Goal: Task Accomplishment & Management: Complete application form

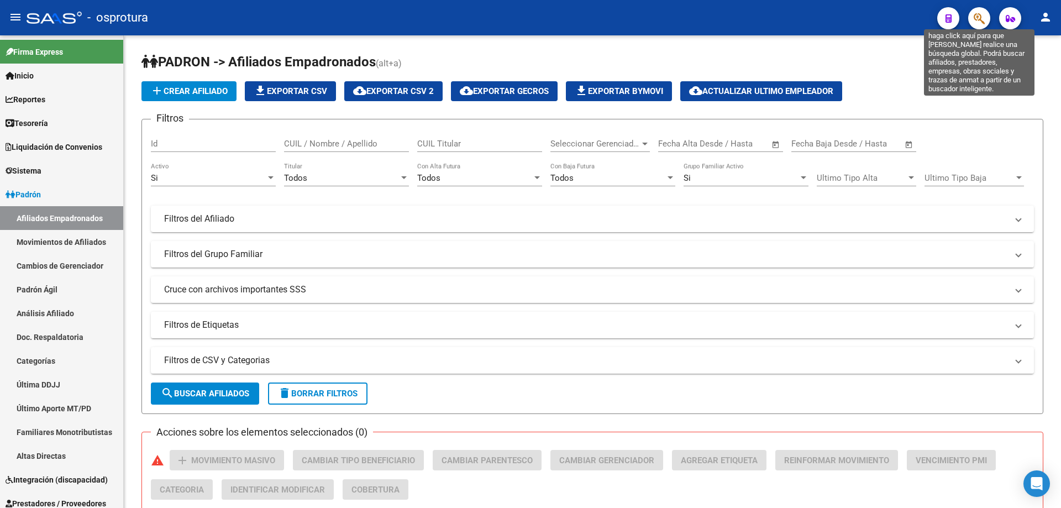
click at [982, 14] on icon "button" at bounding box center [979, 18] width 11 height 13
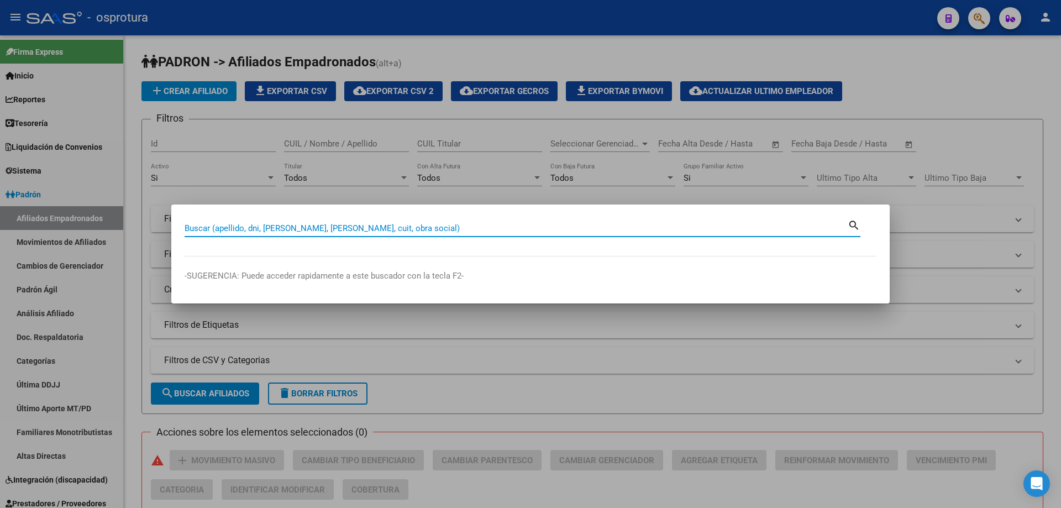
click at [566, 230] on input "Buscar (apellido, dni, [PERSON_NAME], [PERSON_NAME], cuit, obra social)" at bounding box center [516, 228] width 663 height 10
paste input "27-27343588-9"
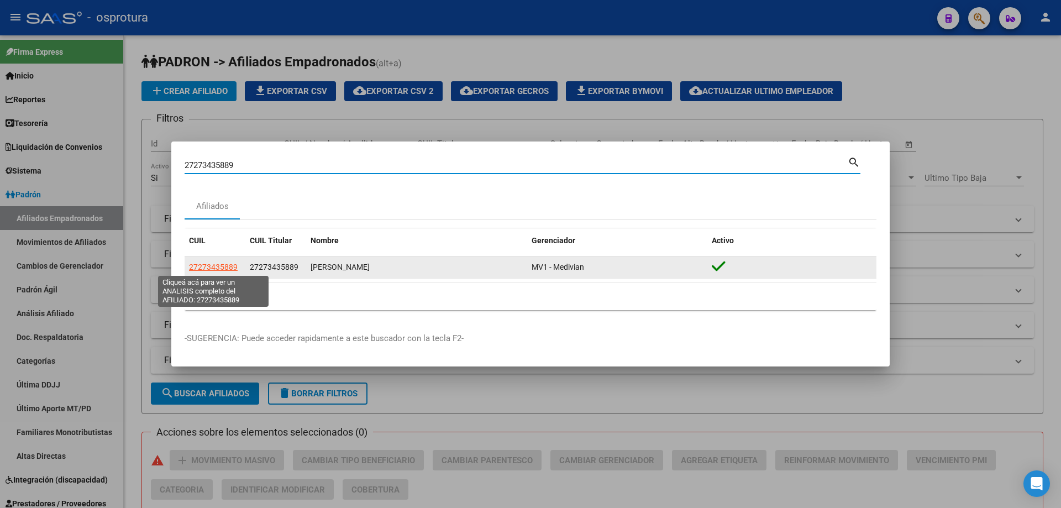
click at [217, 271] on span "27273435889" at bounding box center [213, 267] width 49 height 9
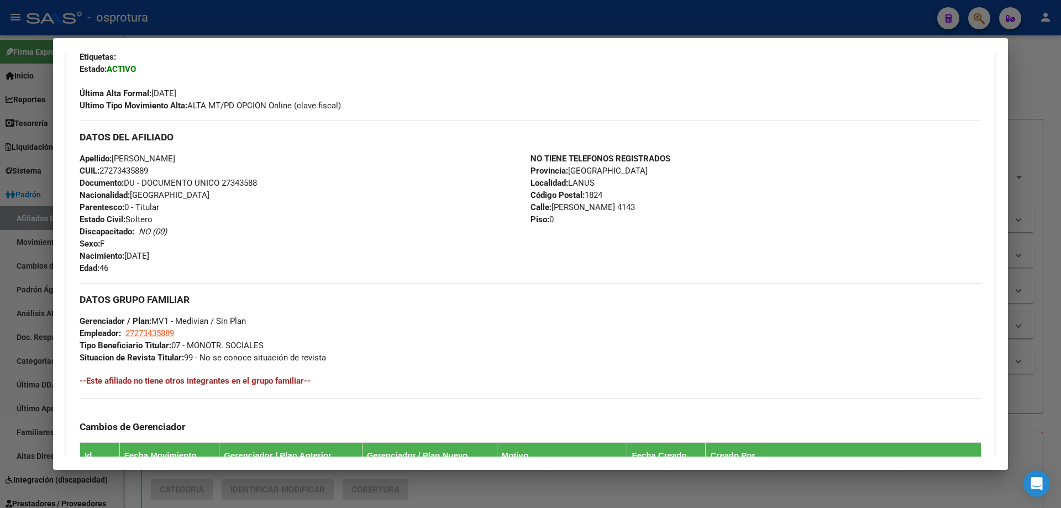
scroll to position [442, 0]
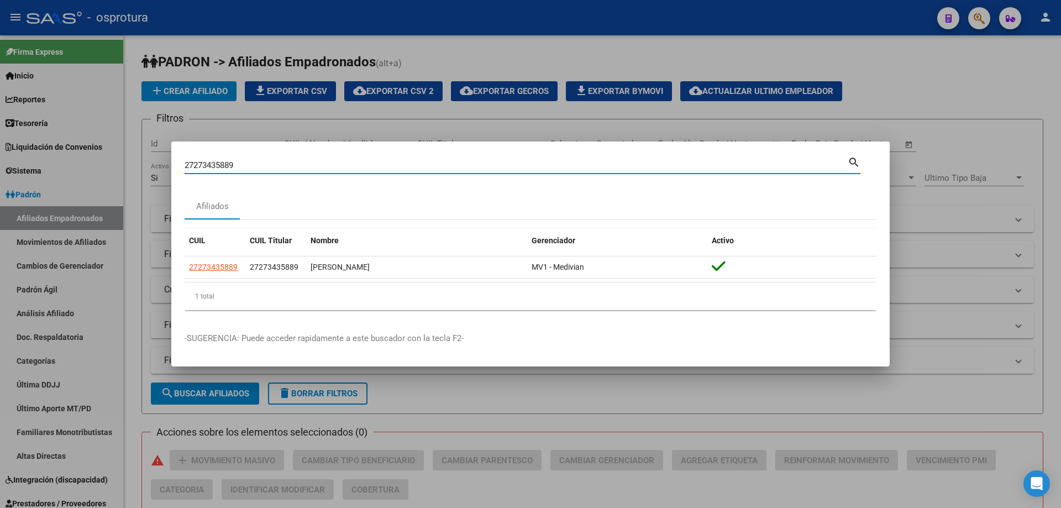
click at [297, 165] on input "27273435889" at bounding box center [516, 165] width 663 height 10
paste input "3-30367983-"
type input "23303679839"
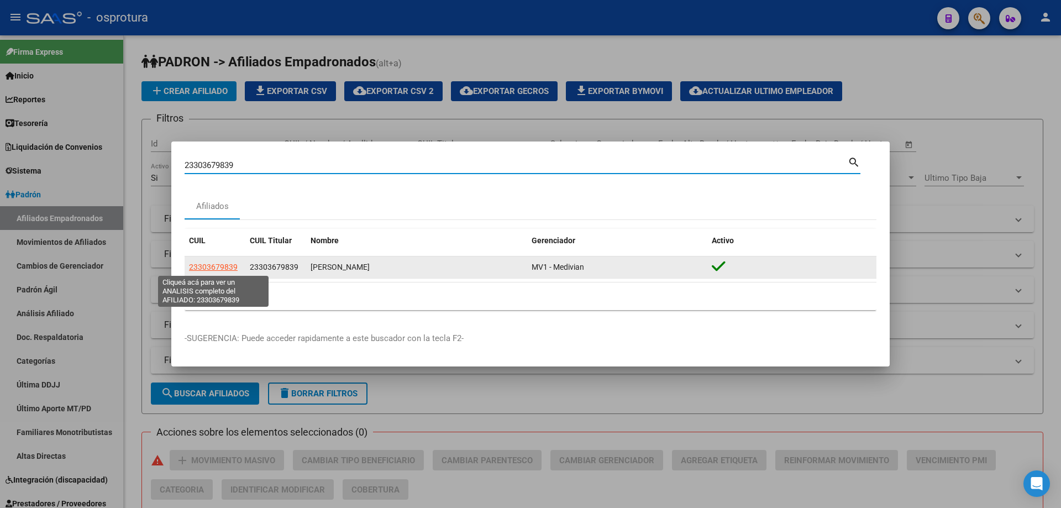
click at [200, 269] on span "23303679839" at bounding box center [213, 267] width 49 height 9
type textarea "23303679839"
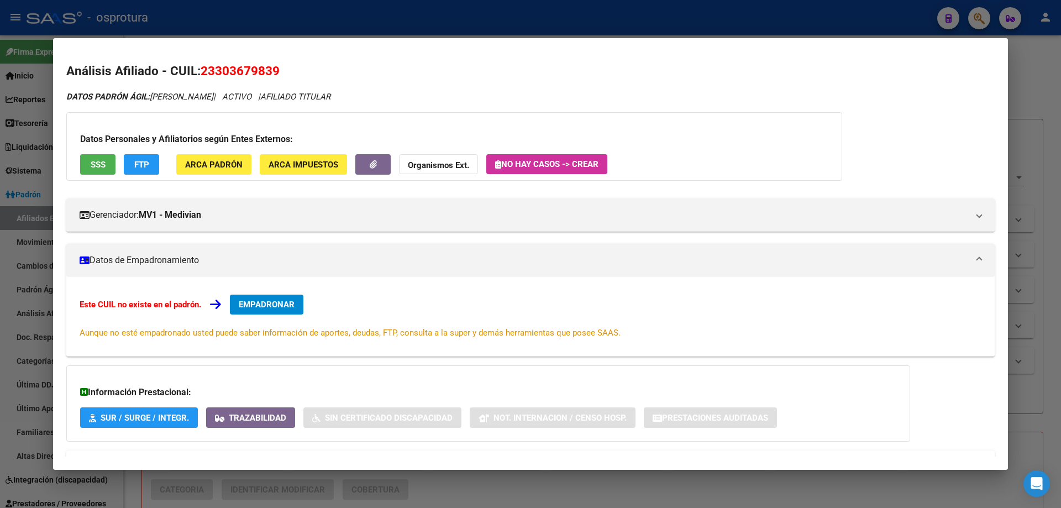
click at [272, 301] on span "EMPADRONAR" at bounding box center [267, 305] width 56 height 10
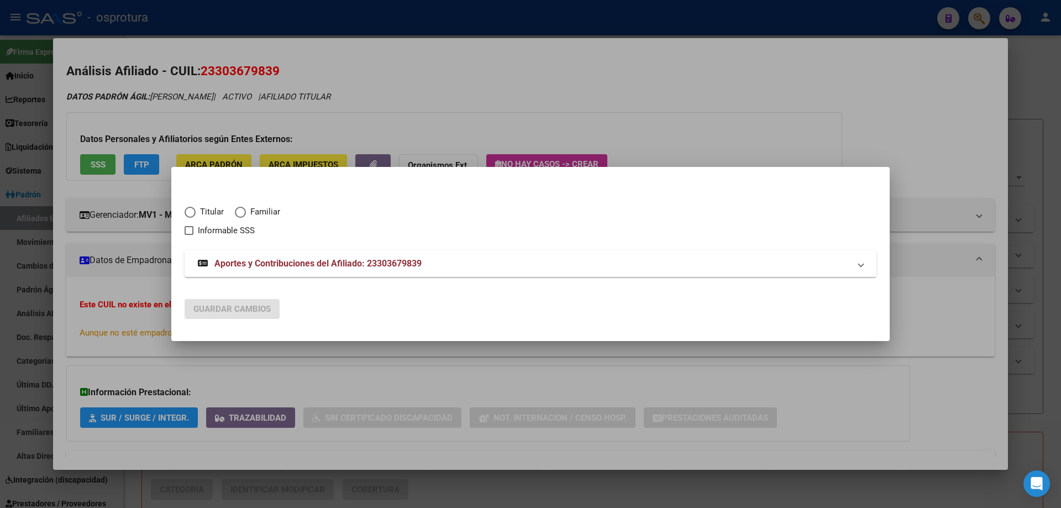
click at [192, 211] on span "Elija una opción" at bounding box center [190, 212] width 11 height 11
click at [192, 211] on input "Titular" at bounding box center [190, 212] width 11 height 11
radio input "true"
checkbox input "true"
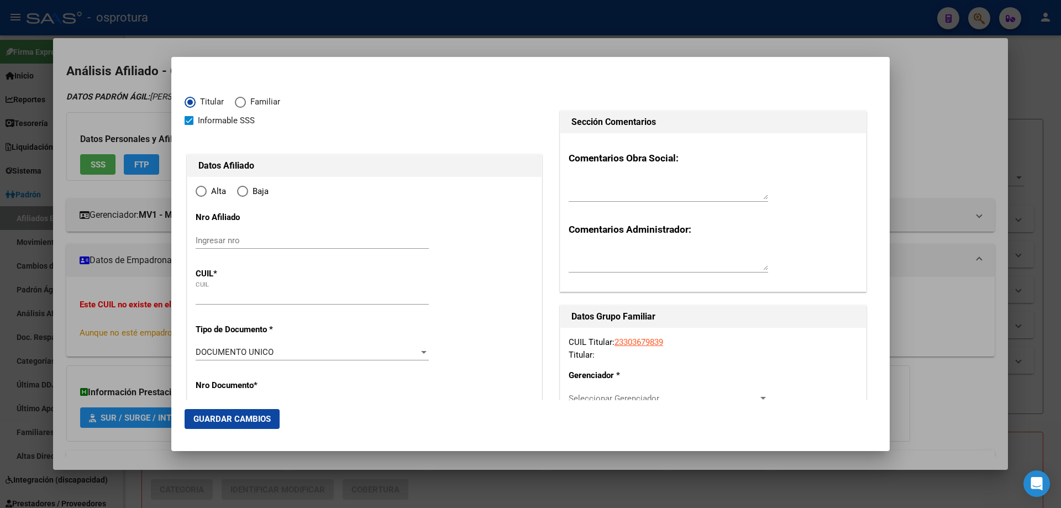
type input "23-30367983-9"
radio input "true"
type input "30367983"
type input "BENITEZ"
type input "FERNANDO ALFREDO"
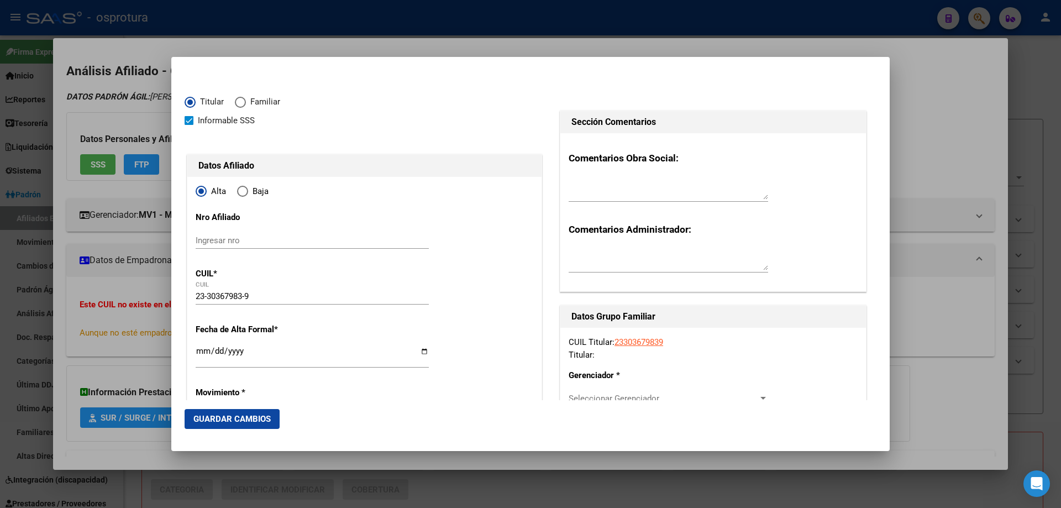
type input "1983-06-30"
type input "CARMEN DE PATAGONES"
type input "8504"
type input "OLIVERIO RUSSELL"
type input "822"
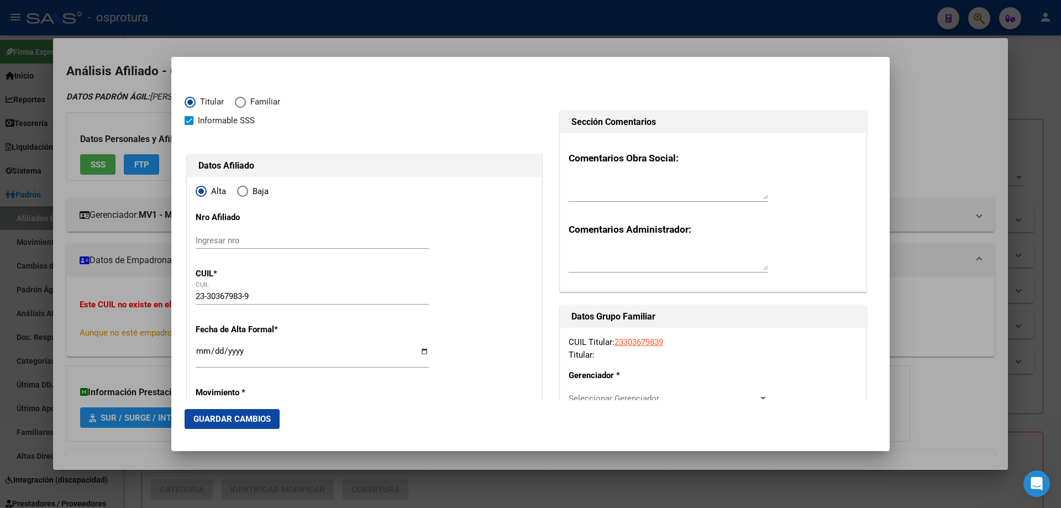
type input "0"
type input "CARMEN DE PATAGONES"
click at [203, 355] on input "Ingresar fecha" at bounding box center [312, 356] width 233 height 18
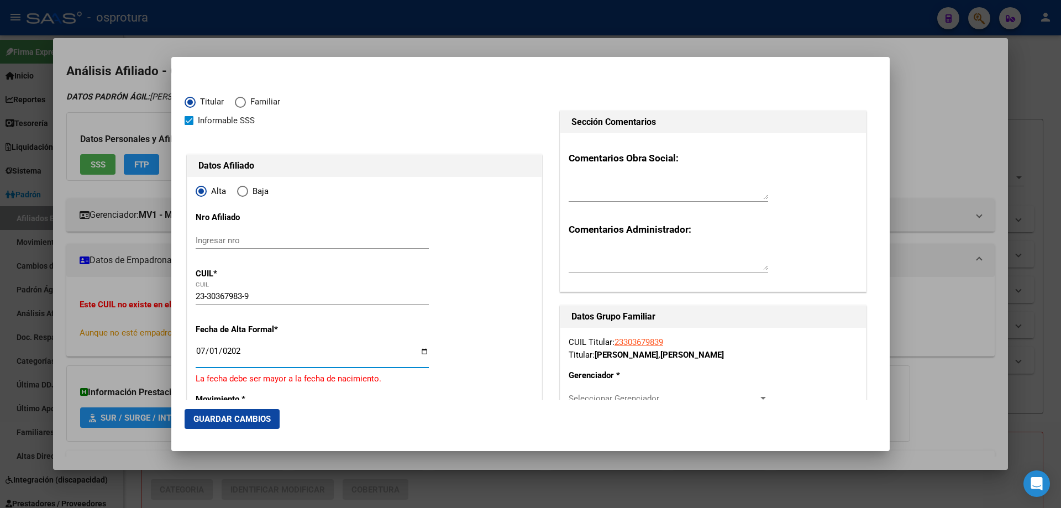
type input "[DATE]"
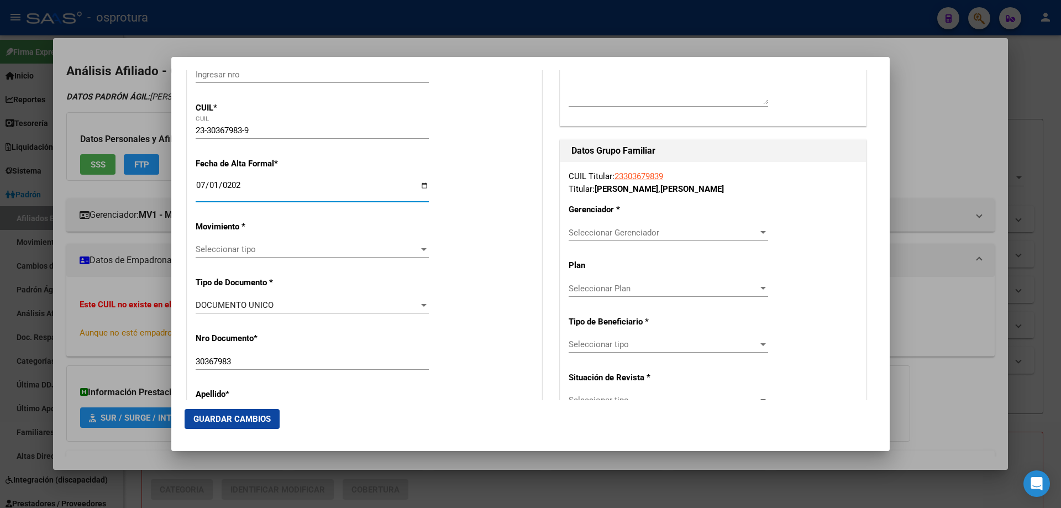
scroll to position [221, 0]
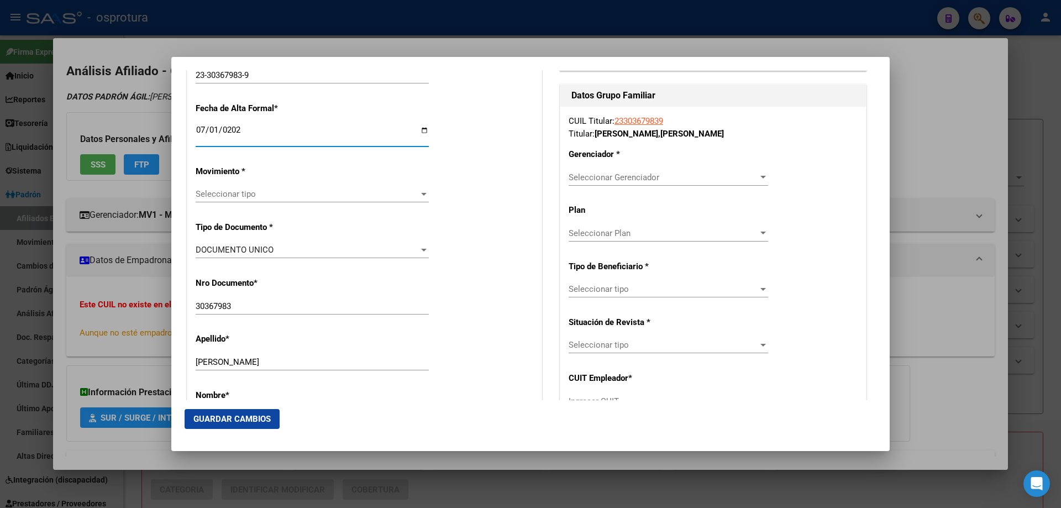
click at [238, 196] on span "Seleccionar tipo" at bounding box center [307, 194] width 223 height 10
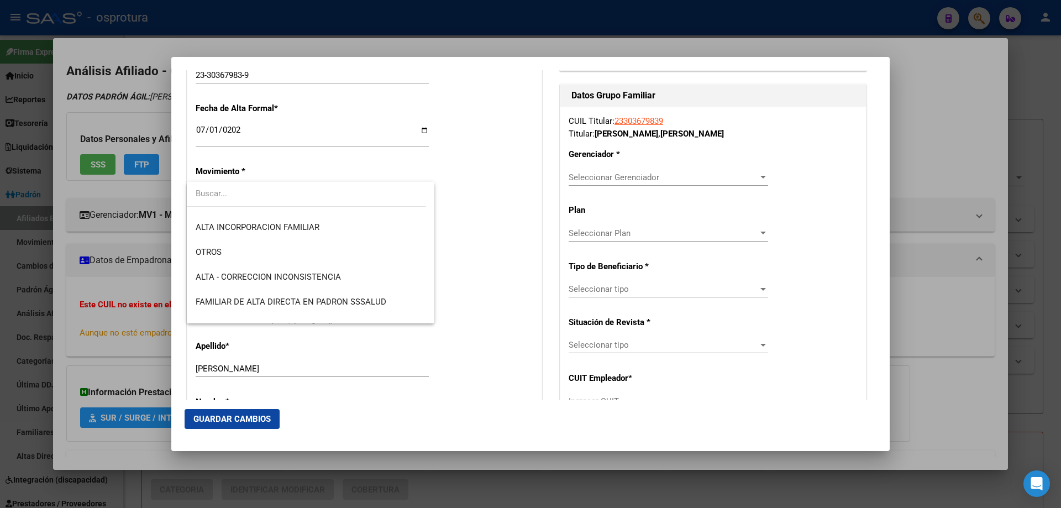
scroll to position [276, 0]
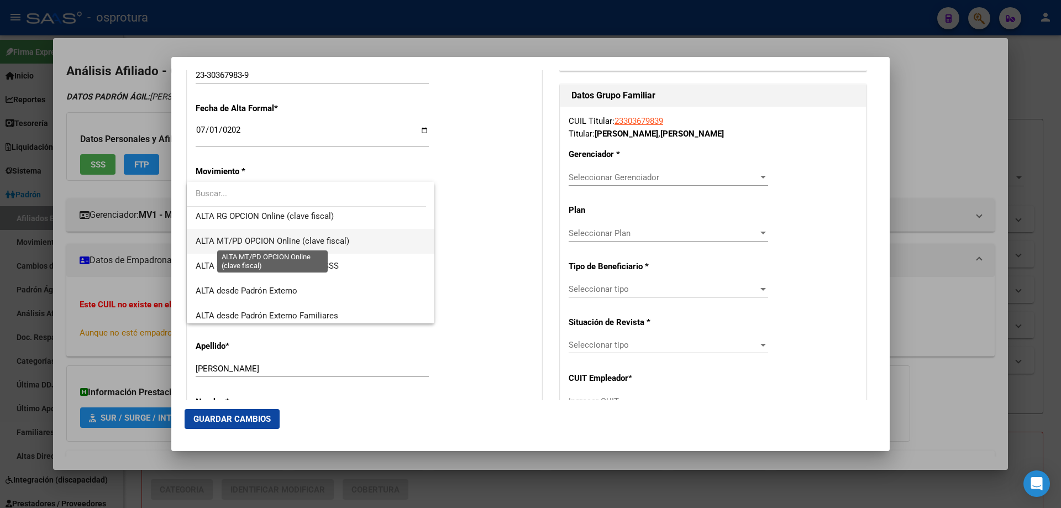
click at [250, 243] on span "ALTA MT/PD OPCION Online (clave fiscal)" at bounding box center [273, 241] width 154 height 10
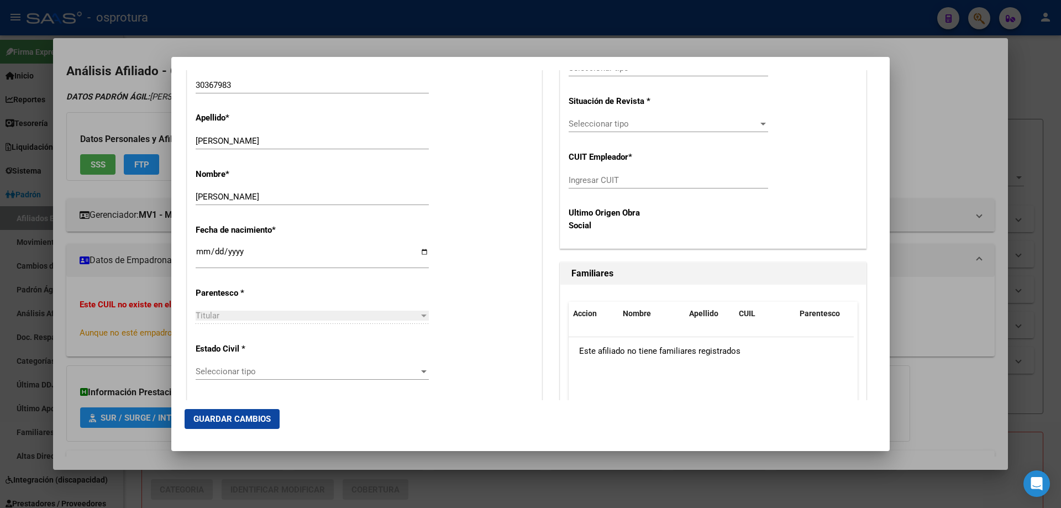
scroll to position [553, 0]
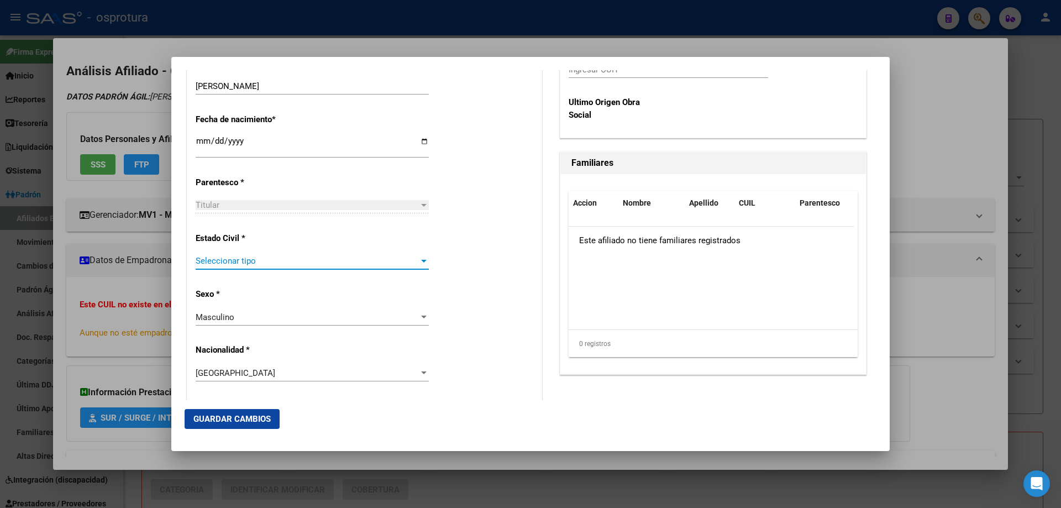
click at [253, 261] on span "Seleccionar tipo" at bounding box center [307, 261] width 223 height 10
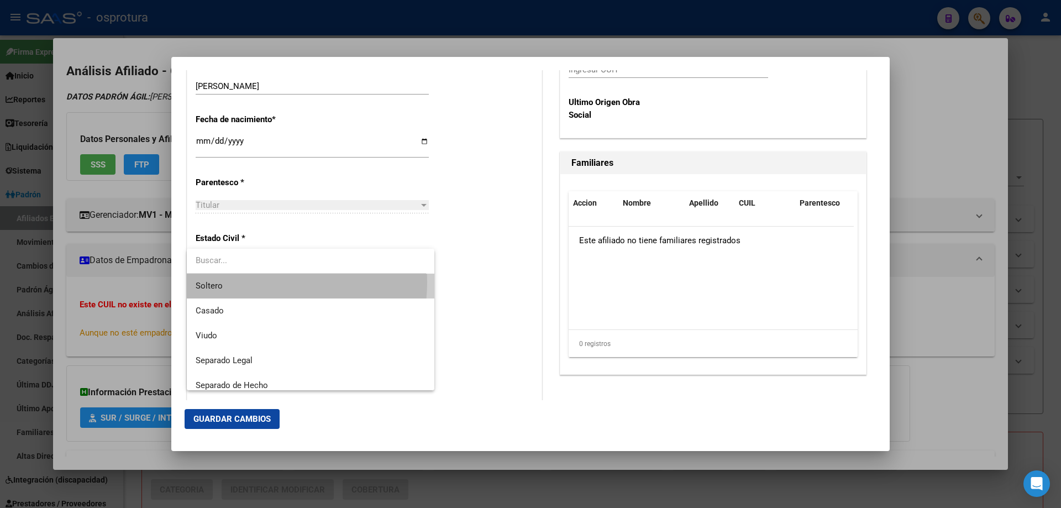
click at [249, 282] on span "Soltero" at bounding box center [311, 286] width 230 height 25
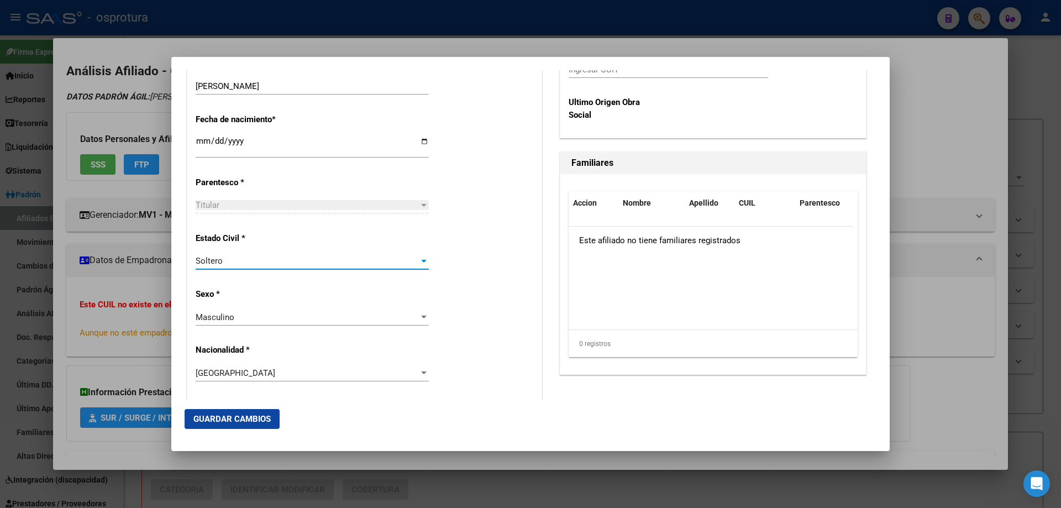
scroll to position [221, 0]
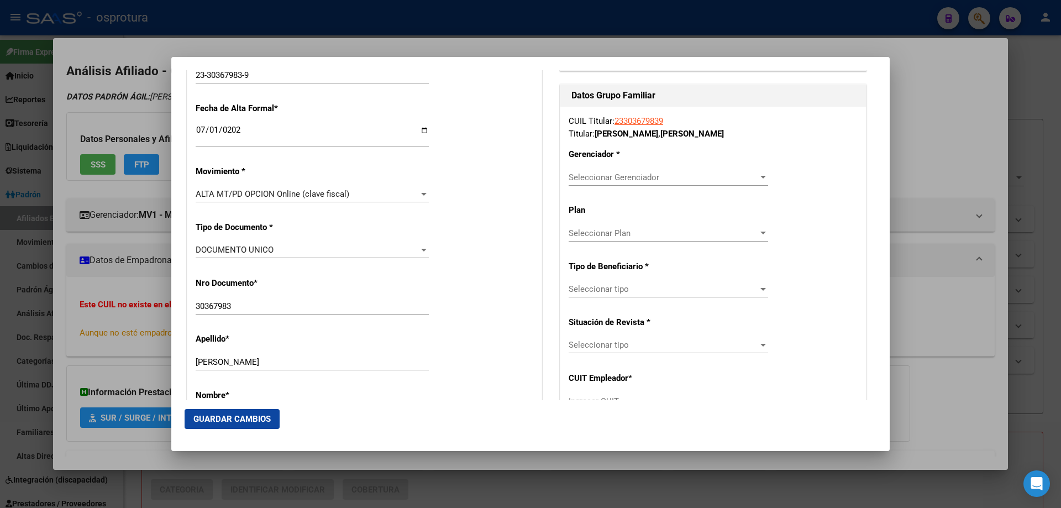
click at [613, 179] on span "Seleccionar Gerenciador" at bounding box center [664, 177] width 190 height 10
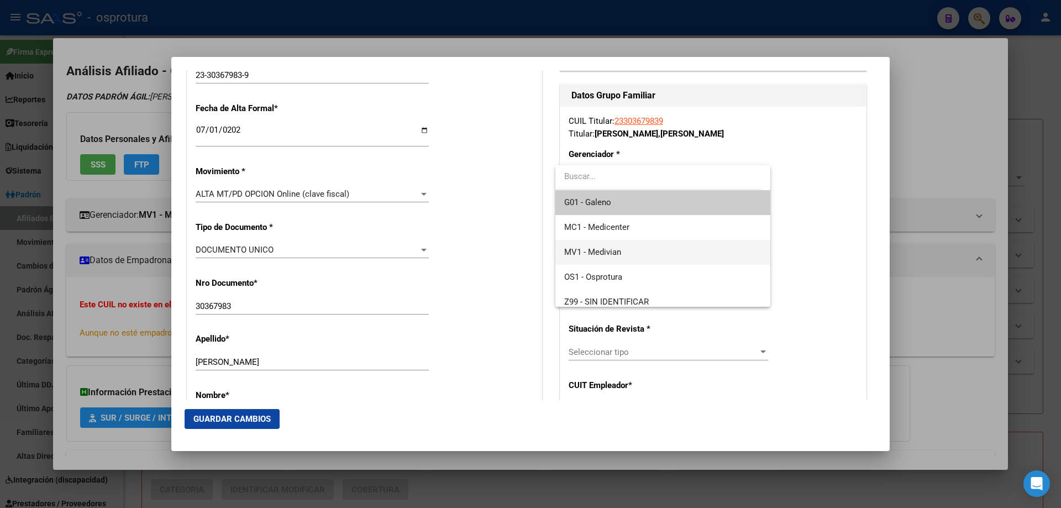
click at [624, 259] on span "MV1 - Medivian" at bounding box center [662, 252] width 197 height 25
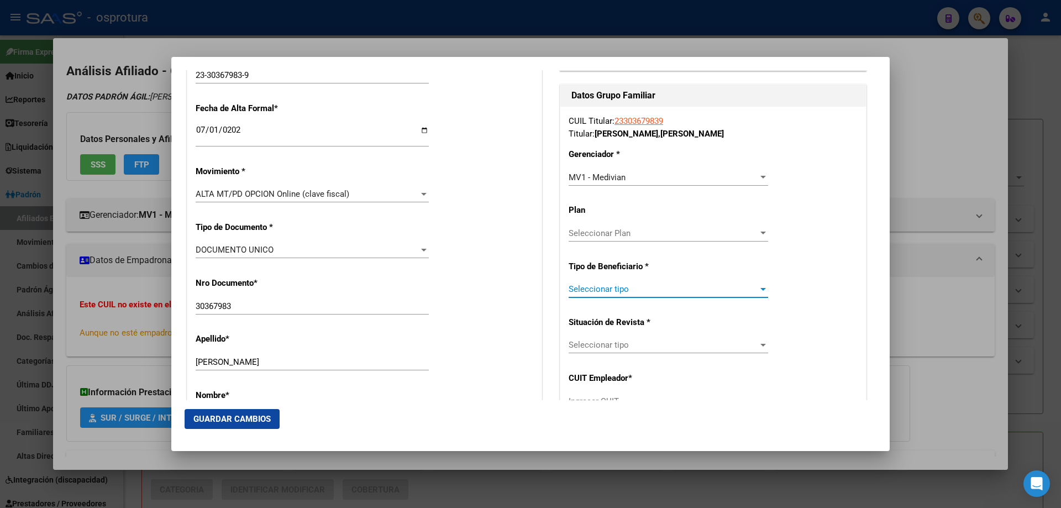
click at [625, 290] on span "Seleccionar tipo" at bounding box center [664, 289] width 190 height 10
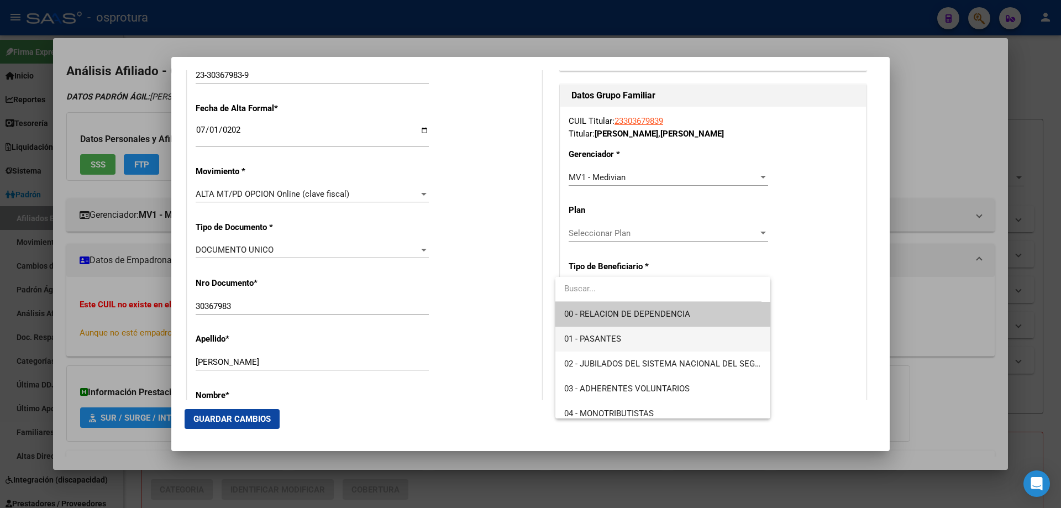
scroll to position [111, 0]
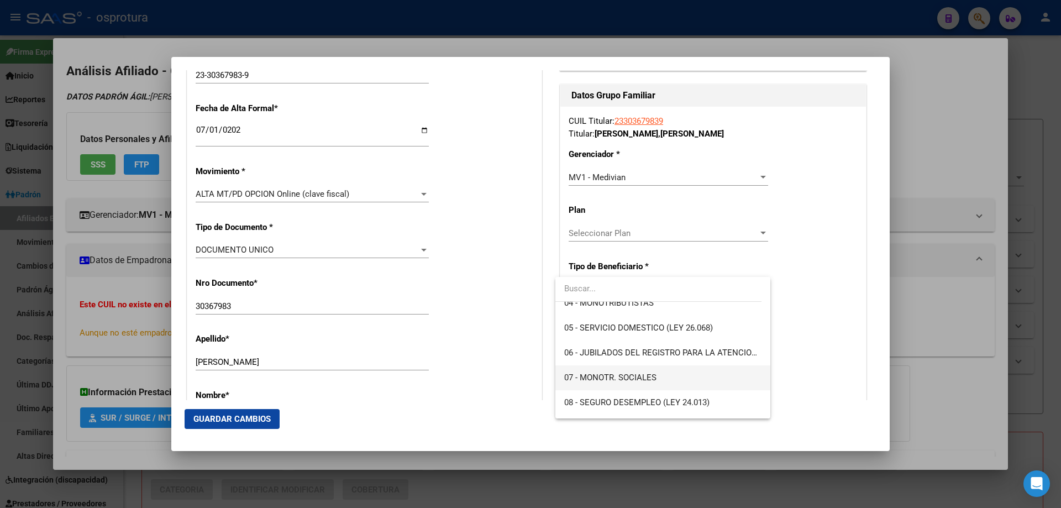
click at [613, 388] on span "07 - MONOTR. SOCIALES" at bounding box center [662, 377] width 197 height 25
type input "23-30367983-9"
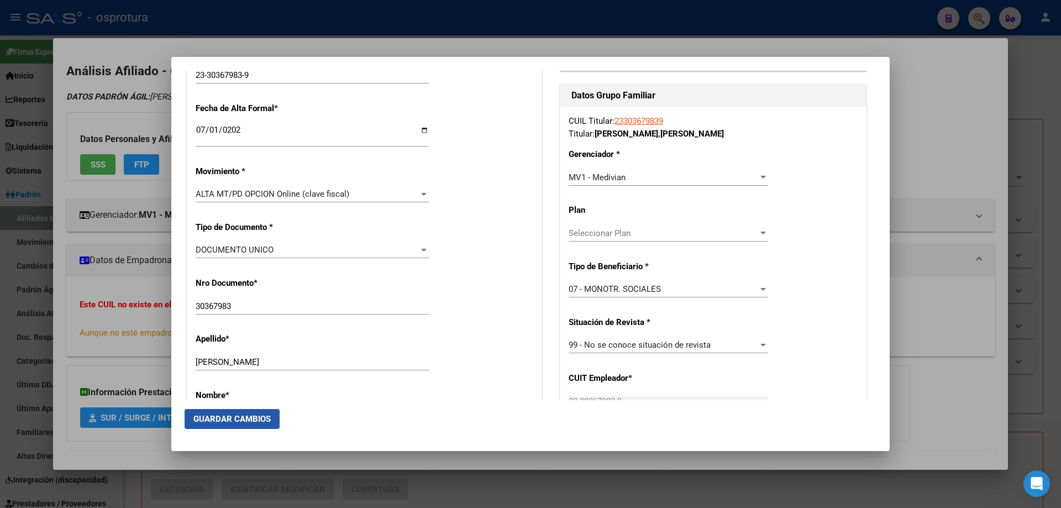
click at [242, 418] on span "Guardar Cambios" at bounding box center [231, 419] width 77 height 10
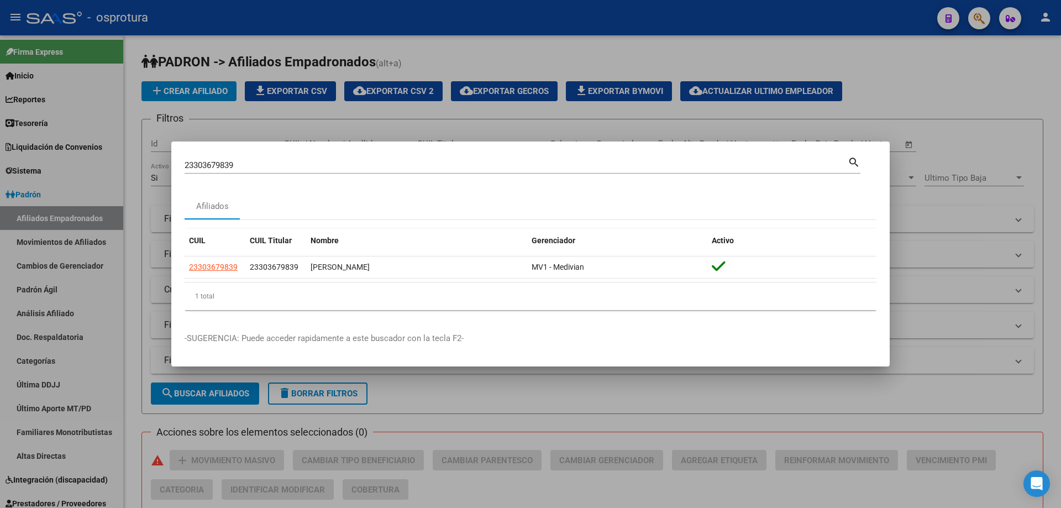
click at [326, 169] on input "23303679839" at bounding box center [516, 165] width 663 height 10
paste input "7-27769705-5"
type input "27277697055"
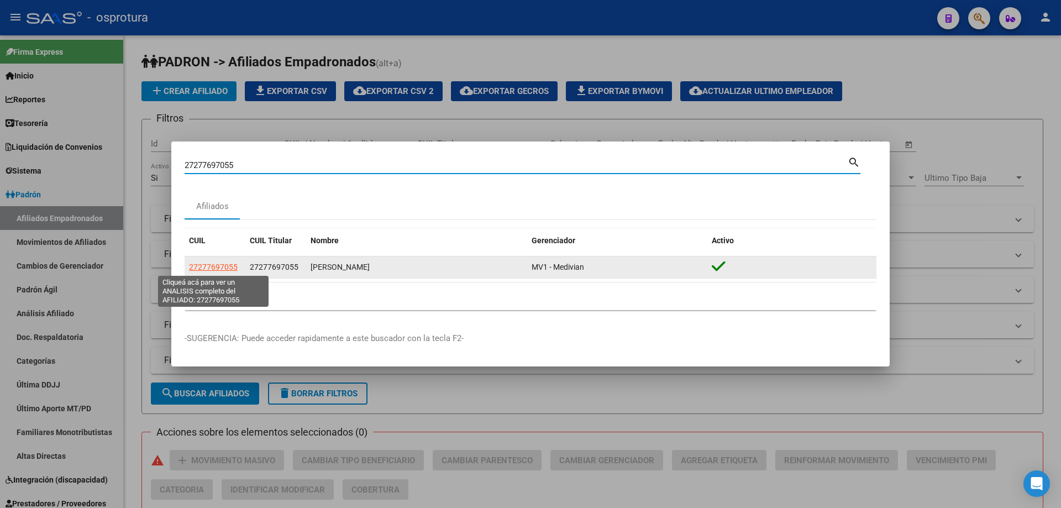
click at [219, 270] on span "27277697055" at bounding box center [213, 267] width 49 height 9
type textarea "27277697055"
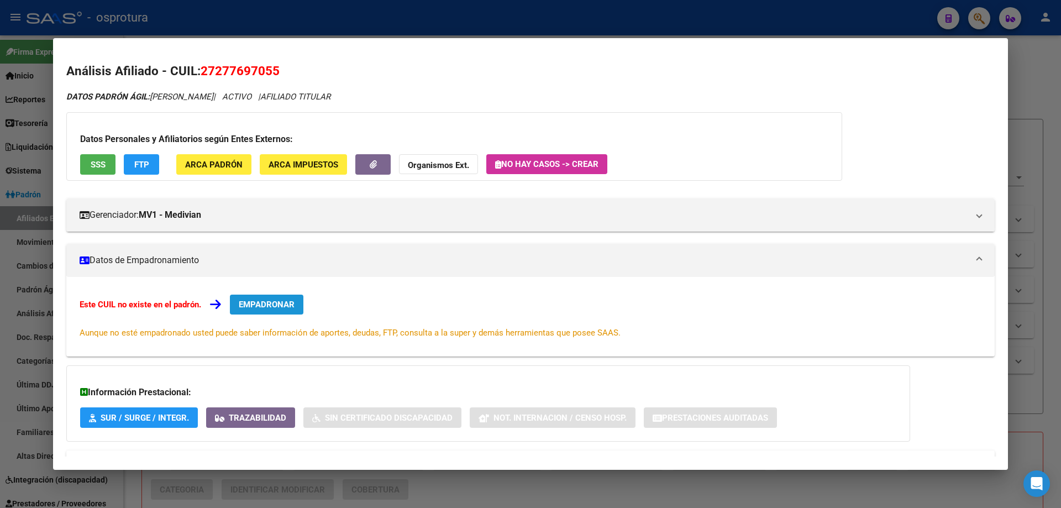
click at [271, 303] on span "EMPADRONAR" at bounding box center [267, 305] width 56 height 10
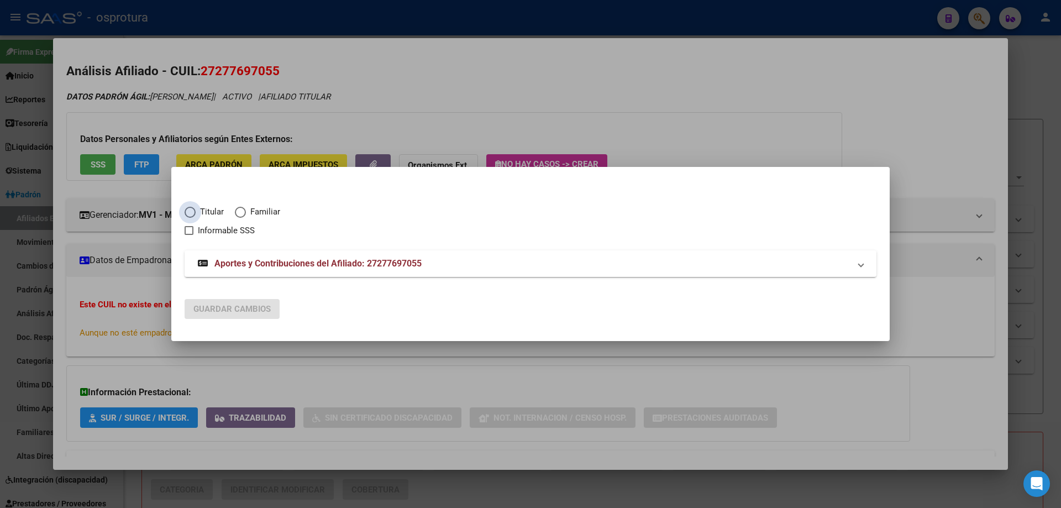
click at [204, 213] on span "Titular" at bounding box center [210, 212] width 28 height 13
click at [196, 213] on input "Titular" at bounding box center [190, 212] width 11 height 11
radio input "true"
checkbox input "true"
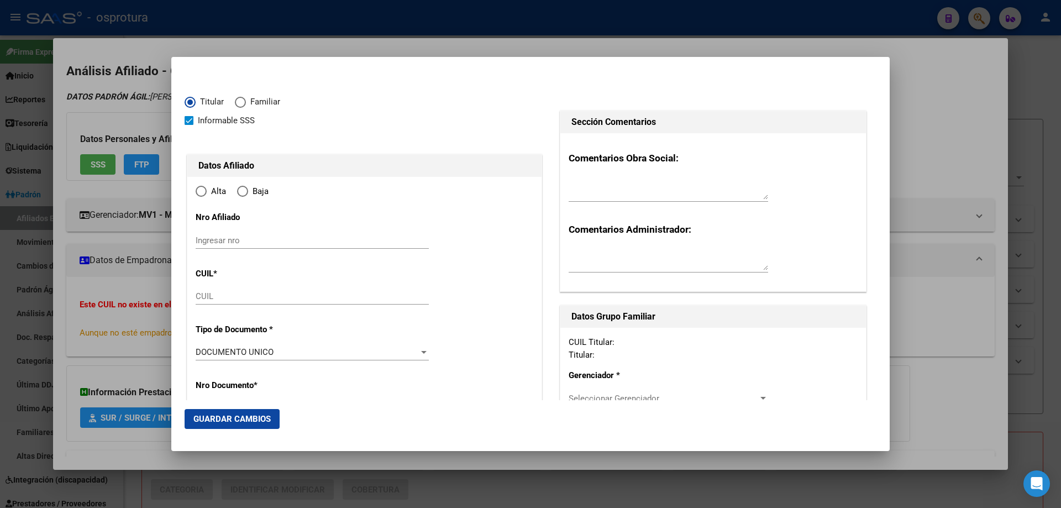
type input "27-27769705-5"
type input "27769705"
type input "LOPEZ"
type input "FERNANDA NOEMI"
type input "1979-11-29"
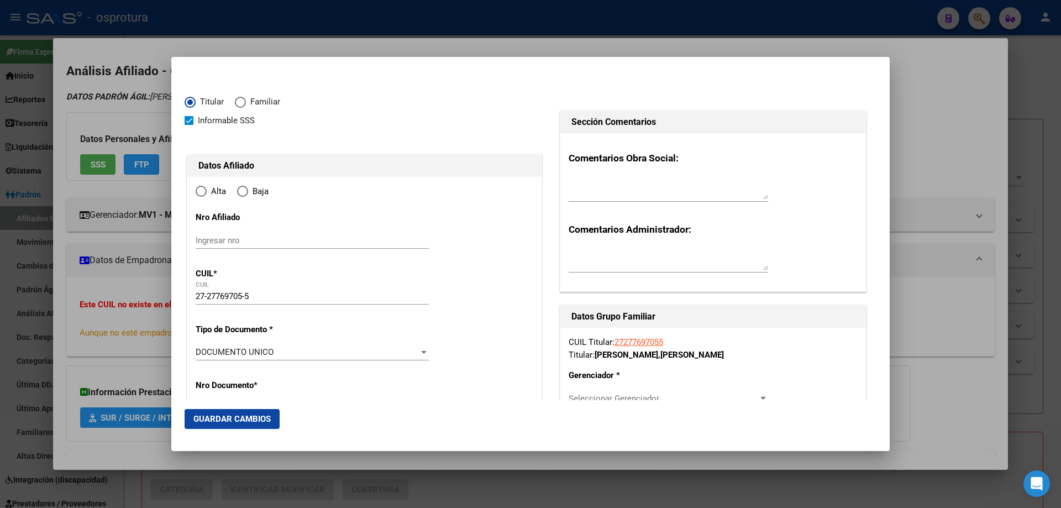
type input "CABA"
type input "1104"
type input "USPALLATA"
type input "1735"
type input "1"
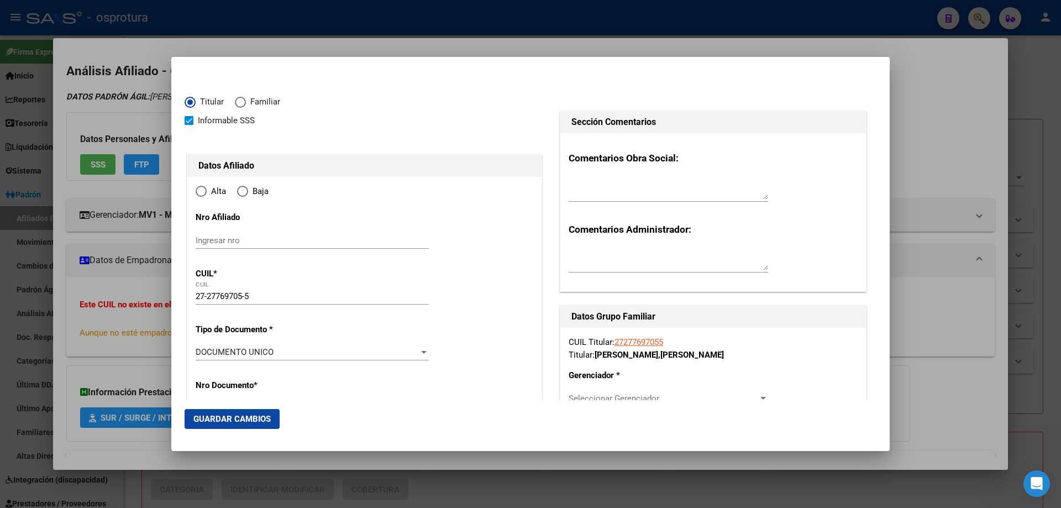
radio input "true"
type input "CABA"
click at [205, 349] on input "Ingresar fecha" at bounding box center [312, 356] width 233 height 18
type input "[DATE]"
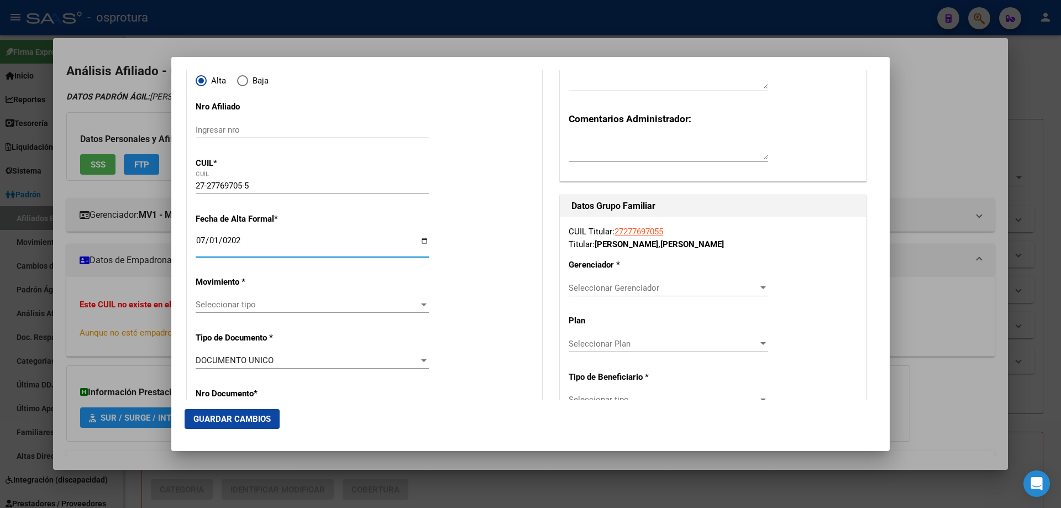
click at [258, 306] on span "Seleccionar tipo" at bounding box center [307, 305] width 223 height 10
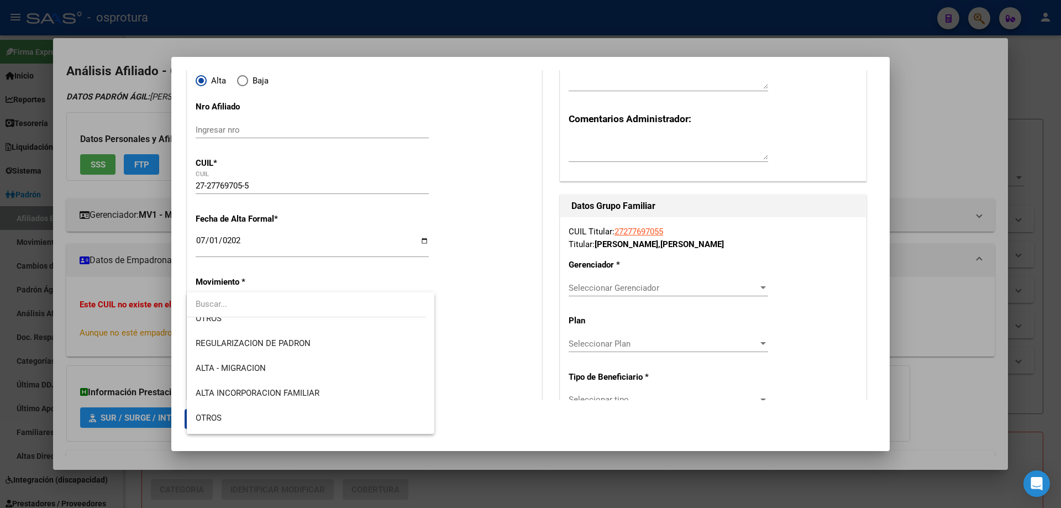
scroll to position [221, 0]
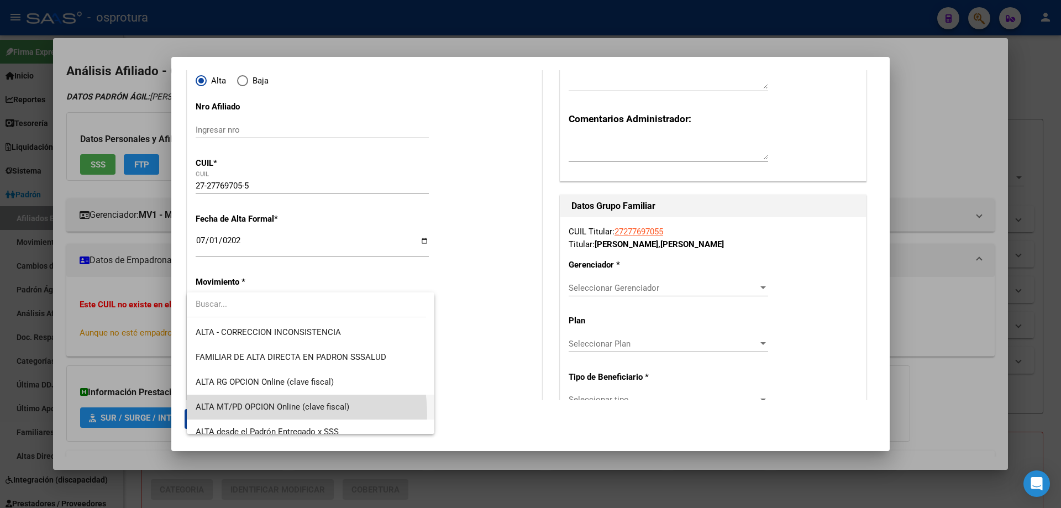
click at [261, 415] on span "ALTA MT/PD OPCION Online (clave fiscal)" at bounding box center [311, 407] width 230 height 25
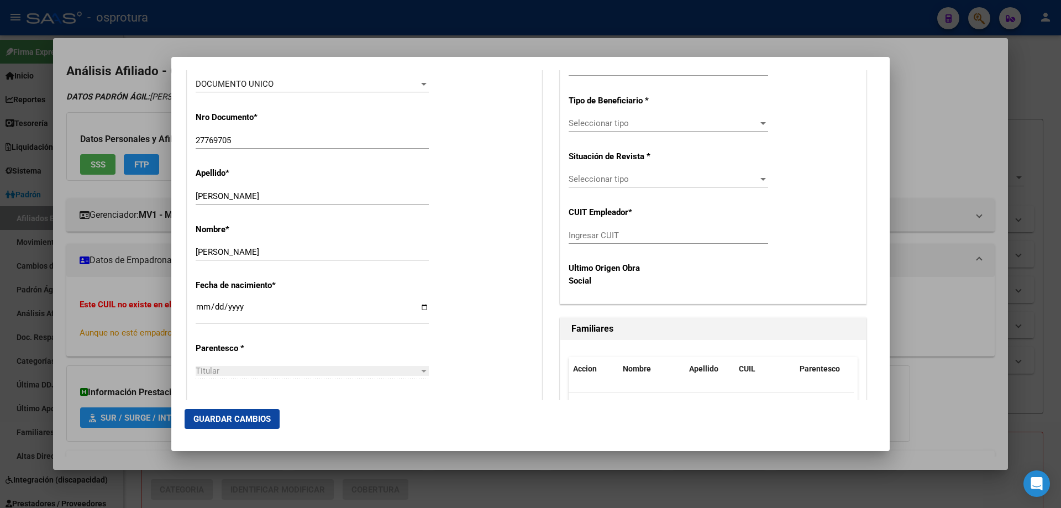
scroll to position [497, 0]
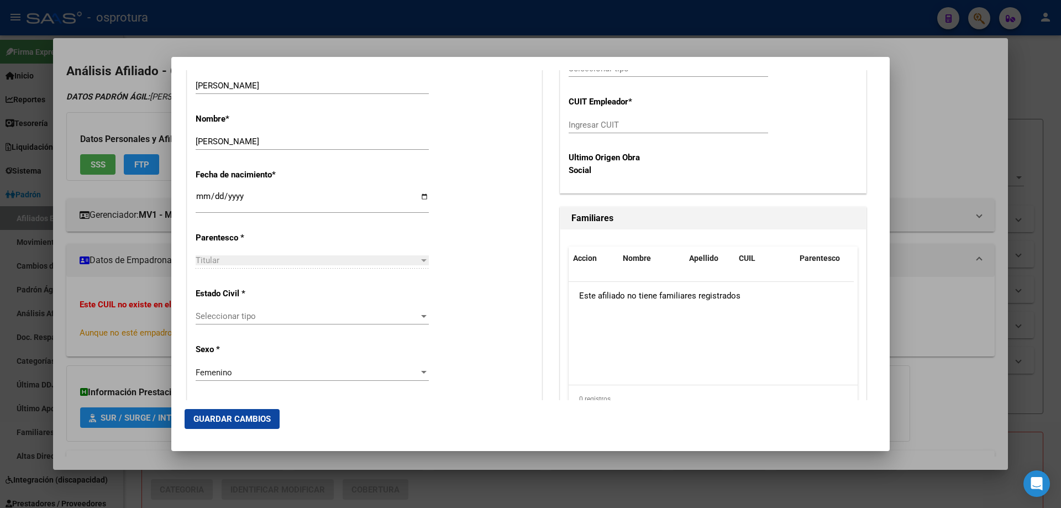
click at [270, 321] on span "Seleccionar tipo" at bounding box center [307, 316] width 223 height 10
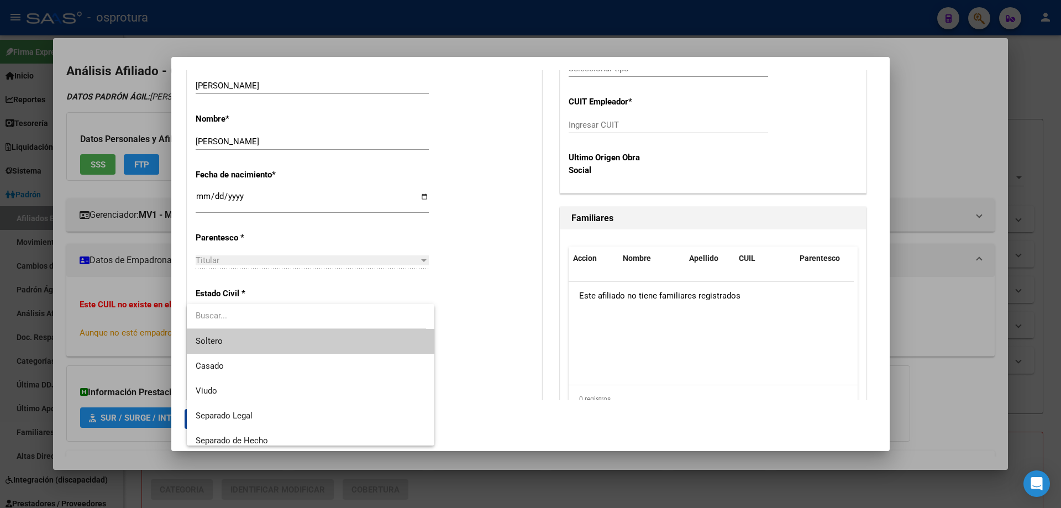
click at [261, 351] on span "Soltero" at bounding box center [311, 341] width 230 height 25
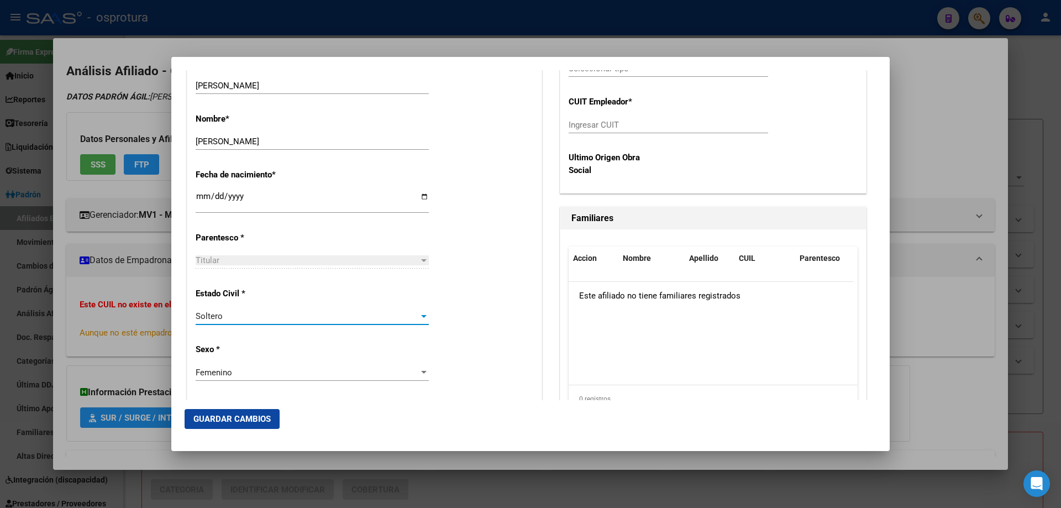
scroll to position [221, 0]
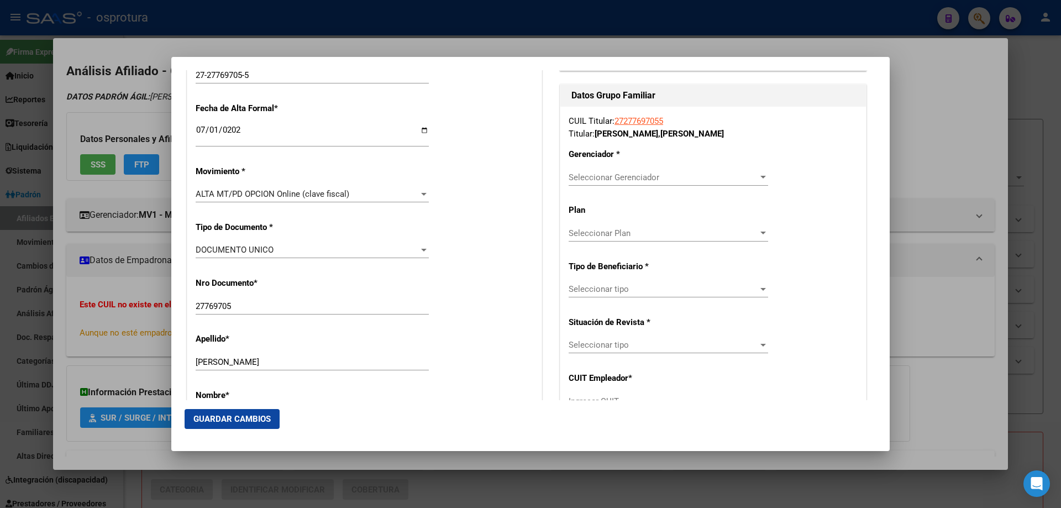
click at [615, 180] on span "Seleccionar Gerenciador" at bounding box center [664, 177] width 190 height 10
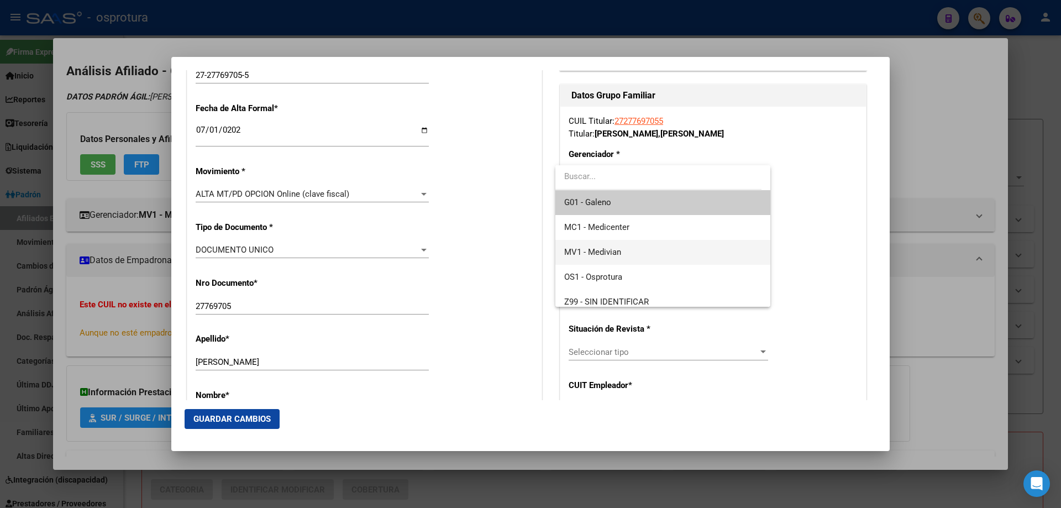
click at [628, 253] on span "MV1 - Medivian" at bounding box center [662, 252] width 197 height 25
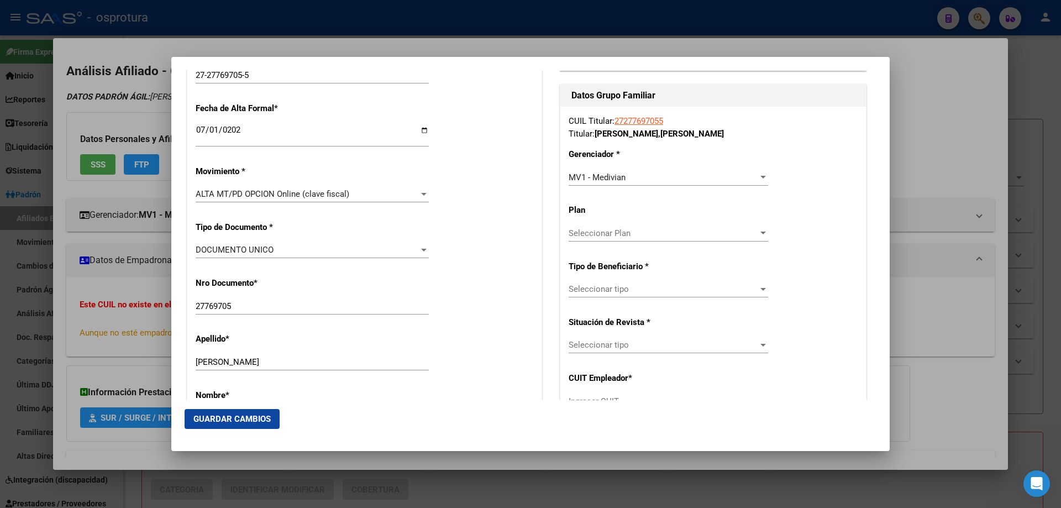
click at [626, 282] on div "Seleccionar tipo Seleccionar tipo" at bounding box center [669, 289] width 200 height 17
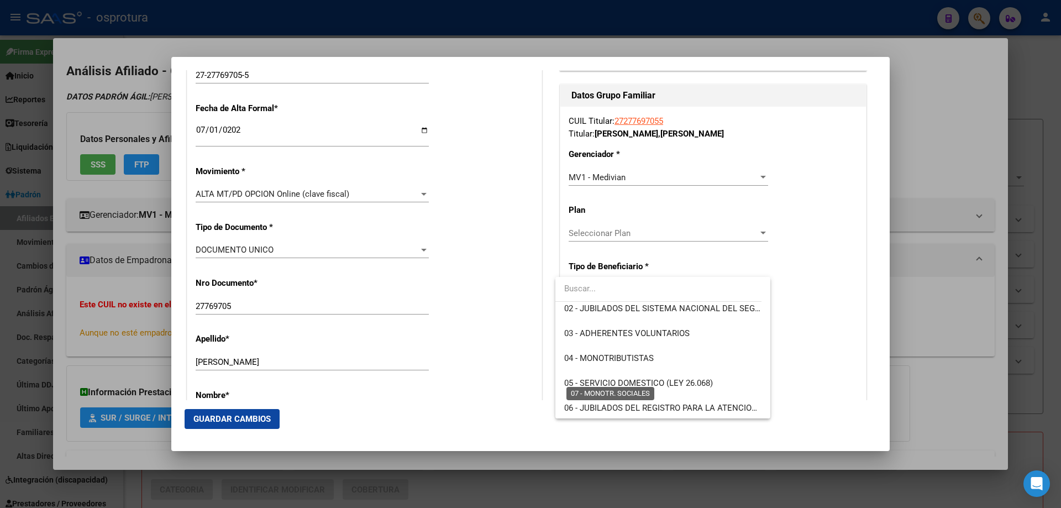
scroll to position [111, 0]
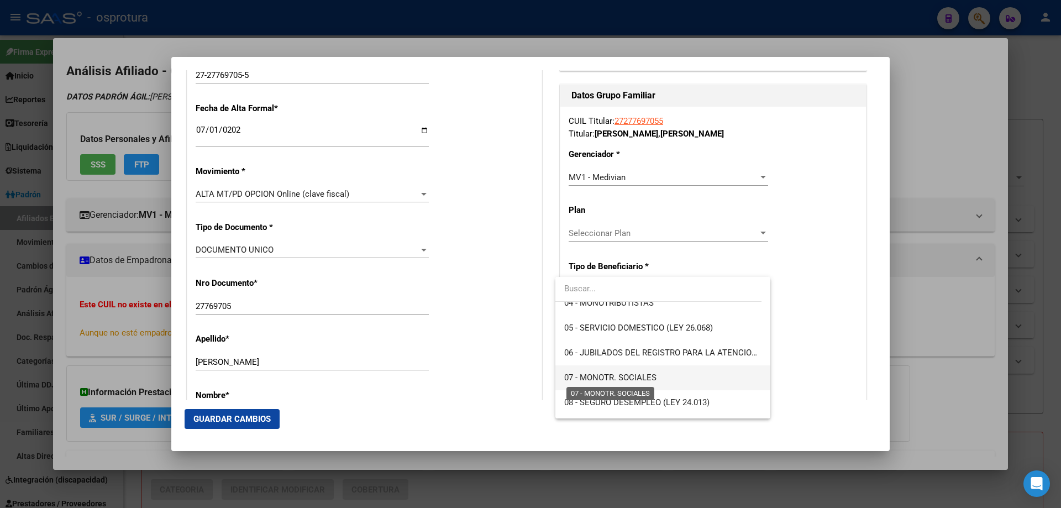
click at [615, 376] on span "07 - MONOTR. SOCIALES" at bounding box center [610, 377] width 92 height 10
type input "27-27769705-5"
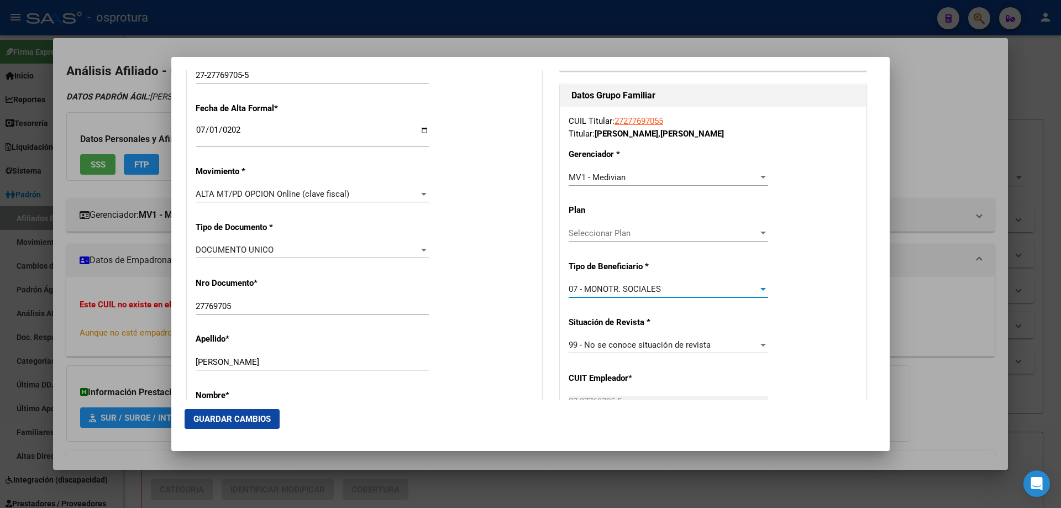
click at [251, 422] on span "Guardar Cambios" at bounding box center [231, 419] width 77 height 10
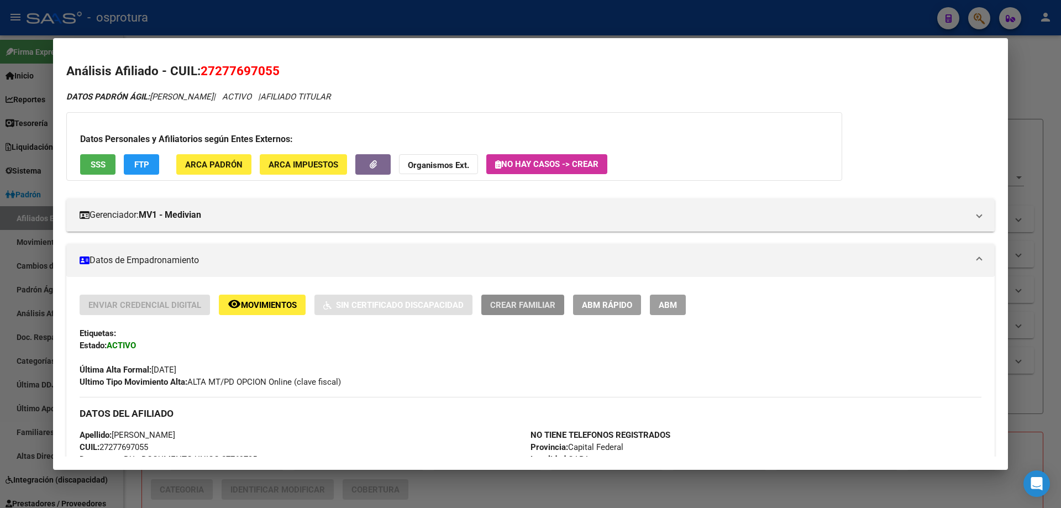
click at [521, 305] on span "Crear Familiar" at bounding box center [522, 305] width 65 height 10
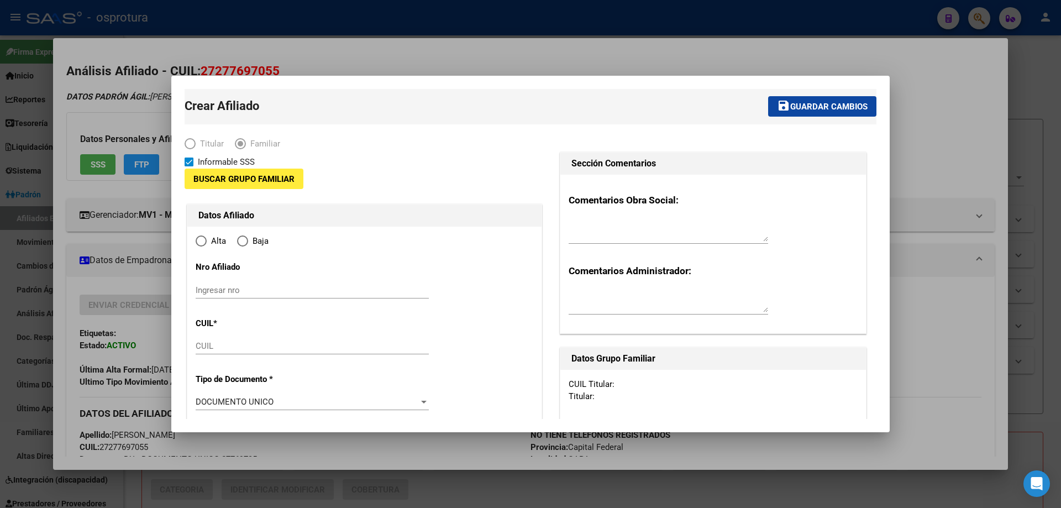
type input "27-27769705-5"
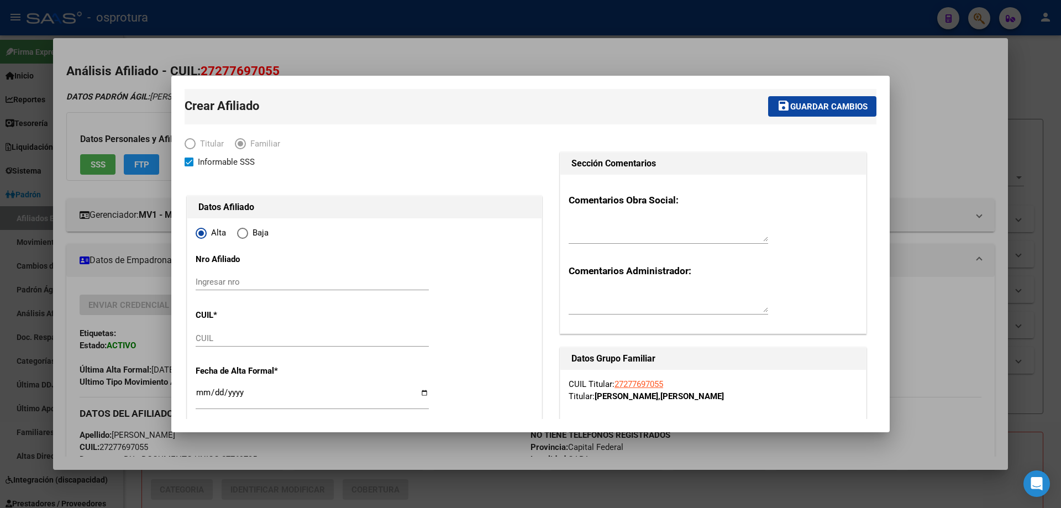
radio input "true"
type input "CABA"
type input "1104"
type input "USPALLATA"
type input "1735"
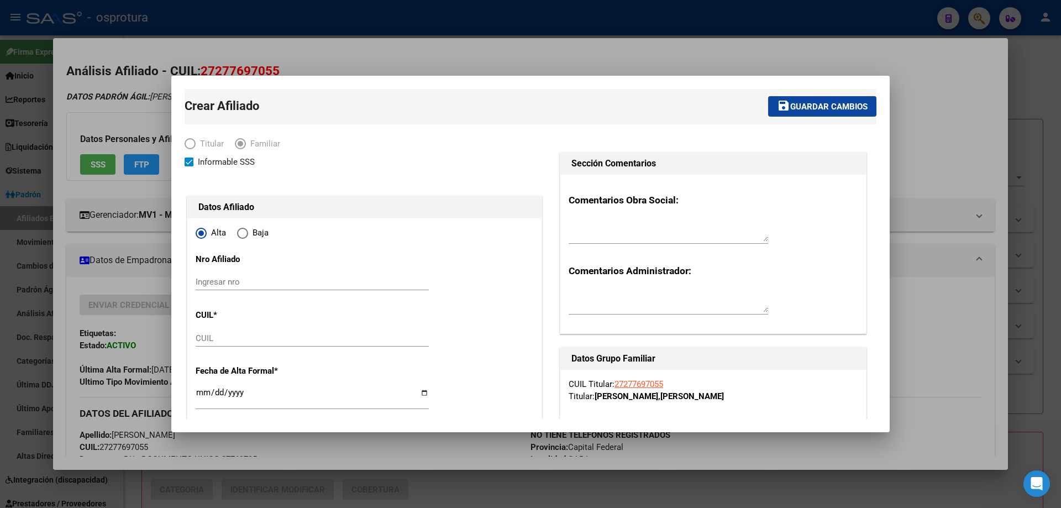
type input "1"
click at [212, 339] on input "CUIL" at bounding box center [312, 338] width 233 height 10
paste input "23-56285976-4"
type input "23-56285976-4"
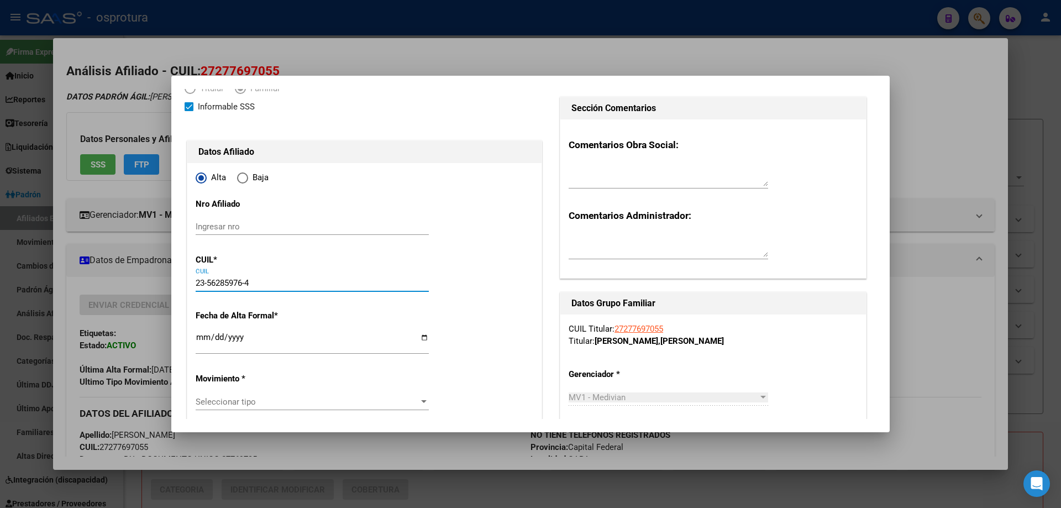
type input "56285976"
type input "LOPEZ BRIZUELA"
type input "VICTORIA CELESTE"
type input "2017-08-14"
type input "CABA"
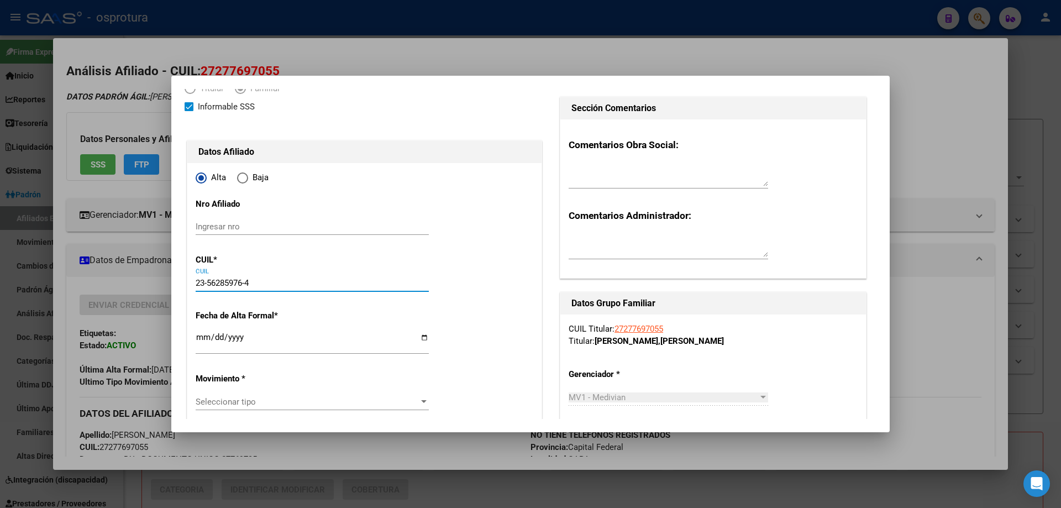
type input "1282"
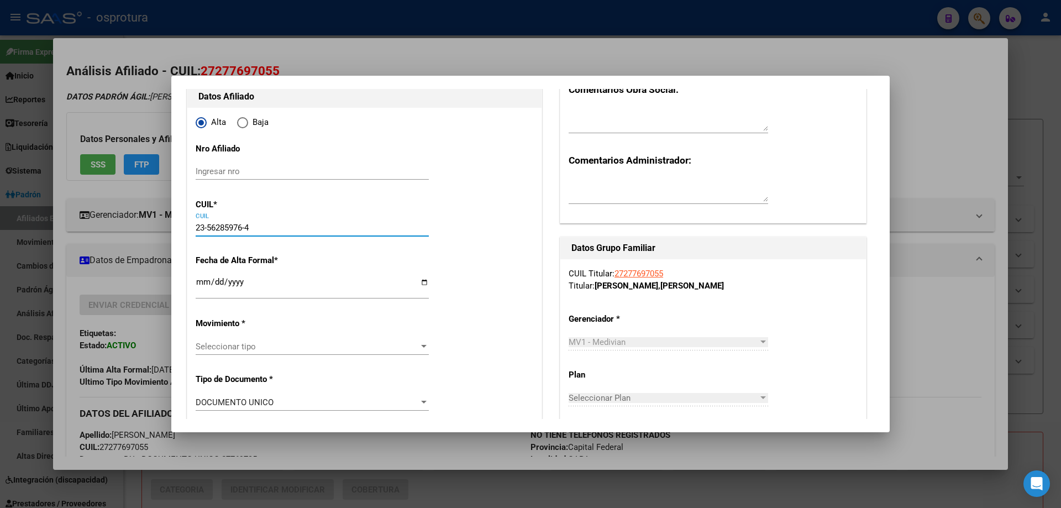
type input "23-56285976-4"
click at [203, 281] on input "Ingresar fecha" at bounding box center [312, 286] width 233 height 18
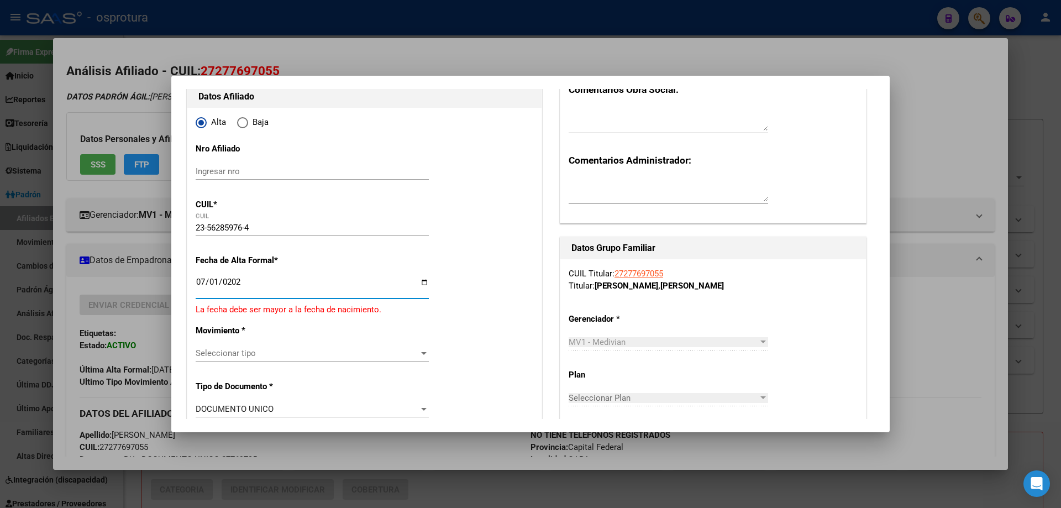
type input "[DATE]"
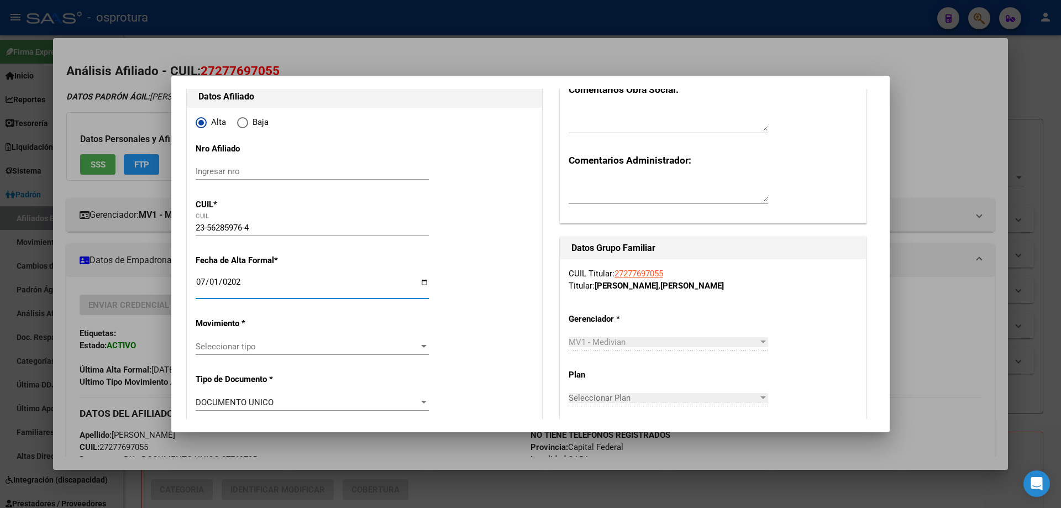
click at [232, 353] on div "Seleccionar tipo Seleccionar tipo" at bounding box center [312, 346] width 233 height 17
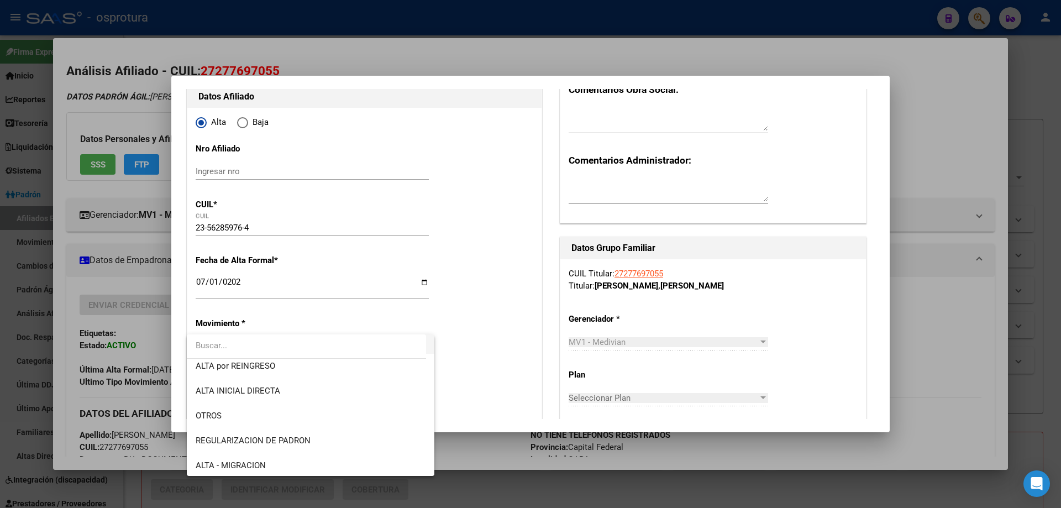
scroll to position [166, 0]
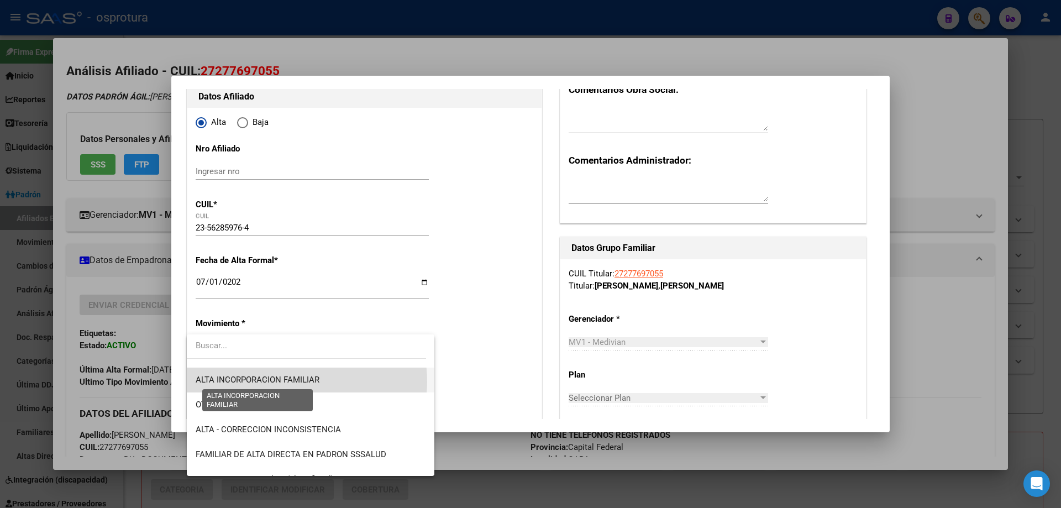
click at [301, 381] on span "ALTA INCORPORACION FAMILIAR" at bounding box center [258, 380] width 124 height 10
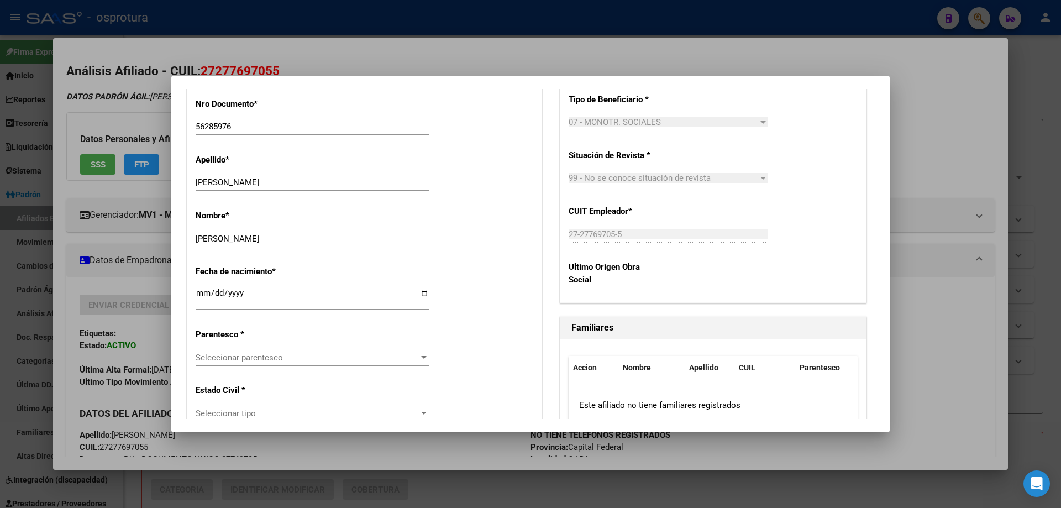
scroll to position [553, 0]
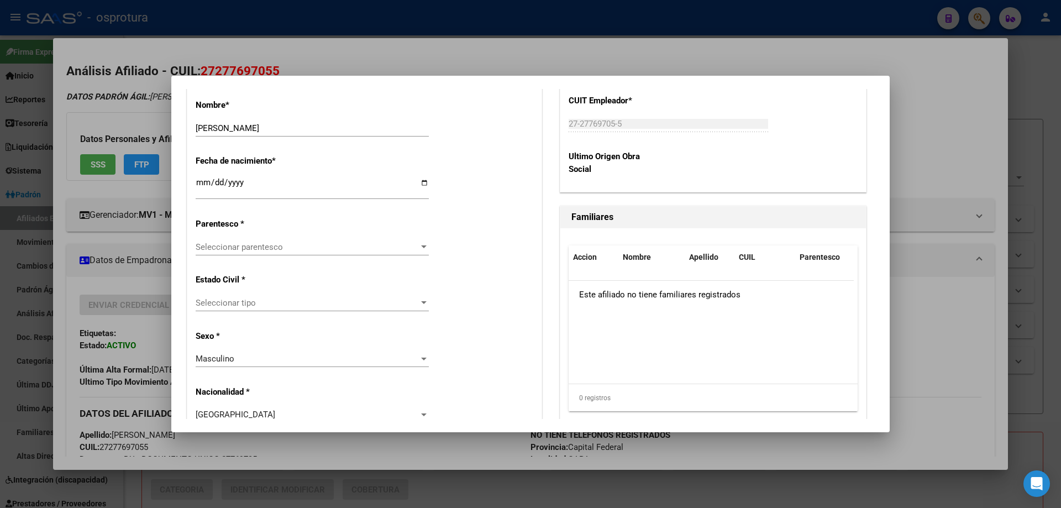
click at [232, 234] on div "Alta Baja Nro Afiliado Ingresar nro CUIL * 23-56285976-4 CUIL ARCA Padrón Fecha…" at bounding box center [364, 455] width 354 height 1578
click at [237, 249] on span "Seleccionar parentesco" at bounding box center [307, 247] width 223 height 10
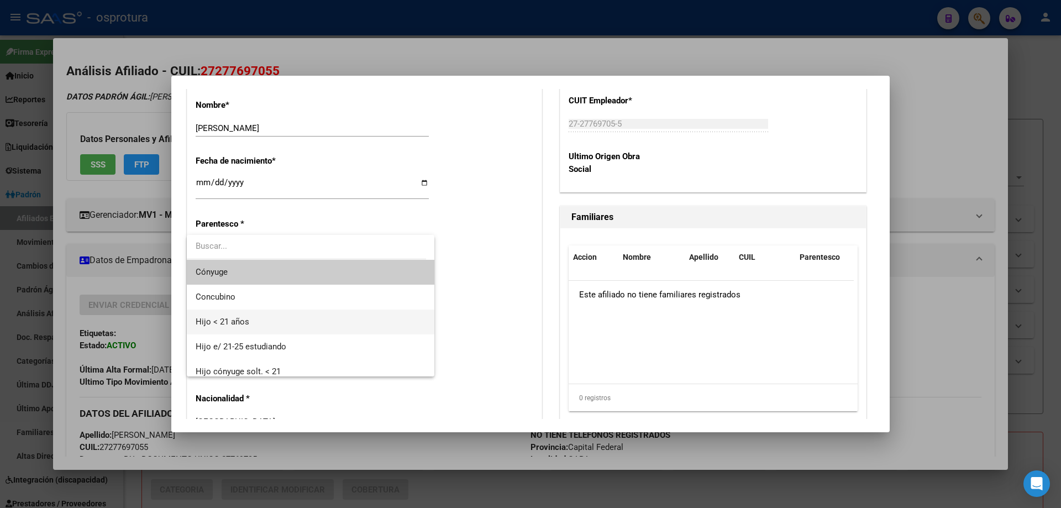
click at [267, 323] on span "Hijo < 21 años" at bounding box center [311, 321] width 230 height 25
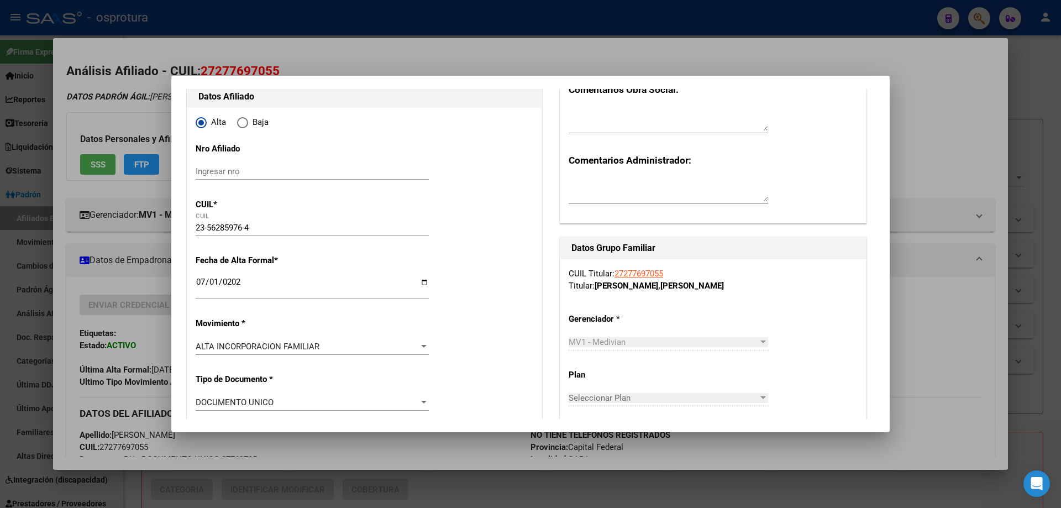
scroll to position [0, 0]
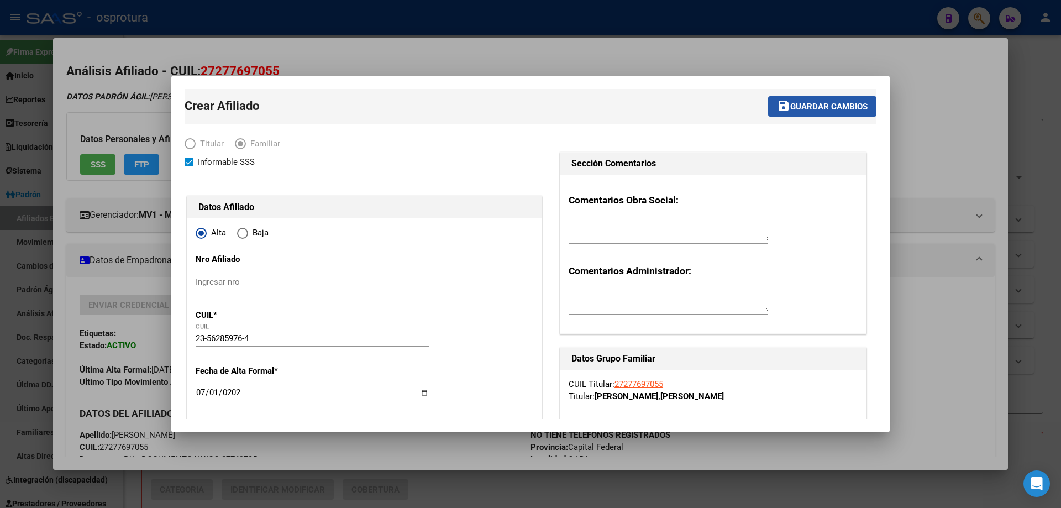
click at [825, 101] on span "save Guardar cambios" at bounding box center [822, 106] width 91 height 10
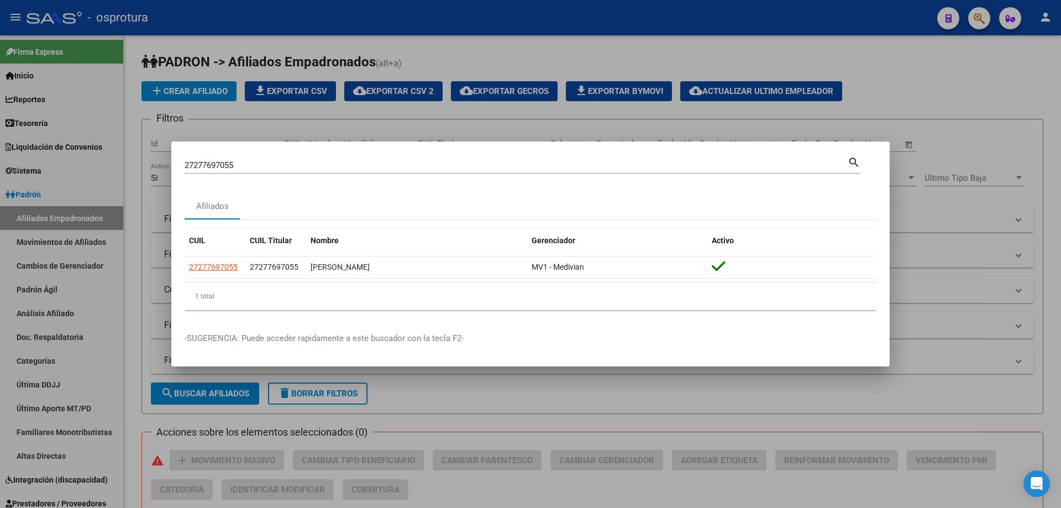
click at [277, 164] on input "27277697055" at bounding box center [516, 165] width 663 height 10
paste input "-31711500-3"
type input "27317115003"
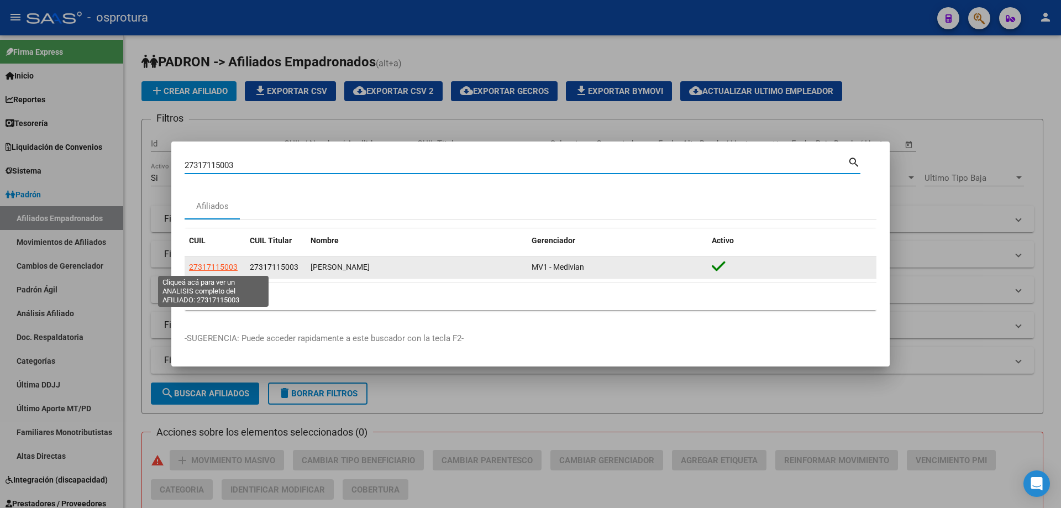
click at [213, 271] on span "27317115003" at bounding box center [213, 267] width 49 height 9
type textarea "27317115003"
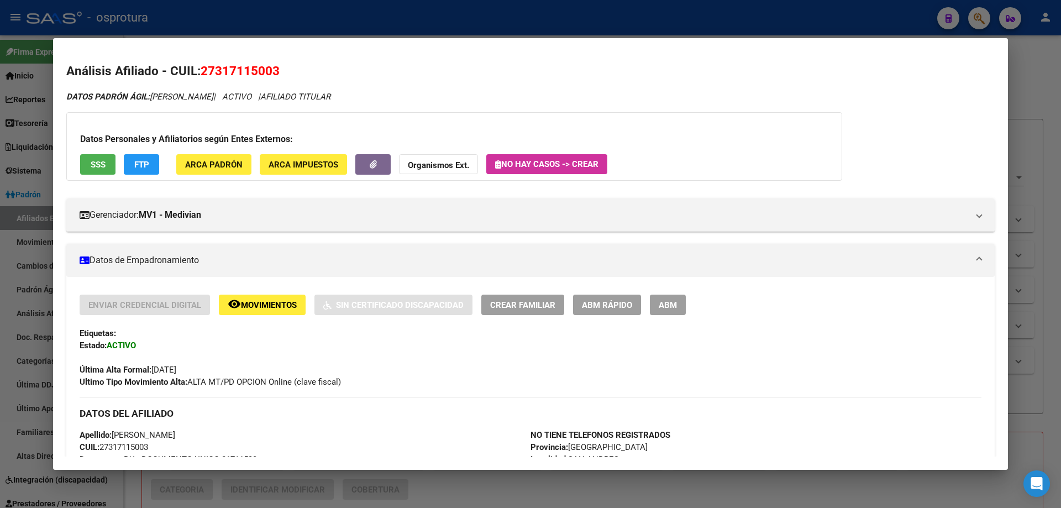
scroll to position [221, 0]
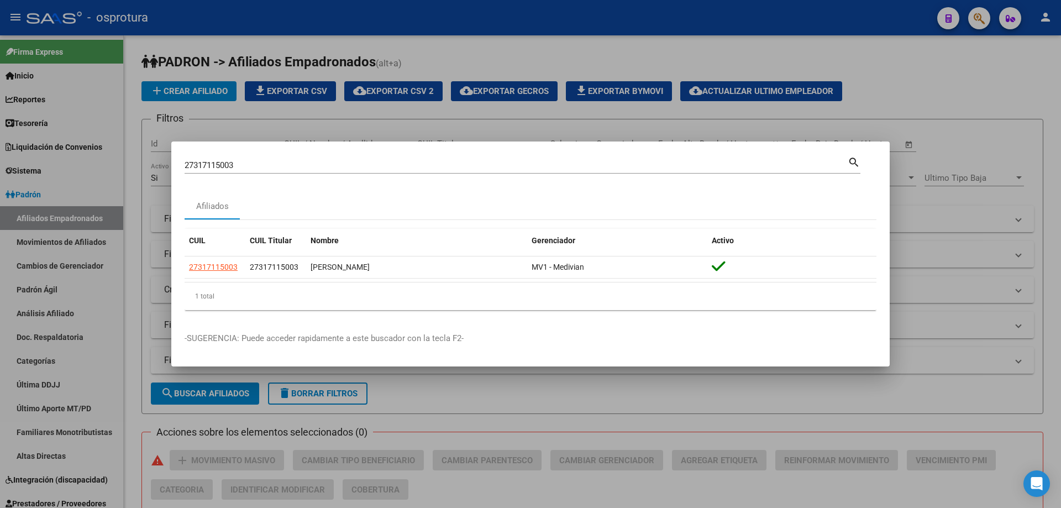
click at [393, 164] on input "27317115003" at bounding box center [516, 165] width 663 height 10
paste input "-31885034-"
type input "27318850343"
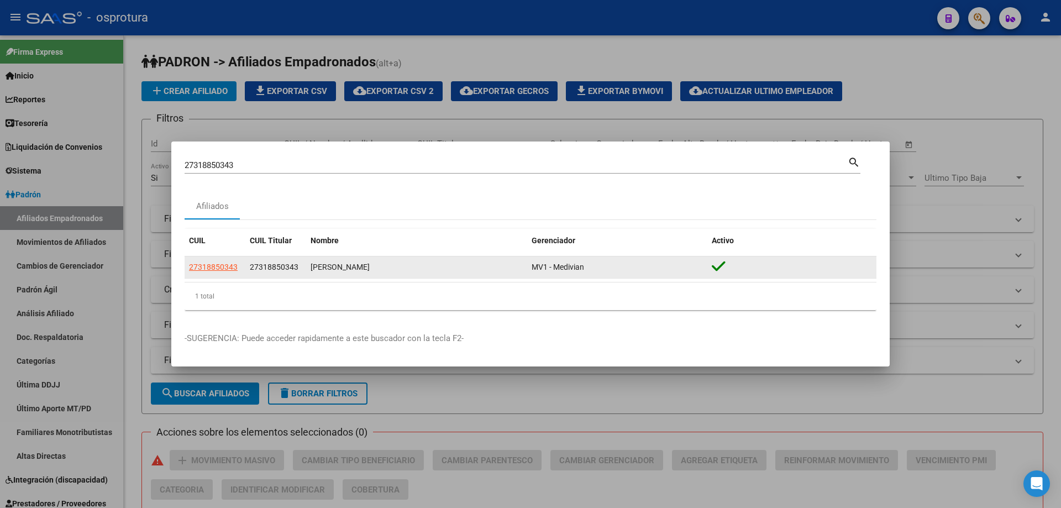
click at [197, 274] on datatable-body-cell "27318850343" at bounding box center [215, 267] width 61 height 22
click at [197, 266] on span "27318850343" at bounding box center [213, 267] width 49 height 9
type textarea "27318850343"
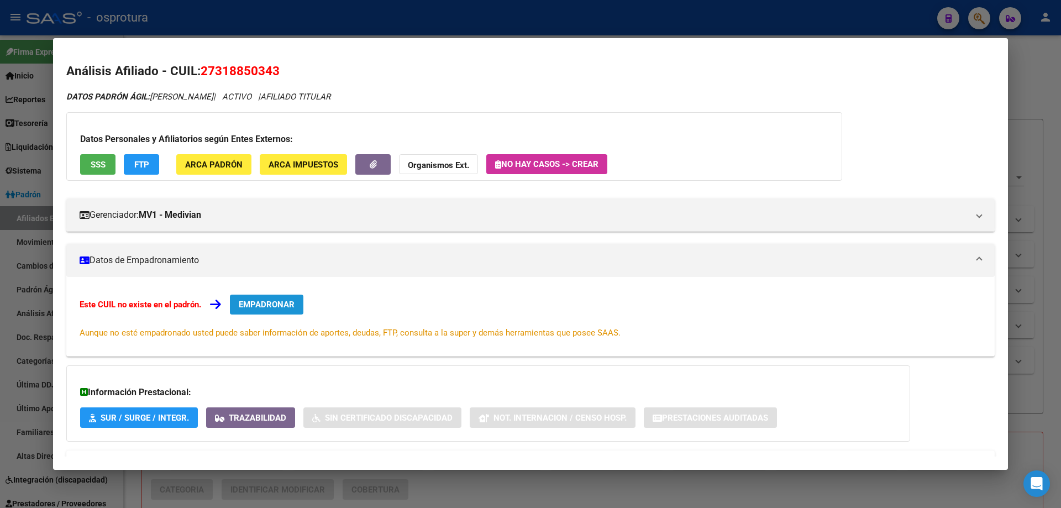
click at [266, 304] on span "EMPADRONAR" at bounding box center [267, 305] width 56 height 10
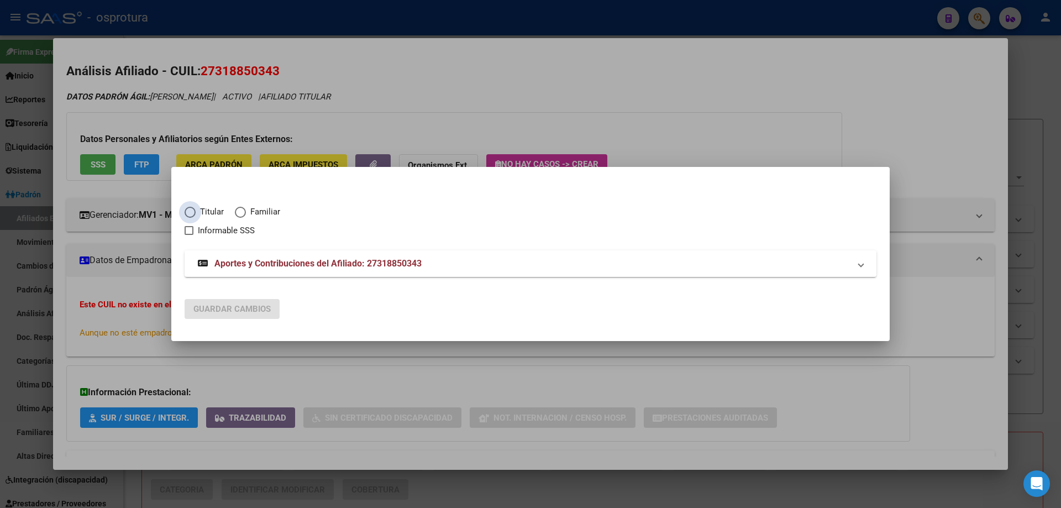
click at [216, 213] on span "Titular" at bounding box center [210, 212] width 28 height 13
click at [196, 213] on input "Titular" at bounding box center [190, 212] width 11 height 11
radio input "true"
checkbox input "true"
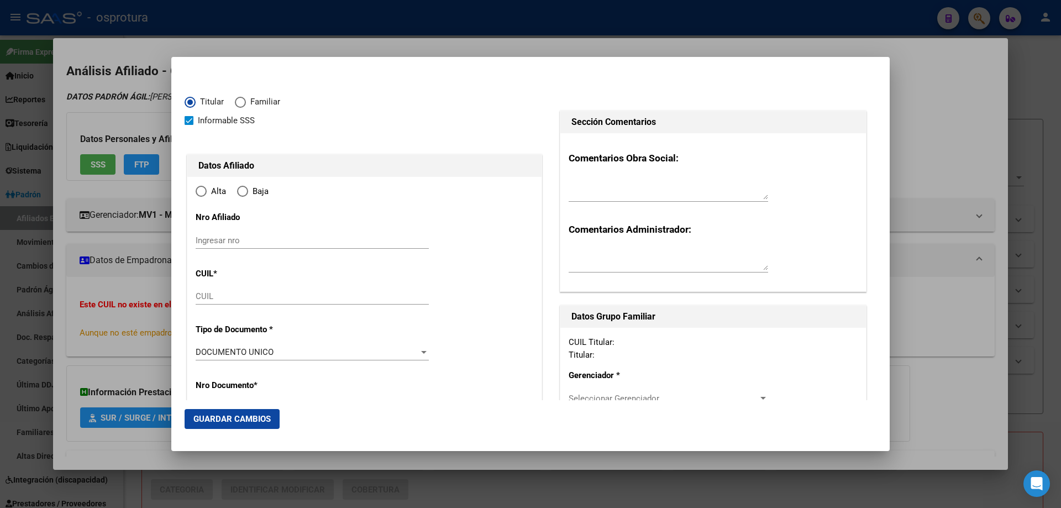
type input "27-31885034-3"
type input "31885034"
type input "ALBIZU"
type input "ALEJANDRA LORENA"
type input "1985-09-05"
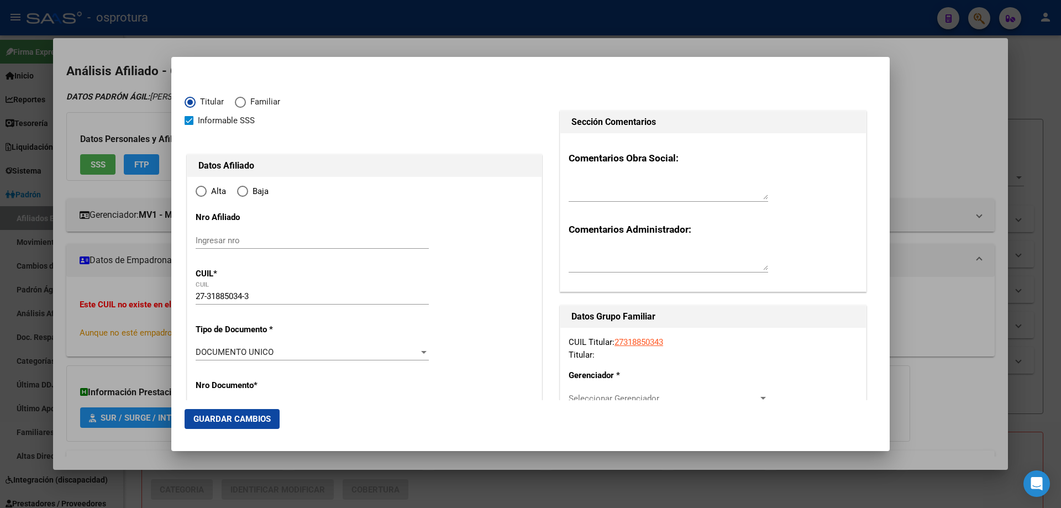
type input "TANDIL"
type input "7000"
type input "PIO XII"
type input "1922"
type input "0"
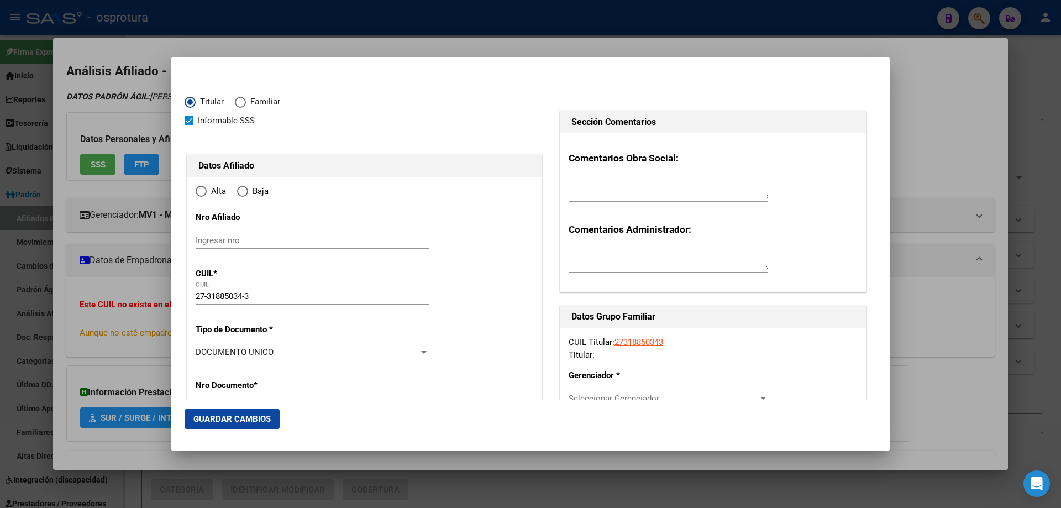
radio input "true"
type input "TANDIL"
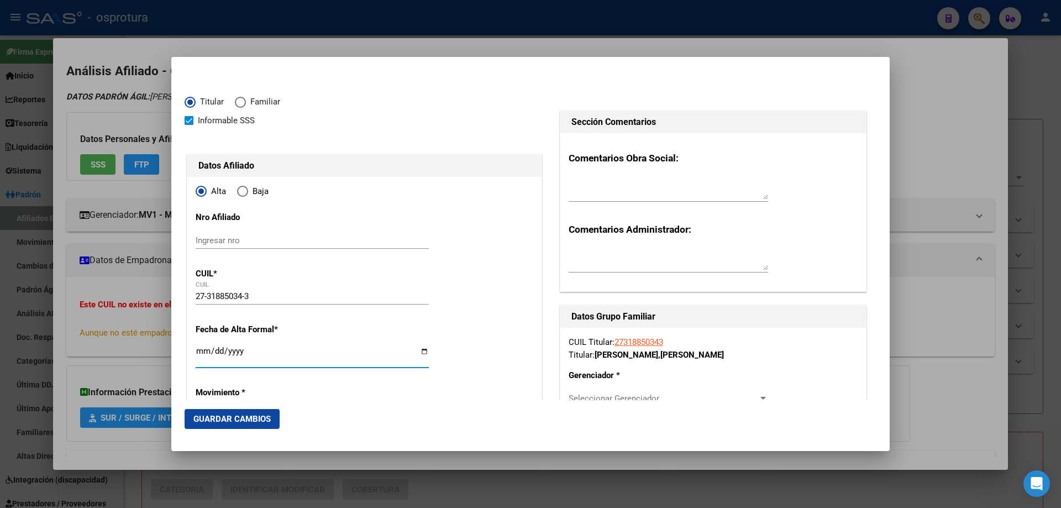
click at [201, 351] on input "Ingresar fecha" at bounding box center [312, 356] width 233 height 18
type input "[DATE]"
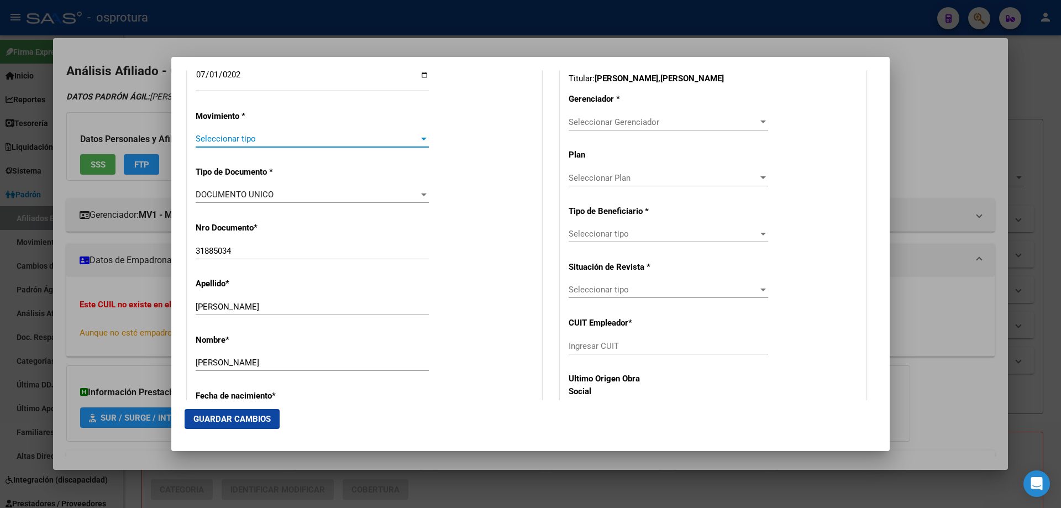
click at [240, 135] on span "Seleccionar tipo" at bounding box center [307, 139] width 223 height 10
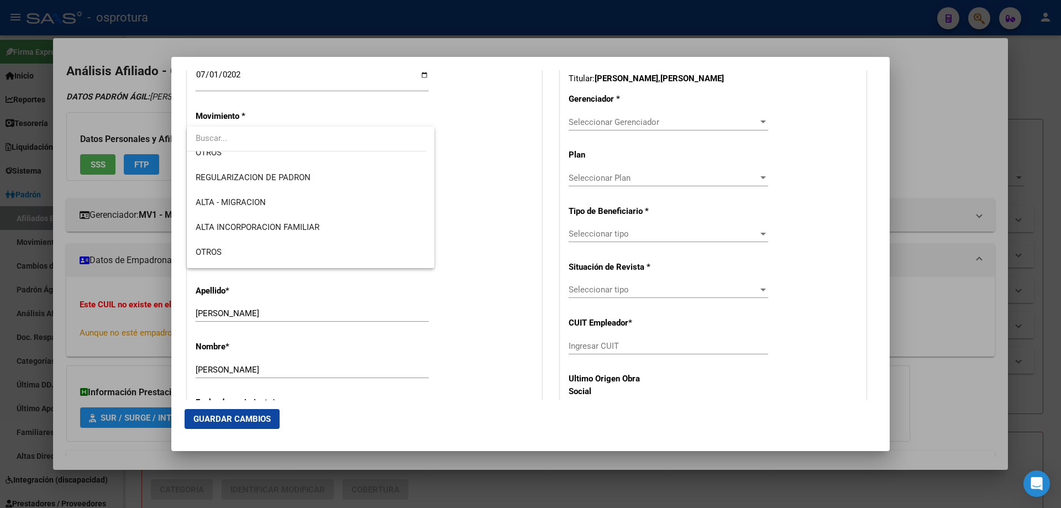
scroll to position [221, 0]
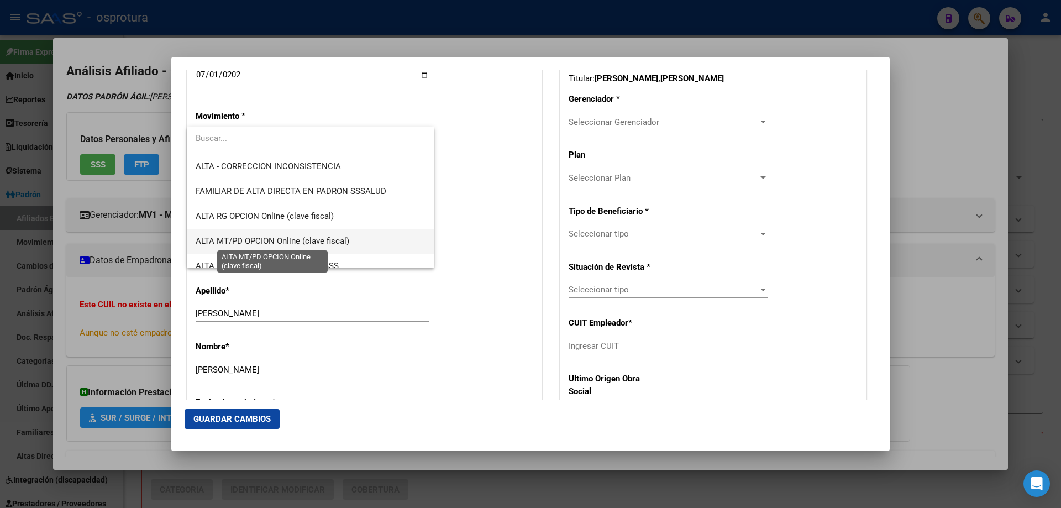
click at [271, 245] on span "ALTA MT/PD OPCION Online (clave fiscal)" at bounding box center [273, 241] width 154 height 10
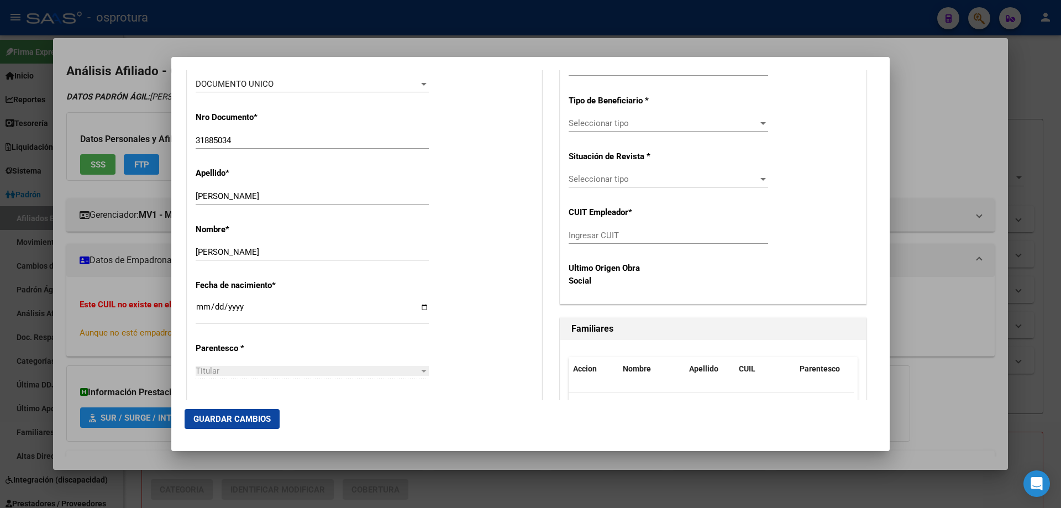
scroll to position [497, 0]
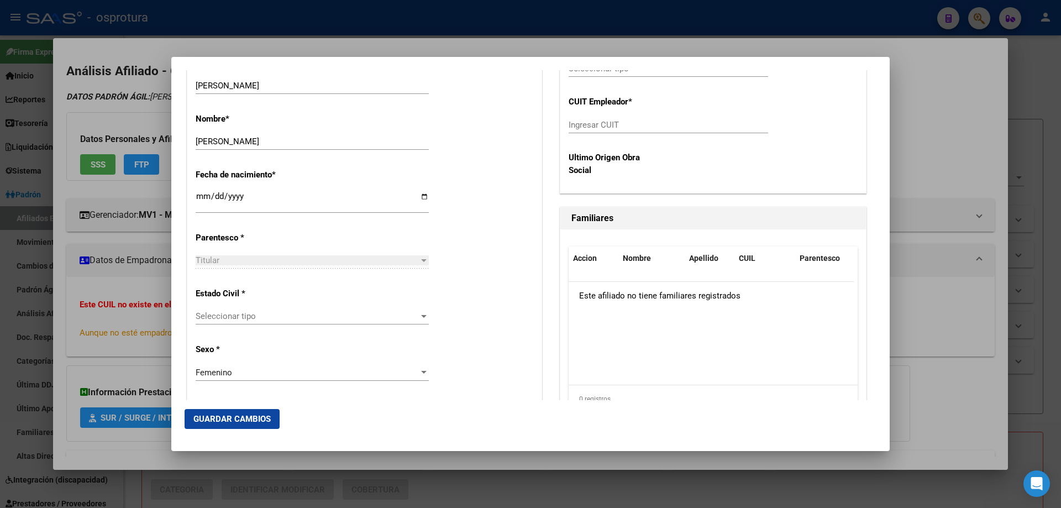
click at [249, 306] on div "Estado Civil * Seleccionar tipo Seleccionar tipo" at bounding box center [365, 307] width 338 height 56
click at [249, 318] on span "Seleccionar tipo" at bounding box center [307, 316] width 223 height 10
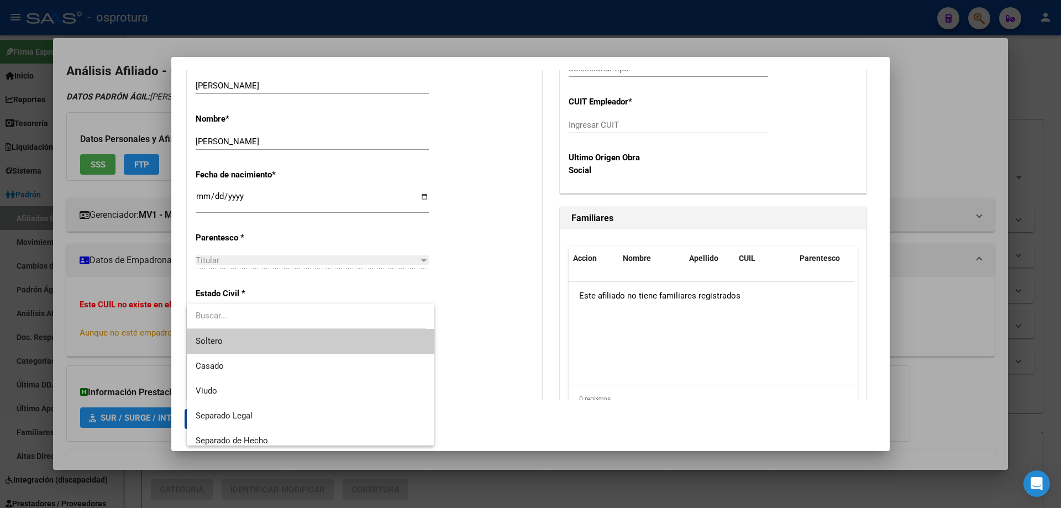
click at [249, 340] on span "Soltero" at bounding box center [311, 341] width 230 height 25
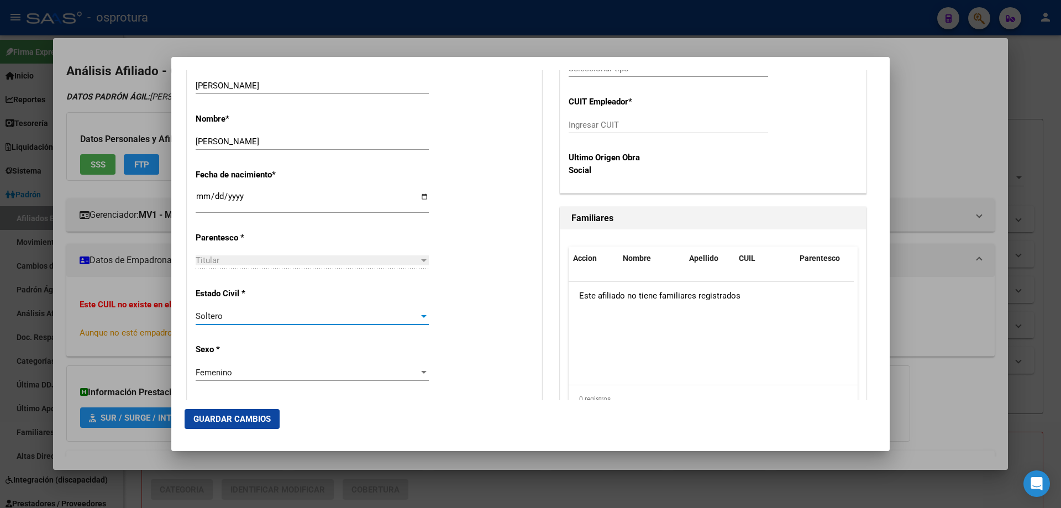
scroll to position [221, 0]
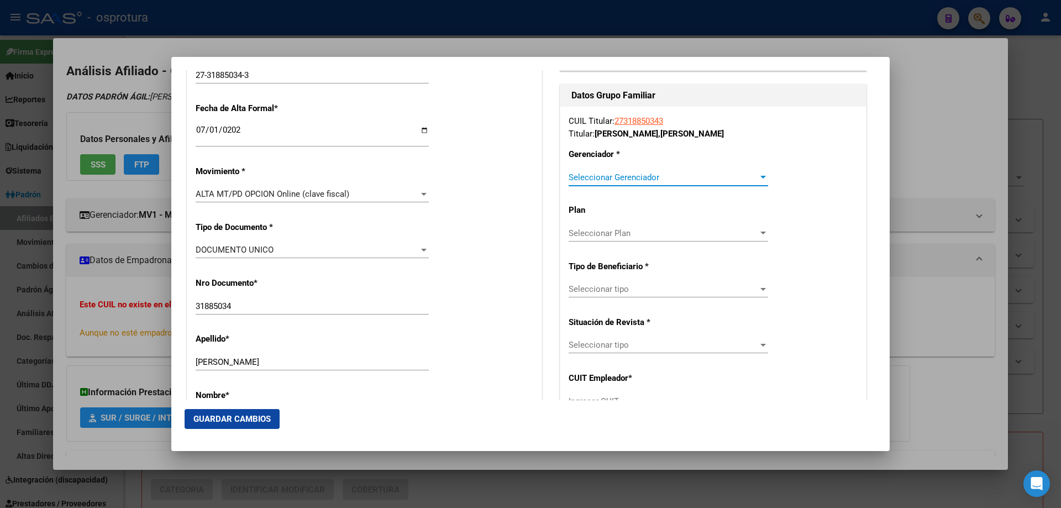
click at [653, 180] on span "Seleccionar Gerenciador" at bounding box center [664, 177] width 190 height 10
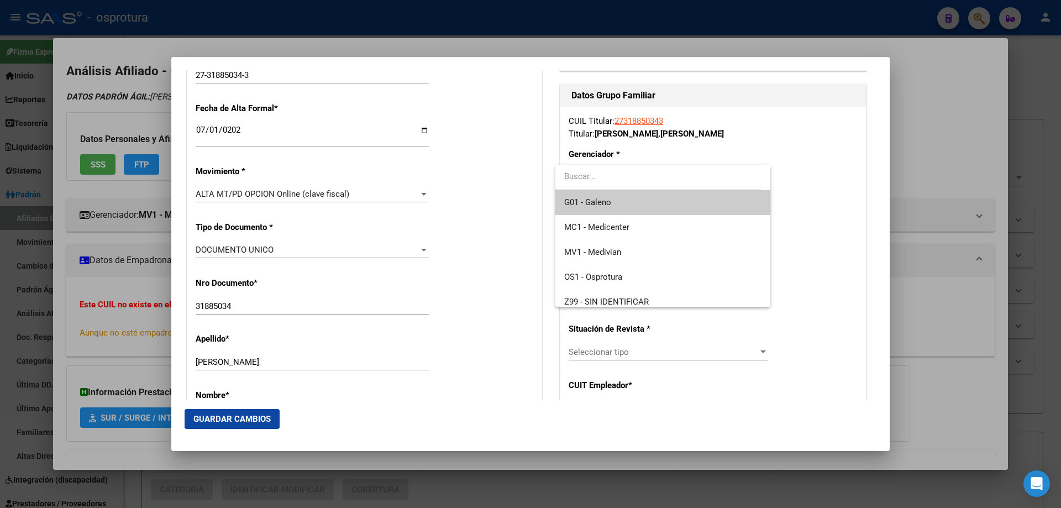
click at [642, 204] on span "G01 - Galeno" at bounding box center [662, 202] width 197 height 25
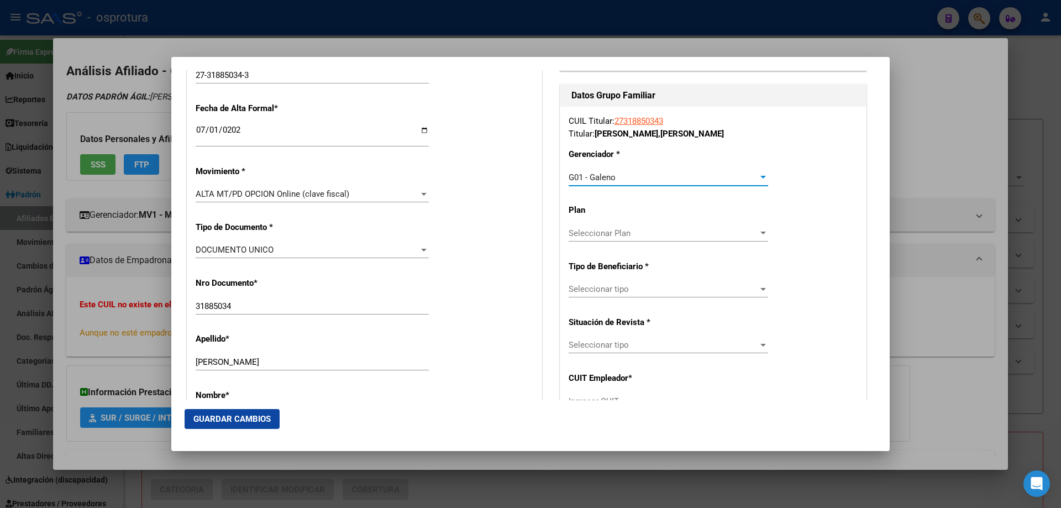
click at [638, 180] on div "G01 - Galeno" at bounding box center [664, 177] width 190 height 10
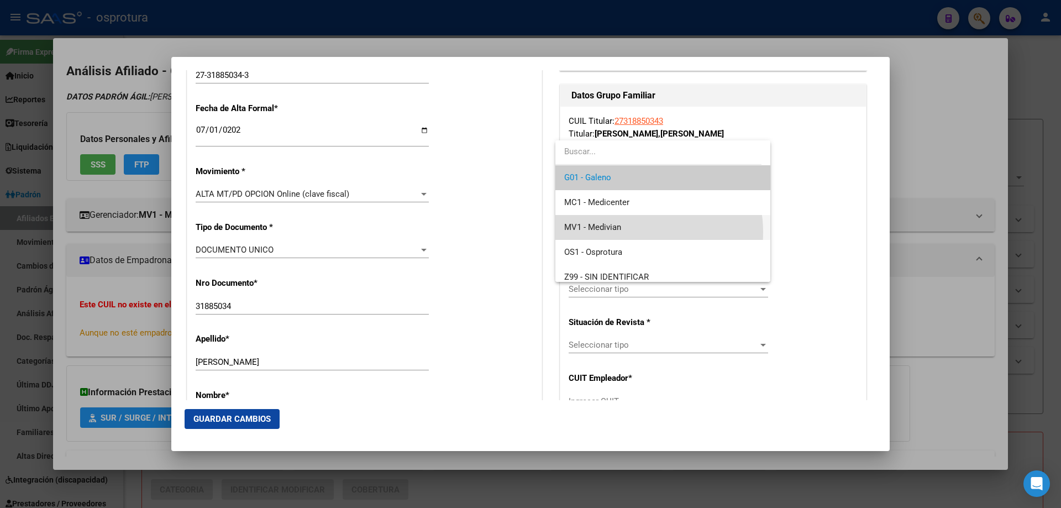
click at [634, 232] on span "MV1 - Medivian" at bounding box center [662, 227] width 197 height 25
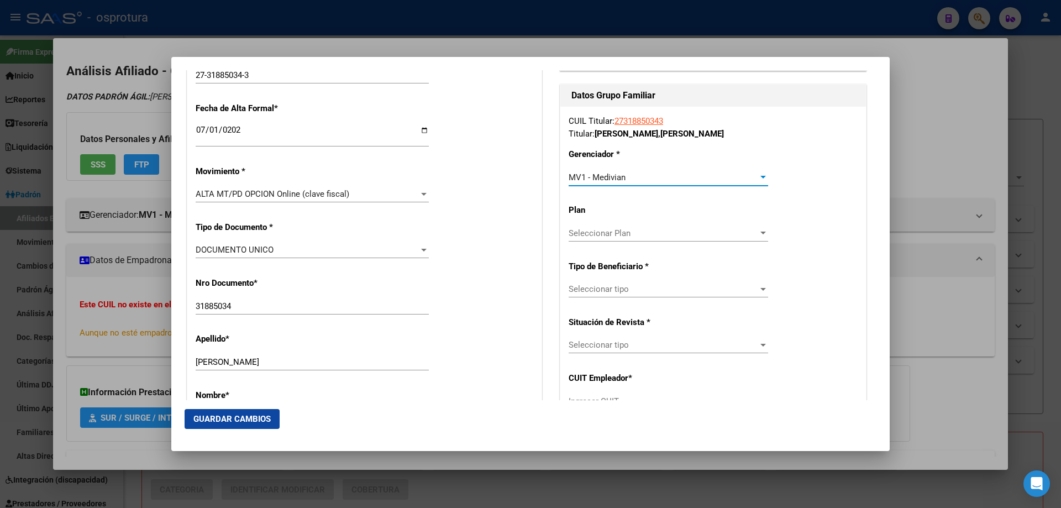
click at [625, 286] on span "Seleccionar tipo" at bounding box center [664, 289] width 190 height 10
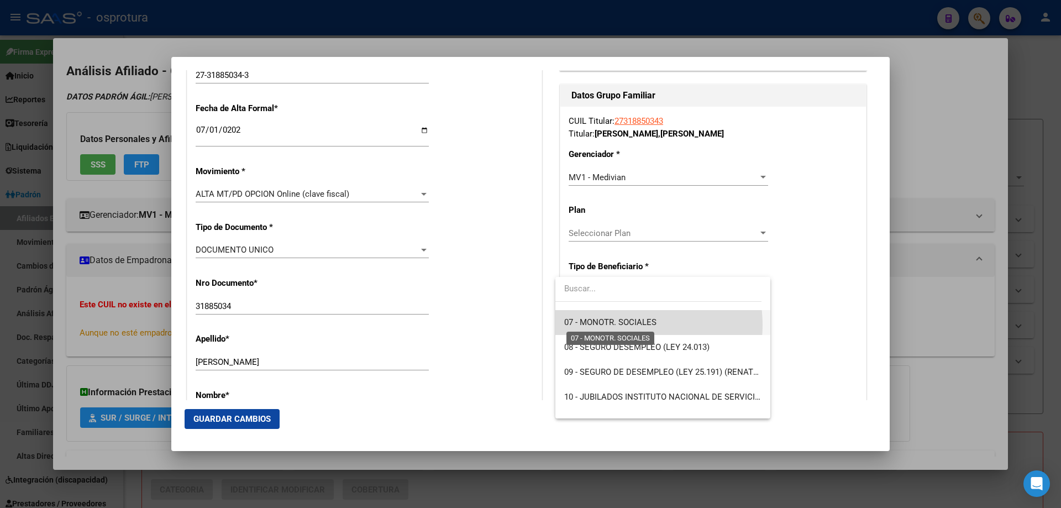
click at [626, 325] on span "07 - MONOTR. SOCIALES" at bounding box center [610, 322] width 92 height 10
type input "27-31885034-3"
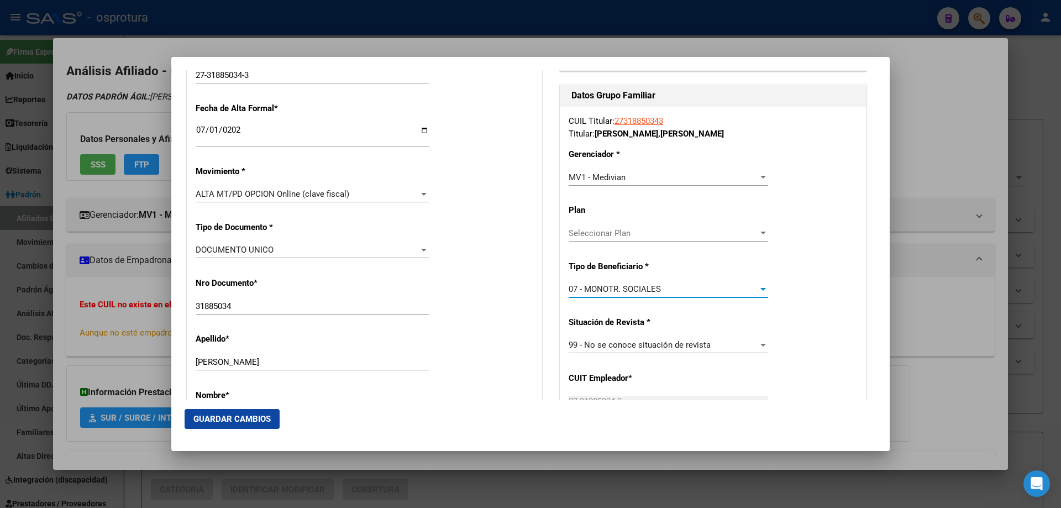
click at [222, 413] on button "Guardar Cambios" at bounding box center [232, 419] width 95 height 20
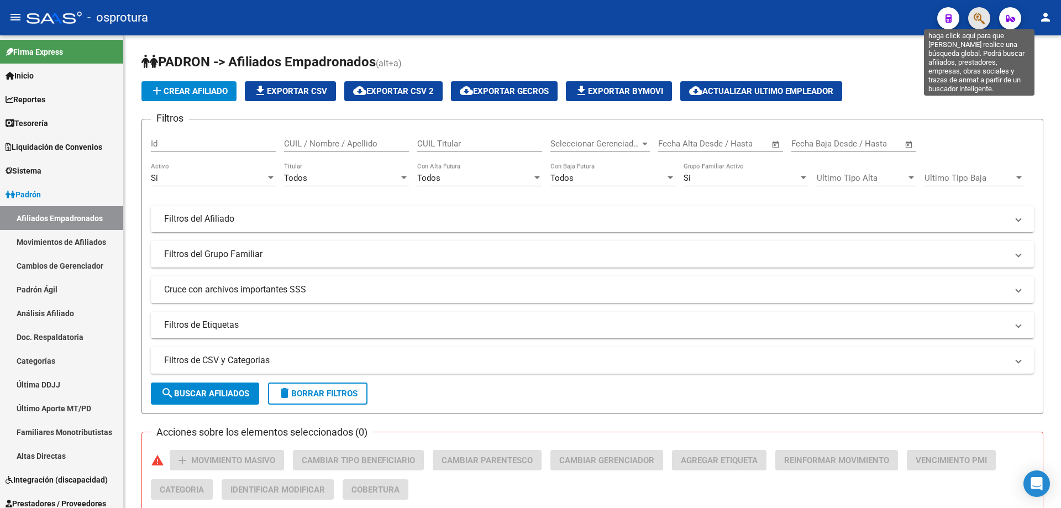
click at [977, 21] on icon "button" at bounding box center [979, 18] width 11 height 13
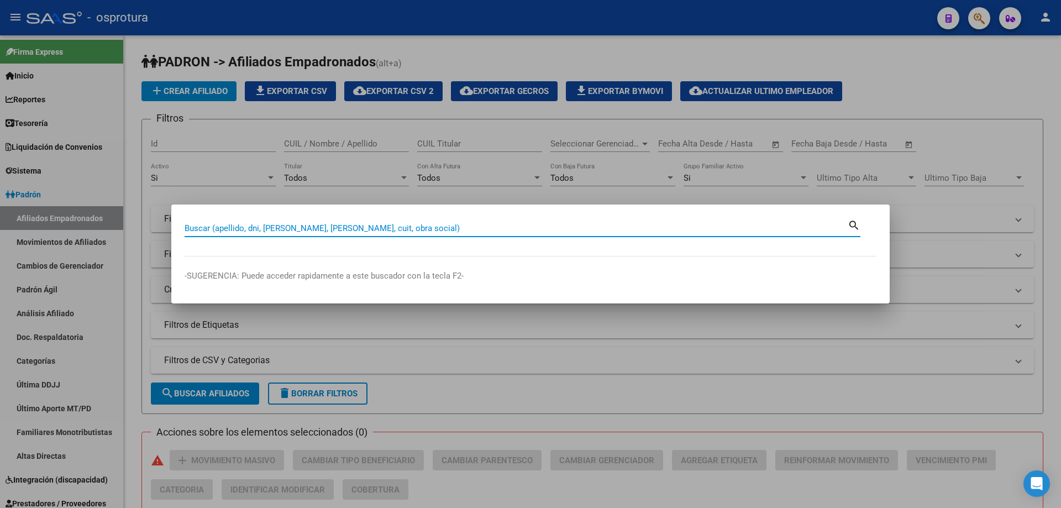
click at [405, 223] on input "Buscar (apellido, dni, [PERSON_NAME], [PERSON_NAME], cuit, obra social)" at bounding box center [516, 228] width 663 height 10
type input "27381467428"
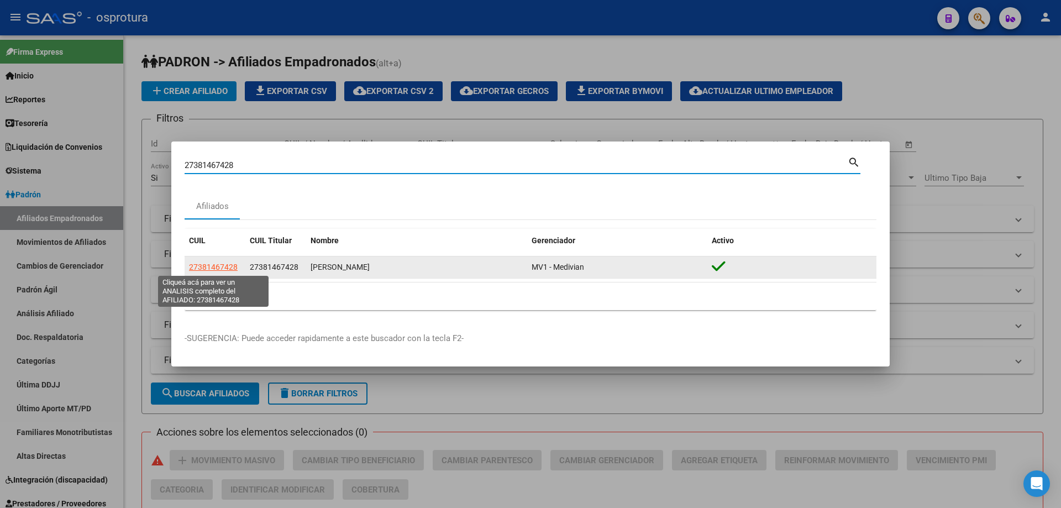
click at [202, 267] on span "27381467428" at bounding box center [213, 267] width 49 height 9
type textarea "27381467428"
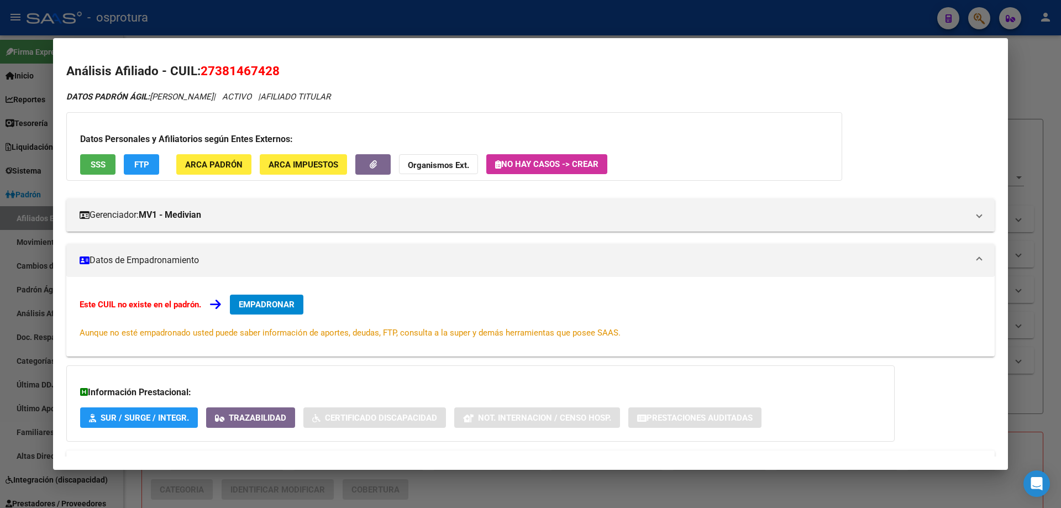
click at [284, 302] on span "EMPADRONAR" at bounding box center [267, 305] width 56 height 10
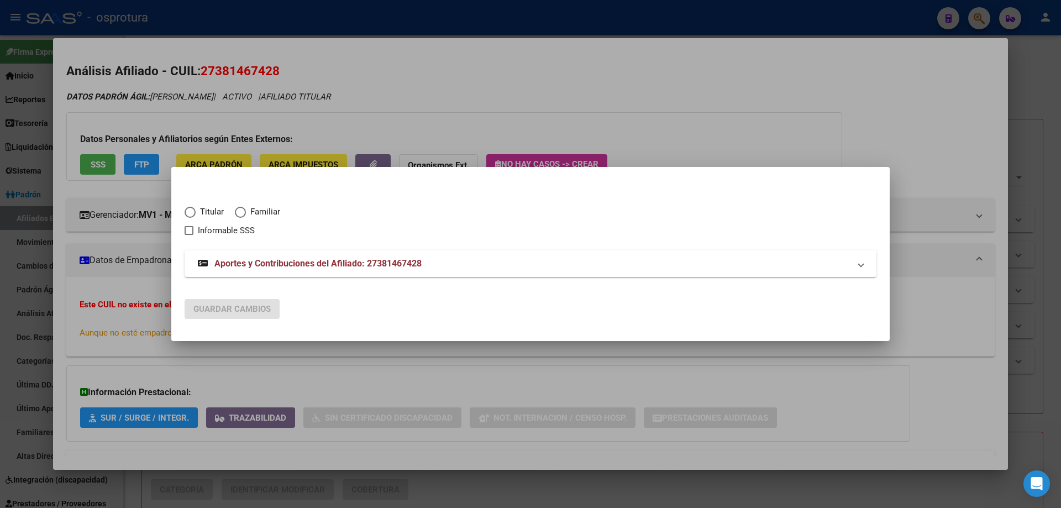
click at [209, 207] on span "Titular" at bounding box center [210, 212] width 28 height 13
click at [196, 207] on input "Titular" at bounding box center [190, 212] width 11 height 11
radio input "true"
checkbox input "true"
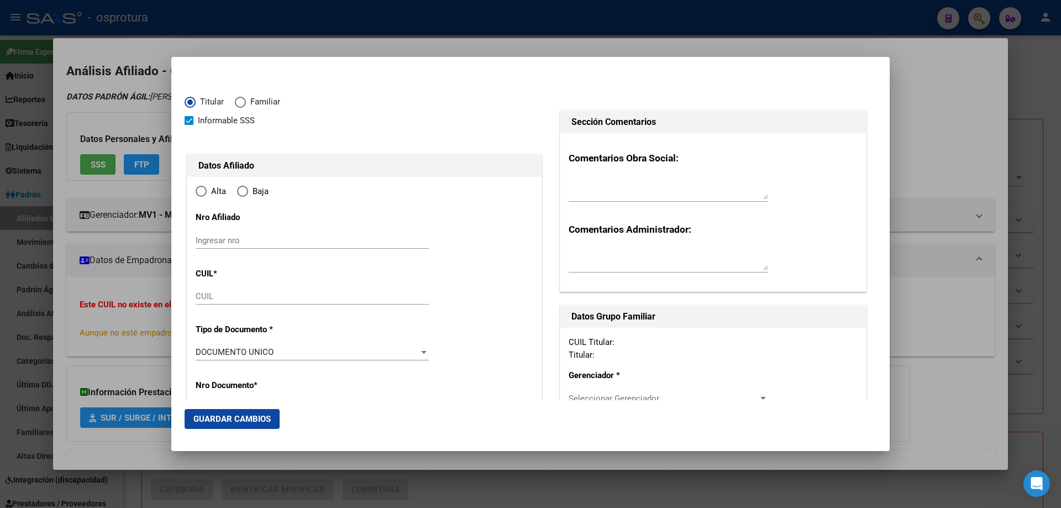
type input "27-38146742-8"
type input "38146742"
type input "FORTINO"
type input "AYELEN"
type input "1994-03-09"
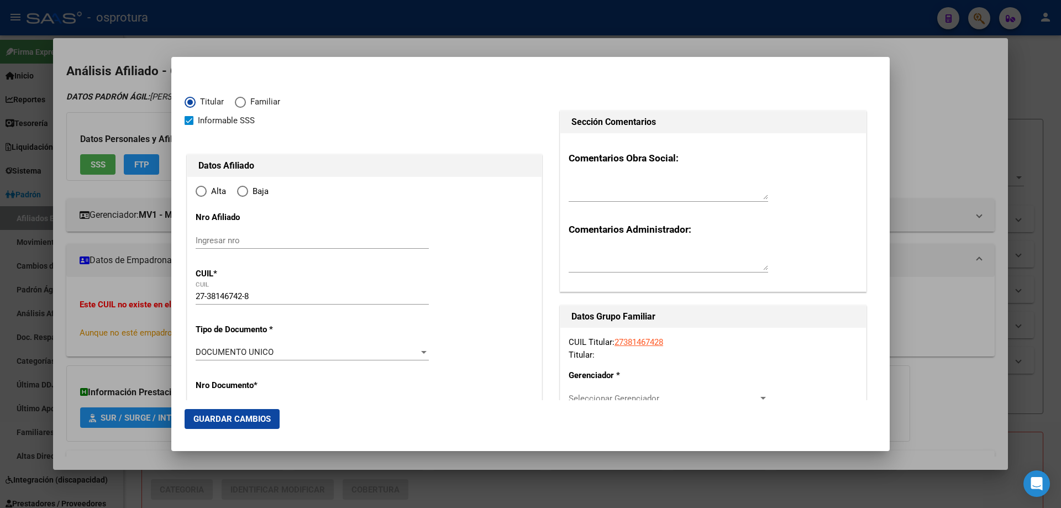
type input "LA PLATA SUDESTE CALLE 50 AMBAS VEREDAS"
type input "1900"
type input "157 Y 620"
type input "1900"
radio input "true"
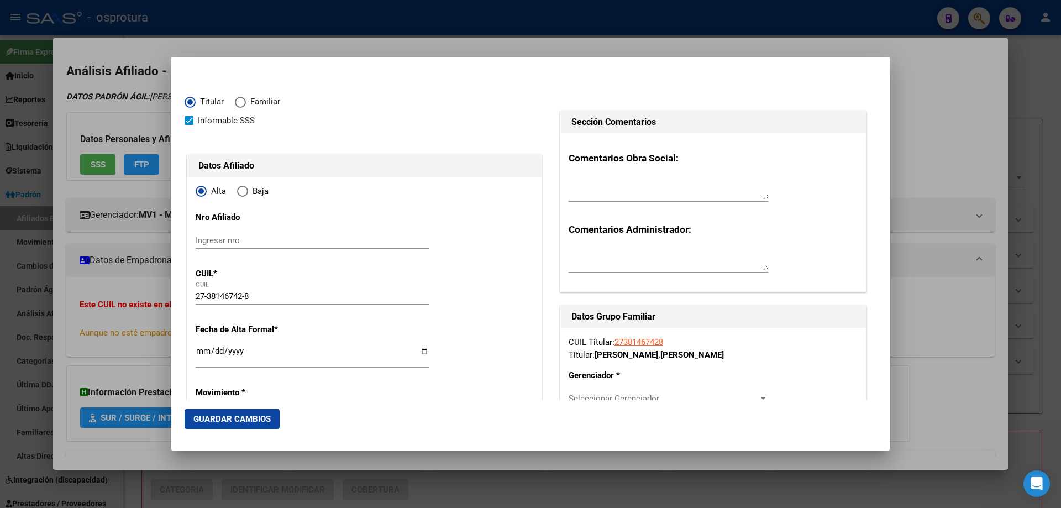
type input "LA PLATA SUDESTE CALLE 50 AMBAS VEREDAS"
click at [202, 348] on input "Ingresar fecha" at bounding box center [312, 356] width 233 height 18
type input "[DATE]"
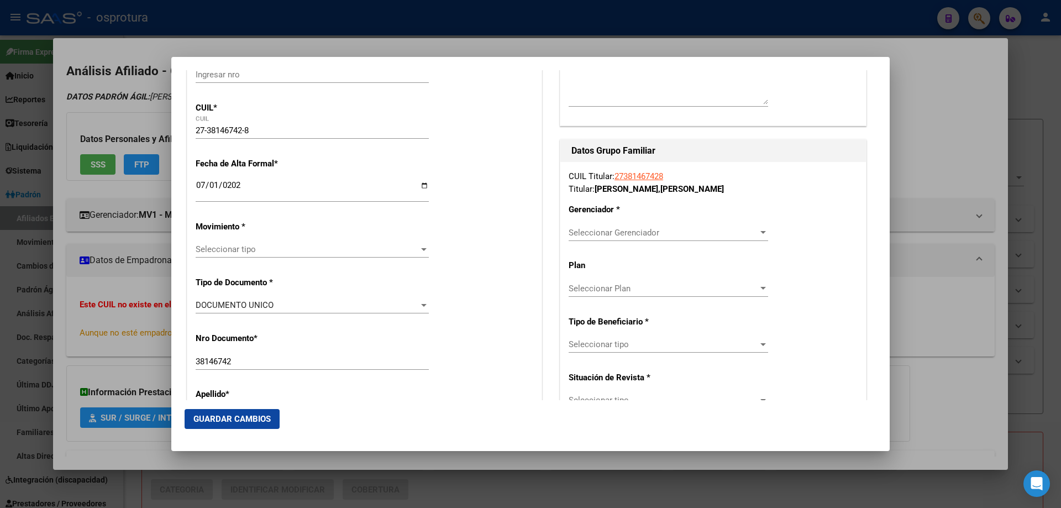
scroll to position [221, 0]
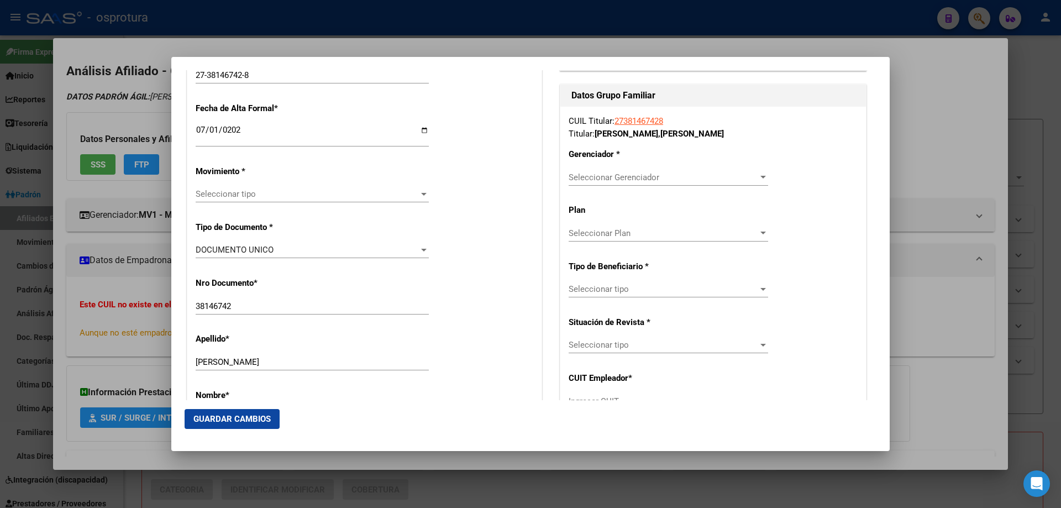
click at [268, 188] on div "Seleccionar tipo Seleccionar tipo" at bounding box center [312, 194] width 233 height 17
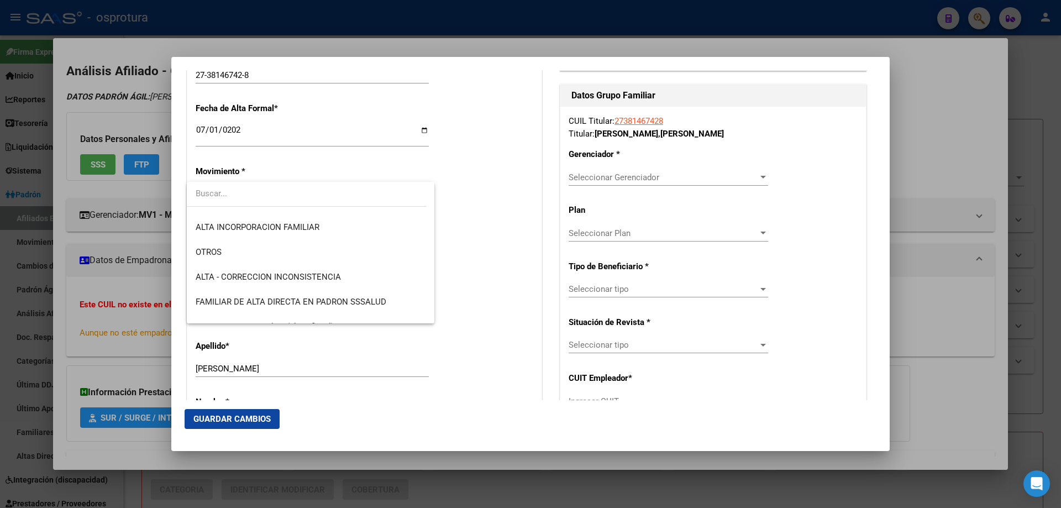
scroll to position [276, 0]
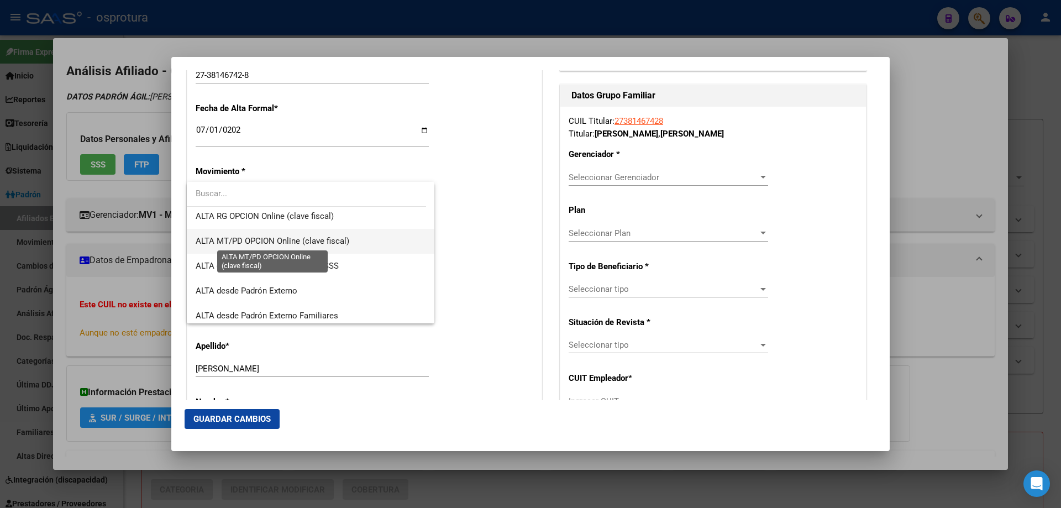
click at [307, 244] on span "ALTA MT/PD OPCION Online (clave fiscal)" at bounding box center [273, 241] width 154 height 10
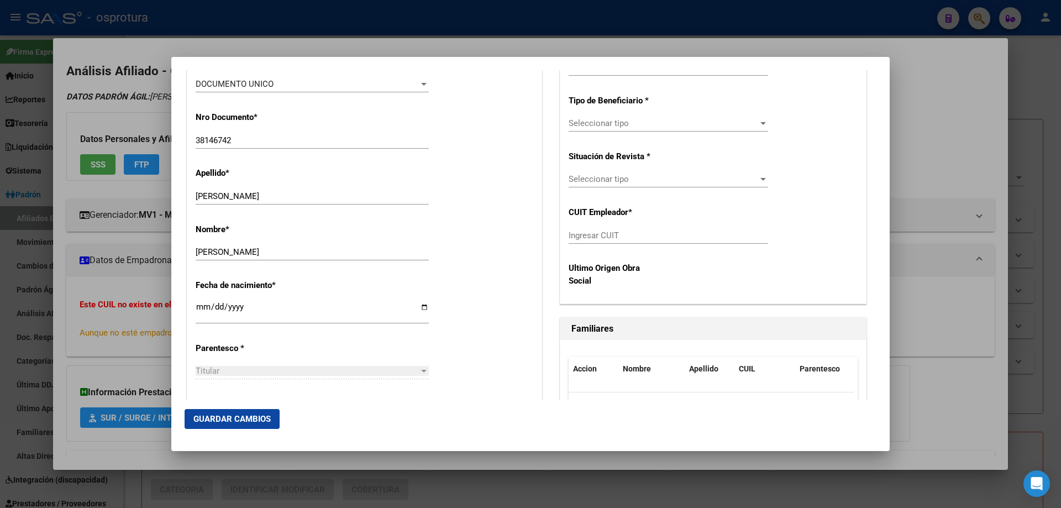
scroll to position [442, 0]
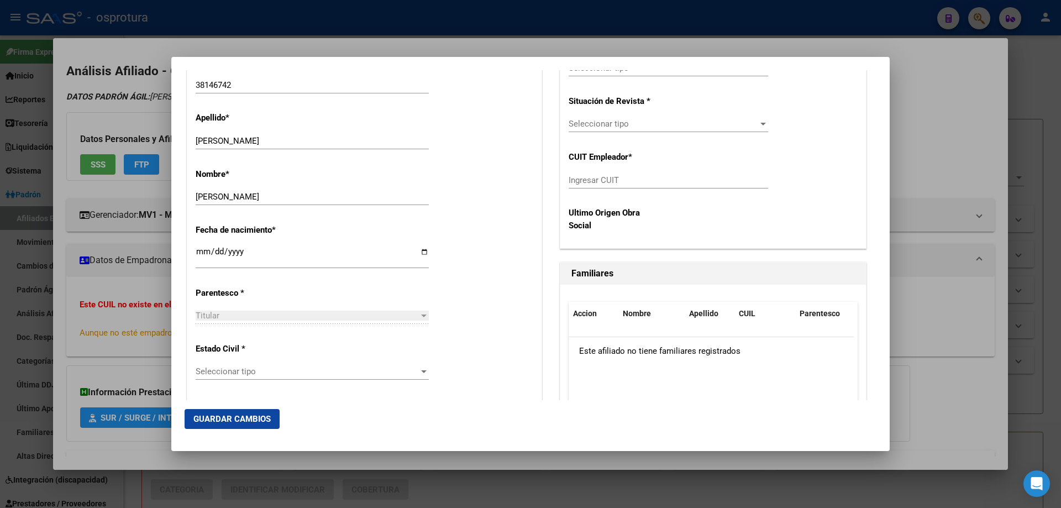
click at [305, 377] on div "Seleccionar tipo Seleccionar tipo" at bounding box center [312, 371] width 233 height 17
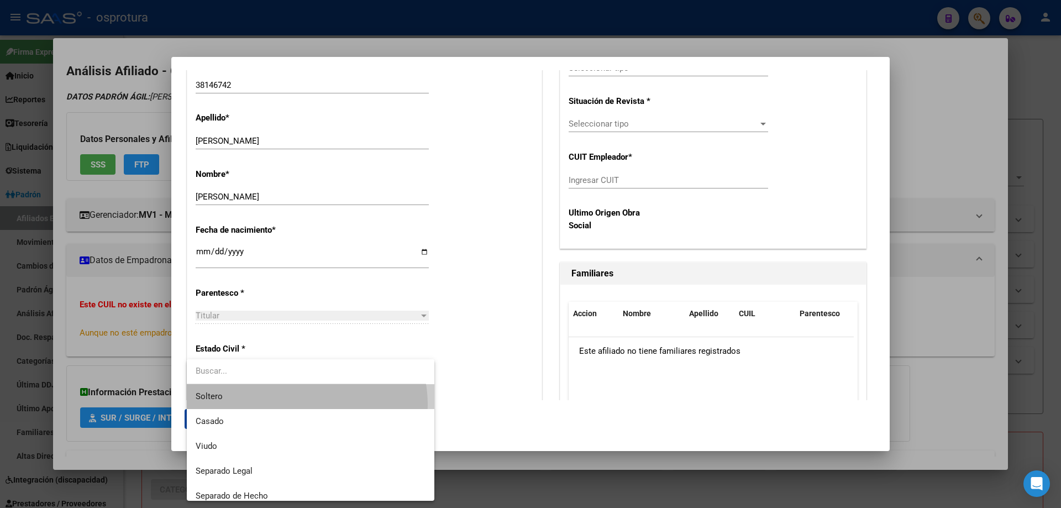
click at [300, 405] on span "Soltero" at bounding box center [311, 396] width 230 height 25
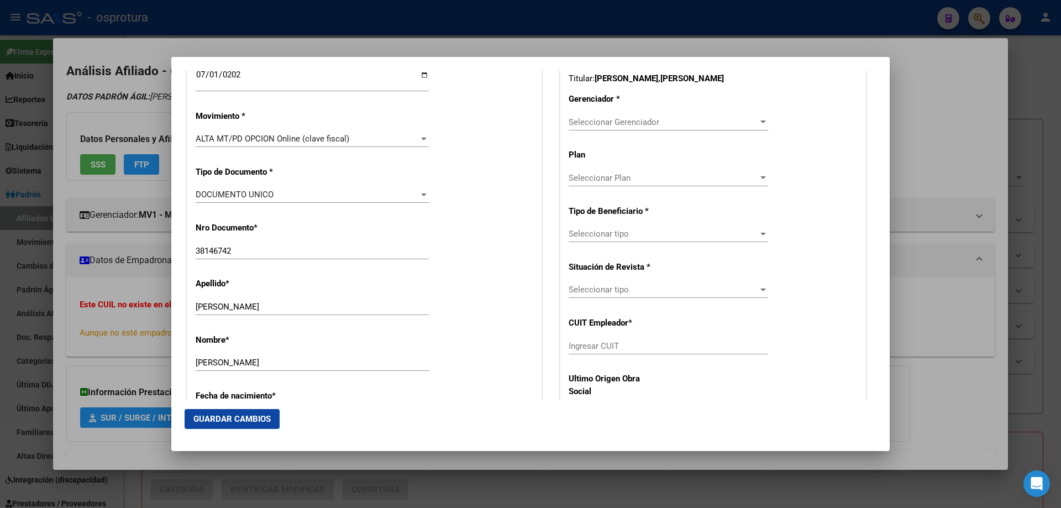
scroll to position [221, 0]
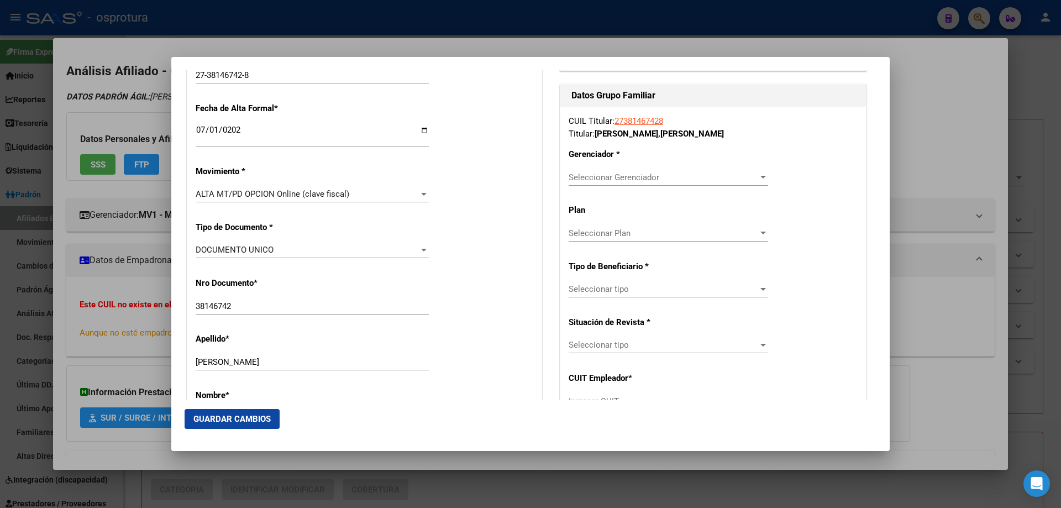
click at [629, 183] on div "Seleccionar Gerenciador Seleccionar Gerenciador" at bounding box center [669, 177] width 200 height 17
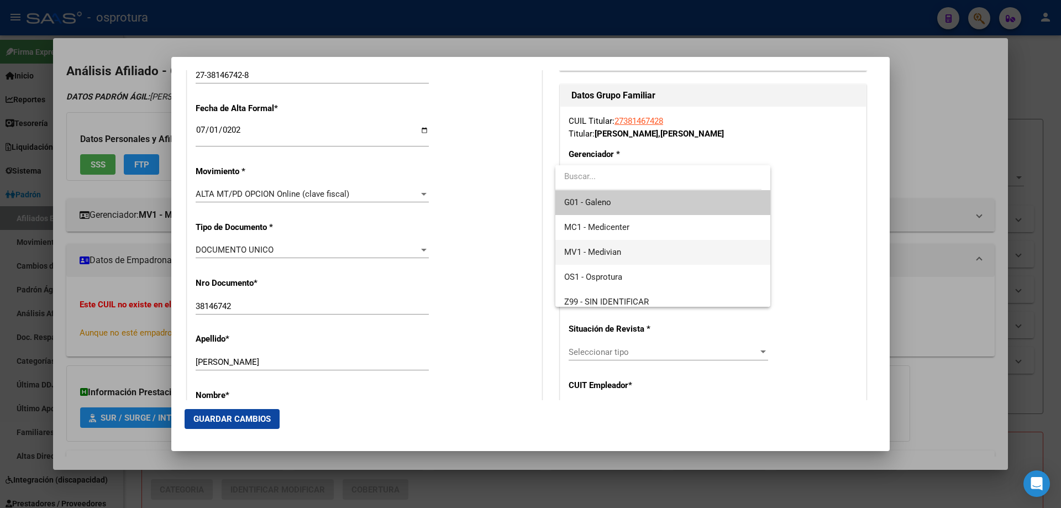
click at [633, 247] on span "MV1 - Medivian" at bounding box center [662, 252] width 197 height 25
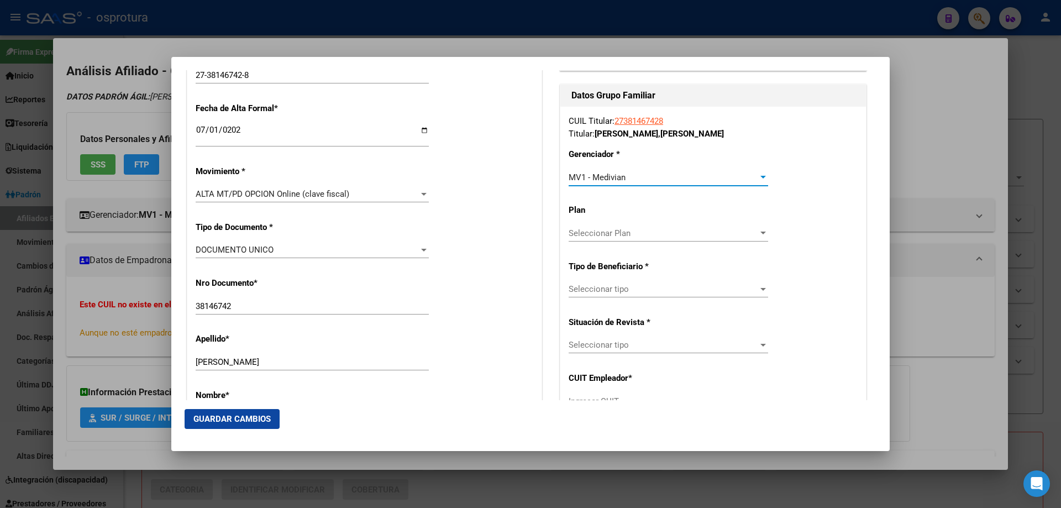
click at [638, 288] on span "Seleccionar tipo" at bounding box center [664, 289] width 190 height 10
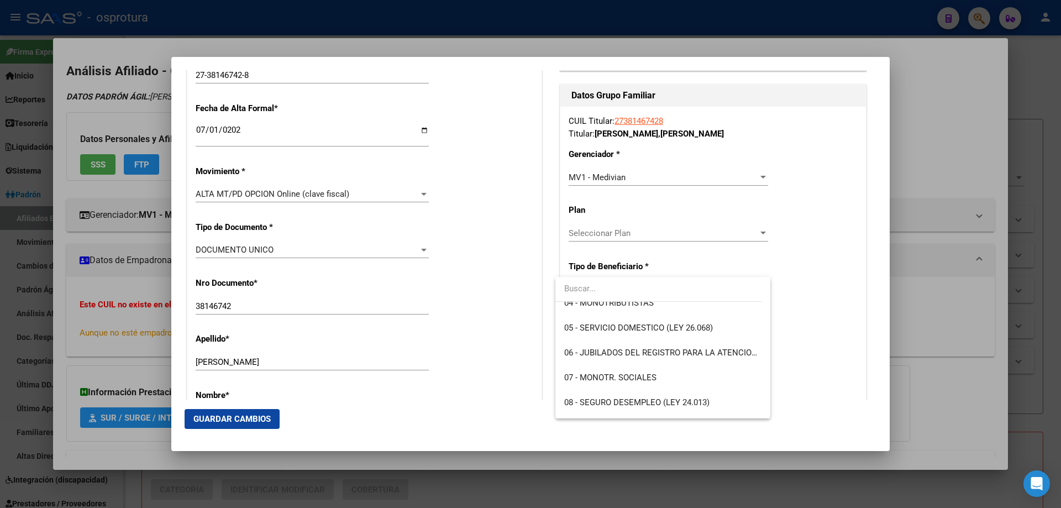
scroll to position [166, 0]
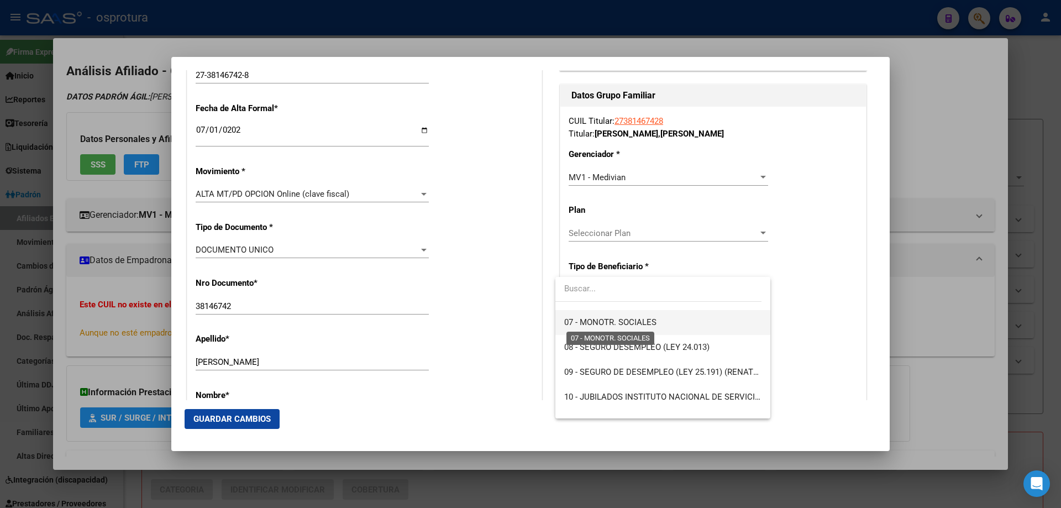
click at [632, 321] on span "07 - MONOTR. SOCIALES" at bounding box center [610, 322] width 92 height 10
type input "27-38146742-8"
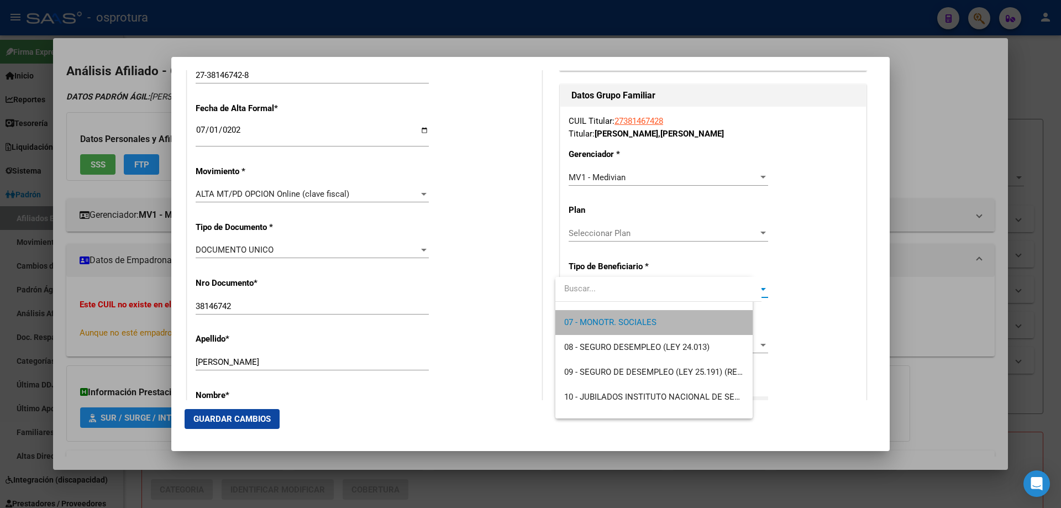
scroll to position [174, 0]
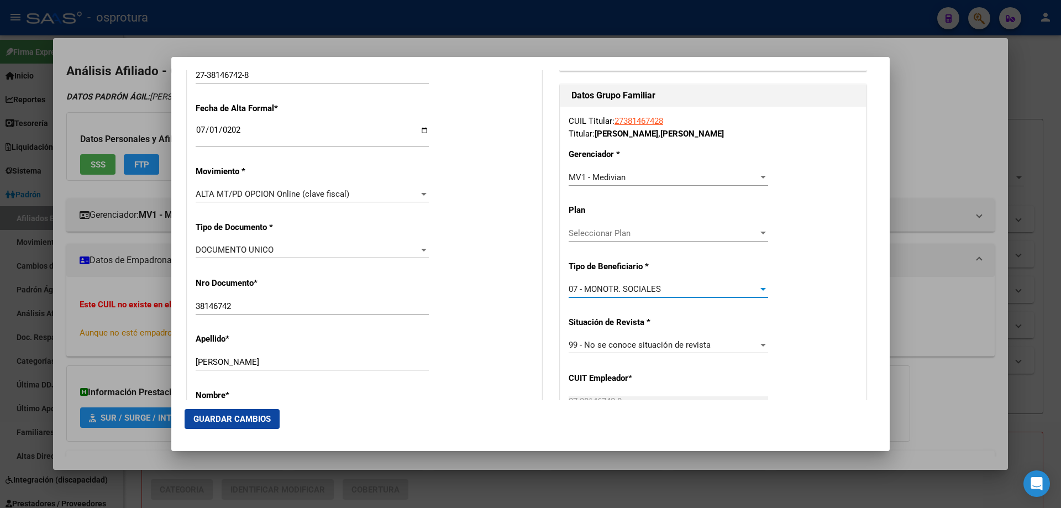
click at [219, 422] on span "Guardar Cambios" at bounding box center [231, 419] width 77 height 10
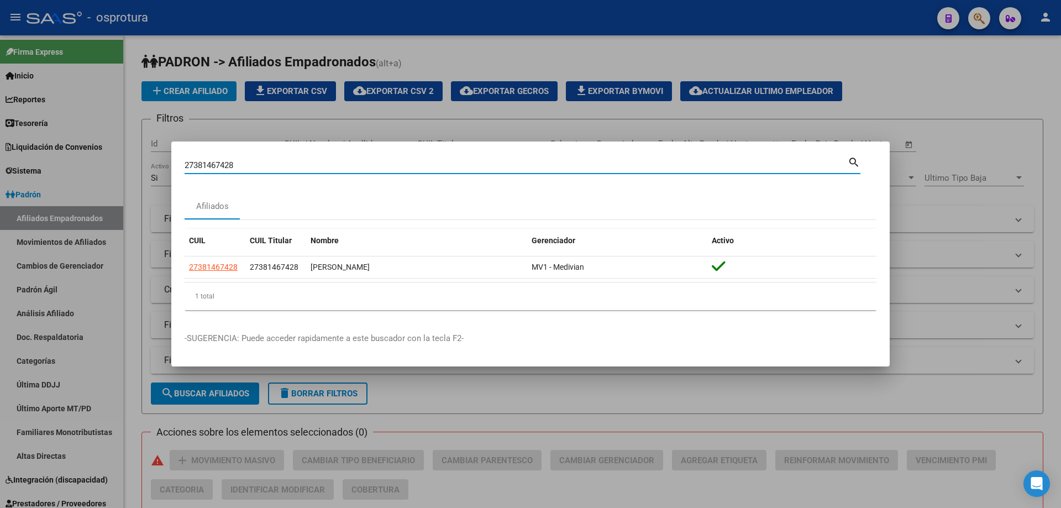
click at [308, 164] on input "27381467428" at bounding box center [516, 165] width 663 height 10
paste input "0-34579470-1"
type input "20345794701"
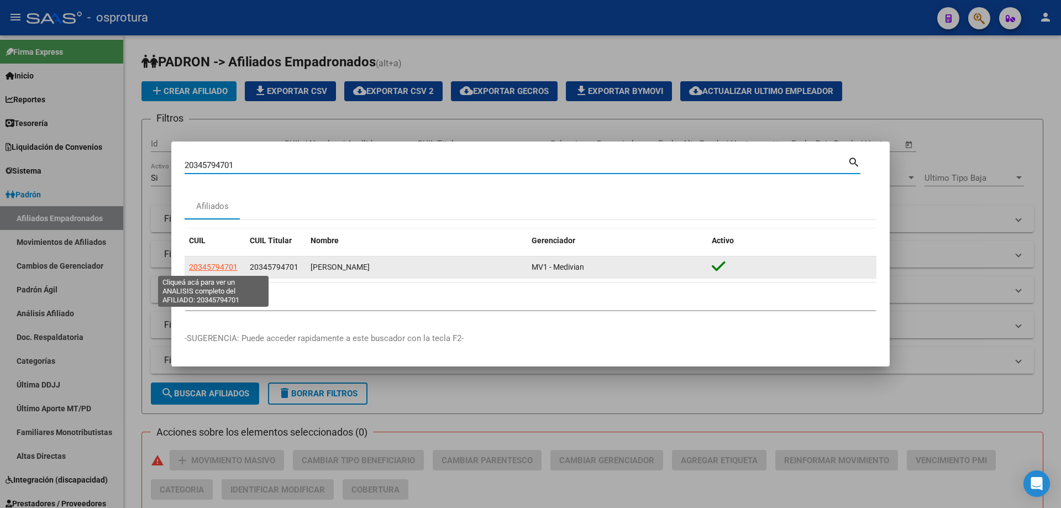
click at [205, 264] on span "20345794701" at bounding box center [213, 267] width 49 height 9
type textarea "20345794701"
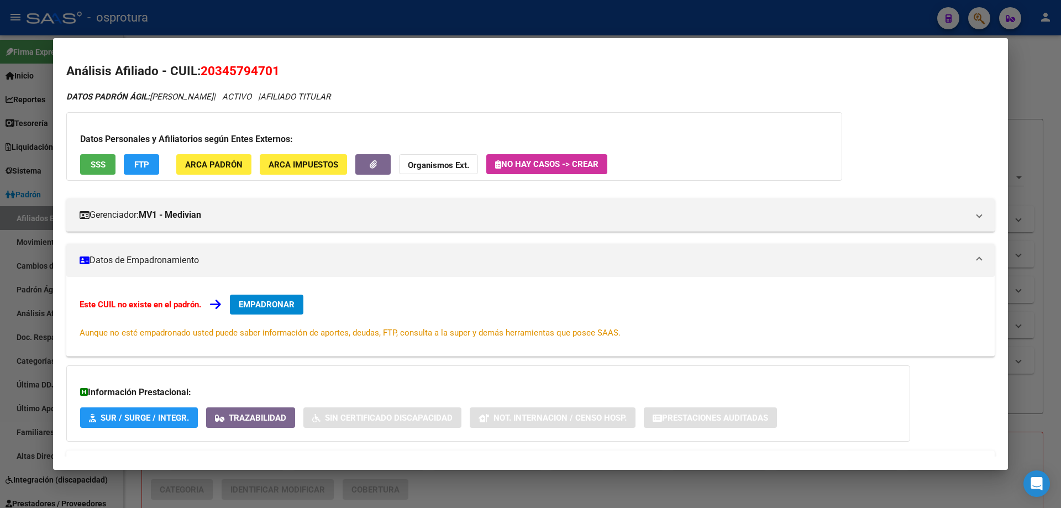
click at [262, 301] on span "EMPADRONAR" at bounding box center [267, 305] width 56 height 10
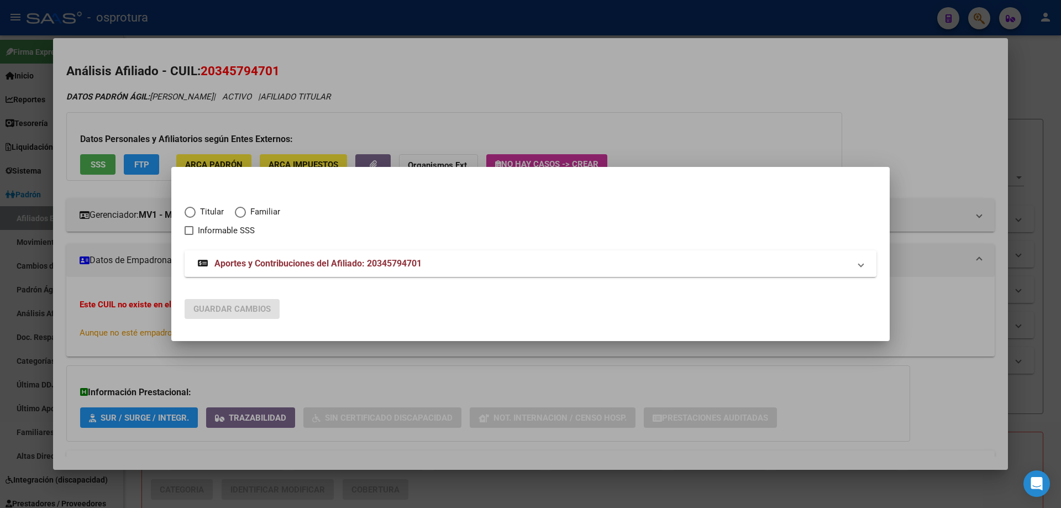
click at [201, 212] on span "Titular" at bounding box center [210, 212] width 28 height 13
click at [196, 212] on input "Titular" at bounding box center [190, 212] width 11 height 11
radio input "true"
checkbox input "true"
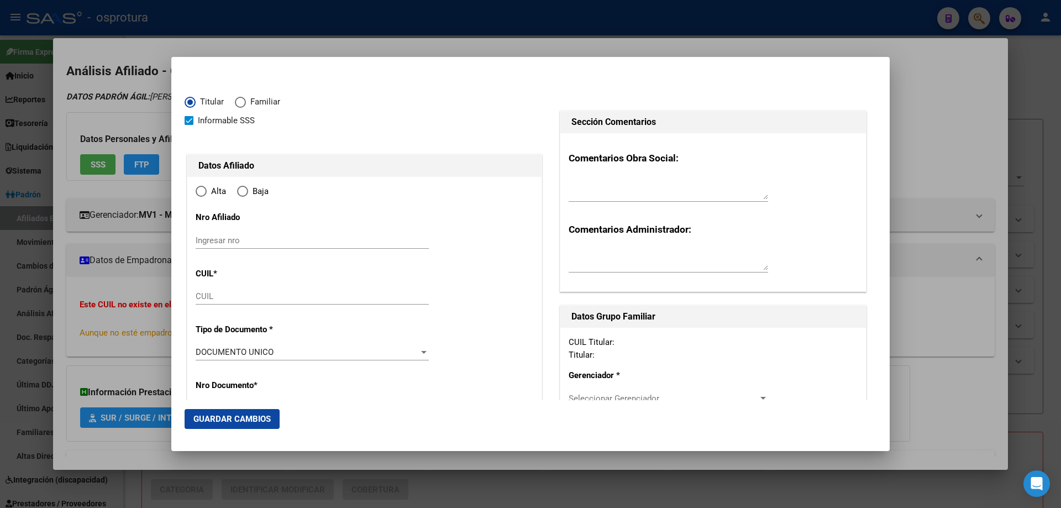
type input "20-34579470-1"
type input "34579470"
type input "CAPUTO"
type input "RUBEN ALEXIS"
type input "1989-08-07"
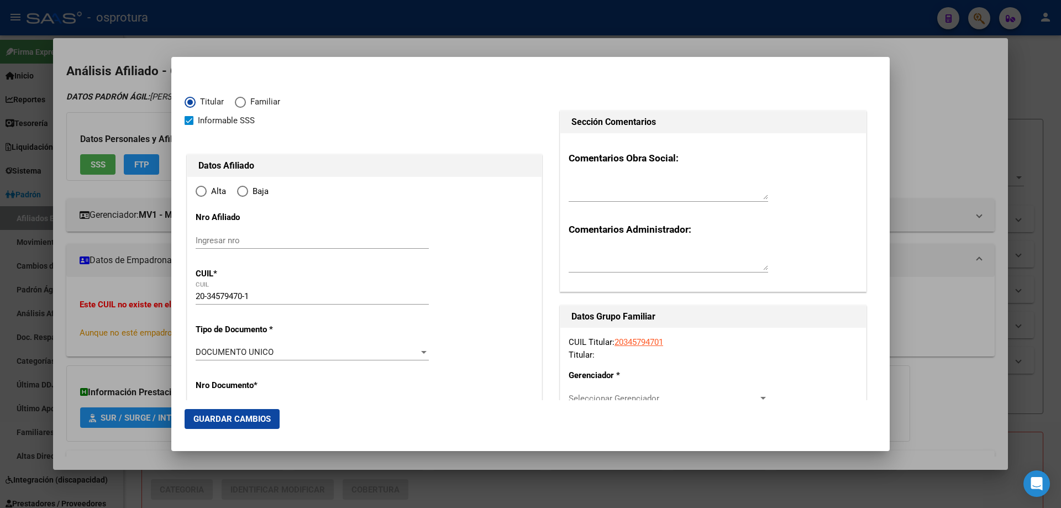
type input "LAS FLORES"
type input "2930"
type input "ALCORTA"
type input "865"
type input "0"
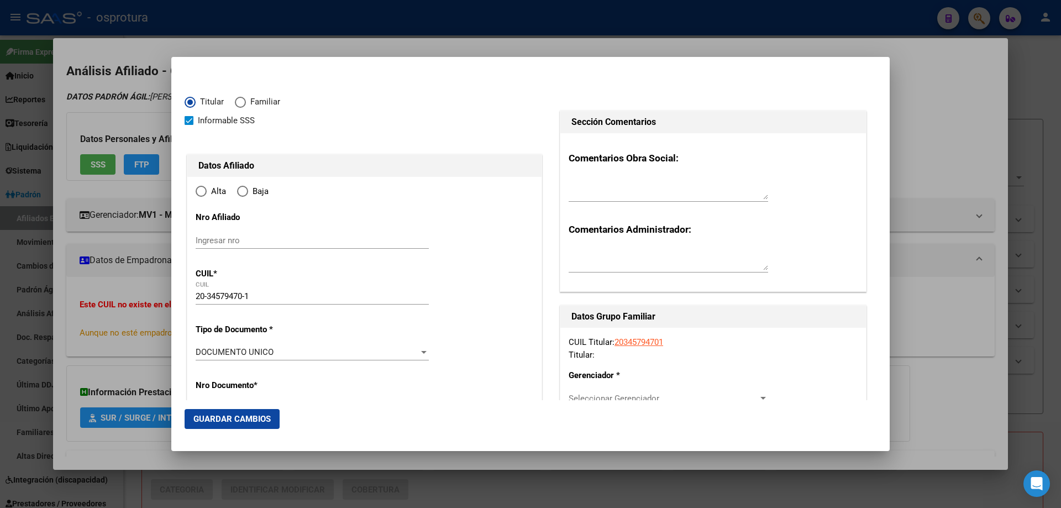
radio input "true"
type input "LAS FLORES"
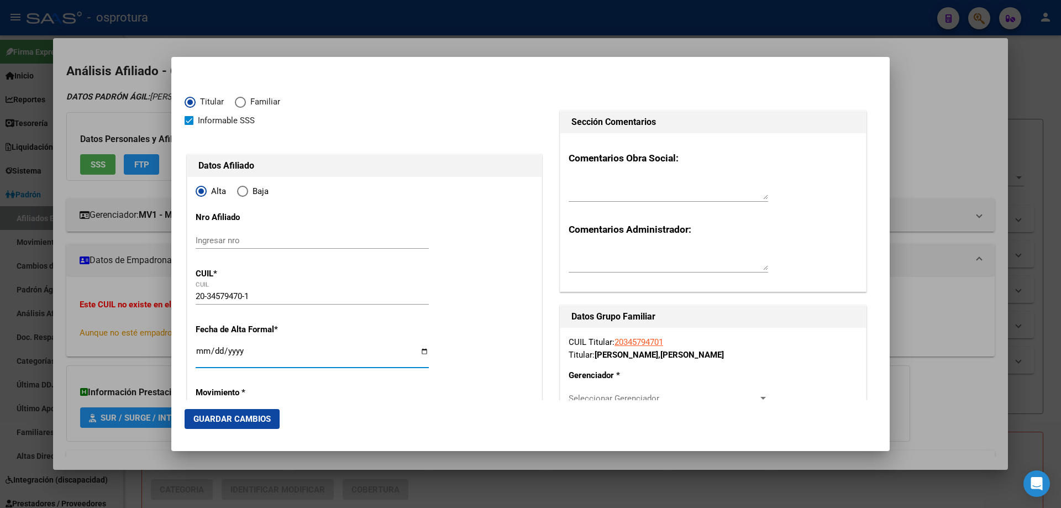
click at [204, 355] on input "Ingresar fecha" at bounding box center [312, 356] width 233 height 18
type input "2025-08-01"
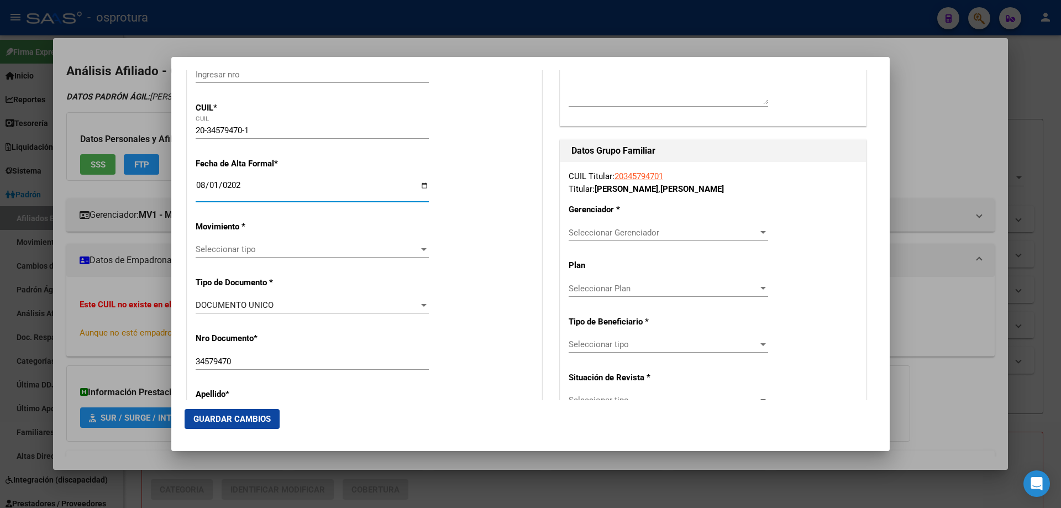
click at [267, 248] on span "Seleccionar tipo" at bounding box center [307, 249] width 223 height 10
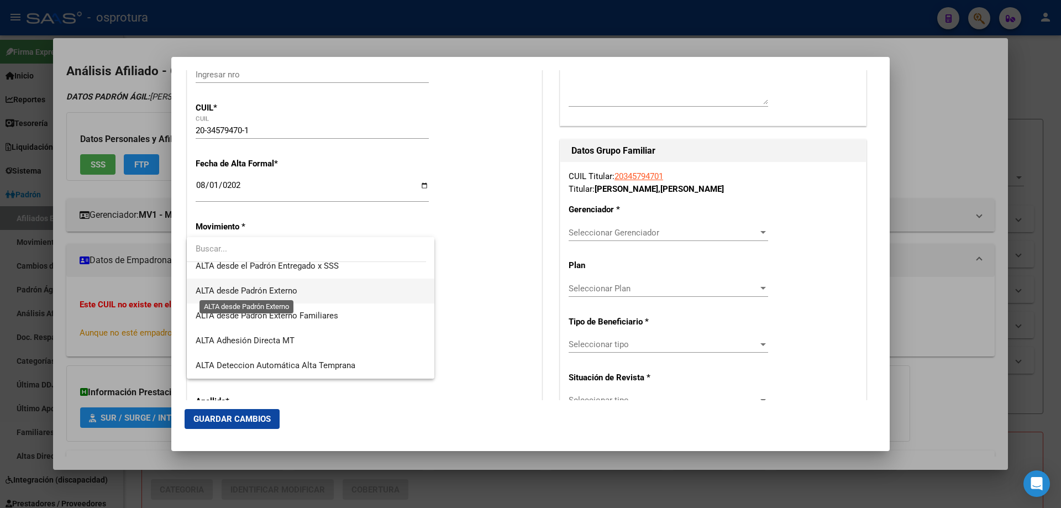
scroll to position [276, 0]
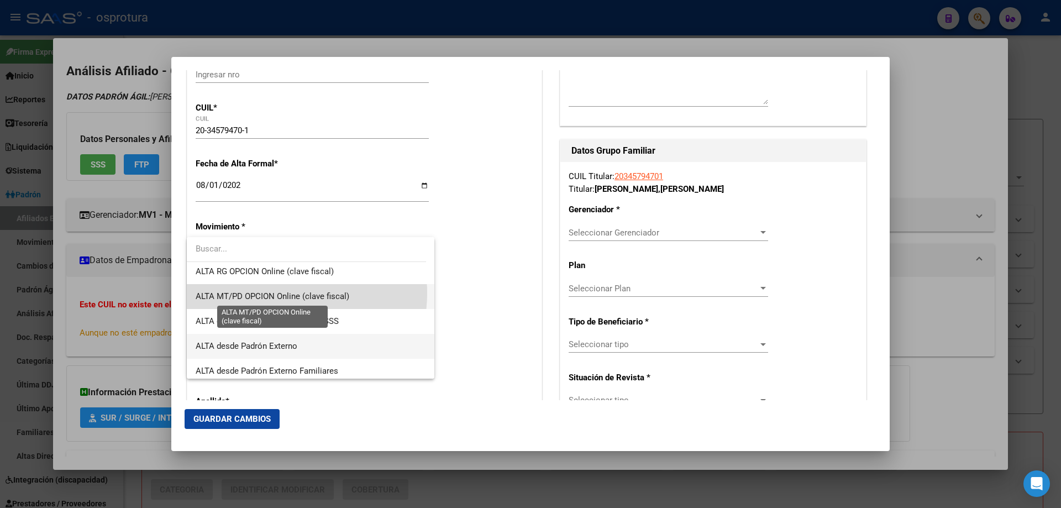
click at [277, 293] on span "ALTA MT/PD OPCION Online (clave fiscal)" at bounding box center [273, 296] width 154 height 10
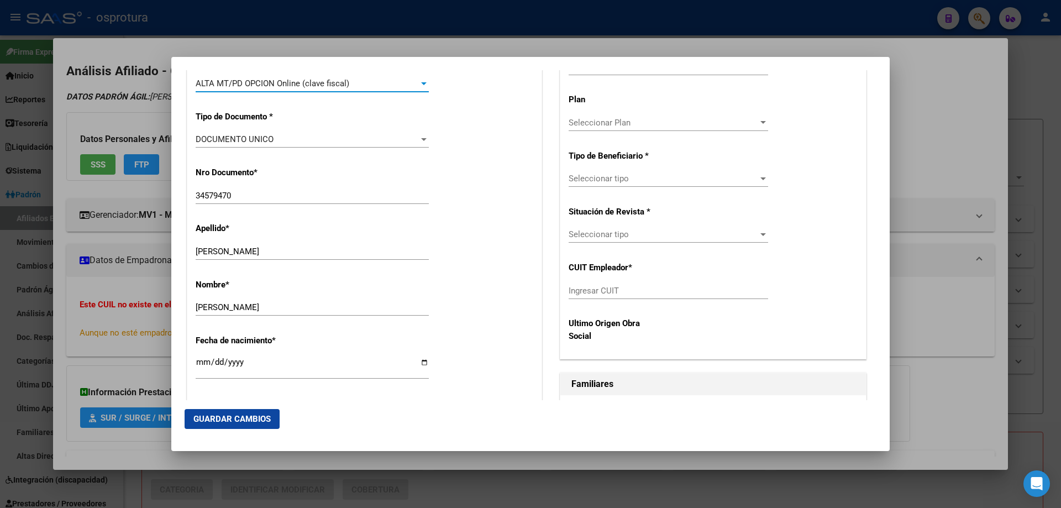
scroll to position [497, 0]
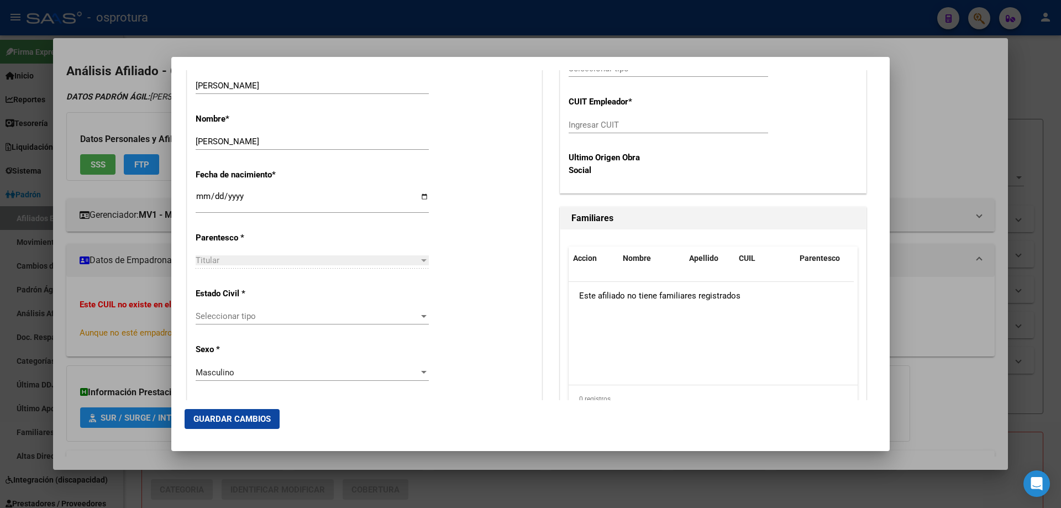
click at [273, 318] on span "Seleccionar tipo" at bounding box center [307, 316] width 223 height 10
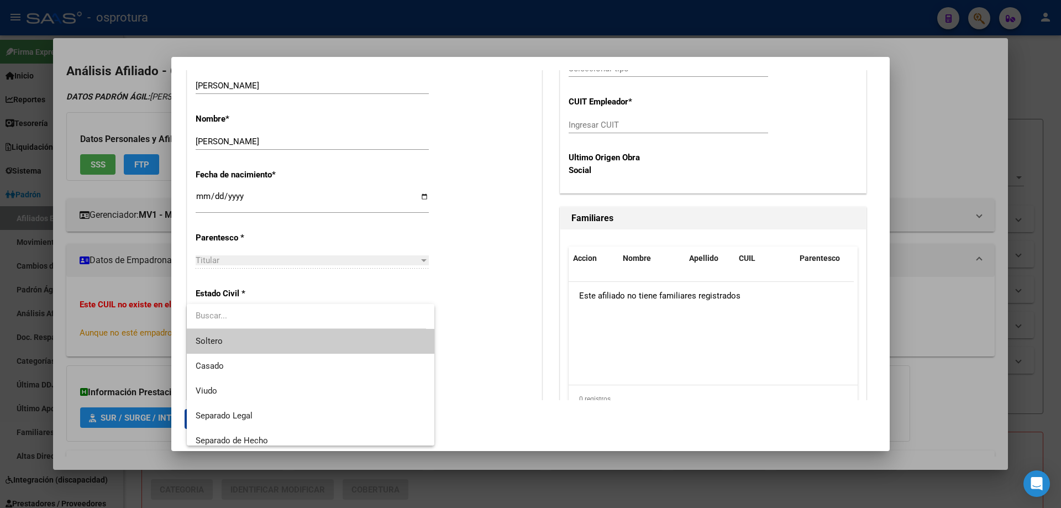
click at [267, 339] on span "Soltero" at bounding box center [311, 341] width 230 height 25
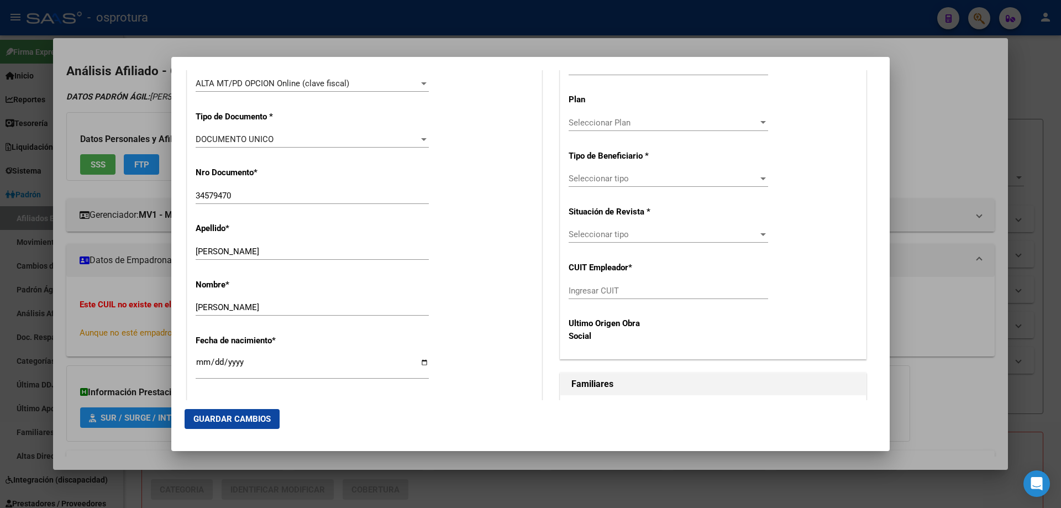
scroll to position [276, 0]
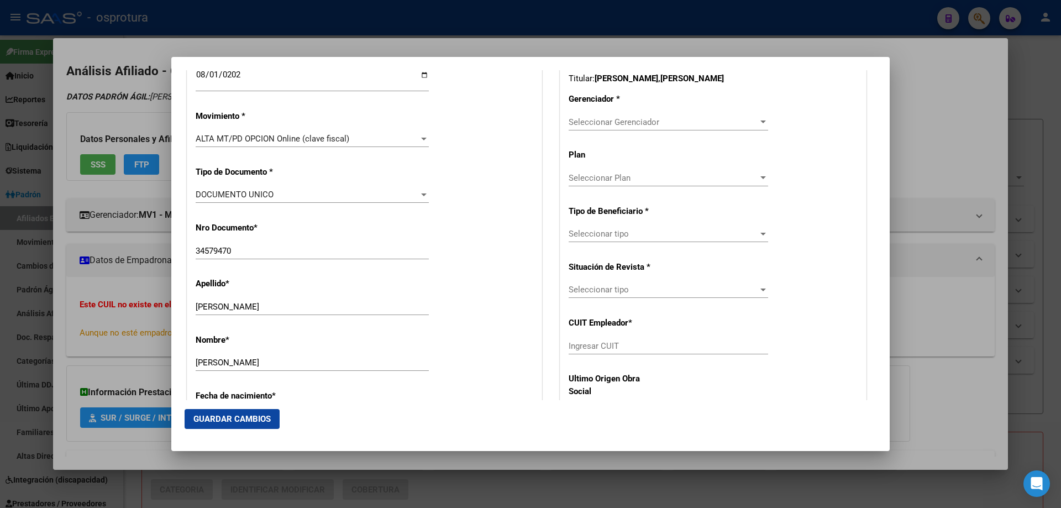
click at [603, 120] on span "Seleccionar Gerenciador" at bounding box center [664, 122] width 190 height 10
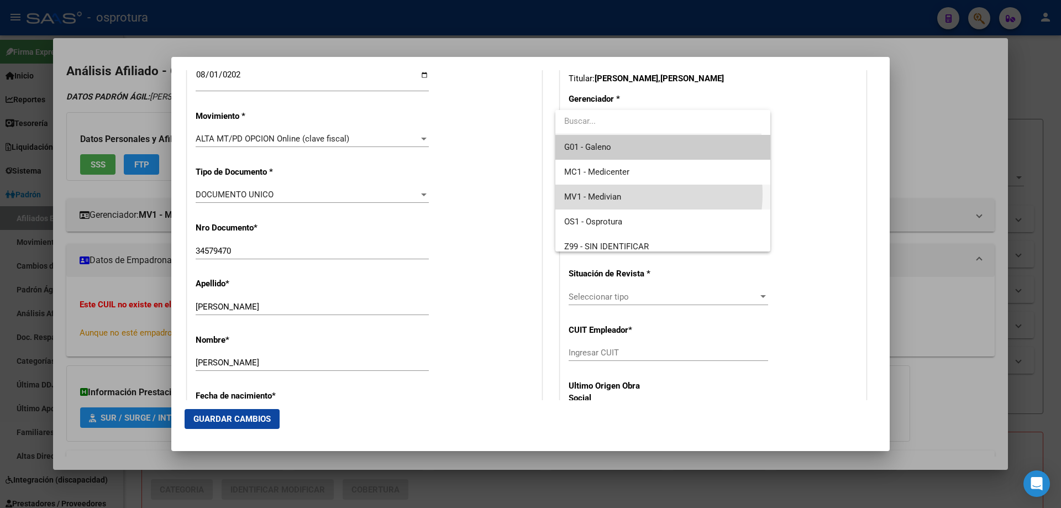
click at [629, 194] on span "MV1 - Medivian" at bounding box center [662, 197] width 197 height 25
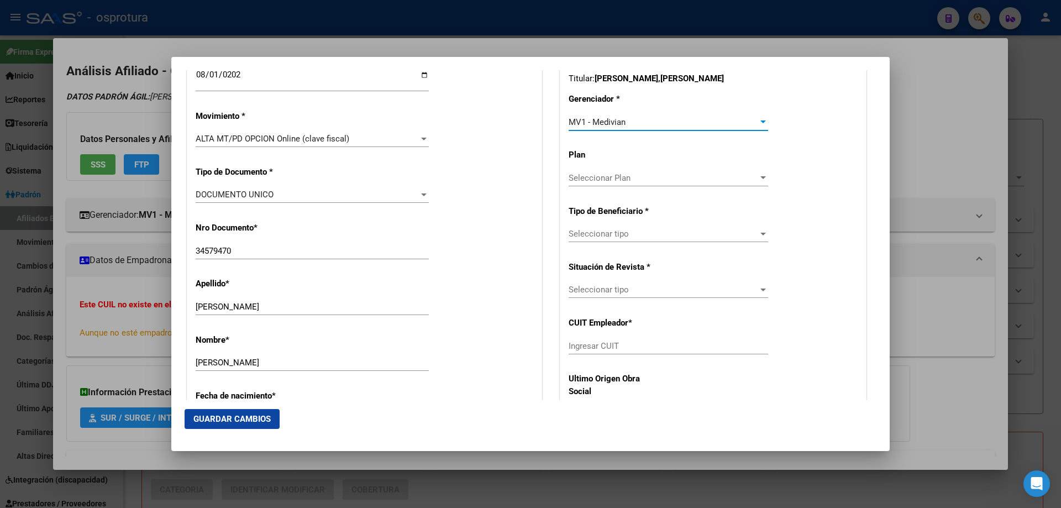
click at [611, 226] on div "Seleccionar tipo Seleccionar tipo" at bounding box center [669, 233] width 200 height 17
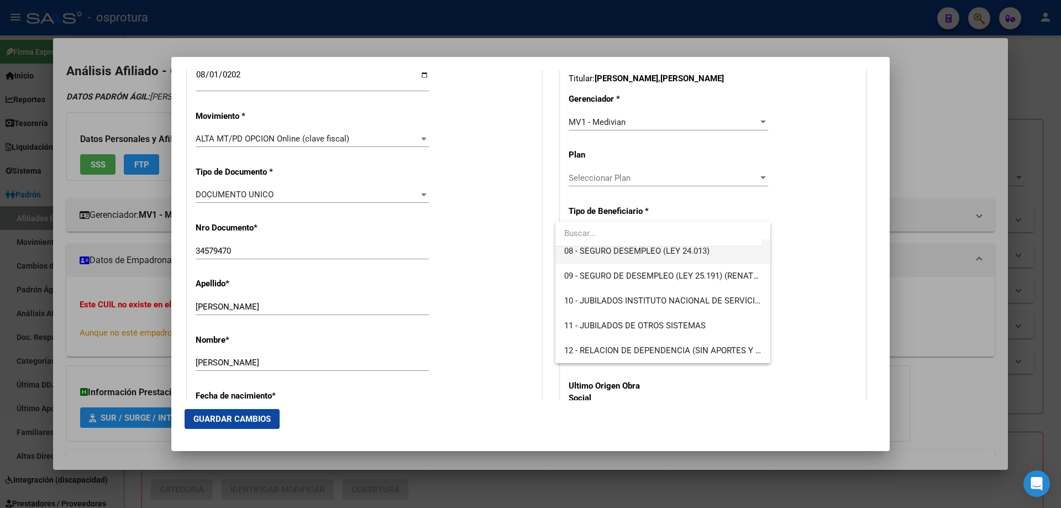
scroll to position [151, 0]
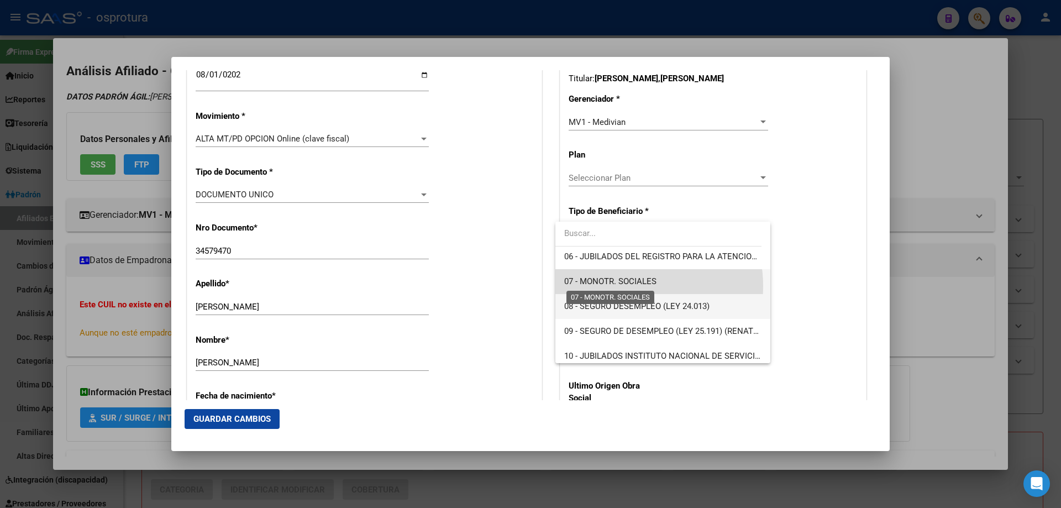
click at [623, 286] on span "07 - MONOTR. SOCIALES" at bounding box center [610, 281] width 92 height 10
type input "20-34579470-1"
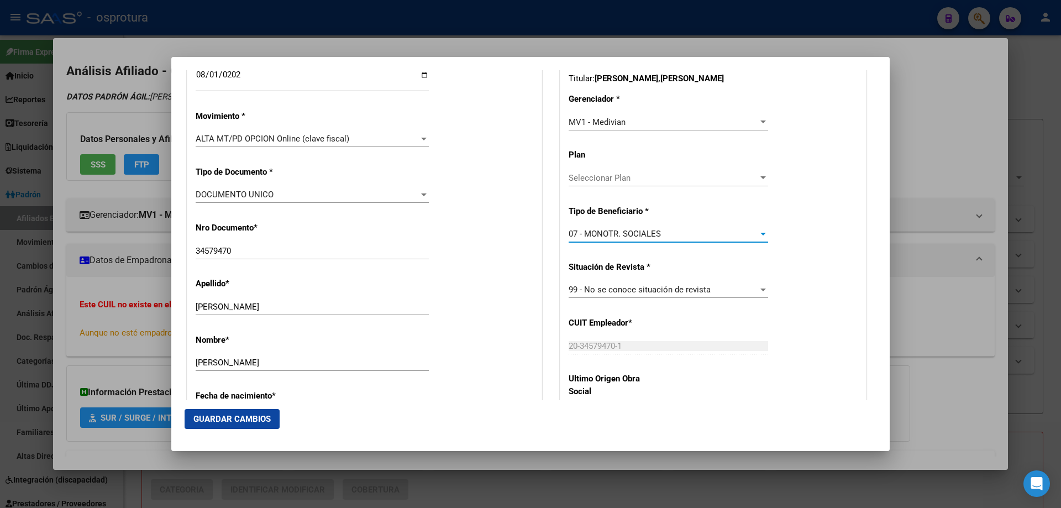
click at [247, 417] on span "Guardar Cambios" at bounding box center [231, 419] width 77 height 10
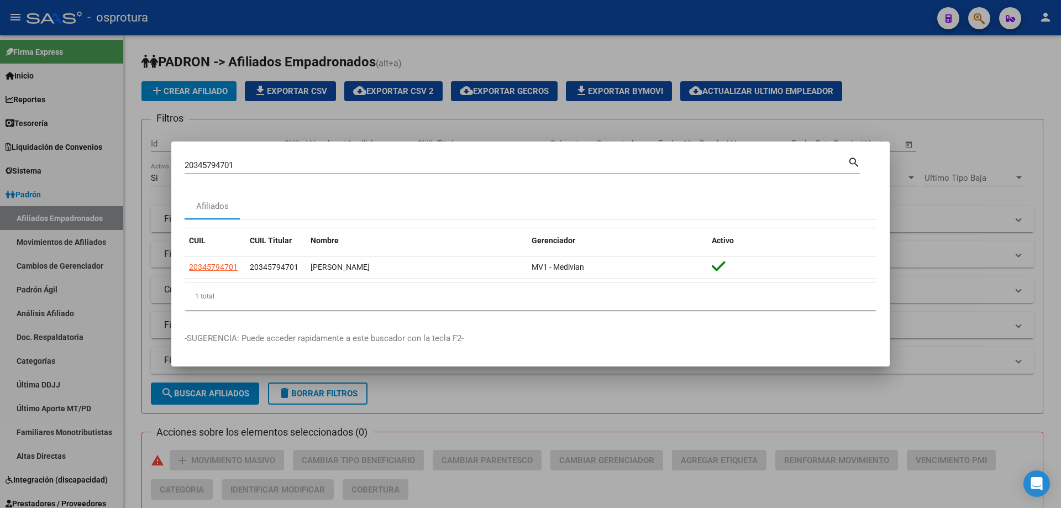
click at [274, 167] on input "20345794701" at bounding box center [516, 165] width 663 height 10
paste input "7-34590197-9"
type input "27345901979"
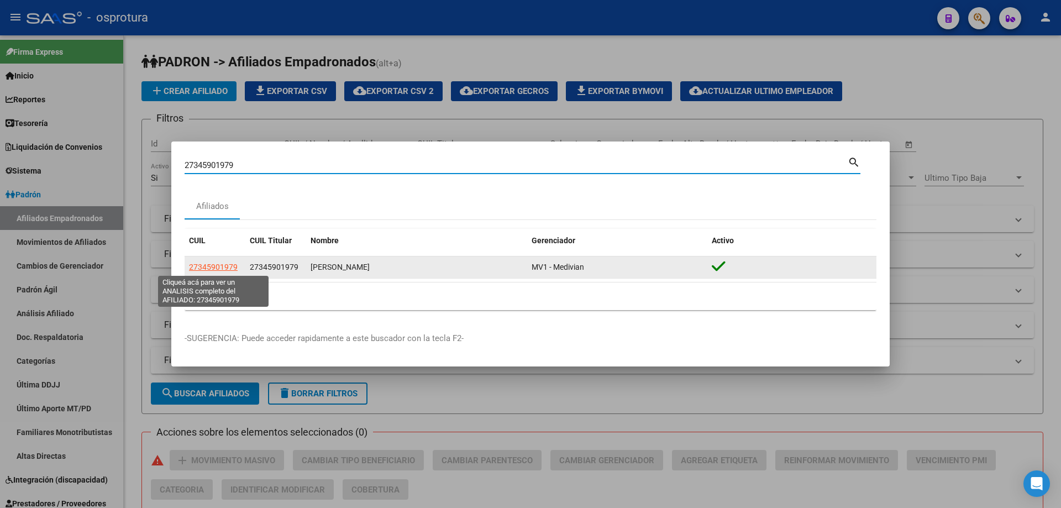
click at [212, 267] on span "27345901979" at bounding box center [213, 267] width 49 height 9
type textarea "27345901979"
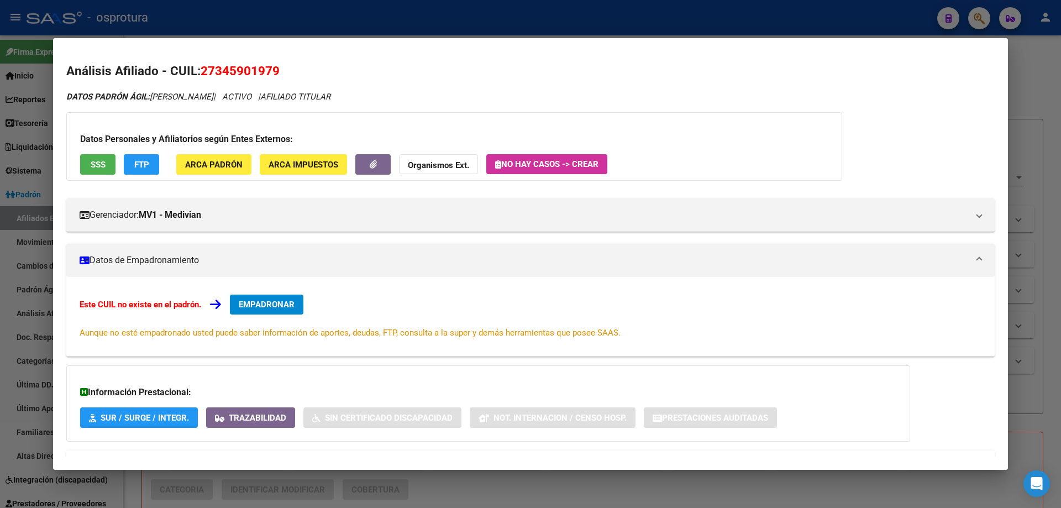
click at [258, 308] on span "EMPADRONAR" at bounding box center [267, 305] width 56 height 10
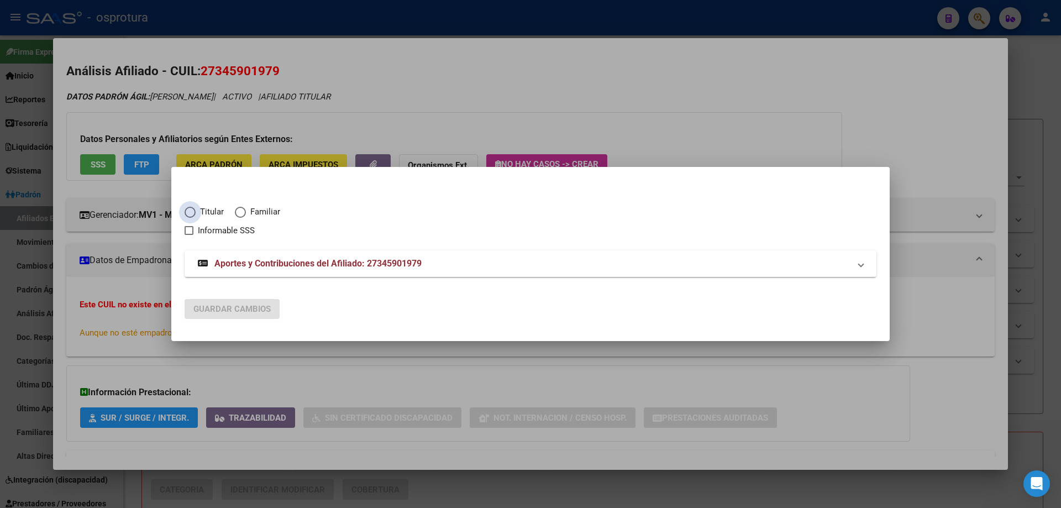
click at [205, 214] on span "Titular" at bounding box center [210, 212] width 28 height 13
click at [196, 214] on input "Titular" at bounding box center [190, 212] width 11 height 11
radio input "true"
checkbox input "true"
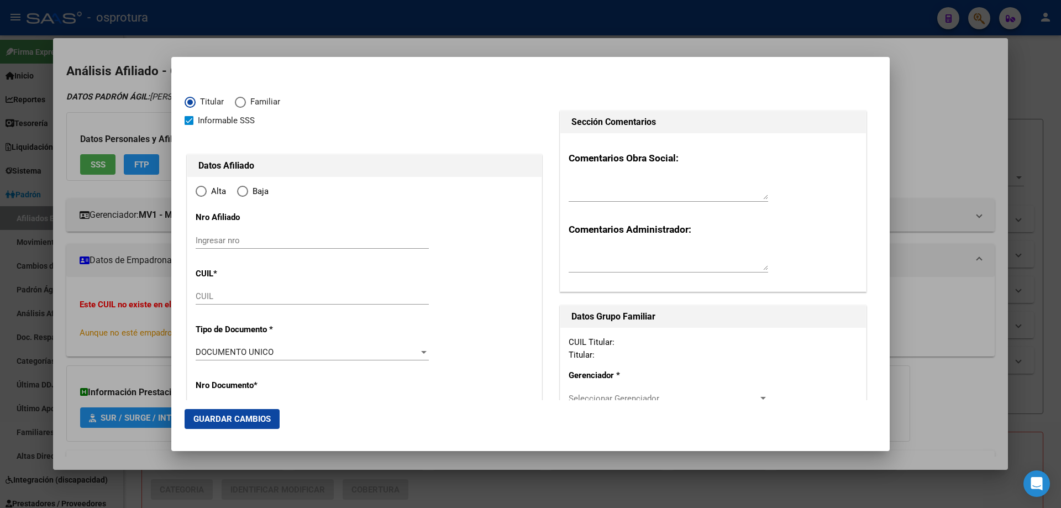
type input "27-34590197-9"
type input "34590197"
type input "PEREZ"
type input "YANINA"
type input "1989-01-19"
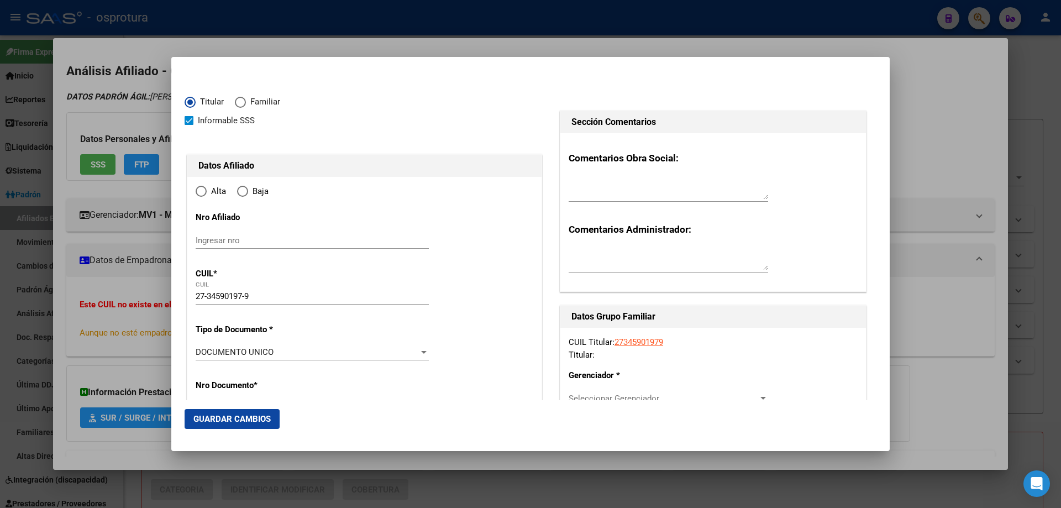
type input "BALCARCE"
type input "7620"
type input "CHACABUCO"
type input "81"
type input "0"
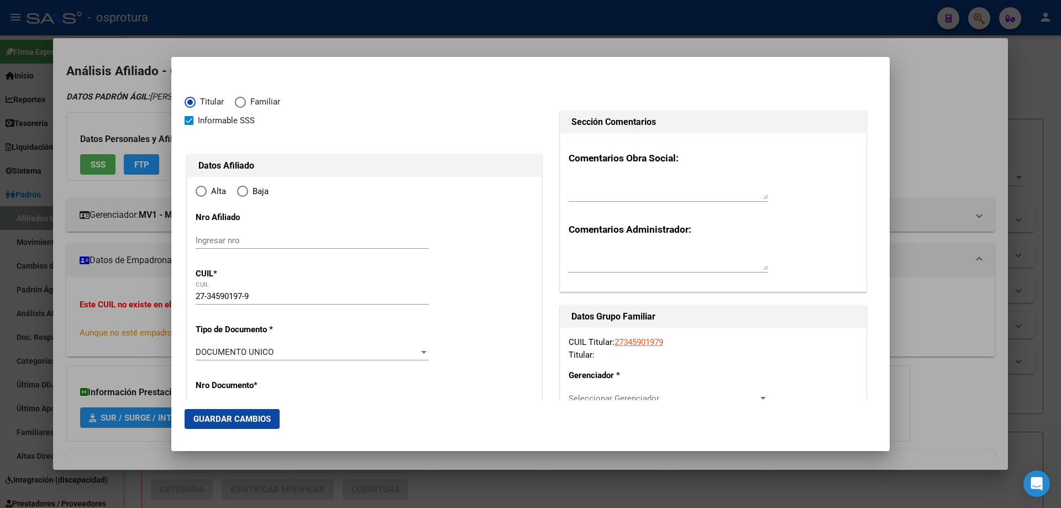
radio input "true"
type input "BALCARCE"
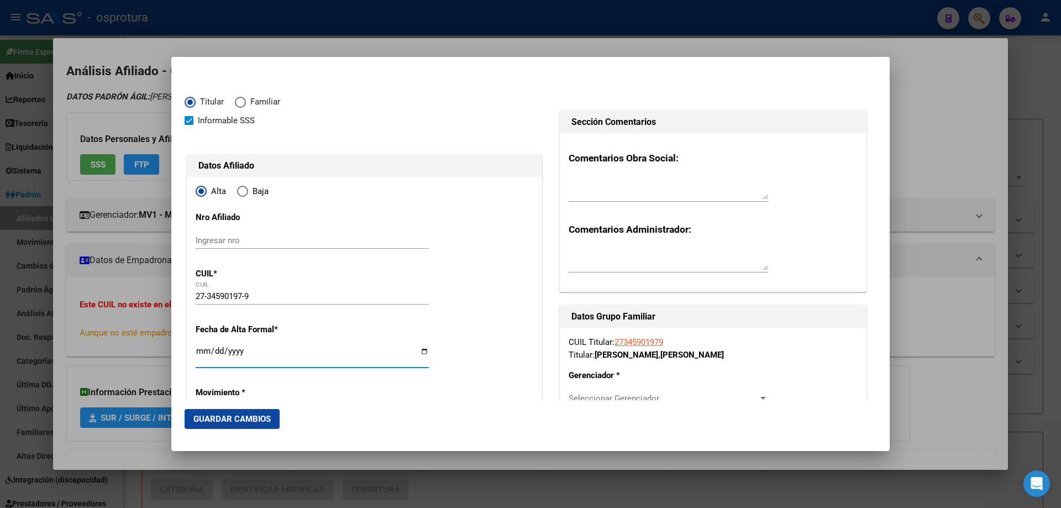
click at [202, 347] on input "Ingresar fecha" at bounding box center [312, 356] width 233 height 18
type input "[DATE]"
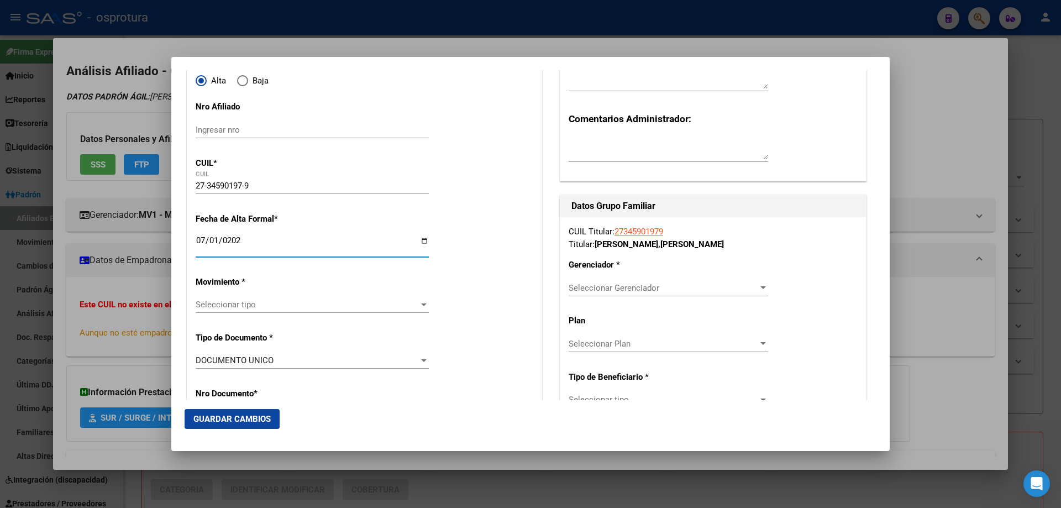
scroll to position [221, 0]
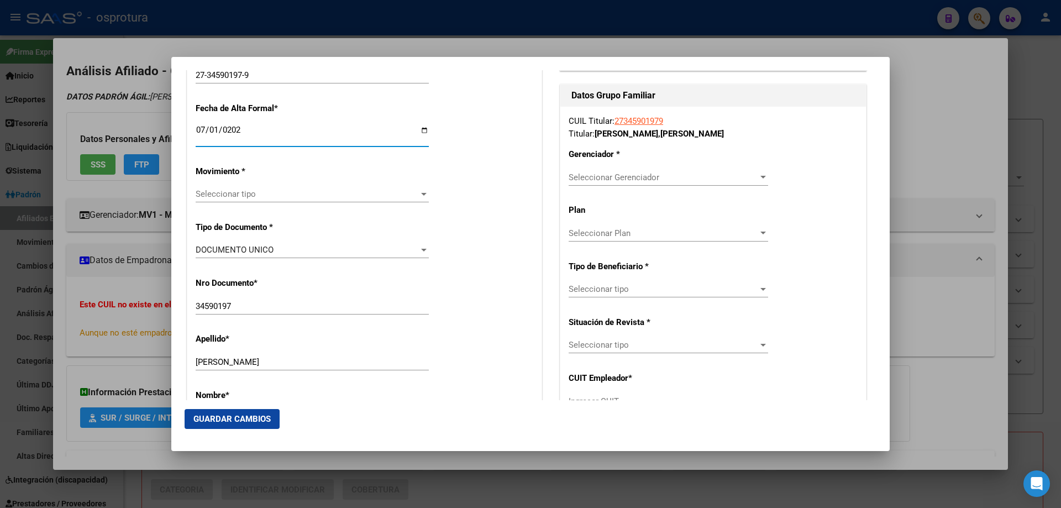
click at [303, 198] on span "Seleccionar tipo" at bounding box center [307, 194] width 223 height 10
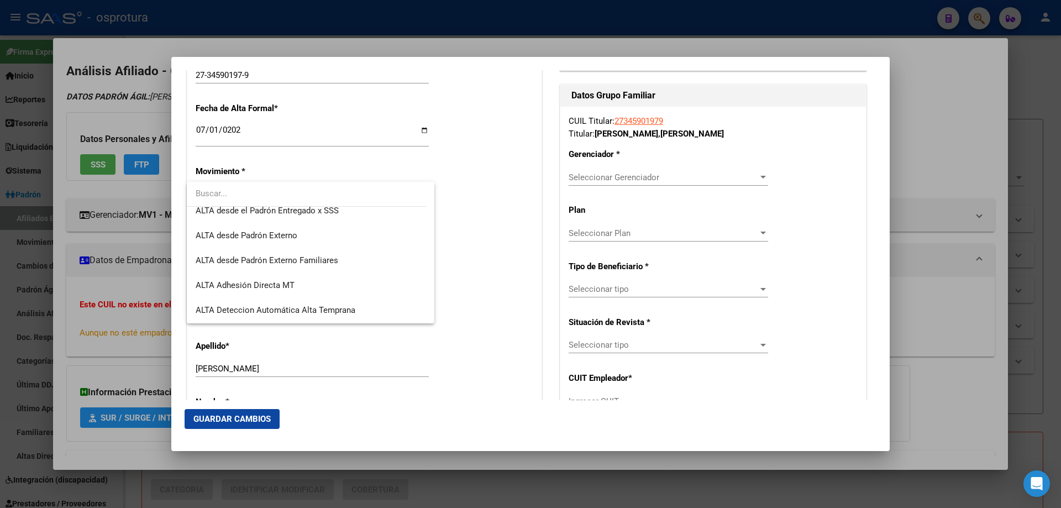
scroll to position [276, 0]
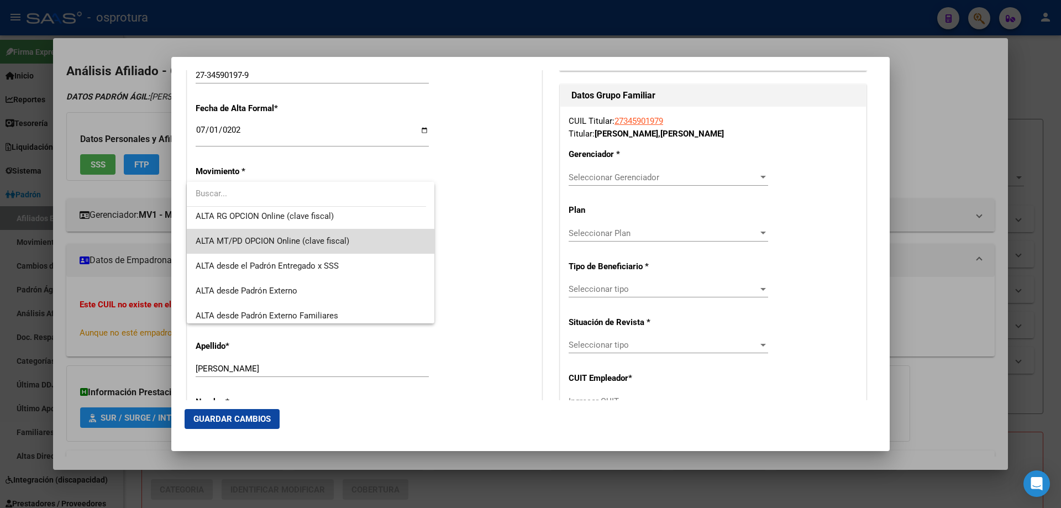
click at [313, 233] on span "ALTA MT/PD OPCION Online (clave fiscal)" at bounding box center [311, 241] width 230 height 25
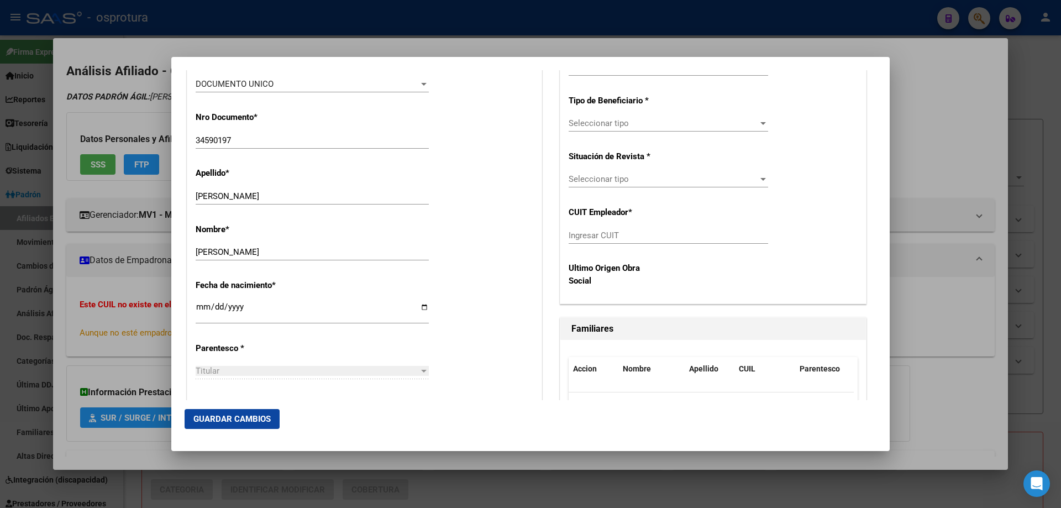
scroll to position [497, 0]
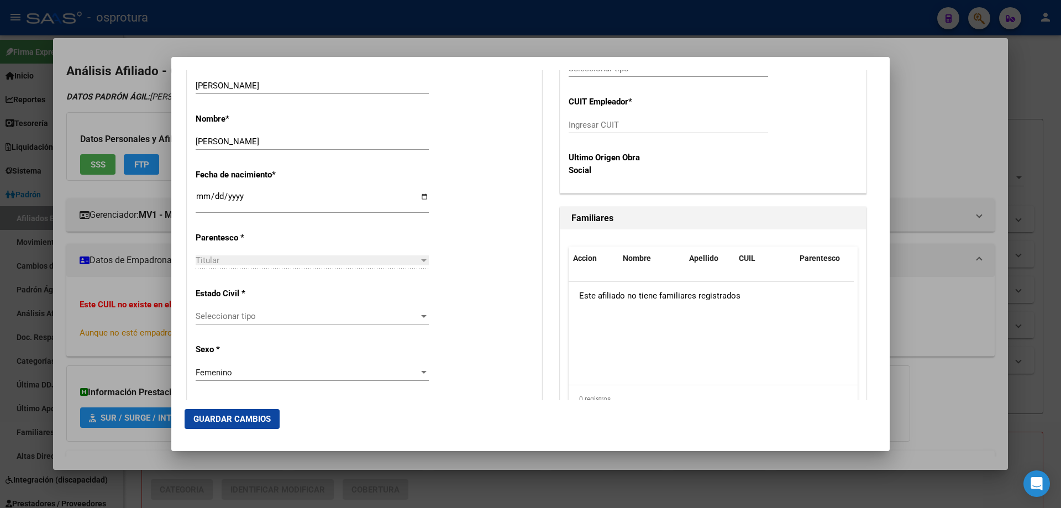
click at [326, 307] on div "Estado Civil * Seleccionar tipo Seleccionar tipo" at bounding box center [365, 307] width 338 height 56
click at [326, 317] on span "Seleccionar tipo" at bounding box center [307, 316] width 223 height 10
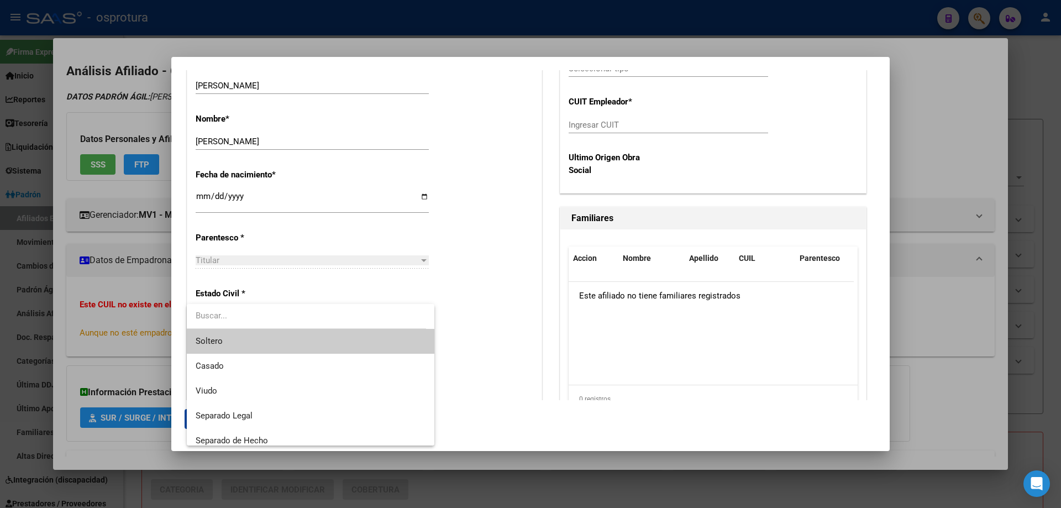
click at [318, 343] on span "Soltero" at bounding box center [311, 341] width 230 height 25
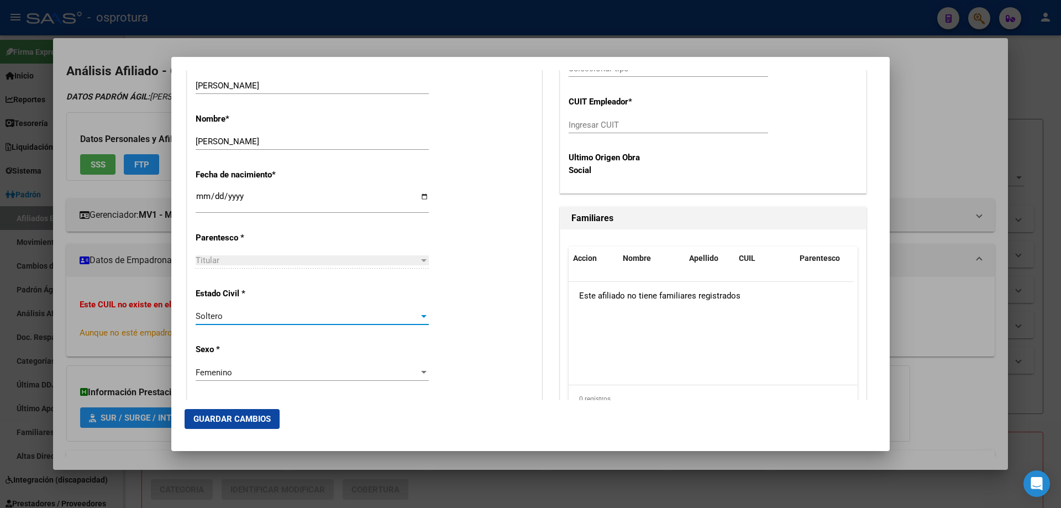
scroll to position [221, 0]
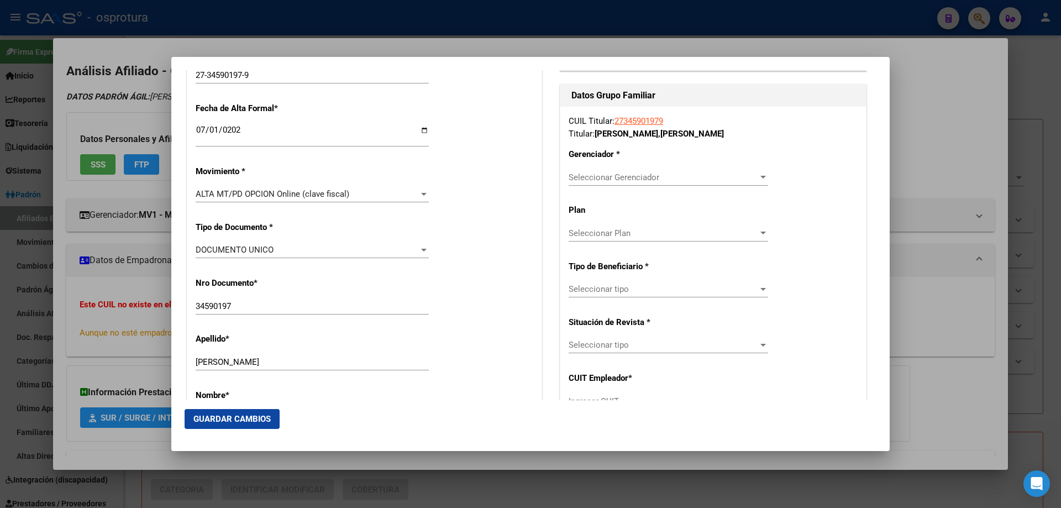
click at [621, 174] on span "Seleccionar Gerenciador" at bounding box center [664, 177] width 190 height 10
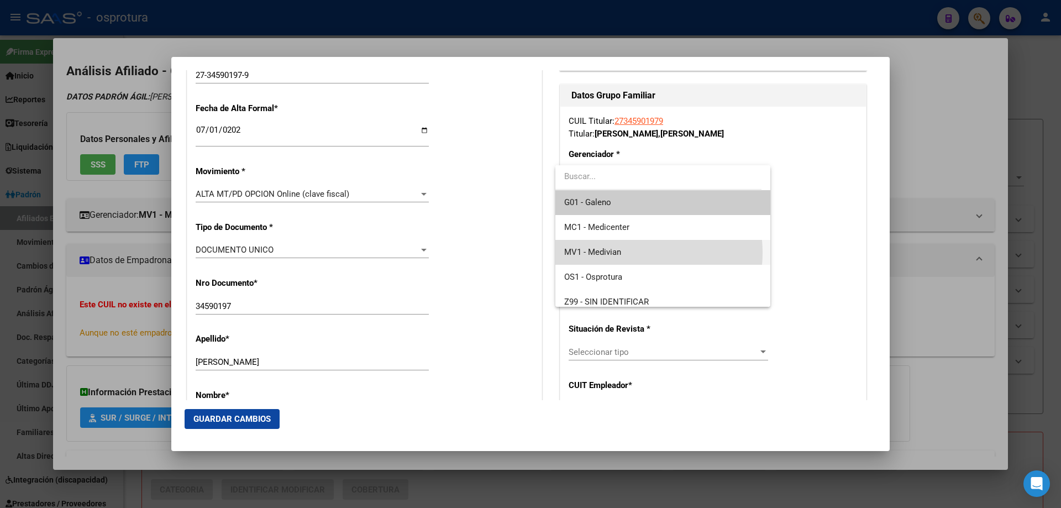
click at [627, 253] on span "MV1 - Medivian" at bounding box center [662, 252] width 197 height 25
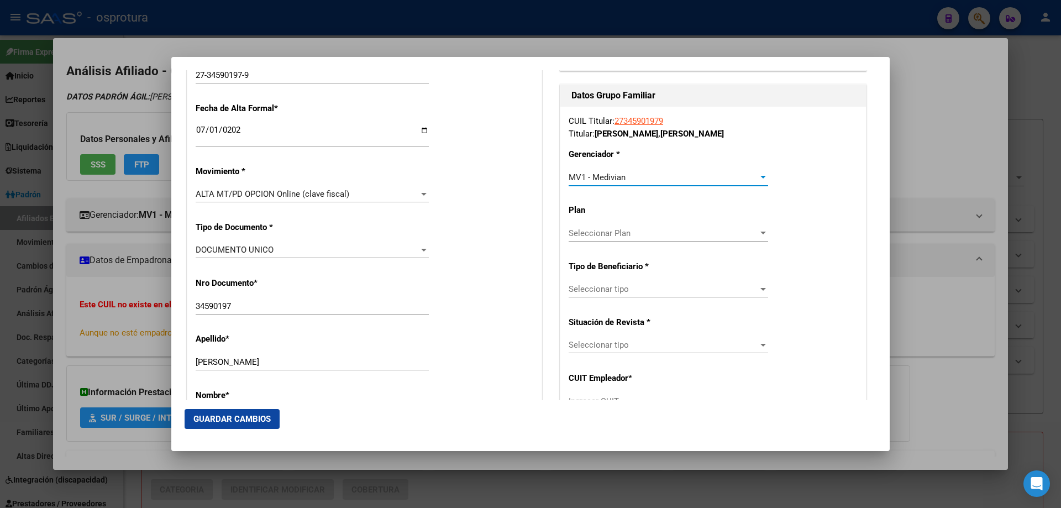
click at [625, 287] on span "Seleccionar tipo" at bounding box center [664, 289] width 190 height 10
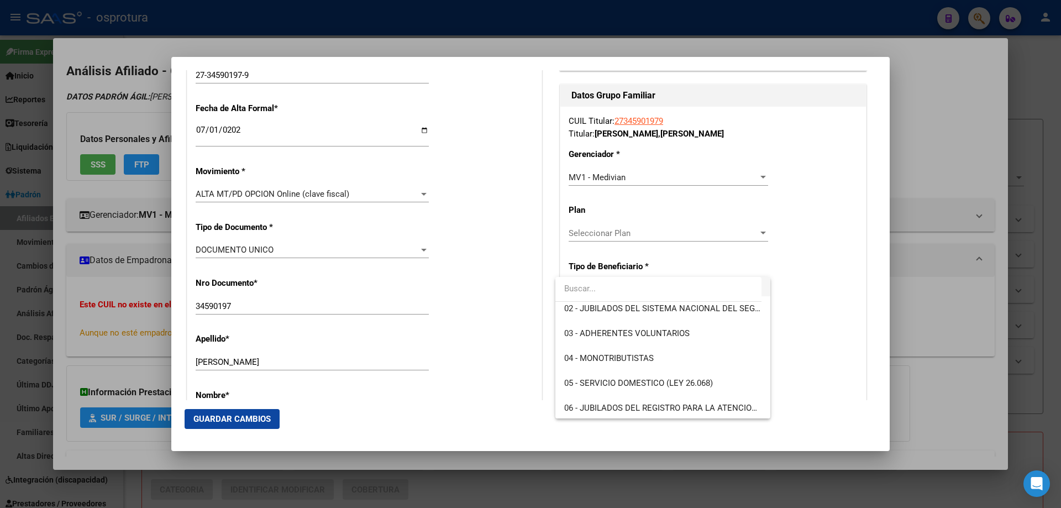
scroll to position [166, 0]
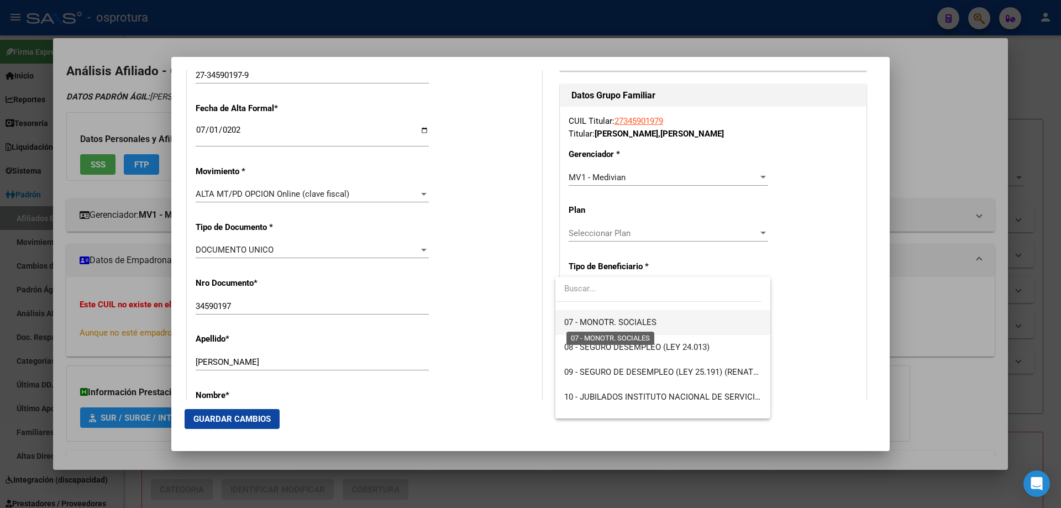
click at [621, 322] on span "07 - MONOTR. SOCIALES" at bounding box center [610, 322] width 92 height 10
type input "27-34590197-9"
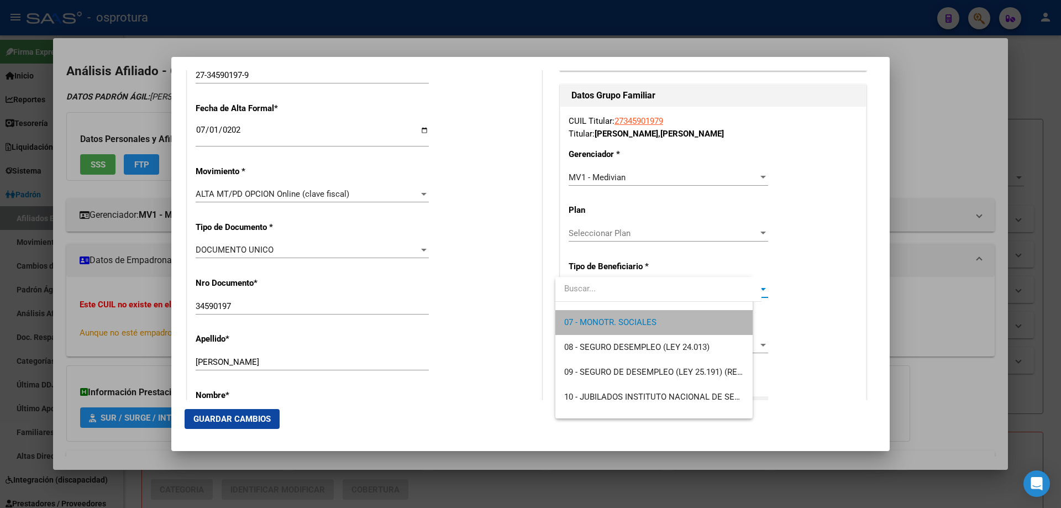
scroll to position [174, 0]
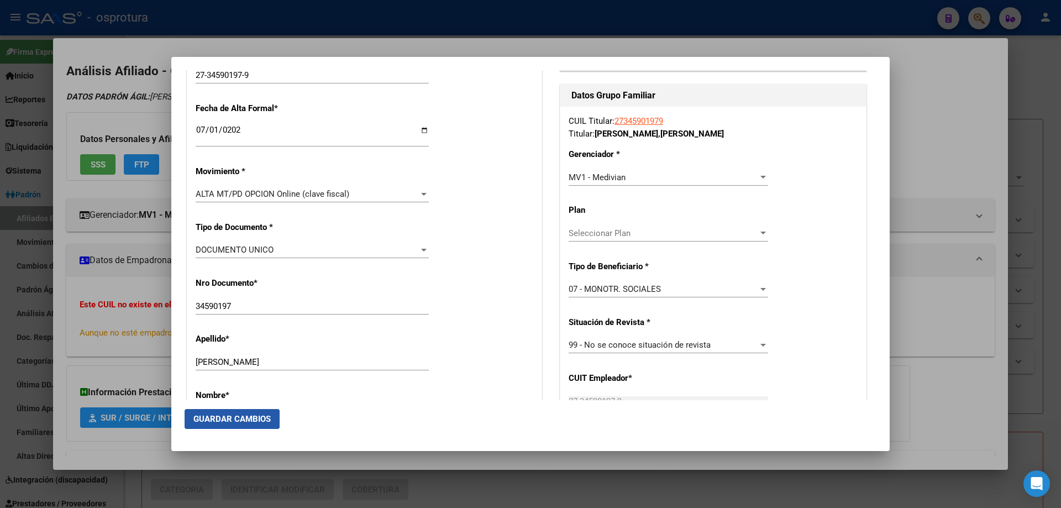
click at [240, 421] on span "Guardar Cambios" at bounding box center [231, 419] width 77 height 10
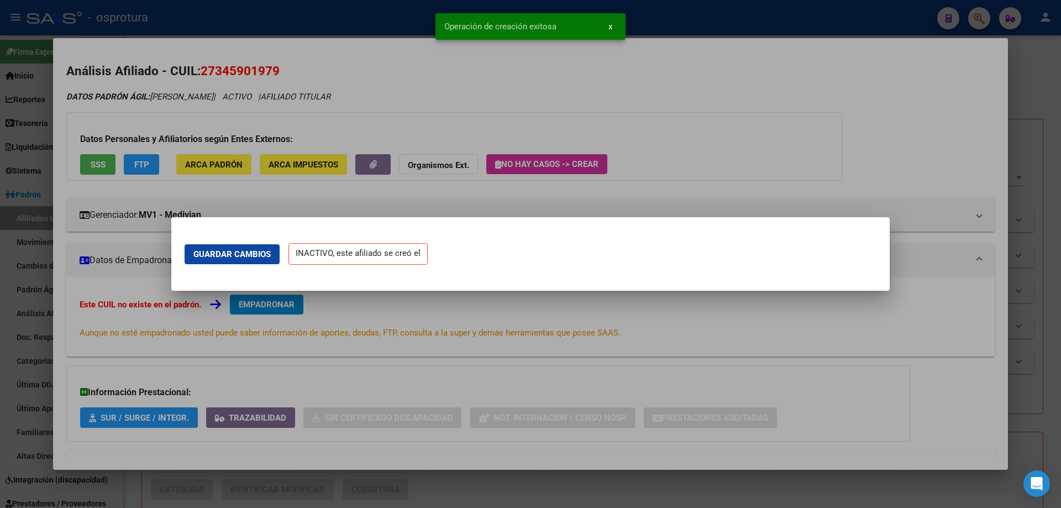
scroll to position [0, 0]
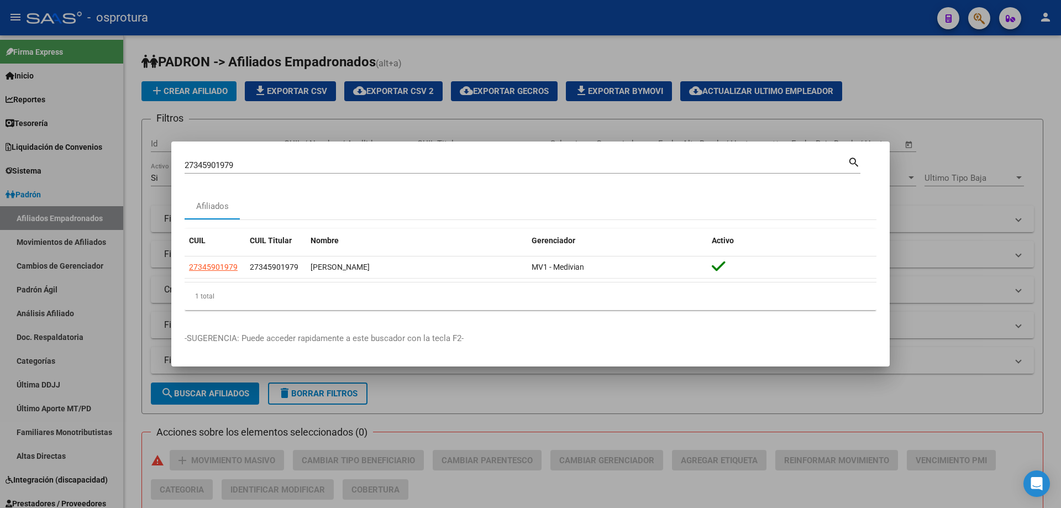
click at [386, 160] on div "27345901979 Buscar (apellido, dni, cuil, nro traspaso, cuit, obra social)" at bounding box center [516, 165] width 663 height 17
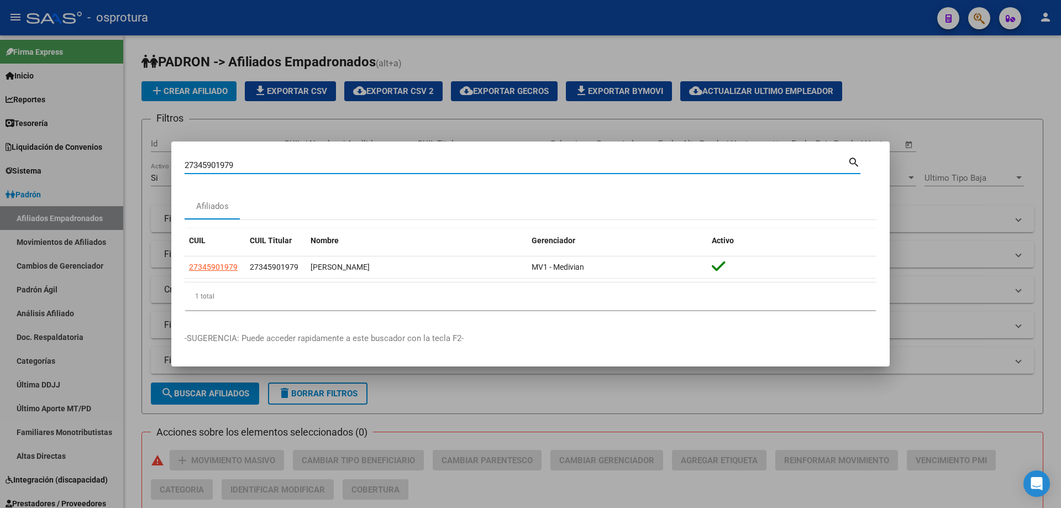
click at [386, 166] on input "27345901979" at bounding box center [516, 165] width 663 height 10
paste input "0-38916851-4"
type input "20389168514"
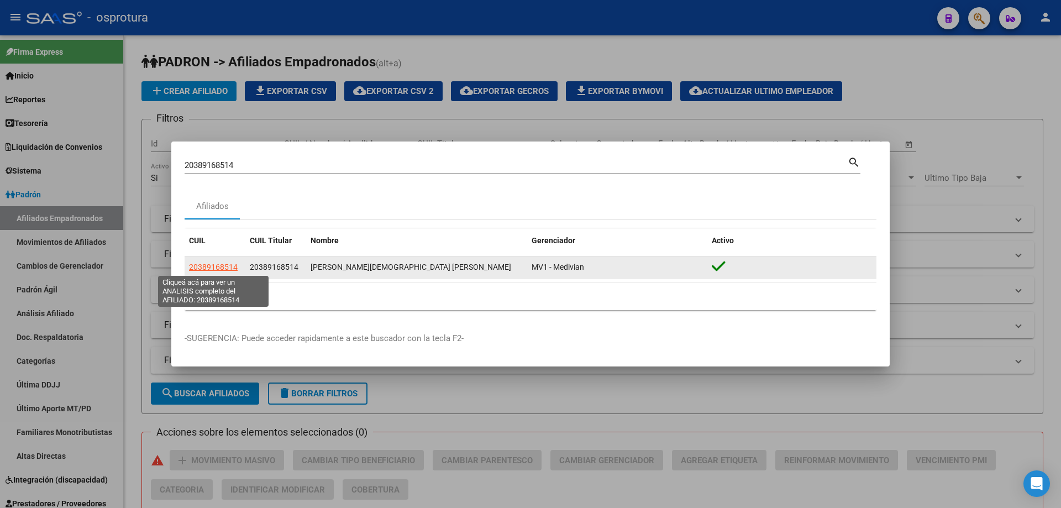
click at [207, 268] on span "20389168514" at bounding box center [213, 267] width 49 height 9
type textarea "20389168514"
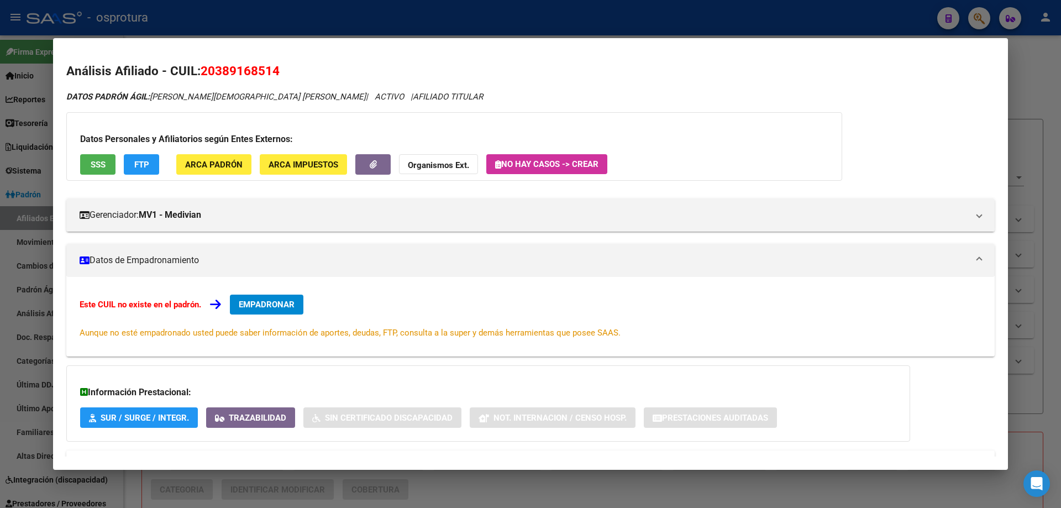
click at [285, 306] on span "EMPADRONAR" at bounding box center [267, 305] width 56 height 10
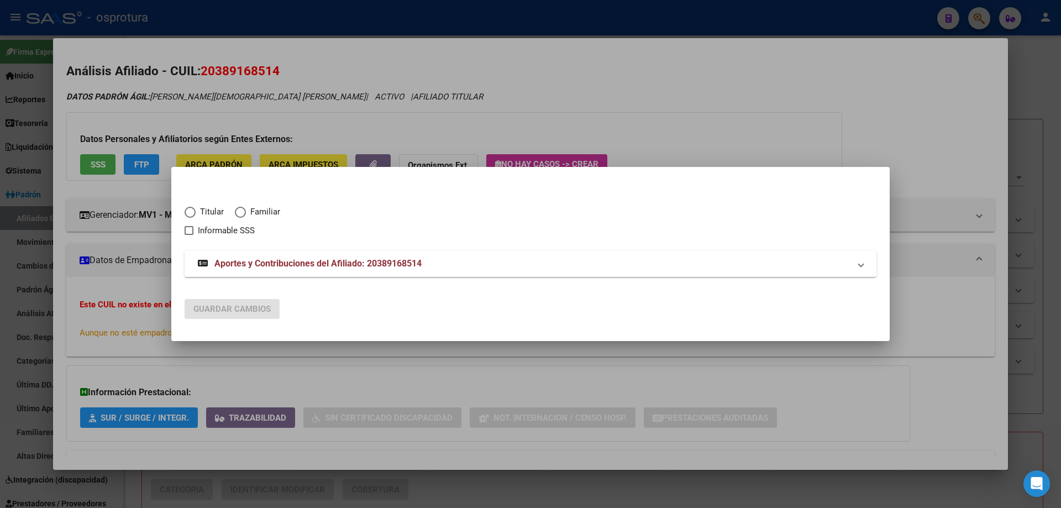
click at [208, 213] on span "Titular" at bounding box center [210, 212] width 28 height 13
click at [196, 213] on input "Titular" at bounding box center [190, 212] width 11 height 11
radio input "true"
checkbox input "true"
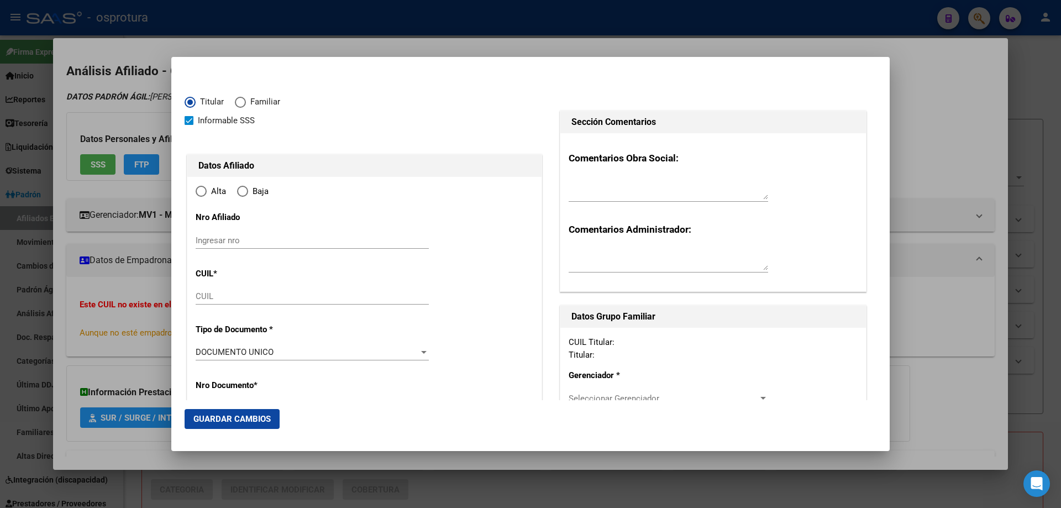
type input "20-38916851-4"
type input "38916851"
type input "PEREZ"
type input "JESUS OSCAR"
type input "1993-12-16"
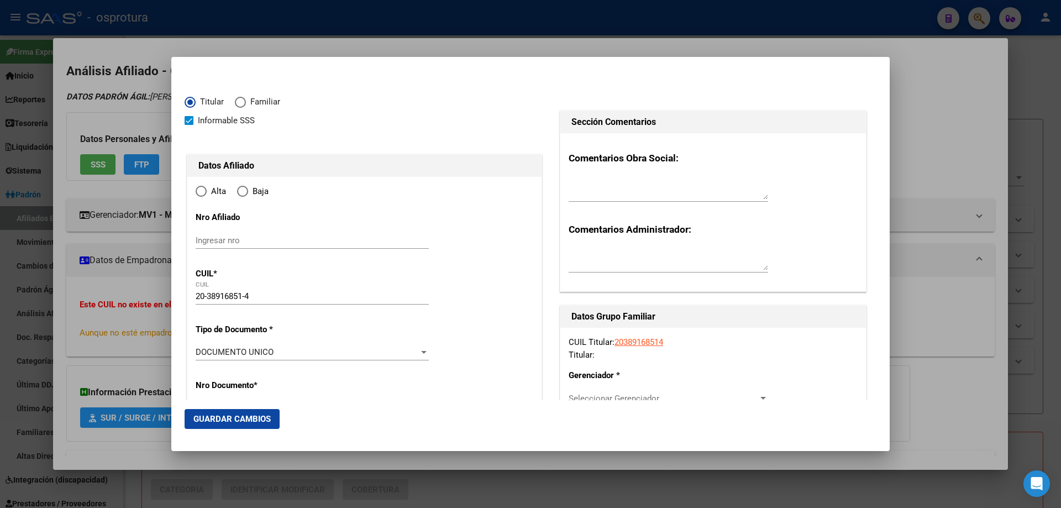
type input "PEHUAJO"
type input "6450"
type input "ESCRITOR RAFAEL HERNANDEZ"
type input "550"
type input "0"
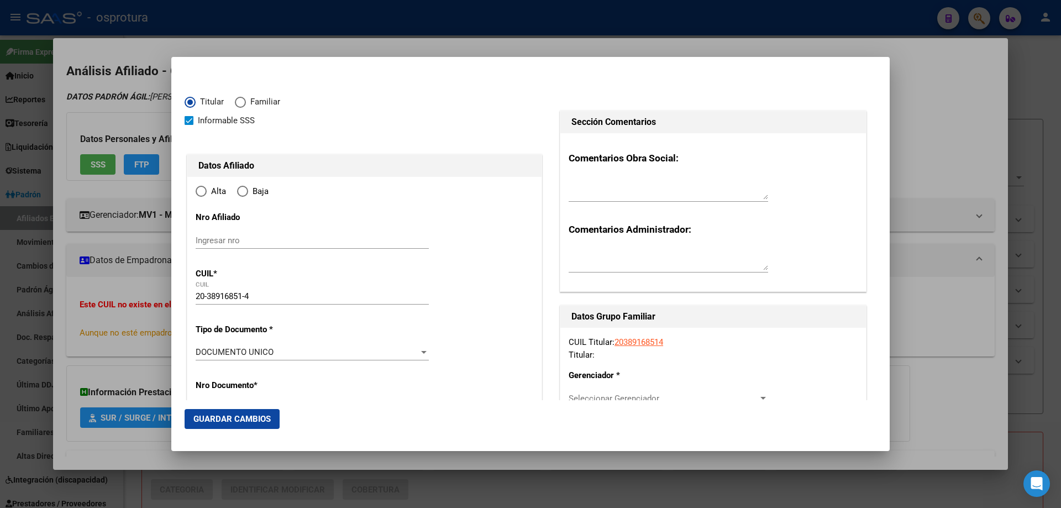
radio input "true"
type input "PEHUAJO"
click at [200, 350] on input "Ingresar fecha" at bounding box center [312, 356] width 233 height 18
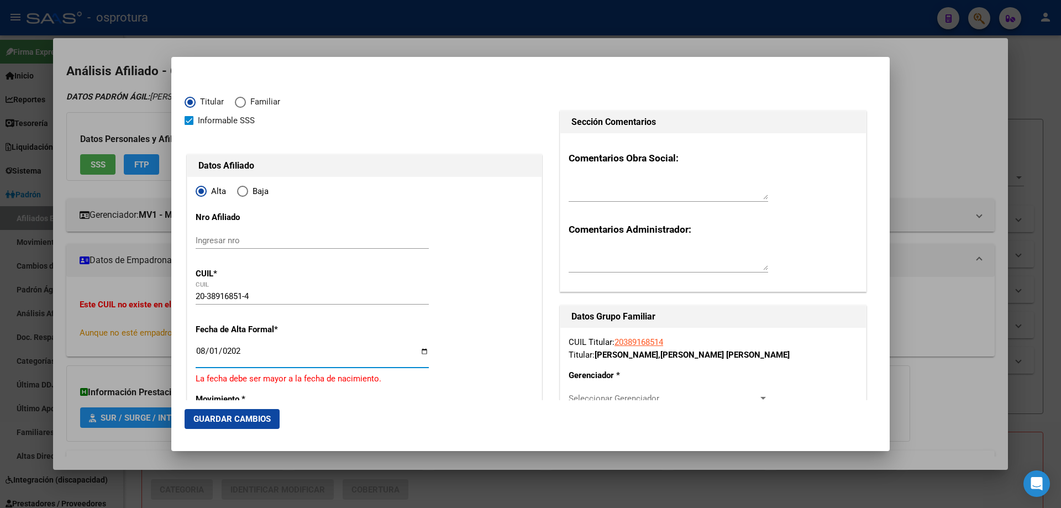
type input "2025-08-01"
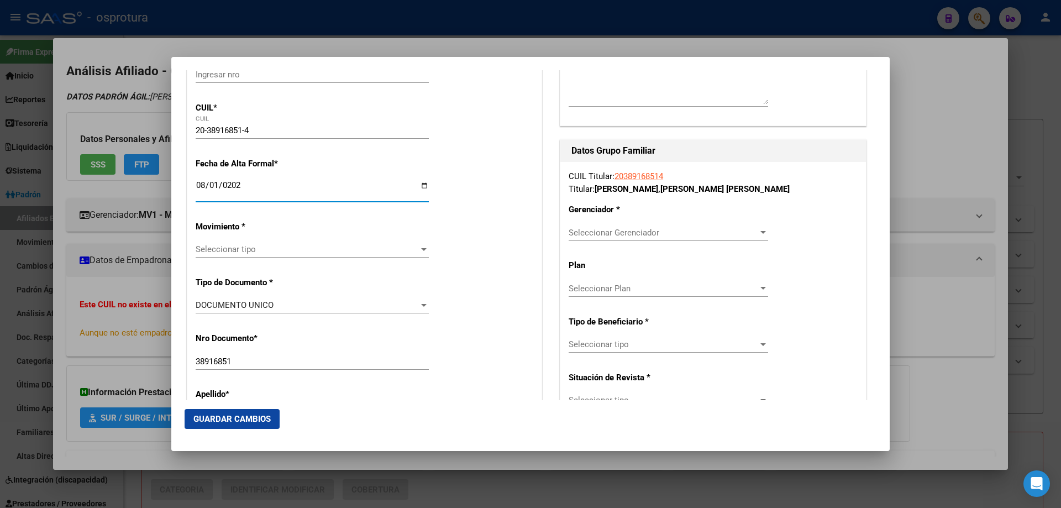
click at [256, 250] on span "Seleccionar tipo" at bounding box center [307, 249] width 223 height 10
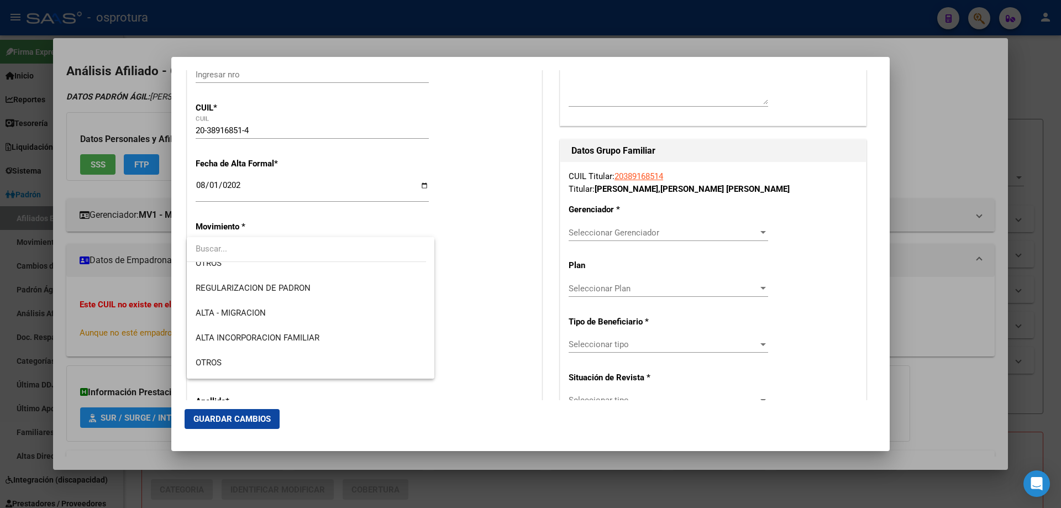
scroll to position [221, 0]
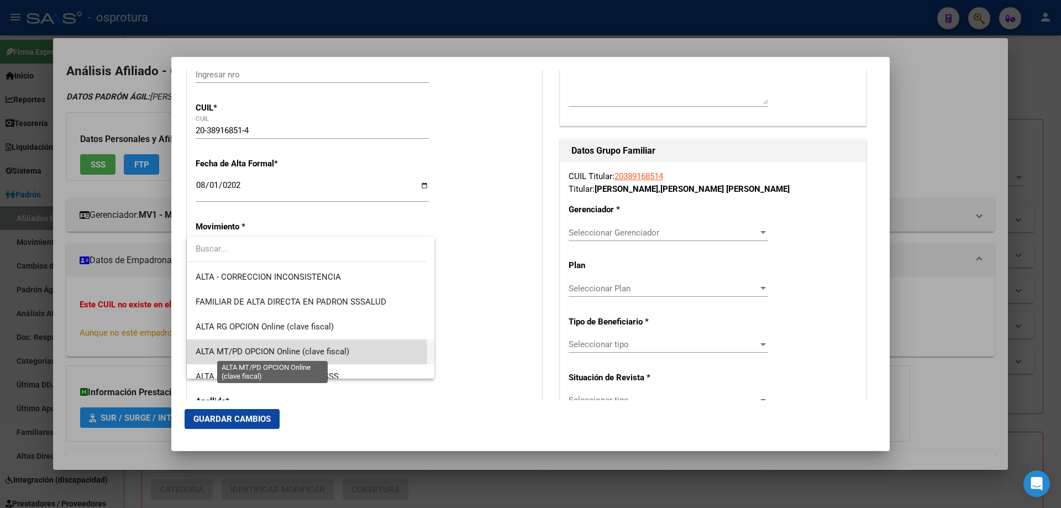
click at [278, 354] on span "ALTA MT/PD OPCION Online (clave fiscal)" at bounding box center [273, 352] width 154 height 10
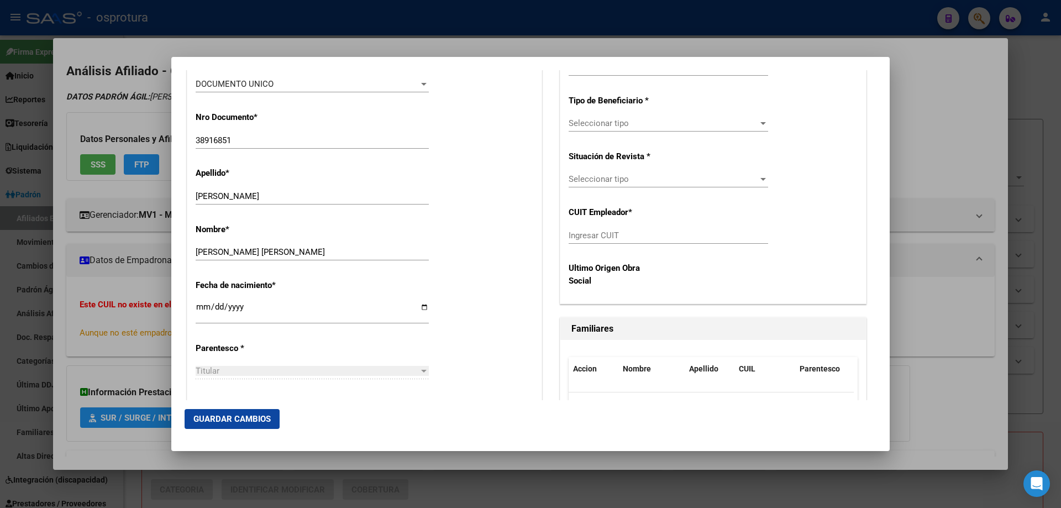
scroll to position [442, 0]
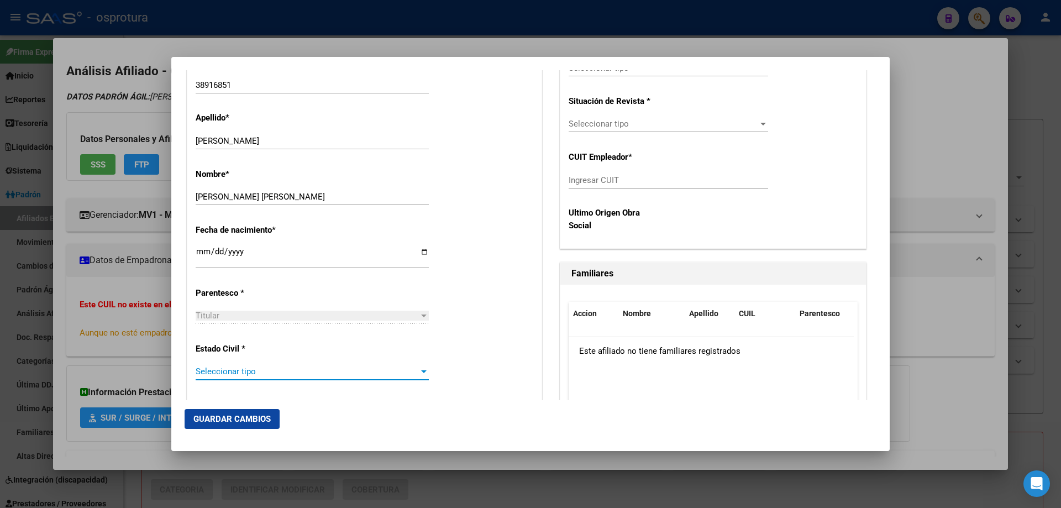
click at [300, 373] on span "Seleccionar tipo" at bounding box center [307, 371] width 223 height 10
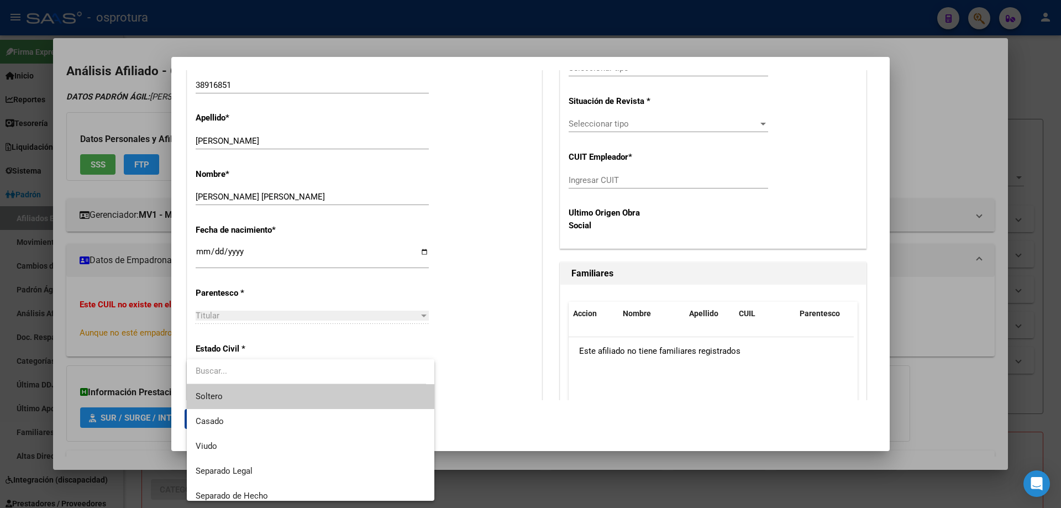
click at [297, 393] on span "Soltero" at bounding box center [311, 396] width 230 height 25
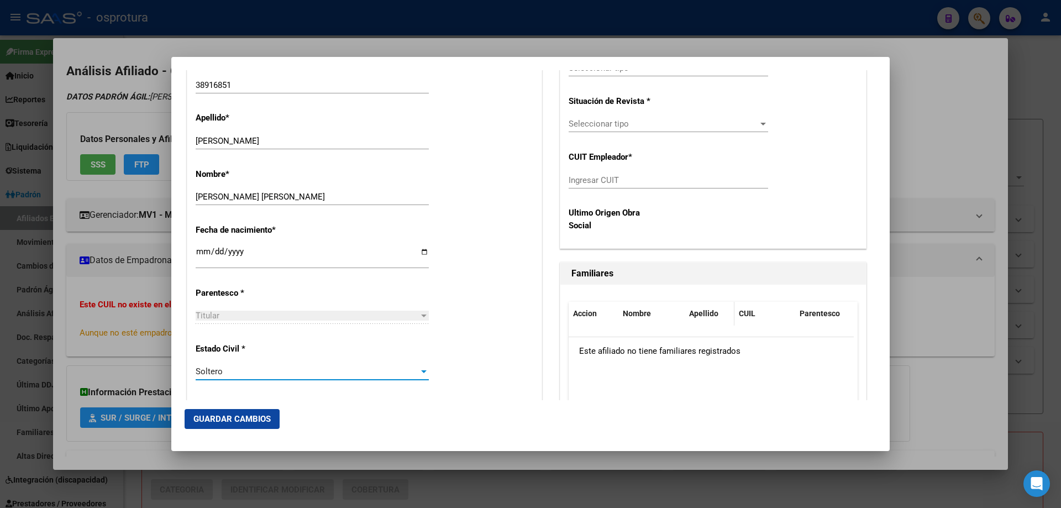
scroll to position [276, 0]
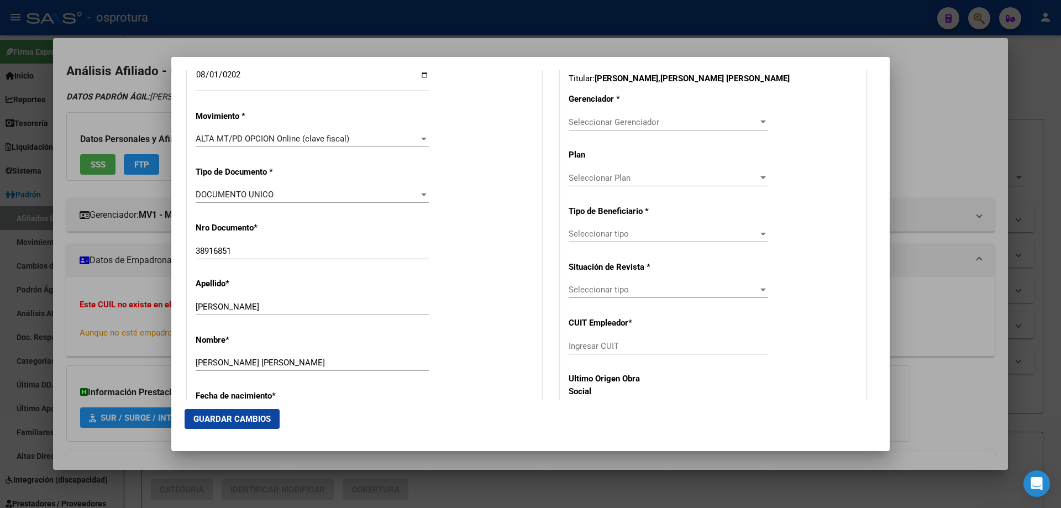
click at [607, 124] on span "Seleccionar Gerenciador" at bounding box center [664, 122] width 190 height 10
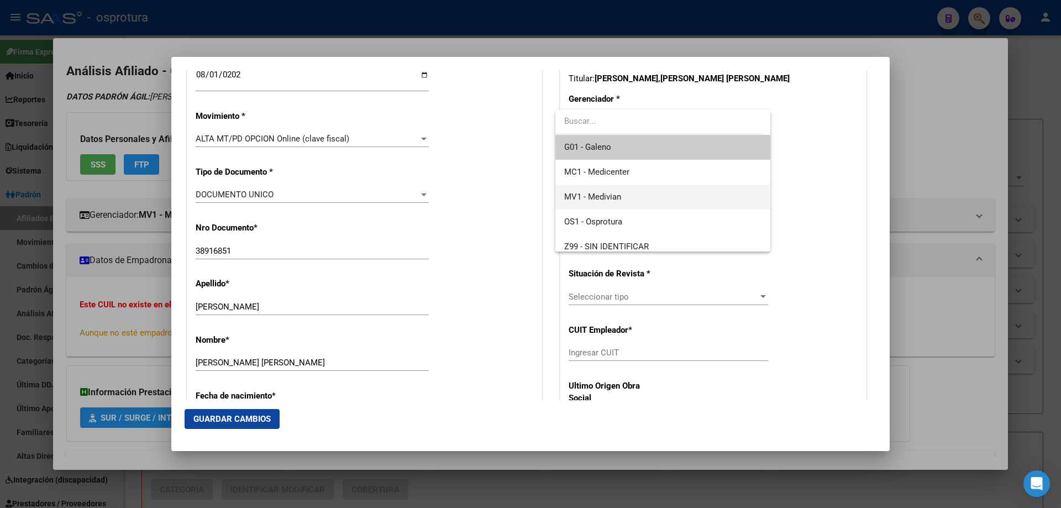
click at [607, 191] on span "MV1 - Medivian" at bounding box center [662, 197] width 197 height 25
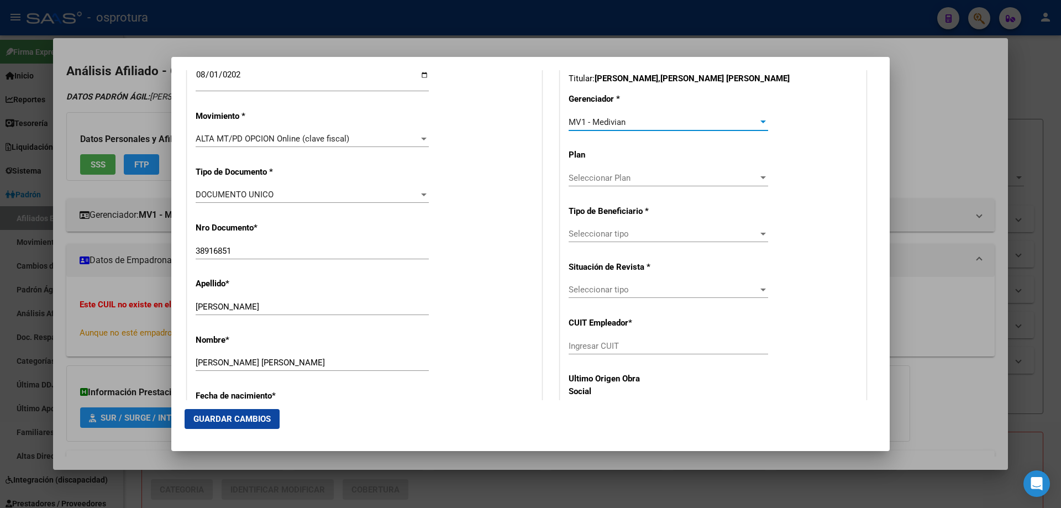
click at [613, 228] on div "Seleccionar tipo Seleccionar tipo" at bounding box center [669, 233] width 200 height 17
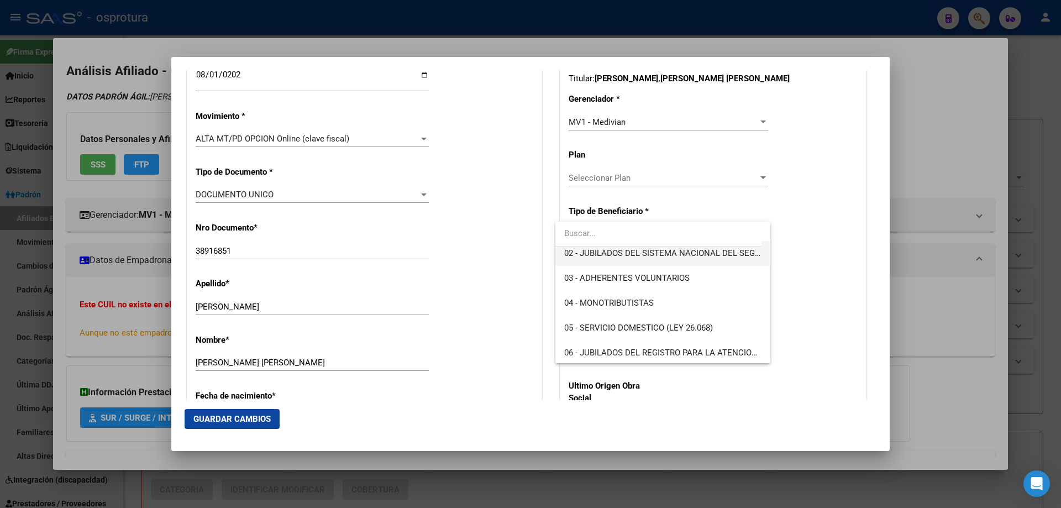
scroll to position [111, 0]
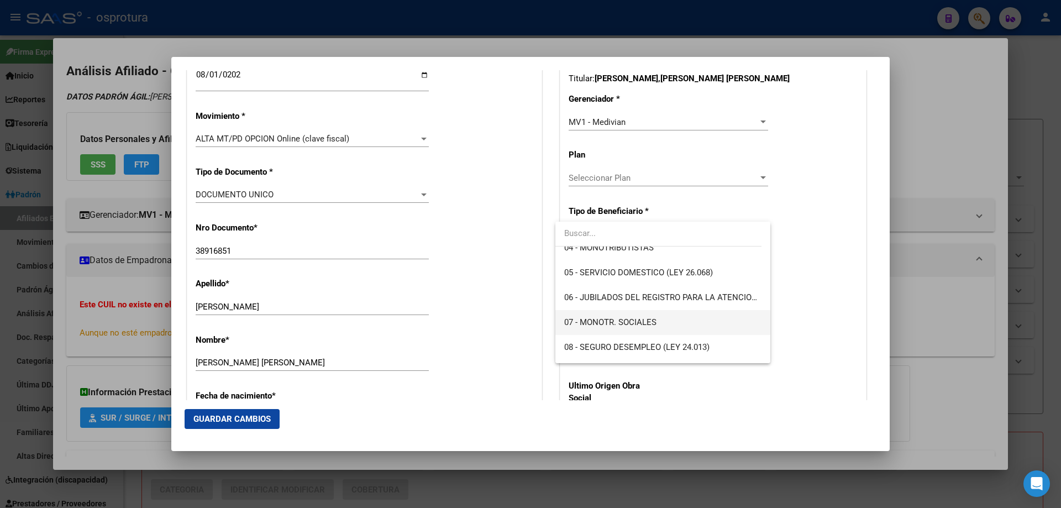
click at [623, 328] on span "07 - MONOTR. SOCIALES" at bounding box center [662, 322] width 197 height 25
type input "20-38916851-4"
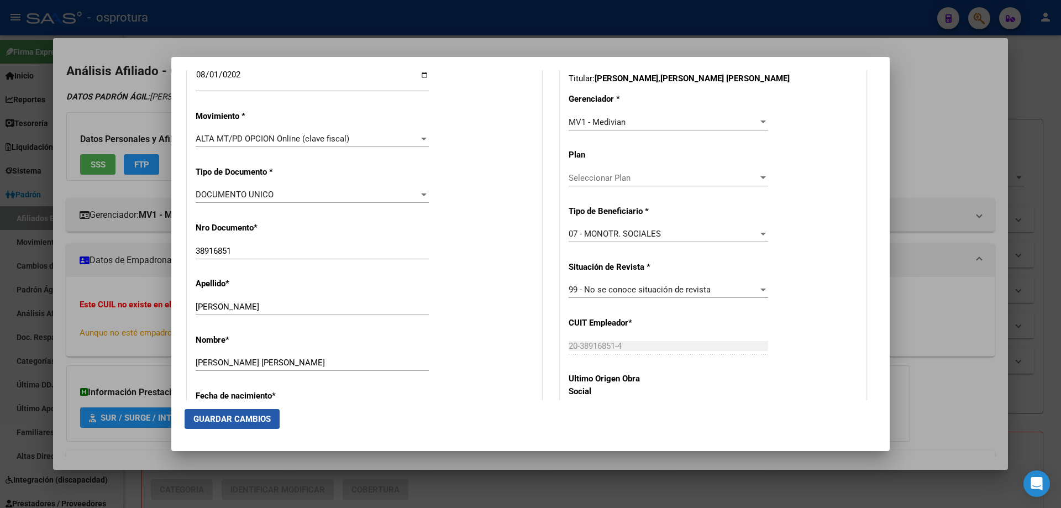
click at [248, 425] on button "Guardar Cambios" at bounding box center [232, 419] width 95 height 20
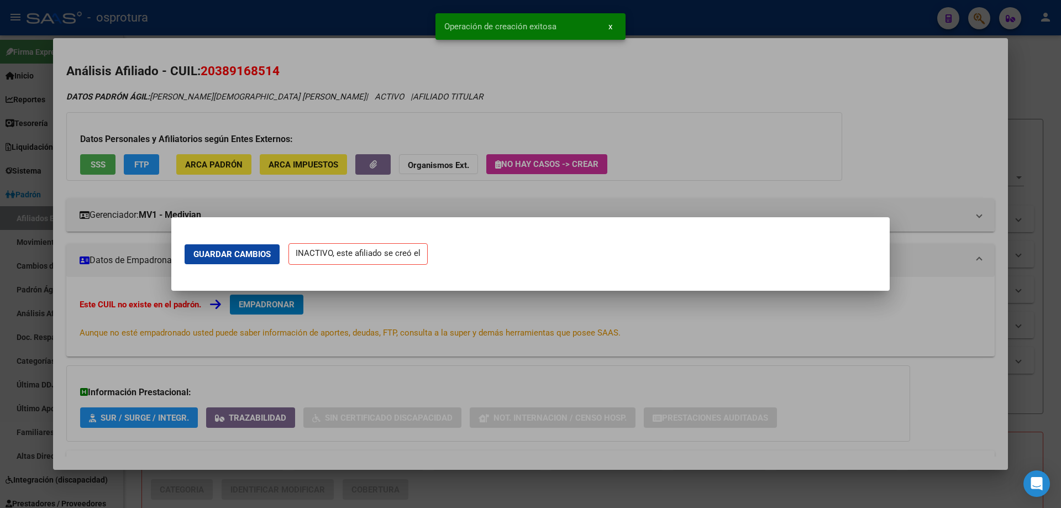
scroll to position [0, 0]
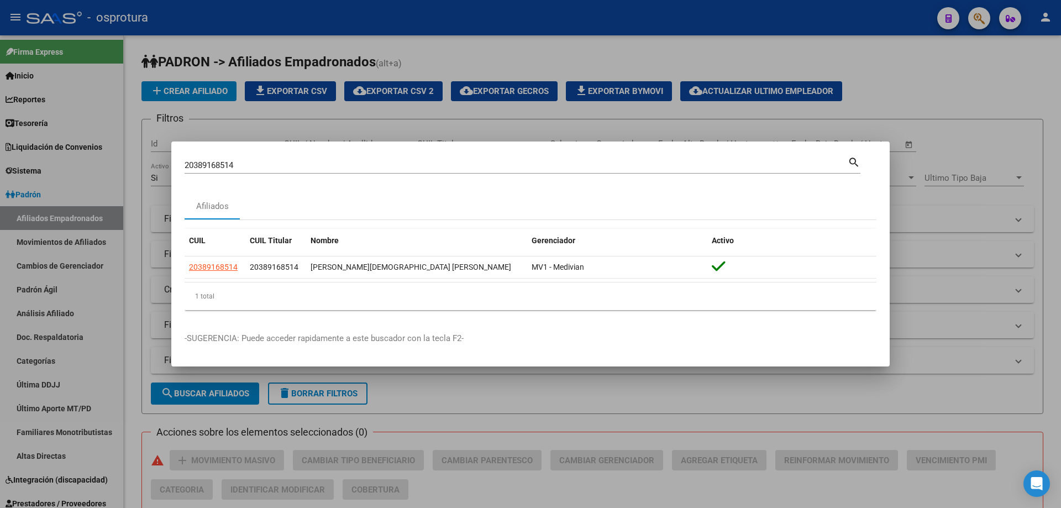
click at [308, 161] on input "20389168514" at bounding box center [516, 165] width 663 height 10
paste input "7-39066407-"
type input "27390664074"
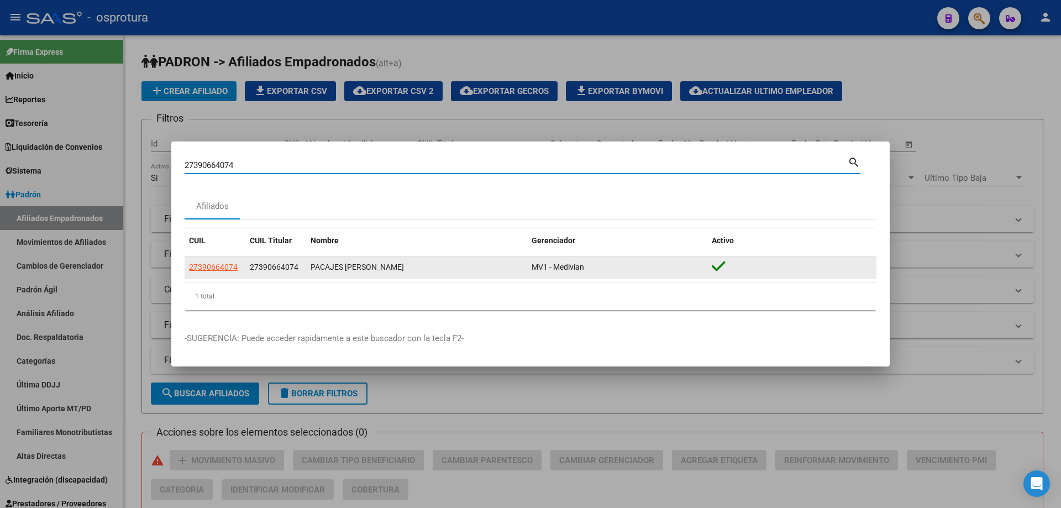
click at [204, 259] on datatable-body-cell "27390664074" at bounding box center [215, 267] width 61 height 22
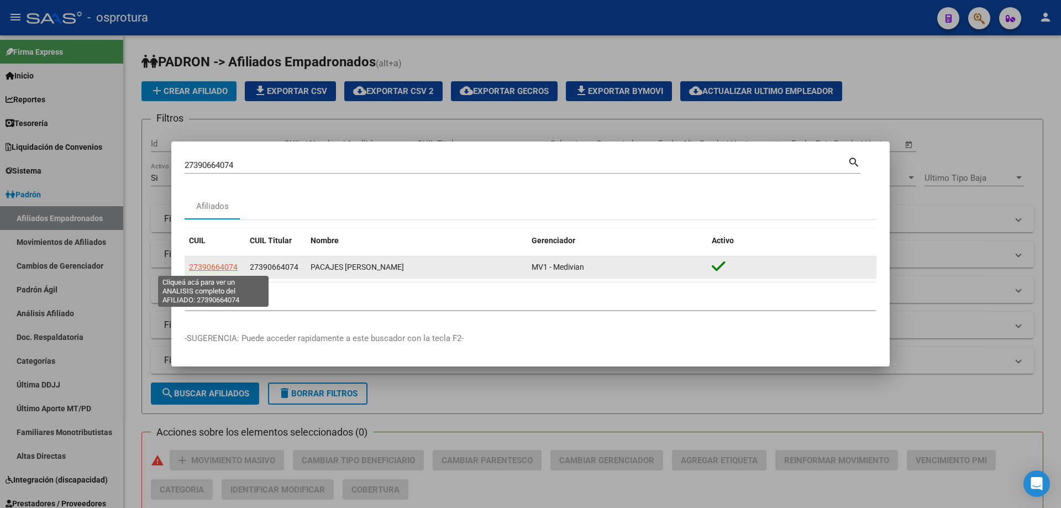
click at [207, 265] on span "27390664074" at bounding box center [213, 267] width 49 height 9
type textarea "27390664074"
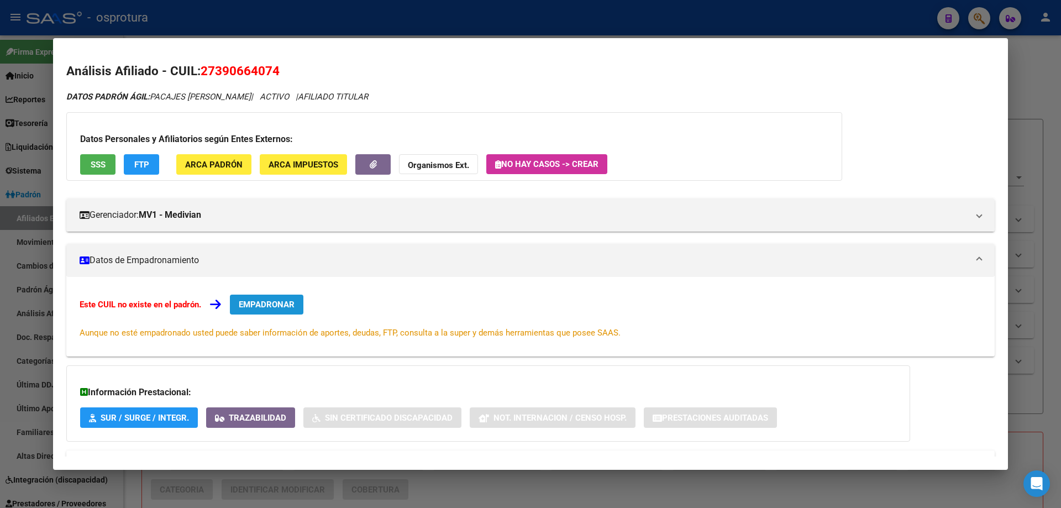
click at [260, 307] on span "EMPADRONAR" at bounding box center [267, 305] width 56 height 10
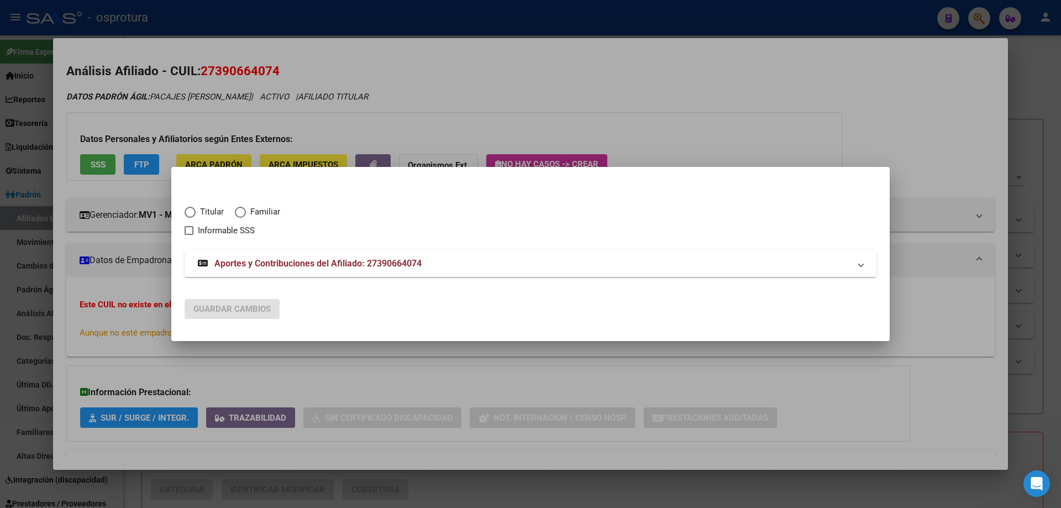
click at [216, 212] on span "Titular" at bounding box center [210, 212] width 28 height 13
click at [196, 212] on input "Titular" at bounding box center [190, 212] width 11 height 11
radio input "true"
checkbox input "true"
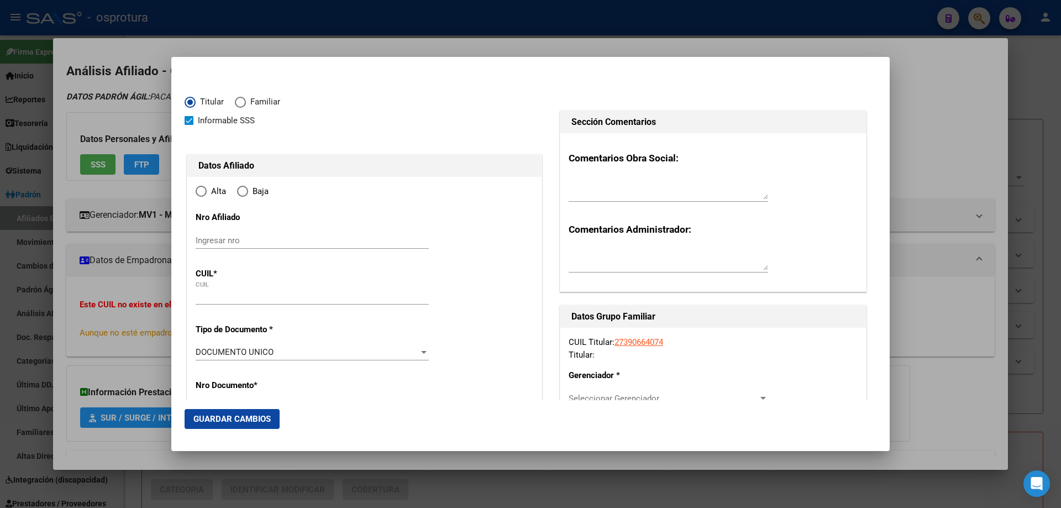
type input "27-39066407-4"
type input "39066407"
type input "PACAJES RUIZ"
type input "NATALY ELIZABETH"
type input "1991-03-20"
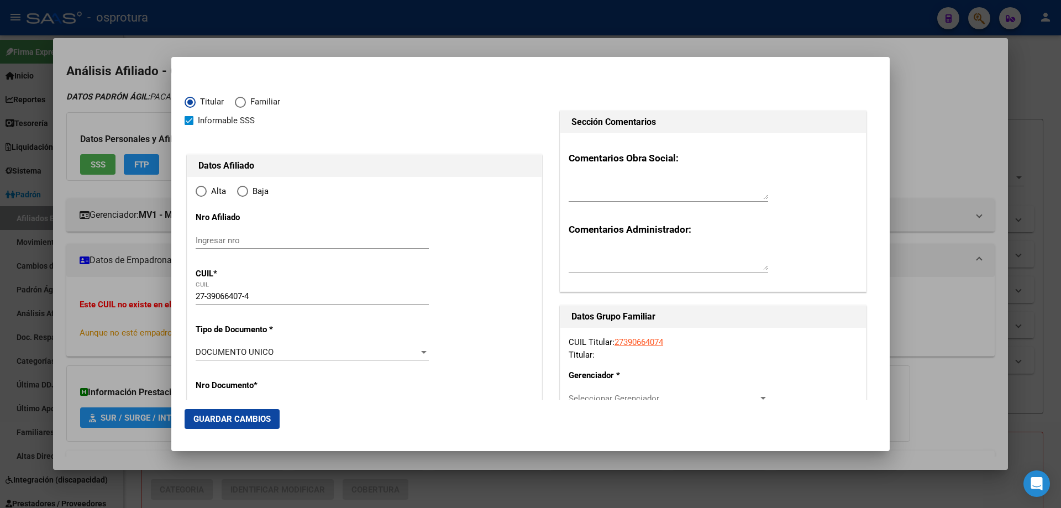
type input "CABA"
type input "1407"
type input "DEL VALLE MARIA REM."
type input "3561"
type input "0"
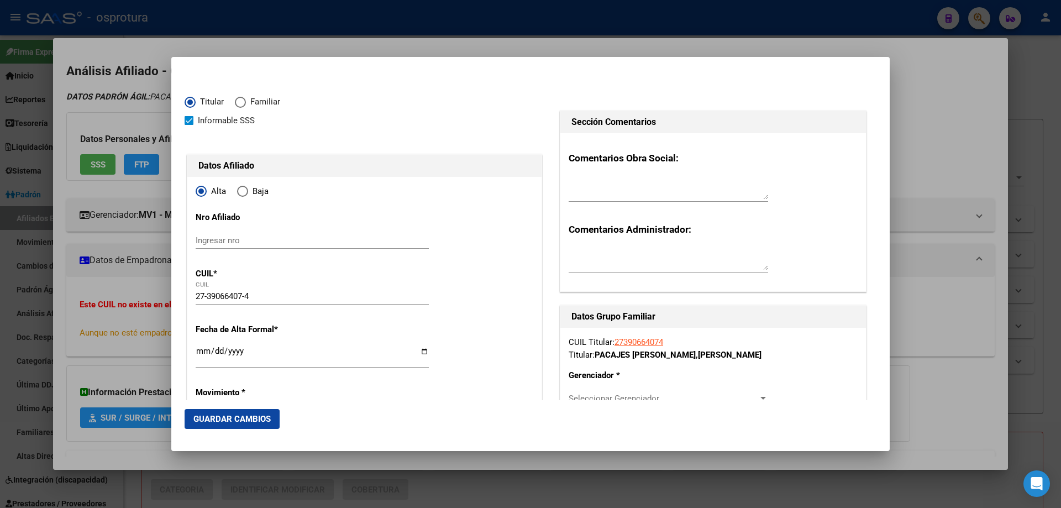
radio input "true"
type input "CABA"
click at [199, 349] on input "Ingresar fecha" at bounding box center [312, 356] width 233 height 18
type input "[DATE]"
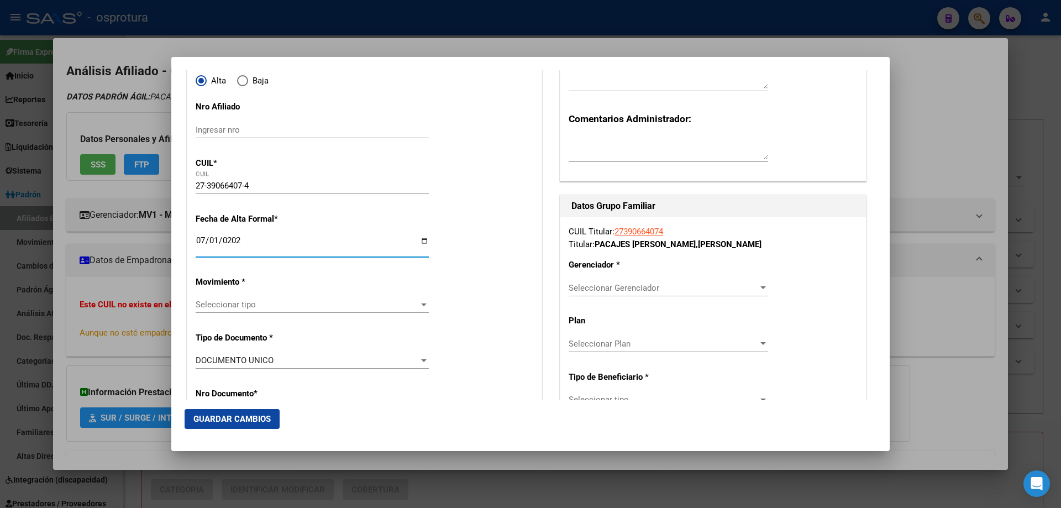
scroll to position [166, 0]
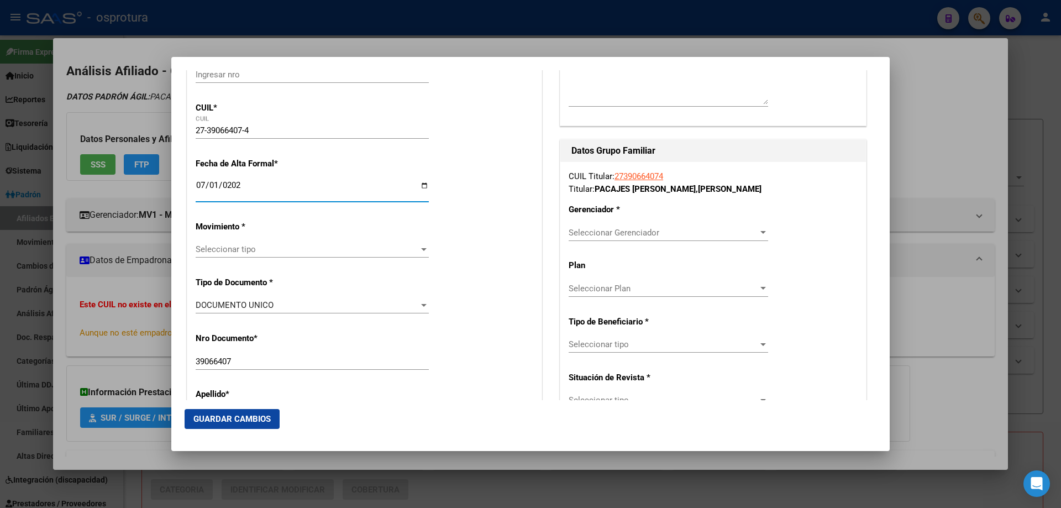
click at [253, 245] on span "Seleccionar tipo" at bounding box center [307, 249] width 223 height 10
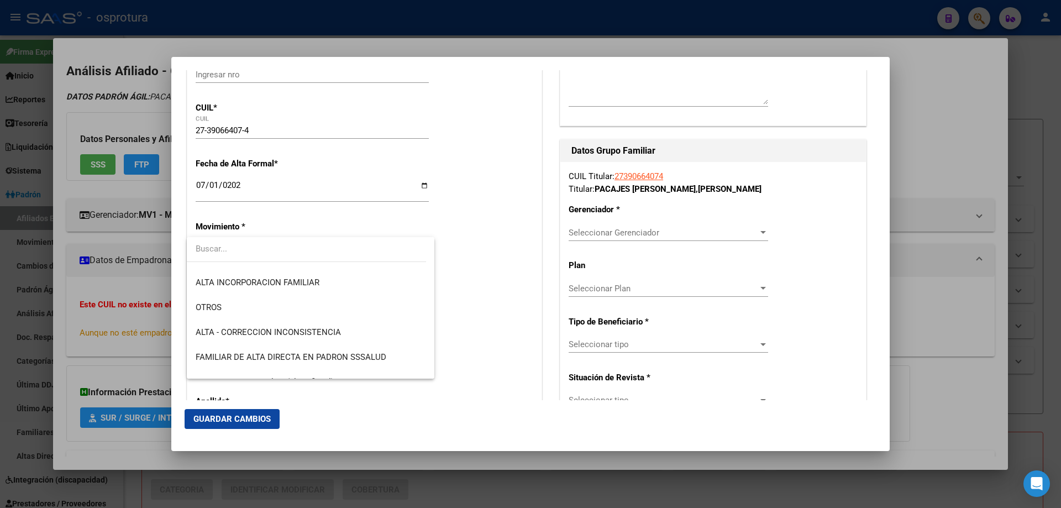
scroll to position [221, 0]
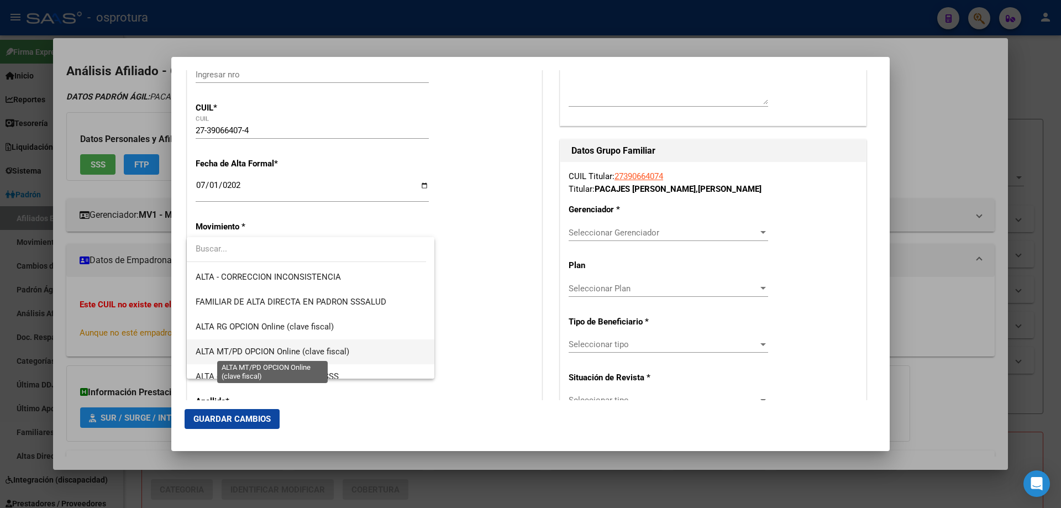
click at [249, 348] on span "ALTA MT/PD OPCION Online (clave fiscal)" at bounding box center [273, 352] width 154 height 10
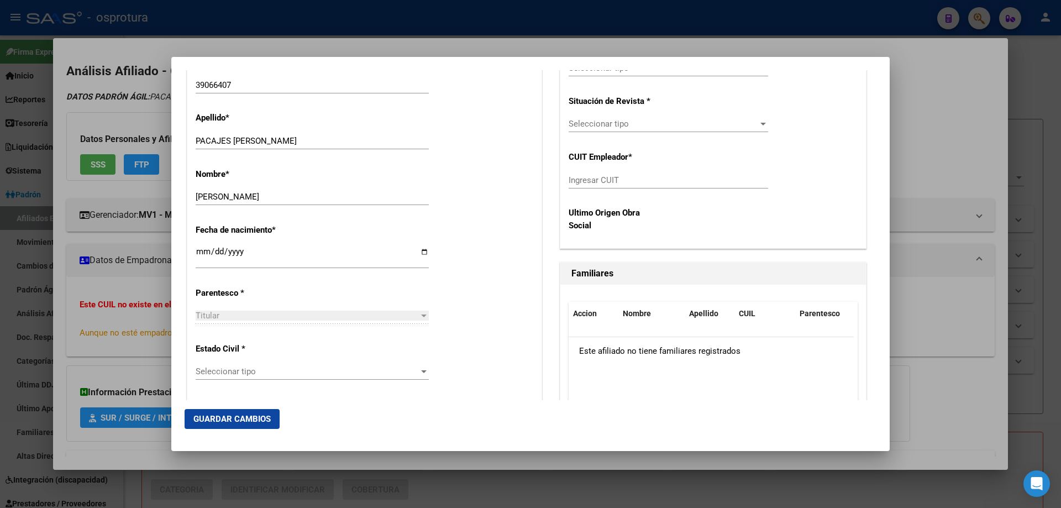
scroll to position [497, 0]
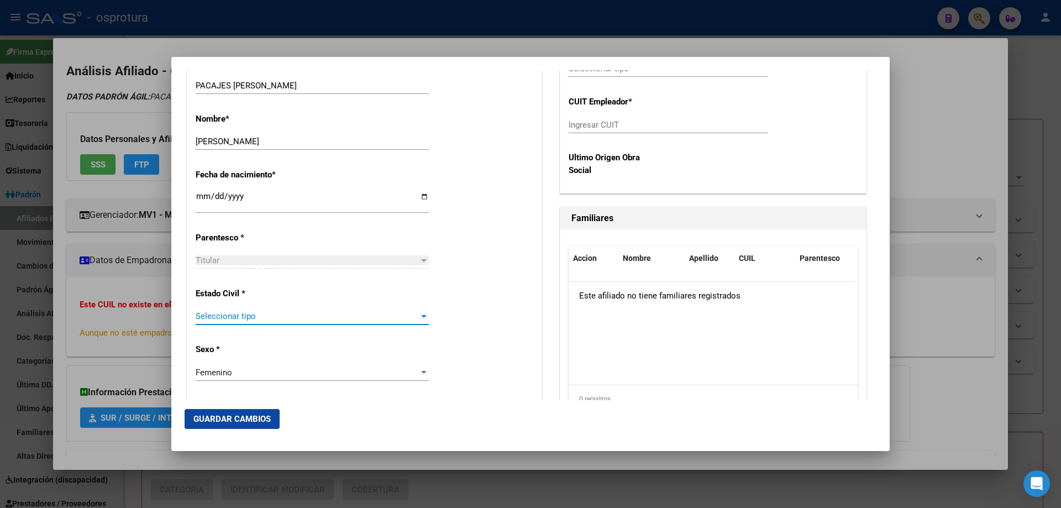
click at [298, 312] on span "Seleccionar tipo" at bounding box center [307, 316] width 223 height 10
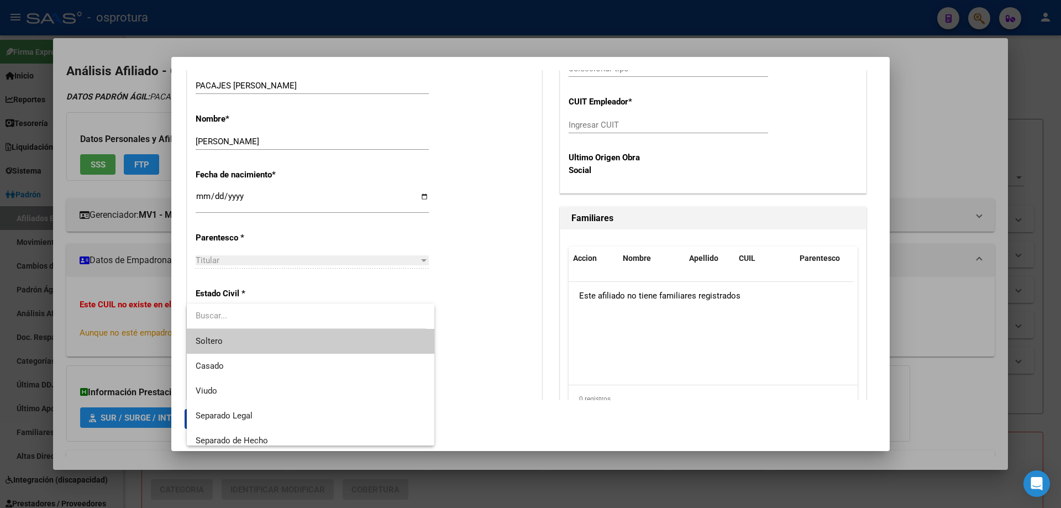
click at [285, 342] on span "Soltero" at bounding box center [311, 341] width 230 height 25
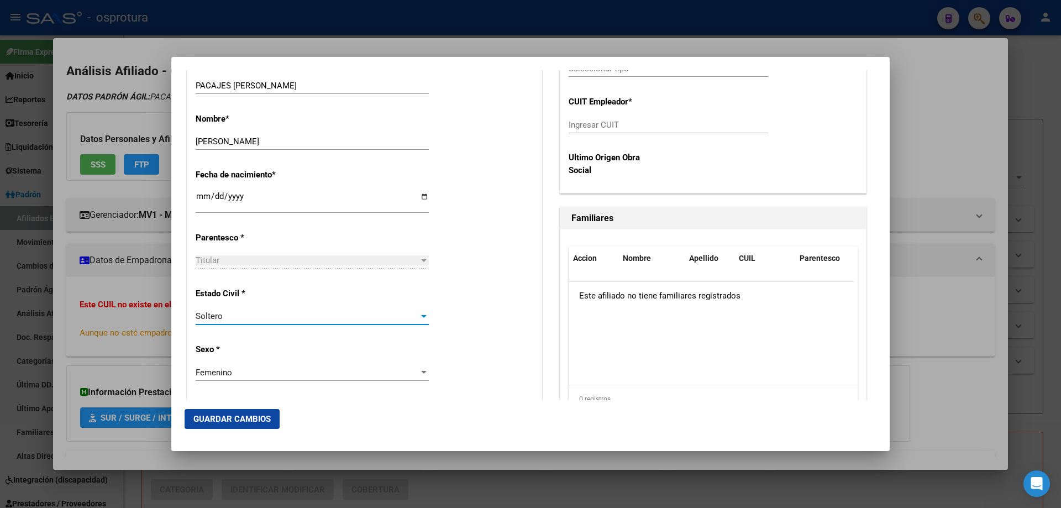
scroll to position [221, 0]
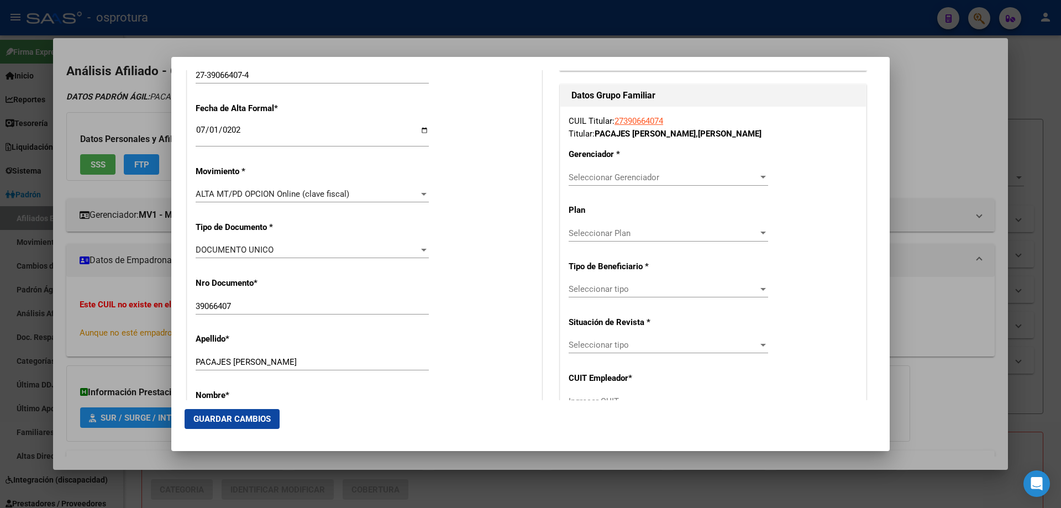
click at [587, 180] on span "Seleccionar Gerenciador" at bounding box center [664, 177] width 190 height 10
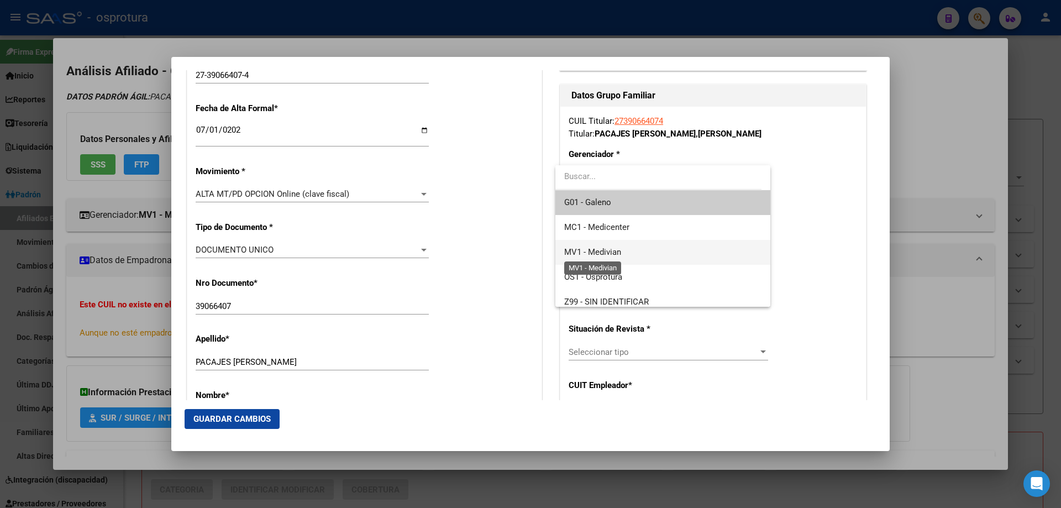
click at [596, 248] on span "MV1 - Medivian" at bounding box center [592, 252] width 57 height 10
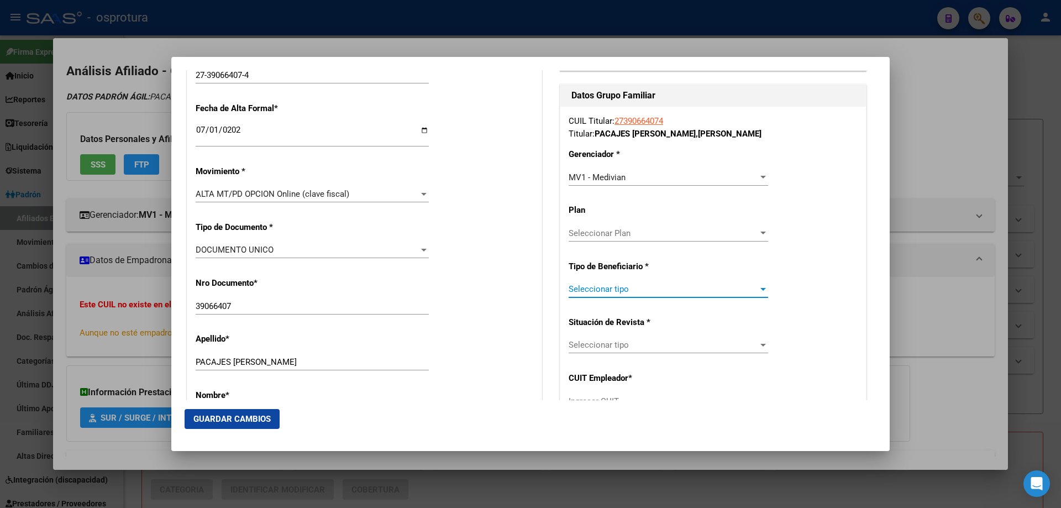
click at [597, 286] on span "Seleccionar tipo" at bounding box center [664, 289] width 190 height 10
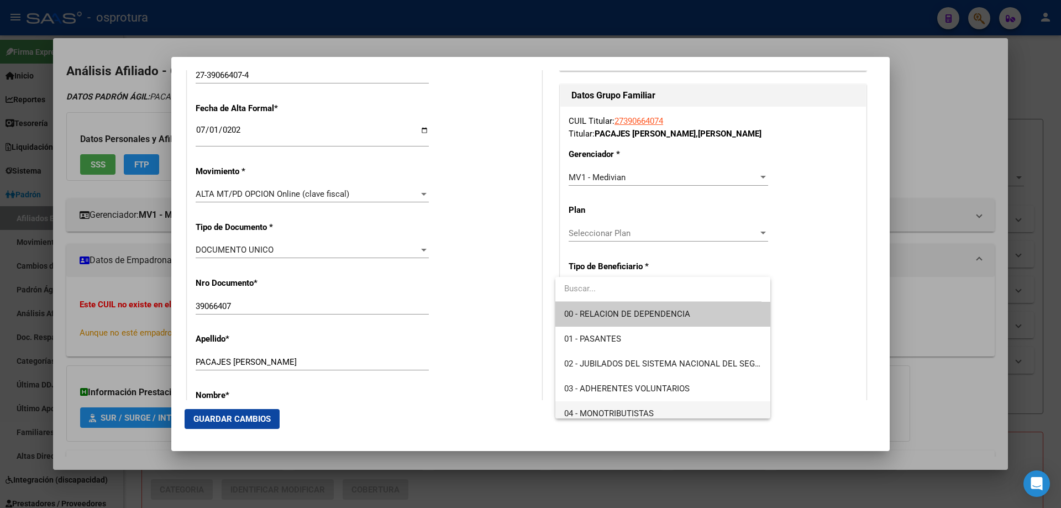
scroll to position [111, 0]
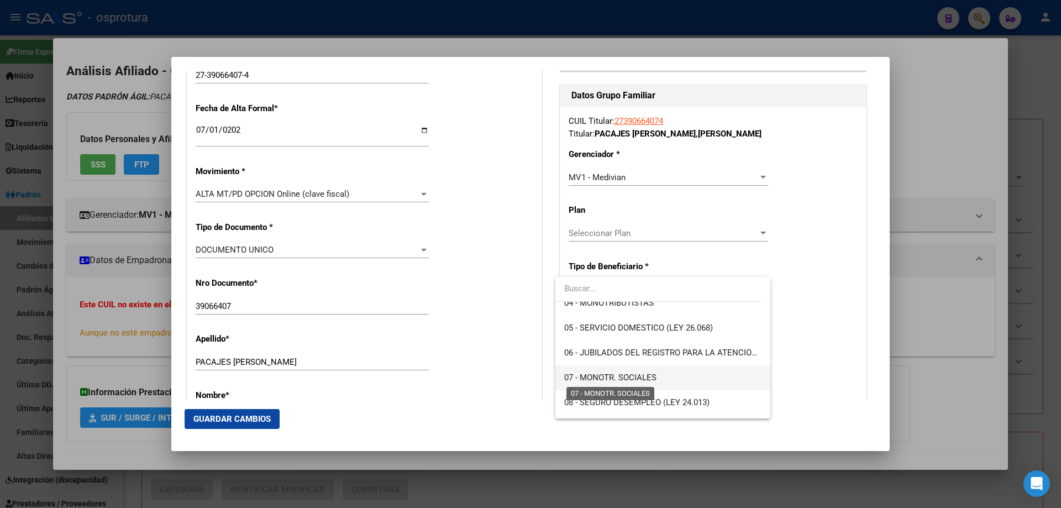
click at [592, 375] on span "07 - MONOTR. SOCIALES" at bounding box center [610, 377] width 92 height 10
type input "27-39066407-4"
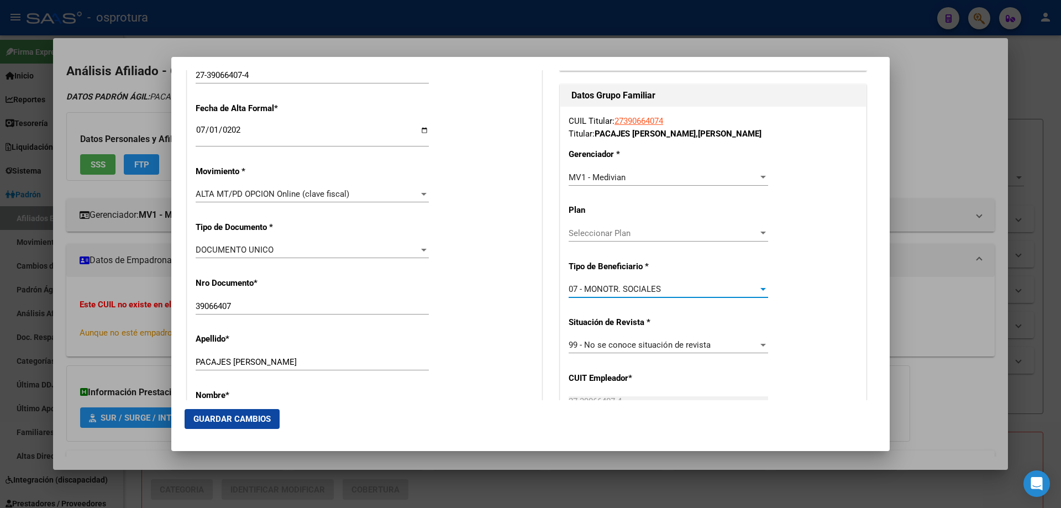
click at [228, 423] on span "Guardar Cambios" at bounding box center [231, 419] width 77 height 10
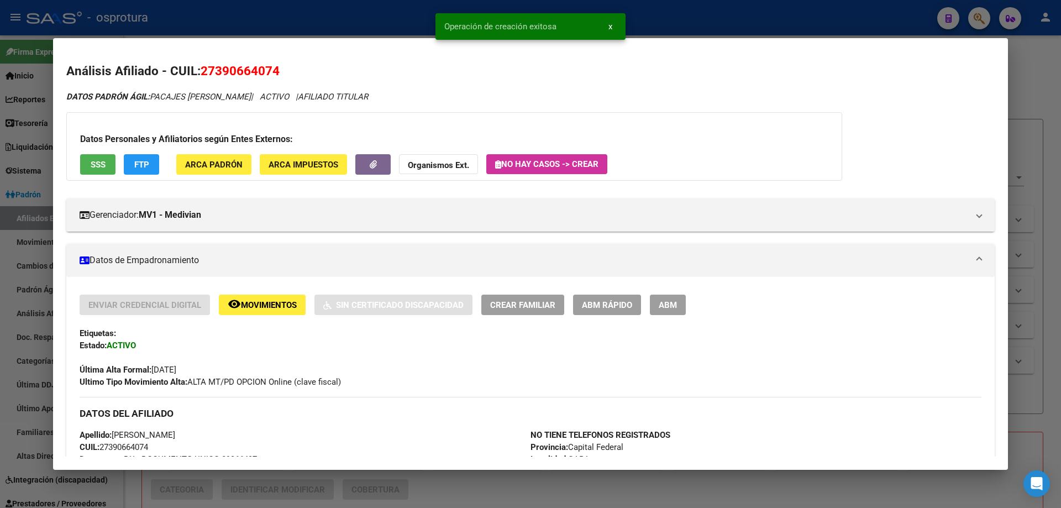
click at [520, 302] on span "Crear Familiar" at bounding box center [522, 305] width 65 height 10
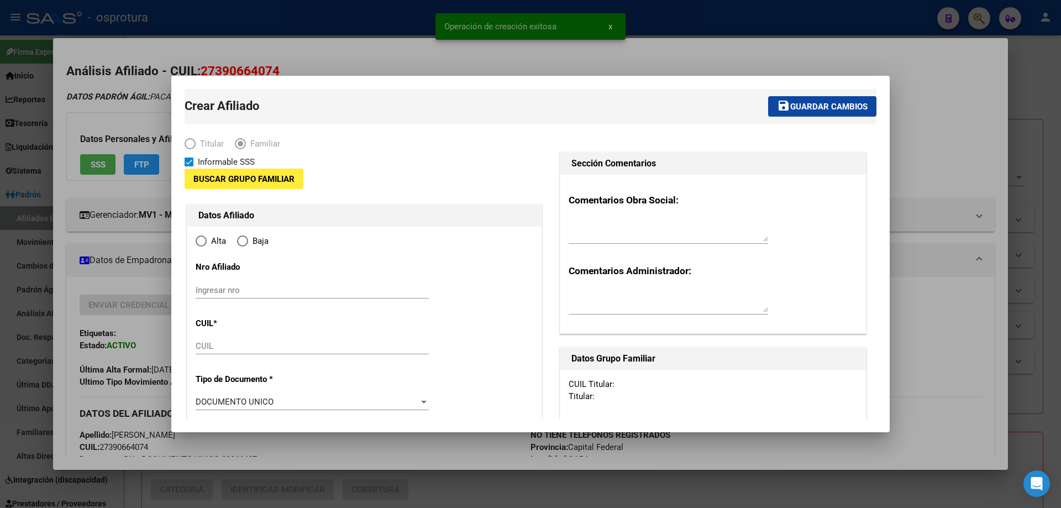
type input "27-39066407-4"
type input "CABA"
type input "1407"
type input "DEL VALLE MARIA REM."
type input "3561"
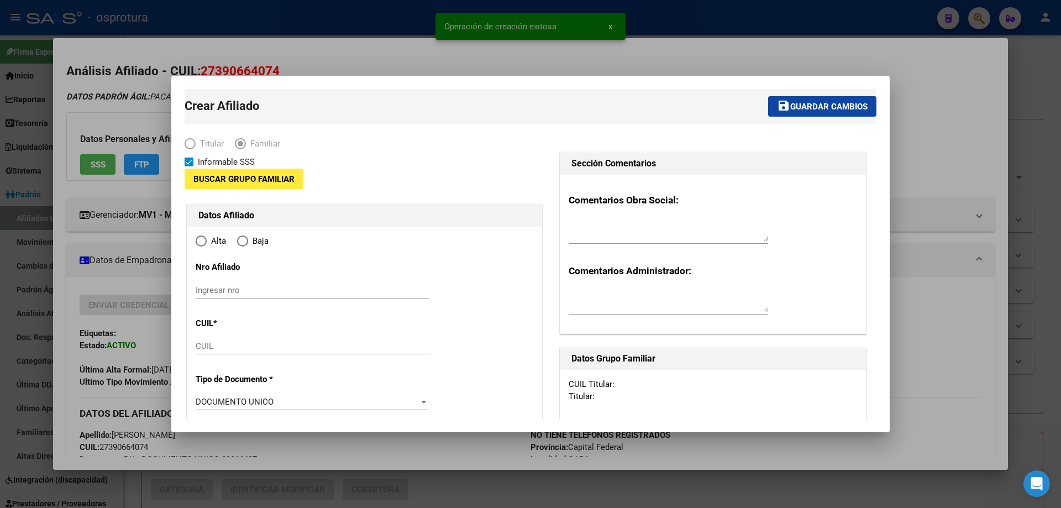
type input "0"
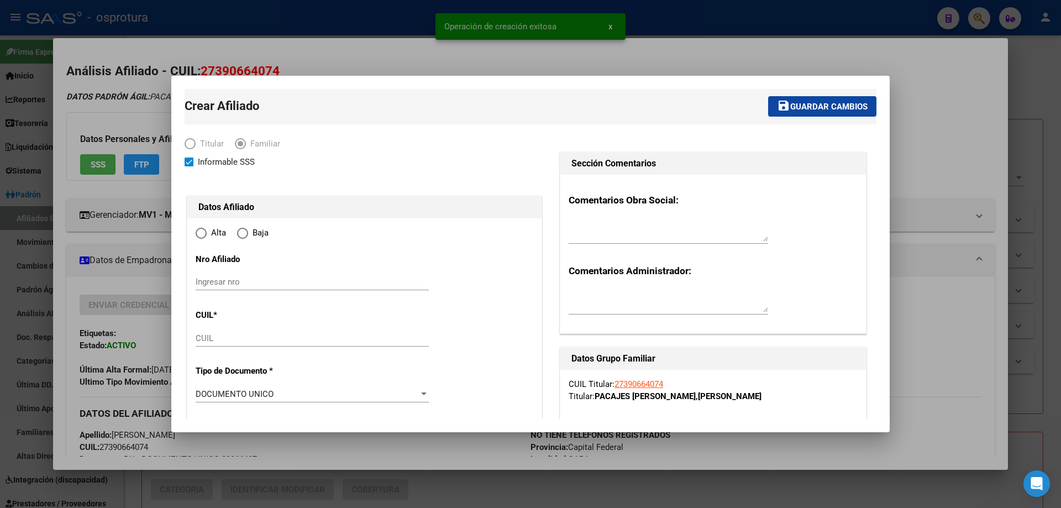
radio input "true"
type input "27-39066407-4"
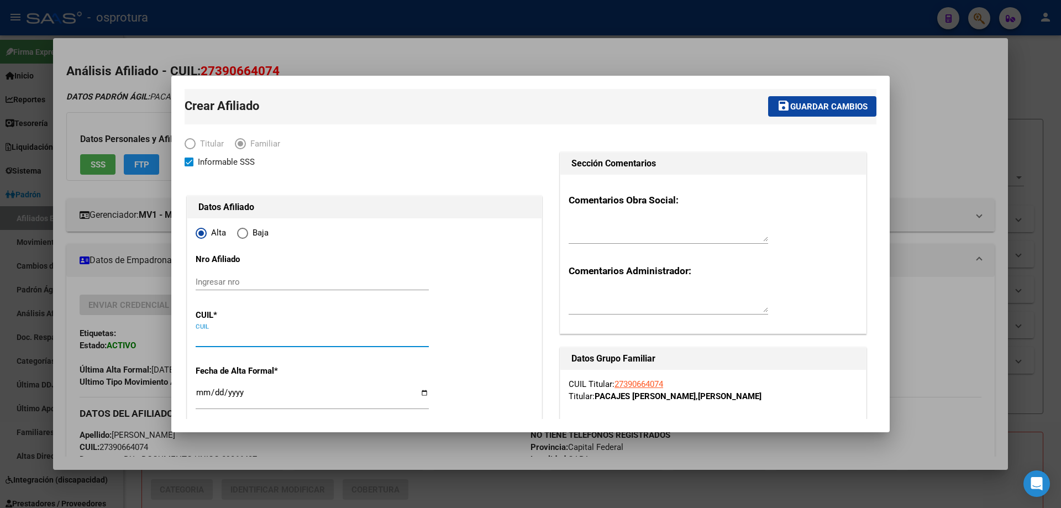
click at [219, 337] on input "CUIL" at bounding box center [312, 338] width 233 height 10
paste input "27-53850980-4"
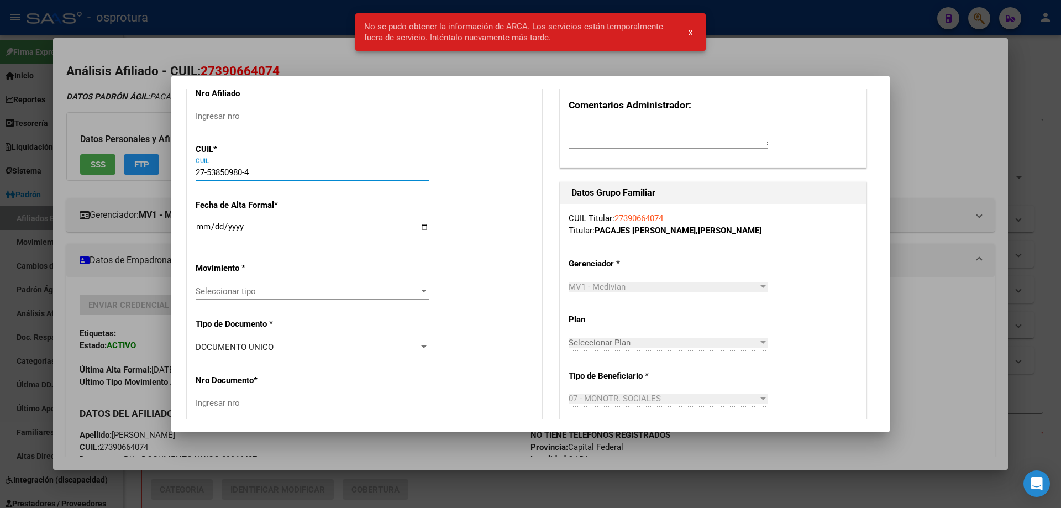
type input "27-53850980-4"
click at [204, 226] on input "Ingresar fecha" at bounding box center [312, 231] width 233 height 18
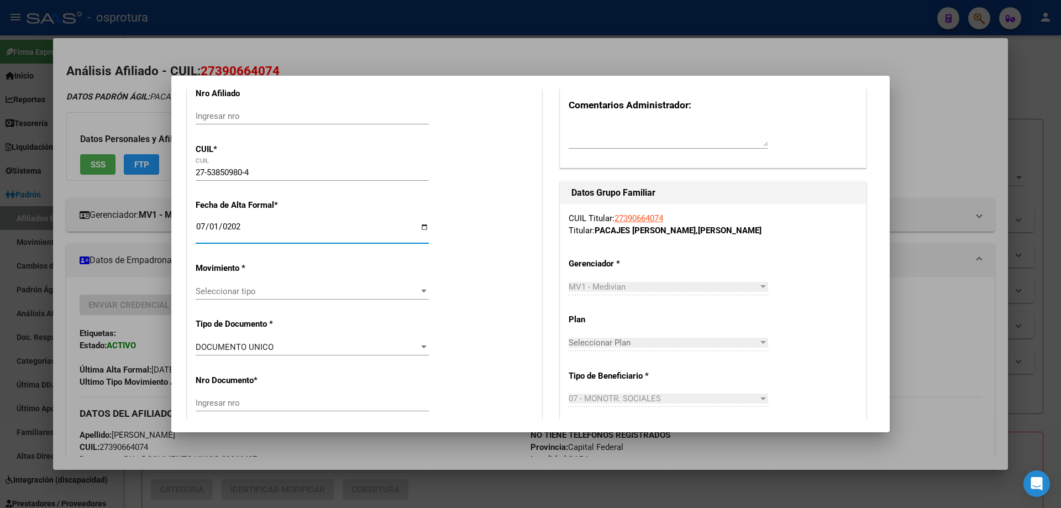
type input "[DATE]"
click at [246, 290] on span "Seleccionar tipo" at bounding box center [307, 291] width 223 height 10
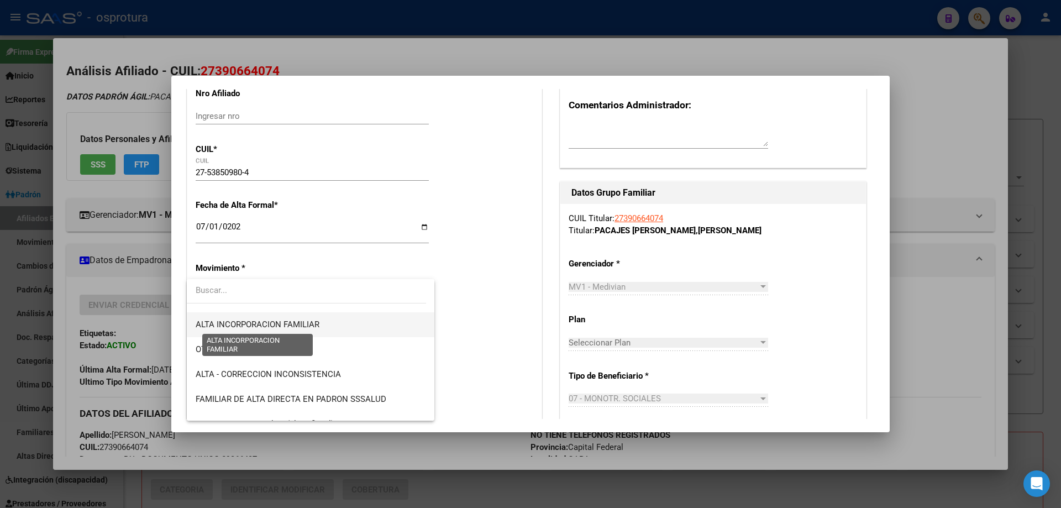
click at [314, 328] on span "ALTA INCORPORACION FAMILIAR" at bounding box center [258, 324] width 124 height 10
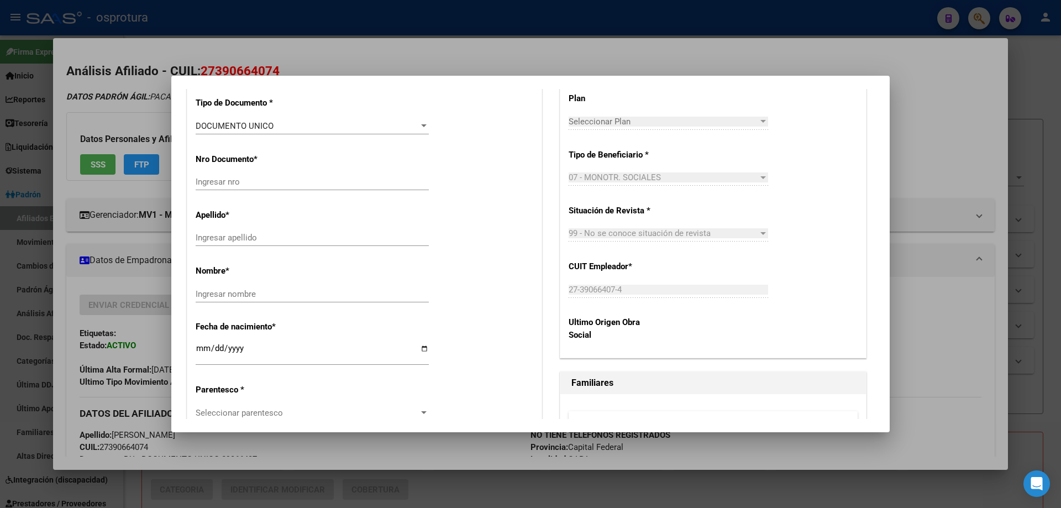
scroll to position [221, 0]
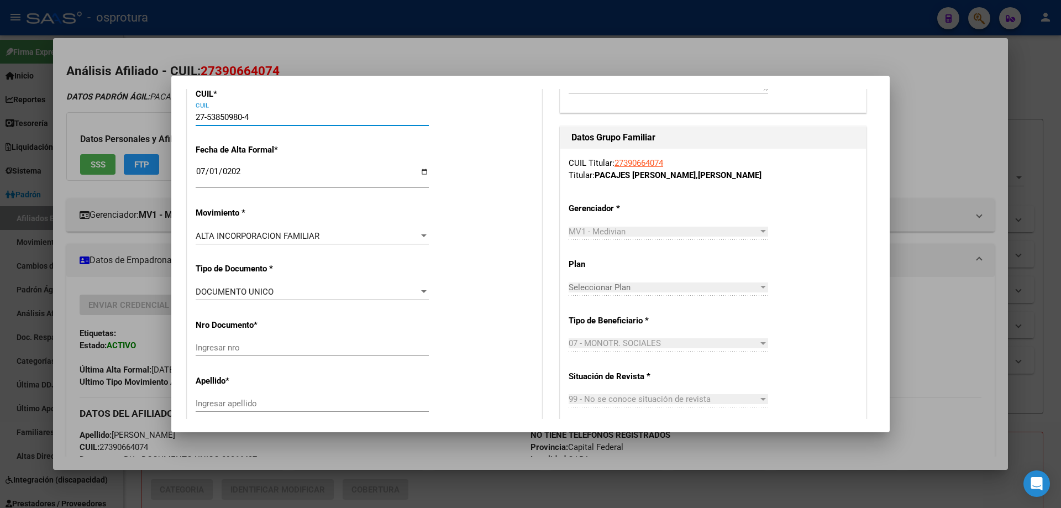
drag, startPoint x: 208, startPoint y: 116, endPoint x: 242, endPoint y: 118, distance: 34.3
click at [242, 118] on input "27-53850980-4" at bounding box center [312, 117] width 233 height 10
click at [225, 118] on input "27-53850980-4" at bounding box center [312, 117] width 233 height 10
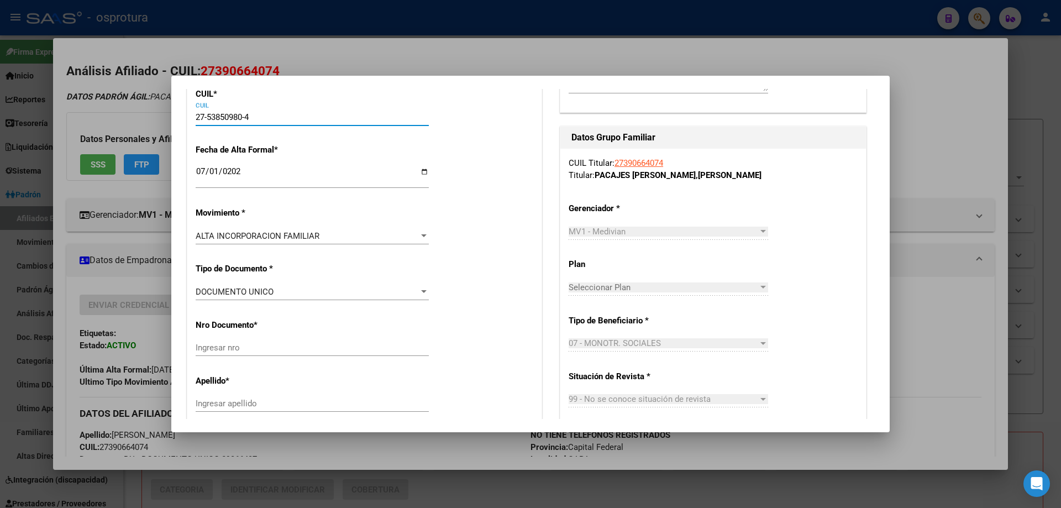
paste input "3-53850980-9"
type input "23-53850980-9"
type input "53850980"
type input "ZUÑIGA PACAJES TIZIANO BASTIAN"
type input "2014-02-27"
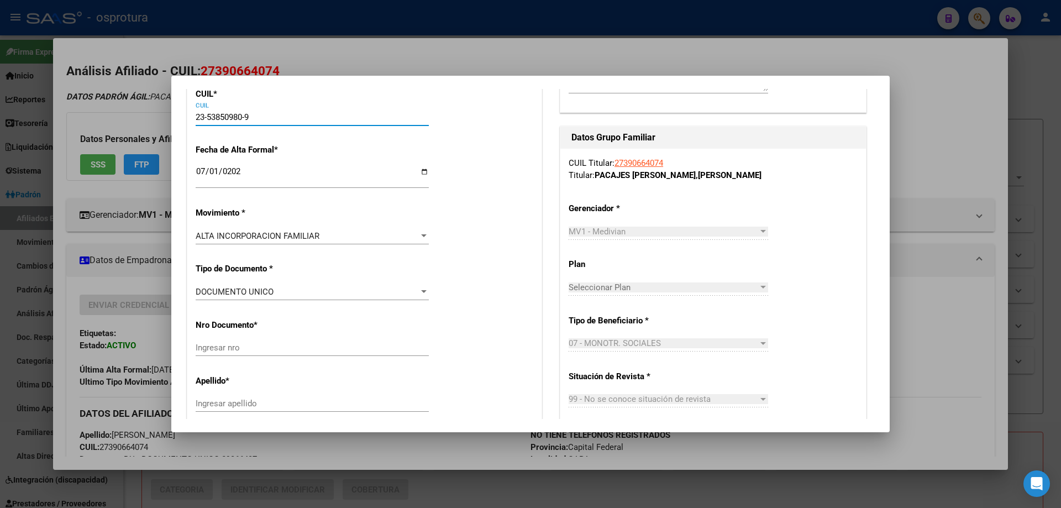
type input "CABA"
type input "MARIA REMEDIOS DEL V"
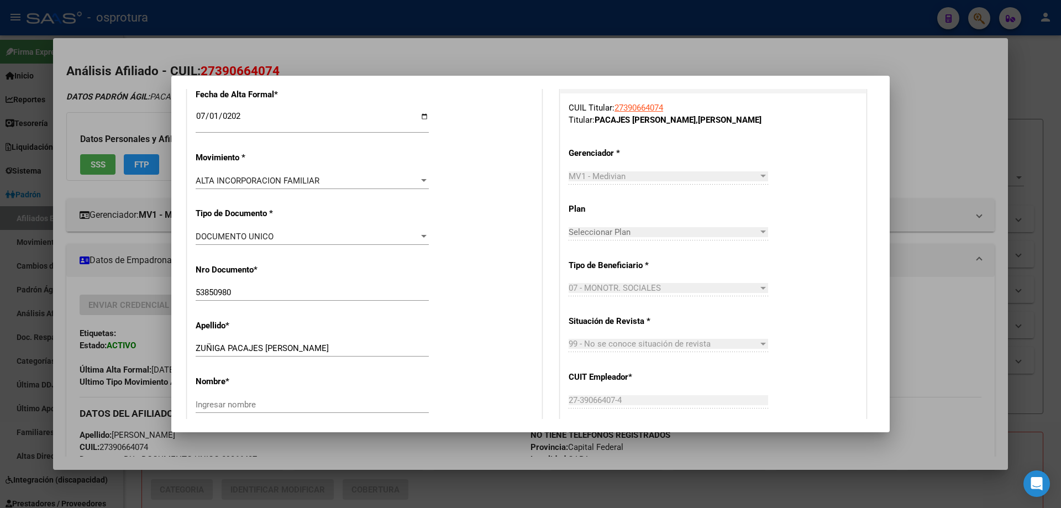
scroll to position [387, 0]
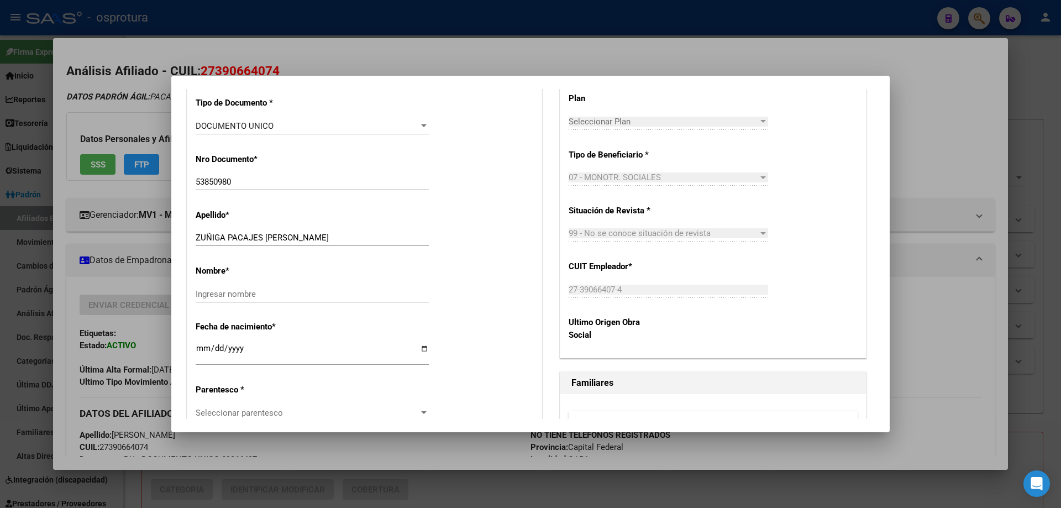
type input "23-53850980-9"
drag, startPoint x: 266, startPoint y: 237, endPoint x: 396, endPoint y: 242, distance: 130.5
click at [396, 242] on input "ZUÑIGA PACAJES TIZIANO BASTIAN" at bounding box center [312, 238] width 233 height 10
type input "ZUÑIGA PACAJES"
click at [327, 288] on div "Ingresar nombre" at bounding box center [312, 294] width 233 height 17
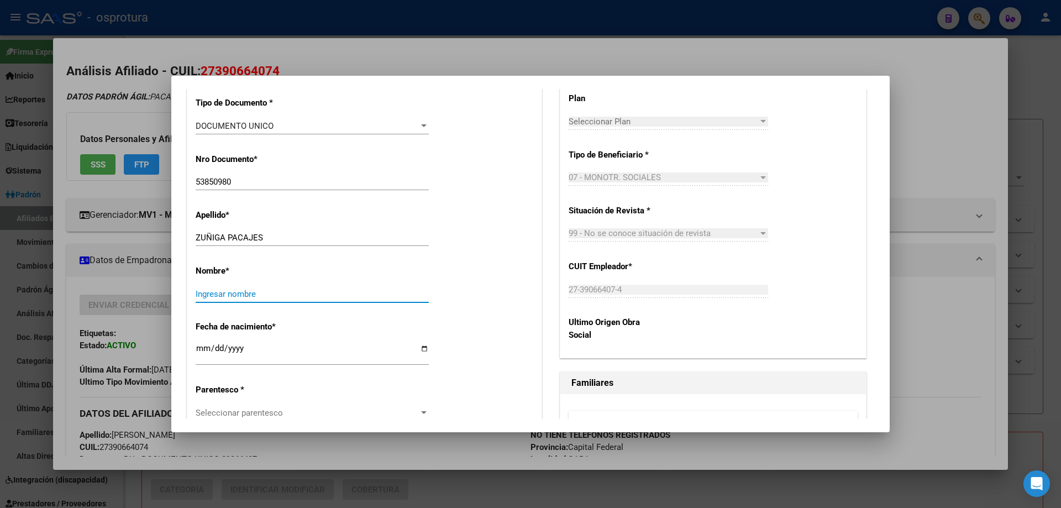
click at [321, 291] on input "Ingresar nombre" at bounding box center [312, 294] width 233 height 10
paste input "TIZIANO BASTIAN"
type input "TIZIANO BASTIAN"
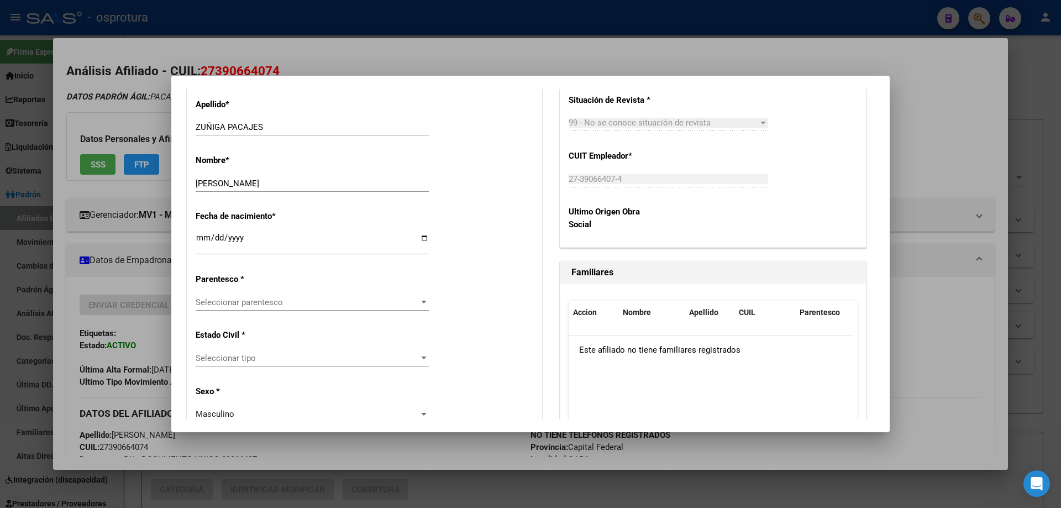
click at [255, 302] on span "Seleccionar parentesco" at bounding box center [307, 302] width 223 height 10
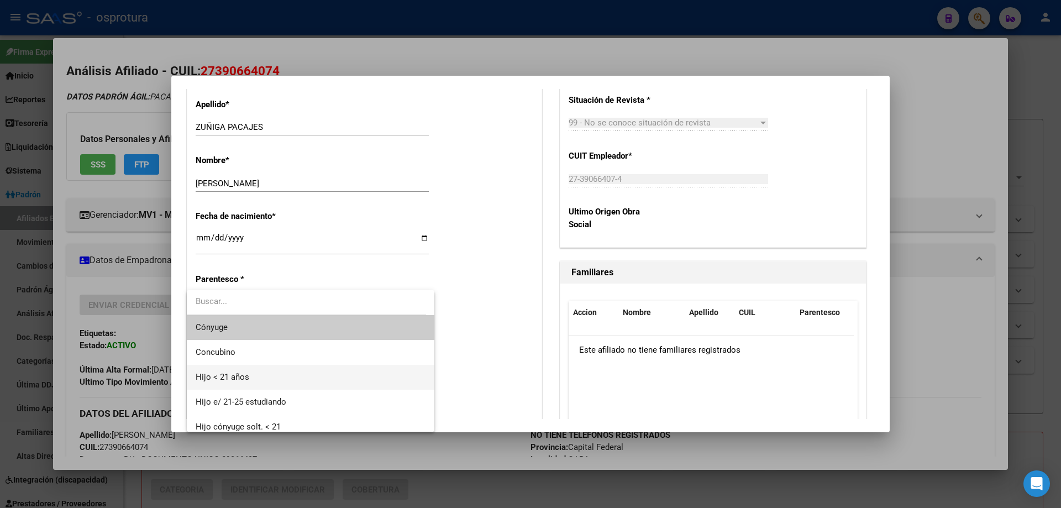
click at [256, 379] on span "Hijo < 21 años" at bounding box center [311, 377] width 230 height 25
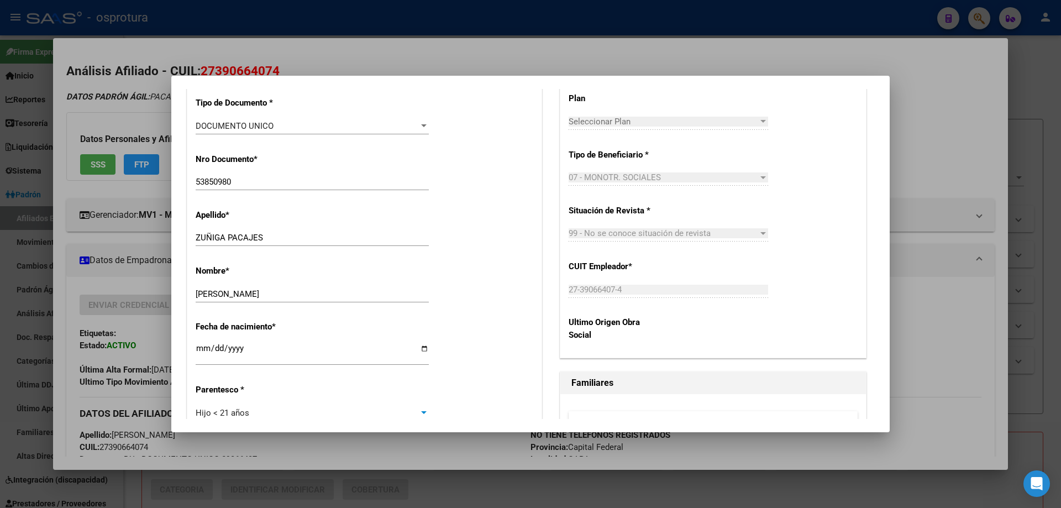
scroll to position [0, 0]
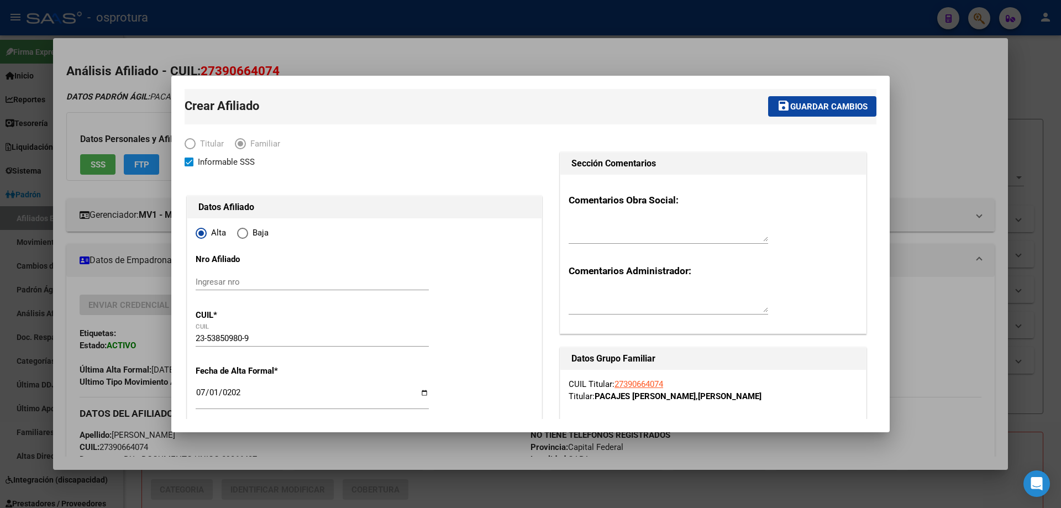
click at [802, 109] on span "Guardar cambios" at bounding box center [828, 107] width 77 height 10
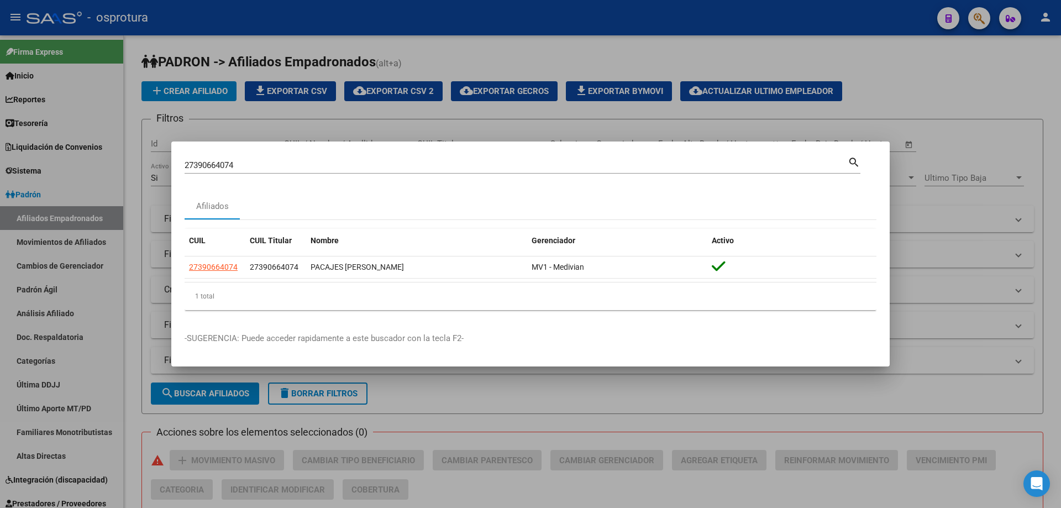
click at [232, 161] on input "27390664074" at bounding box center [516, 165] width 663 height 10
paste input "-36368655-"
type input "27363686554"
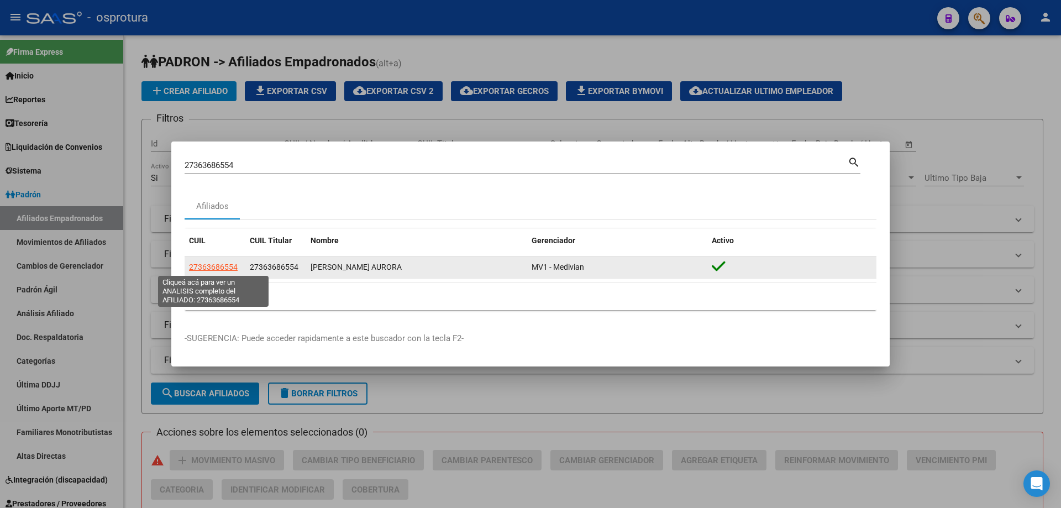
click at [221, 269] on span "27363686554" at bounding box center [213, 267] width 49 height 9
type textarea "27363686554"
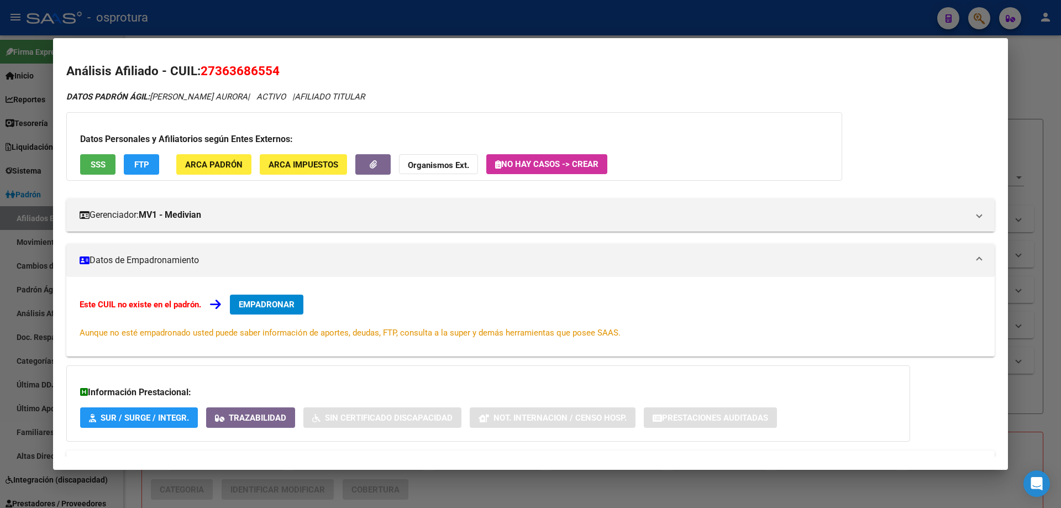
click at [273, 302] on span "EMPADRONAR" at bounding box center [267, 305] width 56 height 10
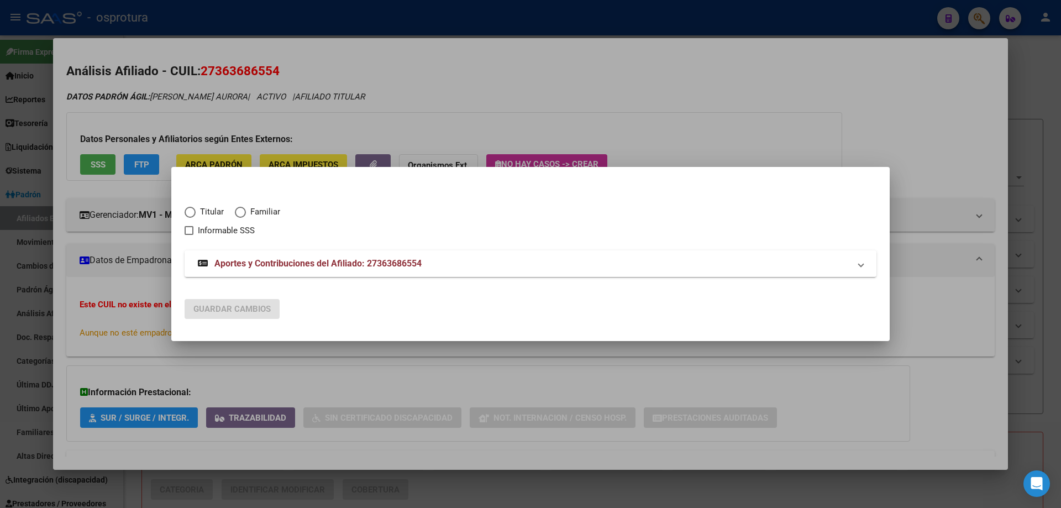
click at [218, 212] on span "Titular" at bounding box center [210, 212] width 28 height 13
click at [196, 212] on input "Titular" at bounding box center [190, 212] width 11 height 11
radio input "true"
checkbox input "true"
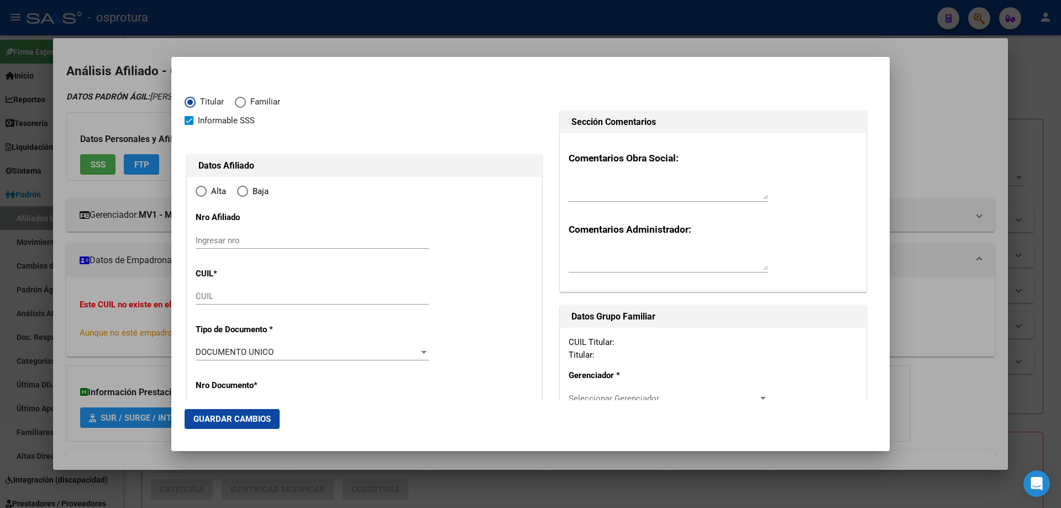
type input "27-36368655-4"
type input "36368655"
type input "DORREGO"
type input "DELICIA AURORA"
type input "1989-09-01"
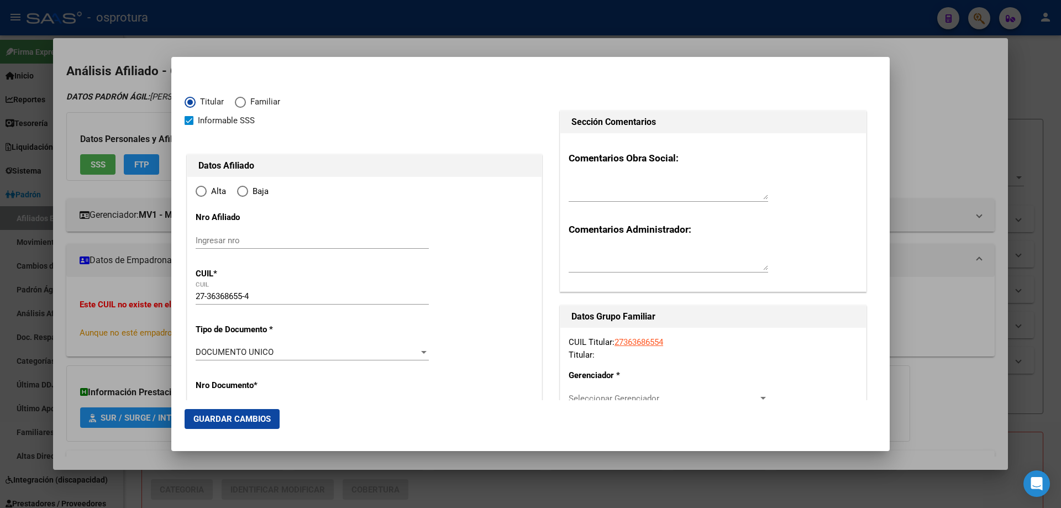
type input "TRES ARROYOS"
type input "7500"
type input "ZONA RURAL"
type input "1"
type input "0"
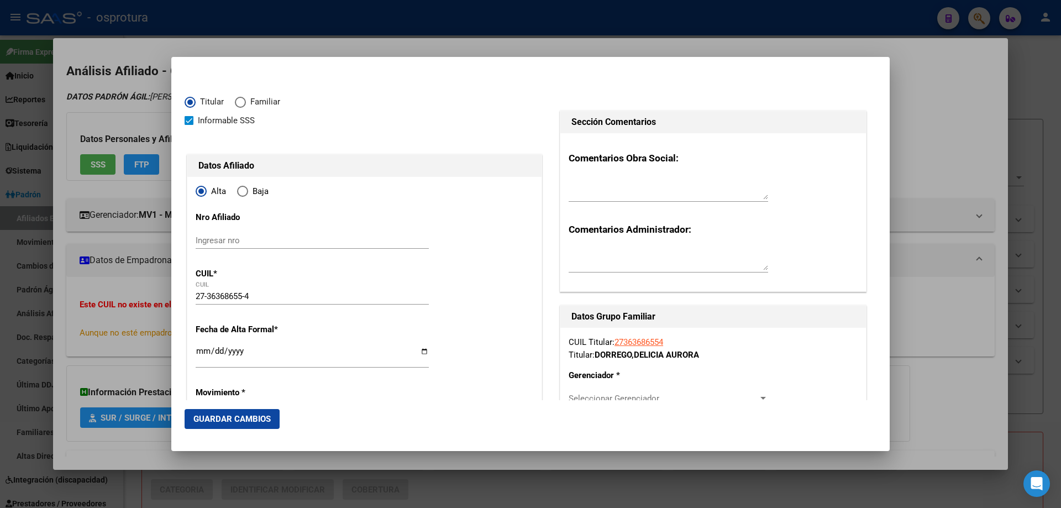
radio input "true"
click at [202, 348] on input "Ingresar fecha" at bounding box center [312, 356] width 233 height 18
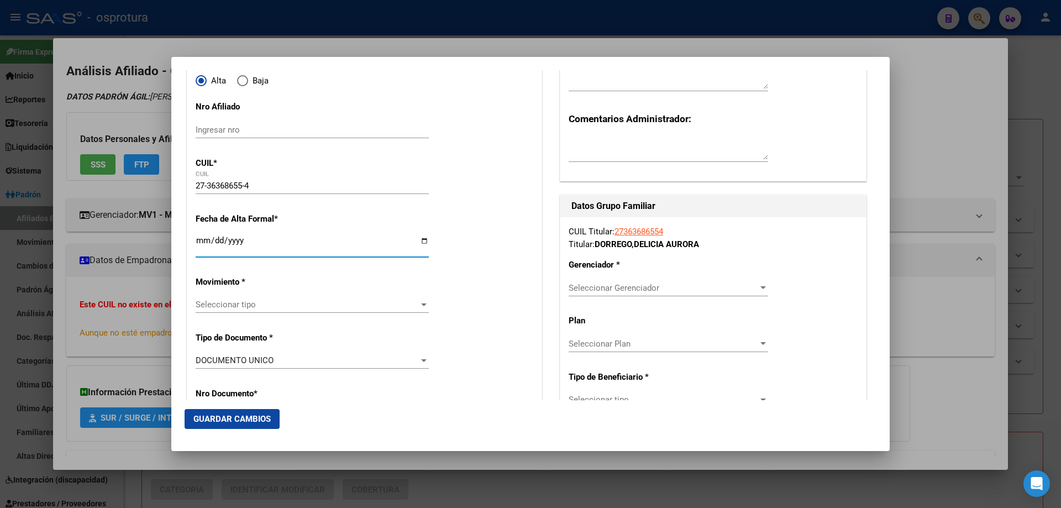
scroll to position [166, 0]
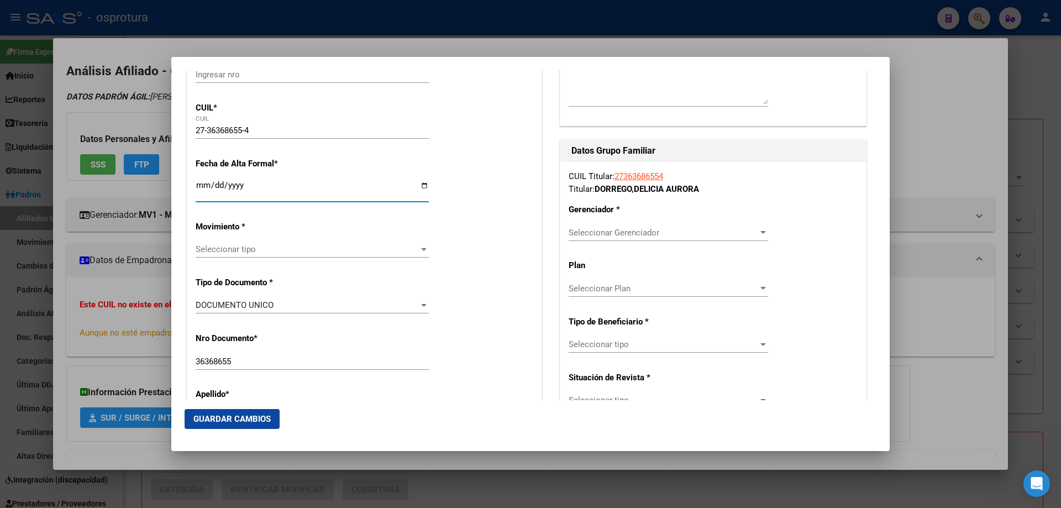
click at [271, 248] on span "Seleccionar tipo" at bounding box center [307, 249] width 223 height 10
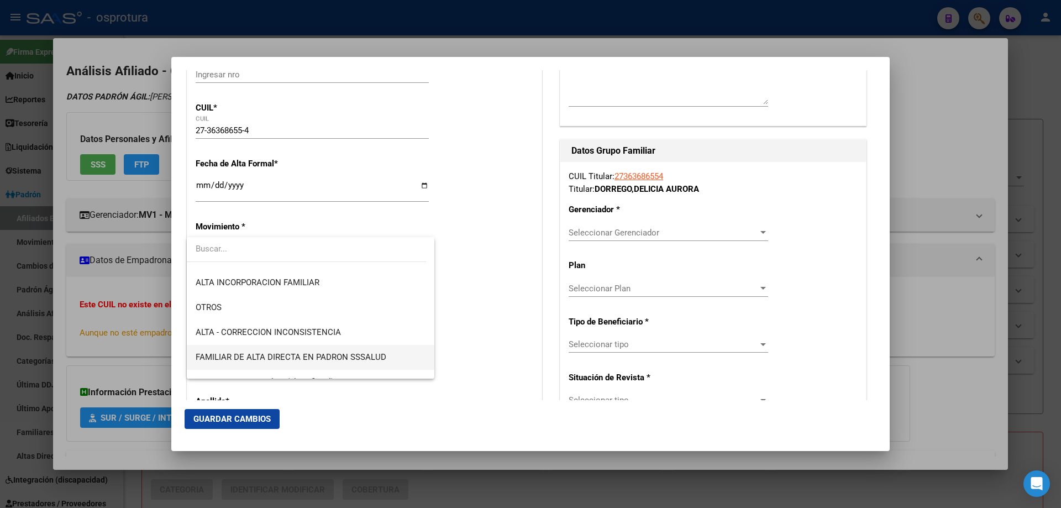
scroll to position [276, 0]
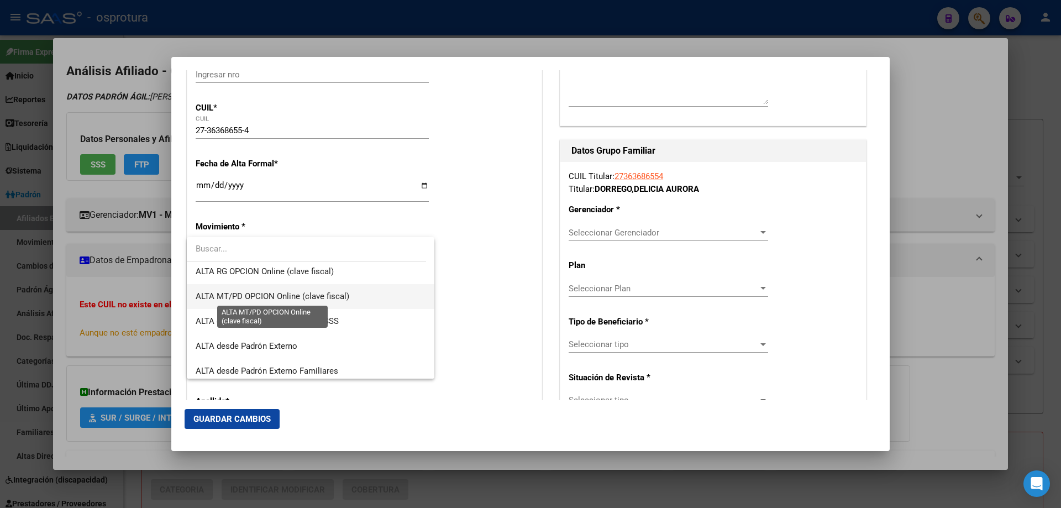
click at [293, 298] on span "ALTA MT/PD OPCION Online (clave fiscal)" at bounding box center [273, 296] width 154 height 10
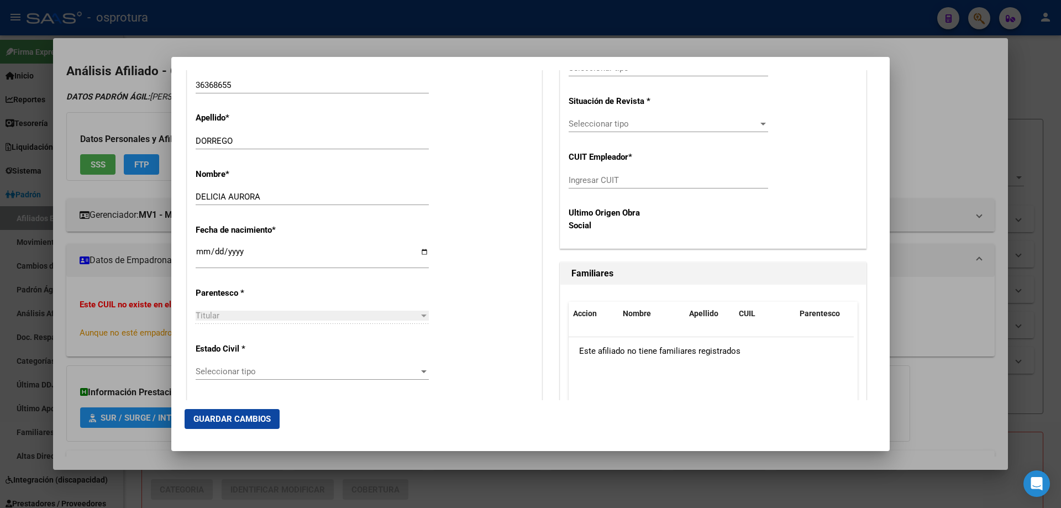
scroll to position [497, 0]
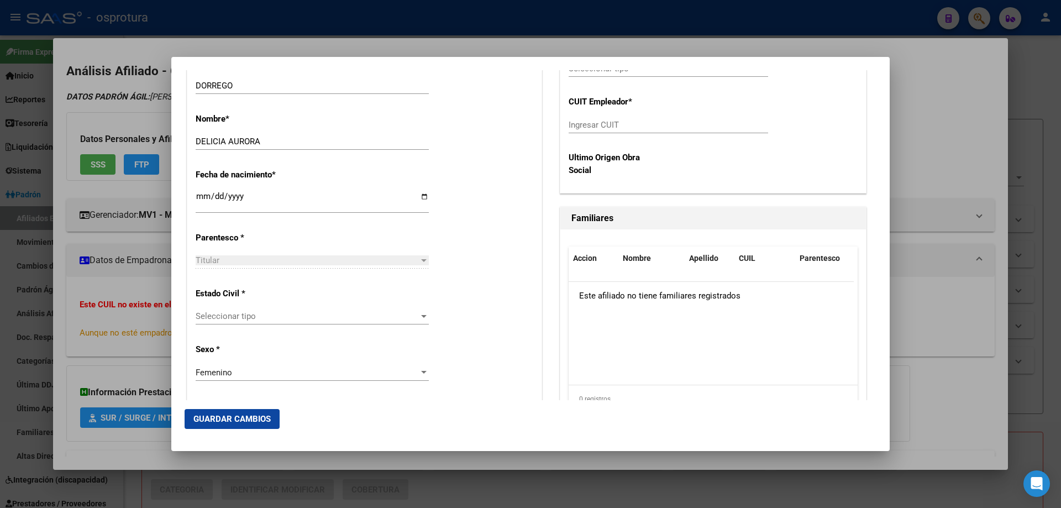
click at [276, 321] on span "Seleccionar tipo" at bounding box center [307, 316] width 223 height 10
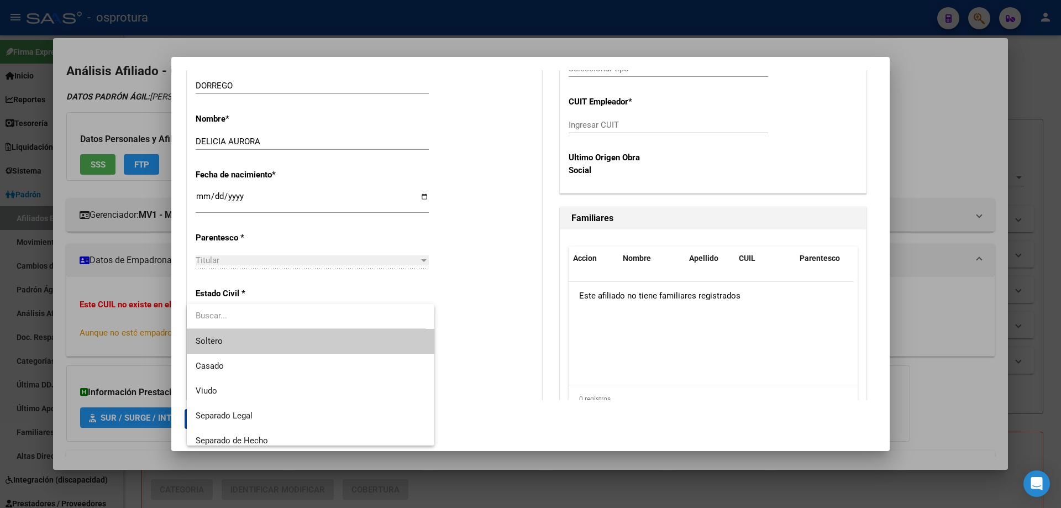
click at [274, 345] on span "Soltero" at bounding box center [311, 341] width 230 height 25
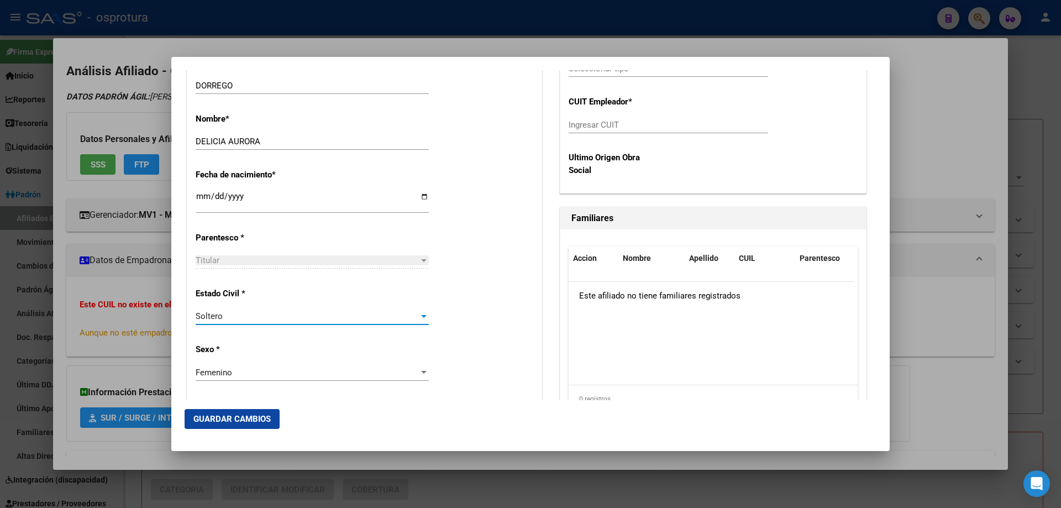
scroll to position [166, 0]
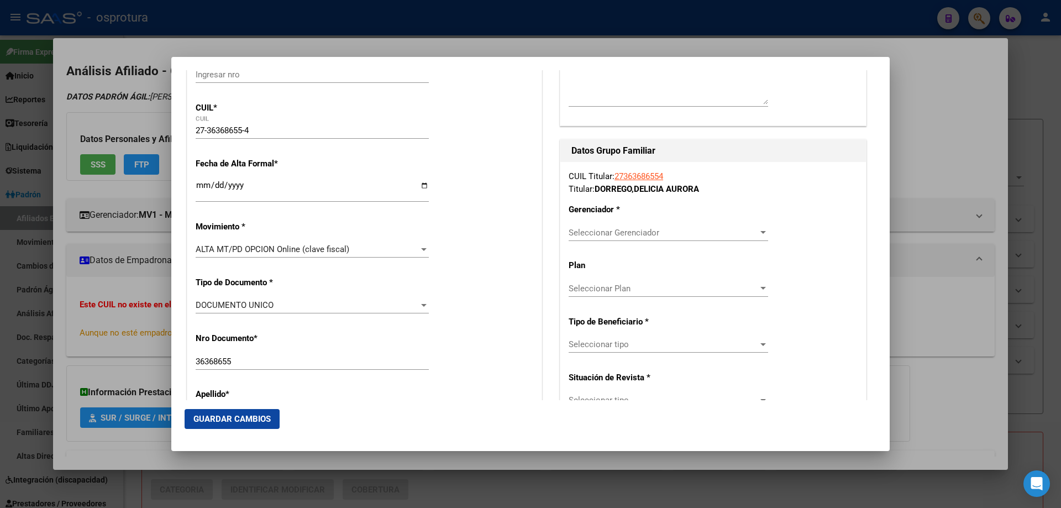
click at [623, 230] on span "Seleccionar Gerenciador" at bounding box center [664, 233] width 190 height 10
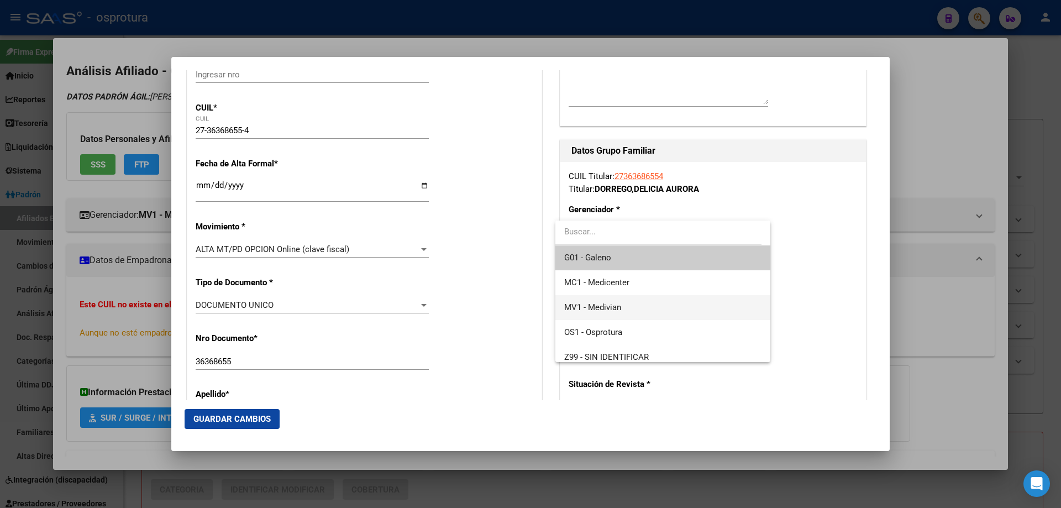
click at [630, 302] on span "MV1 - Medivian" at bounding box center [662, 307] width 197 height 25
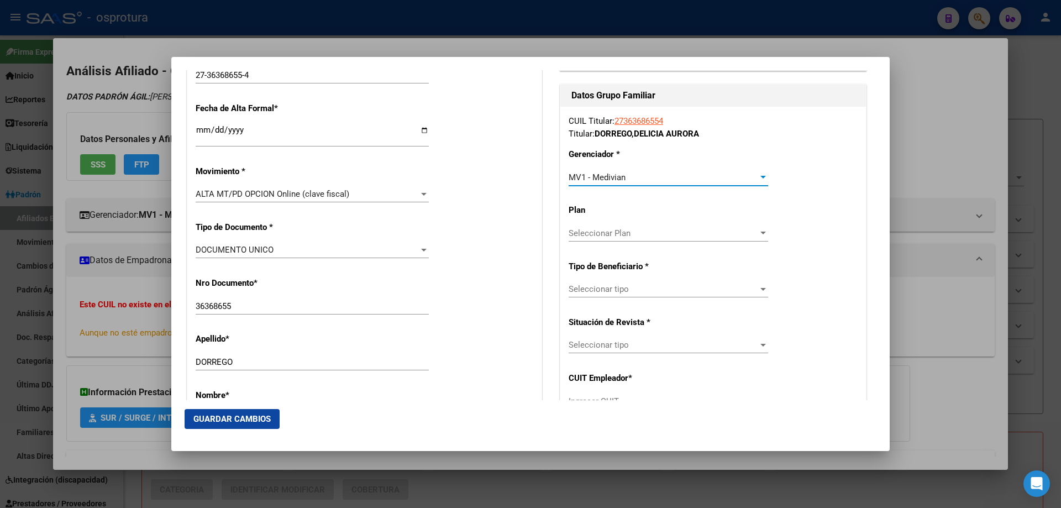
scroll to position [276, 0]
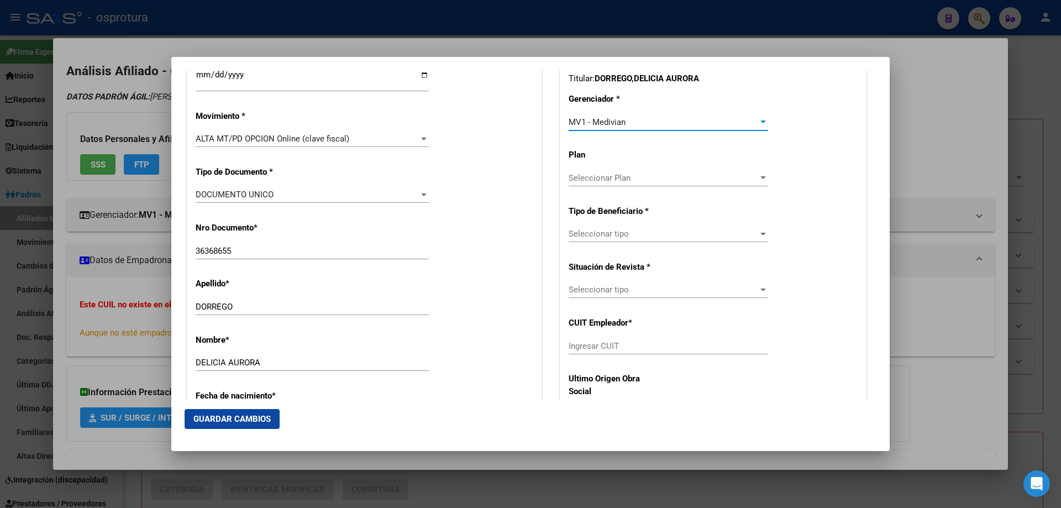
click at [638, 222] on div "CUIL Titular: 27363686554 Titular: DORREGO , DELICIA AURORA Gerenciador * MV1 -…" at bounding box center [713, 232] width 306 height 363
click at [633, 232] on span "Seleccionar tipo" at bounding box center [664, 234] width 190 height 10
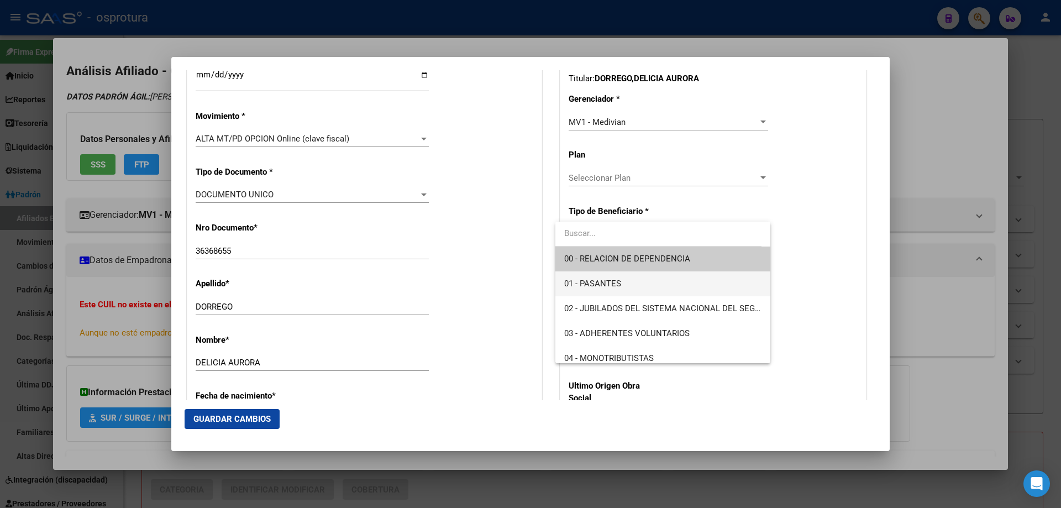
scroll to position [111, 0]
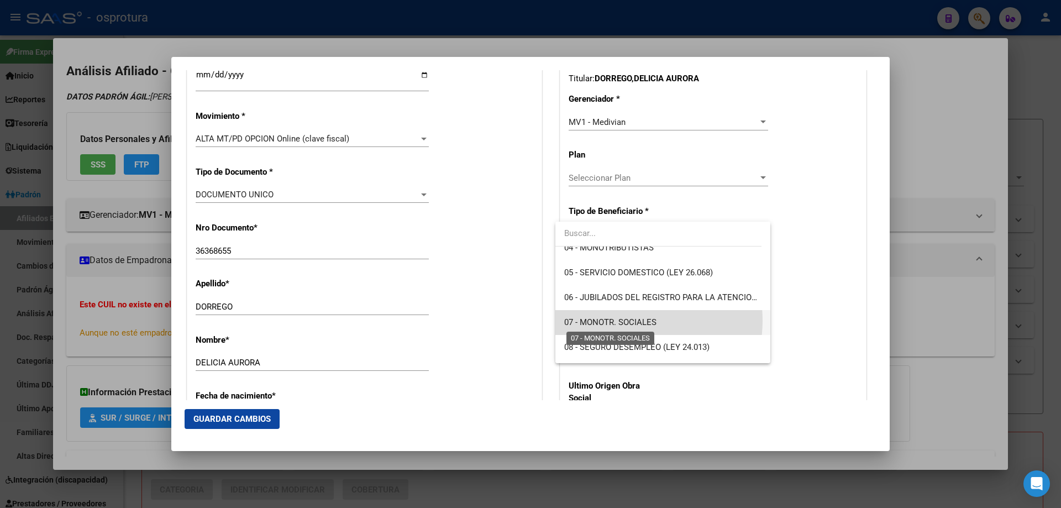
click at [626, 321] on span "07 - MONOTR. SOCIALES" at bounding box center [610, 322] width 92 height 10
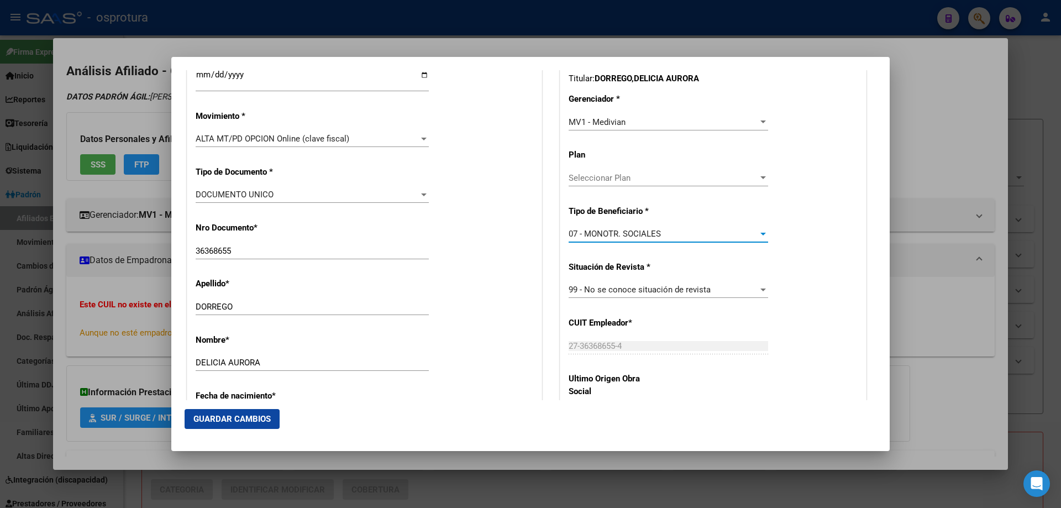
click at [225, 418] on span "Guardar Cambios" at bounding box center [231, 419] width 77 height 10
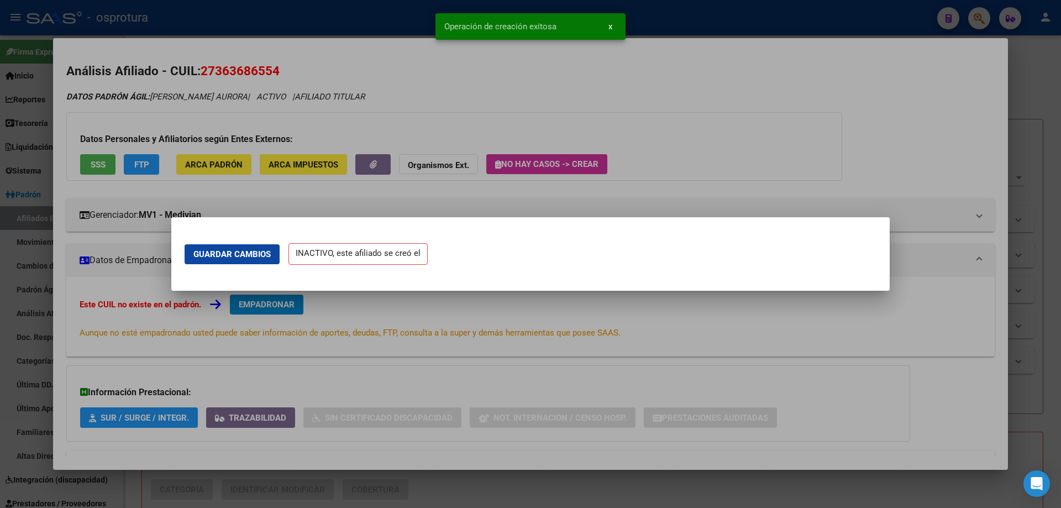
scroll to position [0, 0]
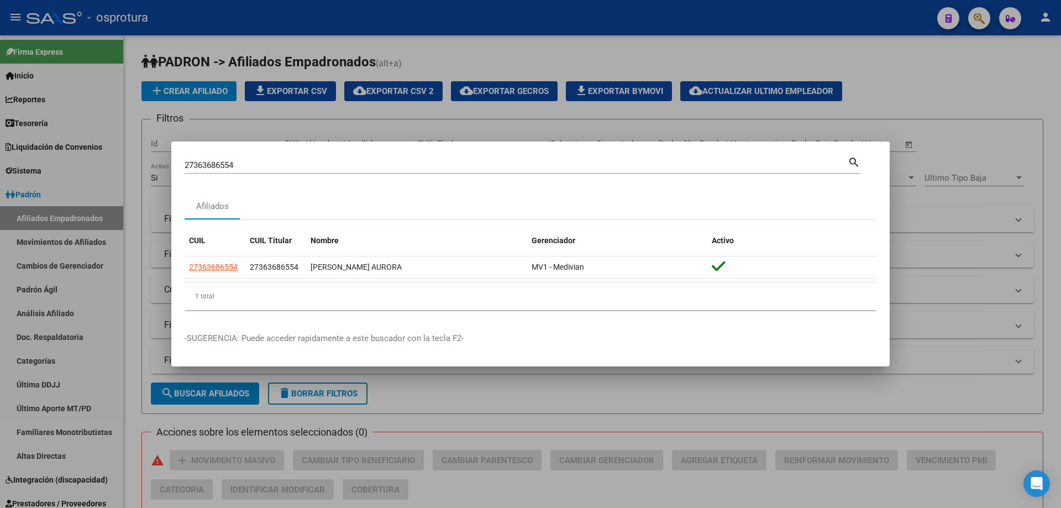
click at [518, 166] on input "27363686554" at bounding box center [516, 165] width 663 height 10
paste input "-37481554-2"
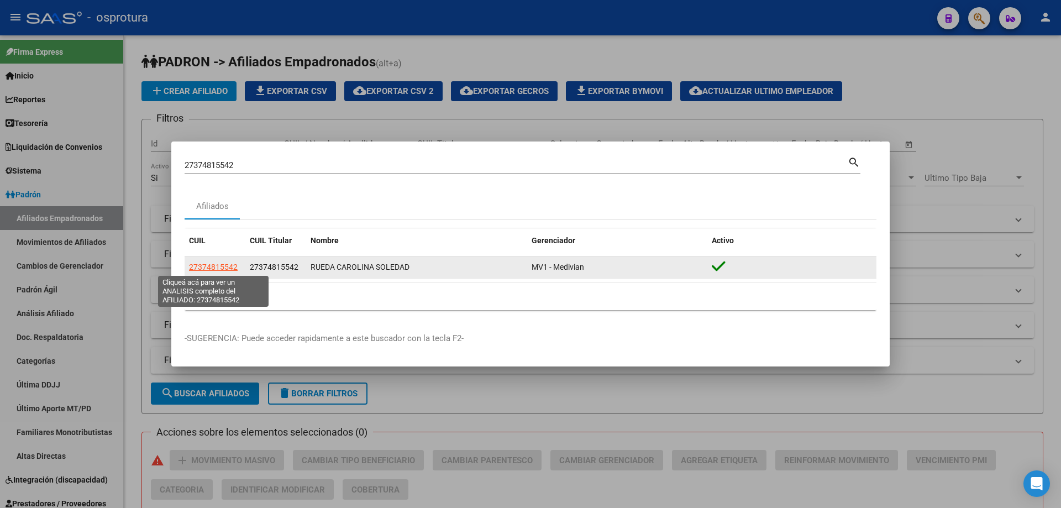
click at [219, 270] on span "27374815542" at bounding box center [213, 267] width 49 height 9
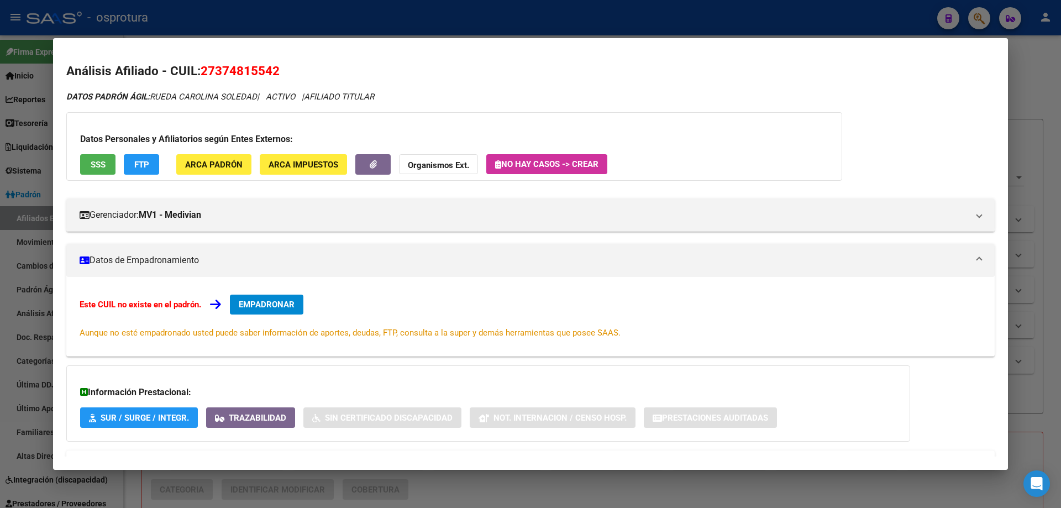
click at [270, 307] on span "EMPADRONAR" at bounding box center [267, 305] width 56 height 10
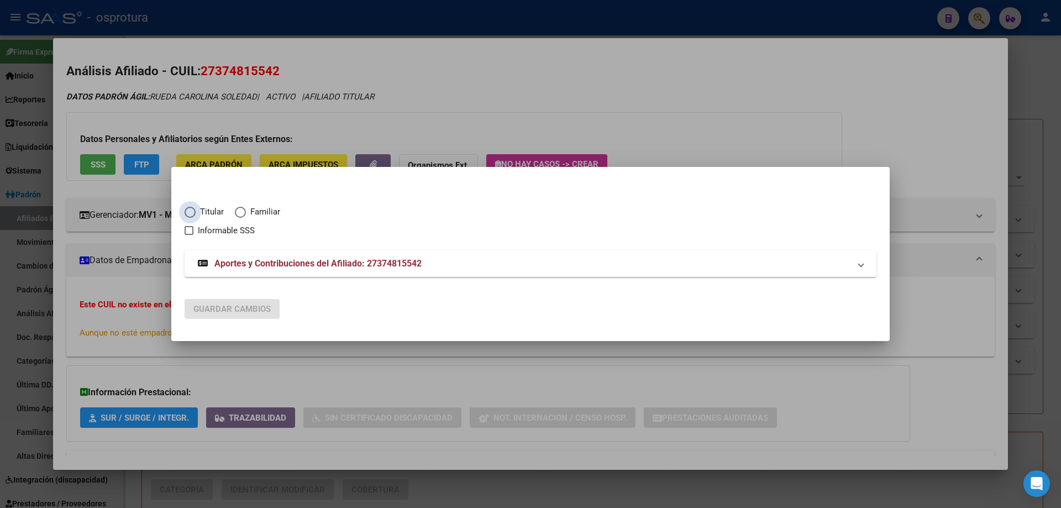
click at [203, 217] on span "Titular" at bounding box center [210, 212] width 28 height 13
click at [196, 217] on input "Titular" at bounding box center [190, 212] width 11 height 11
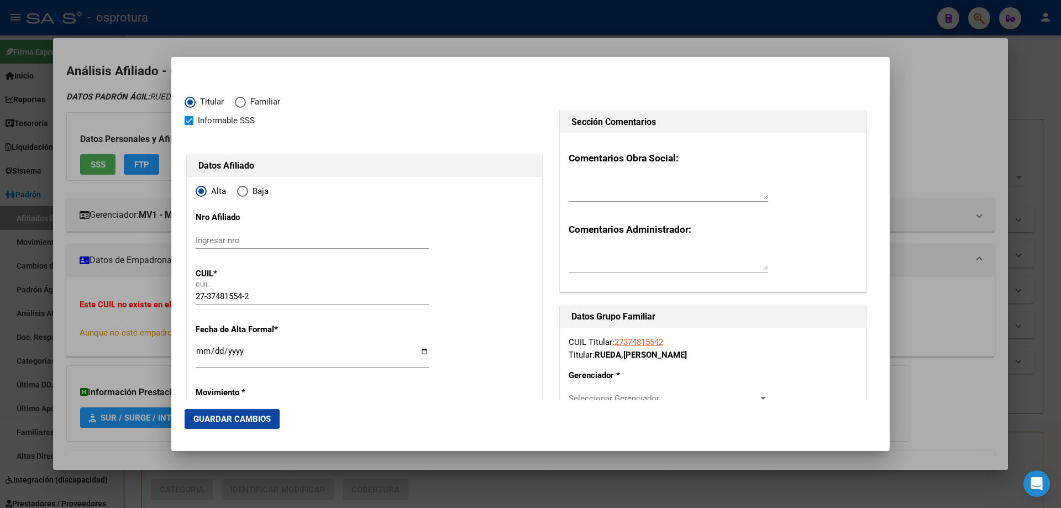
click at [202, 352] on input "Ingresar fecha" at bounding box center [312, 356] width 233 height 18
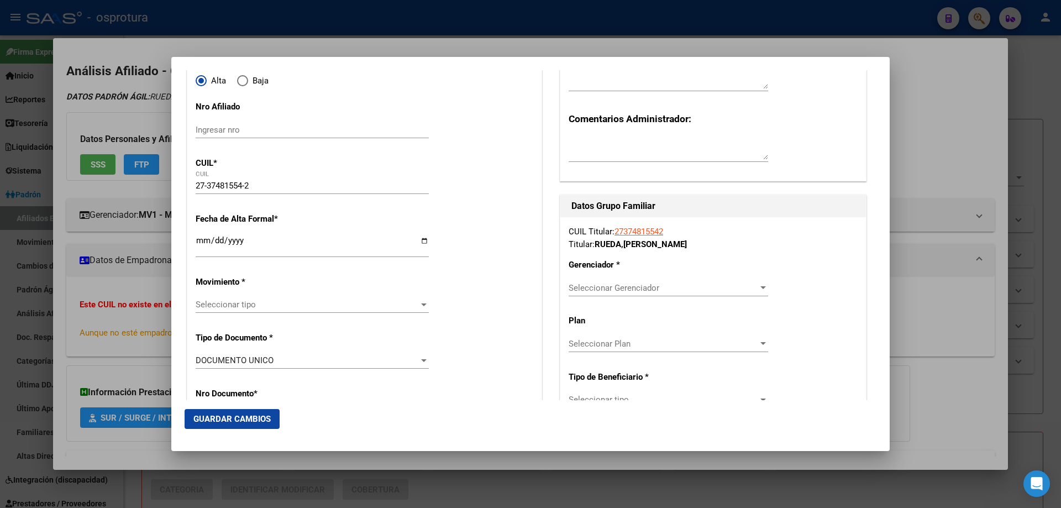
click at [254, 302] on span "Seleccionar tipo" at bounding box center [307, 305] width 223 height 10
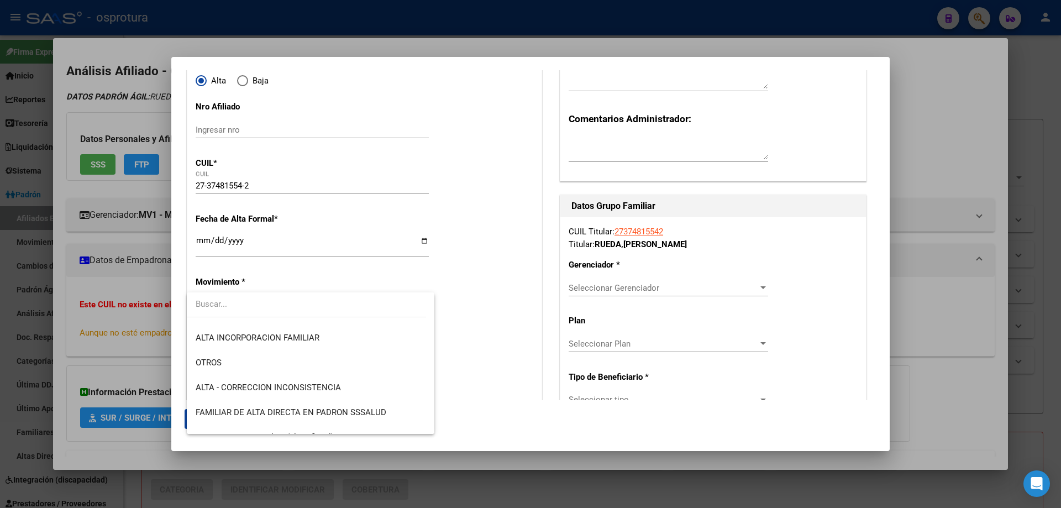
scroll to position [276, 0]
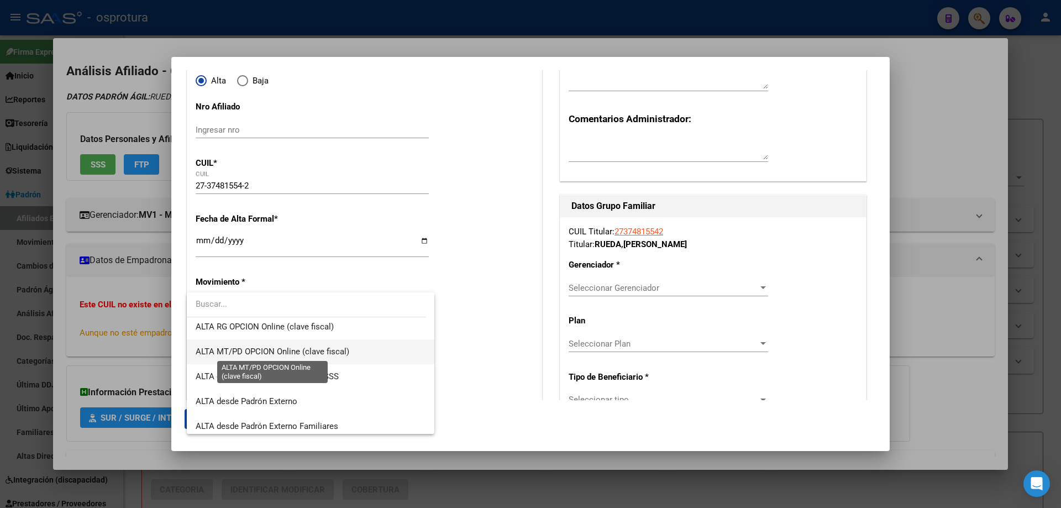
click at [265, 356] on span "ALTA MT/PD OPCION Online (clave fiscal)" at bounding box center [273, 352] width 154 height 10
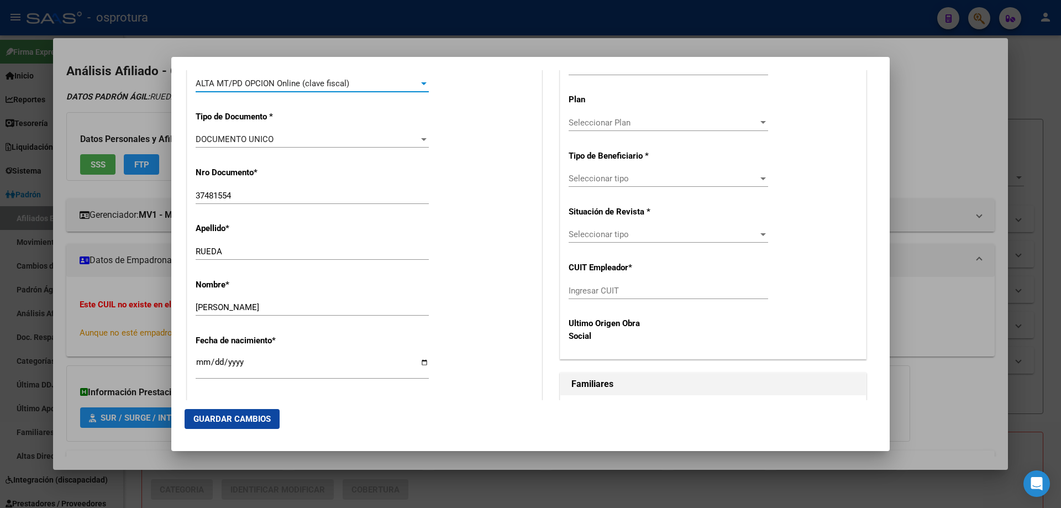
scroll to position [497, 0]
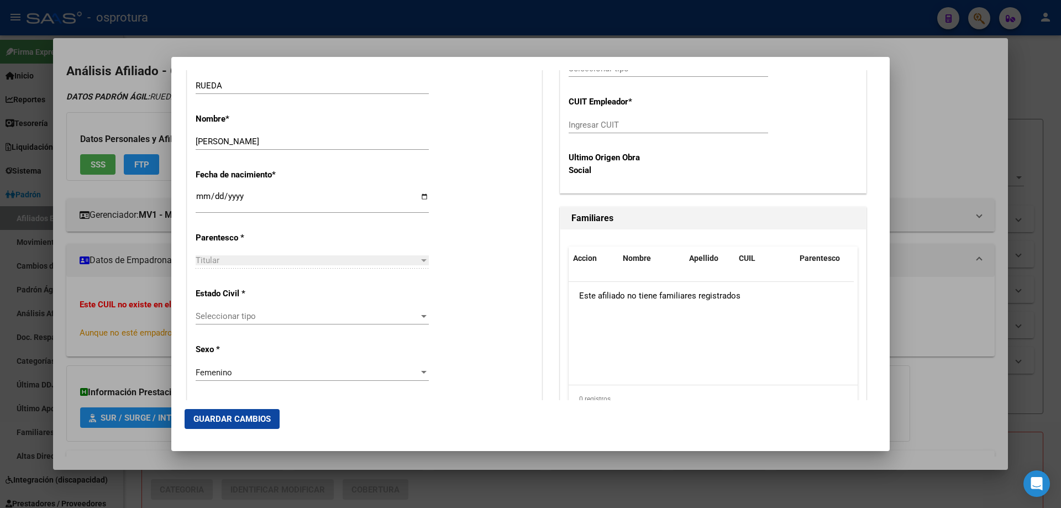
click at [276, 309] on div "Seleccionar tipo Seleccionar tipo" at bounding box center [312, 316] width 233 height 17
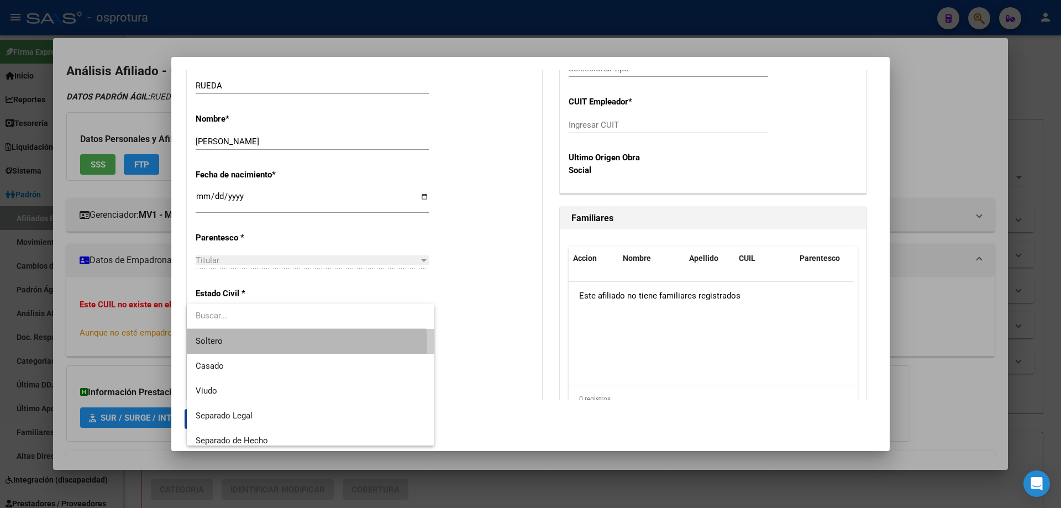
click at [264, 345] on span "Soltero" at bounding box center [311, 341] width 230 height 25
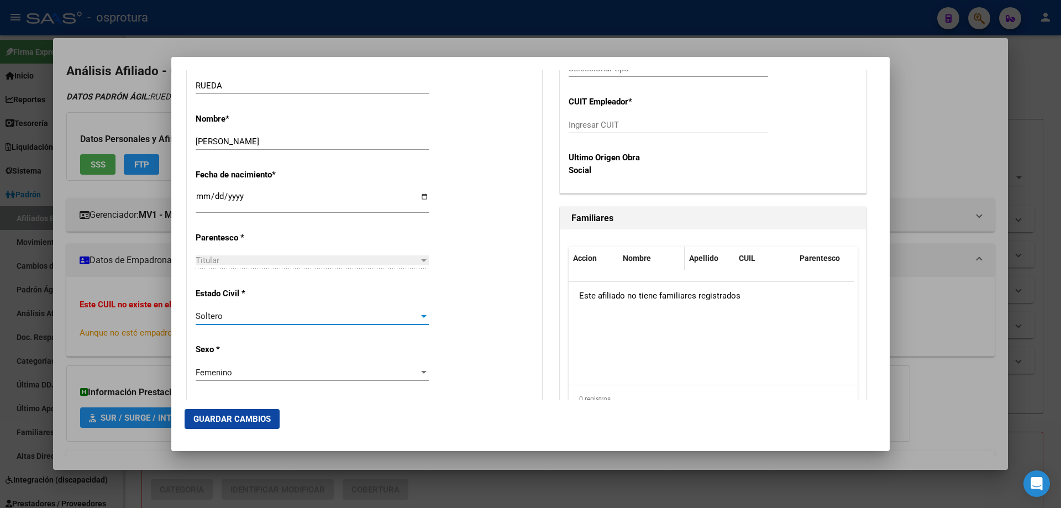
scroll to position [276, 0]
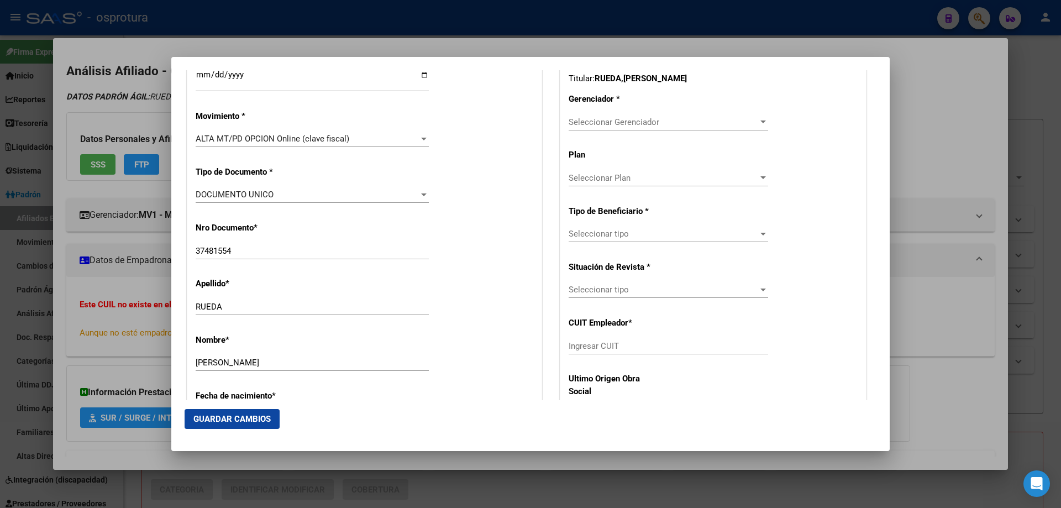
click at [617, 122] on span "Seleccionar Gerenciador" at bounding box center [664, 122] width 190 height 10
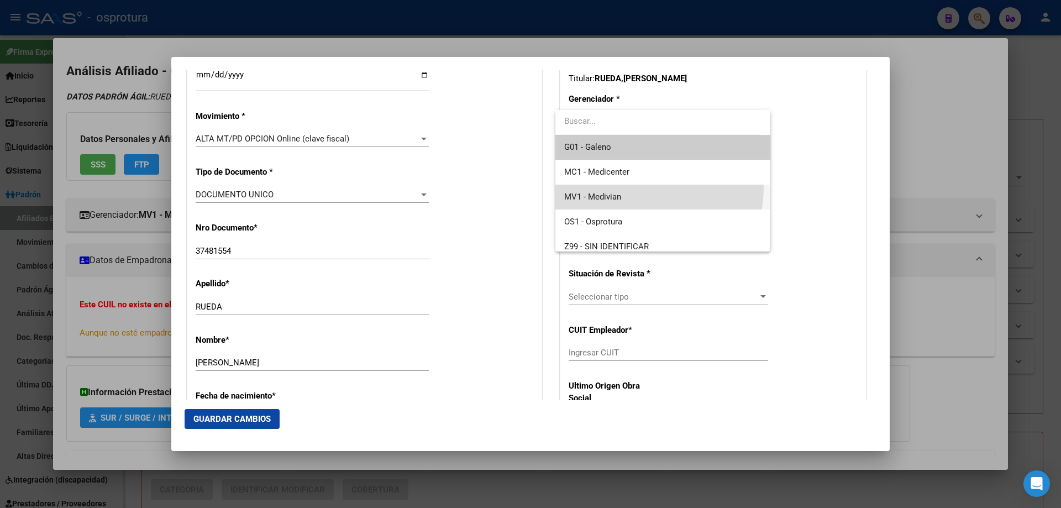
click at [625, 187] on span "MV1 - Medivian" at bounding box center [662, 197] width 197 height 25
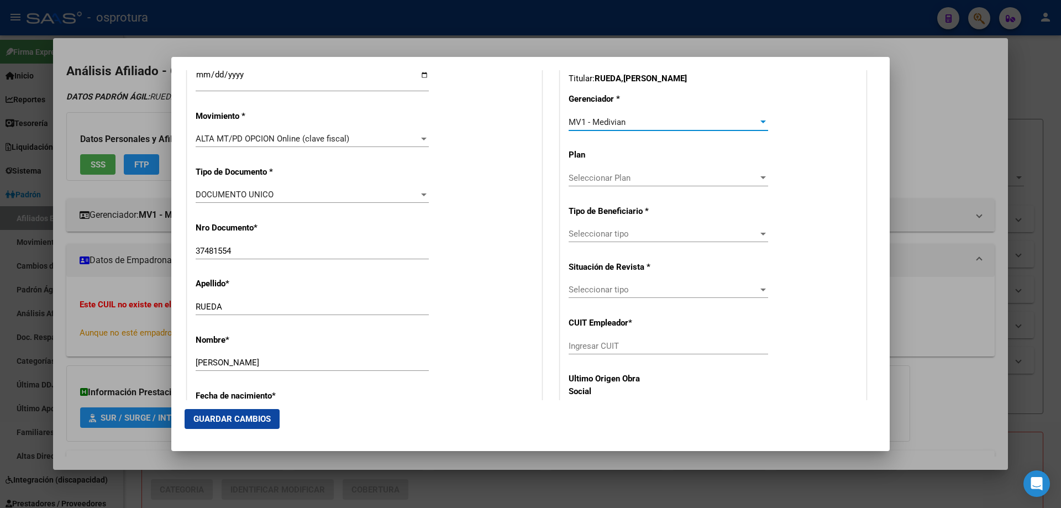
click at [622, 240] on div "Seleccionar tipo Seleccionar tipo" at bounding box center [669, 233] width 200 height 17
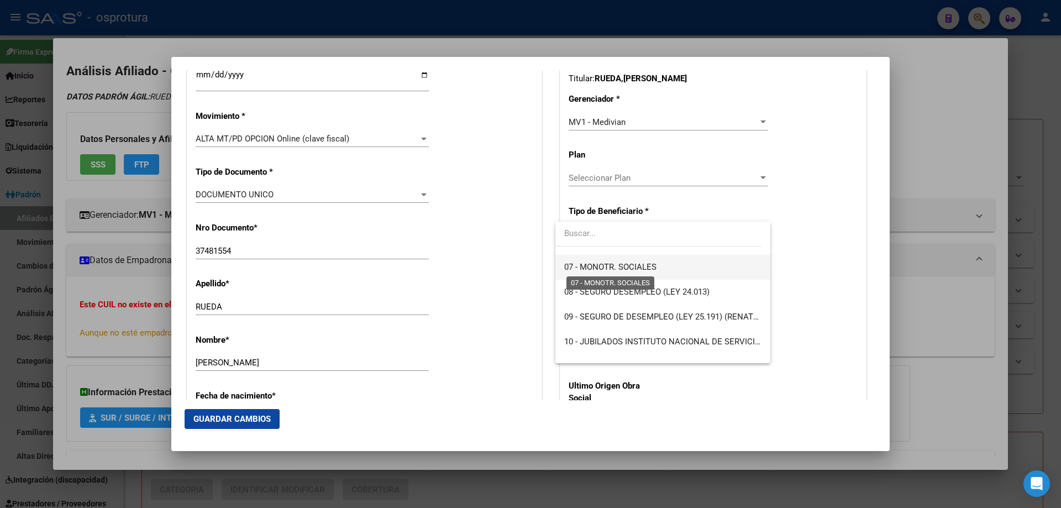
click at [627, 263] on span "07 - MONOTR. SOCIALES" at bounding box center [610, 267] width 92 height 10
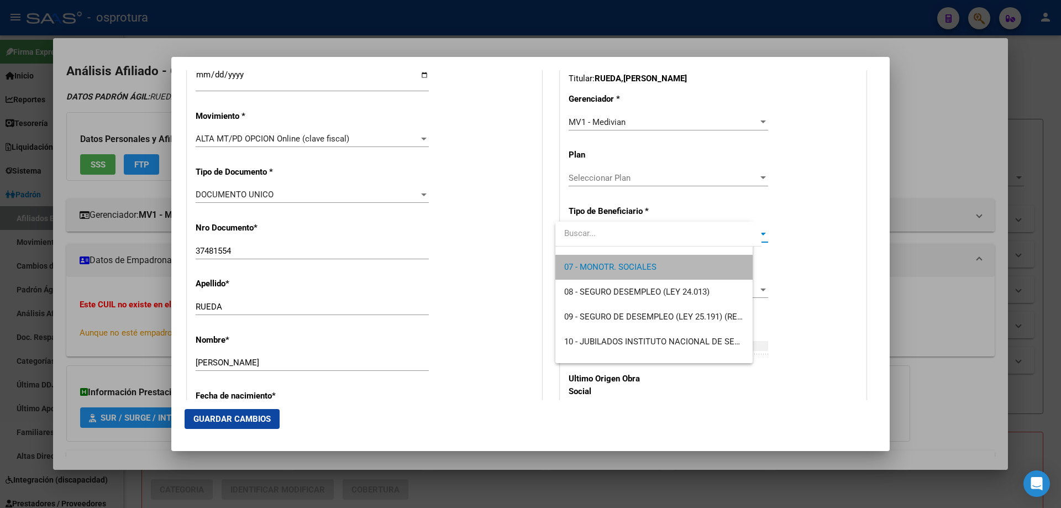
scroll to position [174, 0]
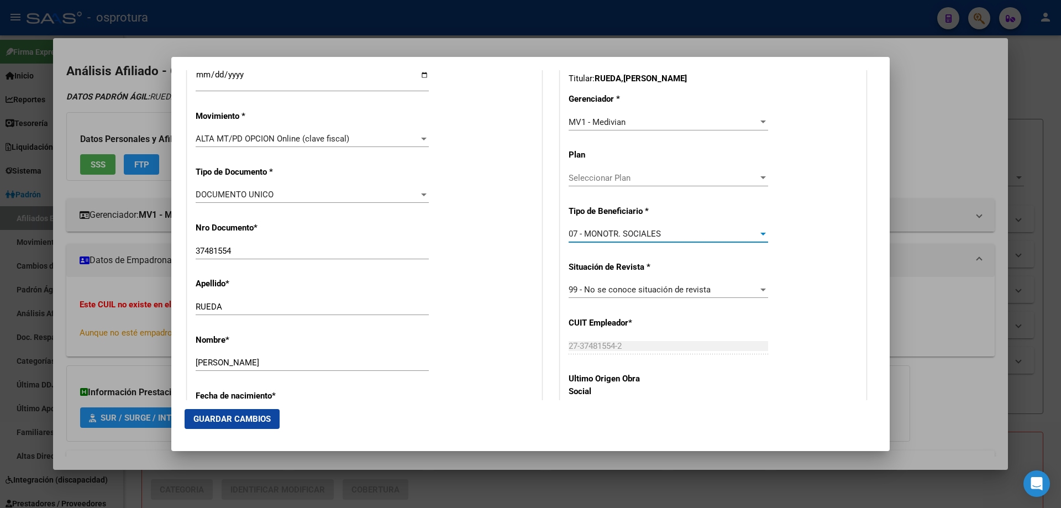
click at [236, 420] on span "Guardar Cambios" at bounding box center [231, 419] width 77 height 10
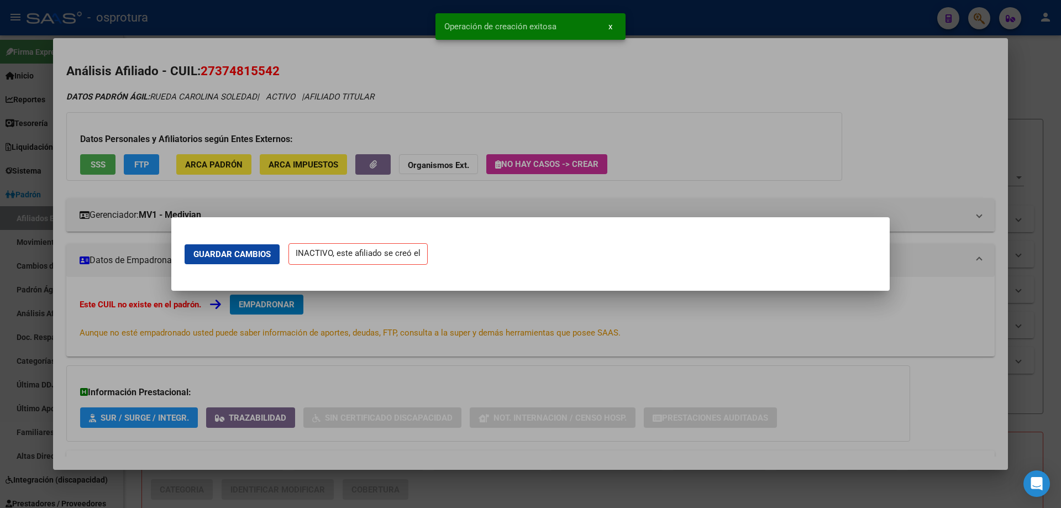
scroll to position [0, 0]
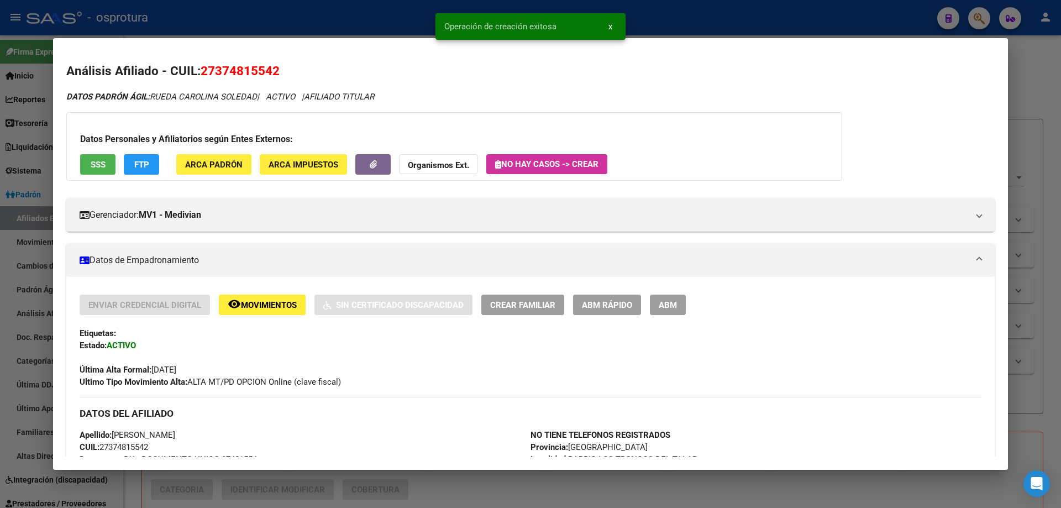
click at [513, 304] on span "Crear Familiar" at bounding box center [522, 305] width 65 height 10
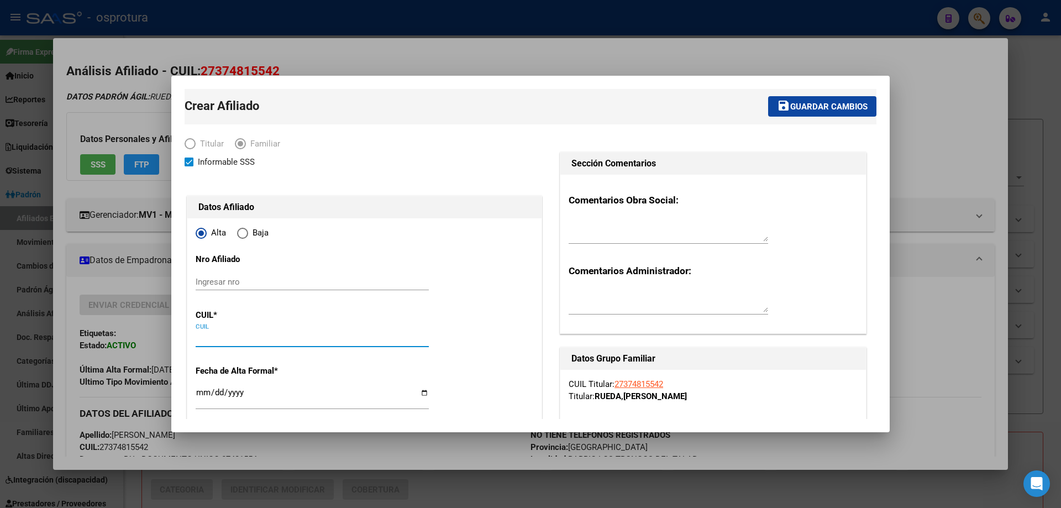
click at [265, 340] on input "CUIL" at bounding box center [312, 338] width 233 height 10
paste input "20-58513338-9"
click at [201, 392] on input "Ingresar fecha" at bounding box center [312, 397] width 233 height 18
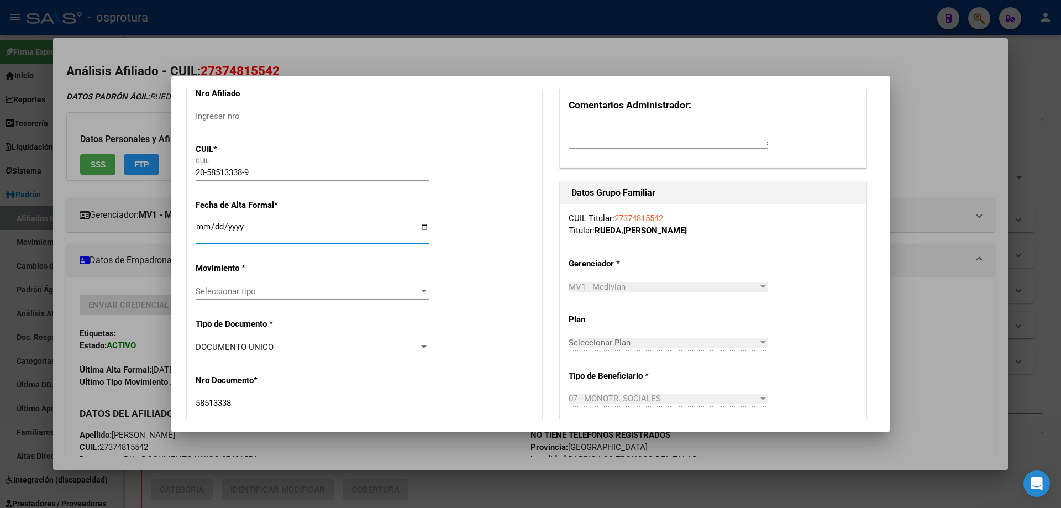
click at [249, 287] on span "Seleccionar tipo" at bounding box center [307, 291] width 223 height 10
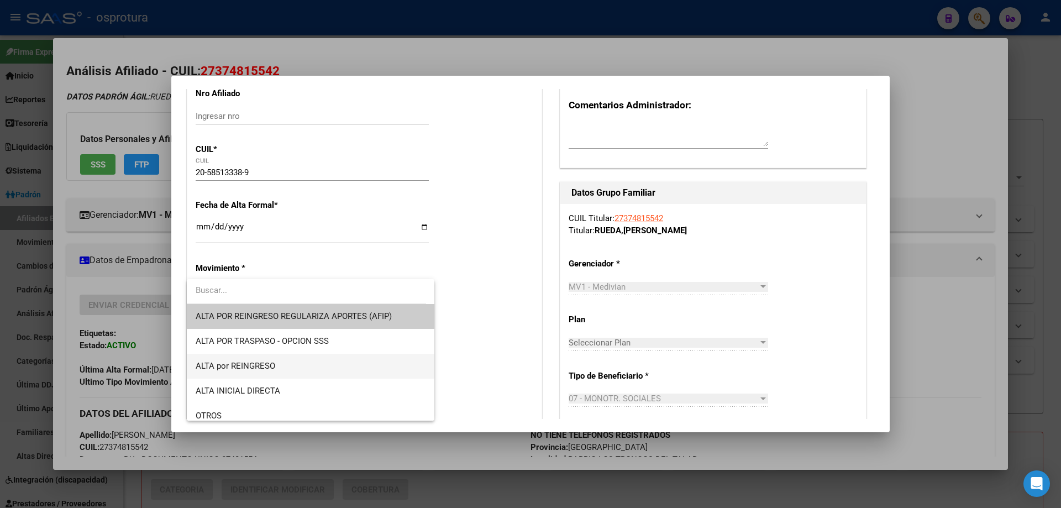
scroll to position [111, 0]
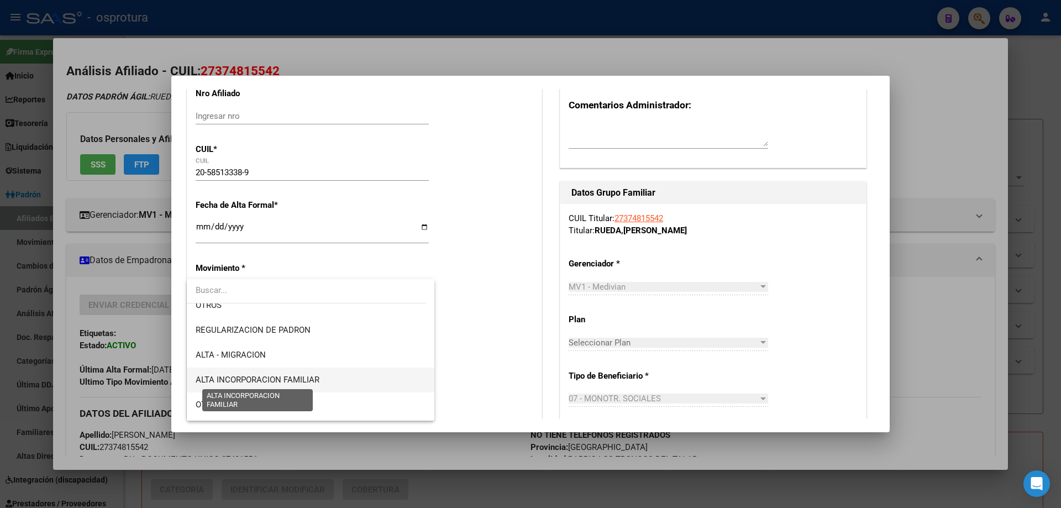
click at [314, 379] on span "ALTA INCORPORACION FAMILIAR" at bounding box center [258, 380] width 124 height 10
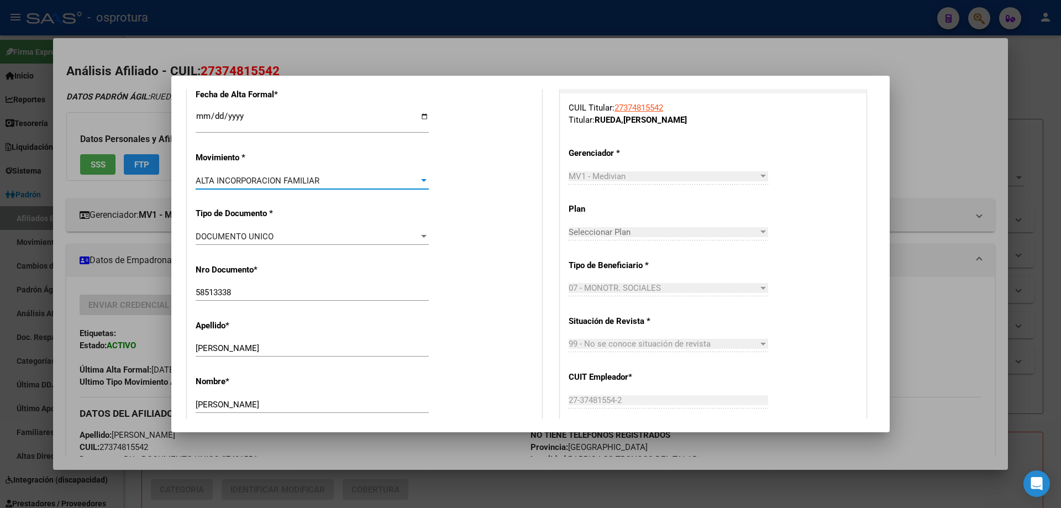
scroll to position [442, 0]
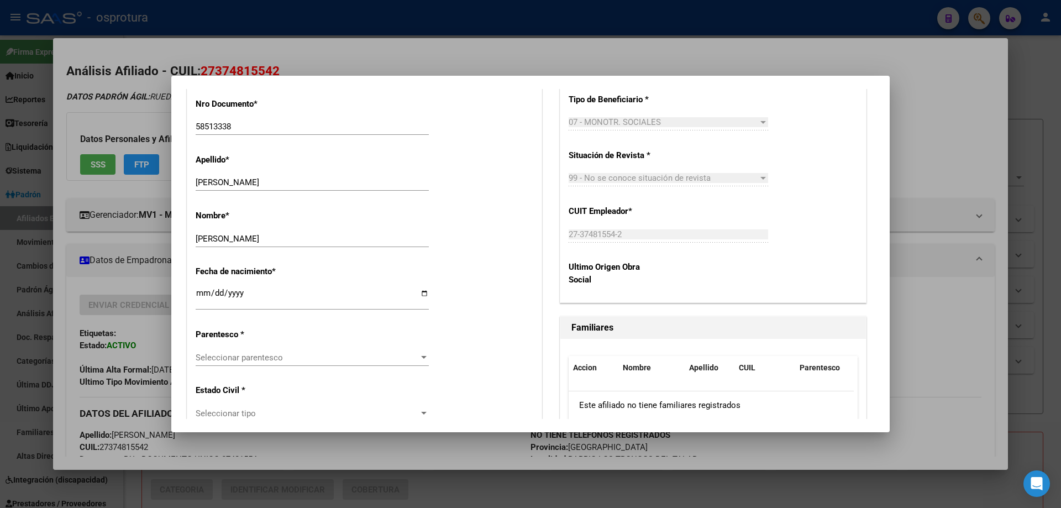
click at [242, 354] on span "Seleccionar parentesco" at bounding box center [307, 358] width 223 height 10
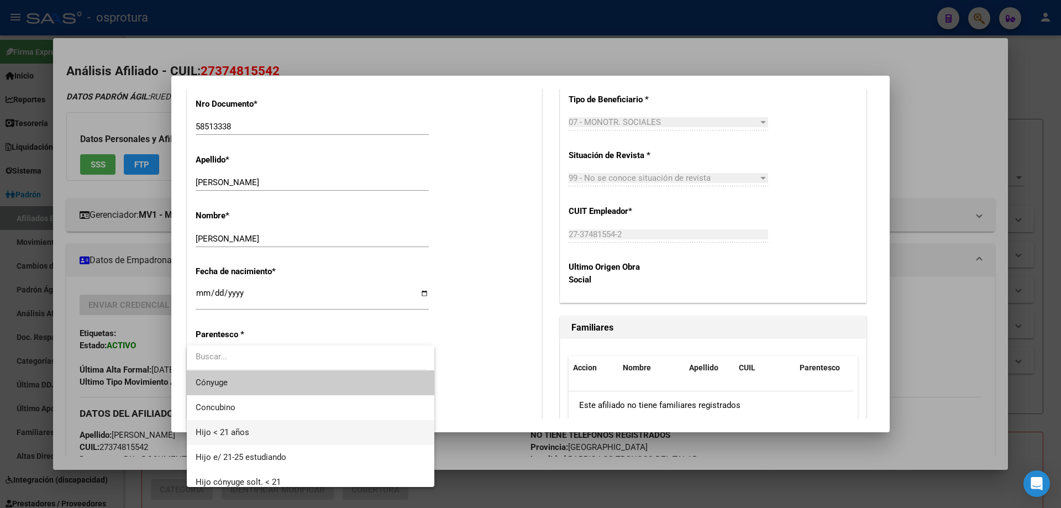
click at [260, 426] on span "Hijo < 21 años" at bounding box center [311, 432] width 230 height 25
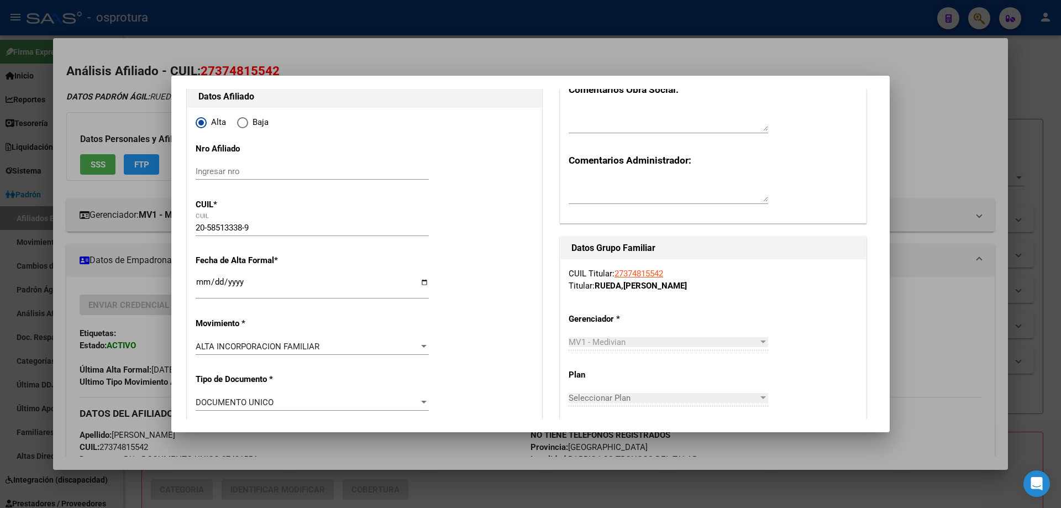
scroll to position [0, 0]
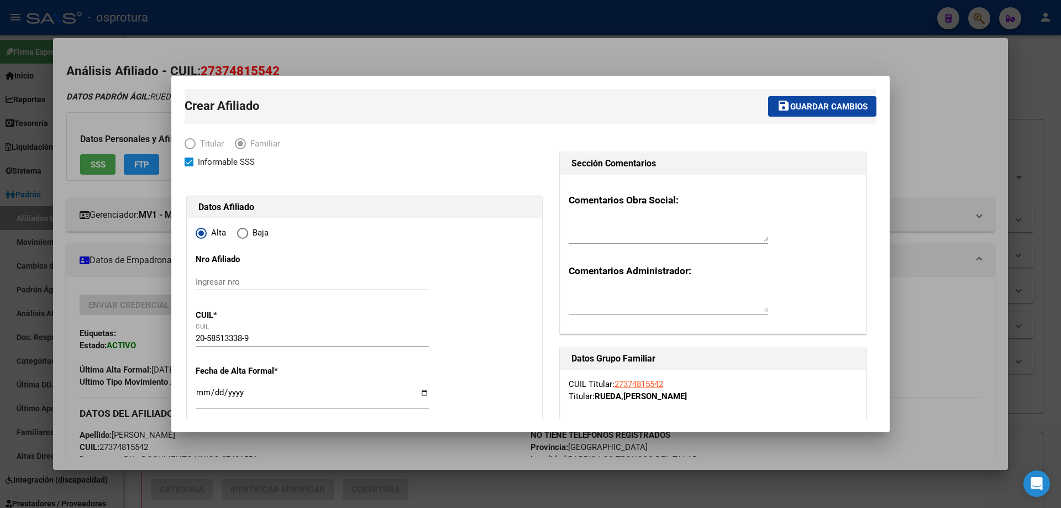
click at [806, 111] on span "Guardar cambios" at bounding box center [828, 107] width 77 height 10
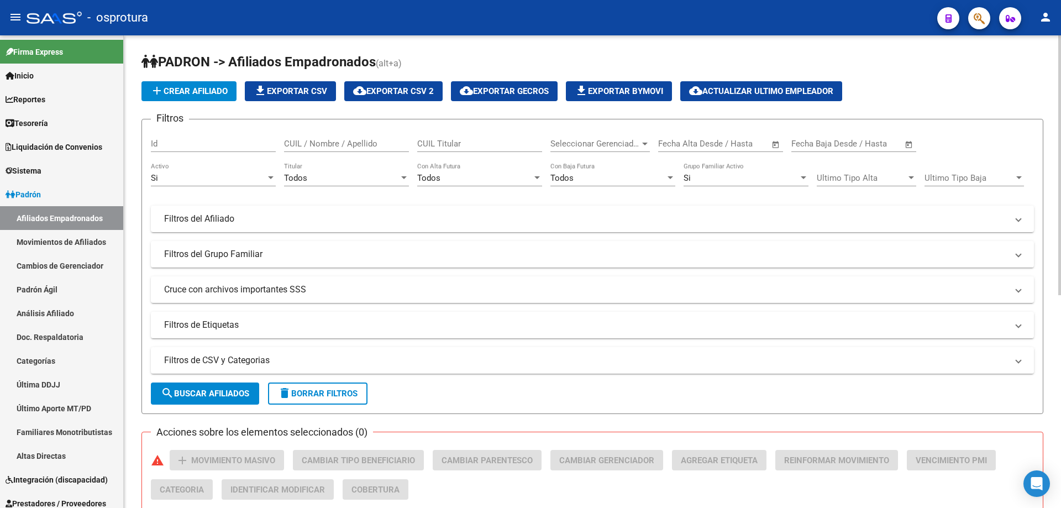
click at [329, 399] on button "delete Borrar Filtros" at bounding box center [317, 393] width 99 height 22
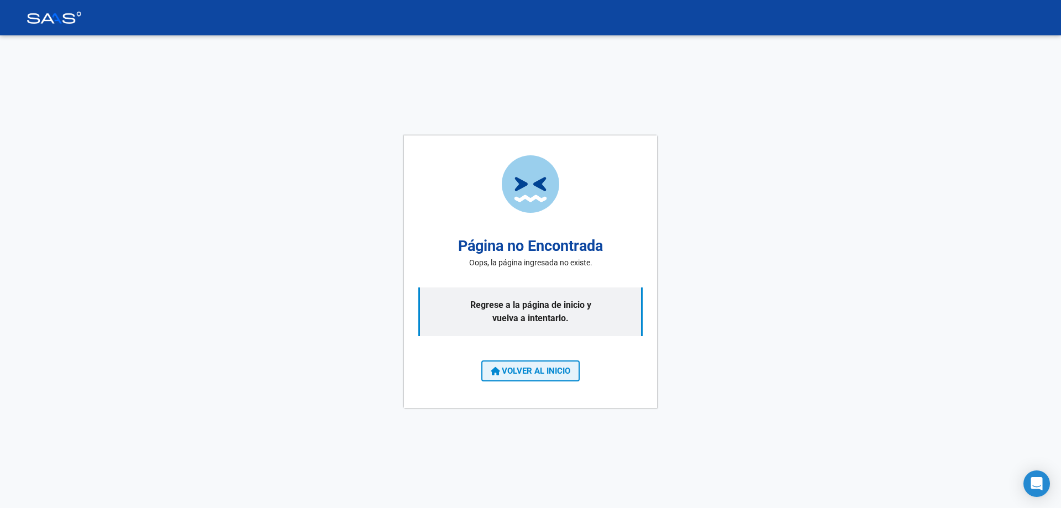
click at [524, 376] on button "VOLVER AL INICIO" at bounding box center [530, 370] width 98 height 21
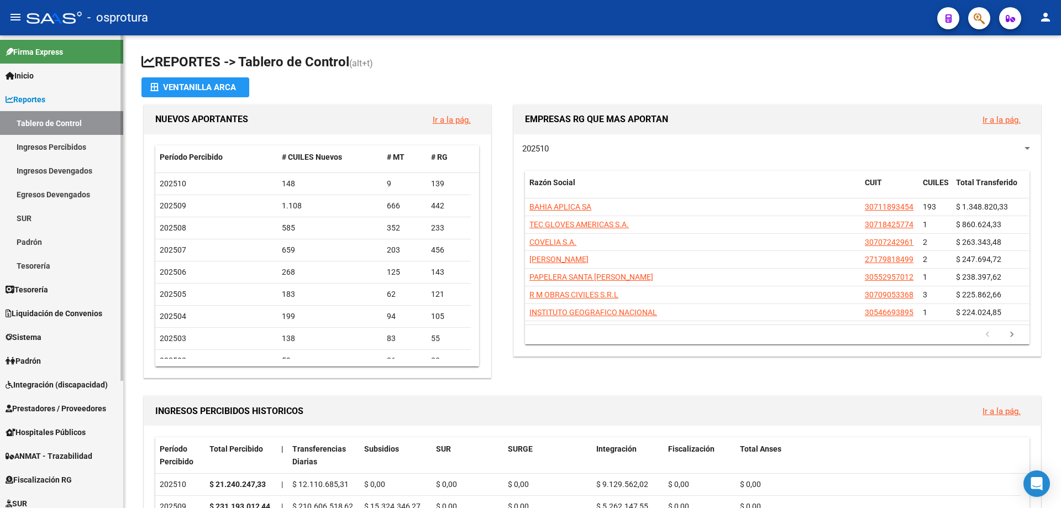
click at [38, 93] on span "Reportes" at bounding box center [26, 99] width 40 height 12
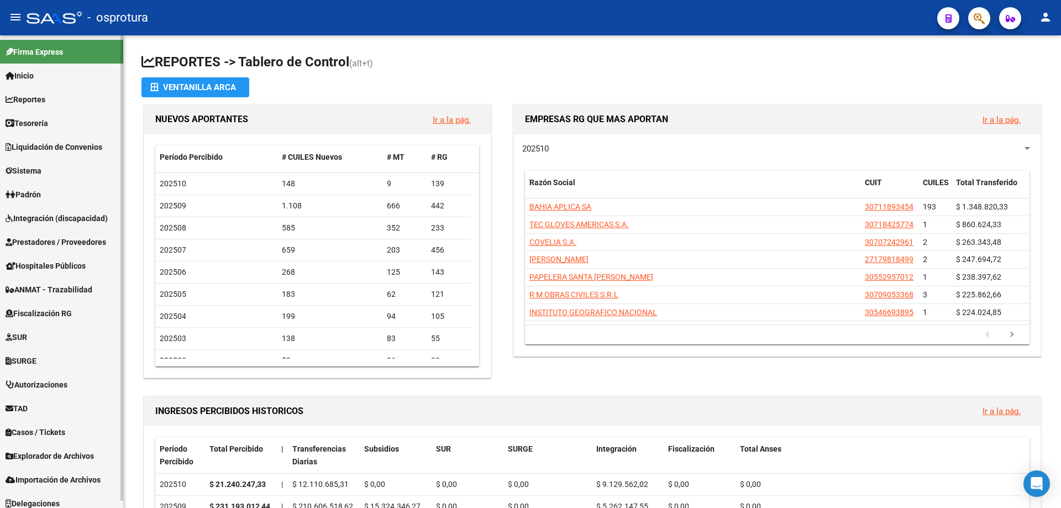
click at [38, 192] on span "Padrón" at bounding box center [23, 194] width 35 height 12
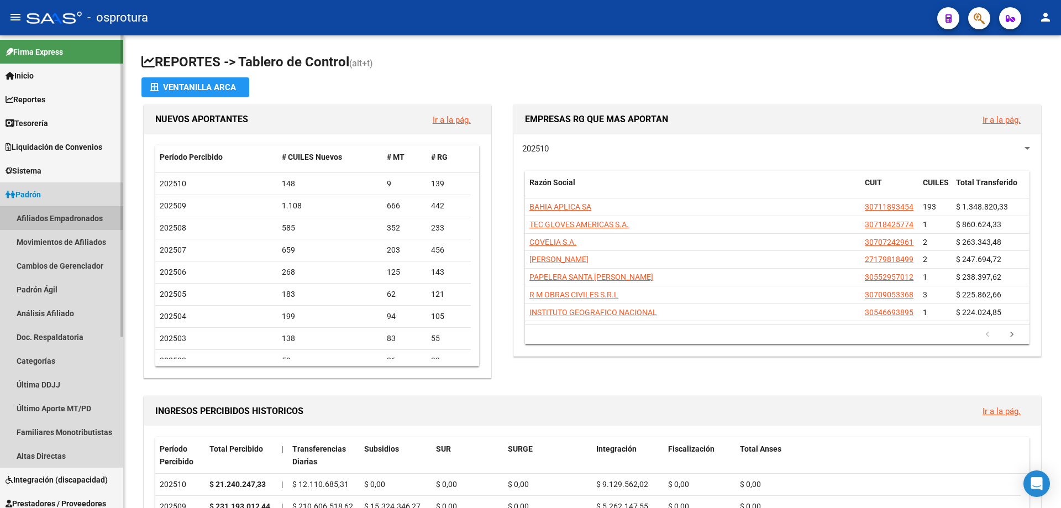
click at [45, 219] on link "Afiliados Empadronados" at bounding box center [61, 218] width 123 height 24
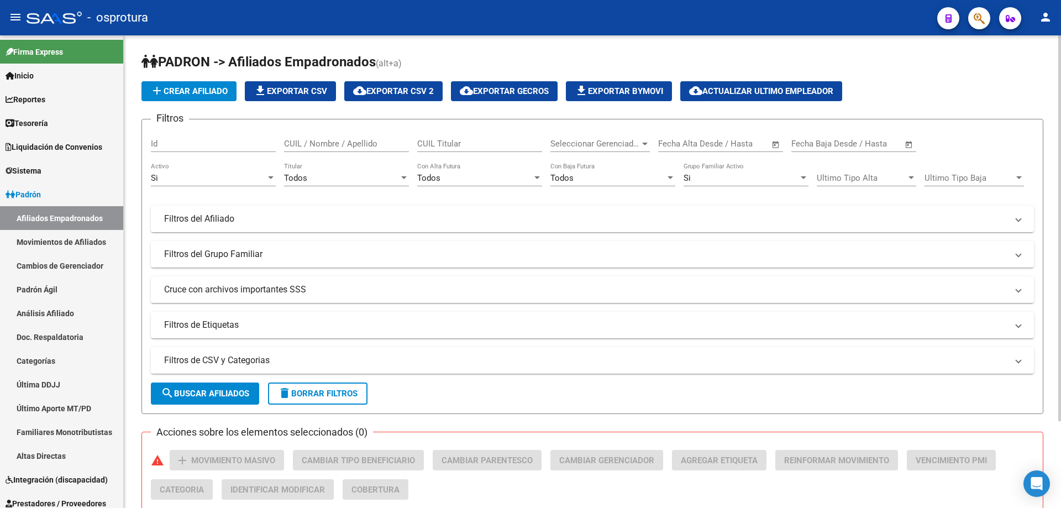
click at [589, 141] on span "Seleccionar Gerenciador" at bounding box center [595, 144] width 90 height 10
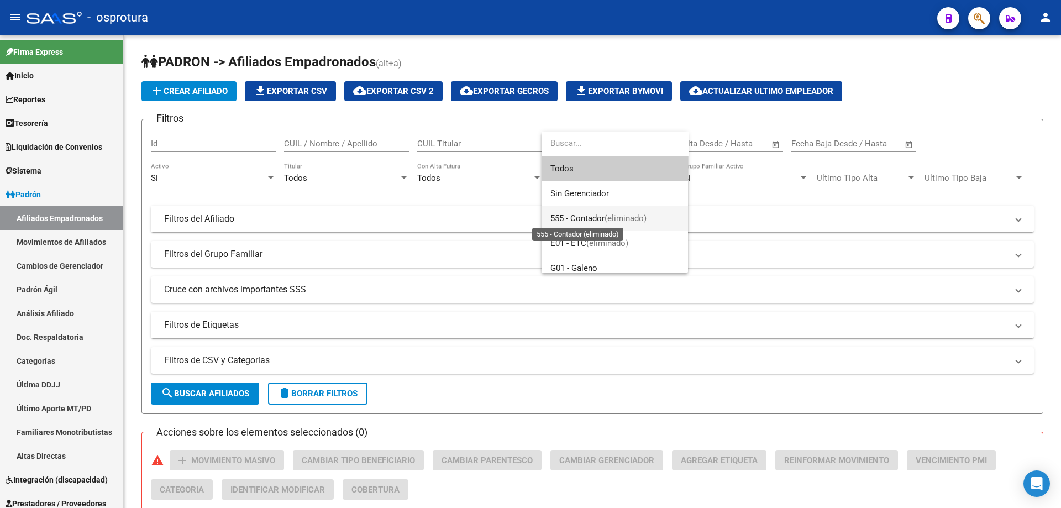
scroll to position [111, 0]
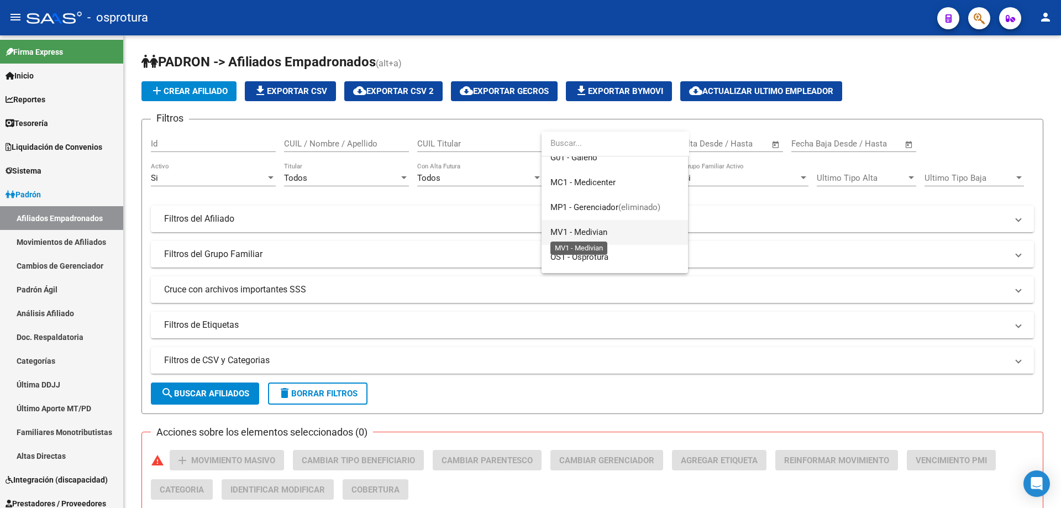
click at [600, 237] on span "MV1 - Medivian" at bounding box center [578, 232] width 57 height 10
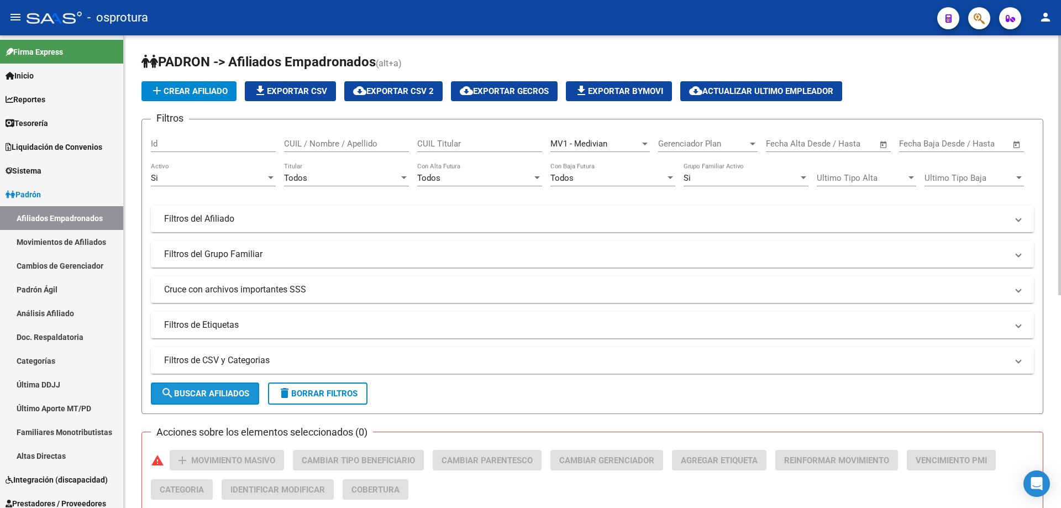
click at [181, 396] on span "search Buscar Afiliados" at bounding box center [205, 394] width 88 height 10
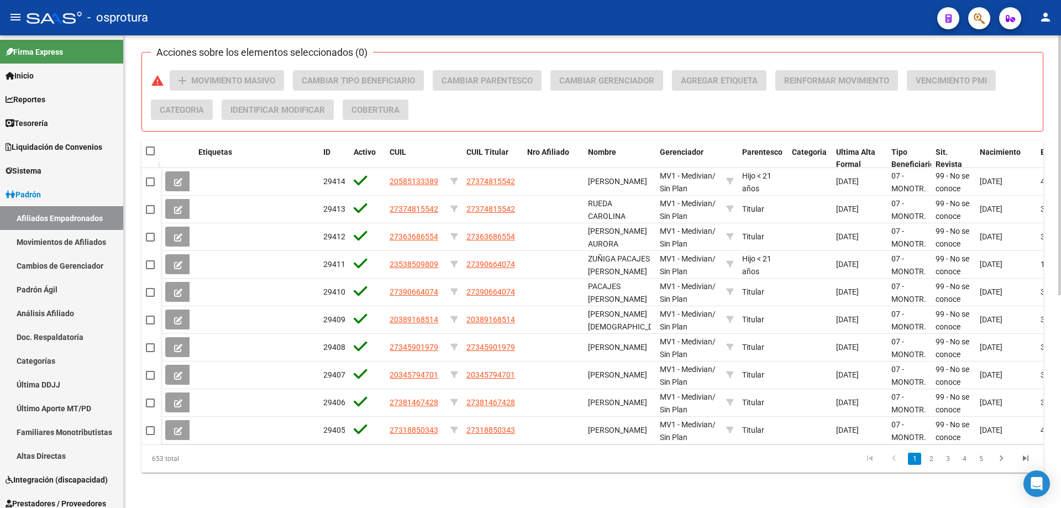
scroll to position [0, 0]
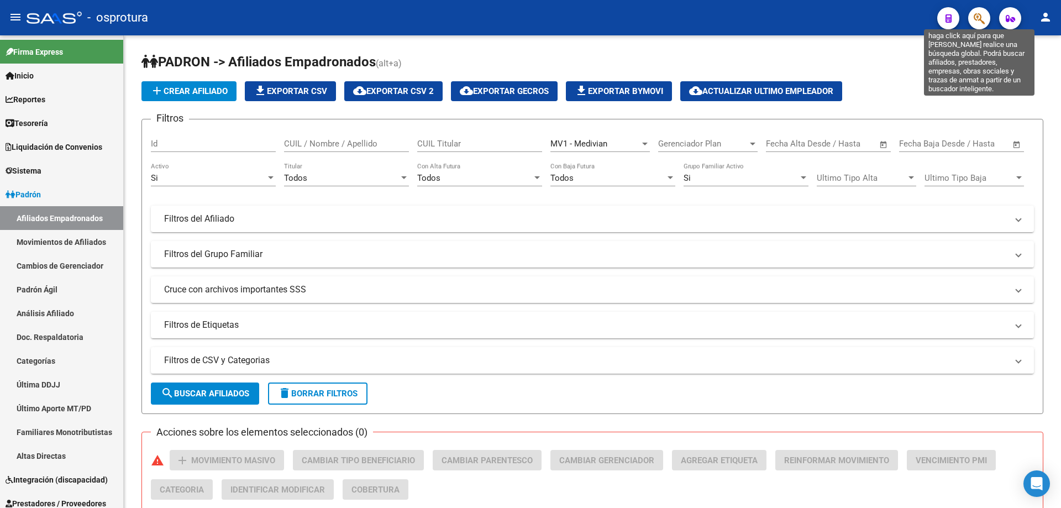
click at [979, 17] on icon "button" at bounding box center [979, 18] width 11 height 13
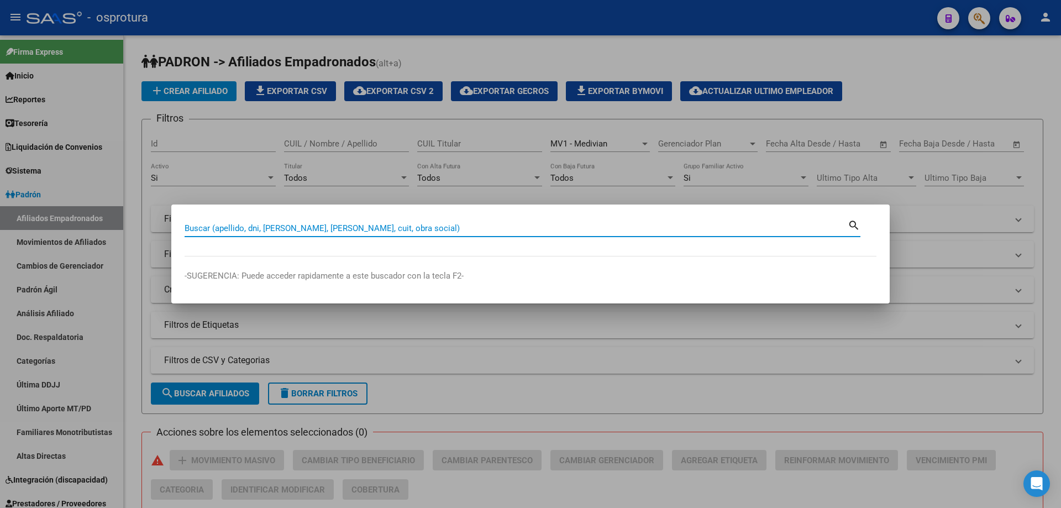
click at [385, 230] on input "Buscar (apellido, dni, [PERSON_NAME], [PERSON_NAME], cuit, obra social)" at bounding box center [516, 228] width 663 height 10
paste input "27-39756890-9"
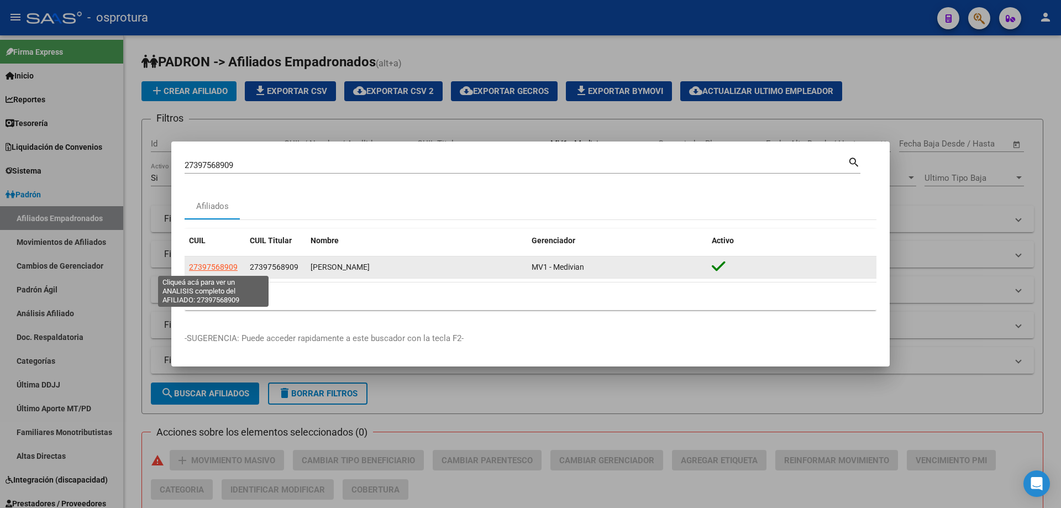
click at [213, 269] on span "27397568909" at bounding box center [213, 267] width 49 height 9
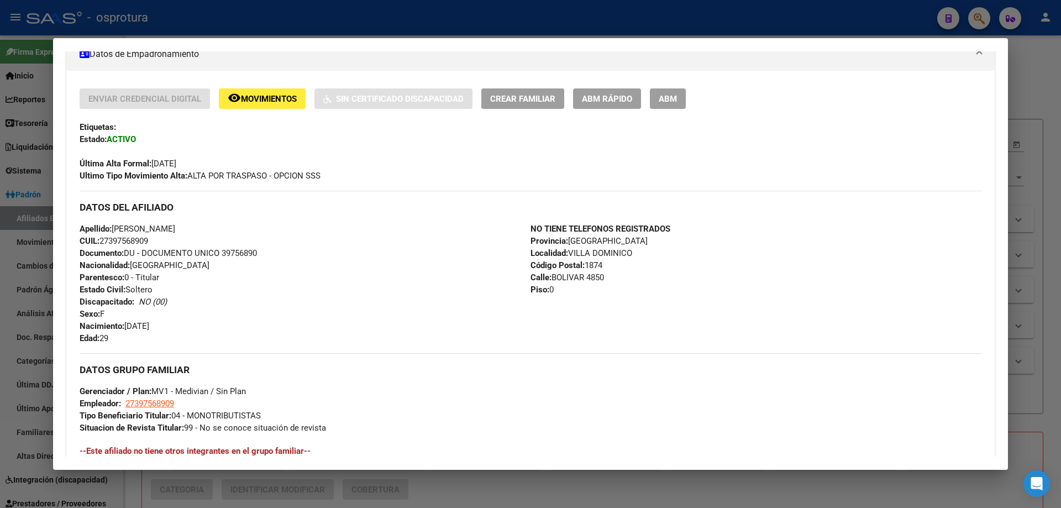
scroll to position [151, 0]
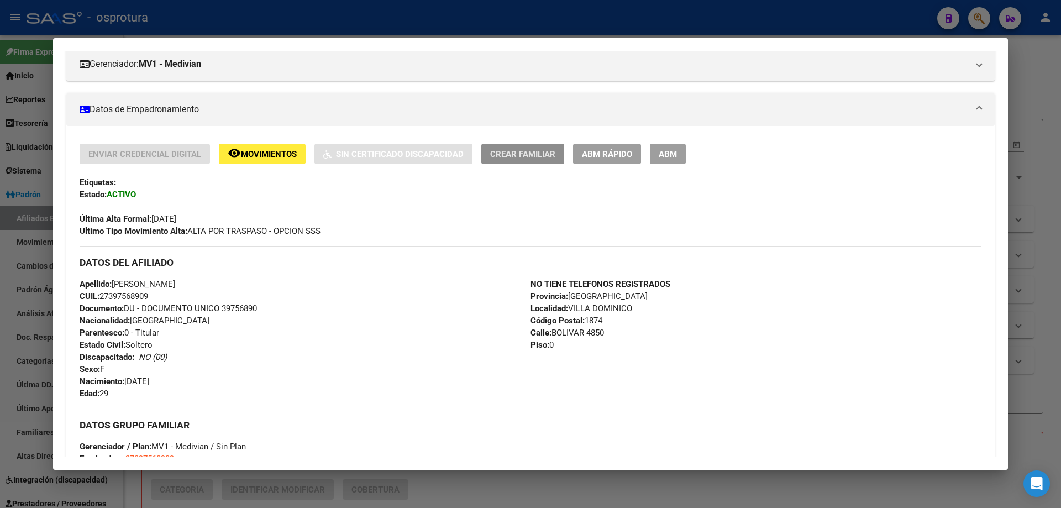
click at [516, 159] on span "Crear Familiar" at bounding box center [522, 154] width 65 height 10
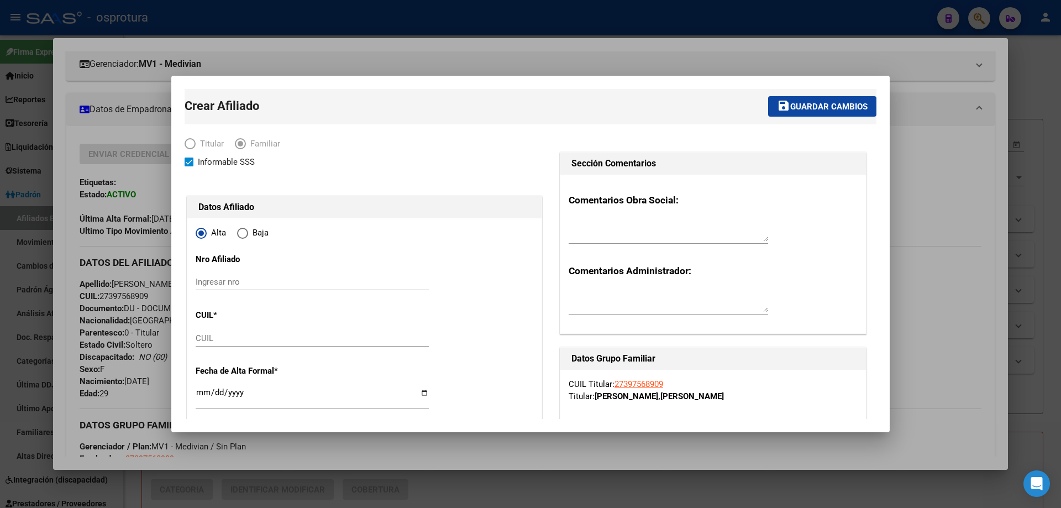
click at [246, 339] on input "CUIL" at bounding box center [312, 338] width 233 height 10
paste input "27-54096576-0"
click at [199, 392] on input "Ingresar fecha" at bounding box center [312, 397] width 233 height 18
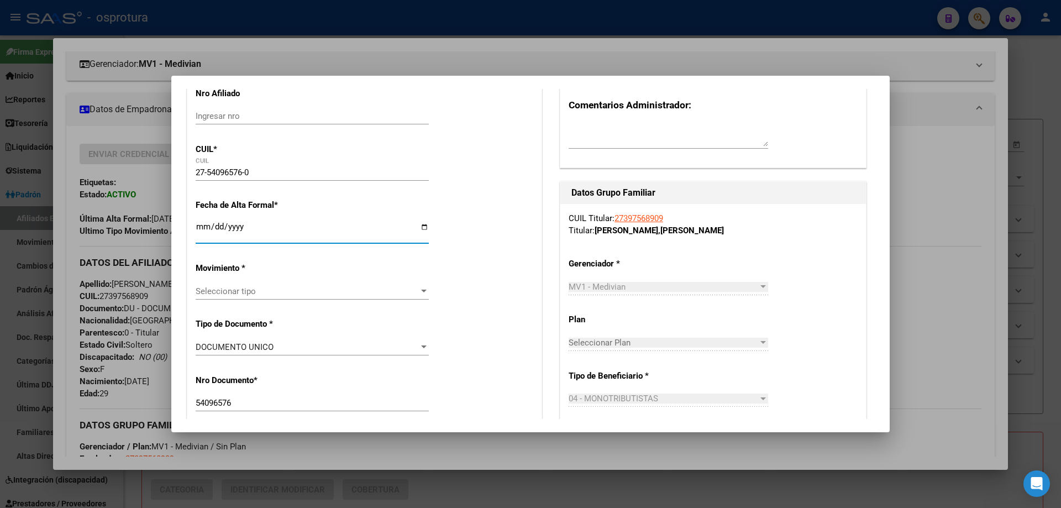
click at [251, 291] on span "Seleccionar tipo" at bounding box center [307, 291] width 223 height 10
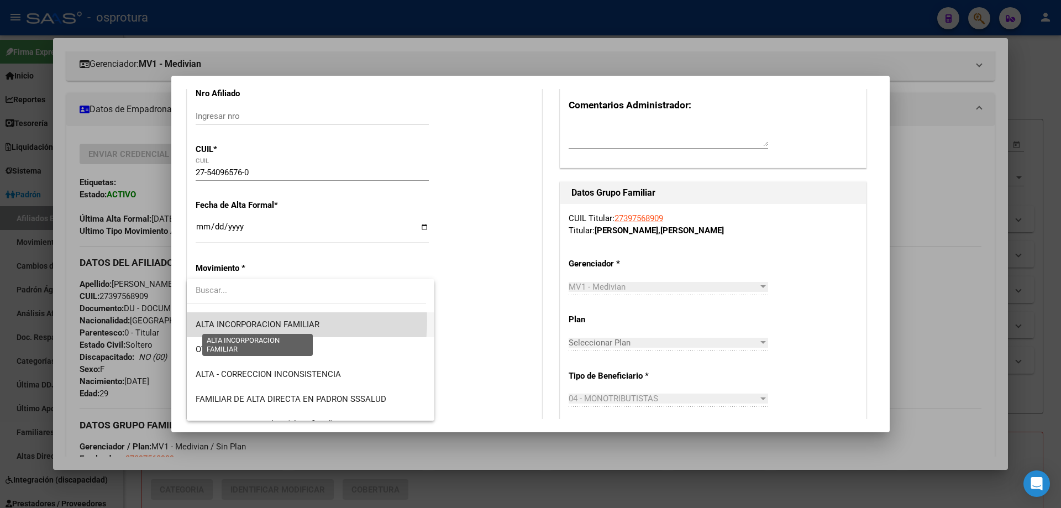
click at [268, 321] on span "ALTA INCORPORACION FAMILIAR" at bounding box center [258, 324] width 124 height 10
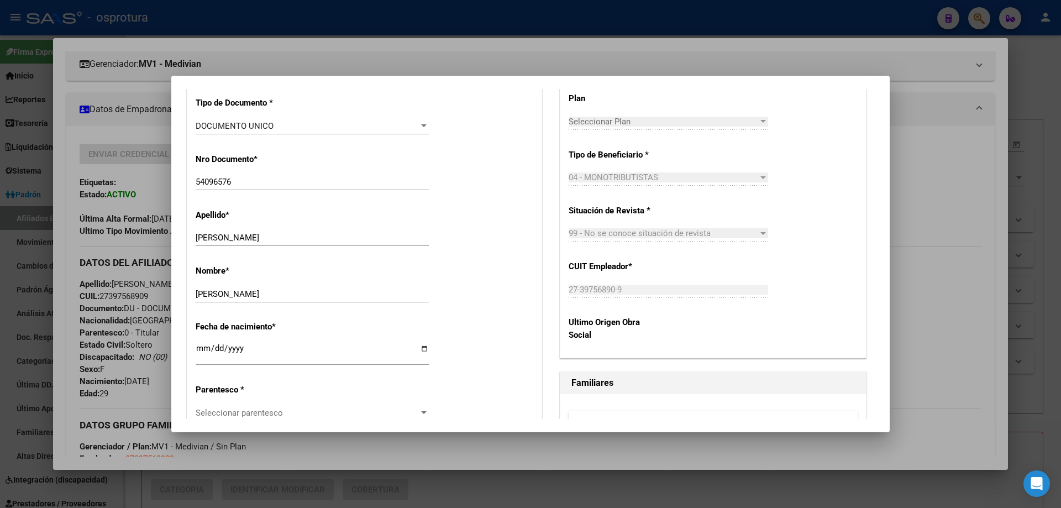
scroll to position [497, 0]
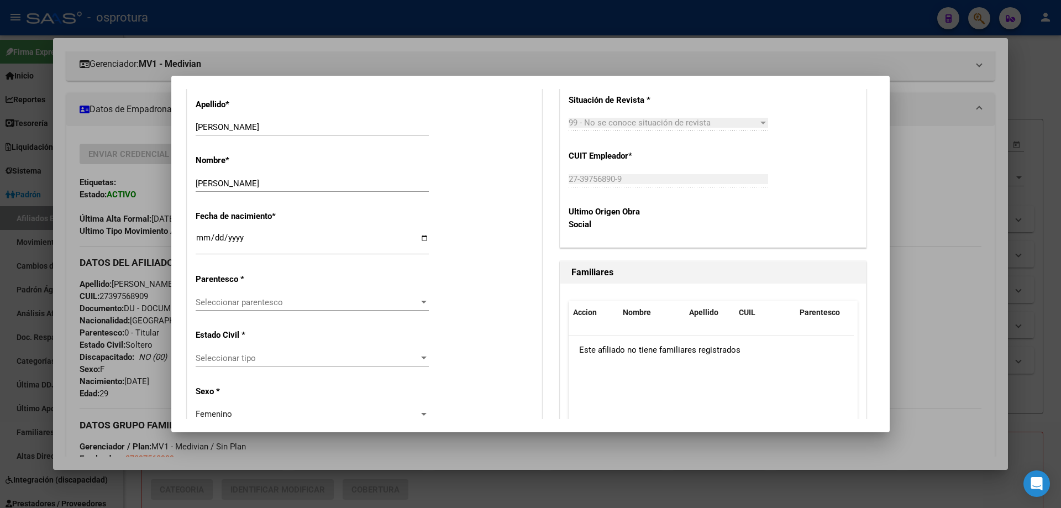
click at [244, 301] on span "Seleccionar parentesco" at bounding box center [307, 302] width 223 height 10
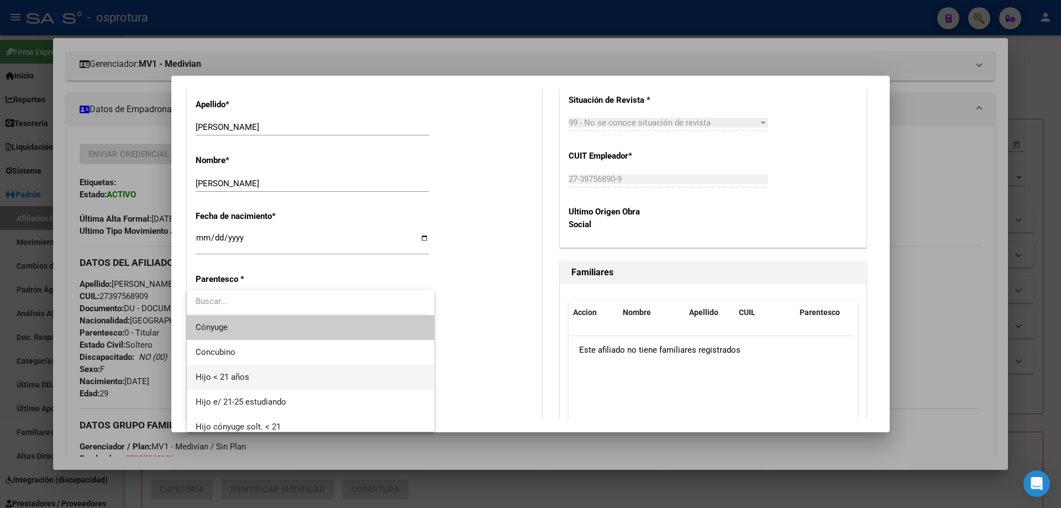
click at [256, 377] on span "Hijo < 21 años" at bounding box center [311, 377] width 230 height 25
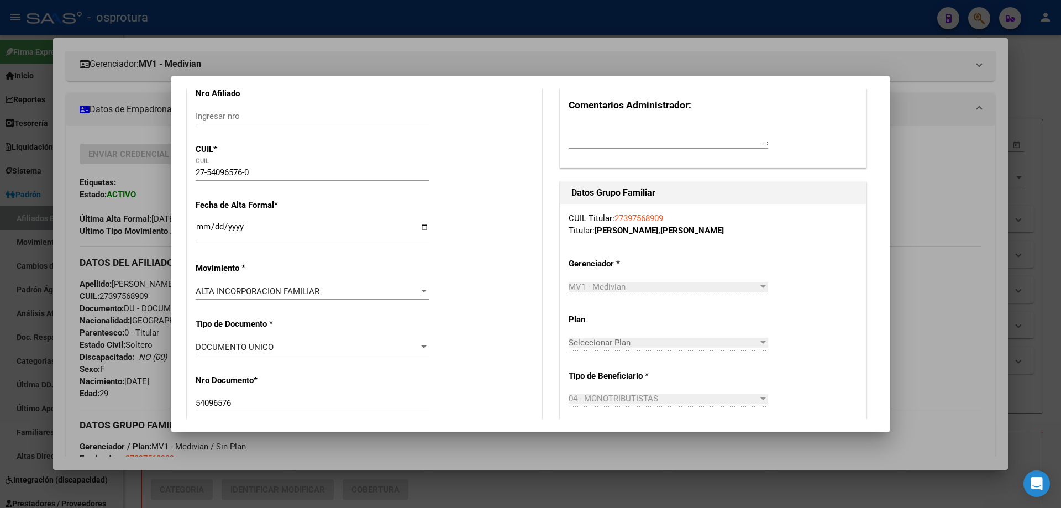
scroll to position [0, 0]
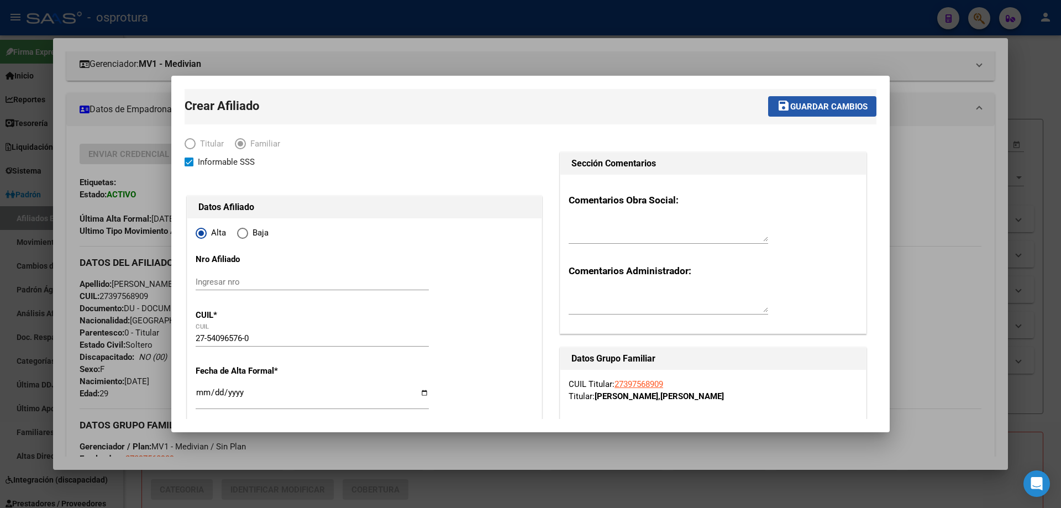
click at [802, 96] on button "save Guardar cambios" at bounding box center [822, 106] width 108 height 20
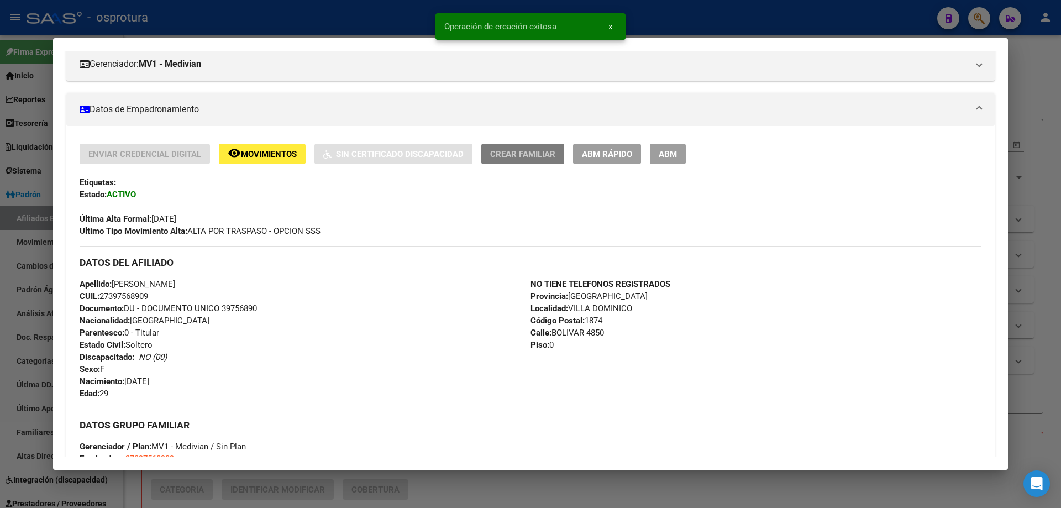
click at [517, 144] on button "Crear Familiar" at bounding box center [522, 154] width 83 height 20
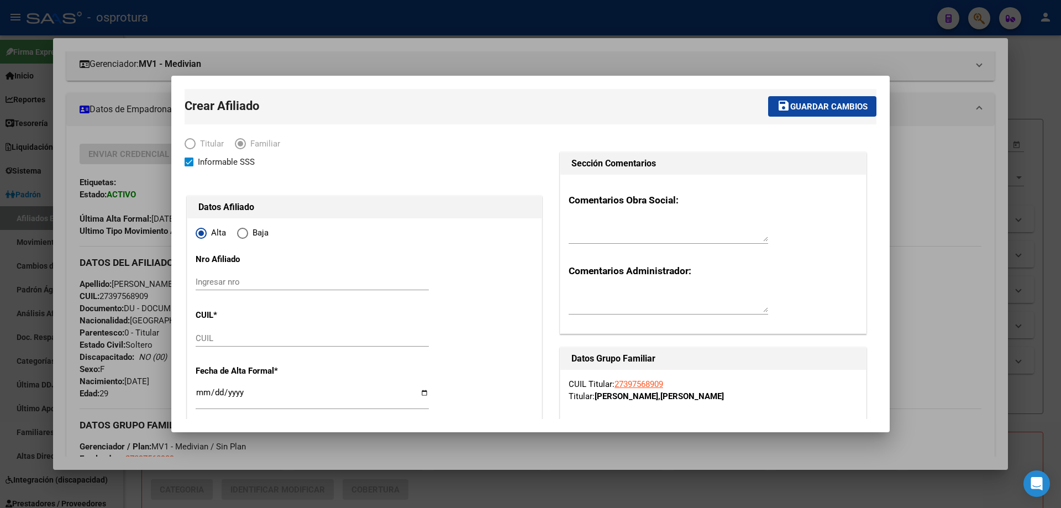
click at [240, 342] on input "CUIL" at bounding box center [312, 338] width 233 height 10
paste input "27-55866724-4"
click at [204, 393] on input "Ingresar fecha" at bounding box center [312, 397] width 233 height 18
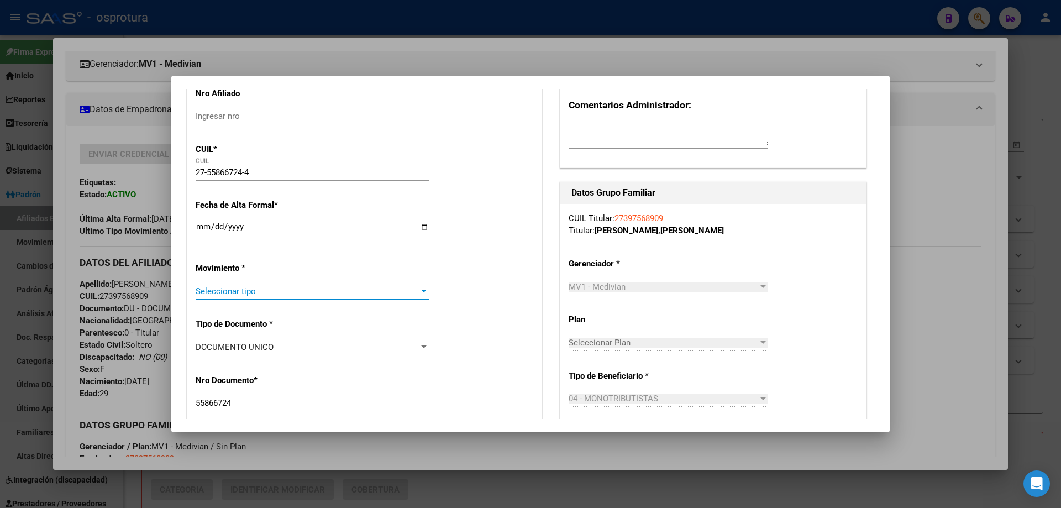
click at [219, 287] on span "Seleccionar tipo" at bounding box center [307, 291] width 223 height 10
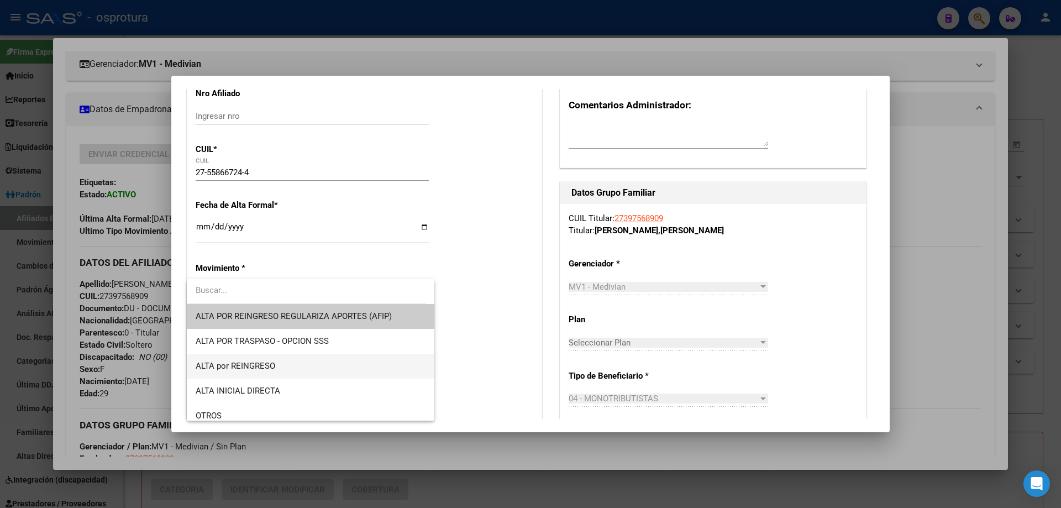
scroll to position [111, 0]
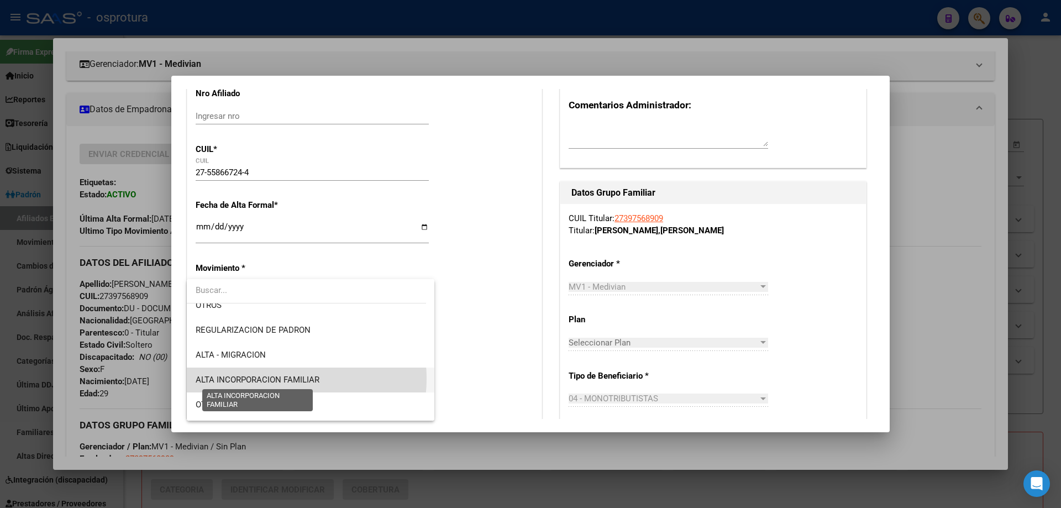
click at [281, 379] on span "ALTA INCORPORACION FAMILIAR" at bounding box center [258, 380] width 124 height 10
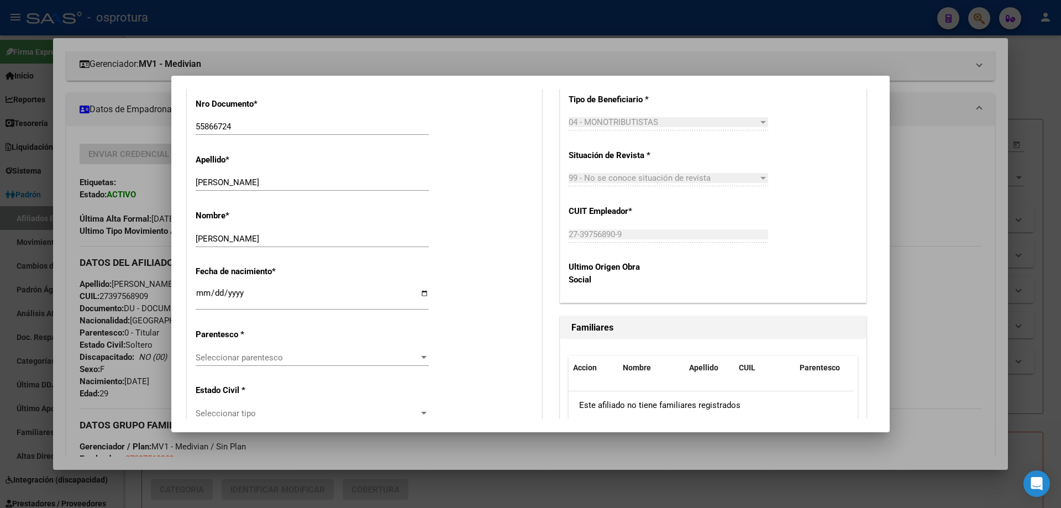
scroll to position [497, 0]
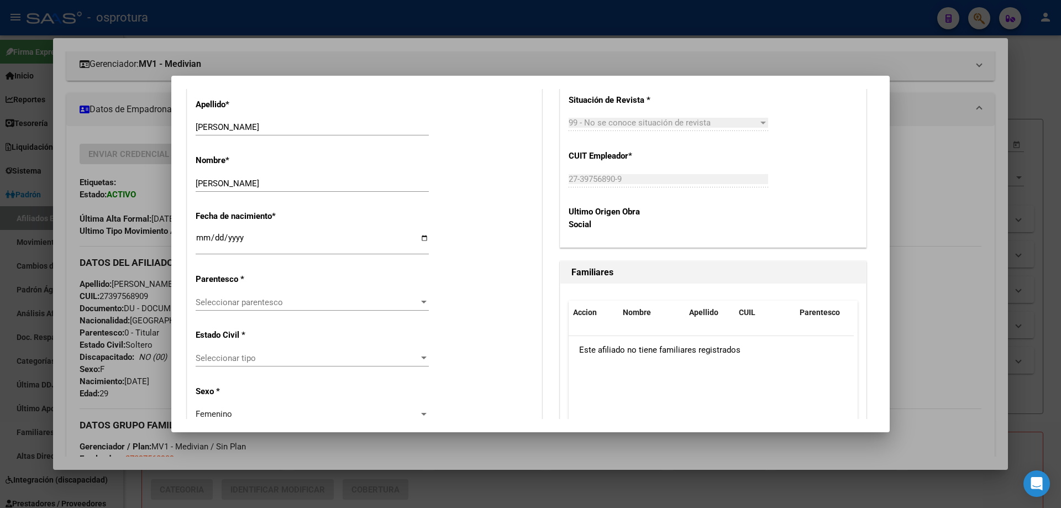
click at [255, 302] on span "Seleccionar parentesco" at bounding box center [307, 302] width 223 height 10
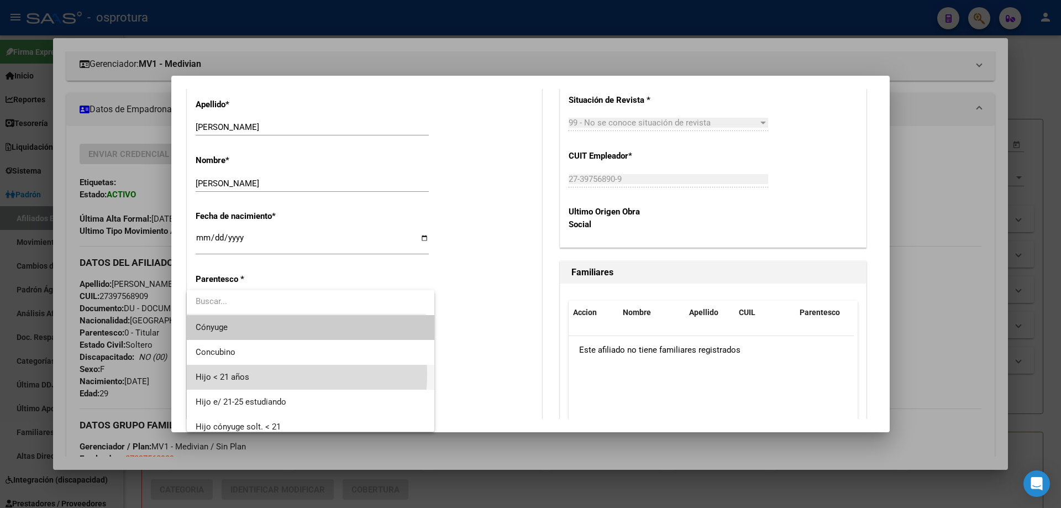
click at [274, 374] on span "Hijo < 21 años" at bounding box center [311, 377] width 230 height 25
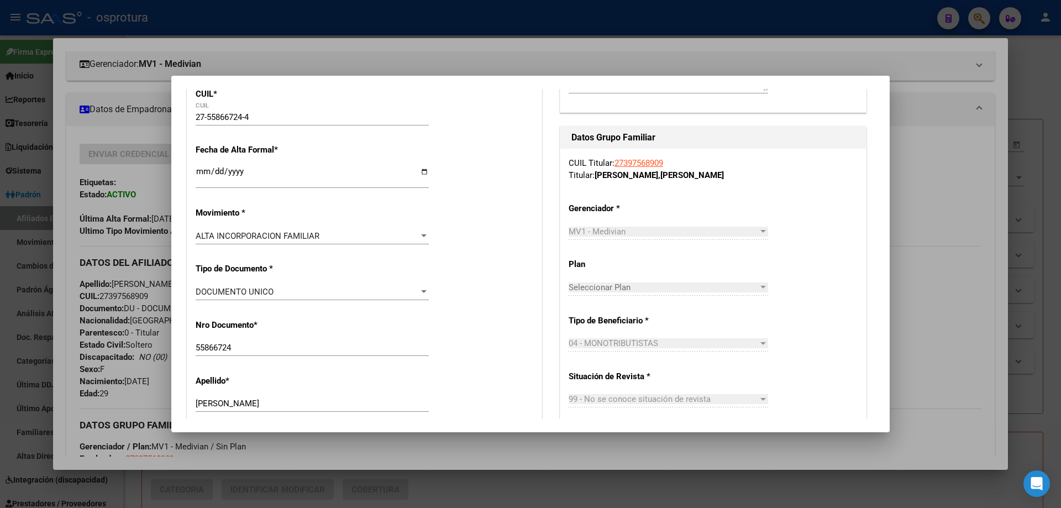
scroll to position [0, 0]
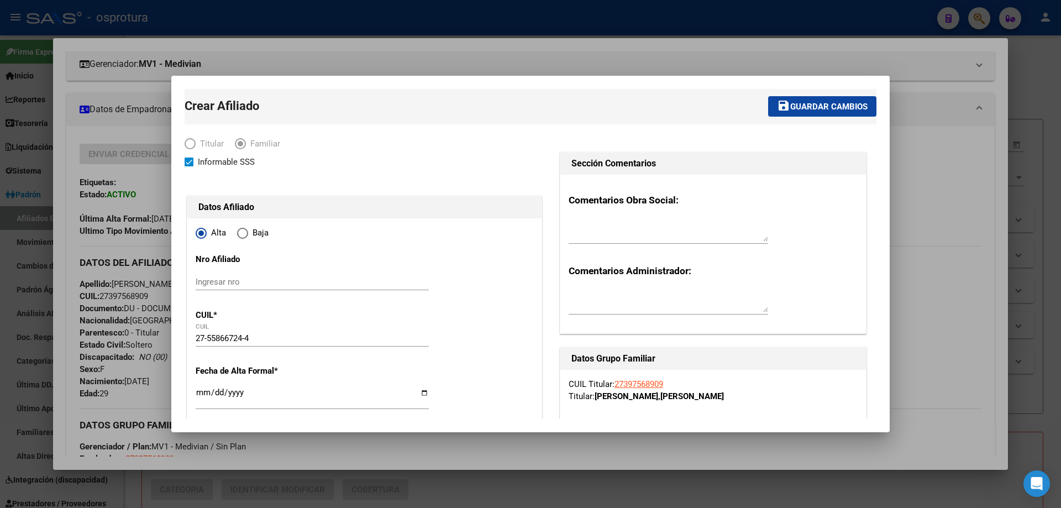
click at [790, 102] on span "Guardar cambios" at bounding box center [828, 107] width 77 height 10
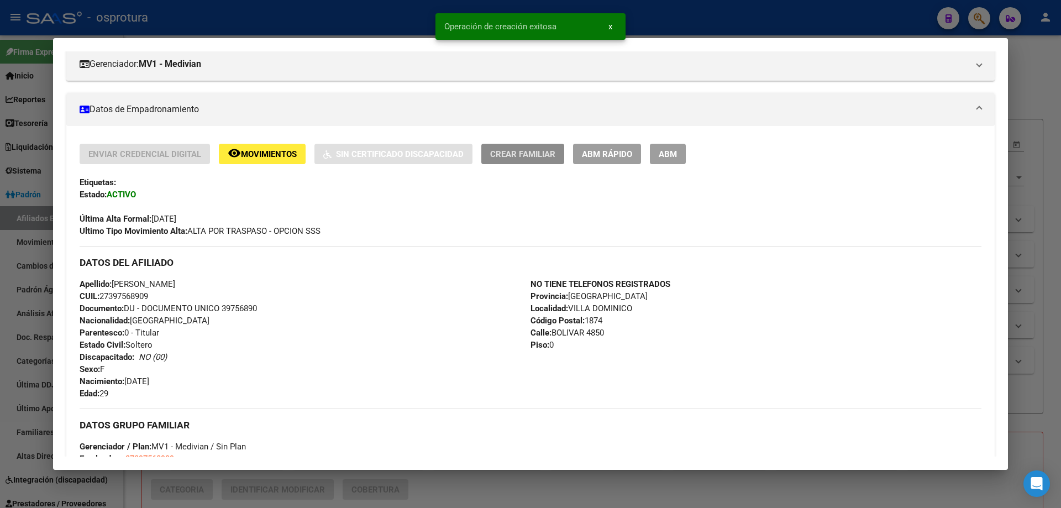
click at [526, 149] on span "Crear Familiar" at bounding box center [522, 154] width 65 height 10
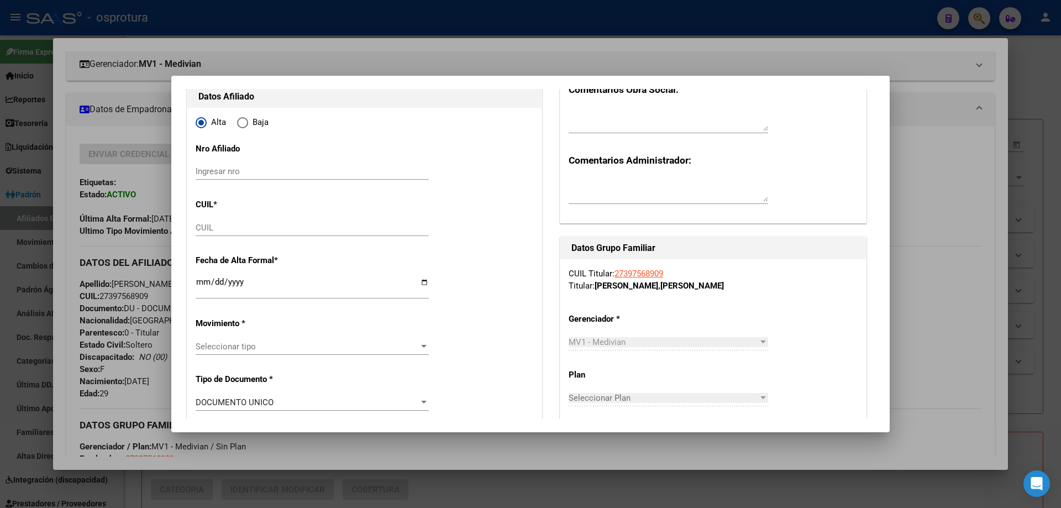
scroll to position [55, 0]
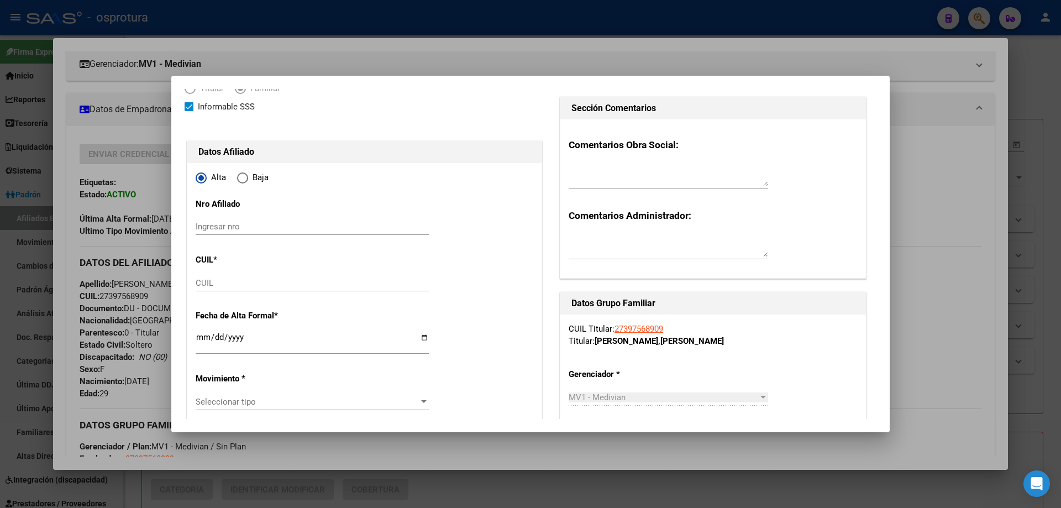
click at [214, 280] on input "CUIL" at bounding box center [312, 283] width 233 height 10
paste input "27-55168317-1"
click at [199, 340] on input "Ingresar fecha" at bounding box center [312, 342] width 233 height 18
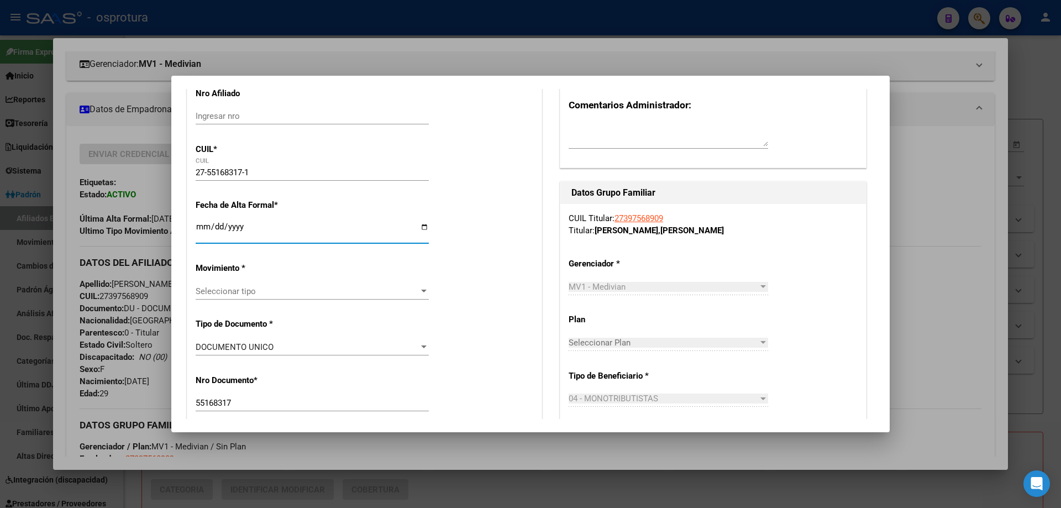
click at [269, 286] on span "Seleccionar tipo" at bounding box center [307, 291] width 223 height 10
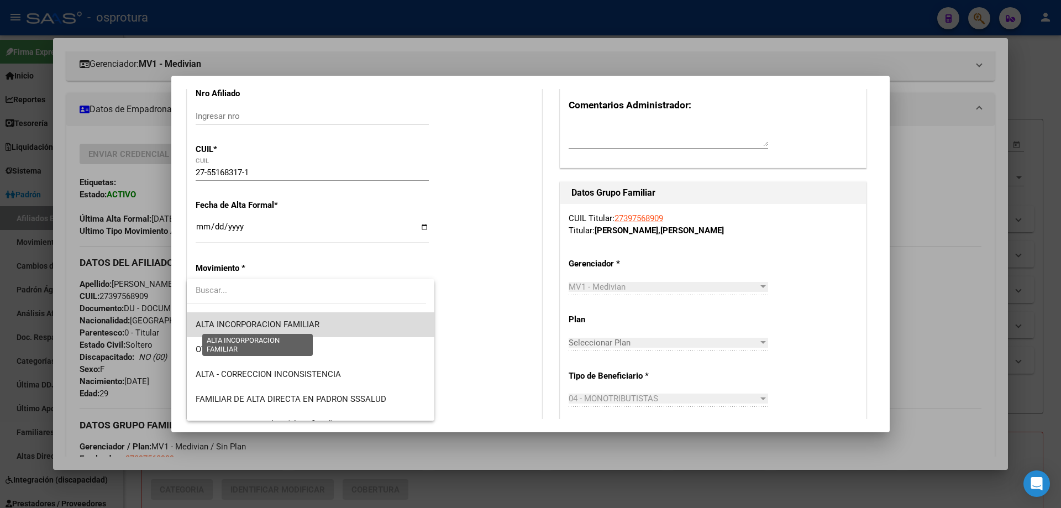
click at [317, 323] on span "ALTA INCORPORACION FAMILIAR" at bounding box center [258, 324] width 124 height 10
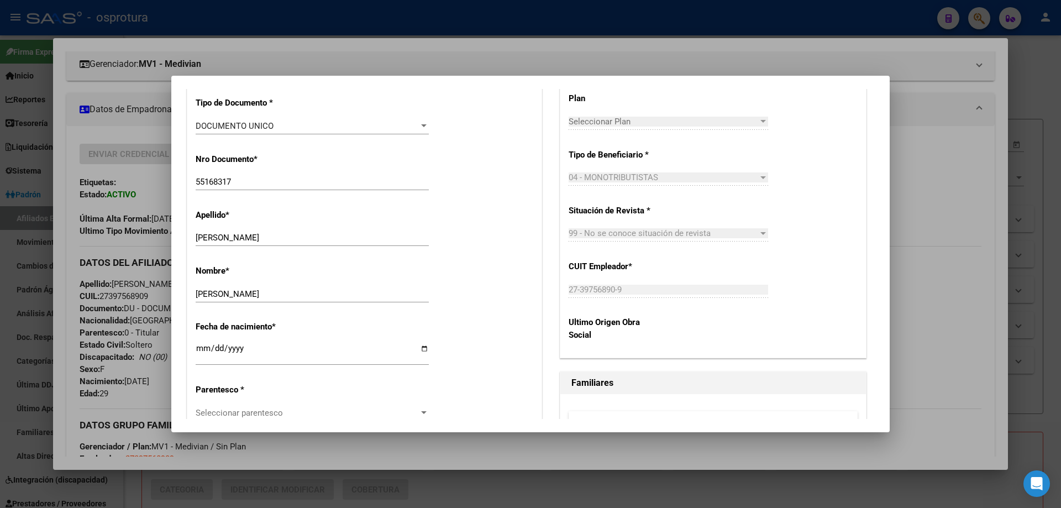
scroll to position [442, 0]
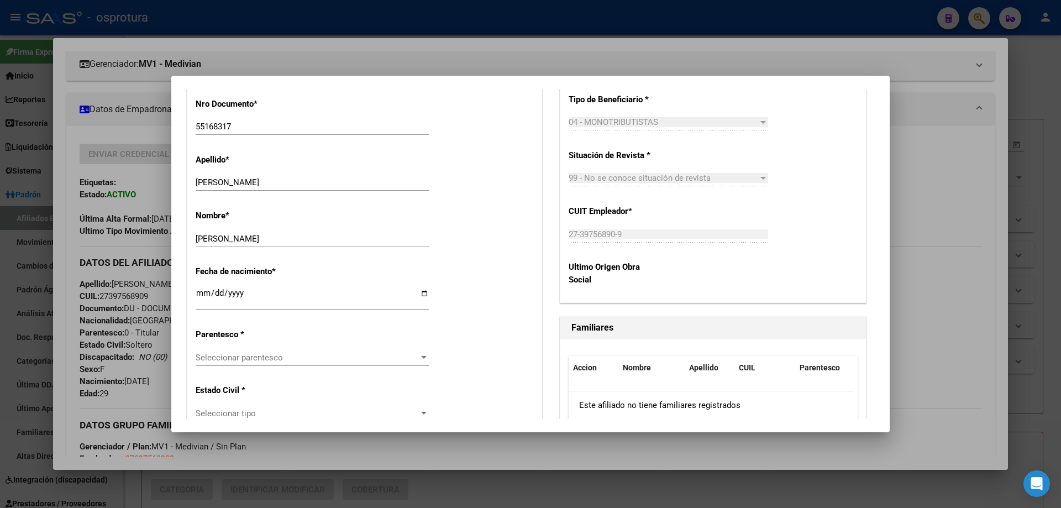
click at [288, 358] on span "Seleccionar parentesco" at bounding box center [307, 358] width 223 height 10
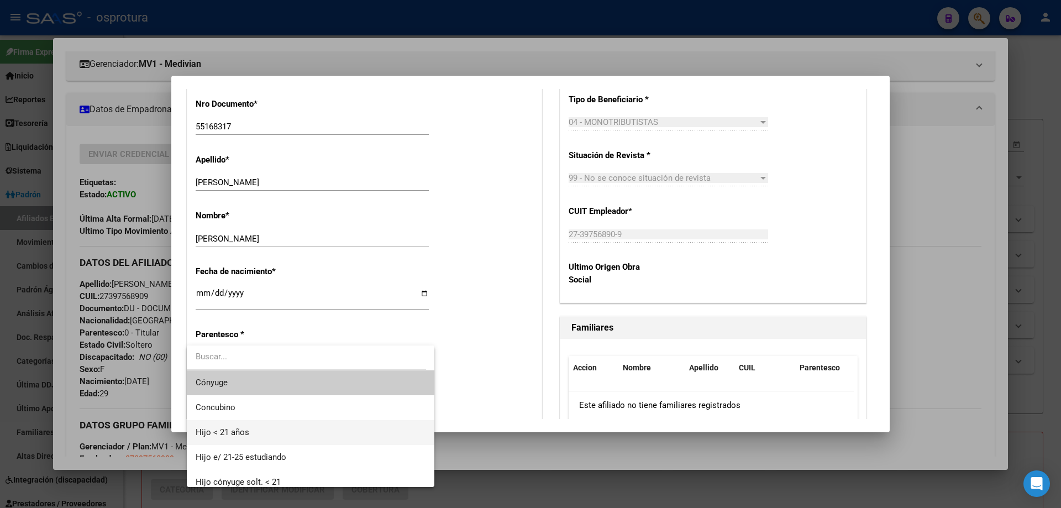
click at [286, 431] on span "Hijo < 21 años" at bounding box center [311, 432] width 230 height 25
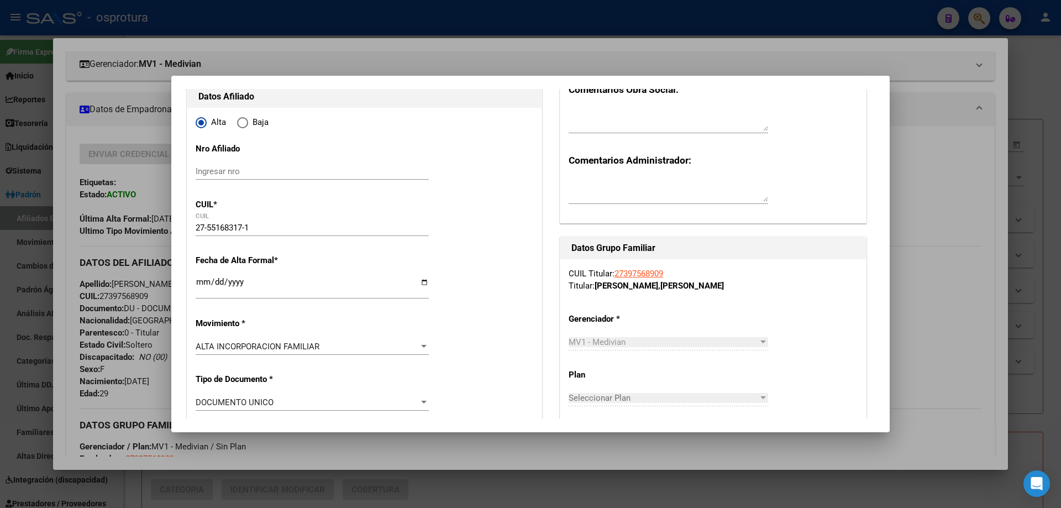
scroll to position [0, 0]
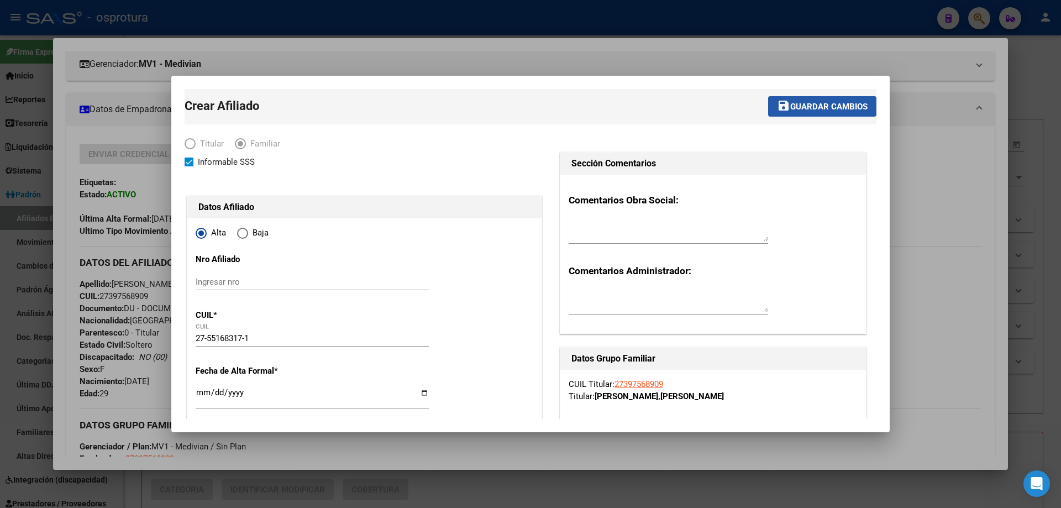
click at [818, 103] on span "Guardar cambios" at bounding box center [828, 107] width 77 height 10
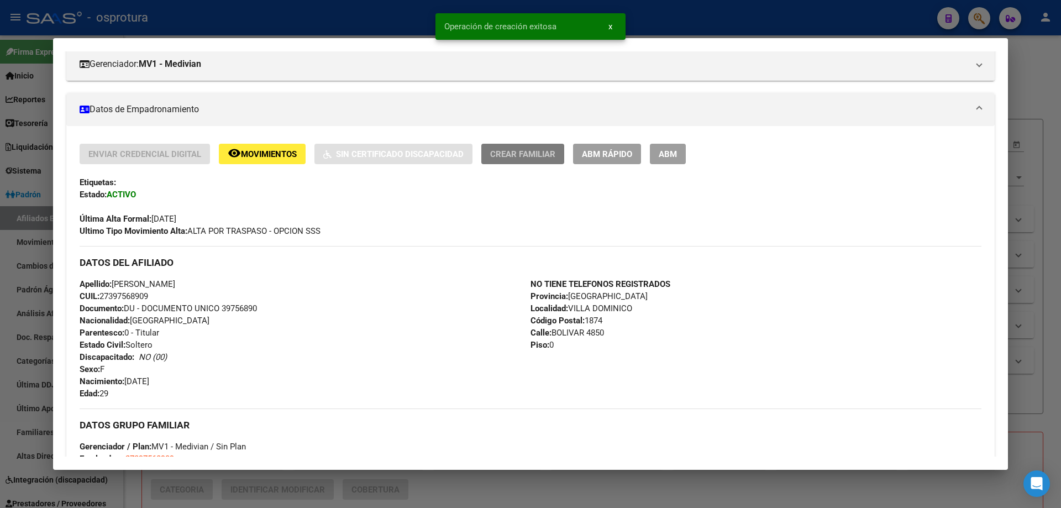
click at [522, 152] on span "Crear Familiar" at bounding box center [522, 154] width 65 height 10
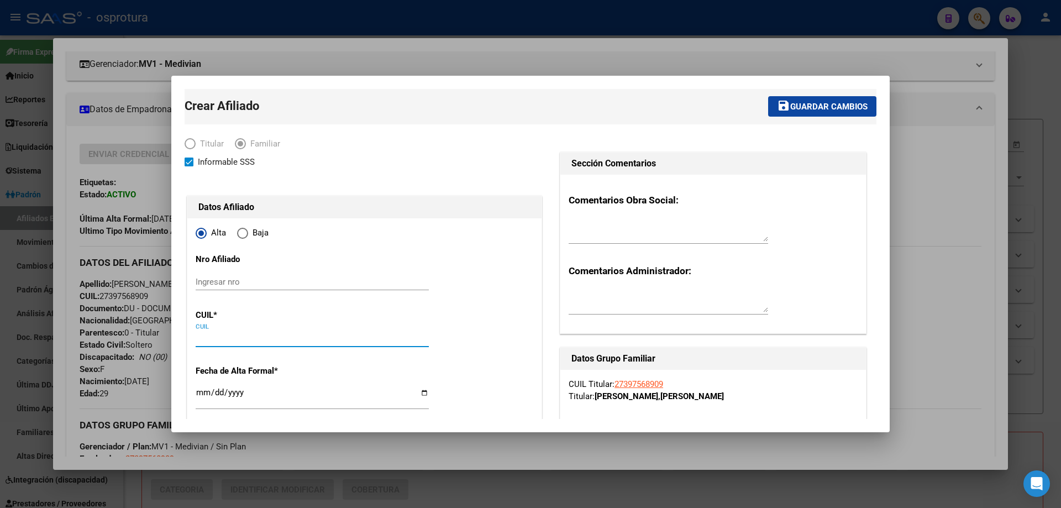
click at [230, 340] on input "CUIL" at bounding box center [312, 338] width 233 height 10
paste input "27-57598829-1"
click at [201, 393] on input "Ingresar fecha" at bounding box center [312, 397] width 233 height 18
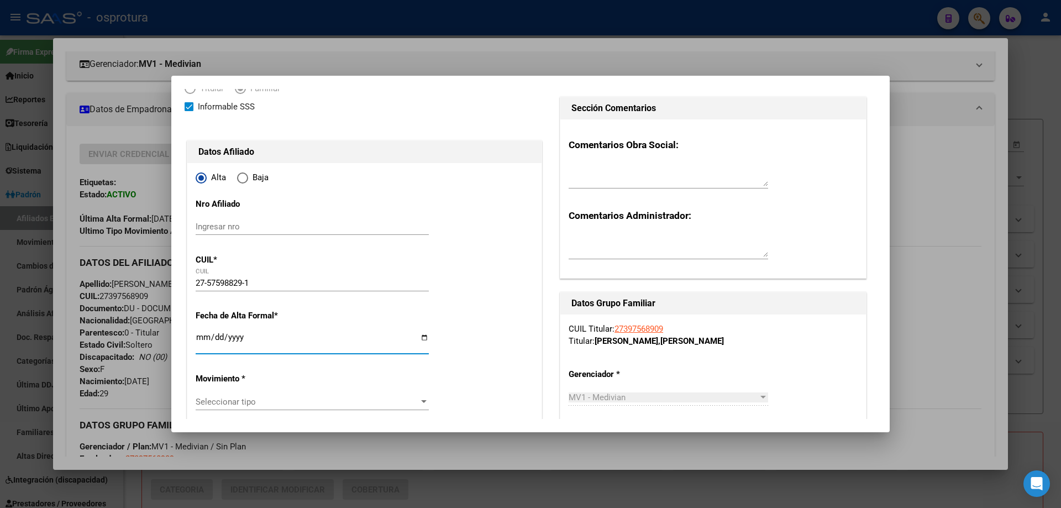
scroll to position [221, 0]
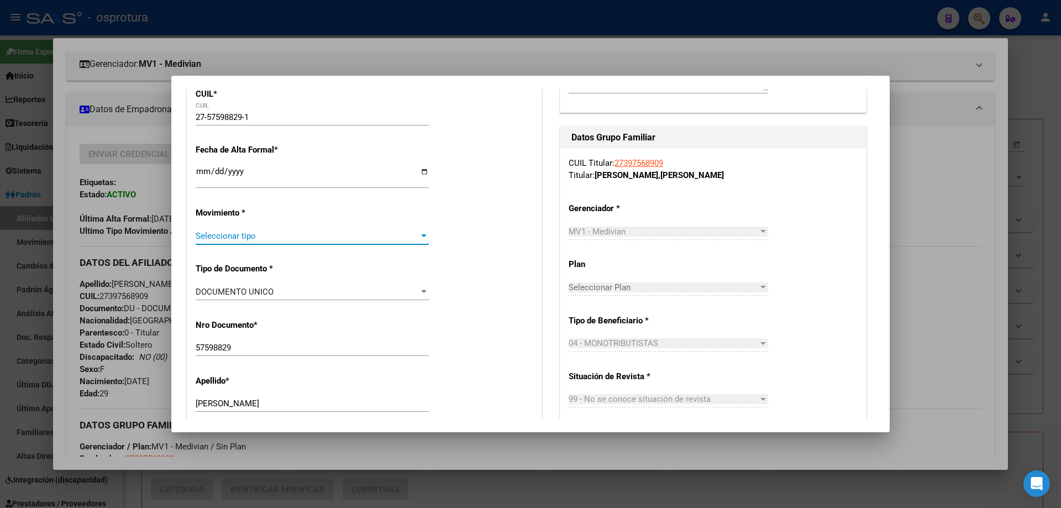
click at [228, 238] on span "Seleccionar tipo" at bounding box center [307, 236] width 223 height 10
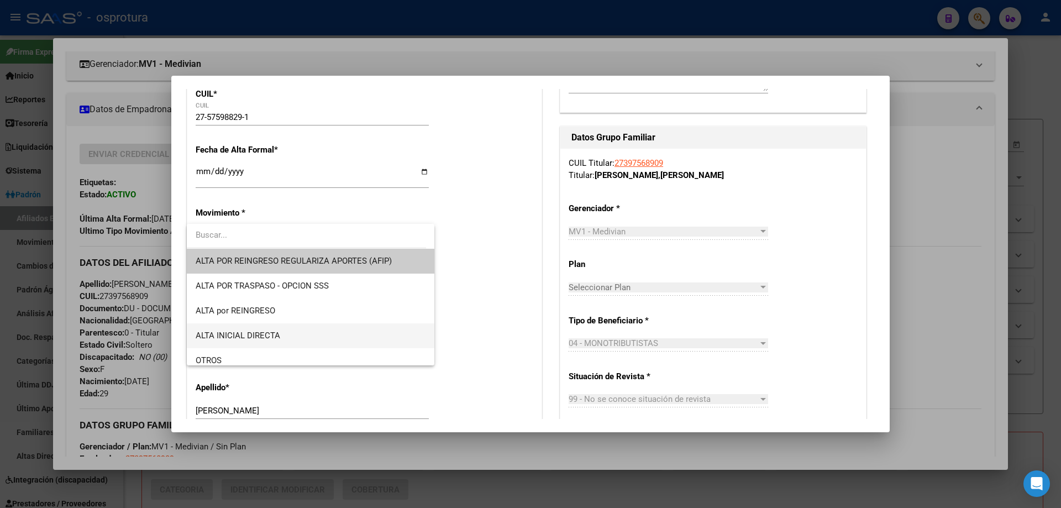
scroll to position [166, 0]
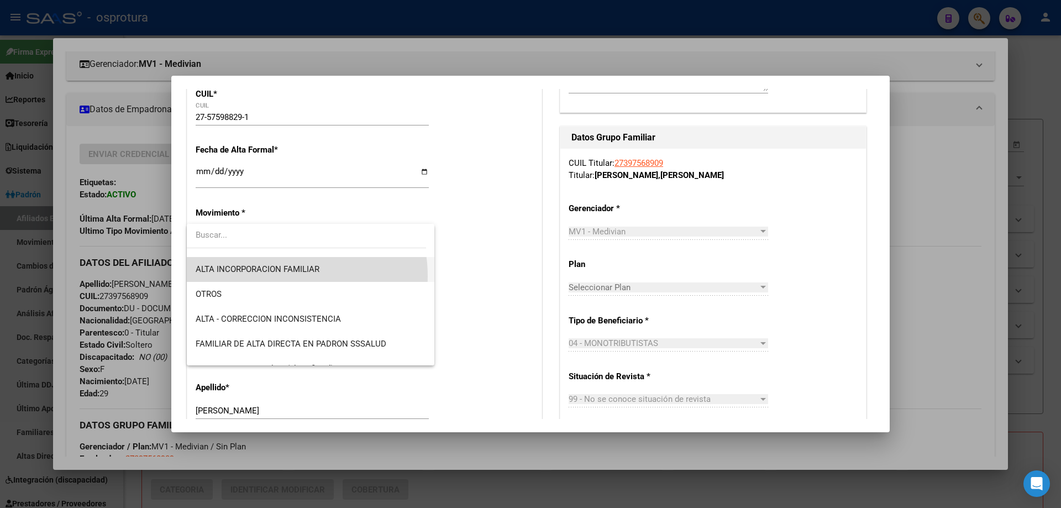
click at [275, 276] on span "ALTA INCORPORACION FAMILIAR" at bounding box center [311, 269] width 230 height 25
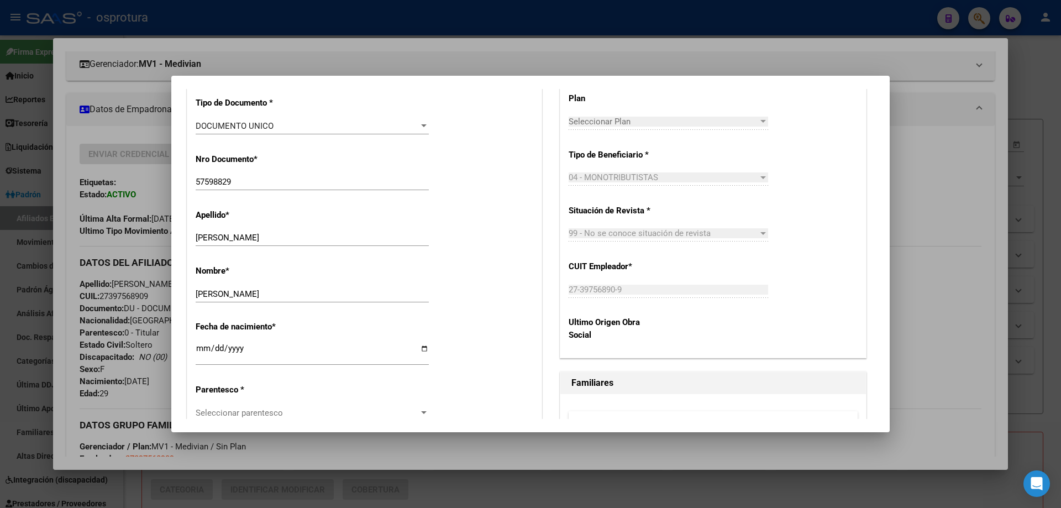
scroll to position [442, 0]
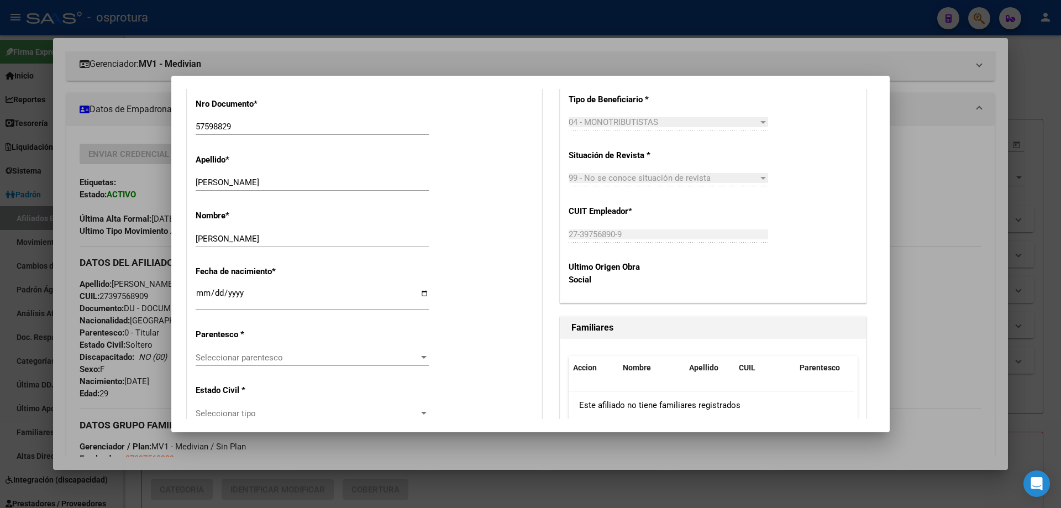
click at [231, 359] on span "Seleccionar parentesco" at bounding box center [307, 358] width 223 height 10
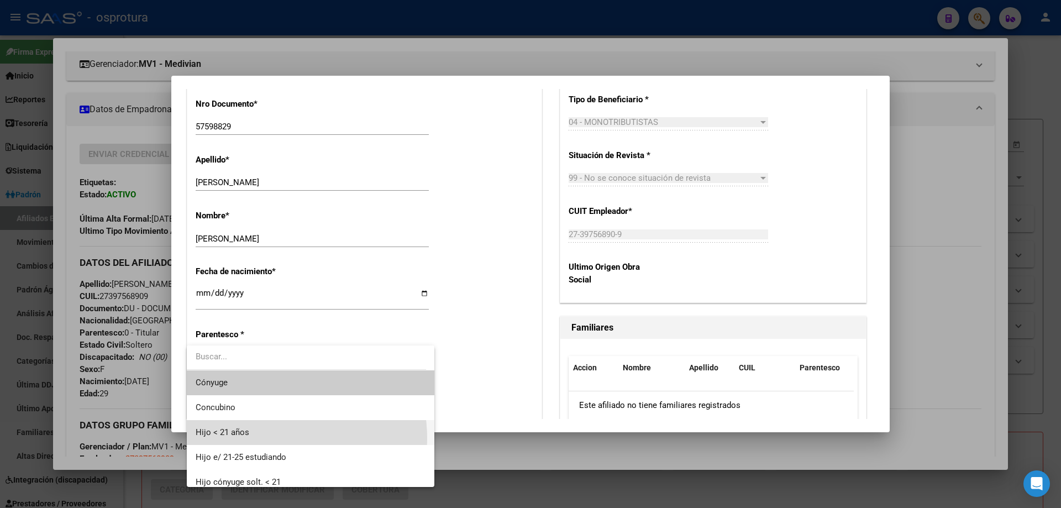
click at [263, 438] on span "Hijo < 21 años" at bounding box center [311, 432] width 230 height 25
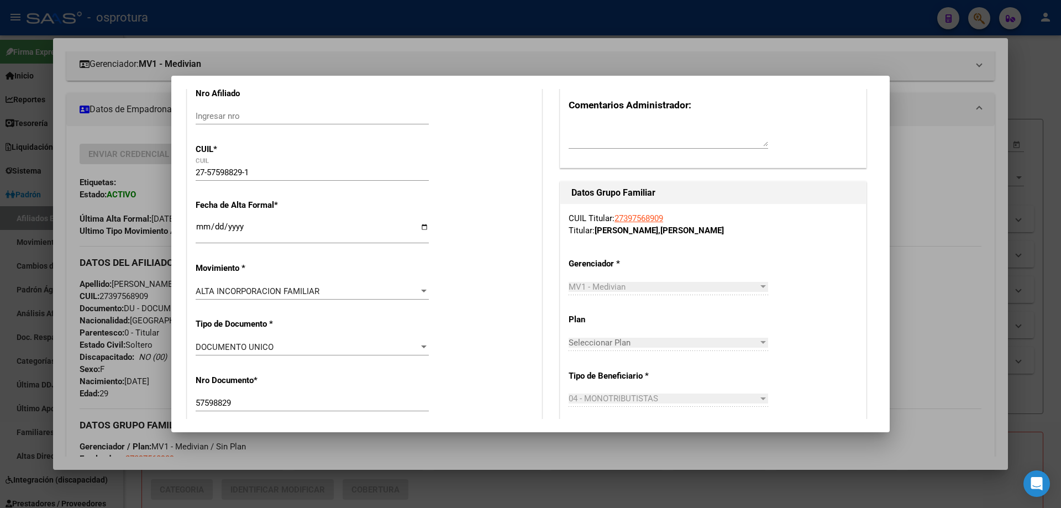
scroll to position [0, 0]
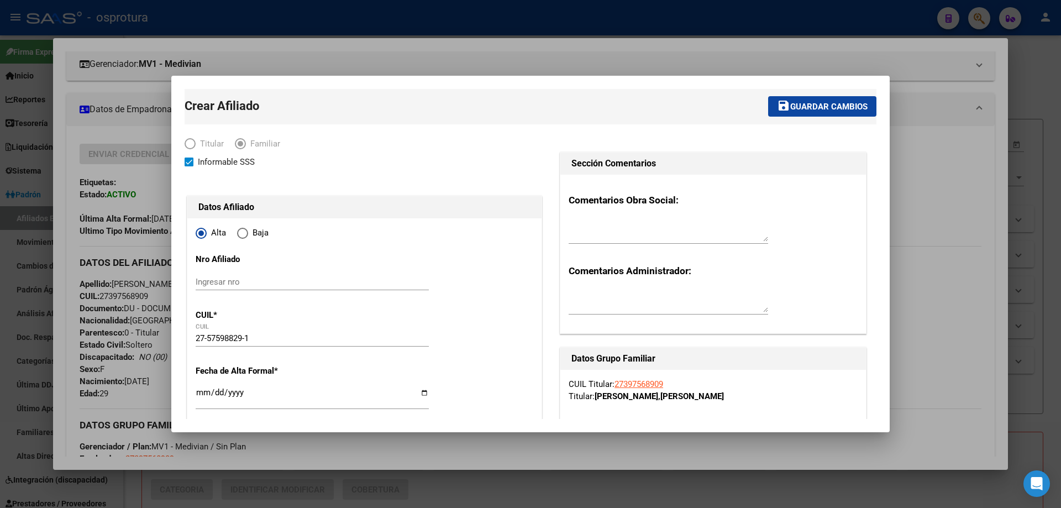
click at [800, 110] on span "Guardar cambios" at bounding box center [828, 107] width 77 height 10
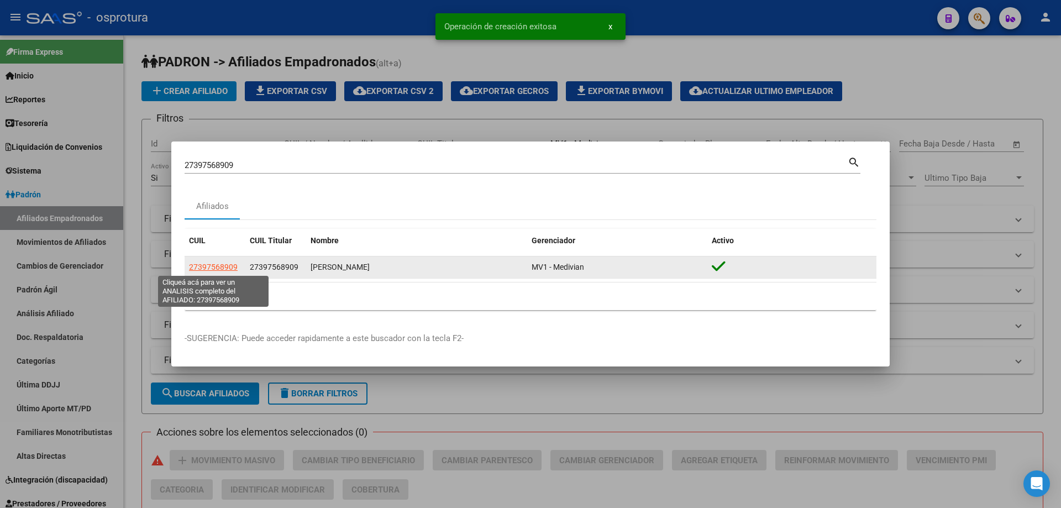
click at [190, 271] on span "27397568909" at bounding box center [213, 267] width 49 height 9
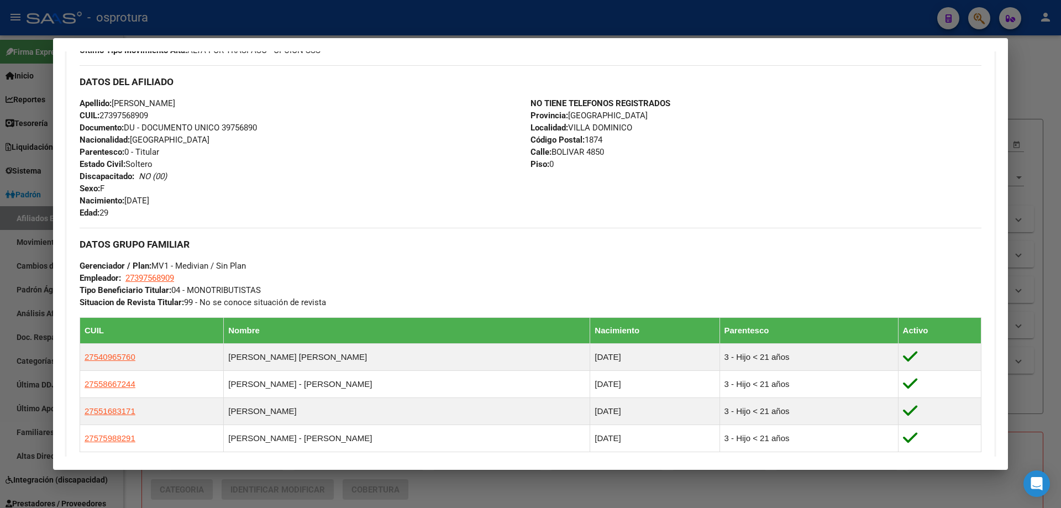
scroll to position [442, 0]
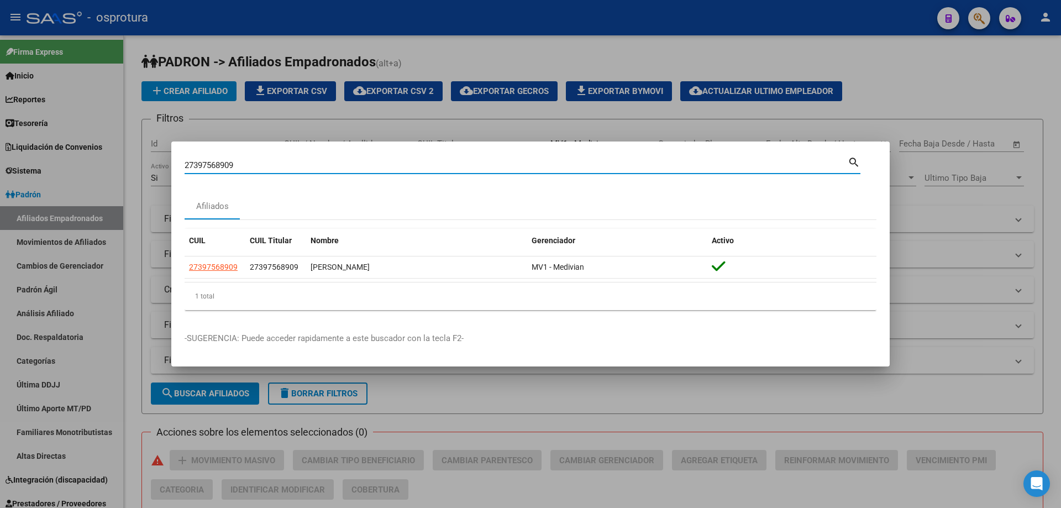
click at [319, 165] on input "27397568909" at bounding box center [516, 165] width 663 height 10
paste input "-40861073-2"
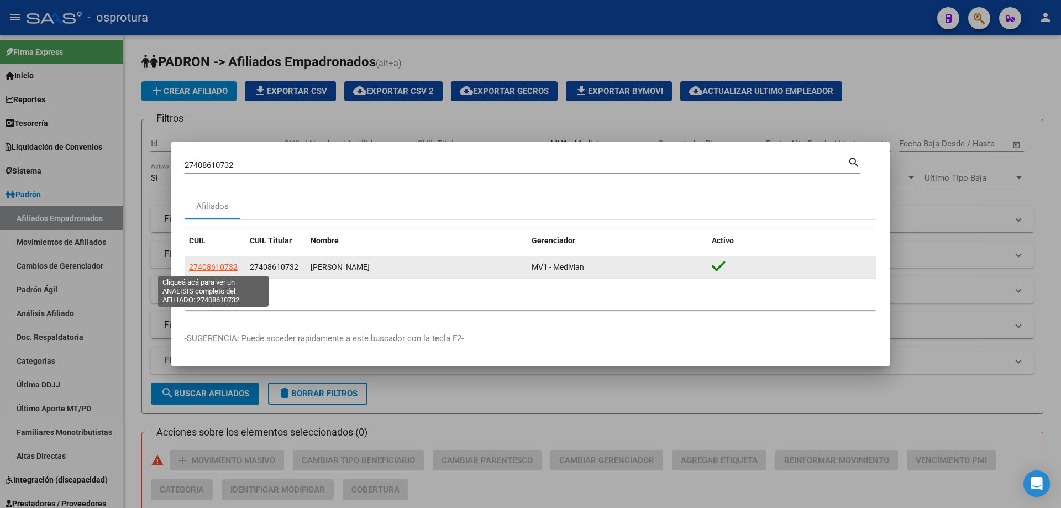
click at [222, 268] on span "27408610732" at bounding box center [213, 267] width 49 height 9
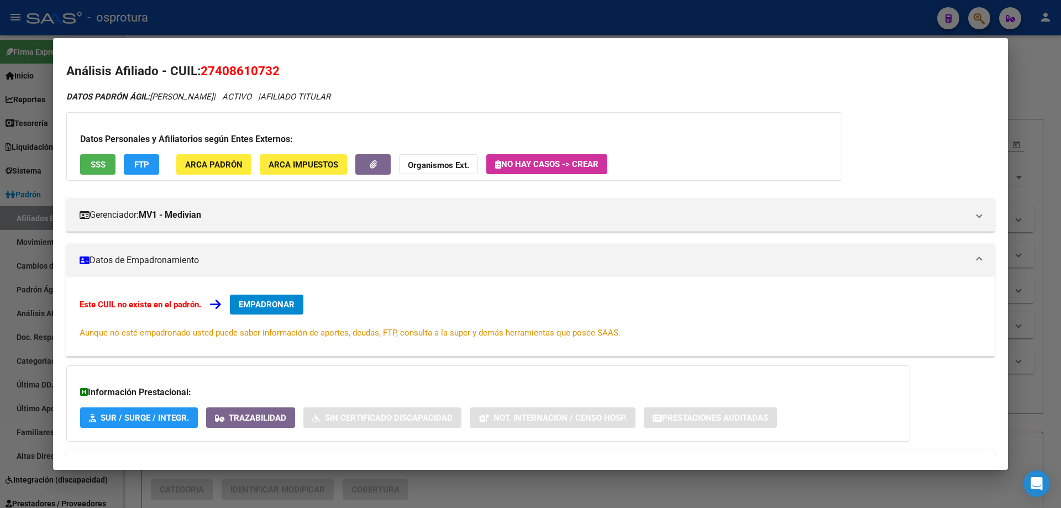
click at [283, 303] on span "EMPADRONAR" at bounding box center [267, 305] width 56 height 10
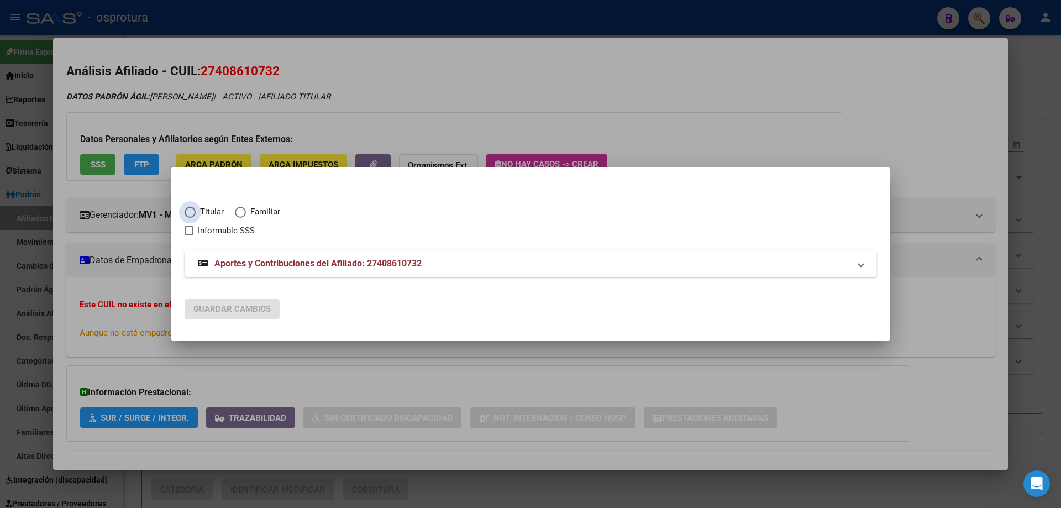
click at [193, 212] on span "Elija una opción" at bounding box center [190, 212] width 11 height 11
click at [193, 212] on input "Titular" at bounding box center [190, 212] width 11 height 11
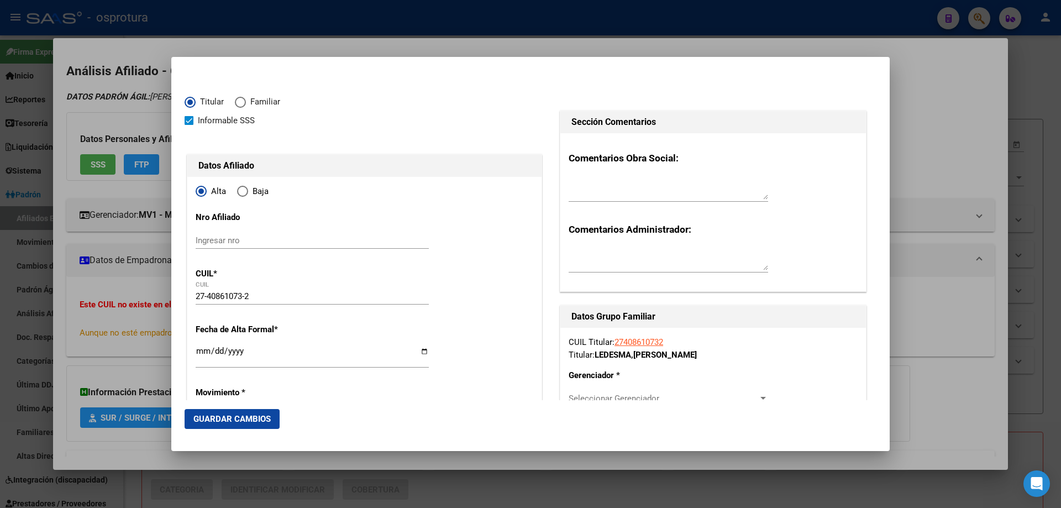
click at [201, 351] on input "Ingresar fecha" at bounding box center [312, 356] width 233 height 18
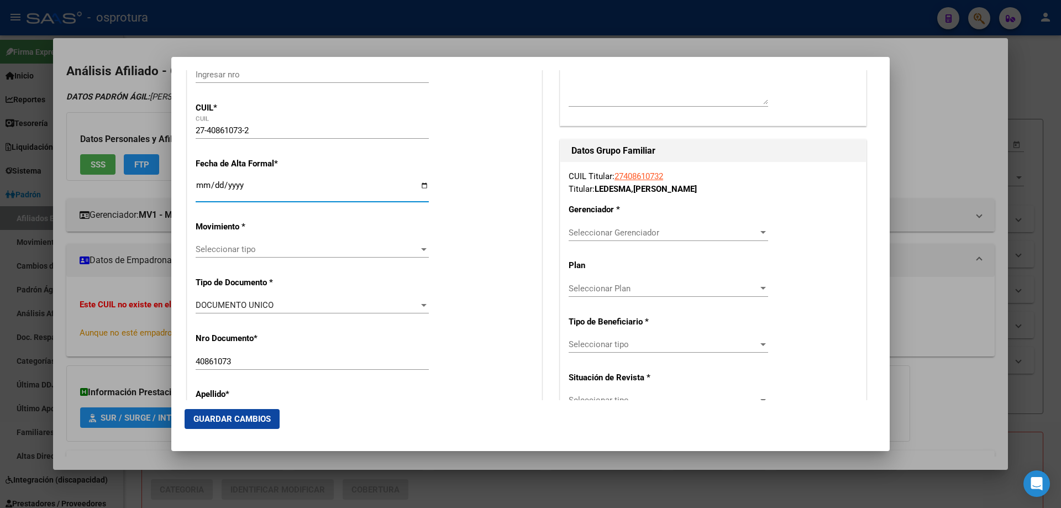
click at [374, 251] on span "Seleccionar tipo" at bounding box center [307, 249] width 223 height 10
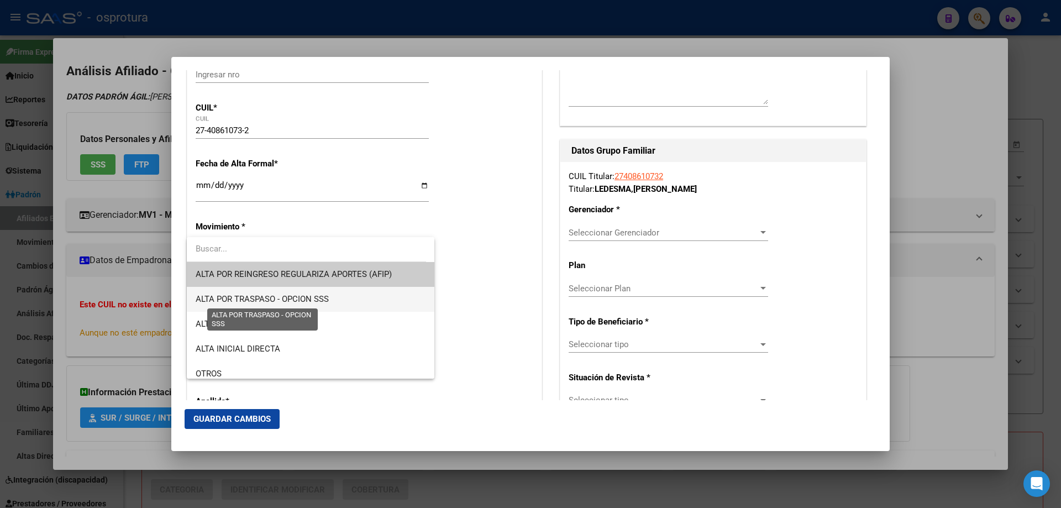
scroll to position [221, 0]
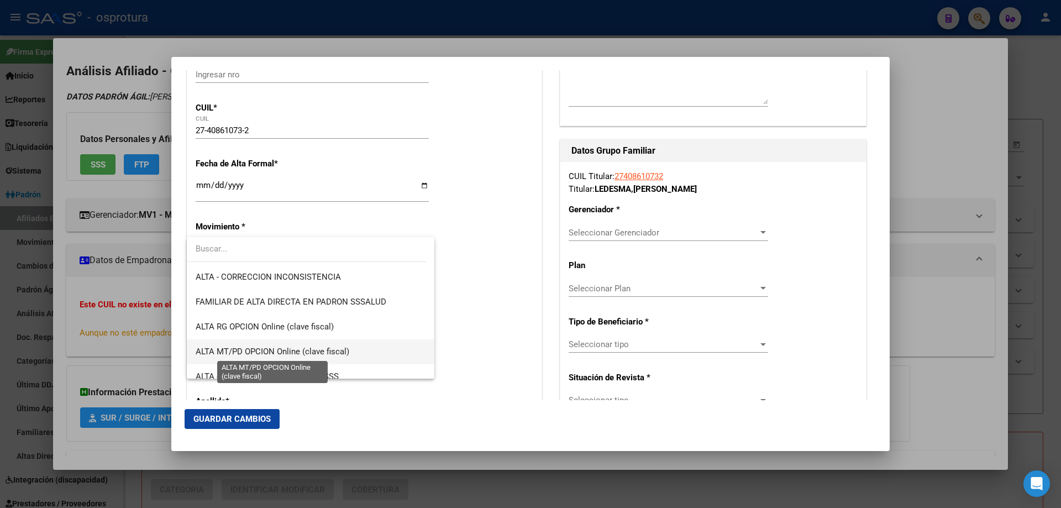
click at [322, 347] on span "ALTA MT/PD OPCION Online (clave fiscal)" at bounding box center [273, 352] width 154 height 10
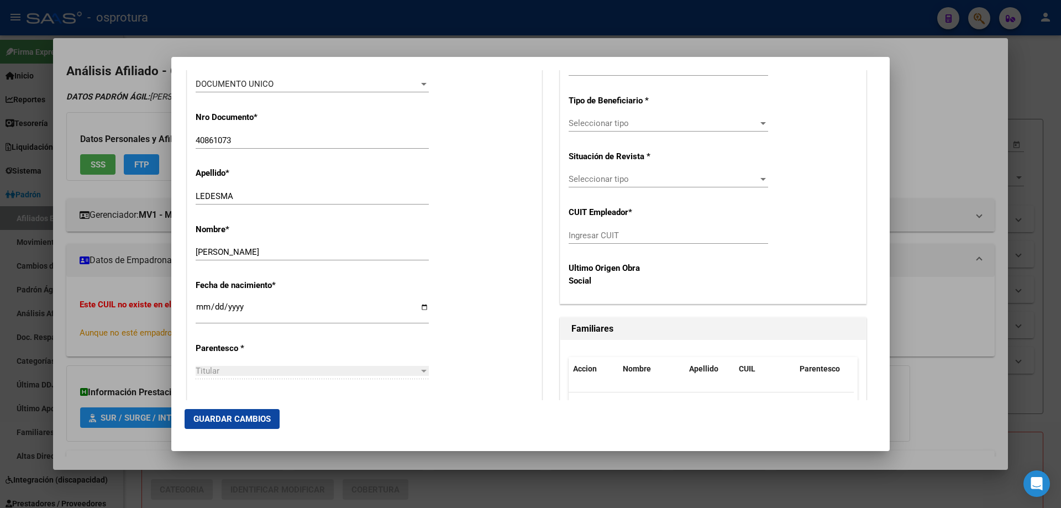
scroll to position [497, 0]
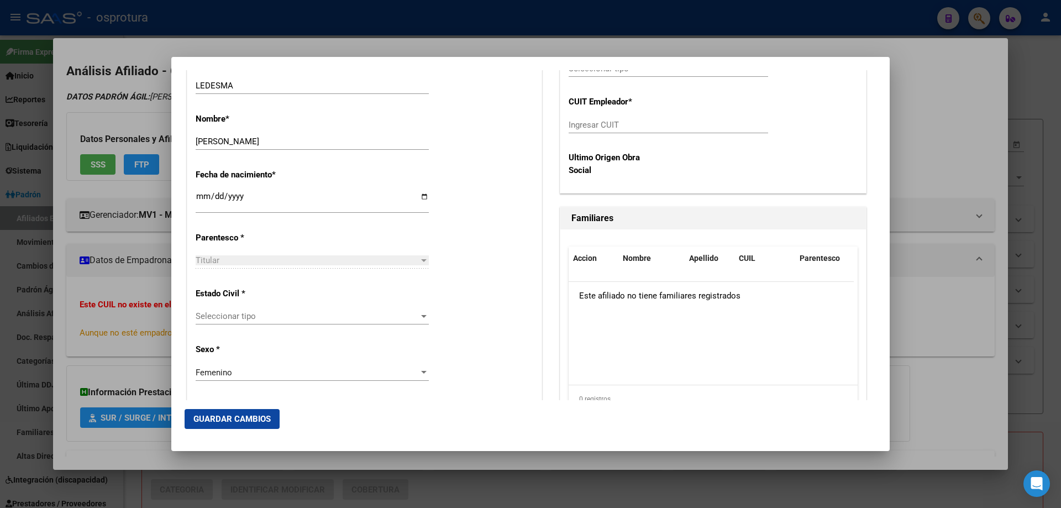
click at [300, 312] on span "Seleccionar tipo" at bounding box center [307, 316] width 223 height 10
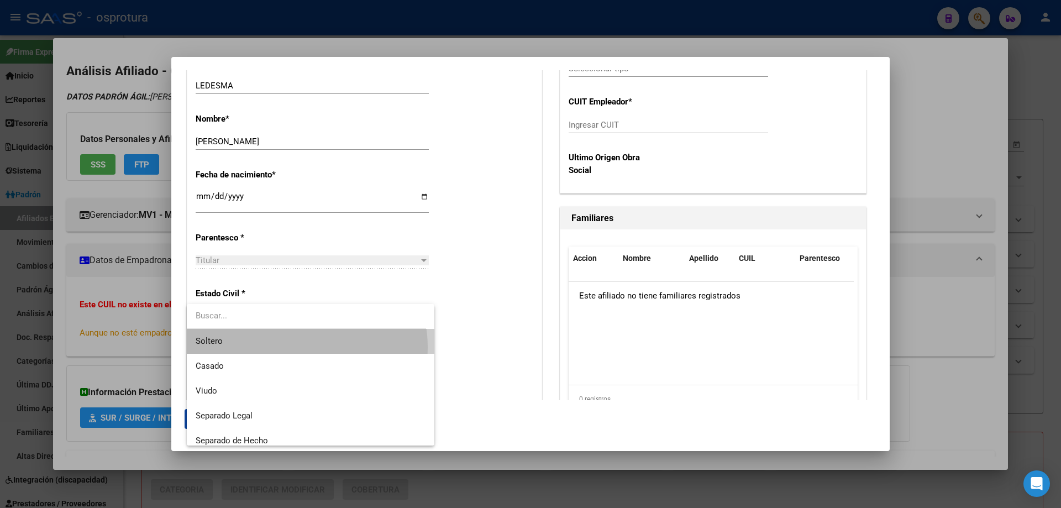
click at [301, 347] on span "Soltero" at bounding box center [311, 341] width 230 height 25
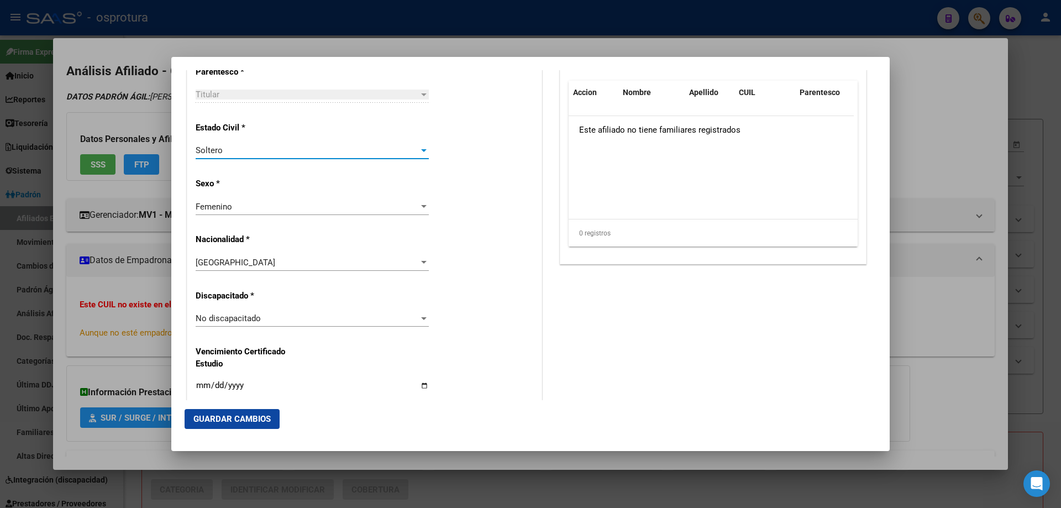
scroll to position [276, 0]
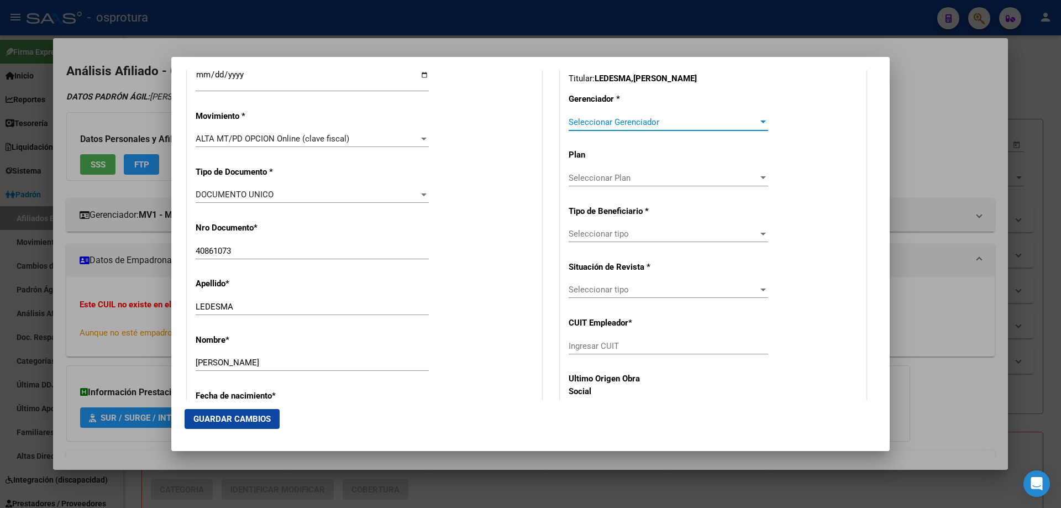
click at [610, 121] on span "Seleccionar Gerenciador" at bounding box center [664, 122] width 190 height 10
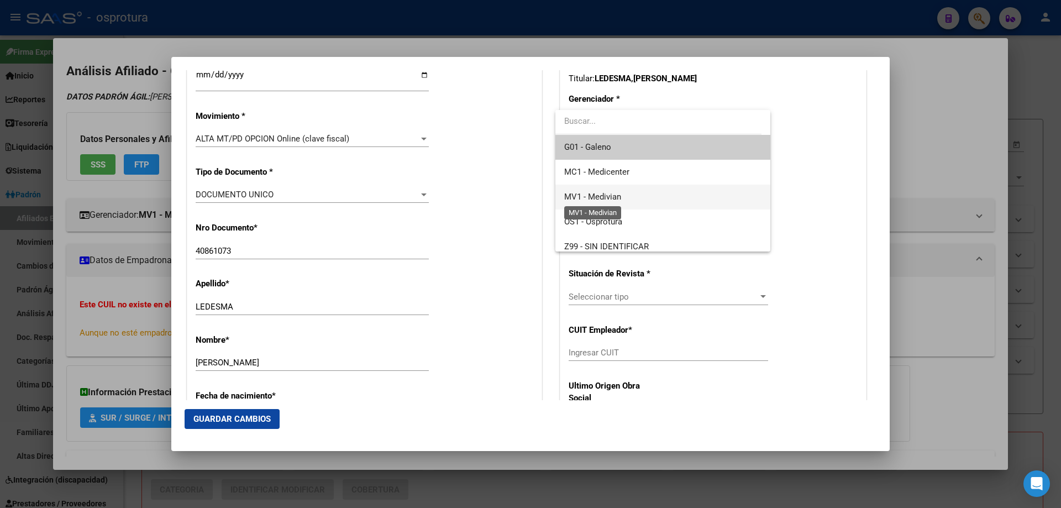
click at [621, 201] on span "MV1 - Medivian" at bounding box center [592, 197] width 57 height 10
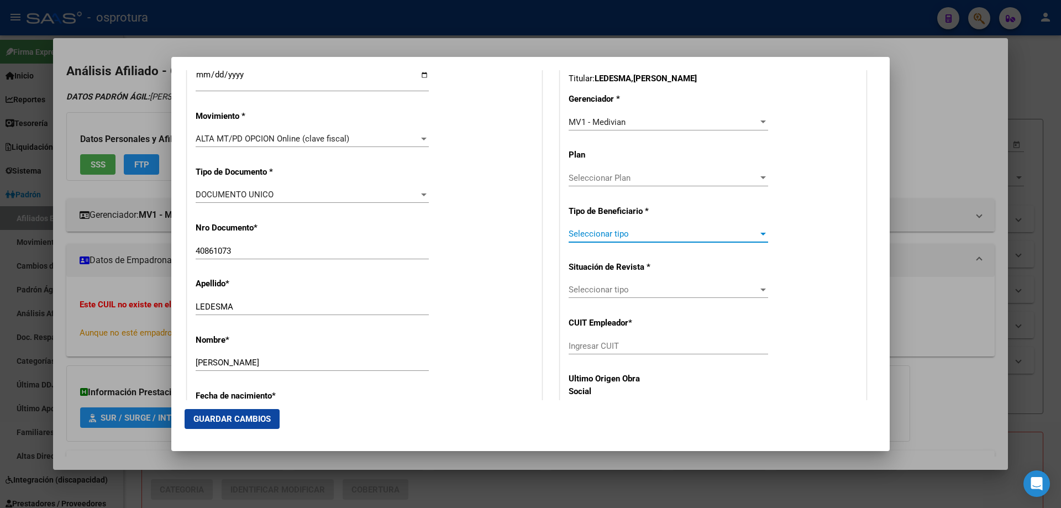
click at [620, 233] on span "Seleccionar tipo" at bounding box center [664, 234] width 190 height 10
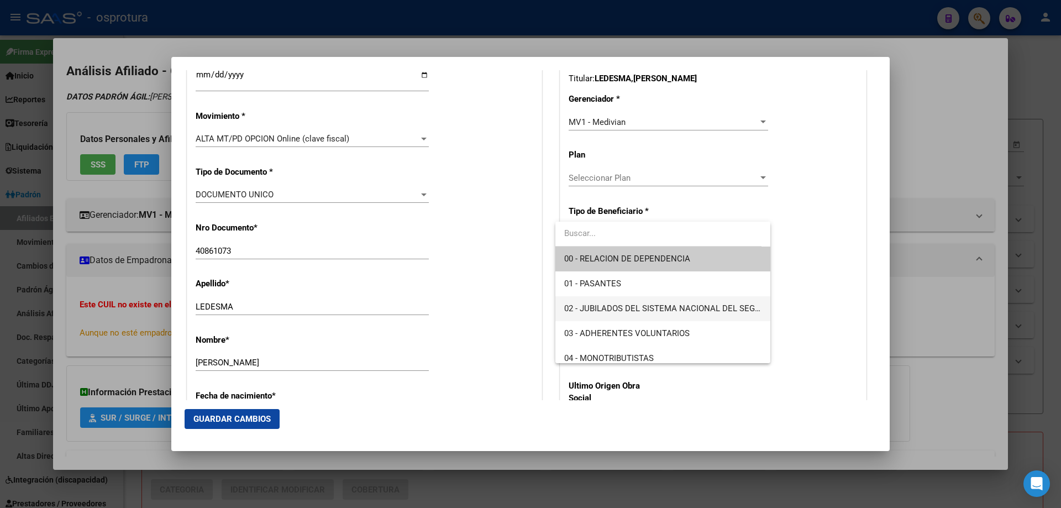
scroll to position [111, 0]
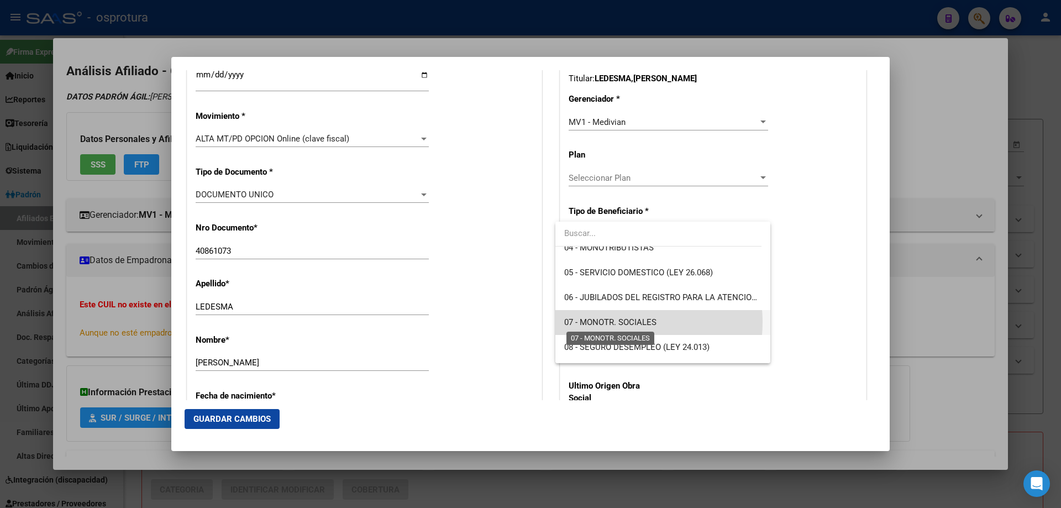
click at [618, 322] on span "07 - MONOTR. SOCIALES" at bounding box center [610, 322] width 92 height 10
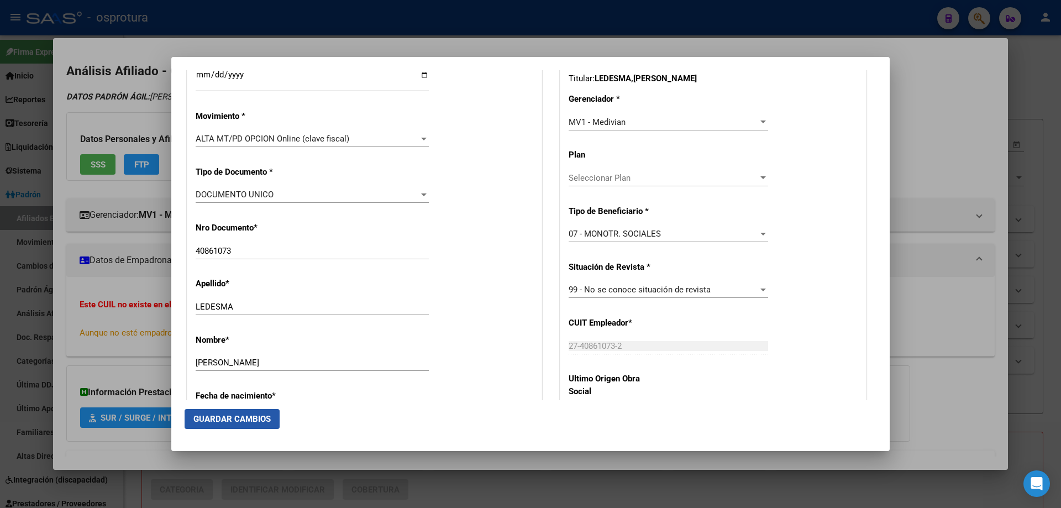
click at [235, 416] on span "Guardar Cambios" at bounding box center [231, 419] width 77 height 10
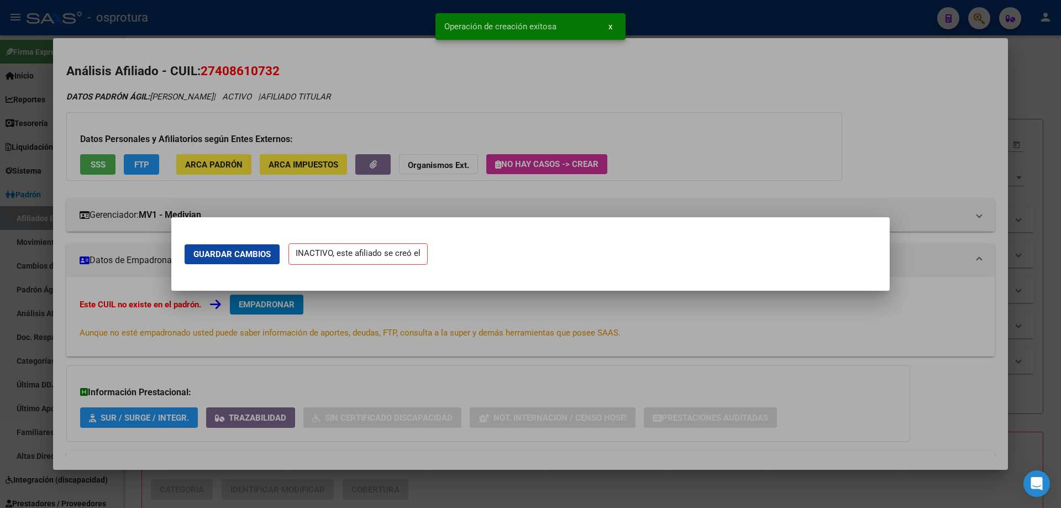
scroll to position [0, 0]
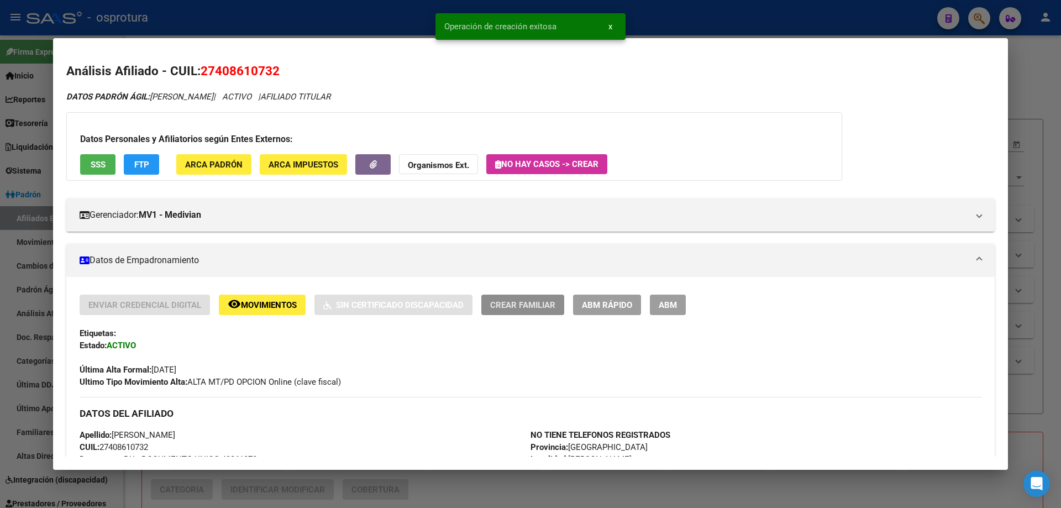
click at [523, 313] on button "Crear Familiar" at bounding box center [522, 305] width 83 height 20
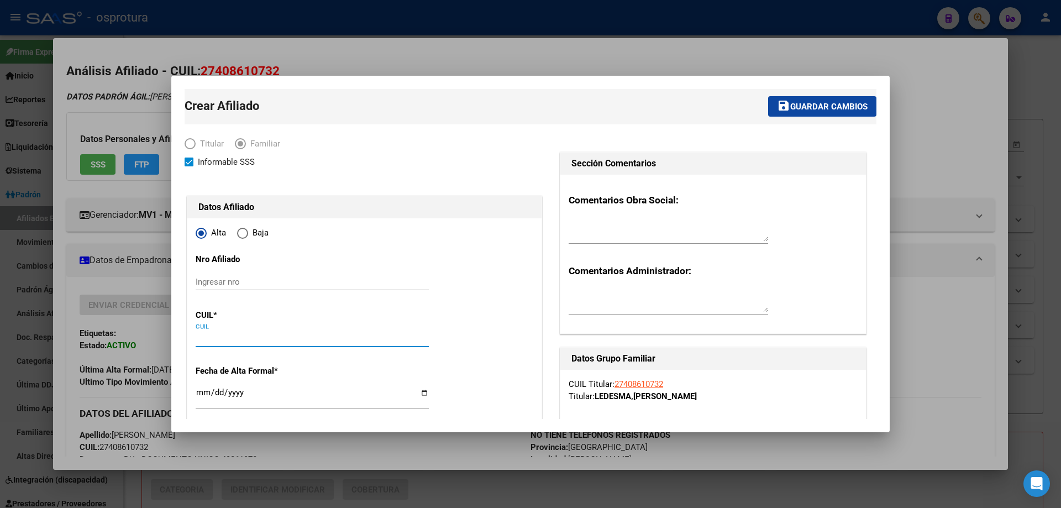
click at [225, 340] on input "CUIL" at bounding box center [312, 338] width 233 height 10
paste input "27-58572400-4"
click at [198, 390] on input "Ingresar fecha" at bounding box center [312, 397] width 233 height 18
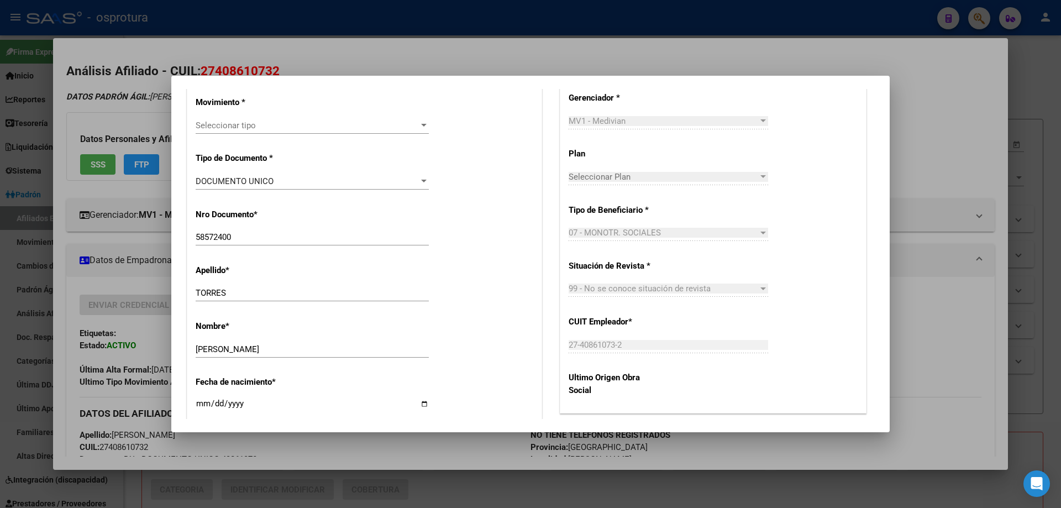
scroll to position [442, 0]
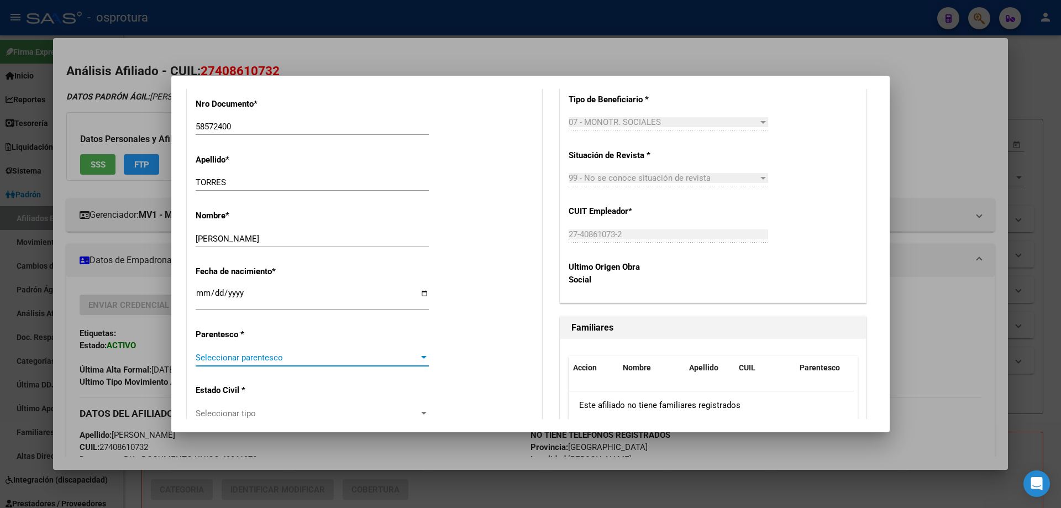
click at [248, 353] on span "Seleccionar parentesco" at bounding box center [307, 358] width 223 height 10
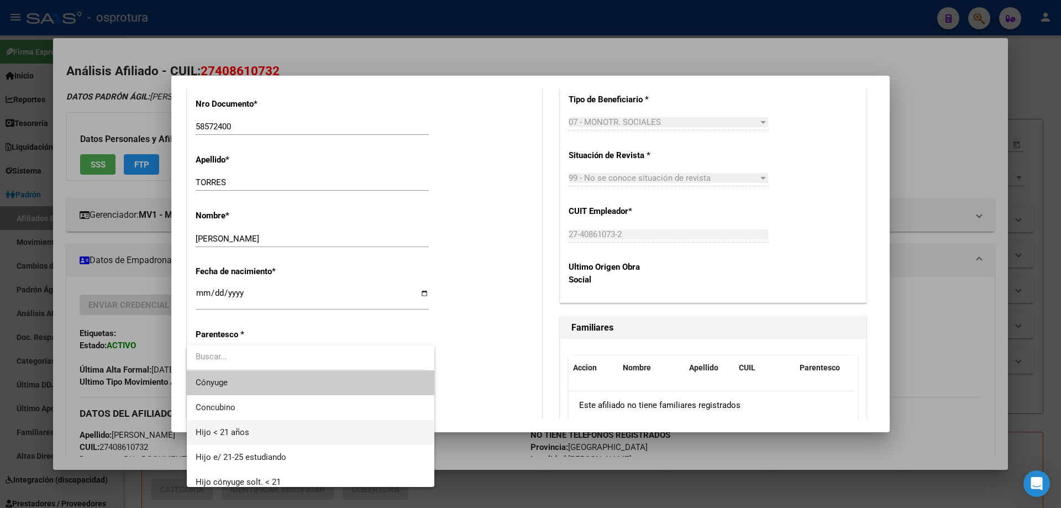
click at [266, 443] on span "Hijo < 21 años" at bounding box center [311, 432] width 230 height 25
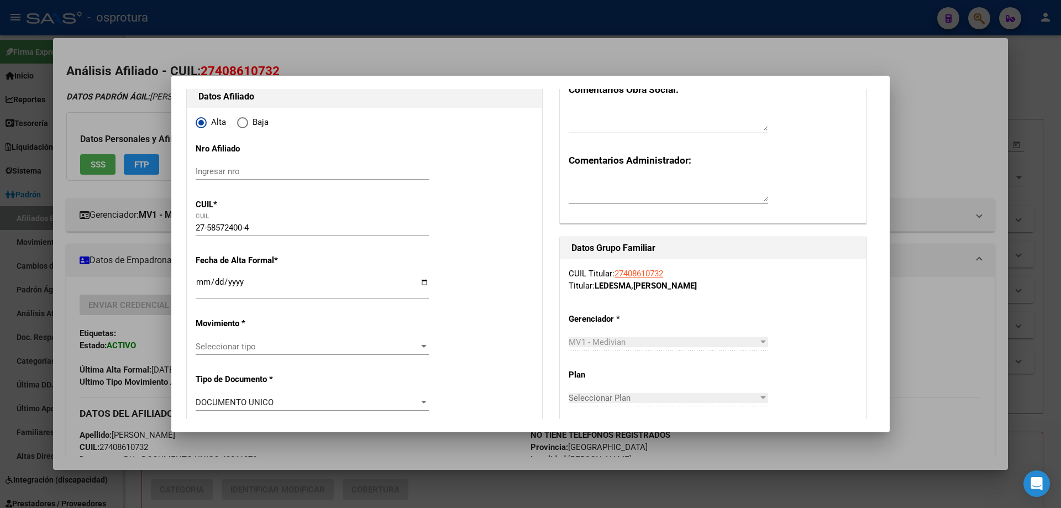
scroll to position [0, 0]
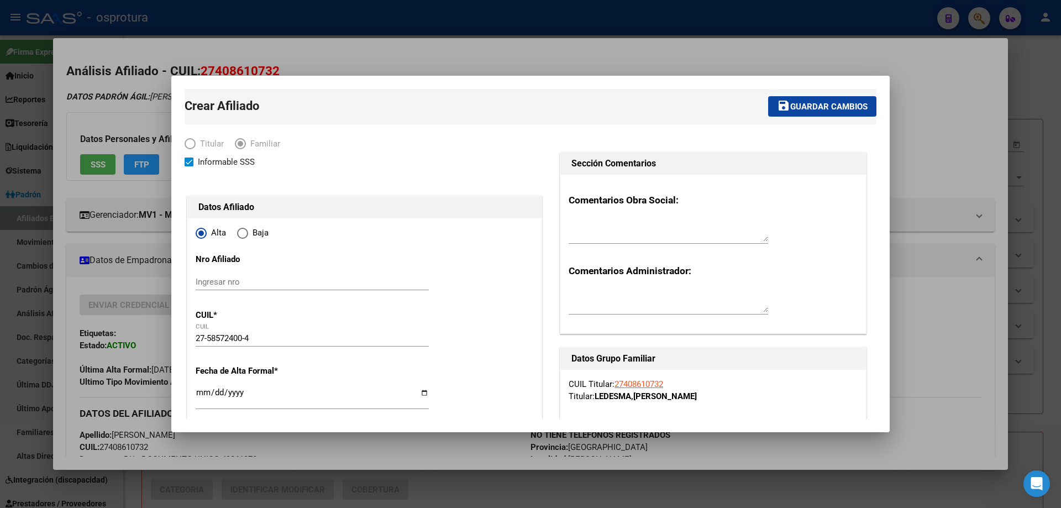
click at [793, 105] on span "Guardar cambios" at bounding box center [828, 107] width 77 height 10
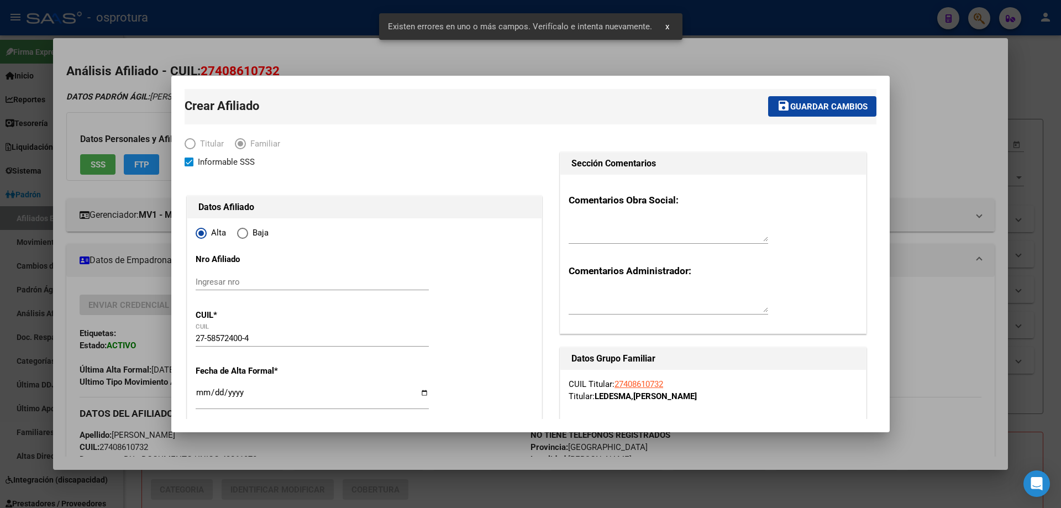
scroll to position [276, 0]
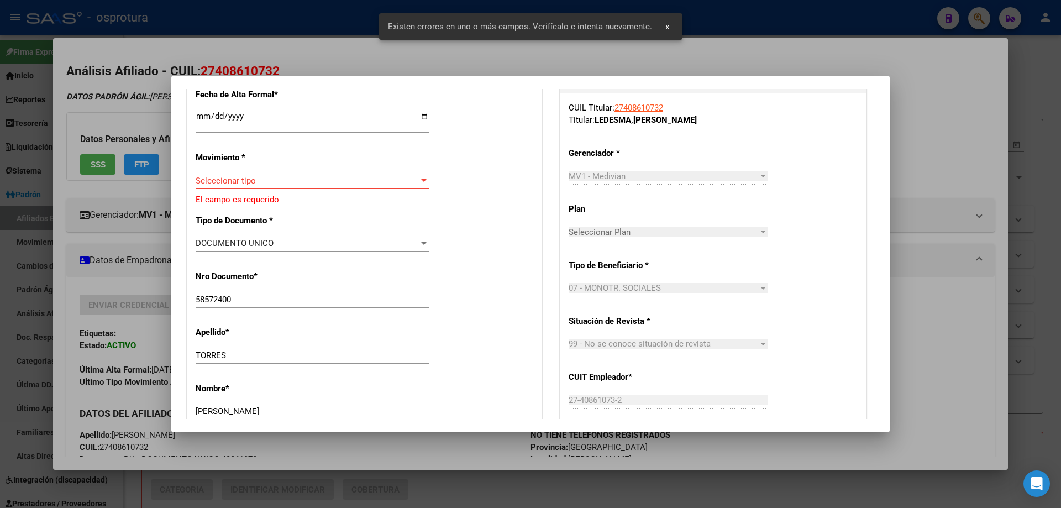
click at [268, 185] on span "Seleccionar tipo" at bounding box center [307, 181] width 223 height 10
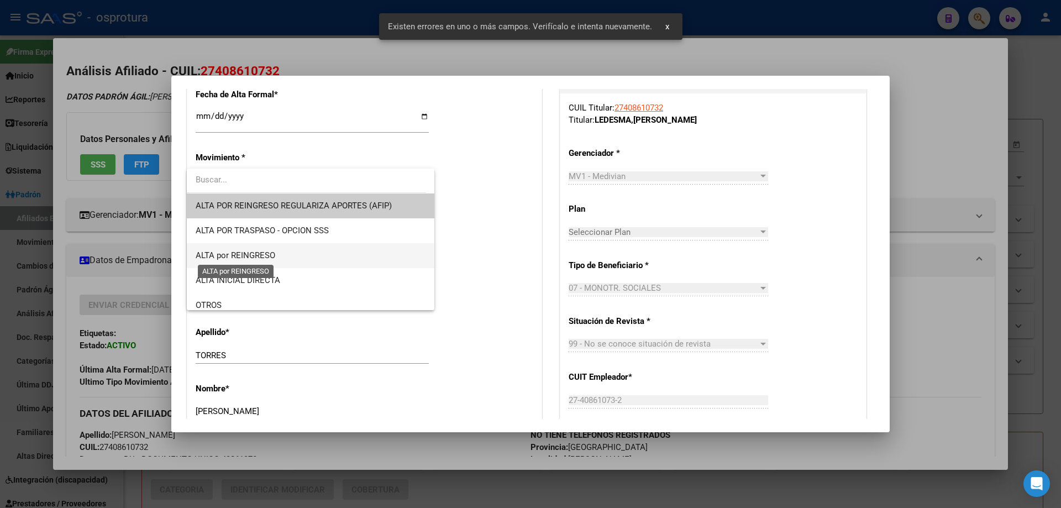
scroll to position [166, 0]
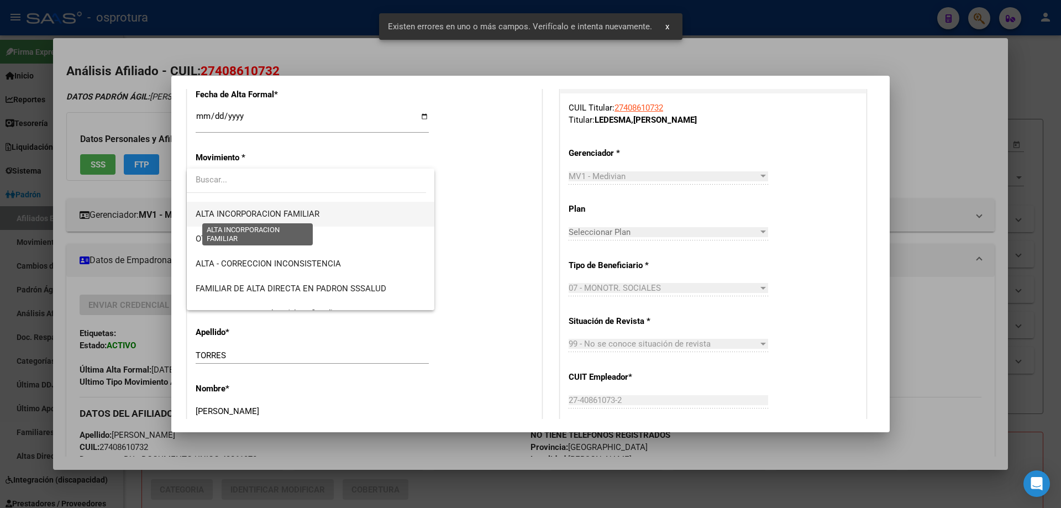
click at [281, 216] on span "ALTA INCORPORACION FAMILIAR" at bounding box center [258, 214] width 124 height 10
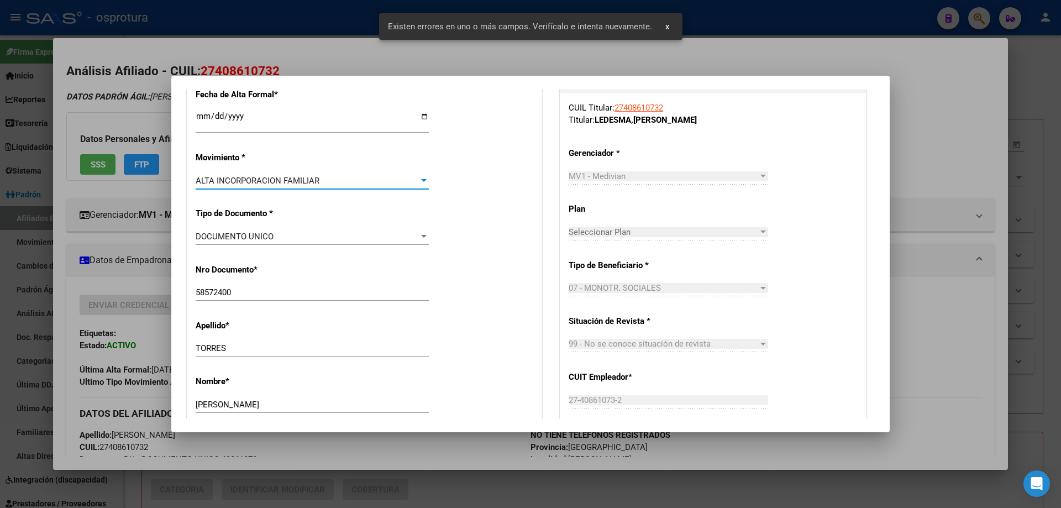
scroll to position [0, 0]
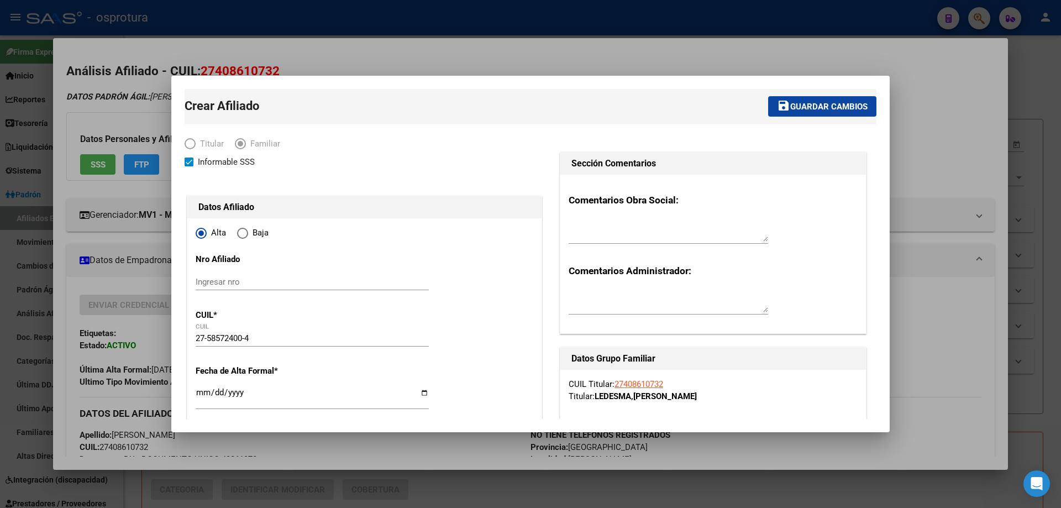
click at [798, 102] on span "Guardar cambios" at bounding box center [828, 107] width 77 height 10
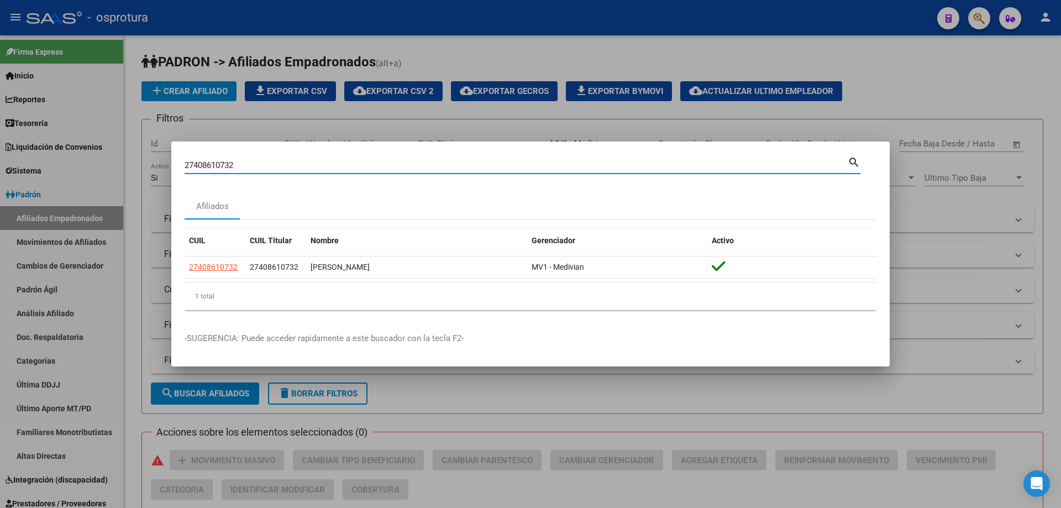
click at [305, 170] on input "27408610732" at bounding box center [516, 165] width 663 height 10
paste input "-40975429-0"
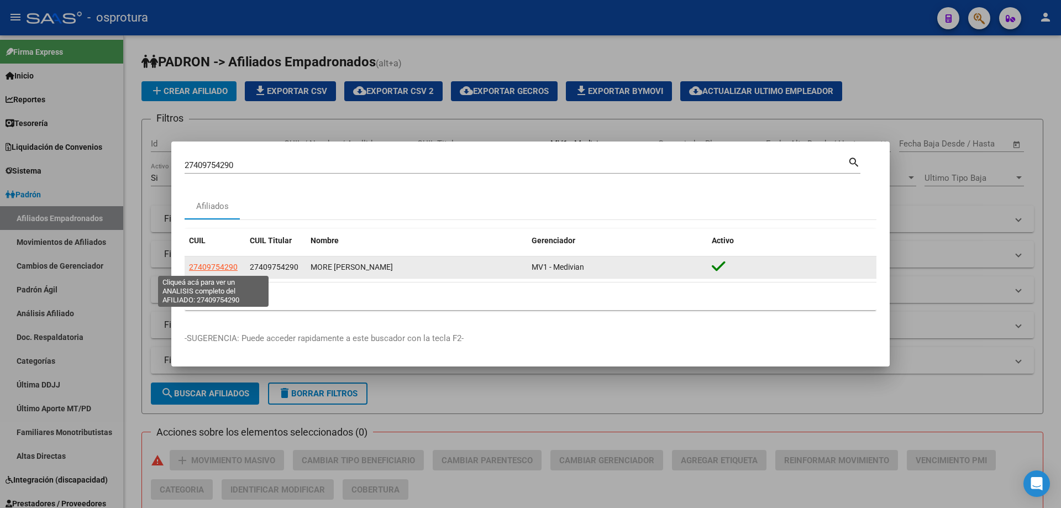
click at [211, 263] on span "27409754290" at bounding box center [213, 267] width 49 height 9
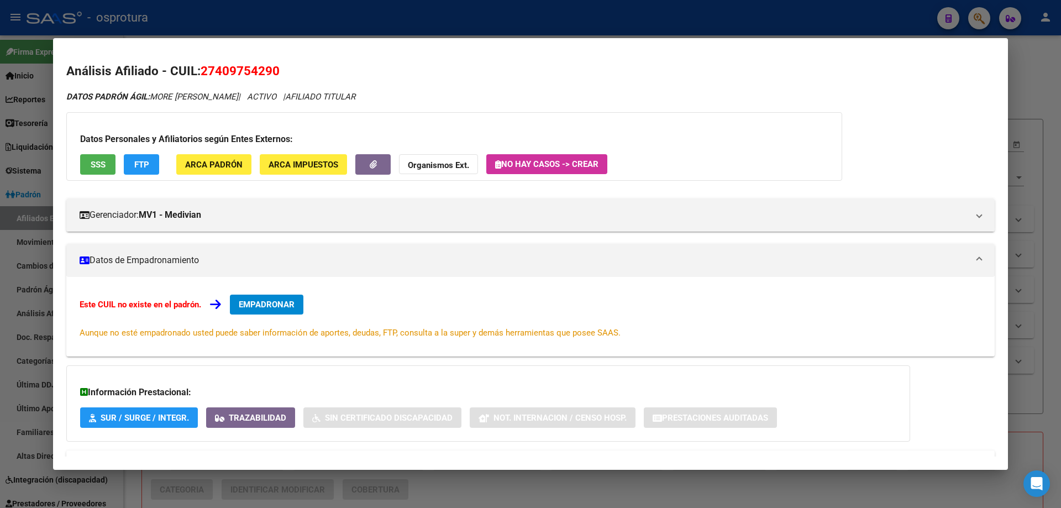
click at [255, 307] on span "EMPADRONAR" at bounding box center [267, 305] width 56 height 10
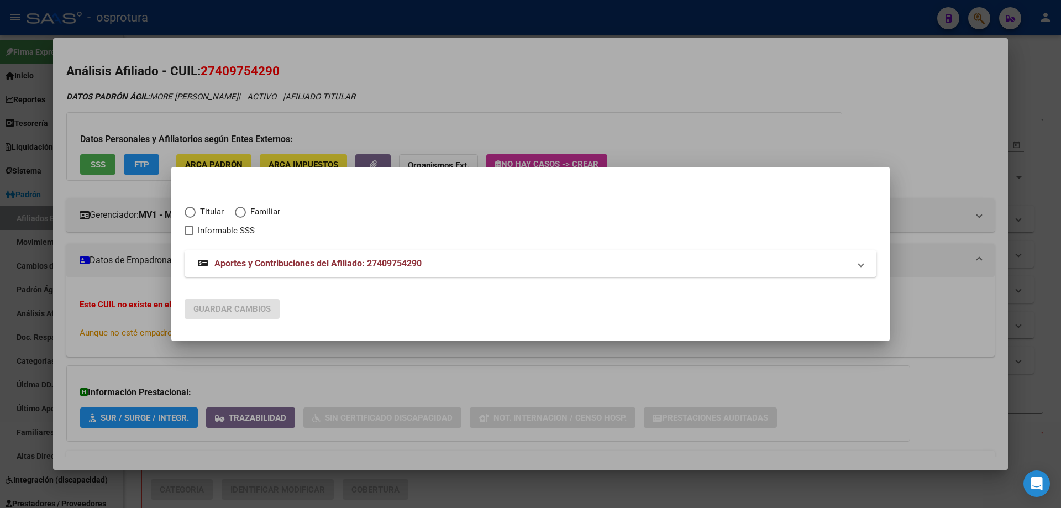
click at [202, 207] on span "Titular" at bounding box center [210, 212] width 28 height 13
click at [196, 207] on input "Titular" at bounding box center [190, 212] width 11 height 11
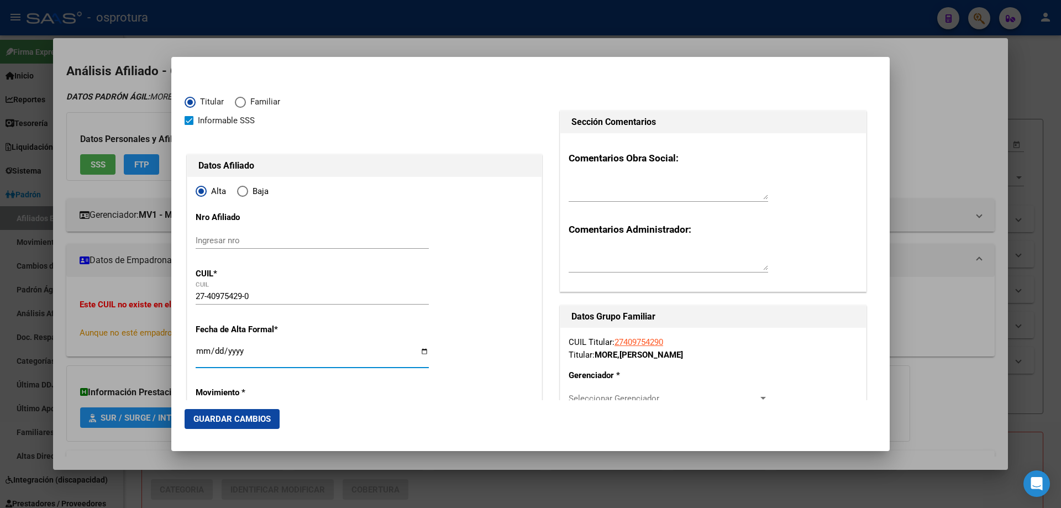
click at [205, 352] on input "Ingresar fecha" at bounding box center [312, 356] width 233 height 18
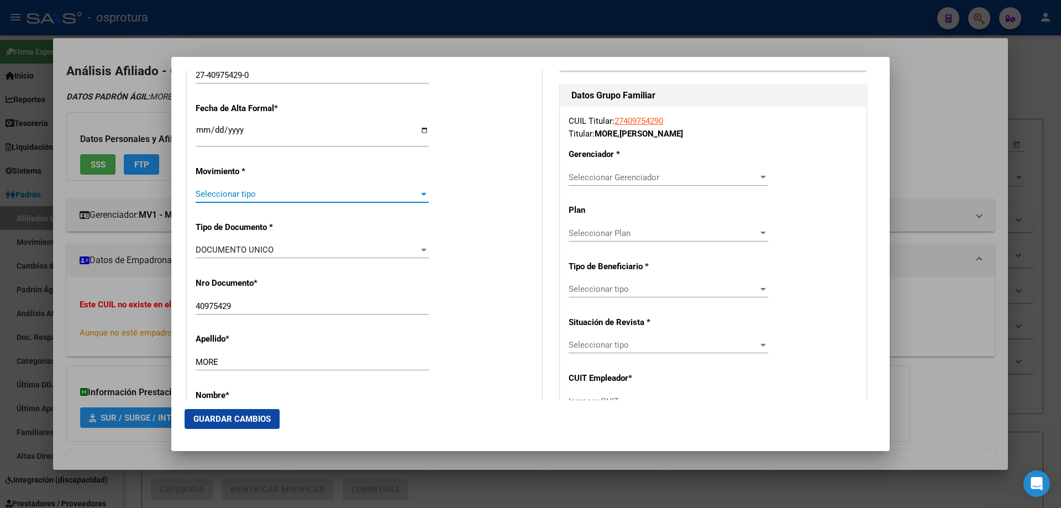
click at [245, 190] on span "Seleccionar tipo" at bounding box center [307, 194] width 223 height 10
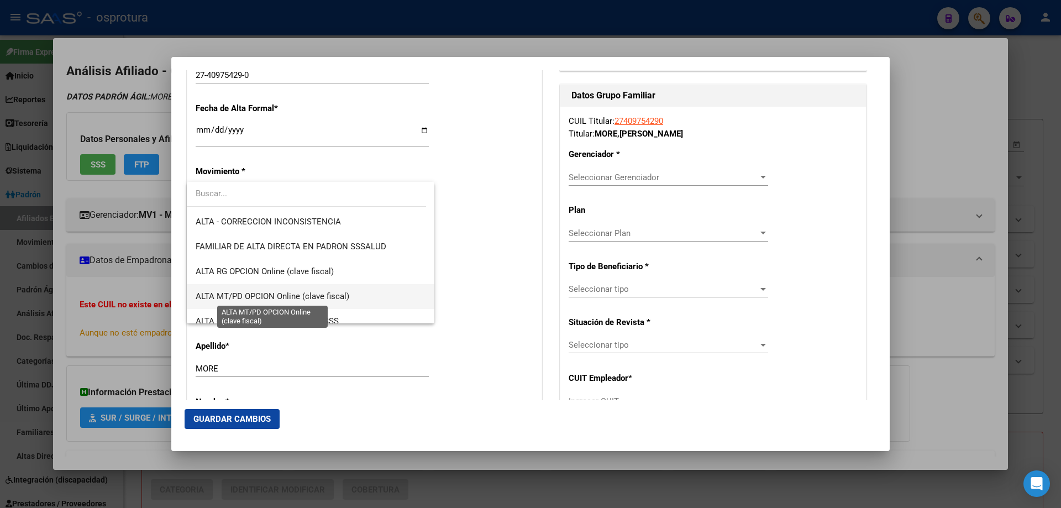
click at [281, 299] on span "ALTA MT/PD OPCION Online (clave fiscal)" at bounding box center [273, 296] width 154 height 10
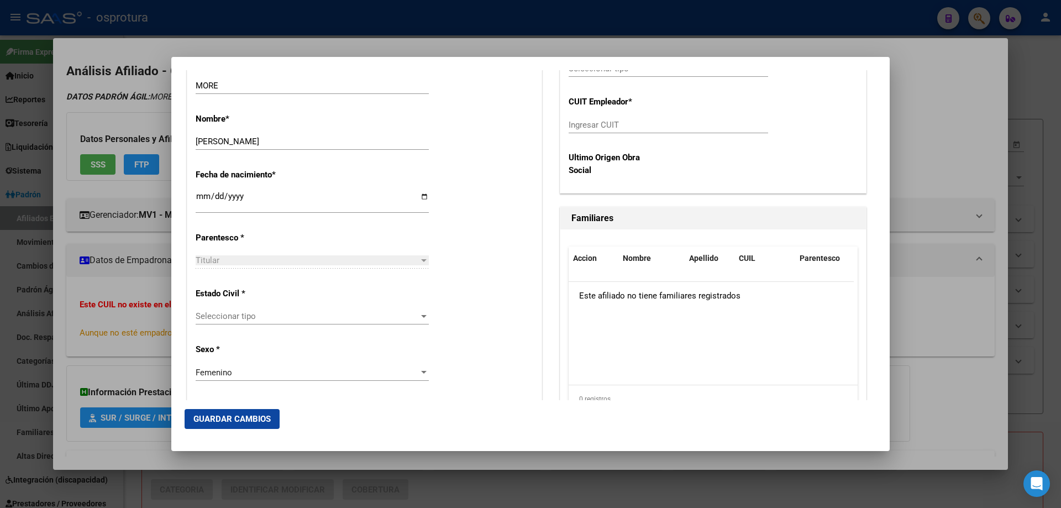
scroll to position [608, 0]
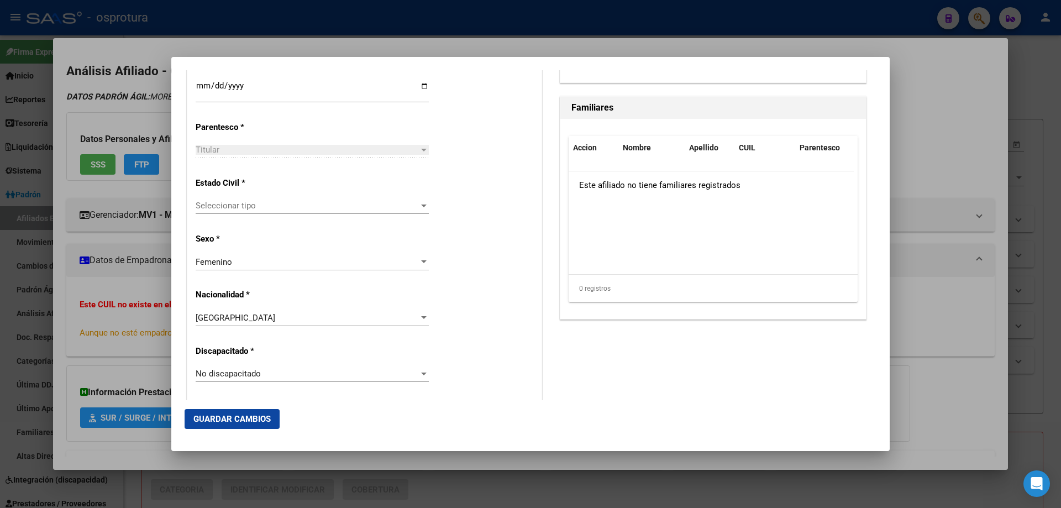
click at [256, 203] on span "Seleccionar tipo" at bounding box center [307, 206] width 223 height 10
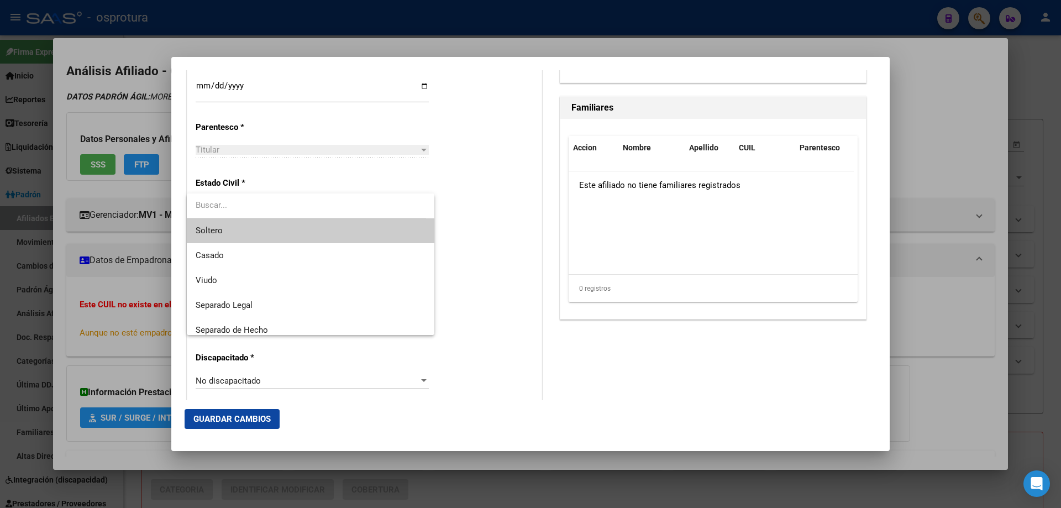
click at [269, 238] on span "Soltero" at bounding box center [311, 230] width 230 height 25
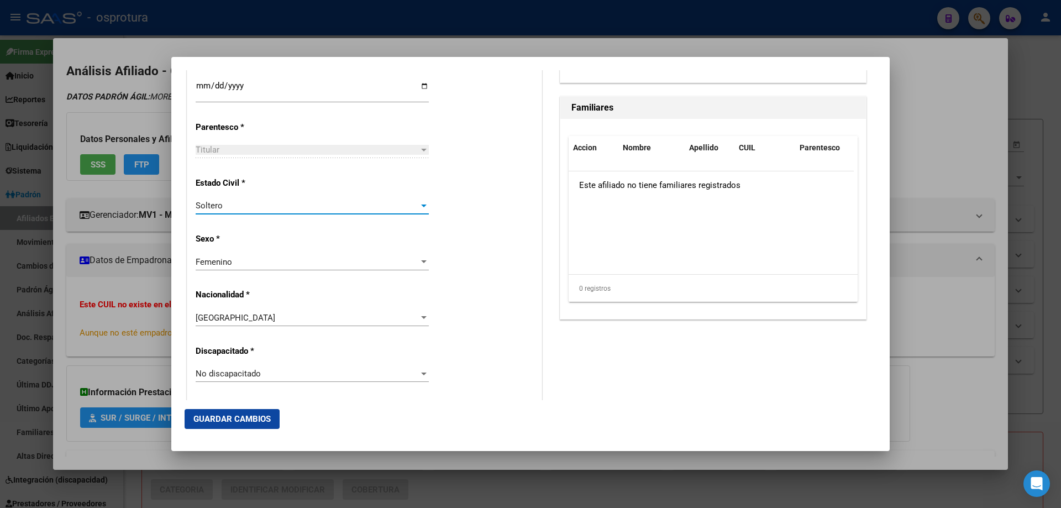
scroll to position [276, 0]
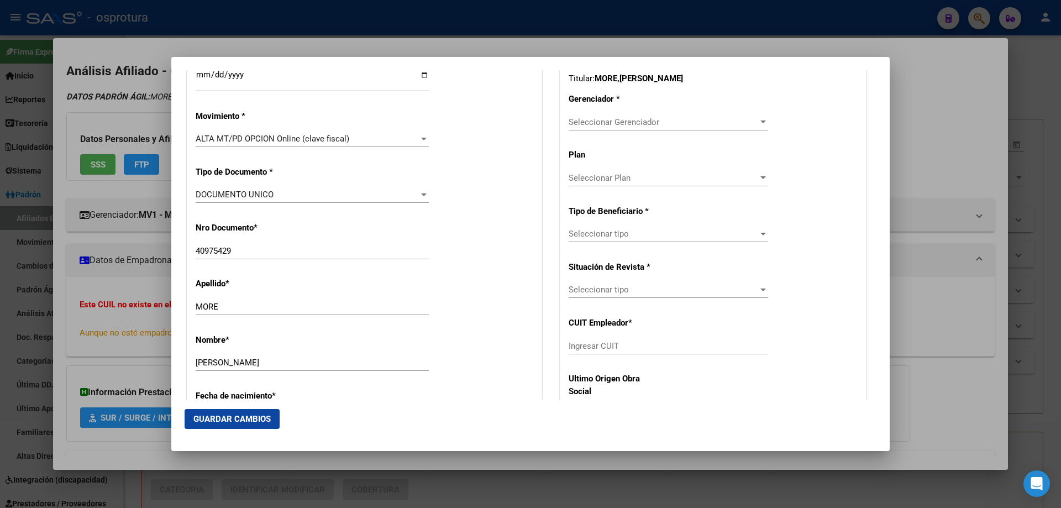
click at [623, 120] on span "Seleccionar Gerenciador" at bounding box center [664, 122] width 190 height 10
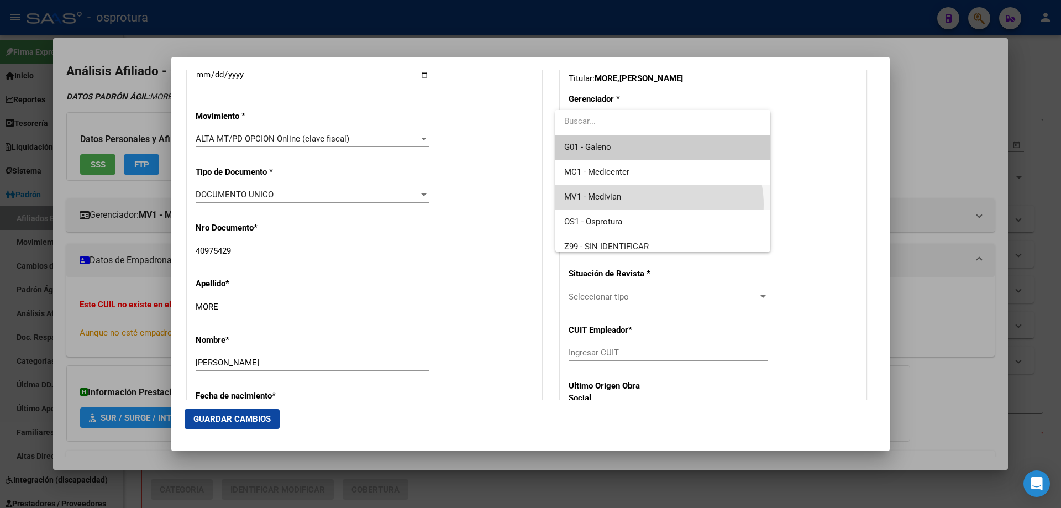
click at [658, 204] on span "MV1 - Medivian" at bounding box center [662, 197] width 197 height 25
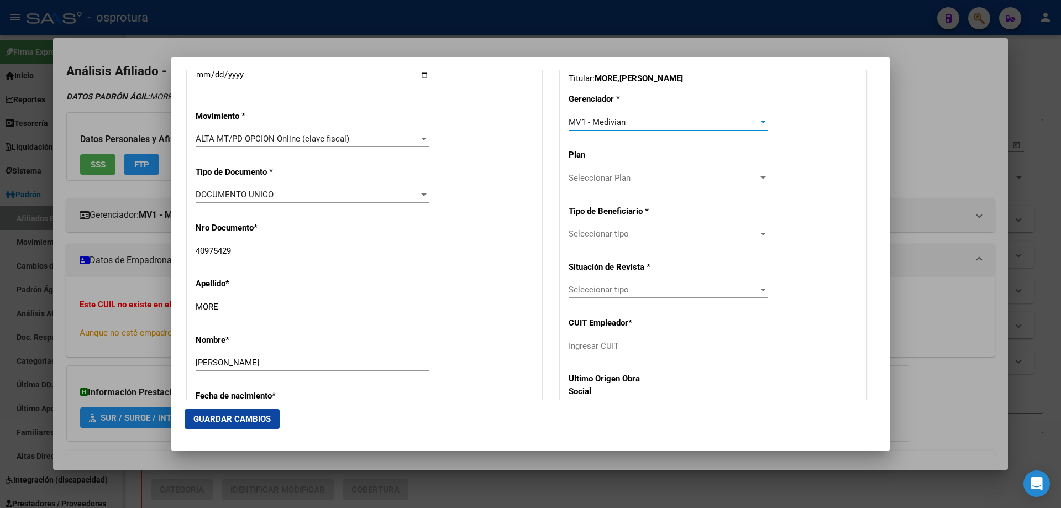
click at [649, 237] on span "Seleccionar tipo" at bounding box center [664, 234] width 190 height 10
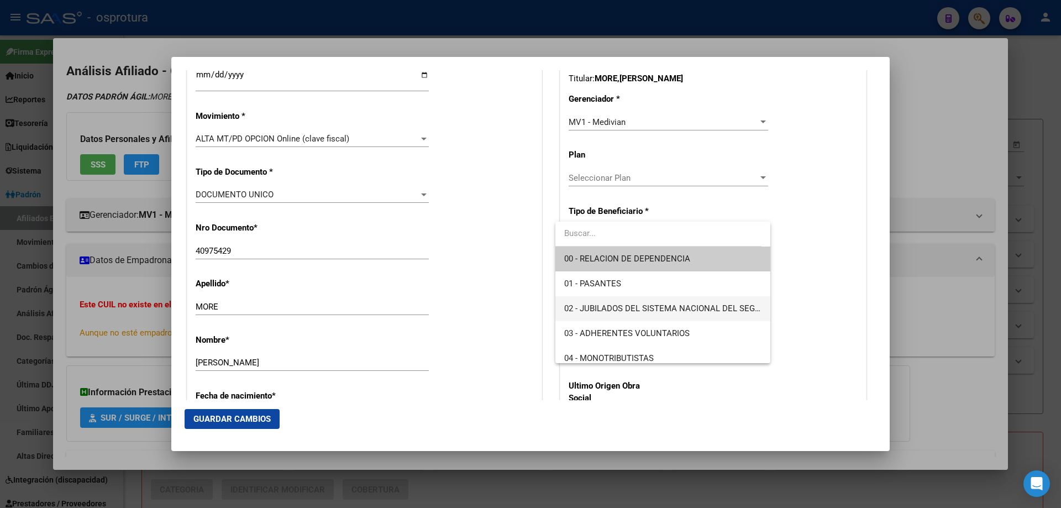
scroll to position [111, 0]
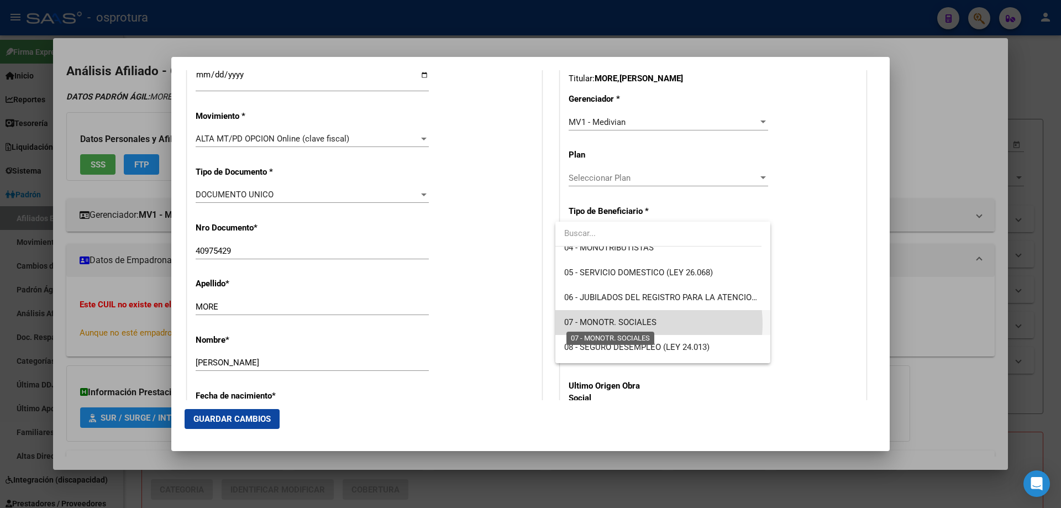
click at [636, 324] on span "07 - MONOTR. SOCIALES" at bounding box center [610, 322] width 92 height 10
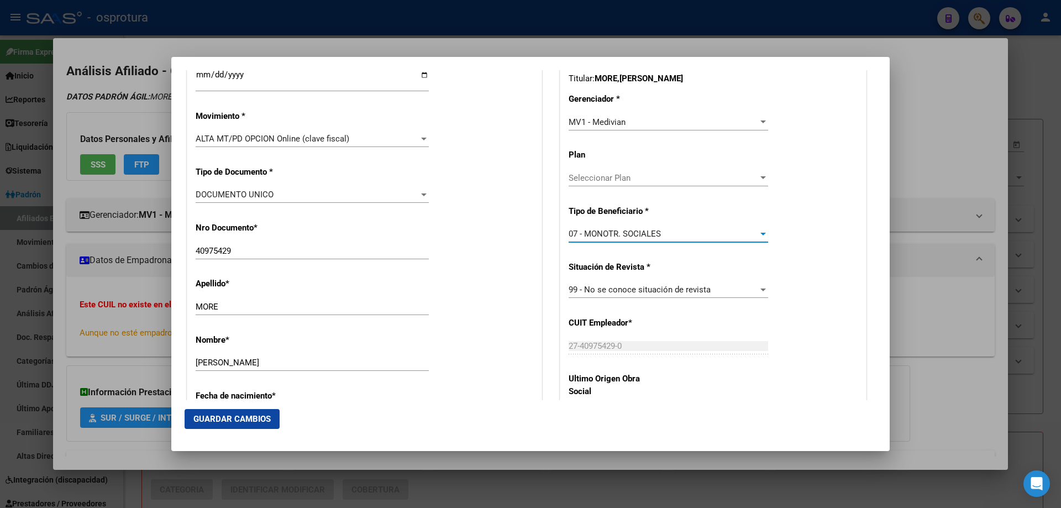
click at [228, 412] on button "Guardar Cambios" at bounding box center [232, 419] width 95 height 20
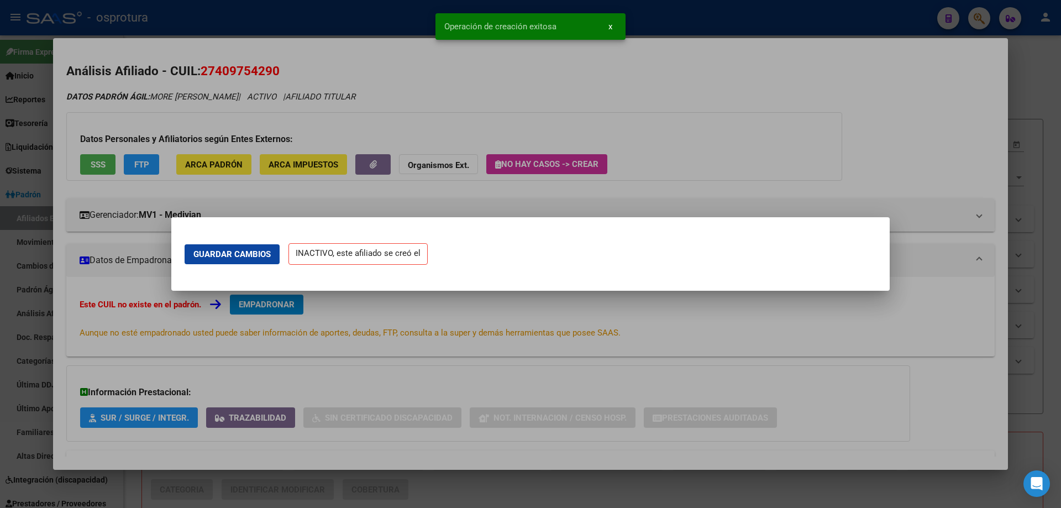
scroll to position [0, 0]
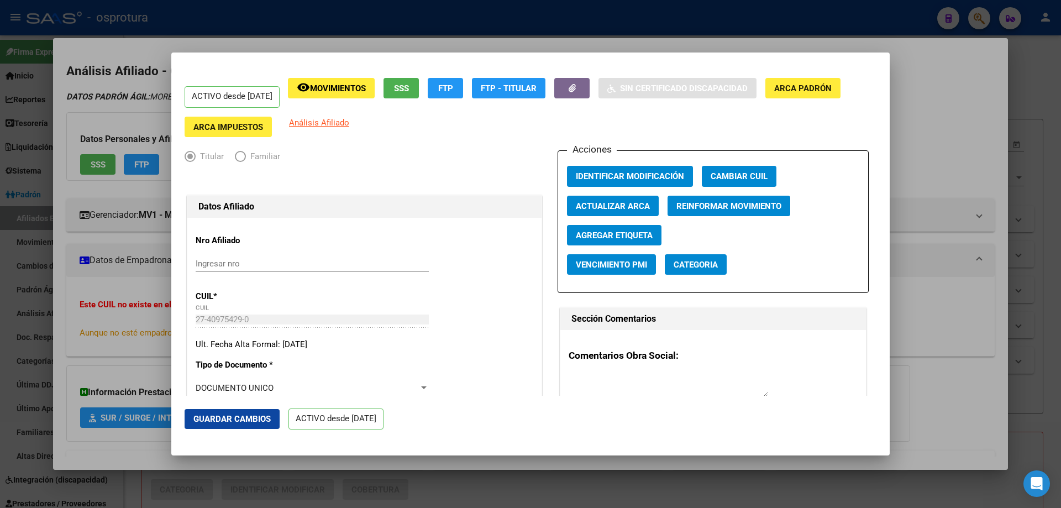
click at [228, 412] on button "Guardar Cambios" at bounding box center [232, 419] width 95 height 20
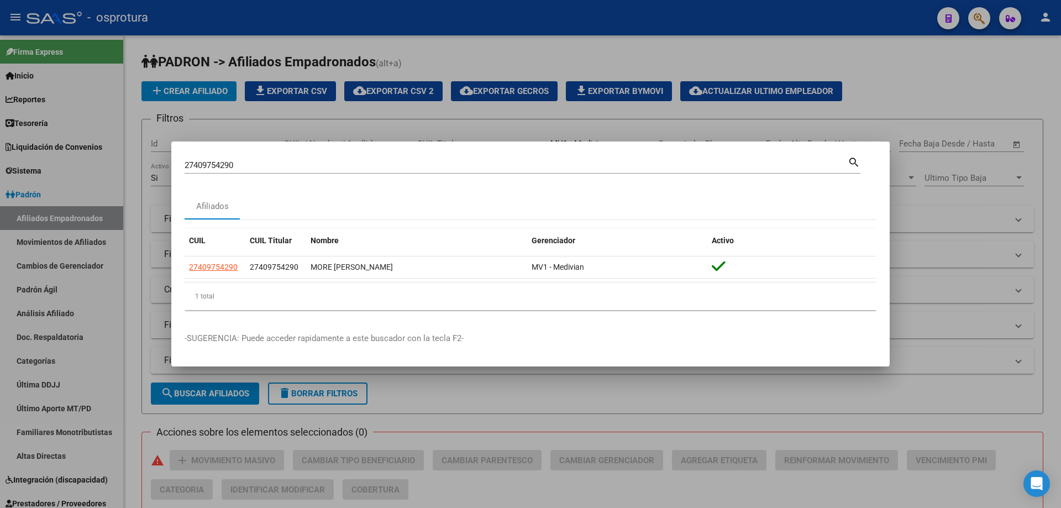
click at [287, 165] on input "27409754290" at bounding box center [516, 165] width 663 height 10
paste input "0-38942728-5"
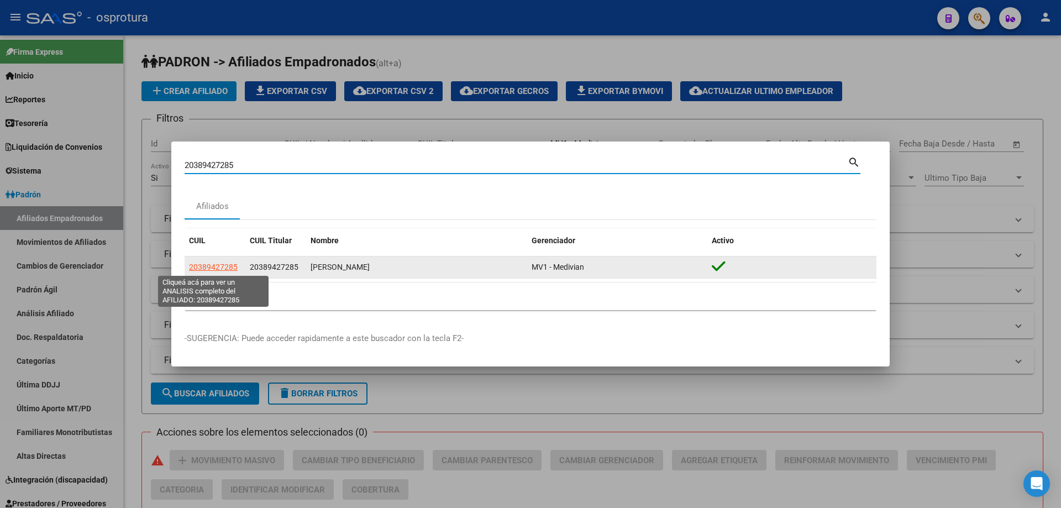
click at [202, 266] on span "20389427285" at bounding box center [213, 267] width 49 height 9
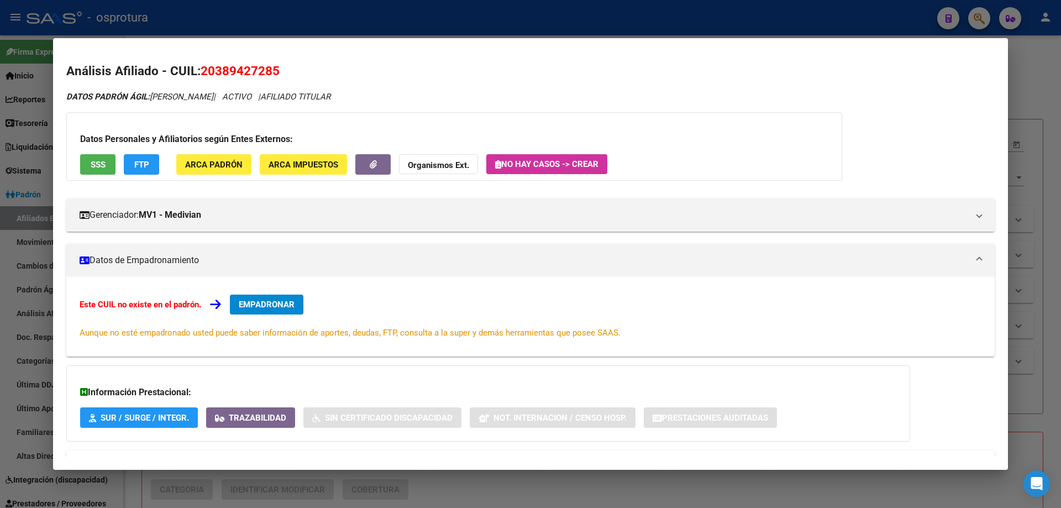
click at [273, 305] on span "EMPADRONAR" at bounding box center [267, 305] width 56 height 10
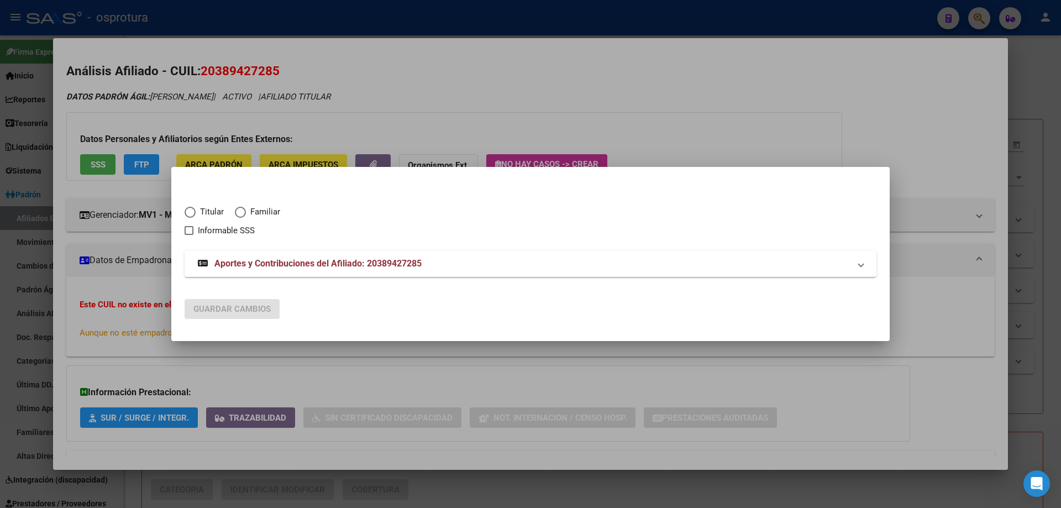
click at [198, 212] on span "Titular" at bounding box center [210, 212] width 28 height 13
click at [196, 212] on input "Titular" at bounding box center [190, 212] width 11 height 11
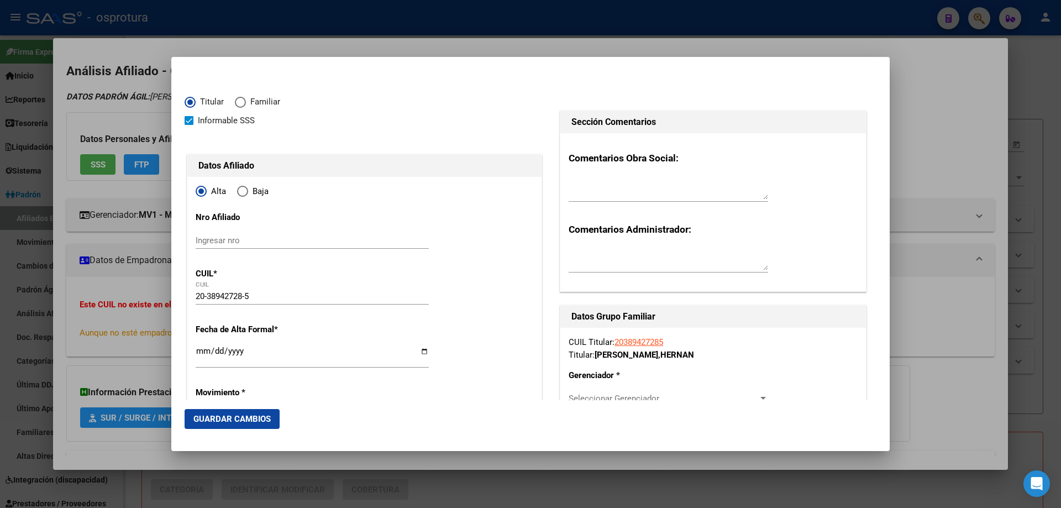
click at [203, 351] on input "Ingresar fecha" at bounding box center [312, 356] width 233 height 18
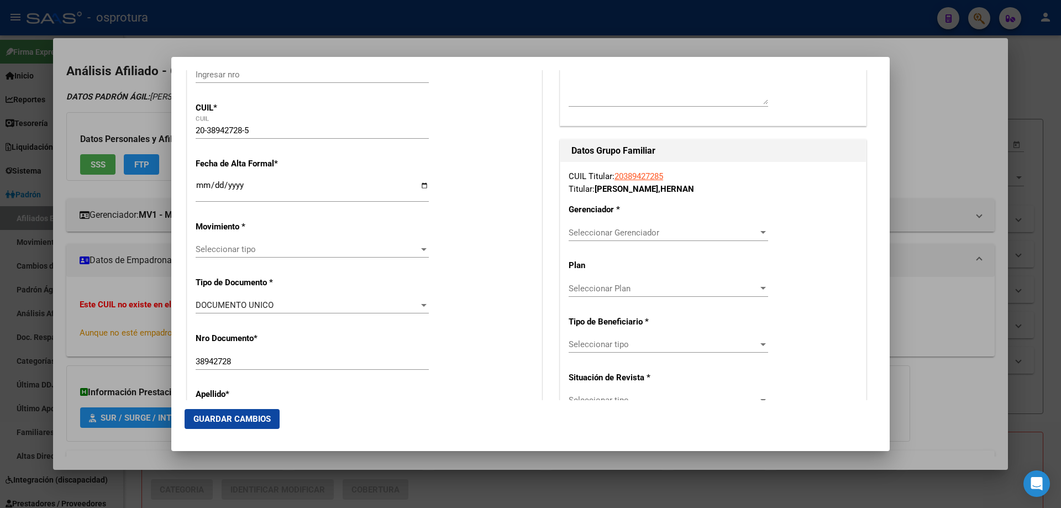
click at [248, 255] on div "Seleccionar tipo Seleccionar tipo" at bounding box center [312, 249] width 233 height 17
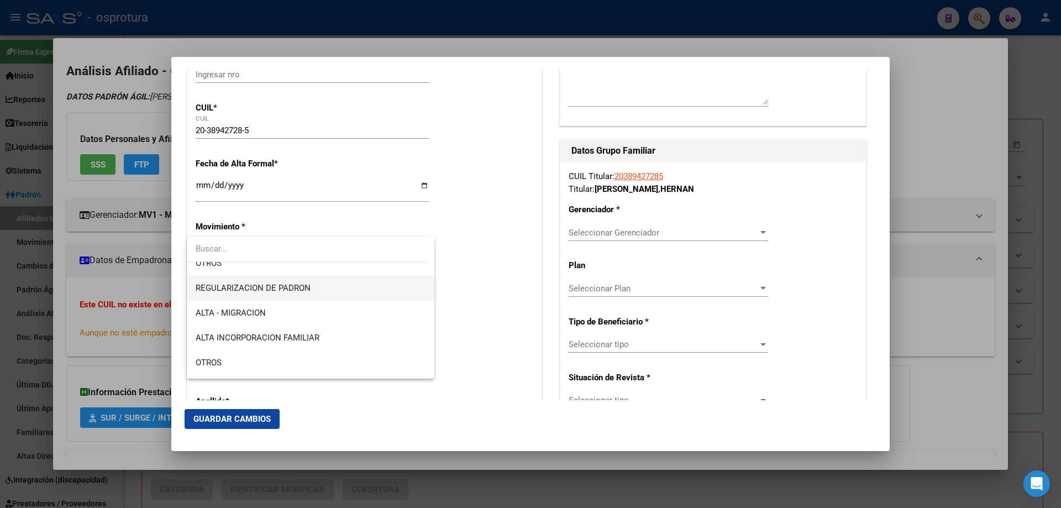
scroll to position [221, 0]
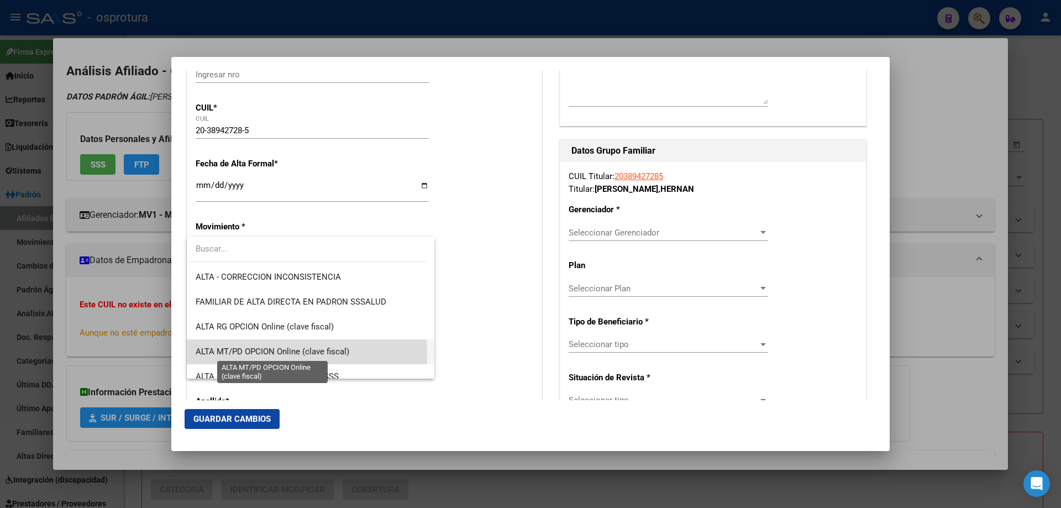
click at [288, 356] on span "ALTA MT/PD OPCION Online (clave fiscal)" at bounding box center [273, 352] width 154 height 10
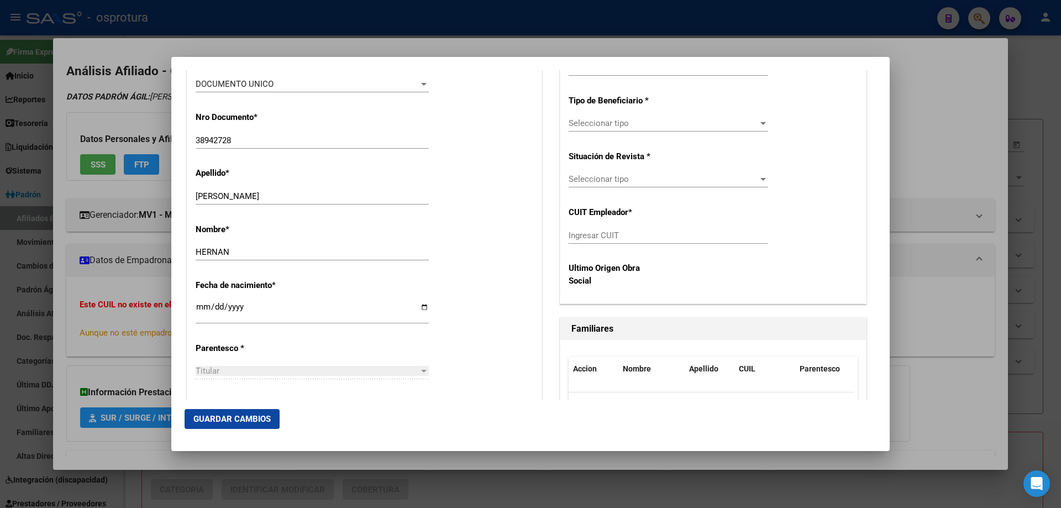
scroll to position [442, 0]
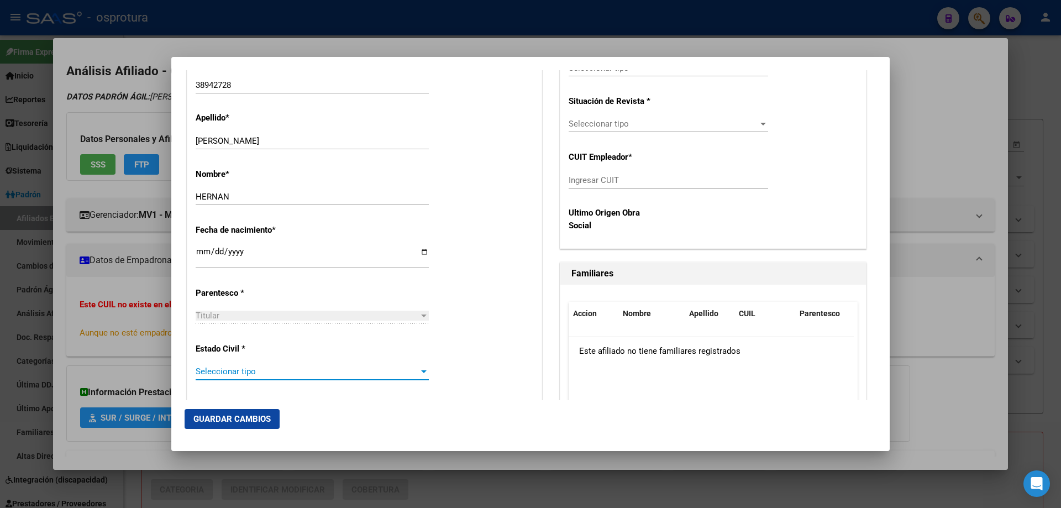
click at [252, 367] on span "Seleccionar tipo" at bounding box center [307, 371] width 223 height 10
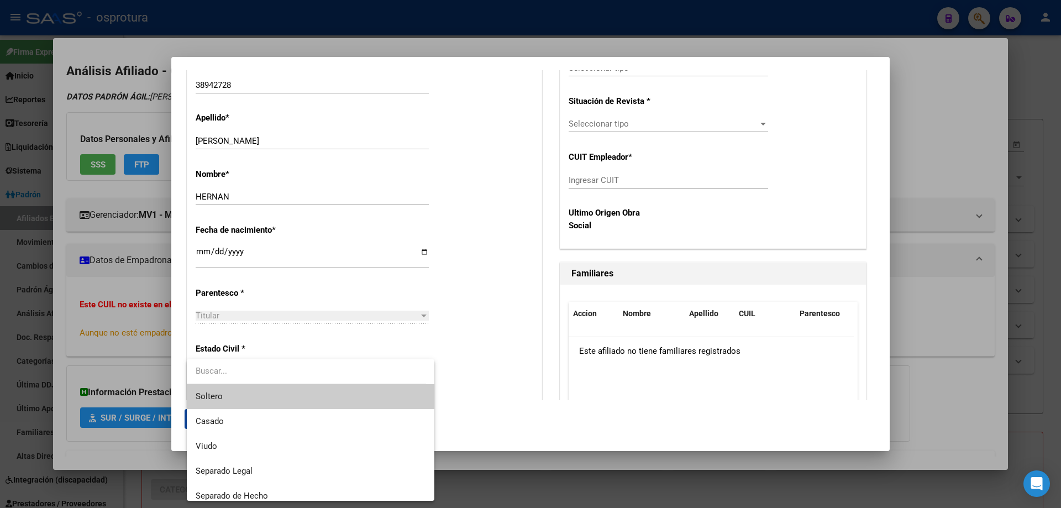
click at [267, 399] on span "Soltero" at bounding box center [311, 396] width 230 height 25
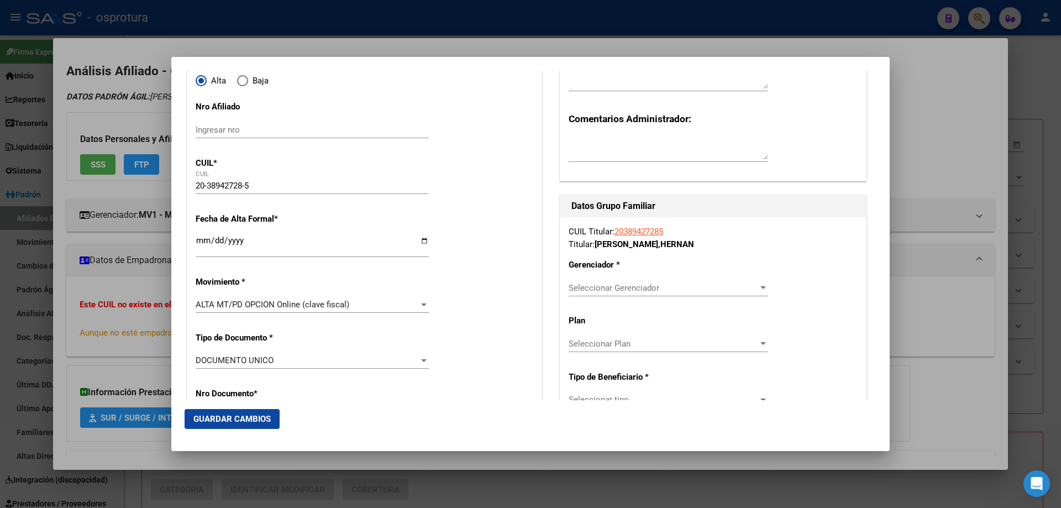
scroll to position [276, 0]
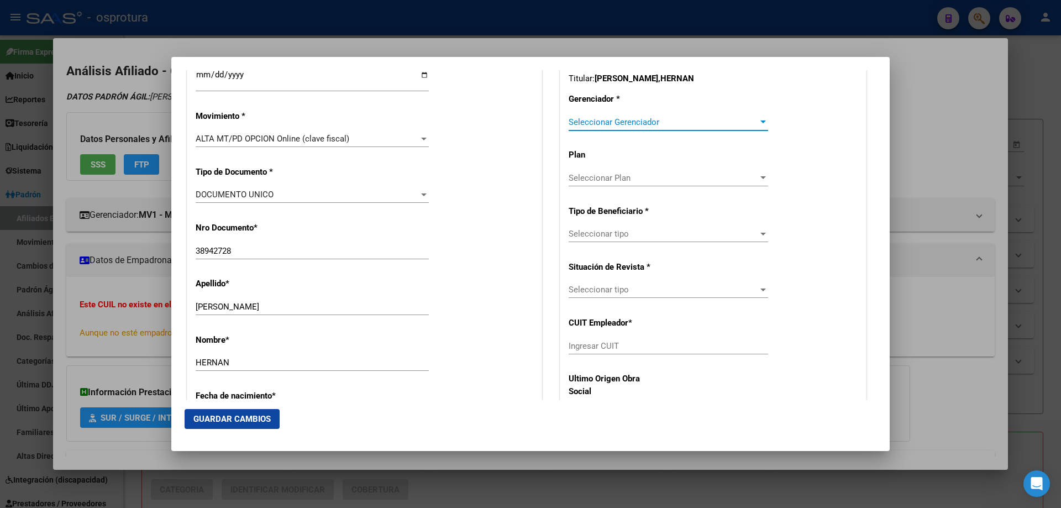
click at [610, 121] on span "Seleccionar Gerenciador" at bounding box center [664, 122] width 190 height 10
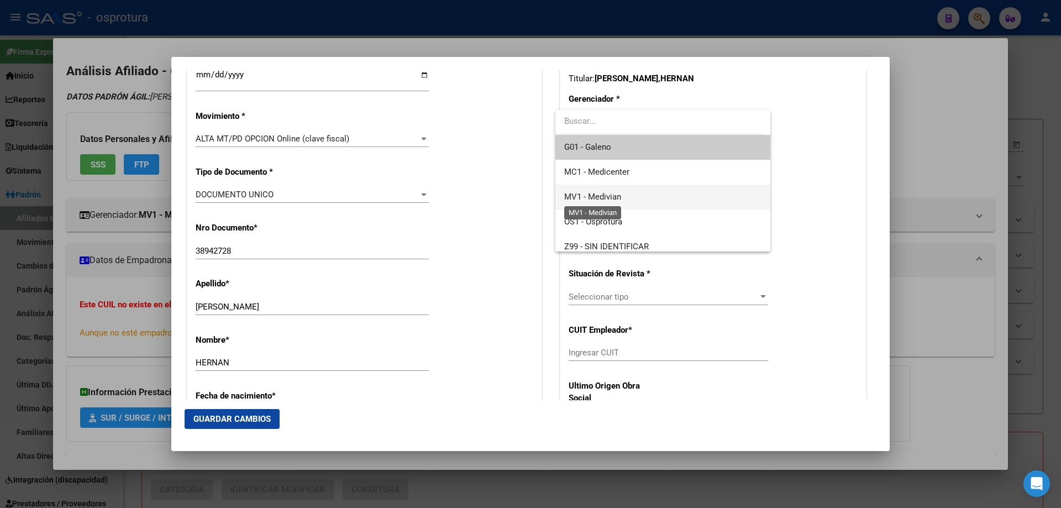
click at [618, 192] on span "MV1 - Medivian" at bounding box center [592, 197] width 57 height 10
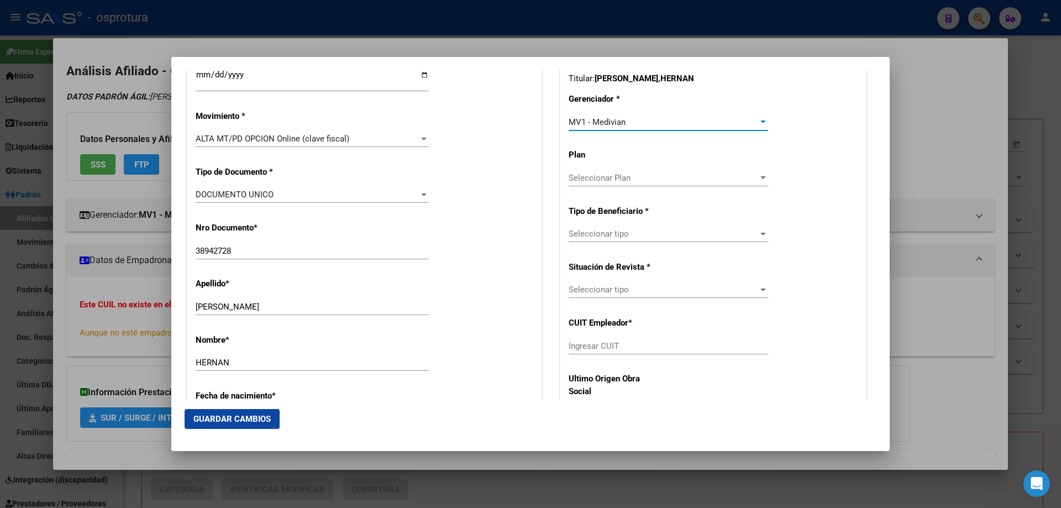
click at [617, 238] on span "Seleccionar tipo" at bounding box center [664, 234] width 190 height 10
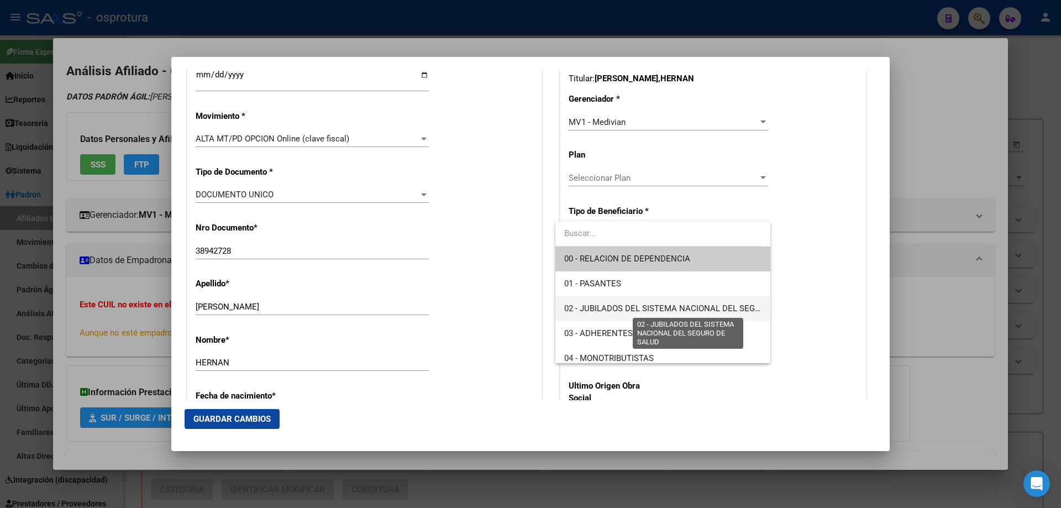
scroll to position [111, 0]
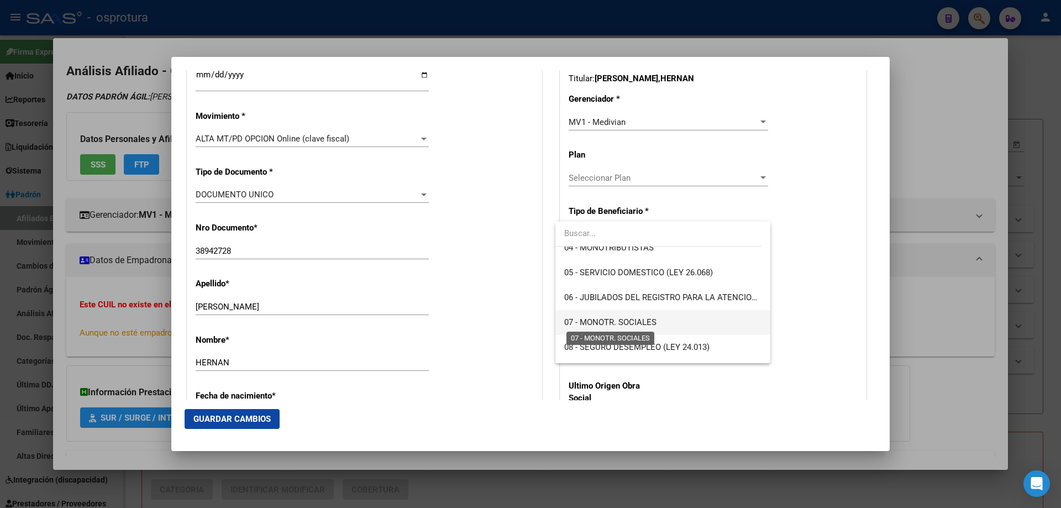
click at [611, 324] on span "07 - MONOTR. SOCIALES" at bounding box center [610, 322] width 92 height 10
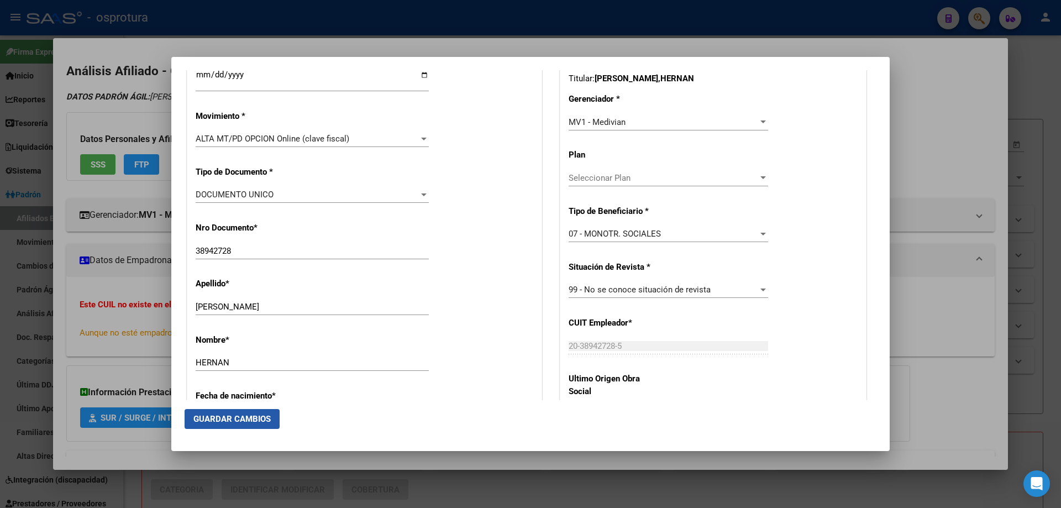
click at [244, 423] on span "Guardar Cambios" at bounding box center [231, 419] width 77 height 10
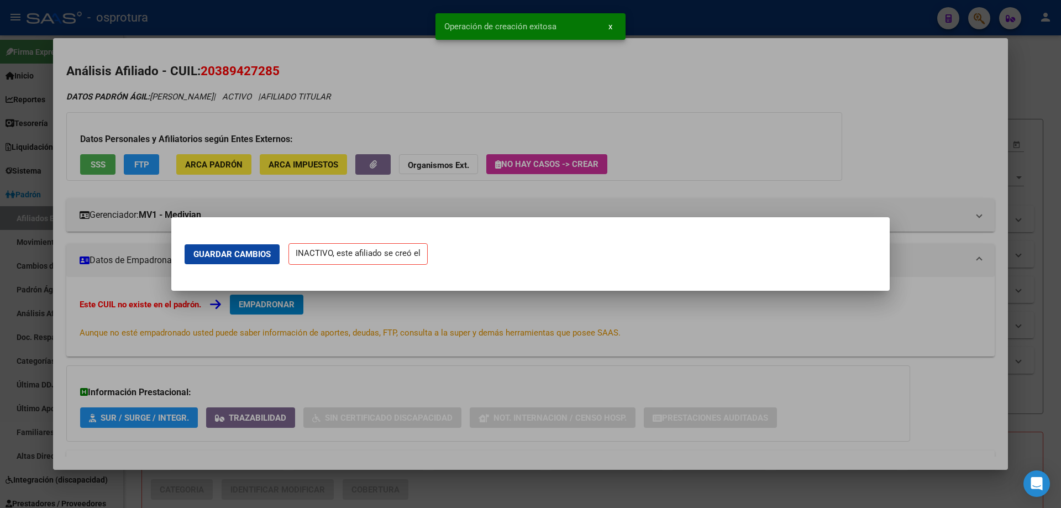
scroll to position [0, 0]
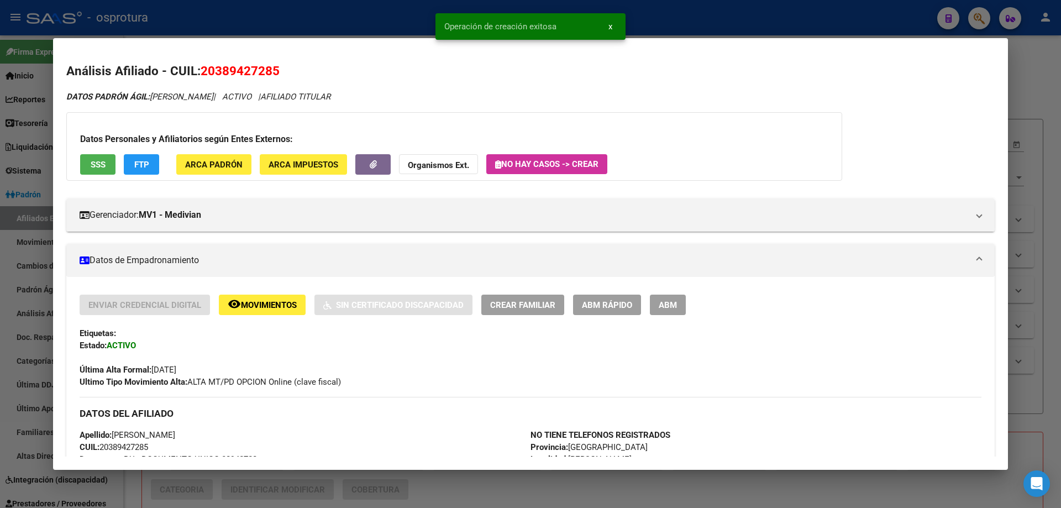
click at [529, 303] on span "Crear Familiar" at bounding box center [522, 305] width 65 height 10
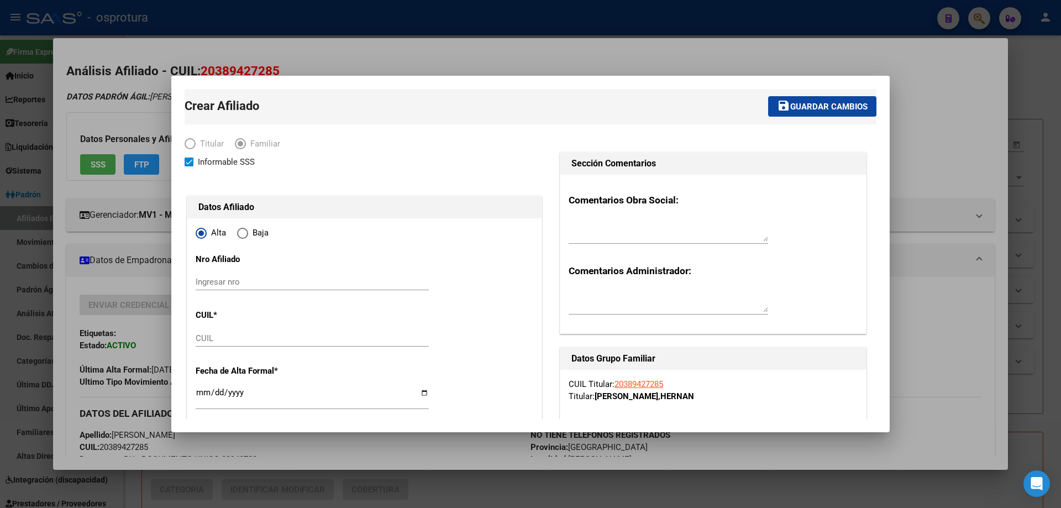
click at [233, 339] on input "CUIL" at bounding box center [312, 338] width 233 height 10
paste input "27-58203056-7"
click at [204, 393] on input "Ingresar fecha" at bounding box center [312, 397] width 233 height 18
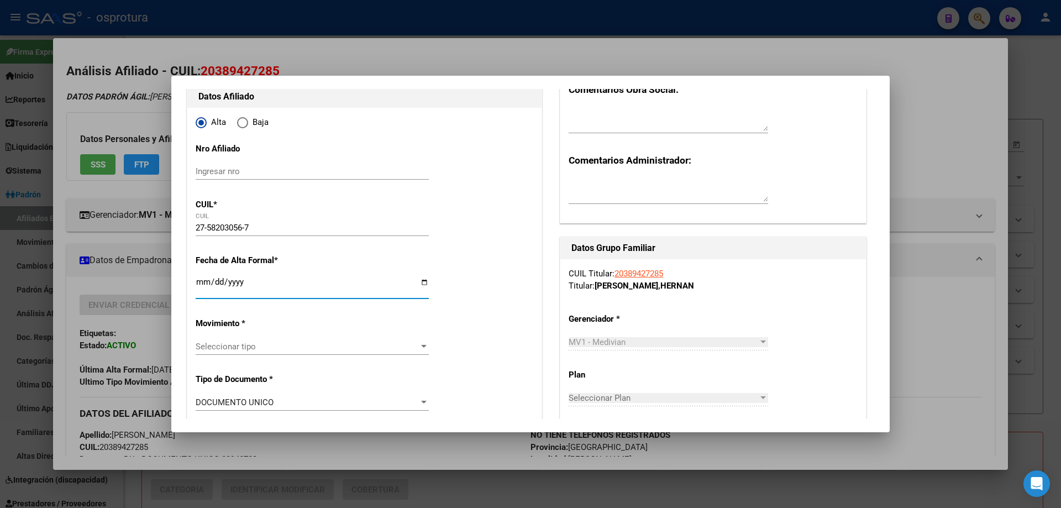
click at [277, 344] on span "Seleccionar tipo" at bounding box center [307, 347] width 223 height 10
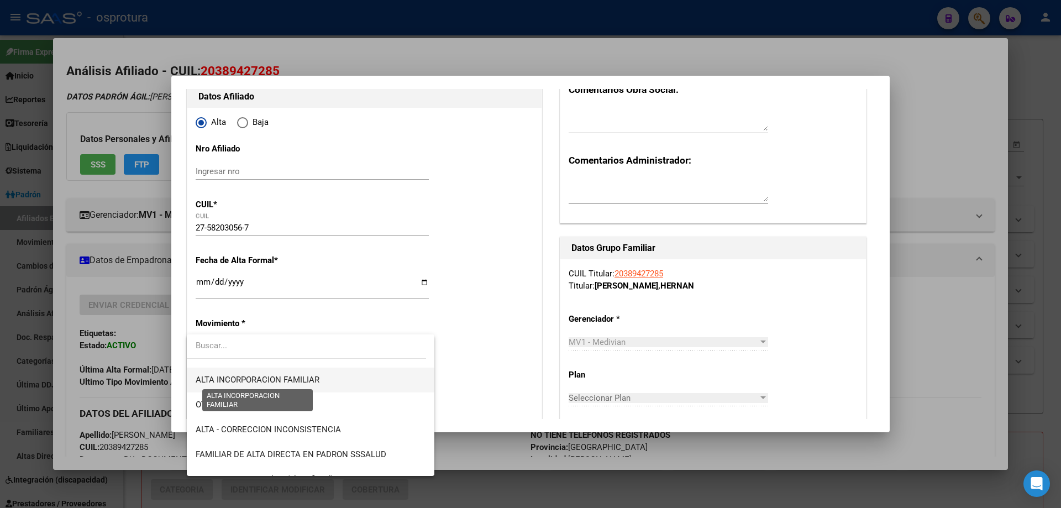
click at [285, 375] on span "ALTA INCORPORACION FAMILIAR" at bounding box center [258, 380] width 124 height 10
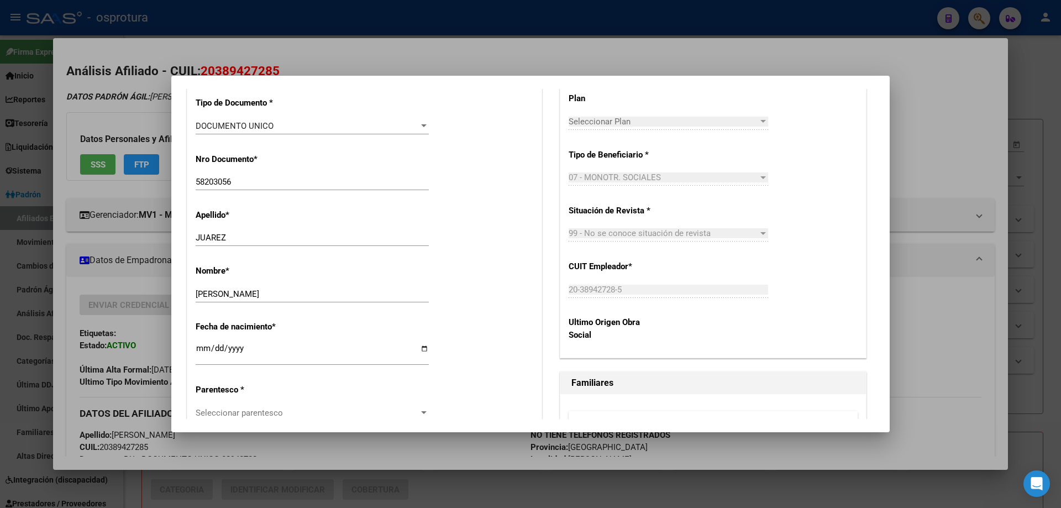
scroll to position [497, 0]
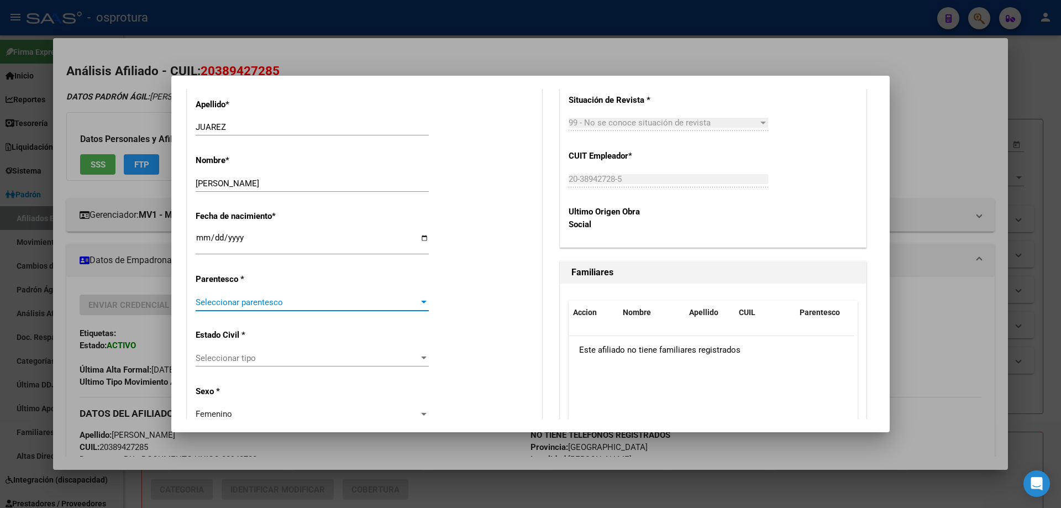
click at [264, 301] on span "Seleccionar parentesco" at bounding box center [307, 302] width 223 height 10
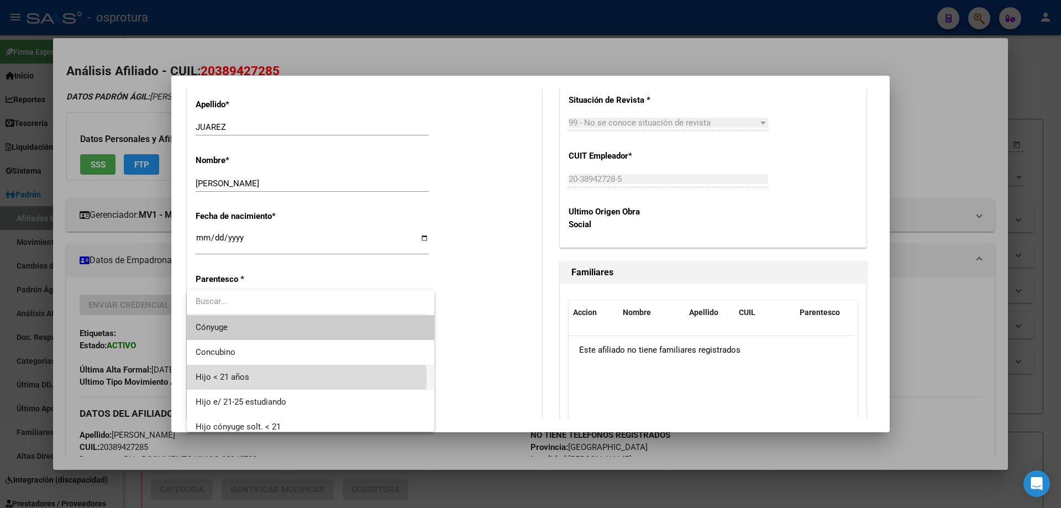
click at [269, 379] on span "Hijo < 21 años" at bounding box center [311, 377] width 230 height 25
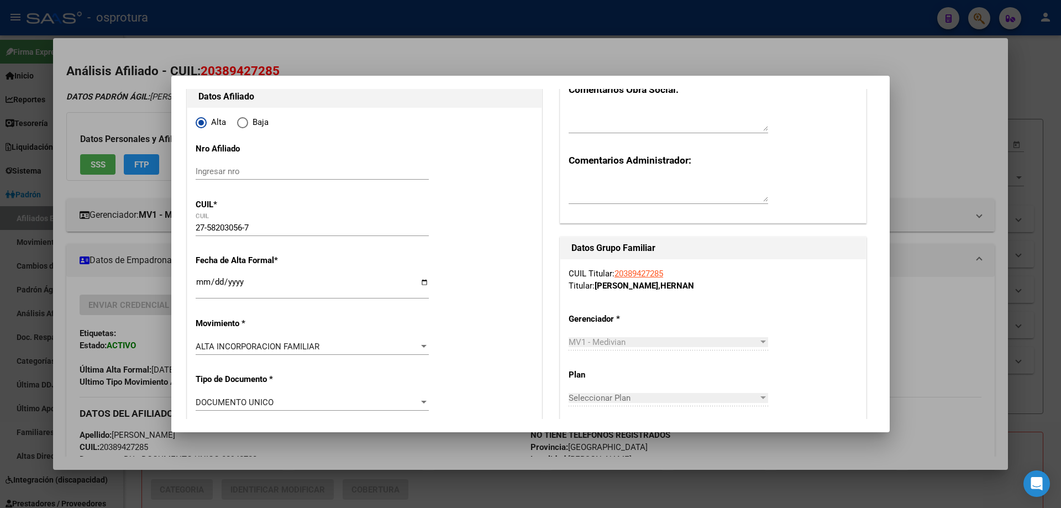
scroll to position [0, 0]
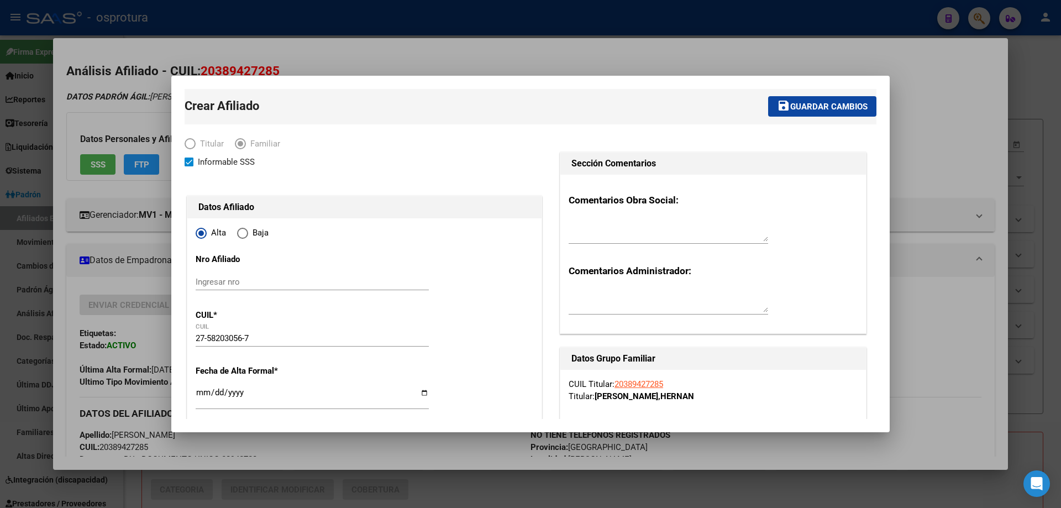
click at [807, 104] on span "Guardar cambios" at bounding box center [828, 107] width 77 height 10
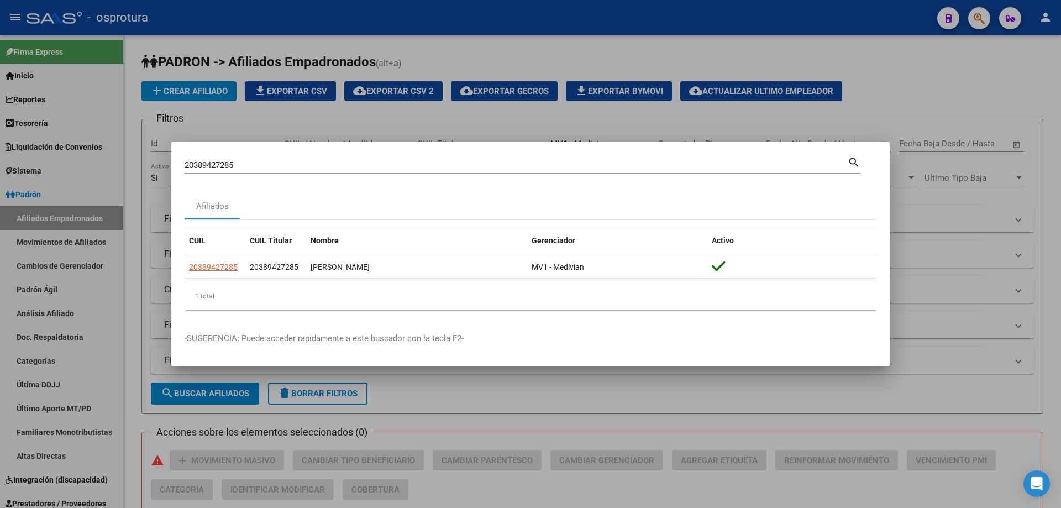
click at [424, 164] on input "20389427285" at bounding box center [516, 165] width 663 height 10
paste input "7-41450283-6"
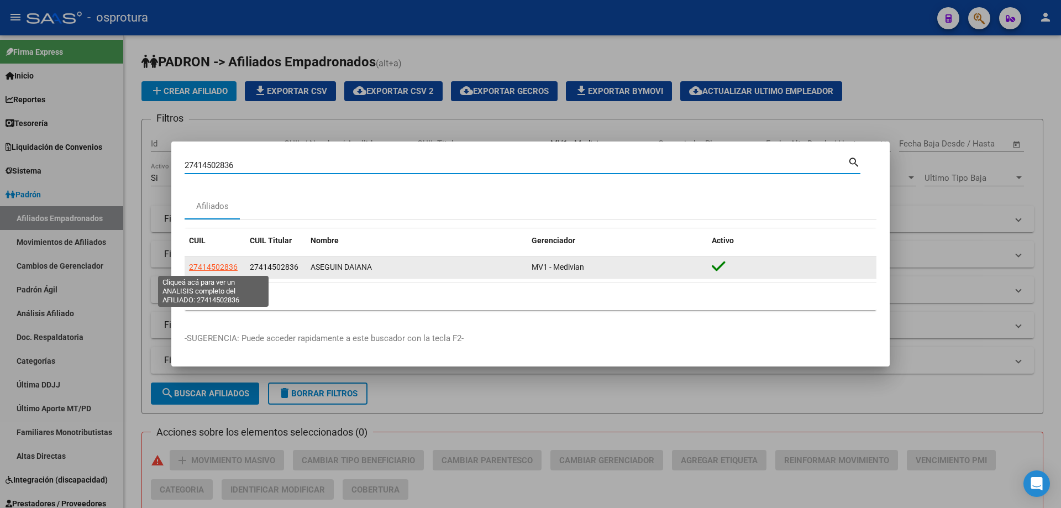
click at [203, 269] on span "27414502836" at bounding box center [213, 267] width 49 height 9
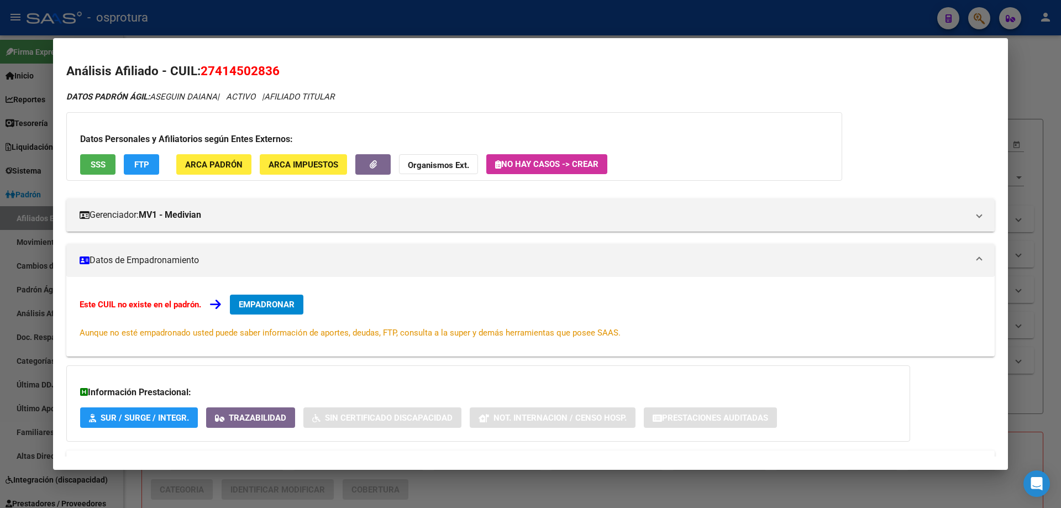
click at [268, 291] on div "Este CUIL no existe en el padrón. EMPADRONAR Aunque no esté empadronado usted p…" at bounding box center [530, 317] width 928 height 80
click at [291, 305] on span "EMPADRONAR" at bounding box center [267, 305] width 56 height 10
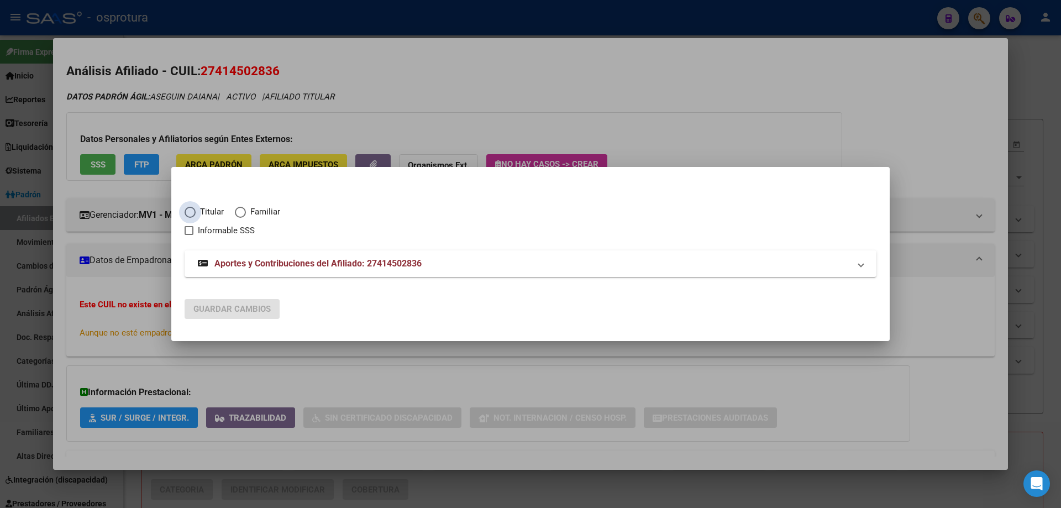
click at [204, 209] on span "Titular" at bounding box center [210, 212] width 28 height 13
click at [196, 209] on input "Titular" at bounding box center [190, 212] width 11 height 11
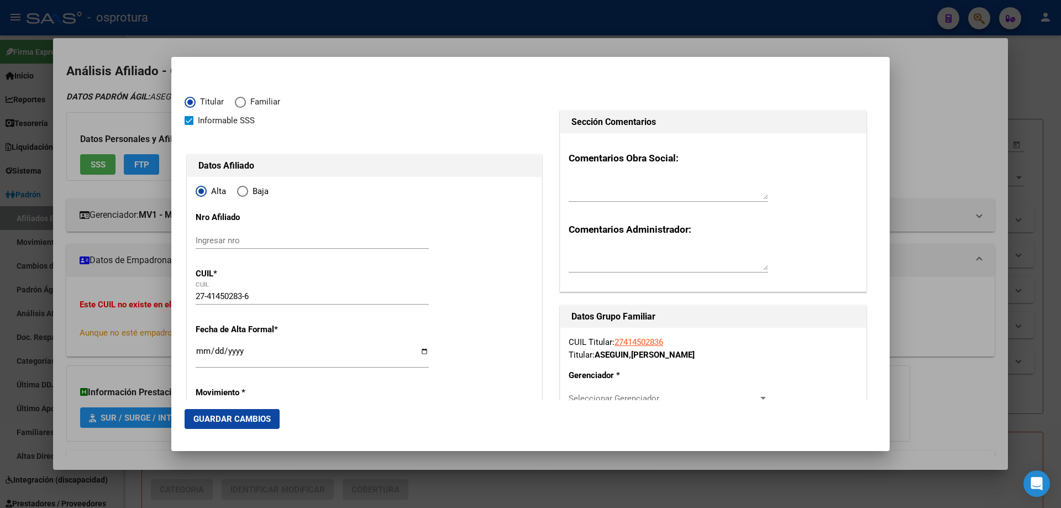
click at [203, 353] on input "Ingresar fecha" at bounding box center [312, 356] width 233 height 18
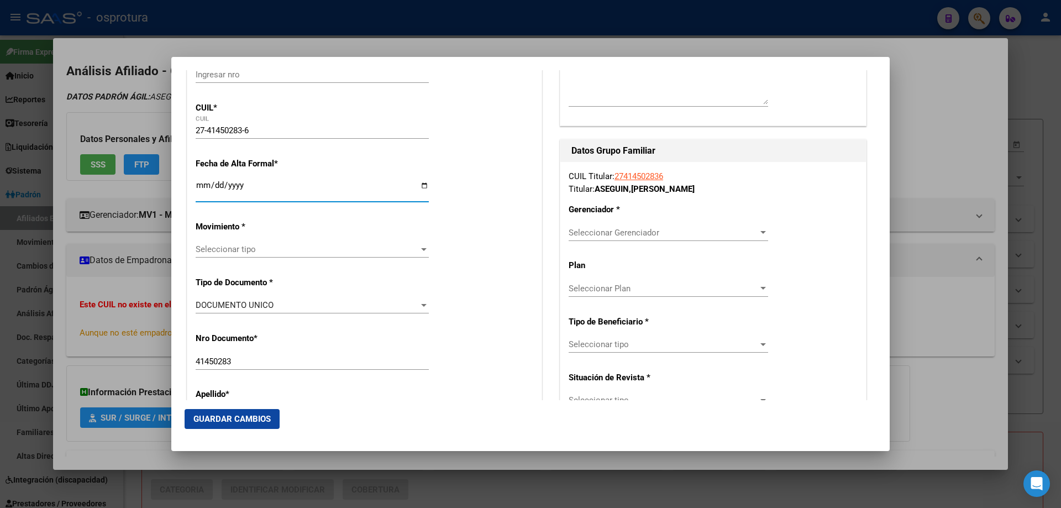
click at [232, 249] on span "Seleccionar tipo" at bounding box center [307, 249] width 223 height 10
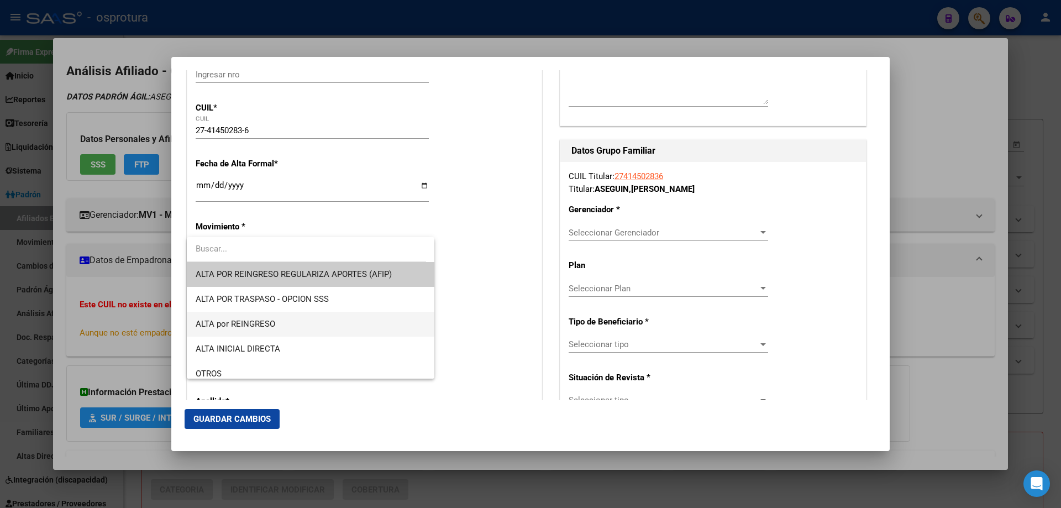
scroll to position [221, 0]
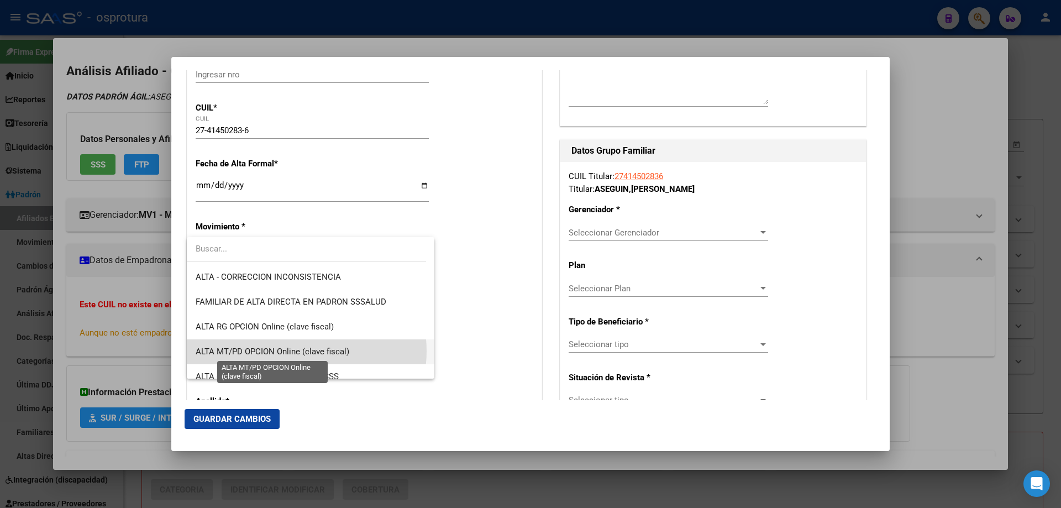
click at [296, 351] on span "ALTA MT/PD OPCION Online (clave fiscal)" at bounding box center [273, 352] width 154 height 10
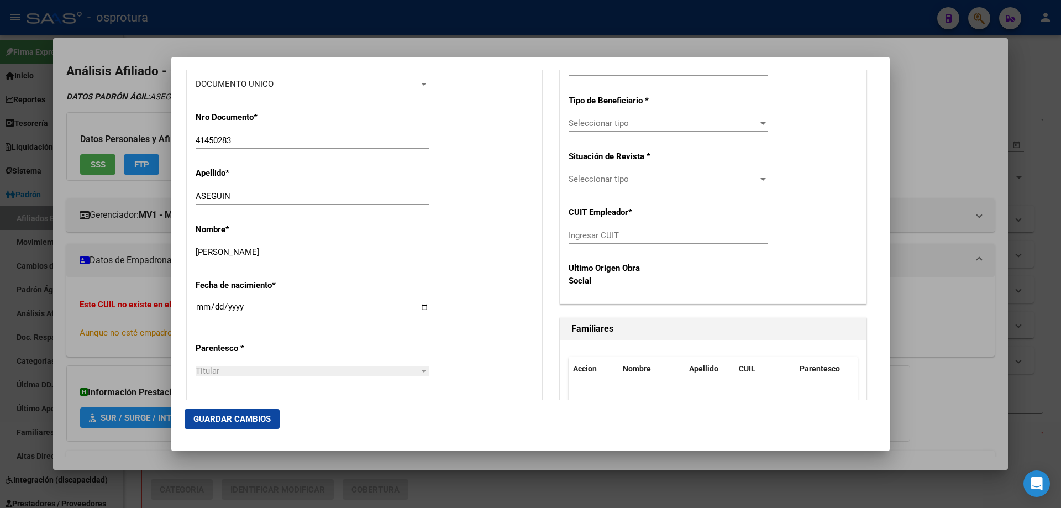
scroll to position [497, 0]
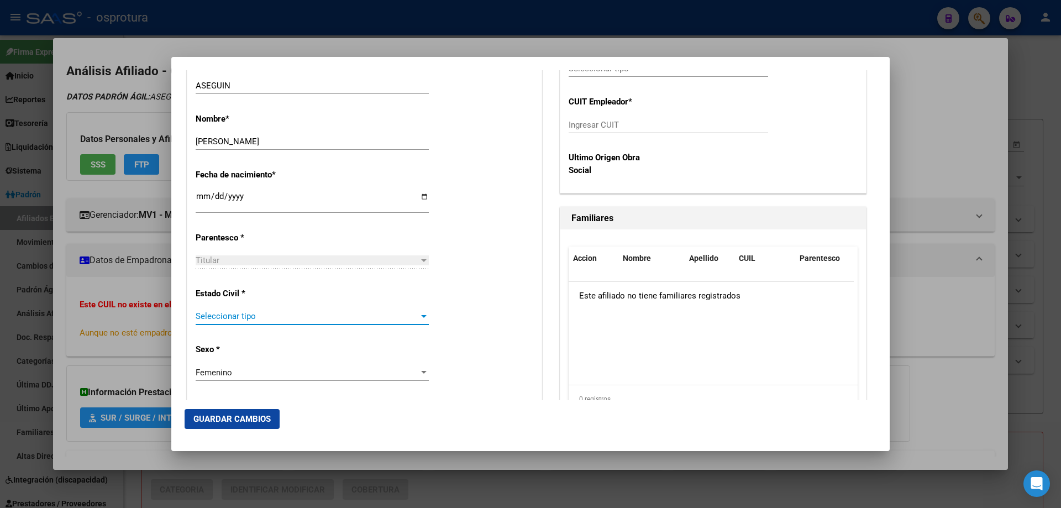
click at [278, 318] on span "Seleccionar tipo" at bounding box center [307, 316] width 223 height 10
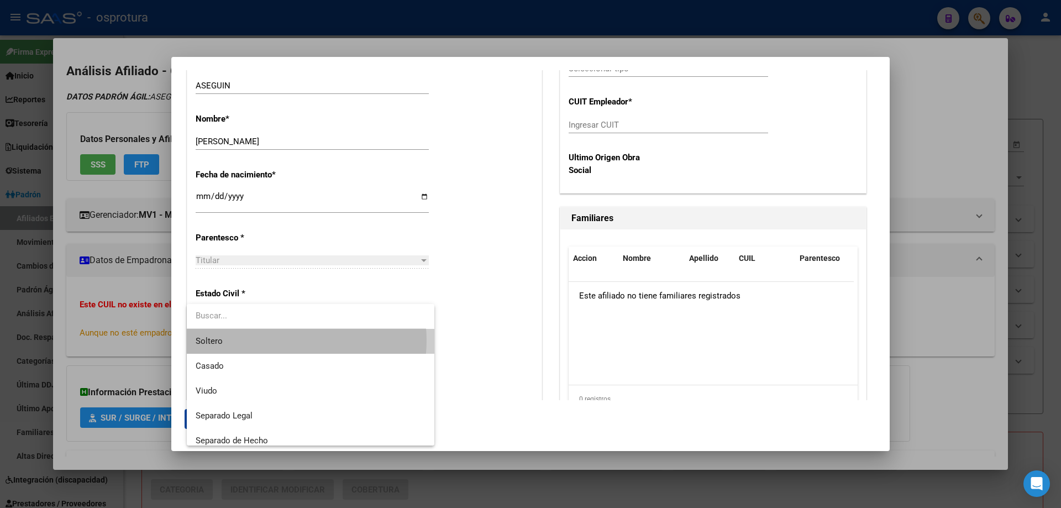
click at [290, 340] on span "Soltero" at bounding box center [311, 341] width 230 height 25
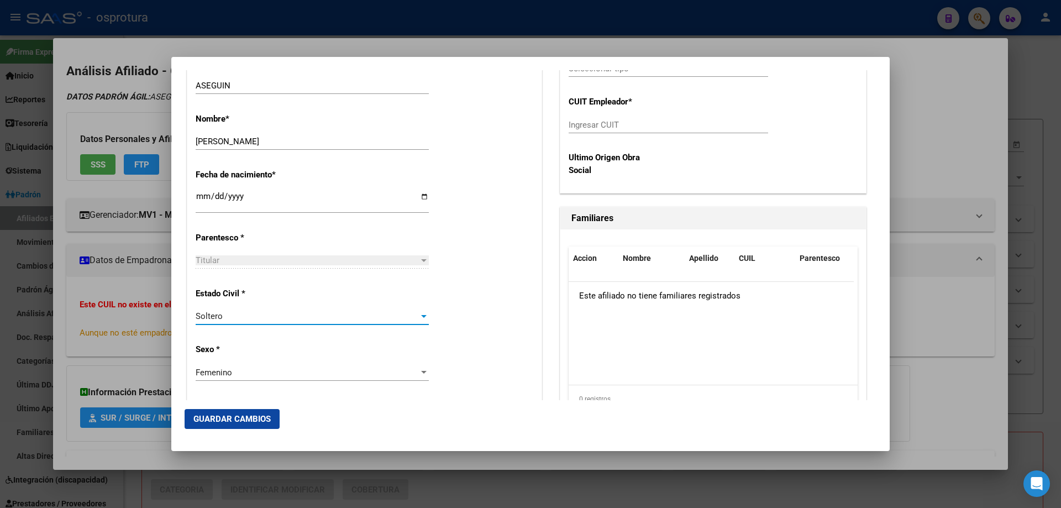
scroll to position [276, 0]
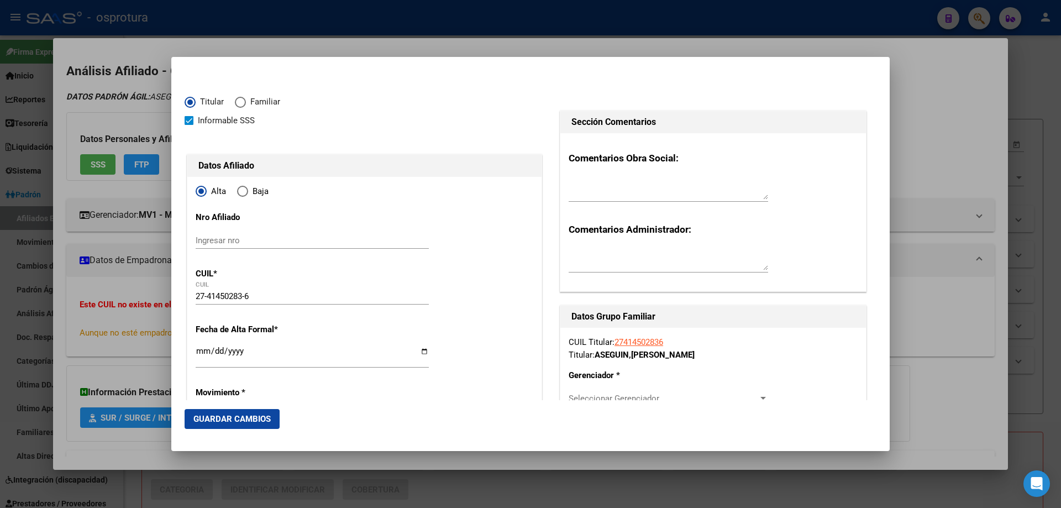
scroll to position [276, 0]
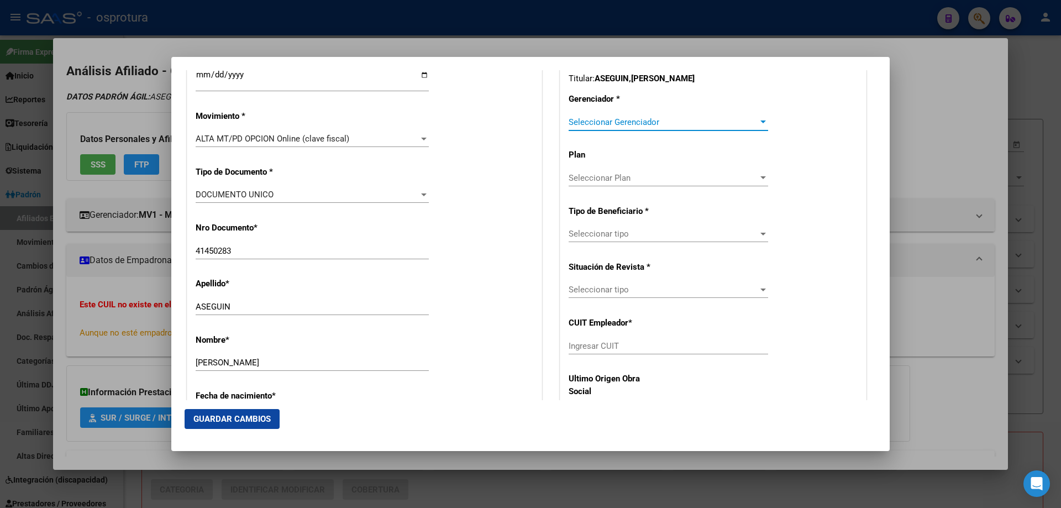
click at [639, 121] on span "Seleccionar Gerenciador" at bounding box center [664, 122] width 190 height 10
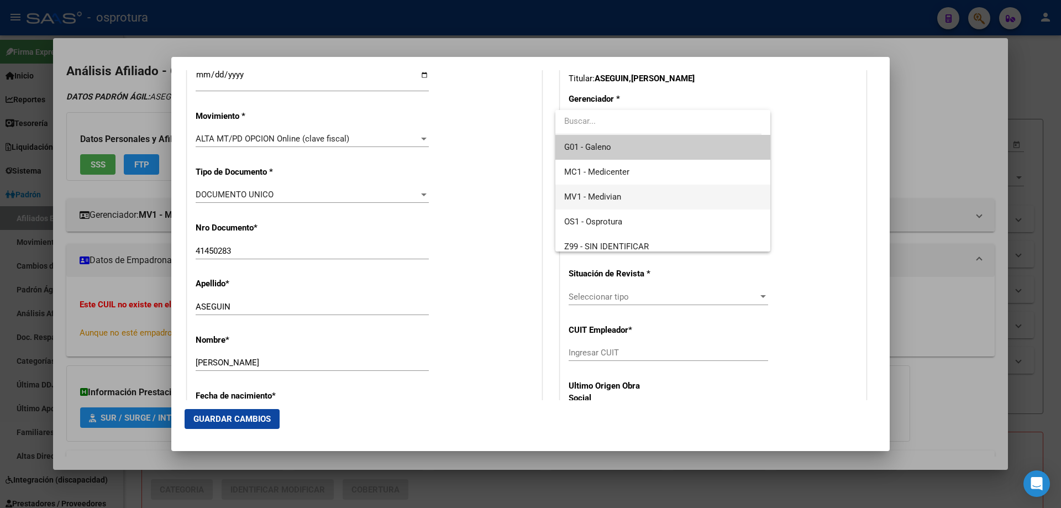
click at [633, 192] on span "MV1 - Medivian" at bounding box center [662, 197] width 197 height 25
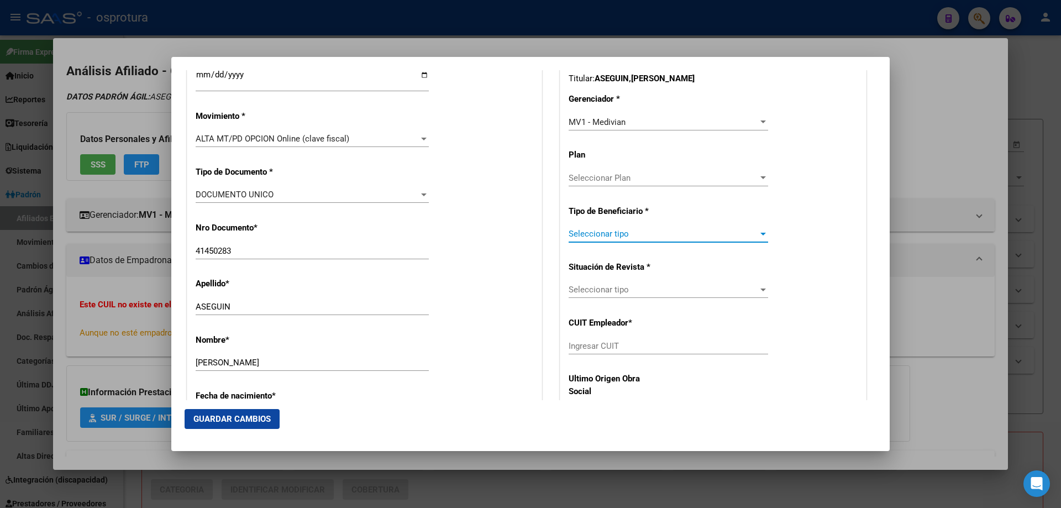
click at [624, 234] on span "Seleccionar tipo" at bounding box center [664, 234] width 190 height 10
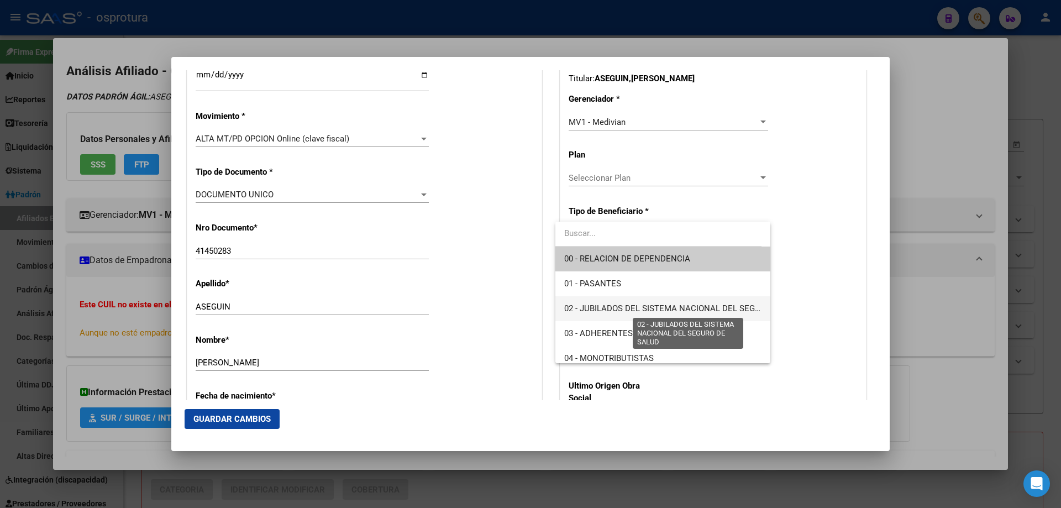
scroll to position [111, 0]
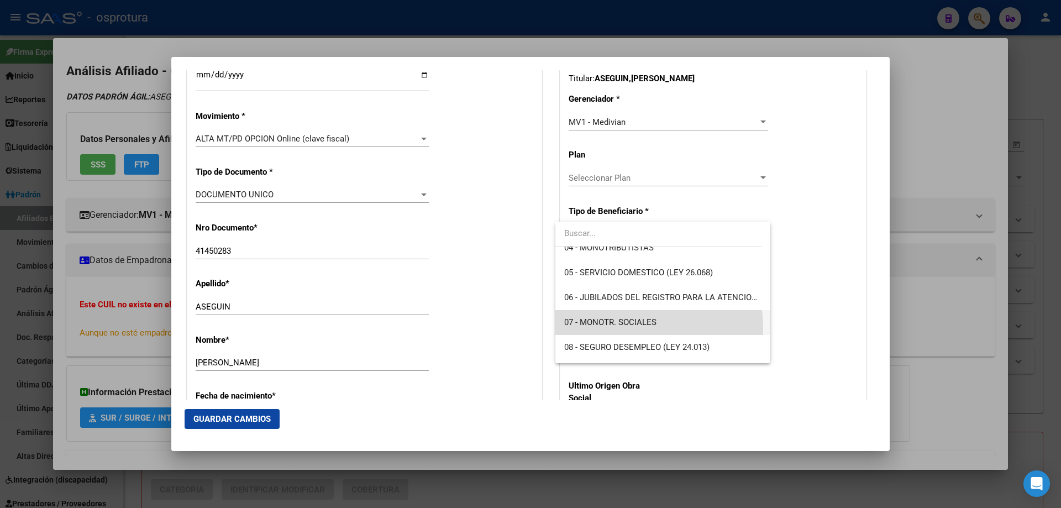
click at [601, 329] on span "07 - MONOTR. SOCIALES" at bounding box center [662, 322] width 197 height 25
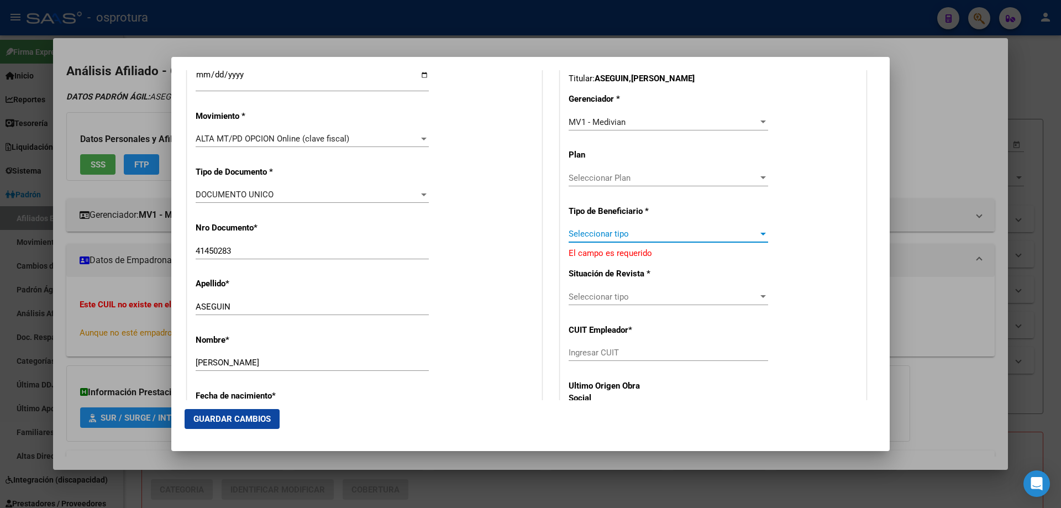
type input "27-41450283-6"
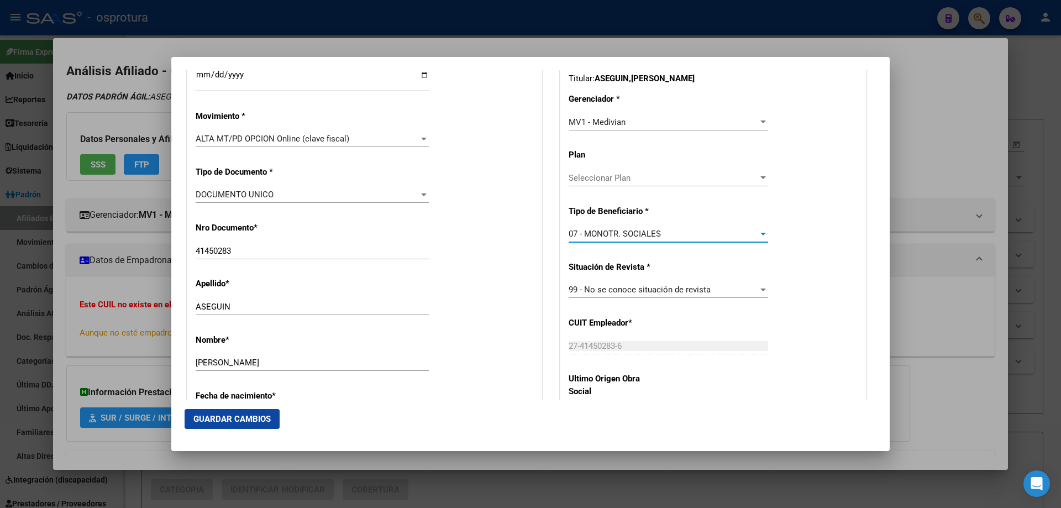
click at [228, 424] on span "Guardar Cambios" at bounding box center [231, 419] width 77 height 10
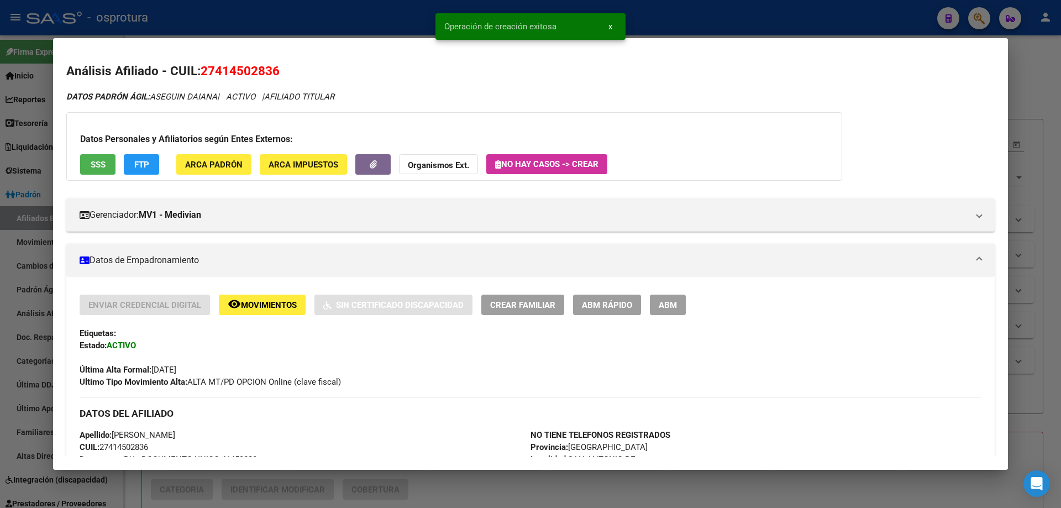
click at [518, 306] on span "Crear Familiar" at bounding box center [522, 305] width 65 height 10
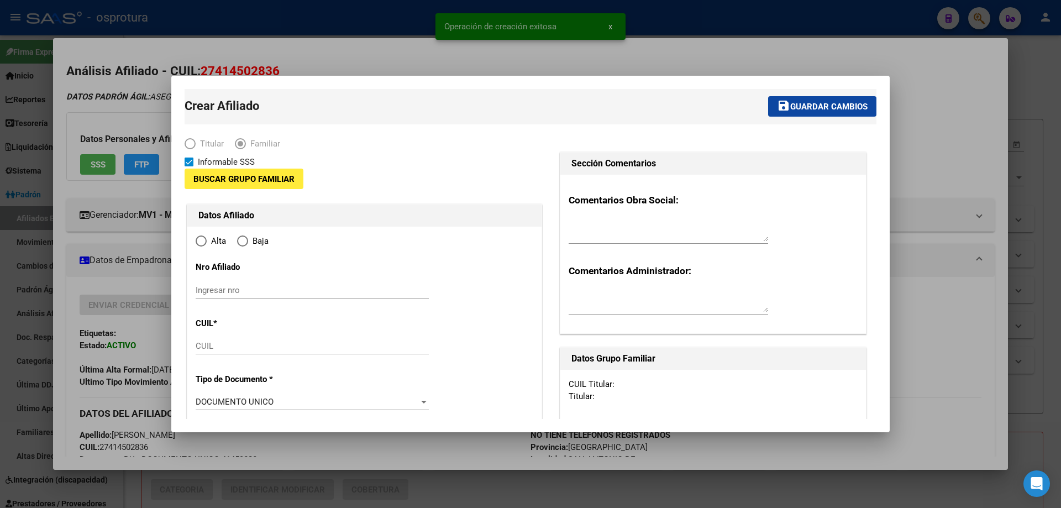
type input "27-41450283-6"
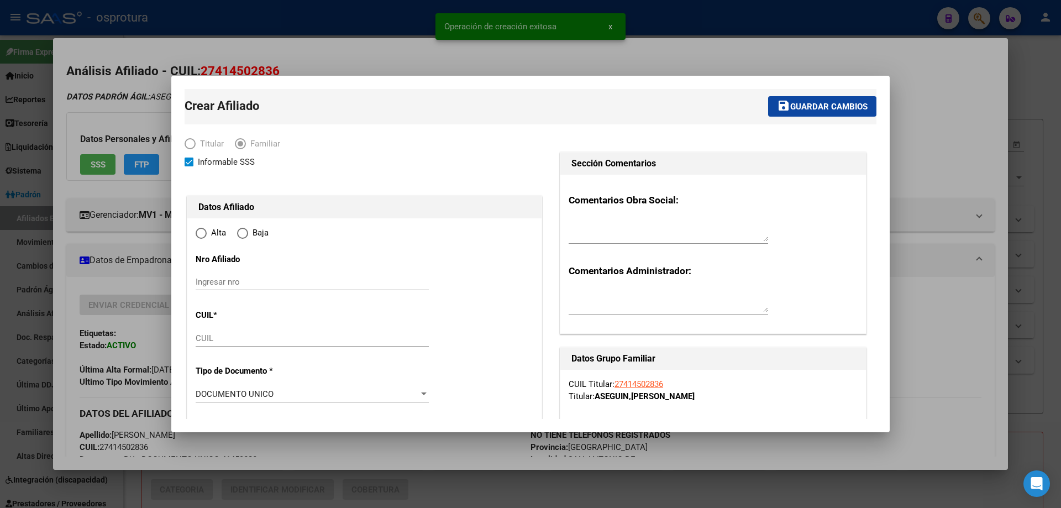
radio input "true"
type input "SAN ANTONIO DE"
type input "1718"
type input "DIRECTORIO"
type input "141"
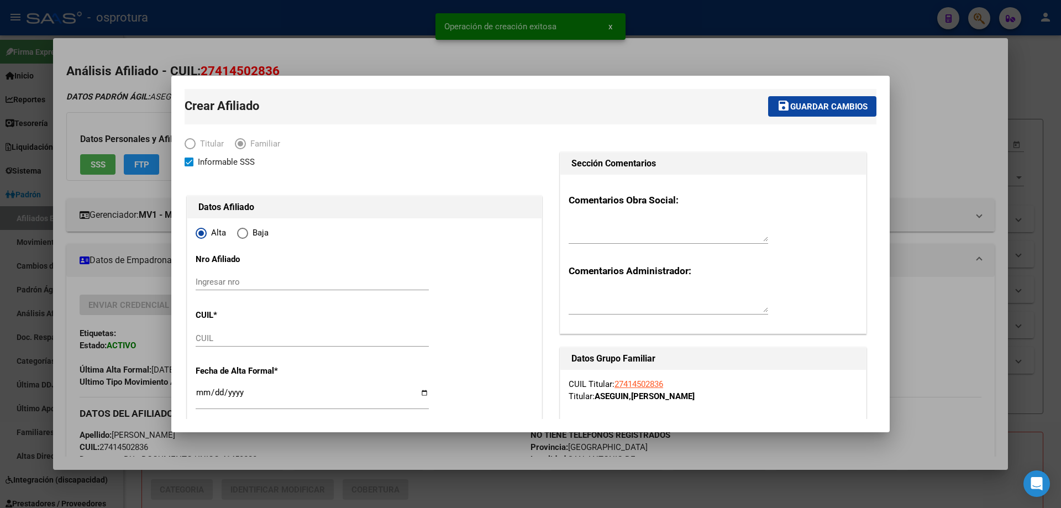
type input "0"
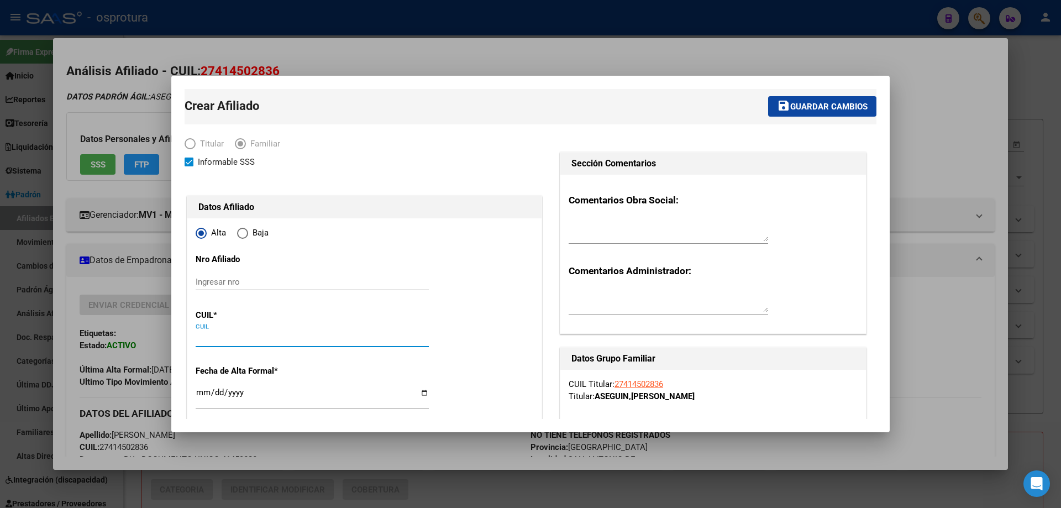
click at [233, 339] on input "CUIL" at bounding box center [312, 338] width 233 height 10
paste input "27-50778367-3"
type input "27-50778367-3"
click at [200, 389] on input "Ingresar fecha" at bounding box center [312, 397] width 233 height 18
type input "50778367"
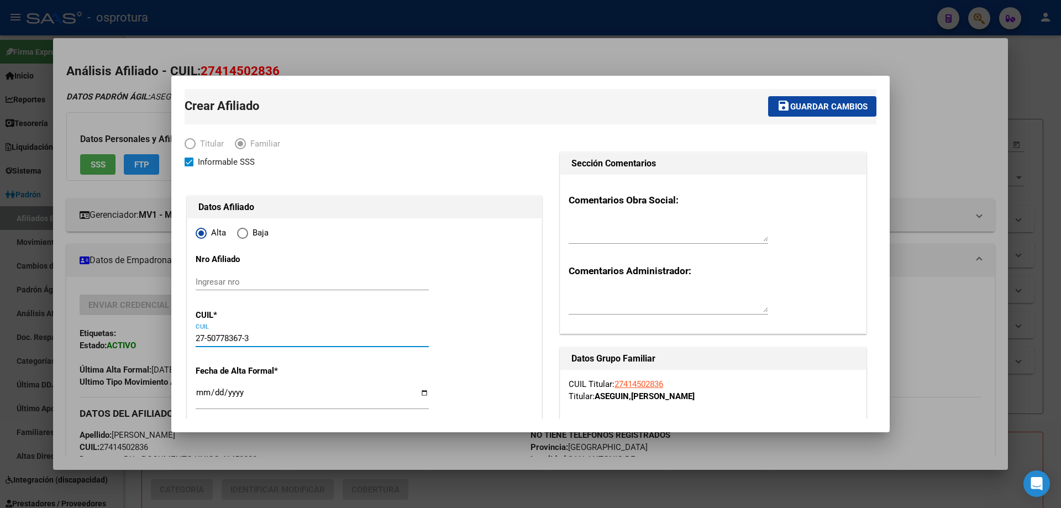
type input "ASEGUIN"
type input "[PERSON_NAME]"
type input "[DATE]"
type input "SAN ANTONIO DE"
type input "[DATE]"
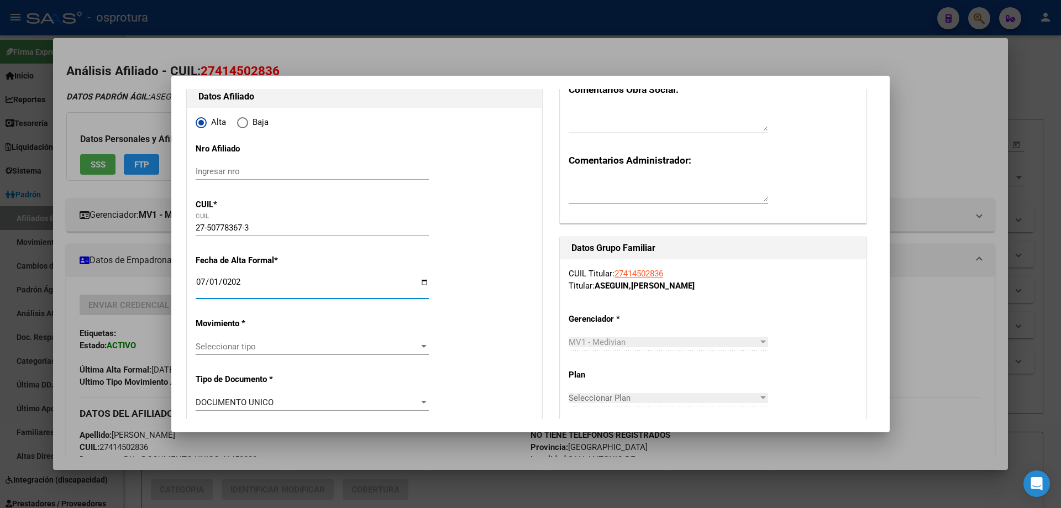
scroll to position [221, 0]
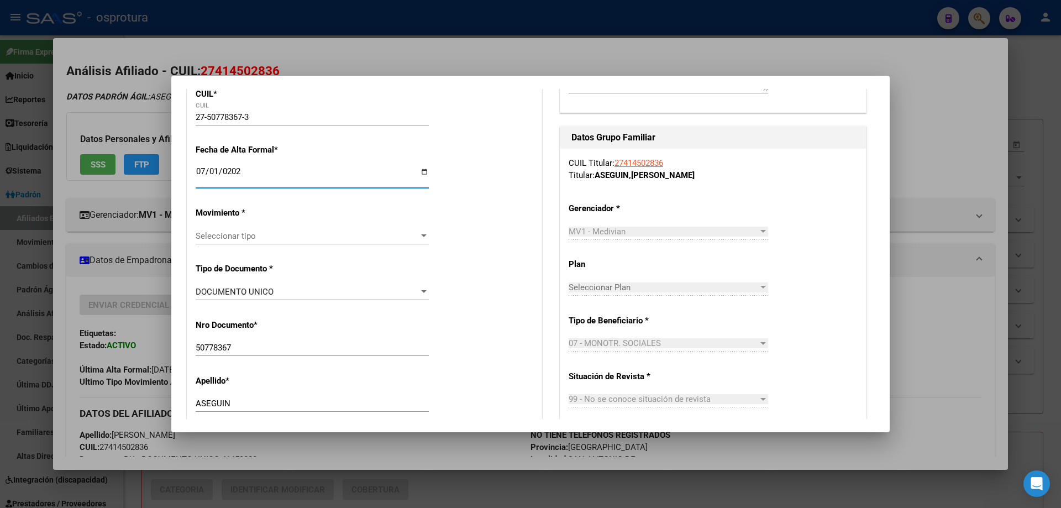
click at [251, 245] on div "Seleccionar tipo Seleccionar tipo" at bounding box center [312, 241] width 233 height 27
click at [251, 237] on span "Seleccionar tipo" at bounding box center [307, 236] width 223 height 10
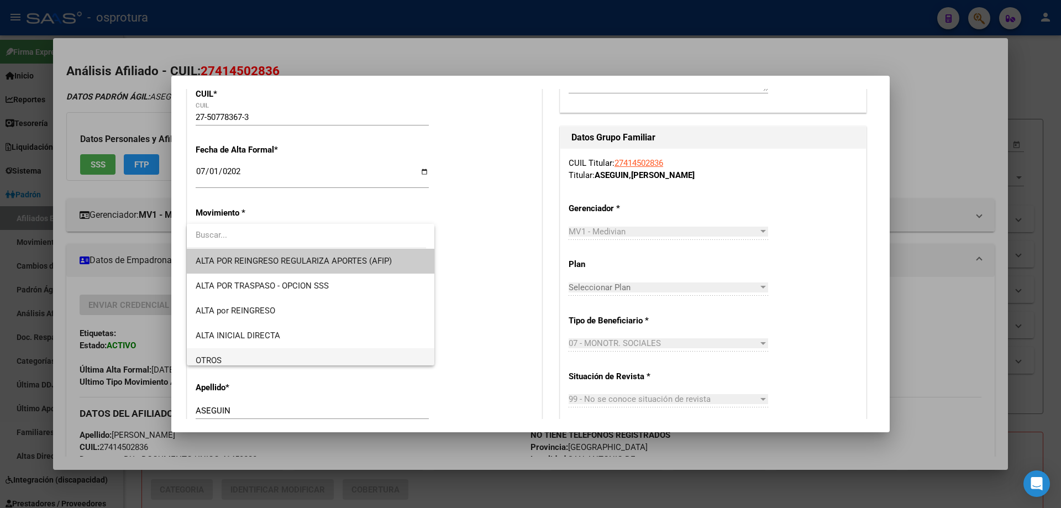
scroll to position [166, 0]
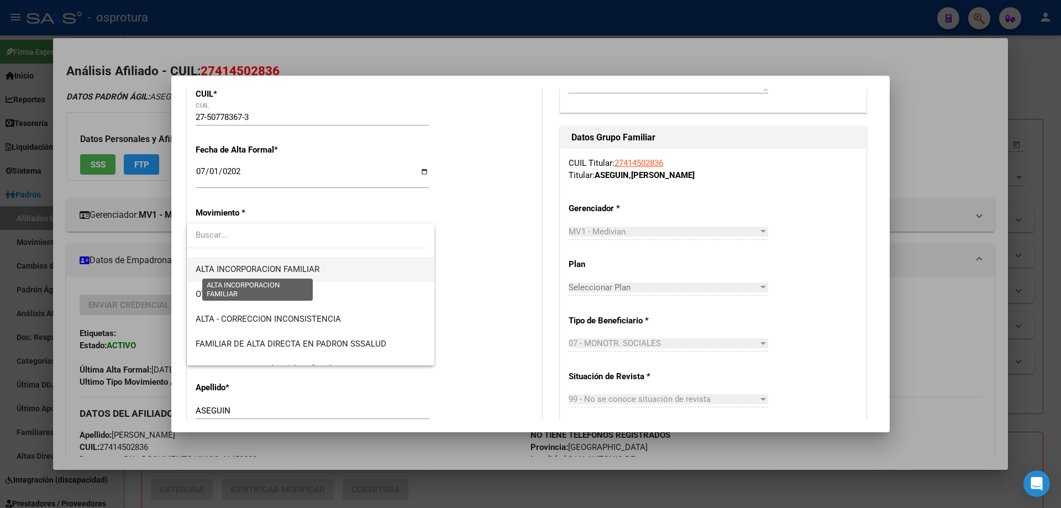
click at [306, 271] on span "ALTA INCORPORACION FAMILIAR" at bounding box center [258, 269] width 124 height 10
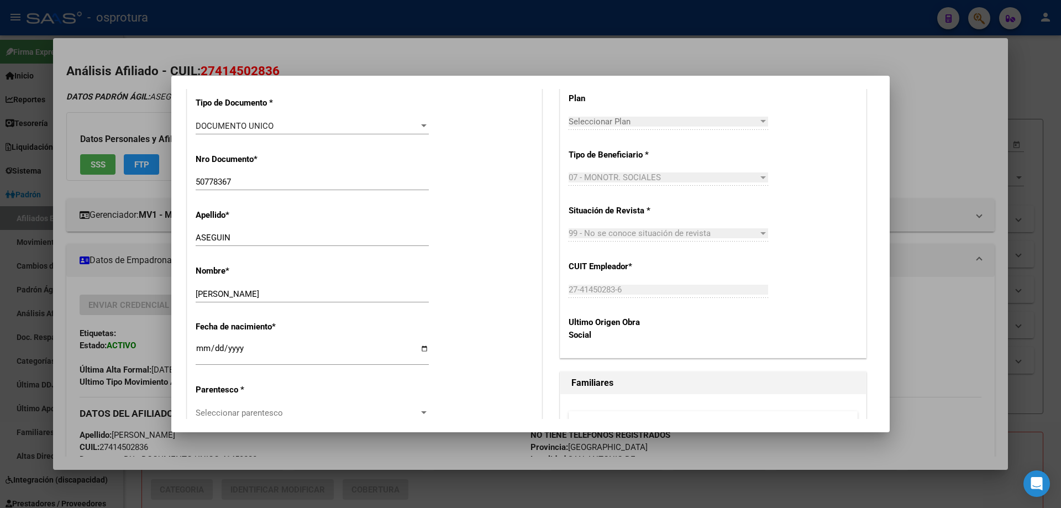
scroll to position [442, 0]
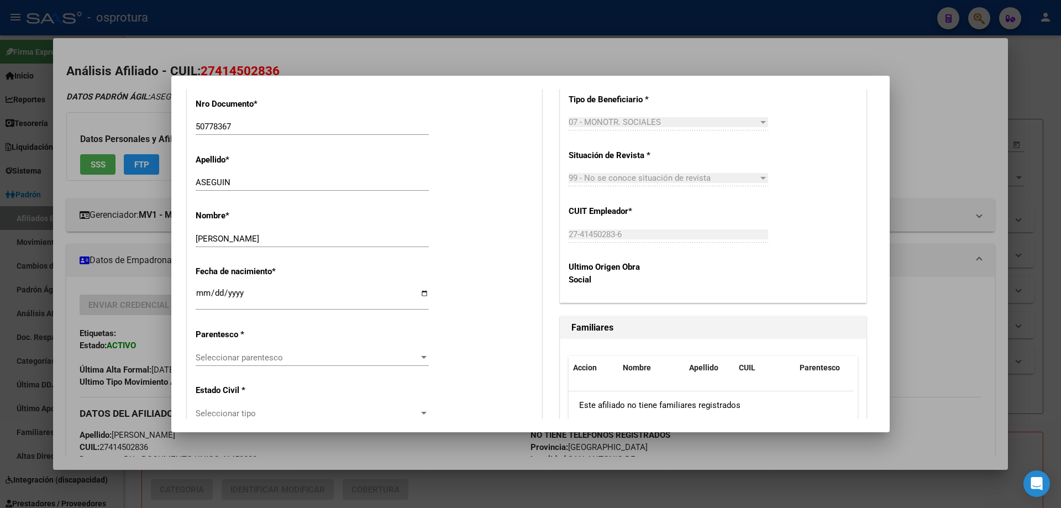
click at [272, 353] on span "Seleccionar parentesco" at bounding box center [307, 358] width 223 height 10
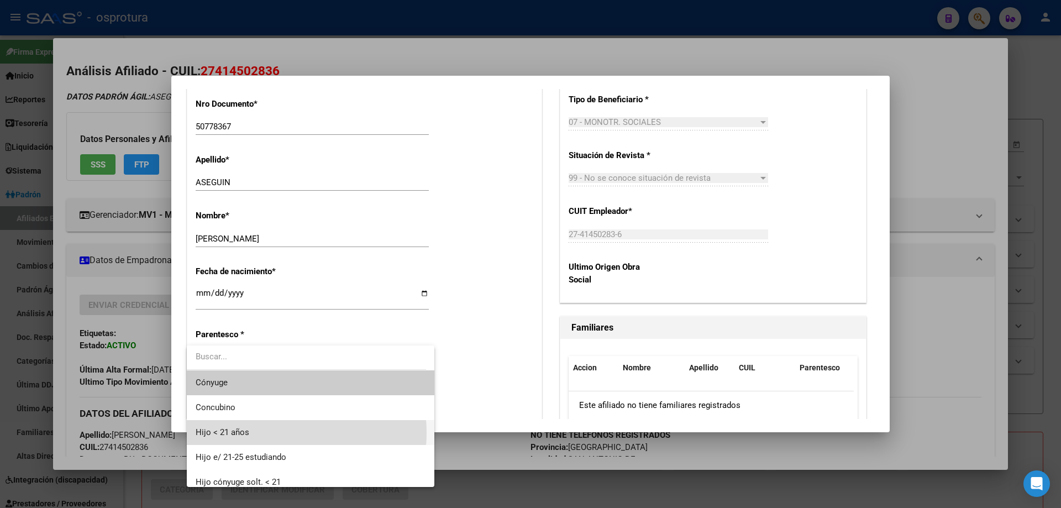
click at [269, 433] on span "Hijo < 21 años" at bounding box center [311, 432] width 230 height 25
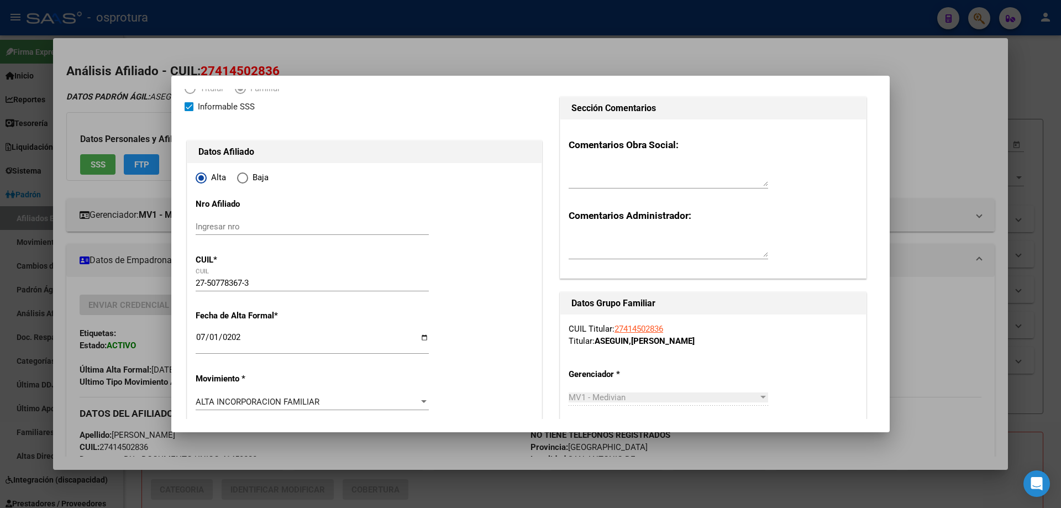
scroll to position [0, 0]
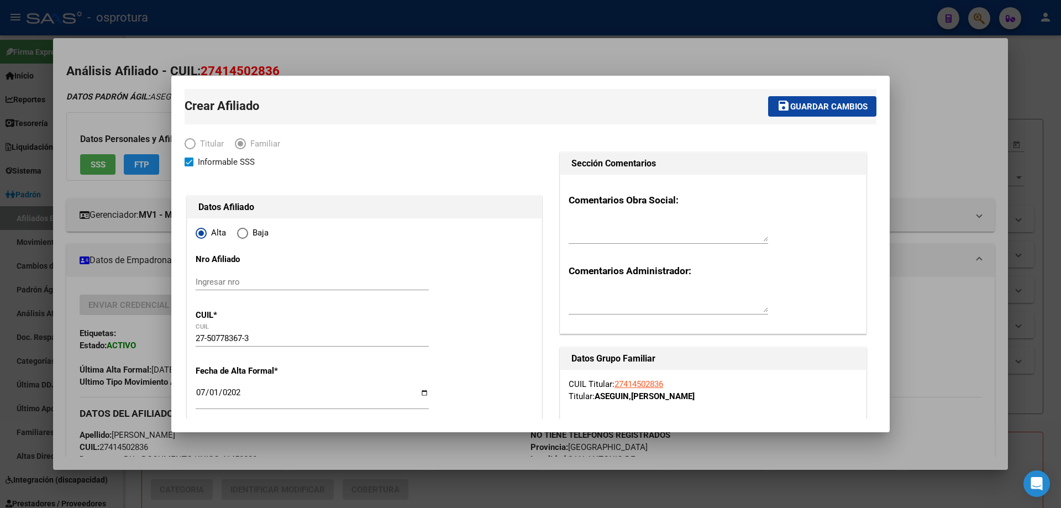
click at [790, 102] on span "Guardar cambios" at bounding box center [828, 107] width 77 height 10
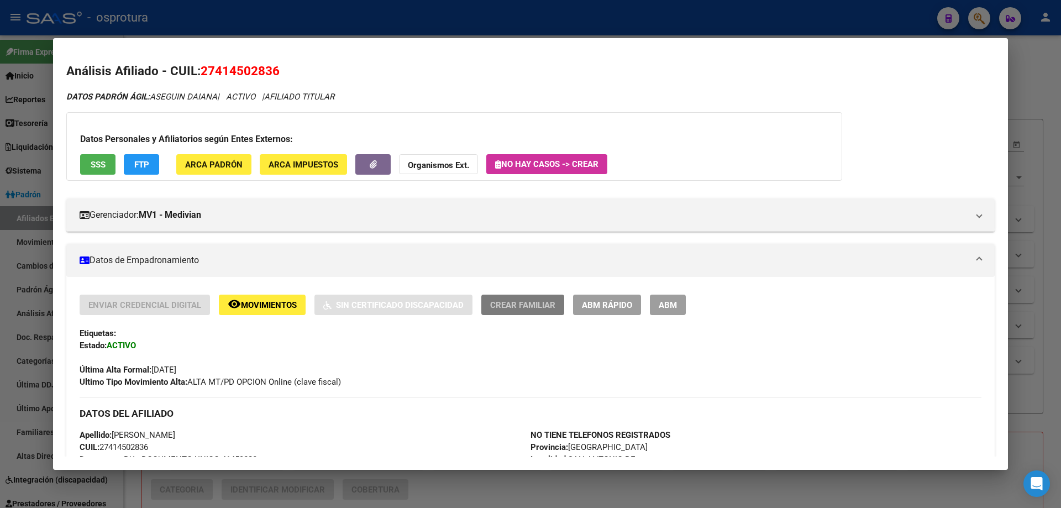
click at [525, 305] on span "Crear Familiar" at bounding box center [522, 305] width 65 height 10
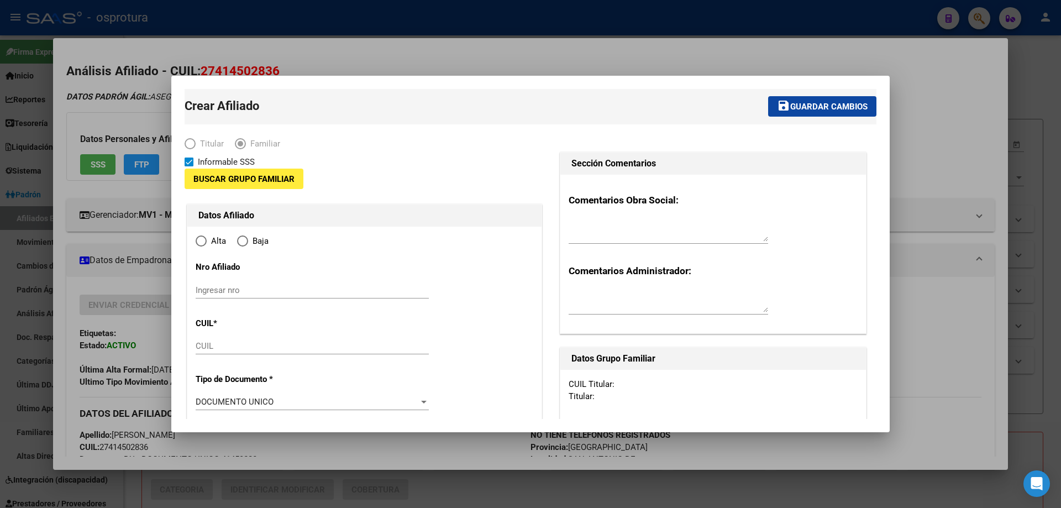
type input "27-41450283-6"
type input "SAN ANTONIO DE"
type input "1718"
type input "DIRECTORIO"
type input "141"
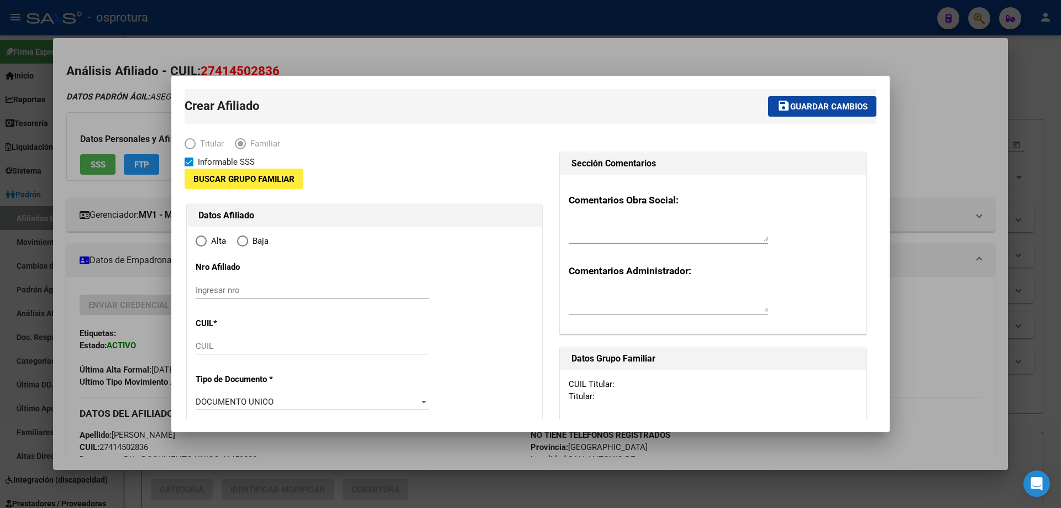
type input "0"
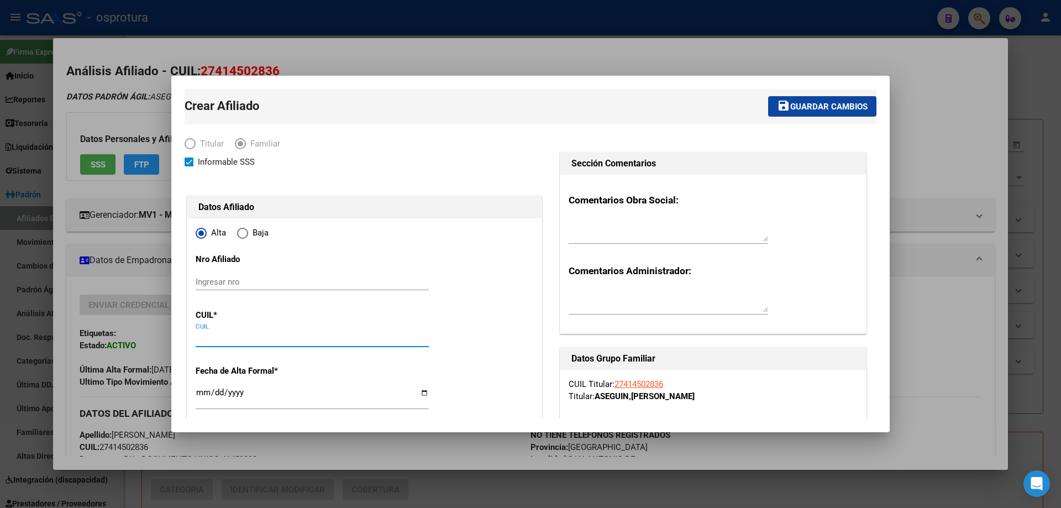
radio input "true"
click at [229, 336] on input "CUIL" at bounding box center [312, 338] width 233 height 10
type input "27-41450283-6"
paste input "27-53065233-0"
type input "27-53065233-0"
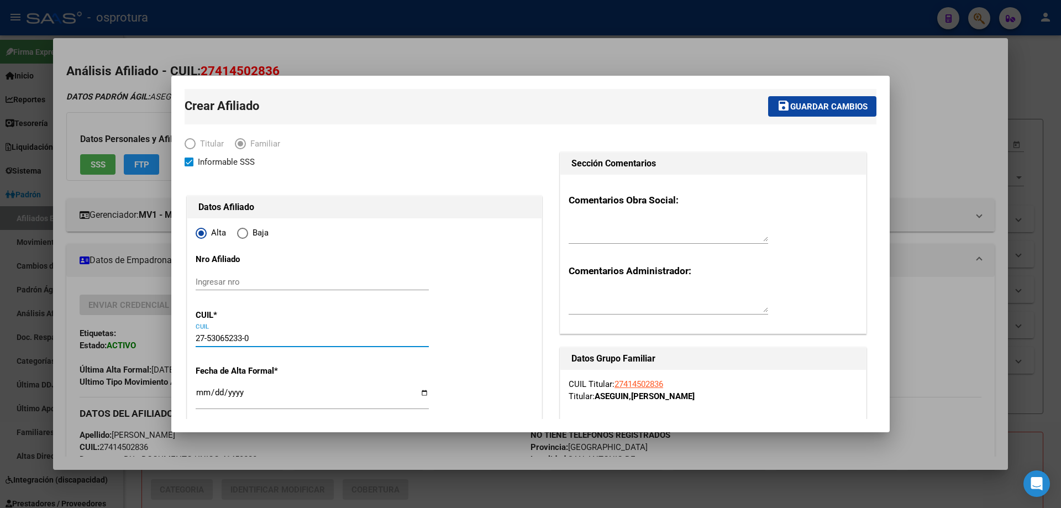
type input "53065233"
type input "ASEGUIN"
type input "KIARA"
type input "[DATE]"
type input "SAN ANTONIO DE"
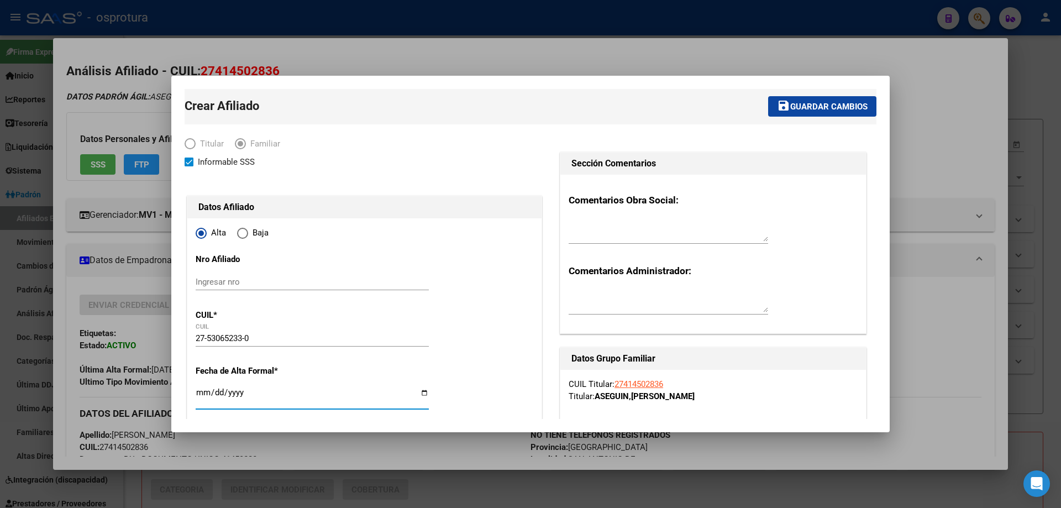
click at [198, 392] on input "Ingresar fecha" at bounding box center [312, 397] width 233 height 18
type input "[DATE]"
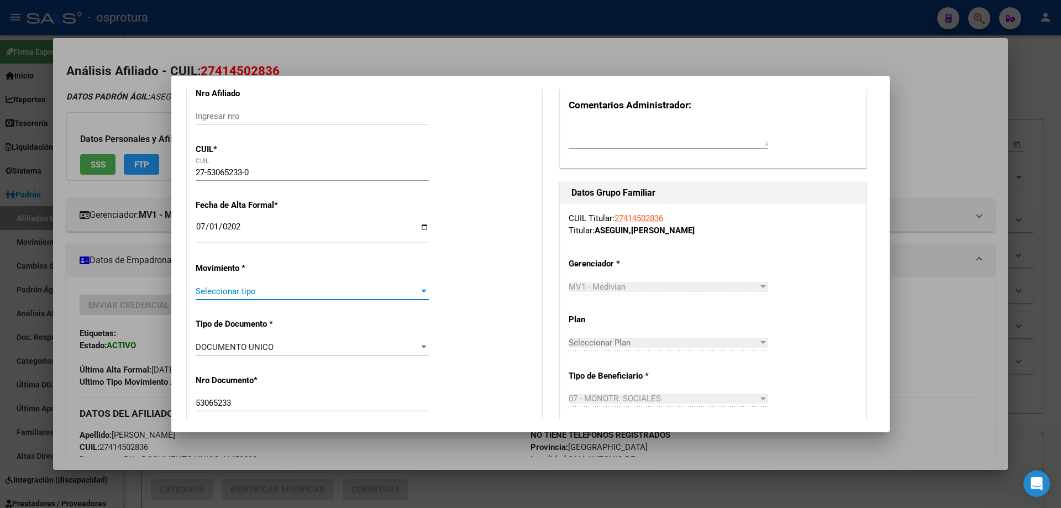
click at [275, 289] on span "Seleccionar tipo" at bounding box center [307, 291] width 223 height 10
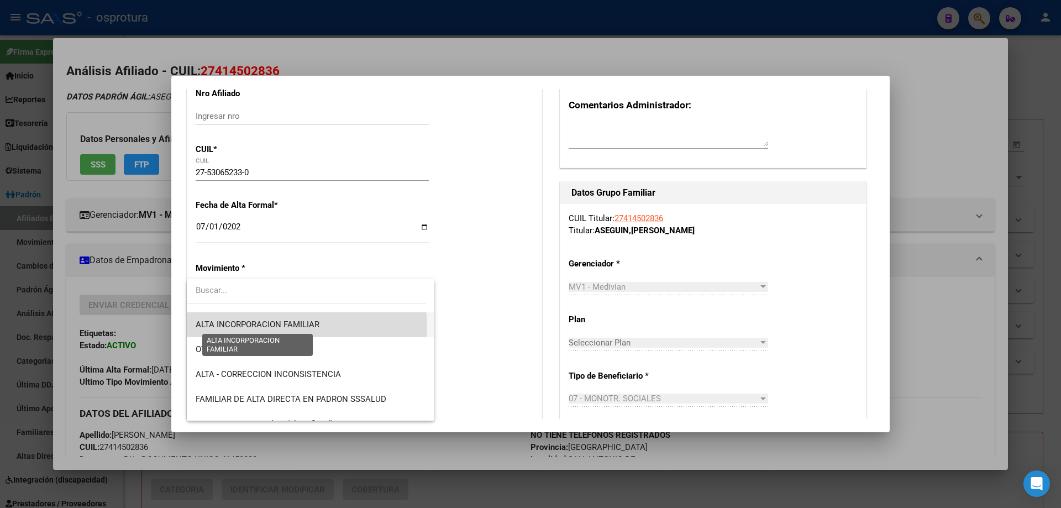
click at [297, 327] on span "ALTA INCORPORACION FAMILIAR" at bounding box center [258, 324] width 124 height 10
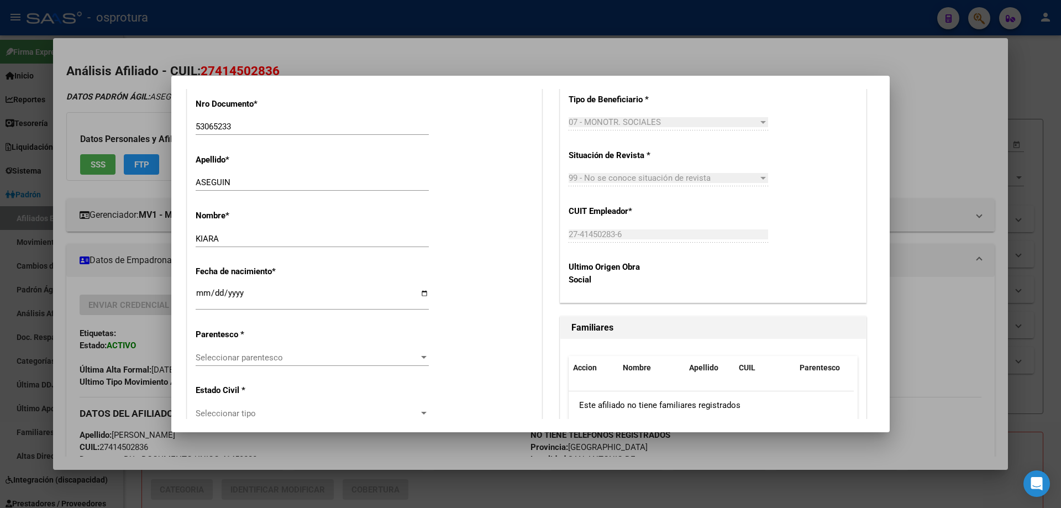
scroll to position [497, 0]
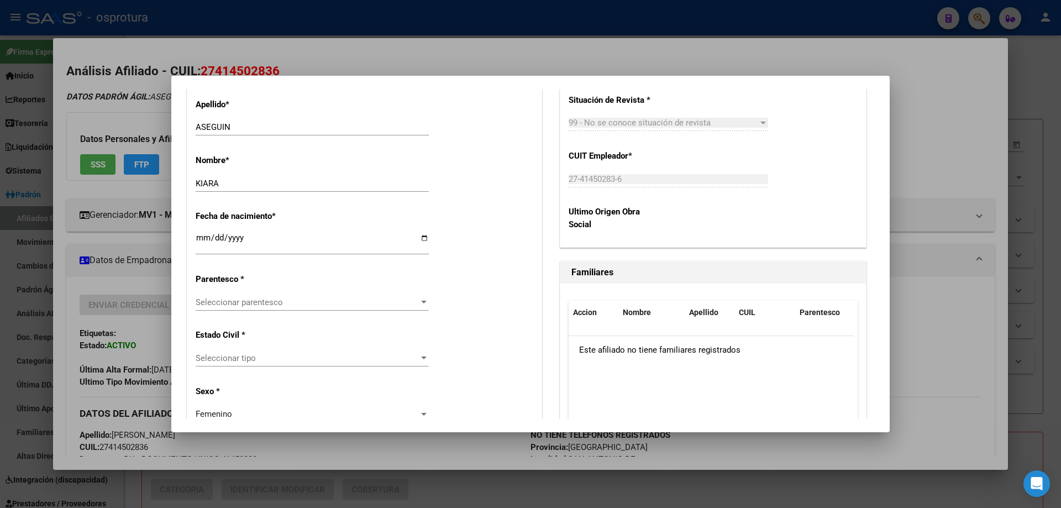
click at [286, 305] on span "Seleccionar parentesco" at bounding box center [307, 302] width 223 height 10
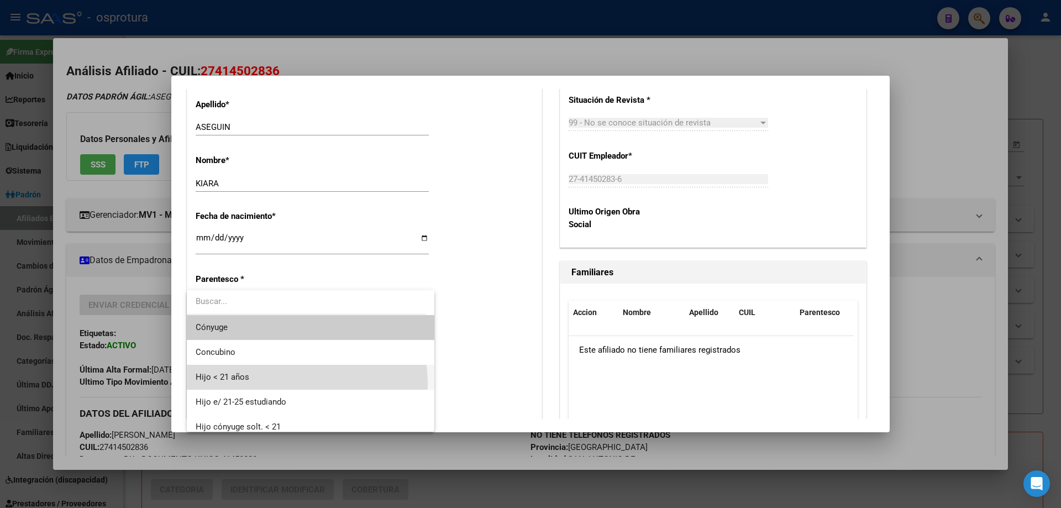
click at [275, 384] on span "Hijo < 21 años" at bounding box center [311, 377] width 230 height 25
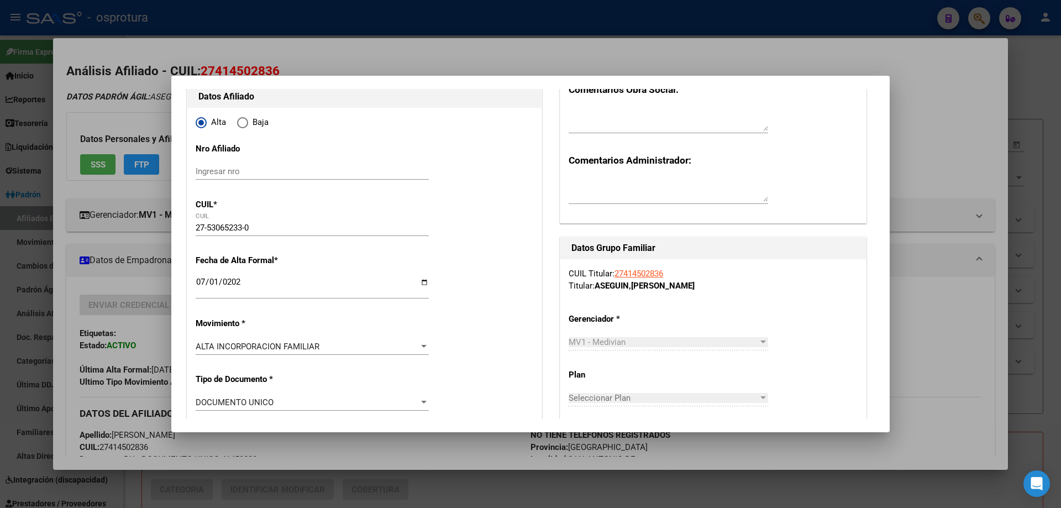
scroll to position [0, 0]
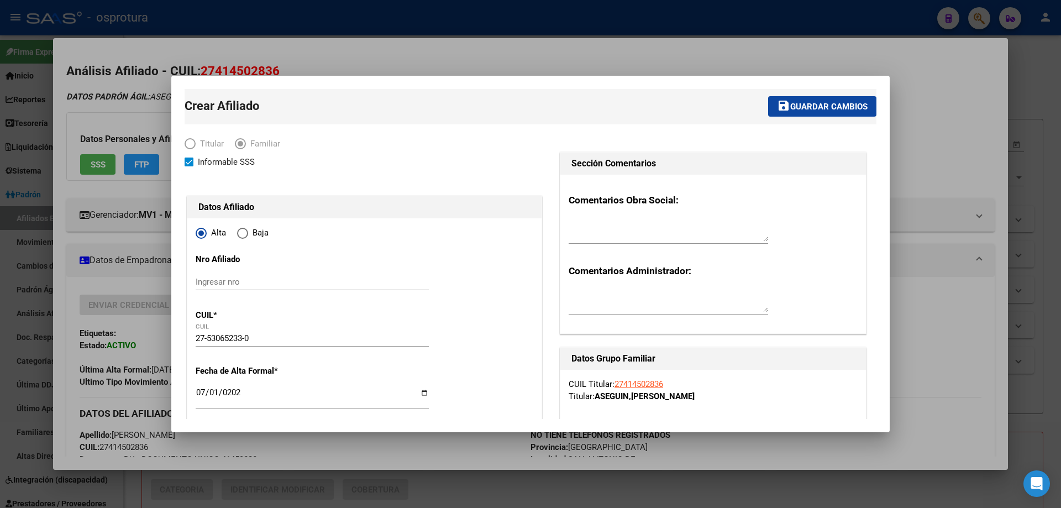
click at [815, 112] on button "save Guardar cambios" at bounding box center [822, 106] width 108 height 20
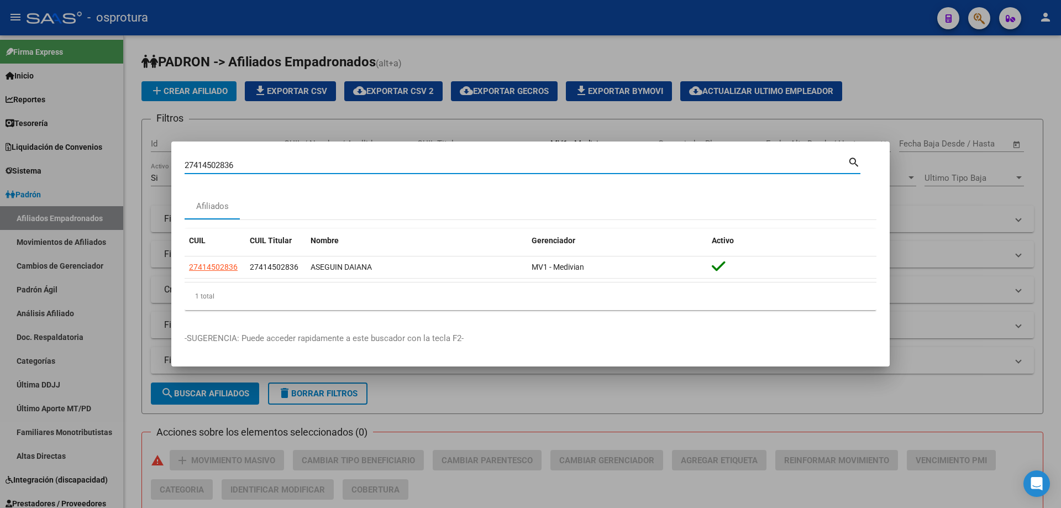
click at [234, 165] on input "27414502836" at bounding box center [516, 165] width 663 height 10
paste input "-39879983-1"
type input "27398799831"
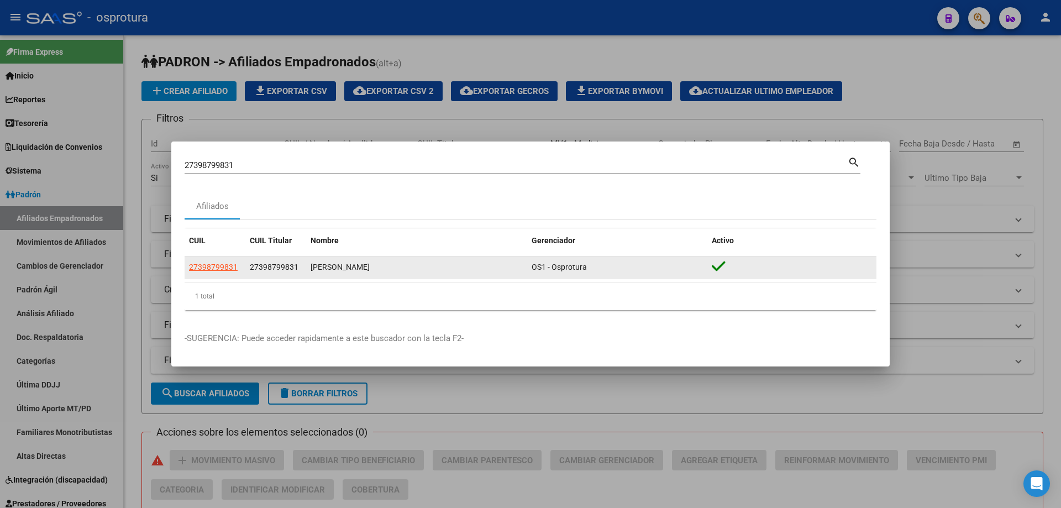
click at [216, 272] on app-link-go-to "27398799831" at bounding box center [213, 267] width 49 height 13
click at [217, 268] on span "27398799831" at bounding box center [213, 267] width 49 height 9
type textarea "27398799831"
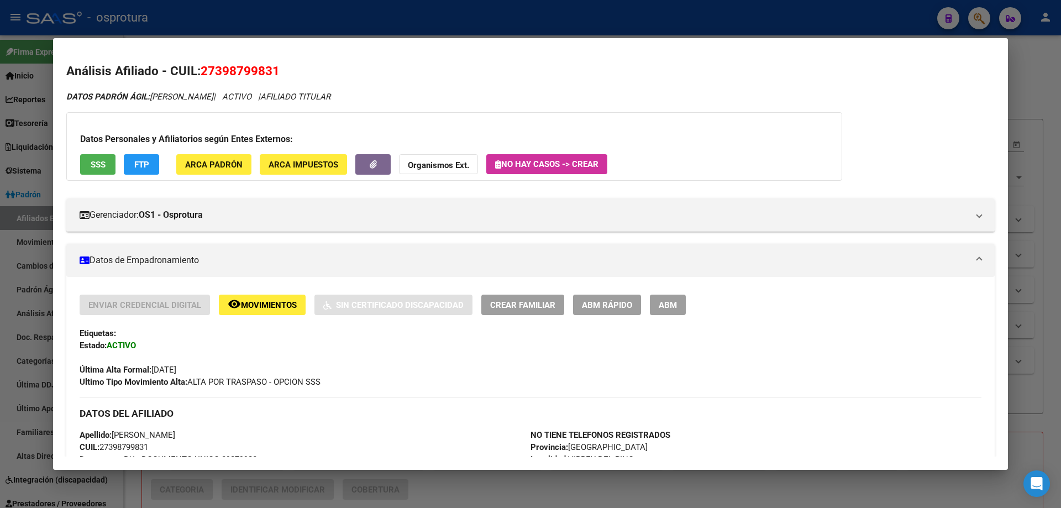
scroll to position [111, 0]
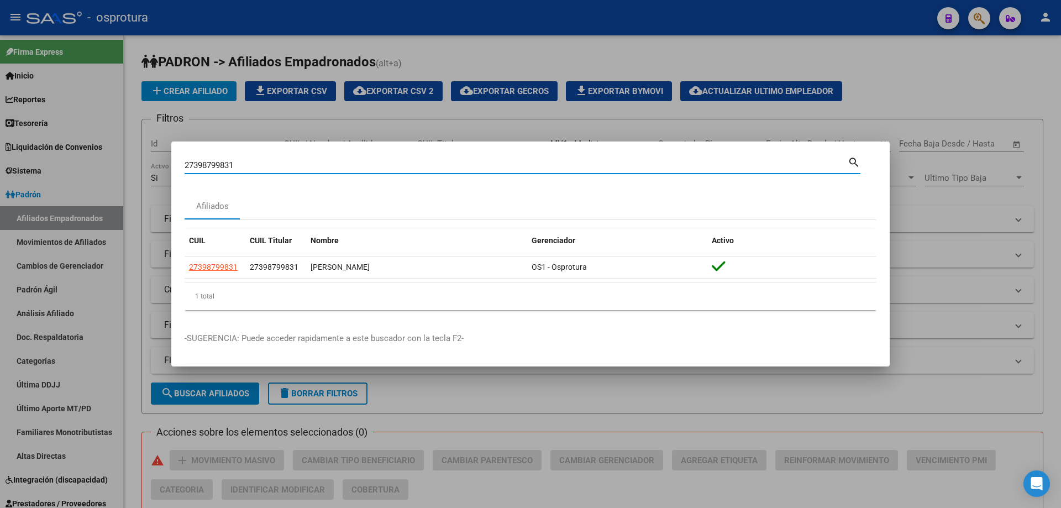
click at [228, 165] on input "27398799831" at bounding box center [516, 165] width 663 height 10
paste input "-40495583-2"
type input "27404955832"
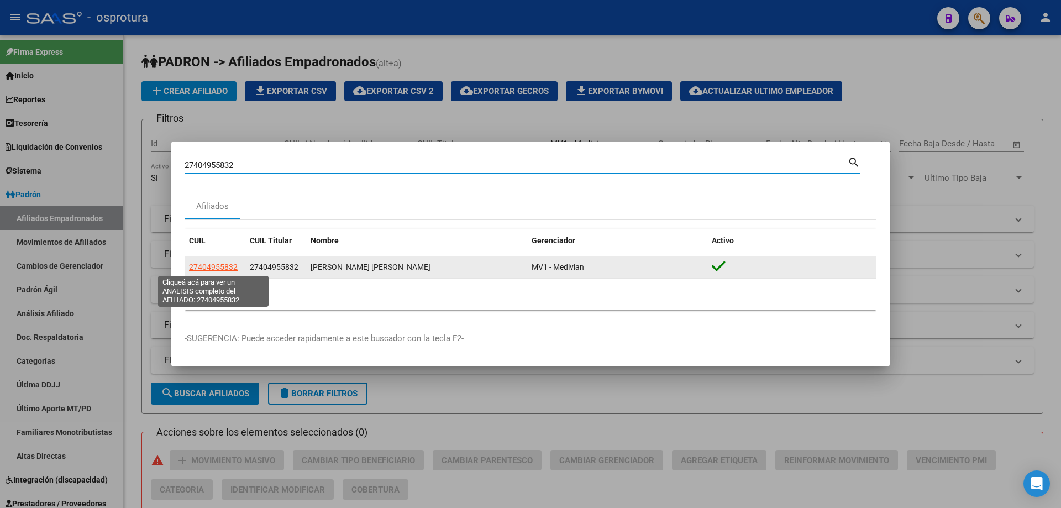
click at [219, 265] on span "27404955832" at bounding box center [213, 267] width 49 height 9
type textarea "27404955832"
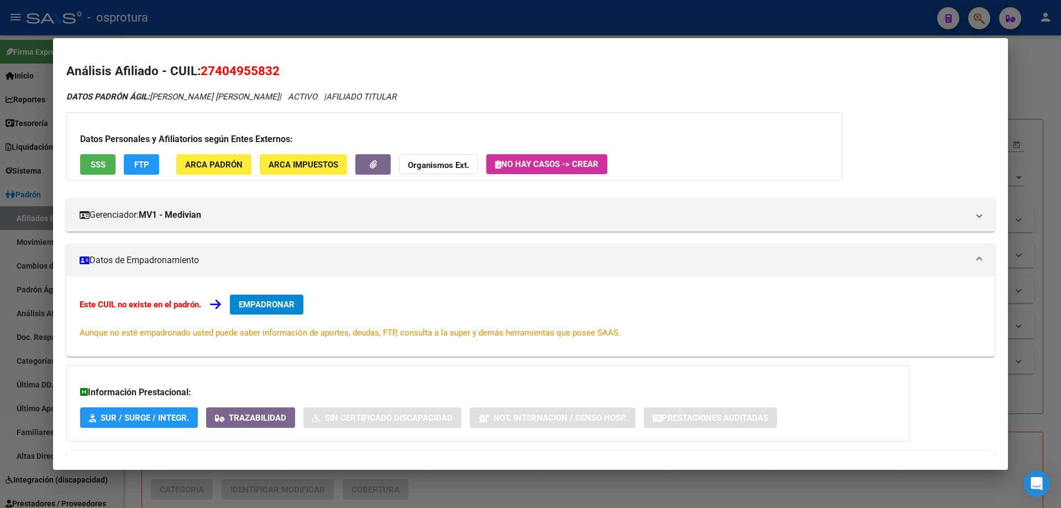
click at [264, 307] on span "EMPADRONAR" at bounding box center [267, 305] width 56 height 10
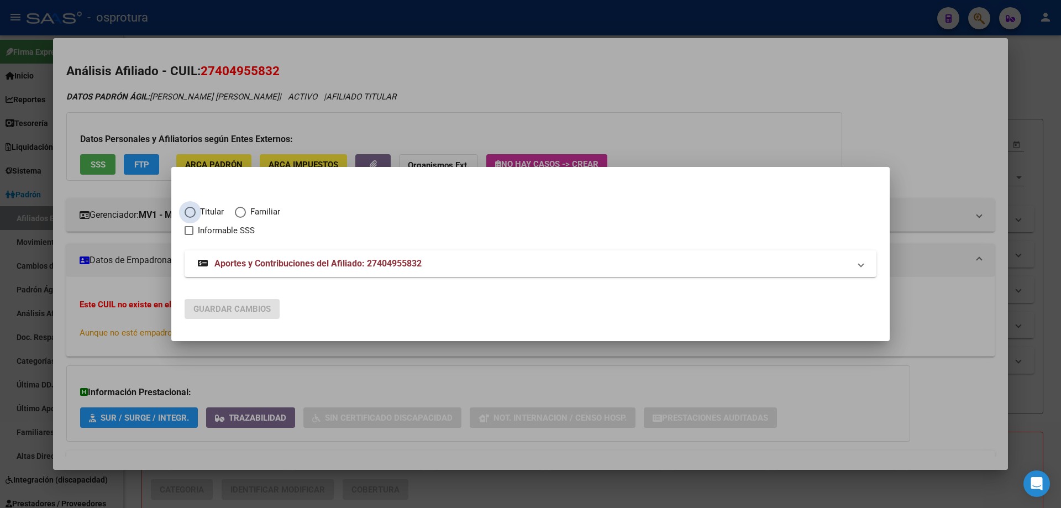
click at [202, 209] on span "Titular" at bounding box center [210, 212] width 28 height 13
click at [196, 209] on input "Titular" at bounding box center [190, 212] width 11 height 11
radio input "true"
checkbox input "true"
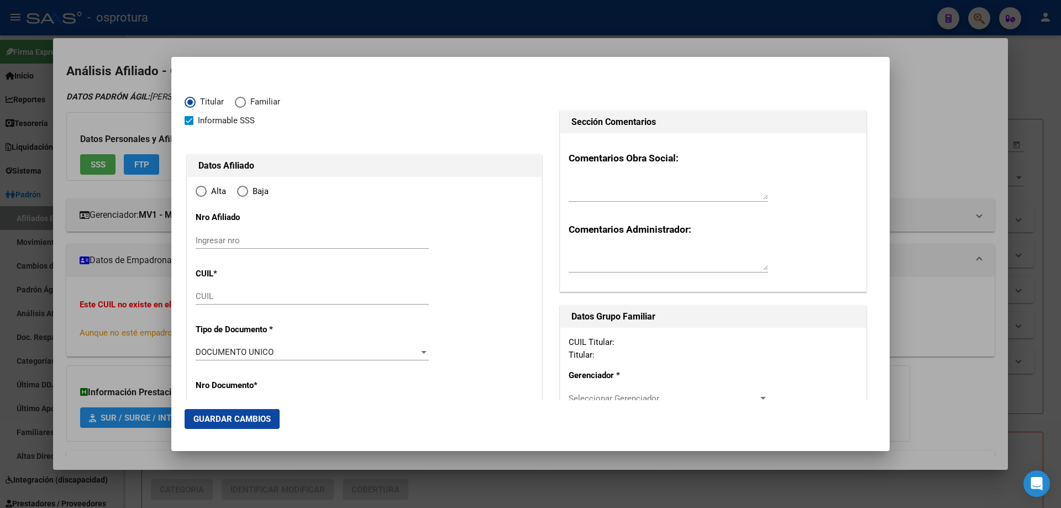
type input "27-40495583-2"
type input "40495583"
type input "ACOSTA"
type input "[PERSON_NAME]"
type input "[DATE]"
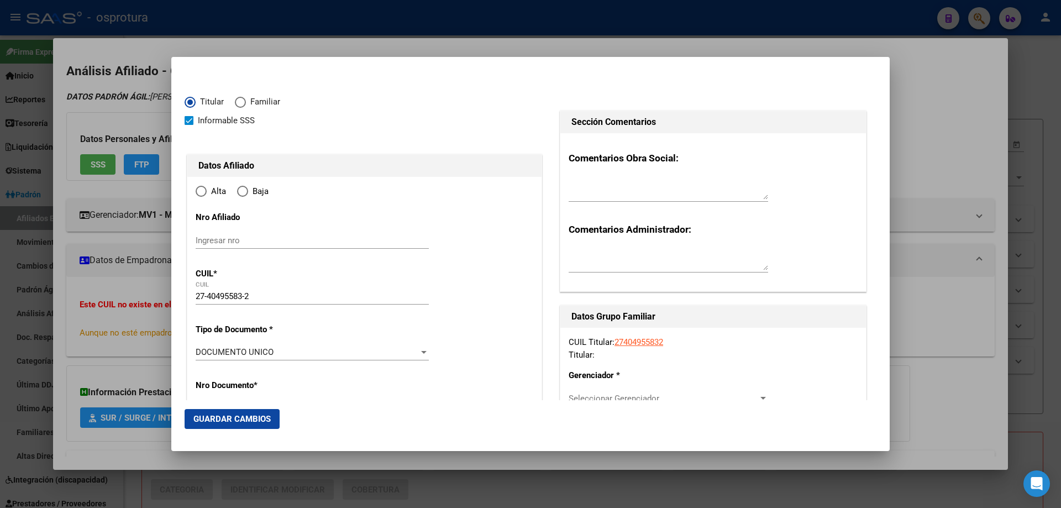
type input "VILLA DOMINICO"
type input "1874"
type input "CAXARAVILLE"
type input "3960"
type input "0"
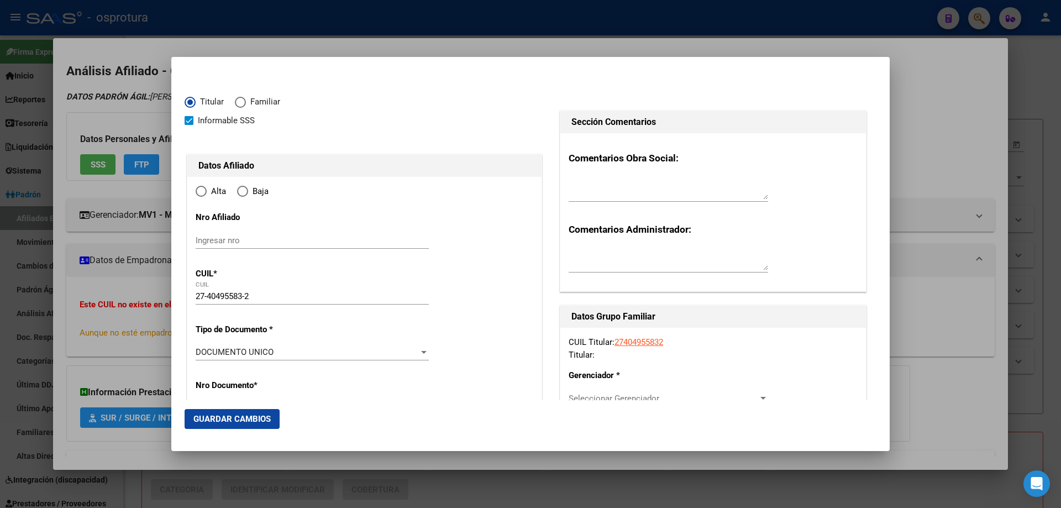
radio input "true"
type input "VILLA DOMINICO"
click at [201, 353] on input "Ingresar fecha" at bounding box center [312, 356] width 233 height 18
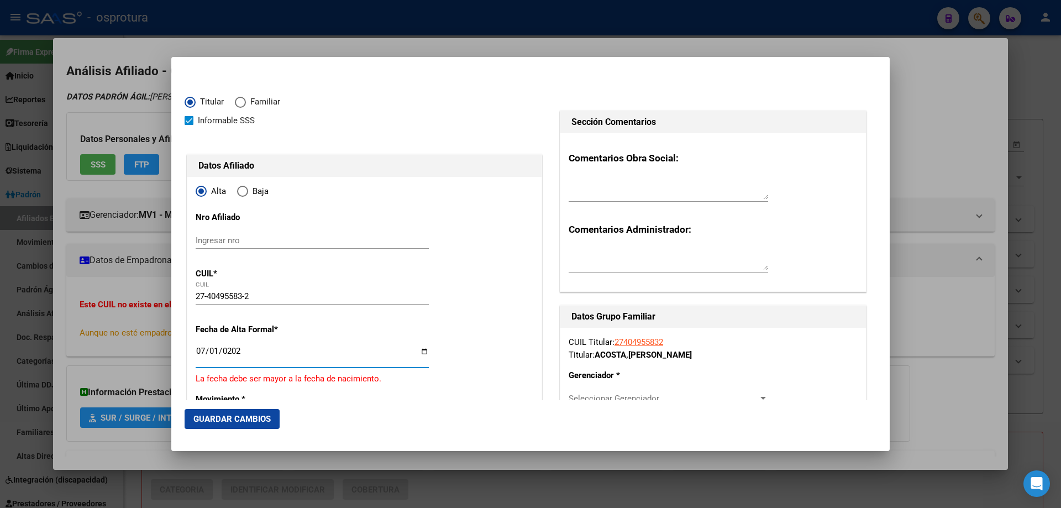
type input "[DATE]"
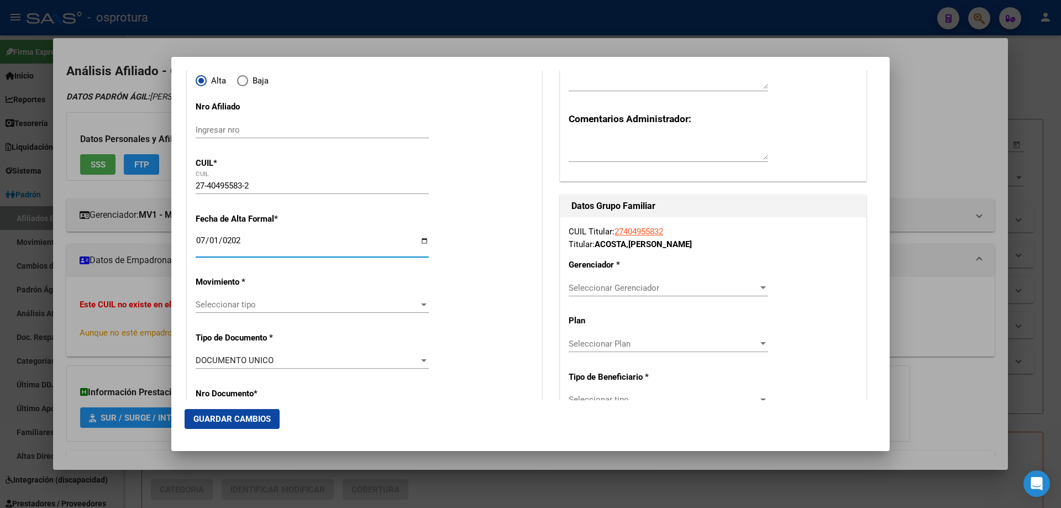
click at [264, 304] on span "Seleccionar tipo" at bounding box center [307, 305] width 223 height 10
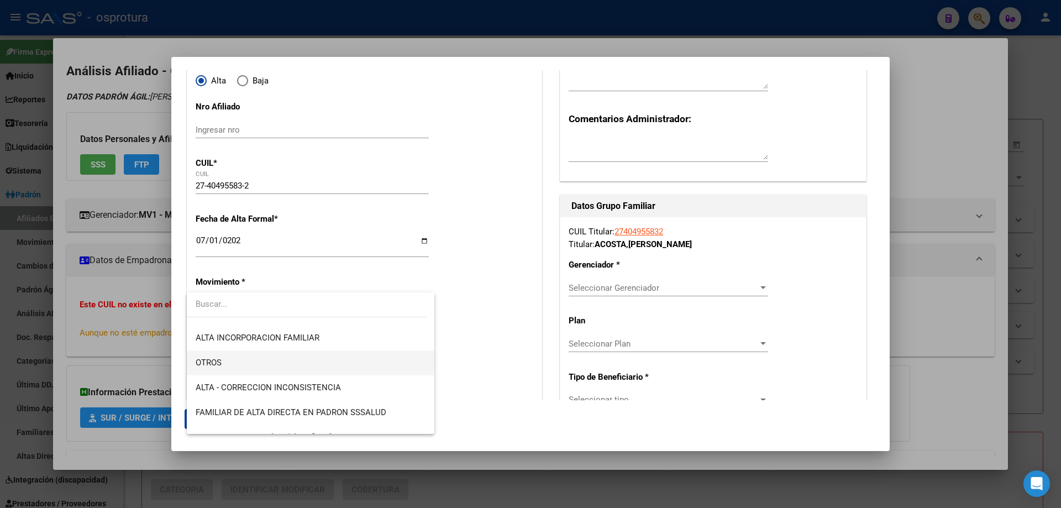
scroll to position [221, 0]
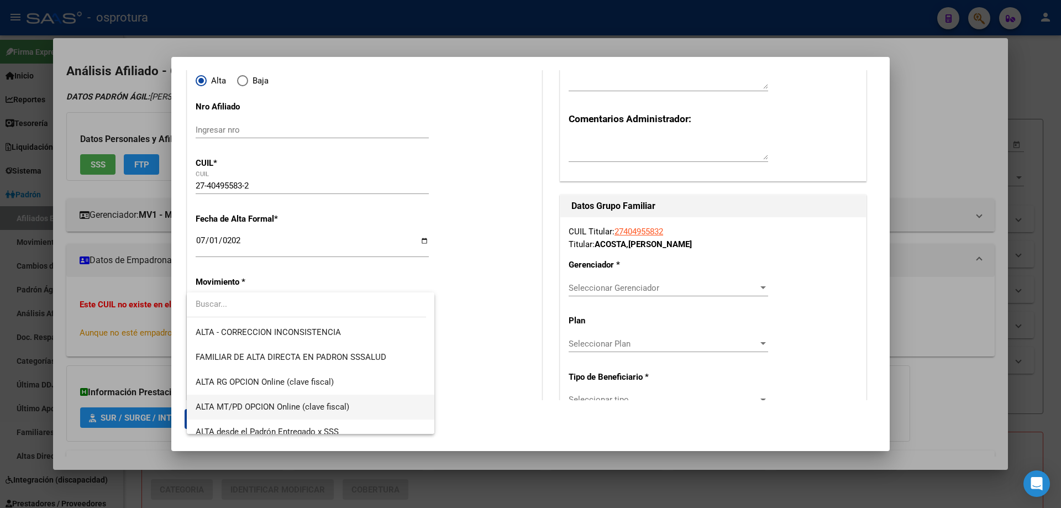
click at [298, 401] on span "ALTA MT/PD OPCION Online (clave fiscal)" at bounding box center [311, 407] width 230 height 25
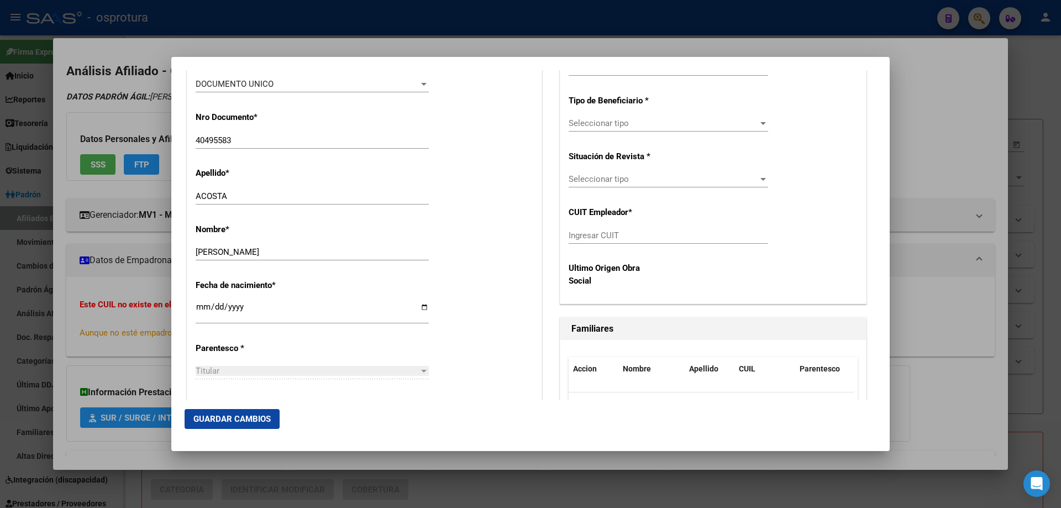
scroll to position [497, 0]
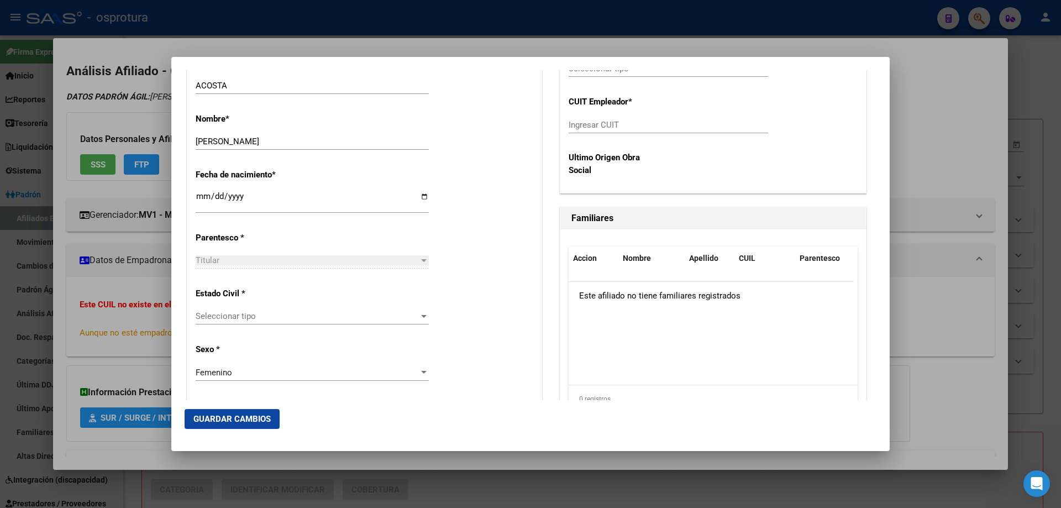
click at [272, 318] on span "Seleccionar tipo" at bounding box center [307, 316] width 223 height 10
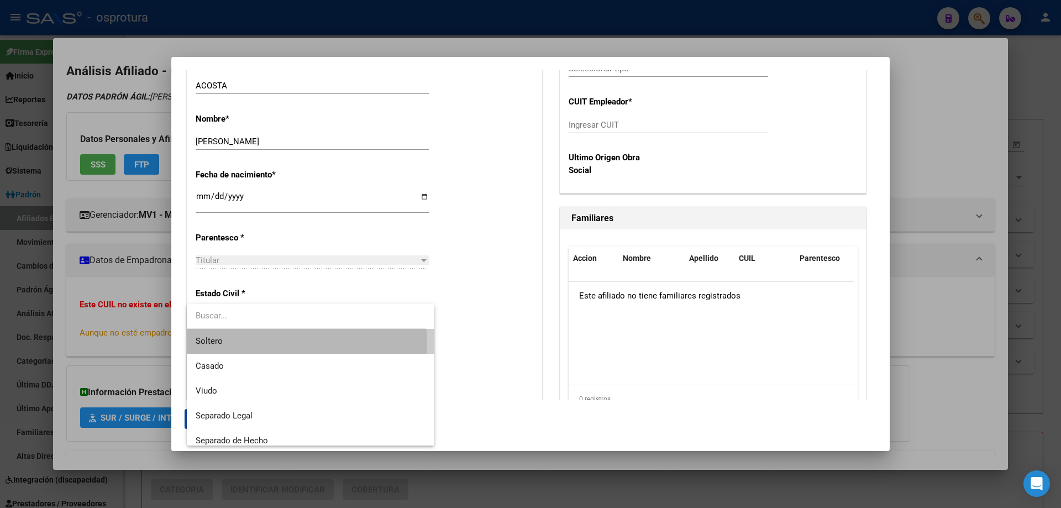
click at [274, 345] on span "Soltero" at bounding box center [311, 341] width 230 height 25
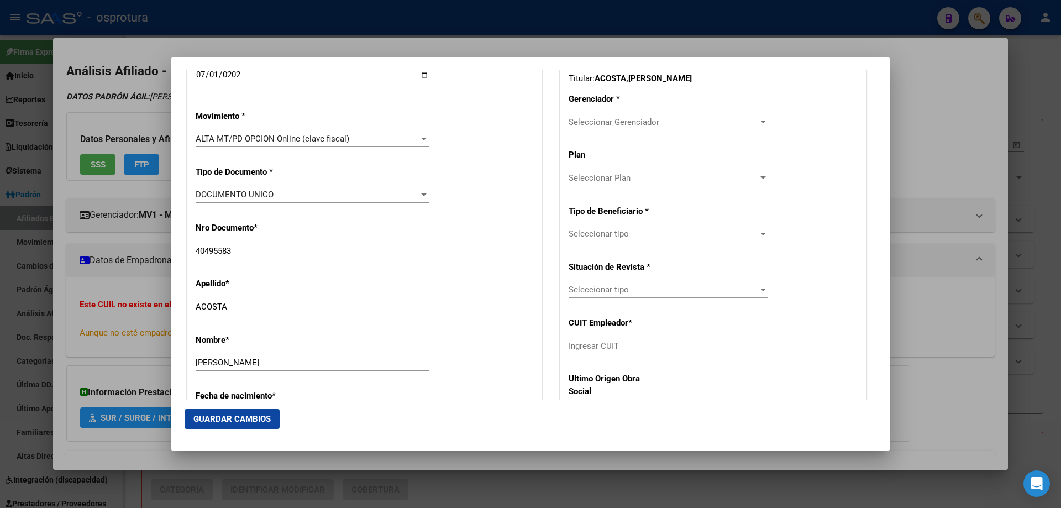
scroll to position [221, 0]
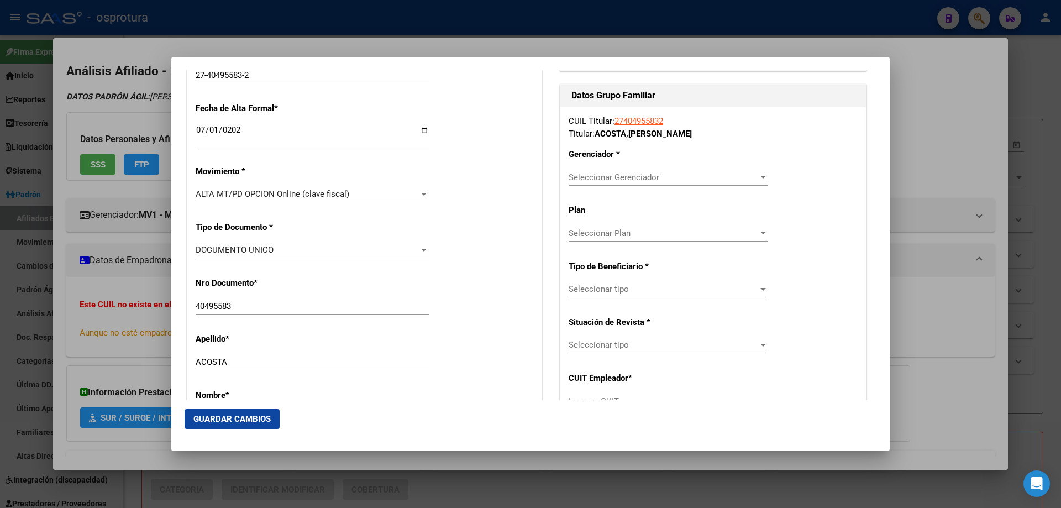
click at [584, 183] on div "Seleccionar Gerenciador Seleccionar Gerenciador" at bounding box center [669, 177] width 200 height 17
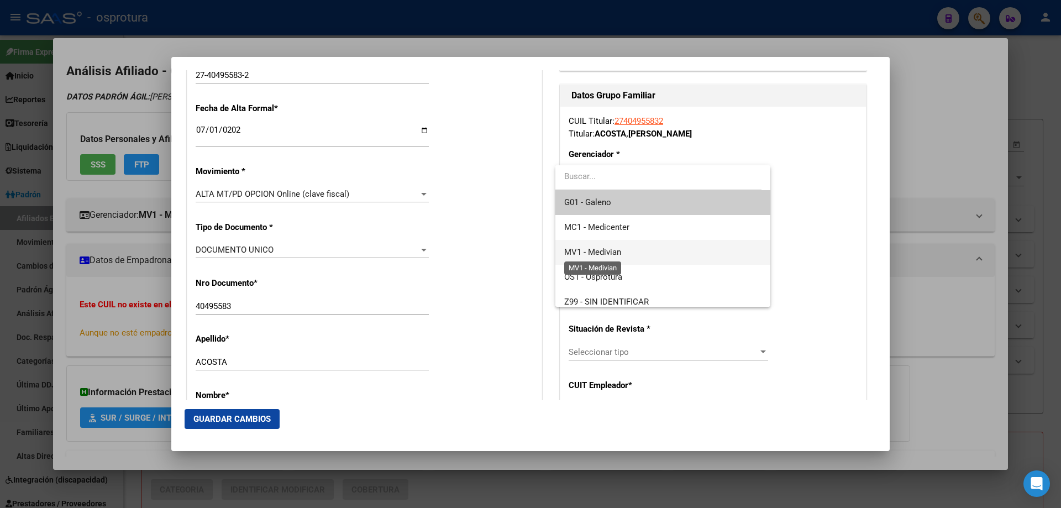
click at [587, 251] on span "MV1 - Medivian" at bounding box center [592, 252] width 57 height 10
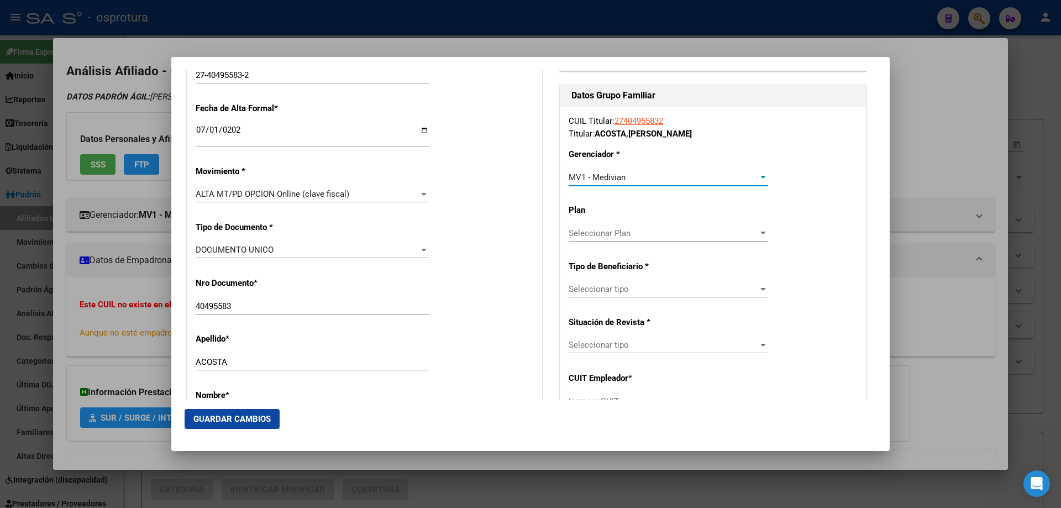
click at [607, 284] on div "Seleccionar tipo Seleccionar tipo" at bounding box center [669, 289] width 200 height 17
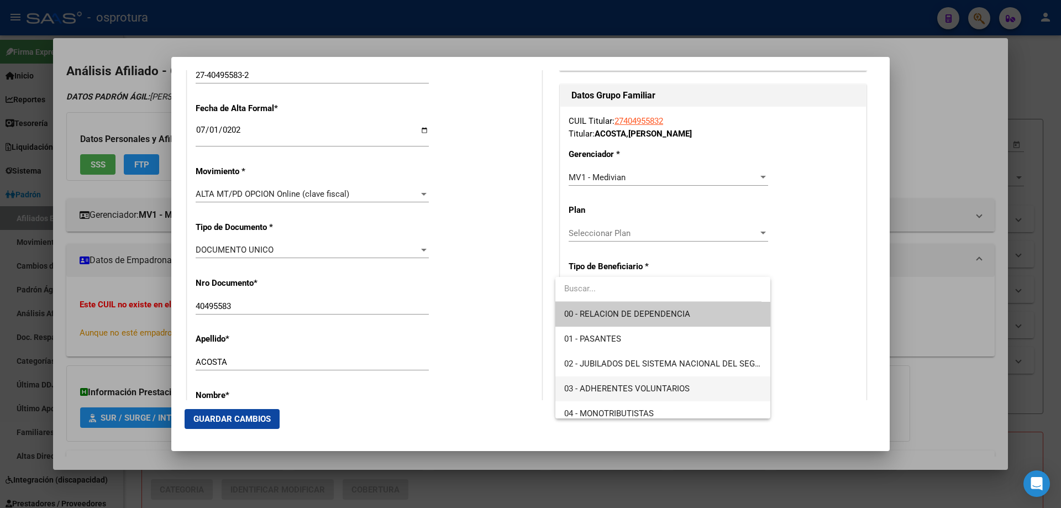
scroll to position [166, 0]
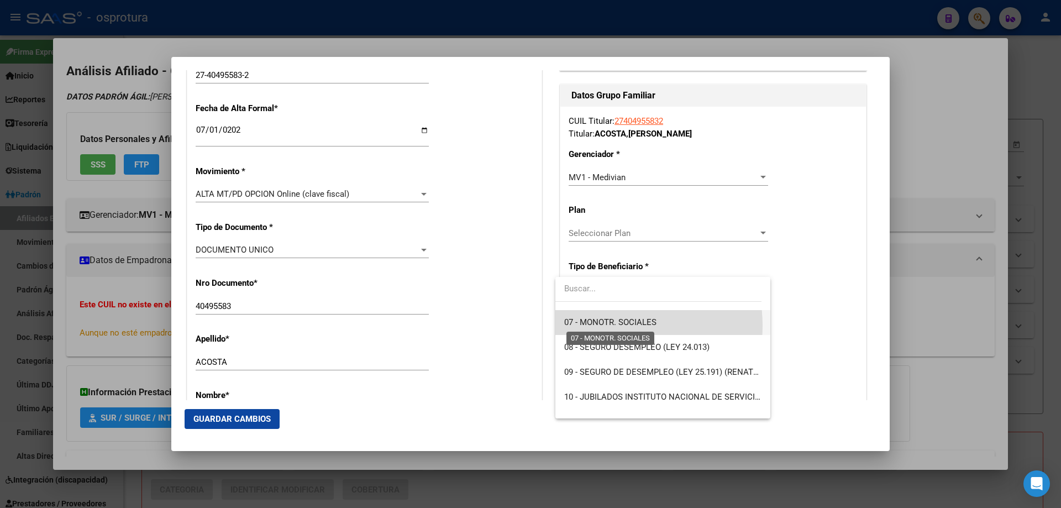
click at [607, 326] on span "07 - MONOTR. SOCIALES" at bounding box center [610, 322] width 92 height 10
type input "27-40495583-2"
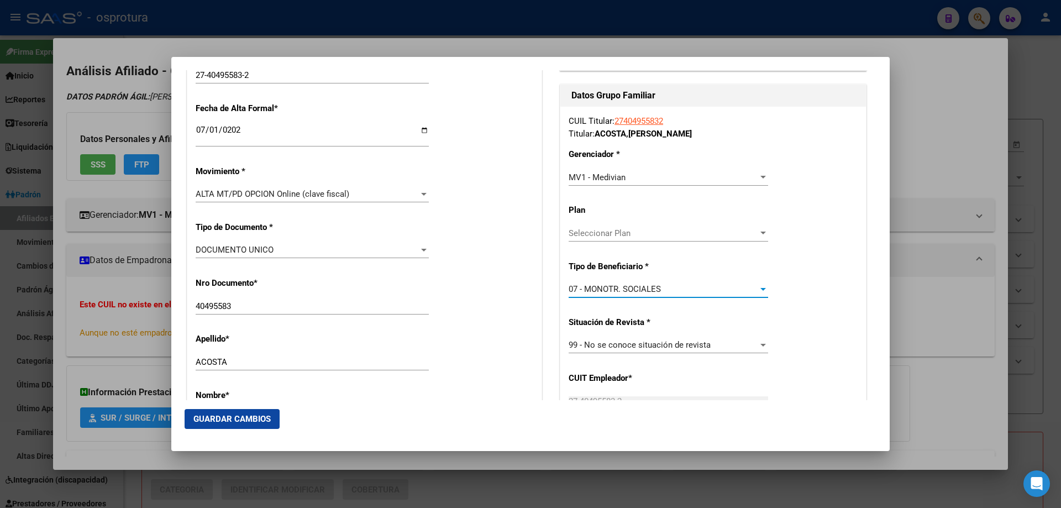
click at [241, 419] on span "Guardar Cambios" at bounding box center [231, 419] width 77 height 10
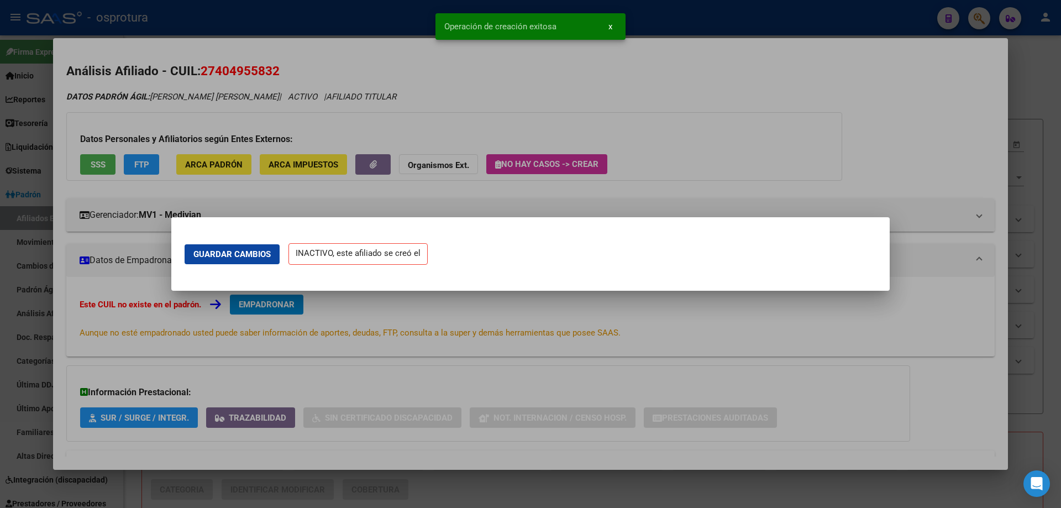
scroll to position [0, 0]
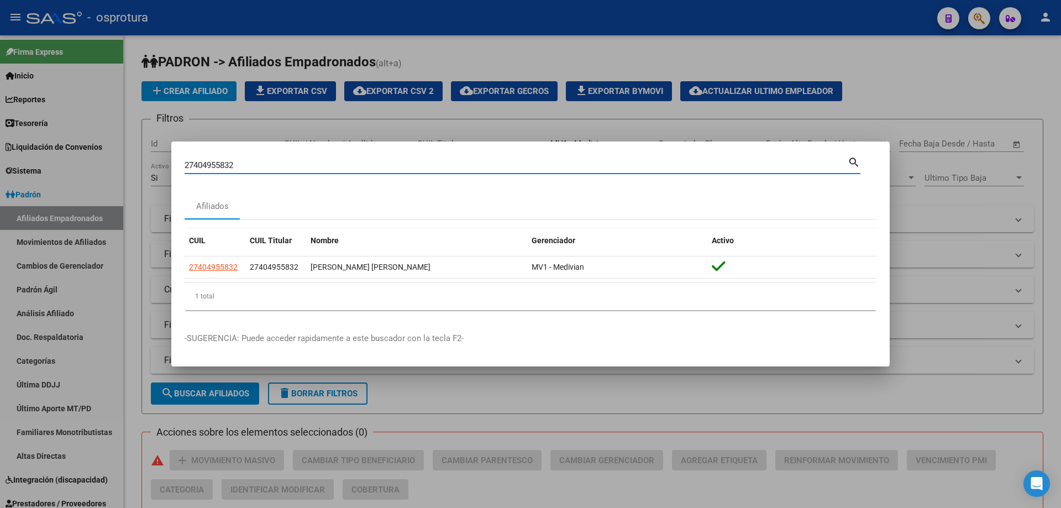
click at [321, 165] on input "27404955832" at bounding box center [516, 165] width 663 height 10
paste input "-40622287-5"
type input "27406222875"
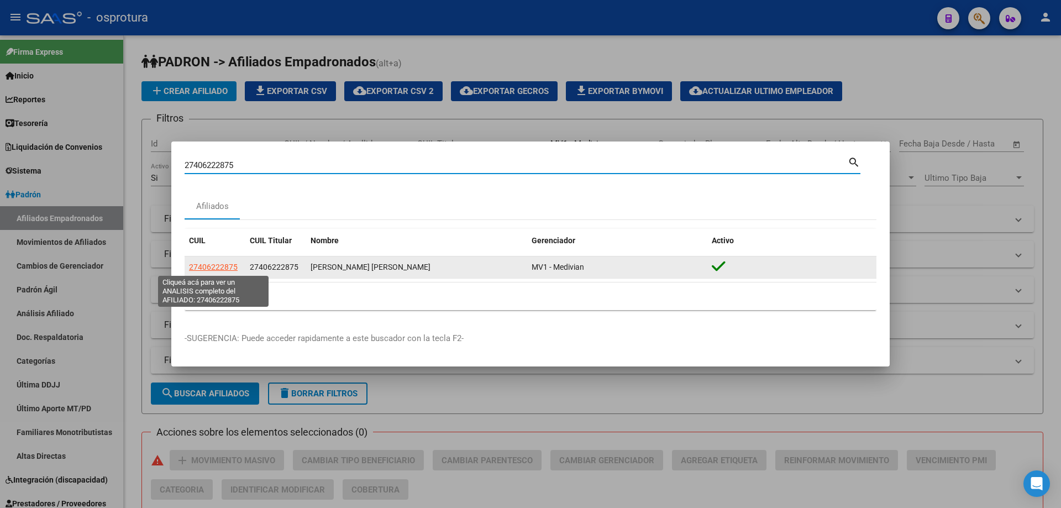
click at [227, 267] on span "27406222875" at bounding box center [213, 267] width 49 height 9
type textarea "27406222875"
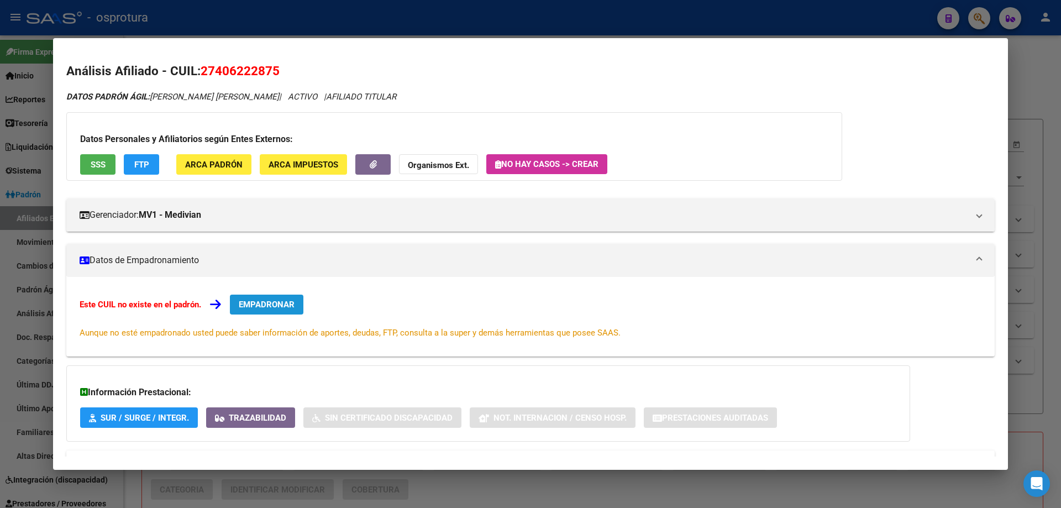
click at [258, 308] on span "EMPADRONAR" at bounding box center [267, 305] width 56 height 10
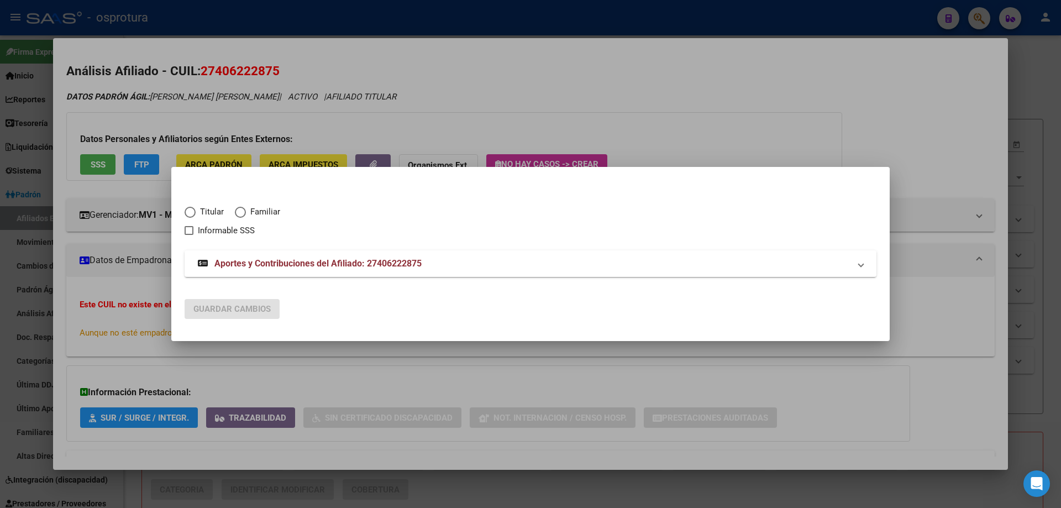
click at [215, 211] on span "Titular" at bounding box center [210, 212] width 28 height 13
click at [196, 211] on input "Titular" at bounding box center [190, 212] width 11 height 11
radio input "true"
checkbox input "true"
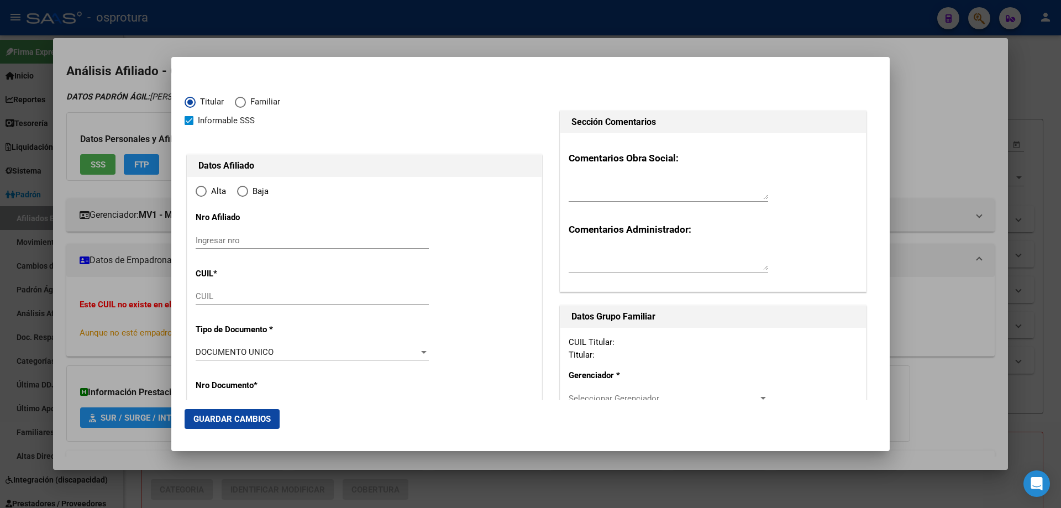
type input "27-40622287-5"
type input "40622287"
type input "[PERSON_NAME]"
type input "[DATE]"
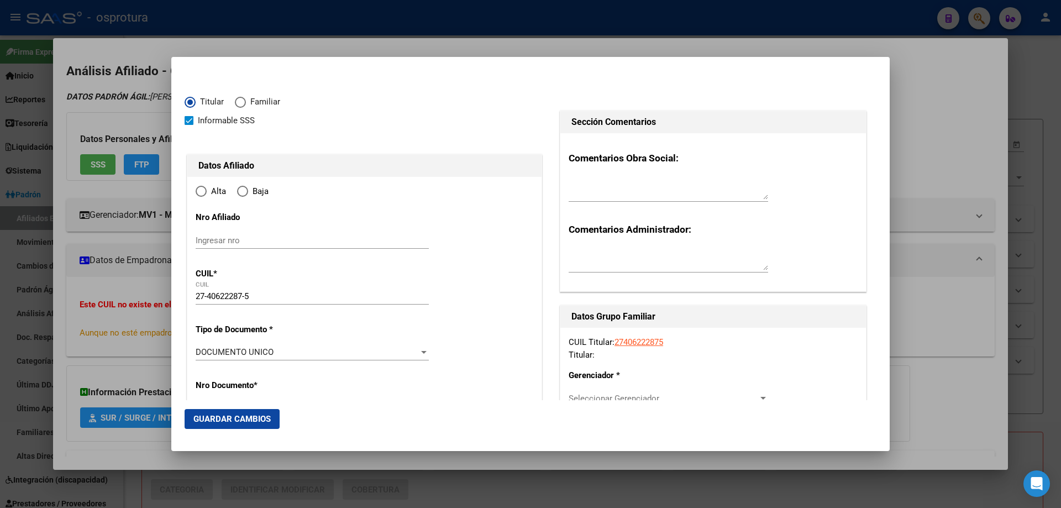
type input "CLAYPOLE"
type input "1849"
type input "[PERSON_NAME]"
type input "4455"
radio input "true"
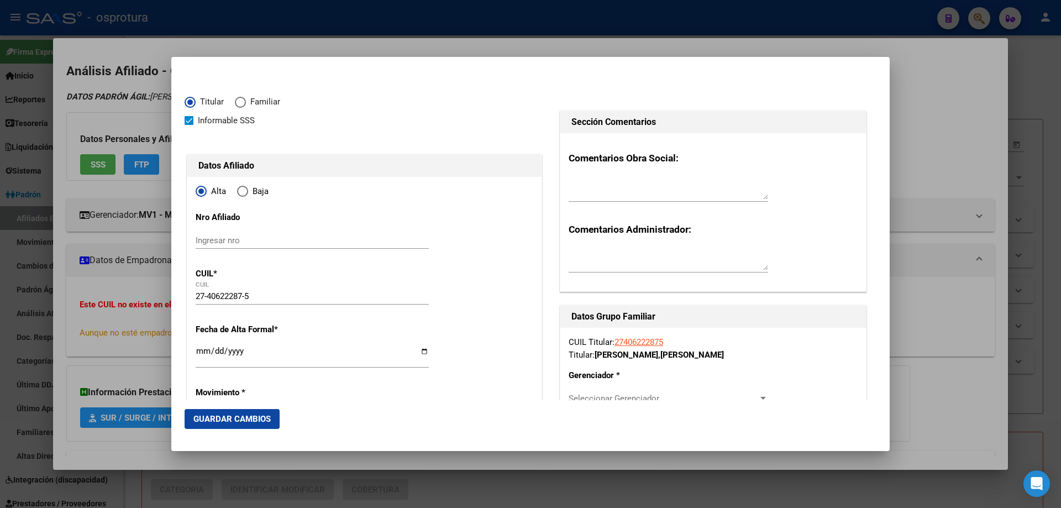
type input "CLAYPOLE"
click at [202, 353] on input "Ingresar fecha" at bounding box center [312, 356] width 233 height 18
type input "[DATE]"
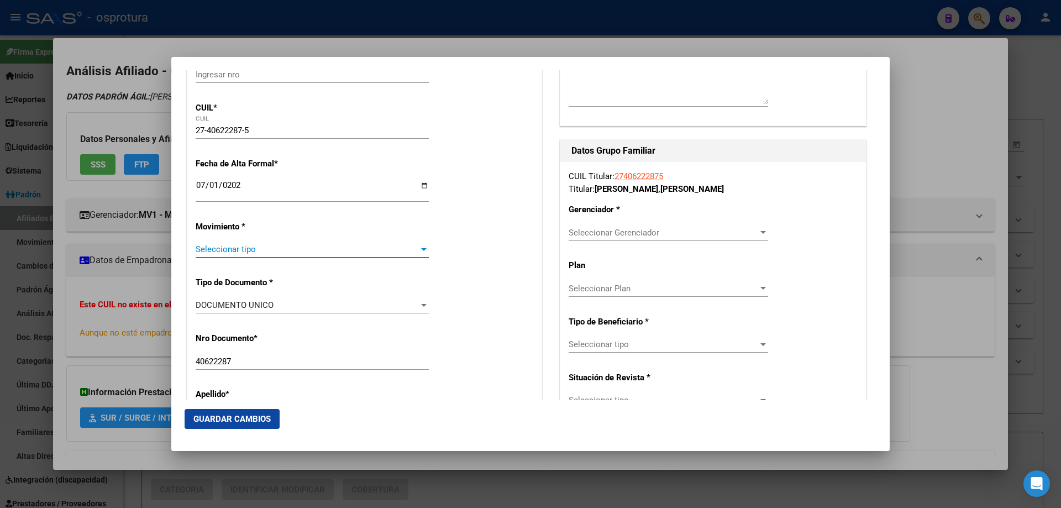
click at [235, 254] on span "Seleccionar tipo" at bounding box center [307, 249] width 223 height 10
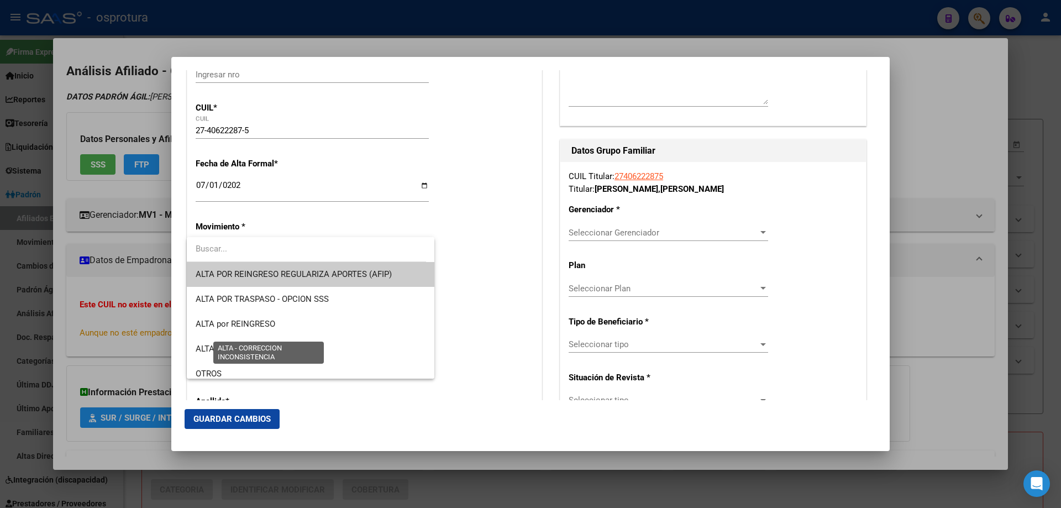
scroll to position [221, 0]
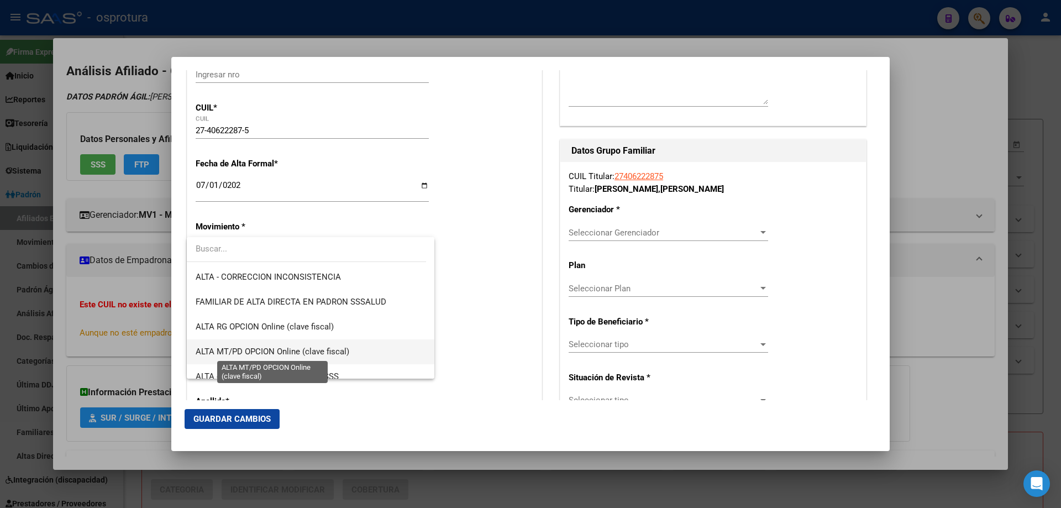
click at [274, 348] on span "ALTA MT/PD OPCION Online (clave fiscal)" at bounding box center [273, 352] width 154 height 10
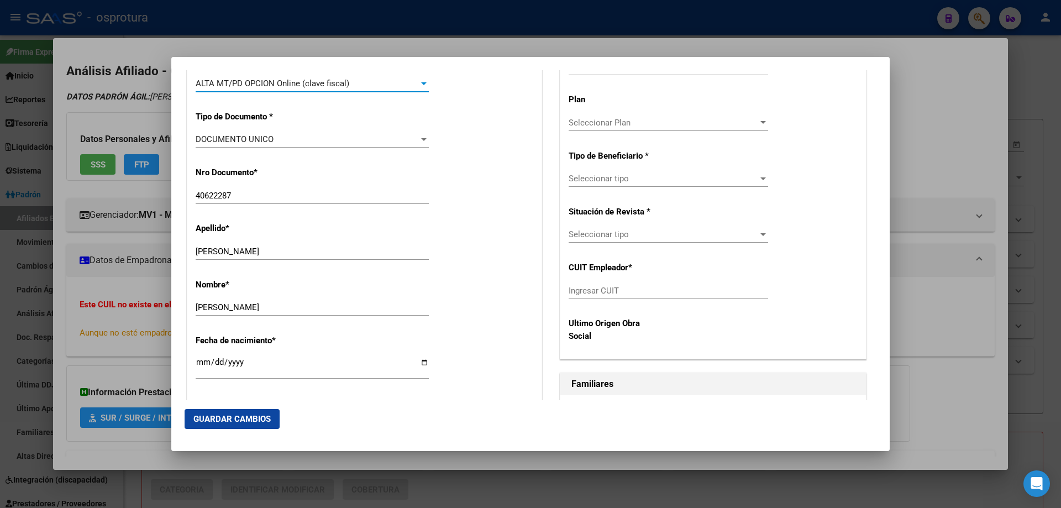
scroll to position [442, 0]
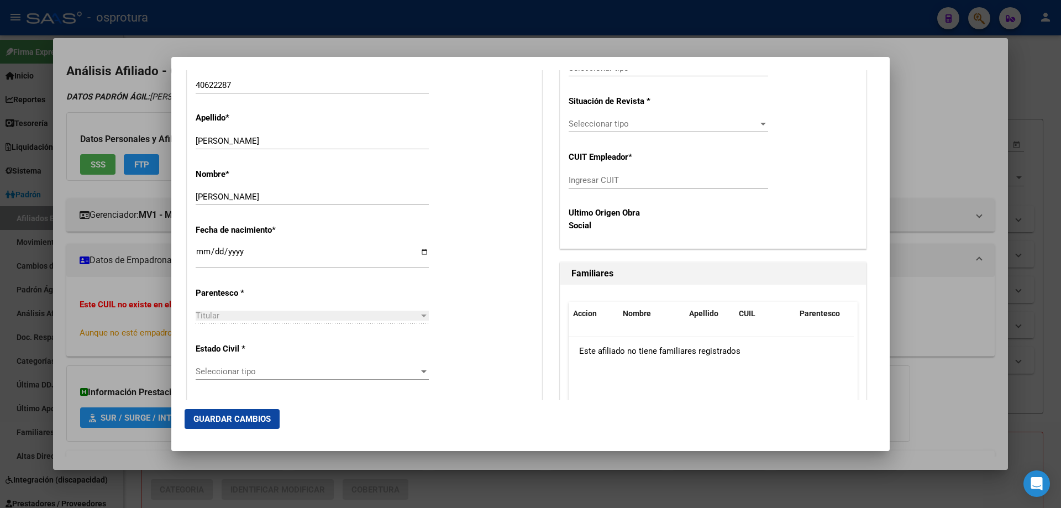
click at [246, 374] on span "Seleccionar tipo" at bounding box center [307, 371] width 223 height 10
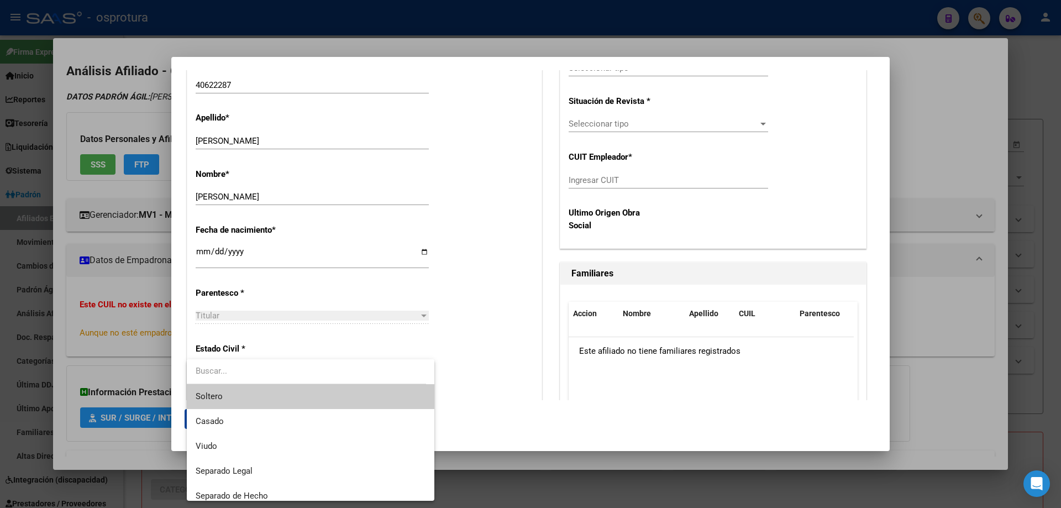
click at [246, 396] on span "Soltero" at bounding box center [311, 396] width 230 height 25
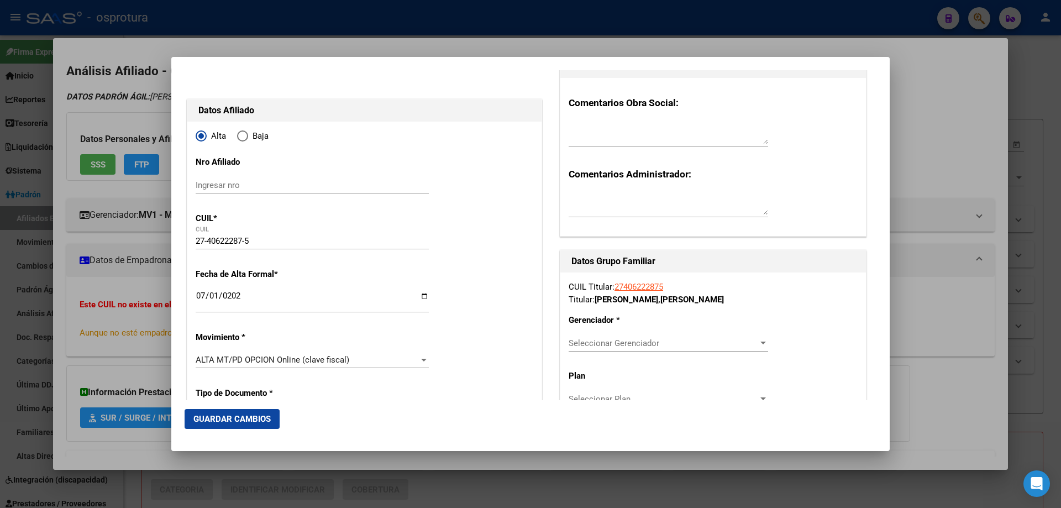
scroll to position [276, 0]
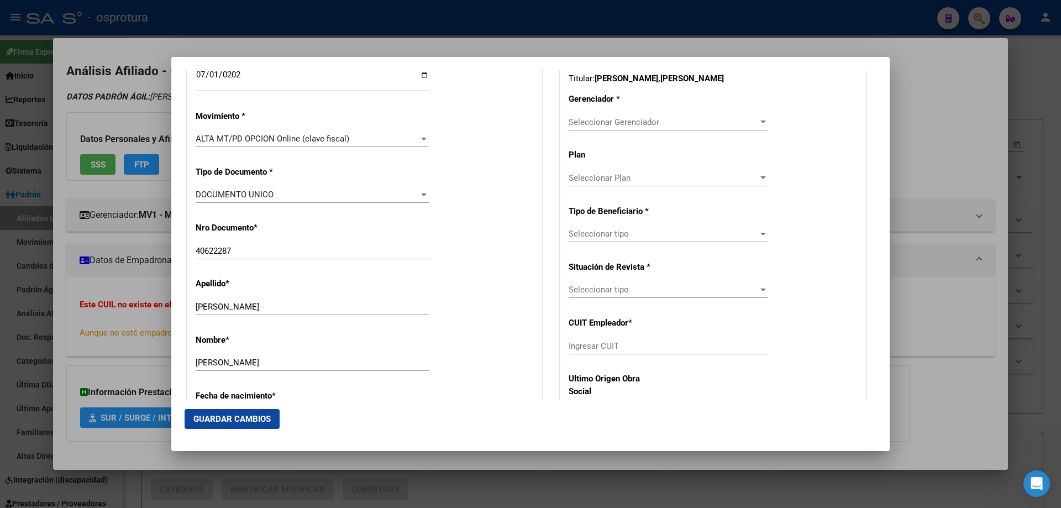
click at [618, 181] on span "Seleccionar Plan" at bounding box center [664, 178] width 190 height 10
click at [608, 124] on div at bounding box center [530, 254] width 1061 height 508
click at [608, 124] on span "Seleccionar Gerenciador" at bounding box center [664, 122] width 190 height 10
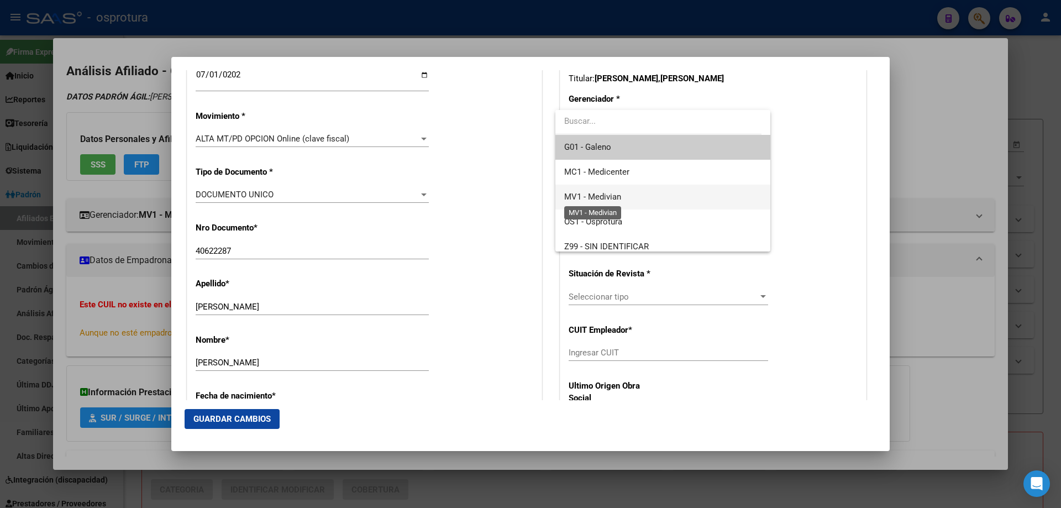
click at [612, 198] on span "MV1 - Medivian" at bounding box center [592, 197] width 57 height 10
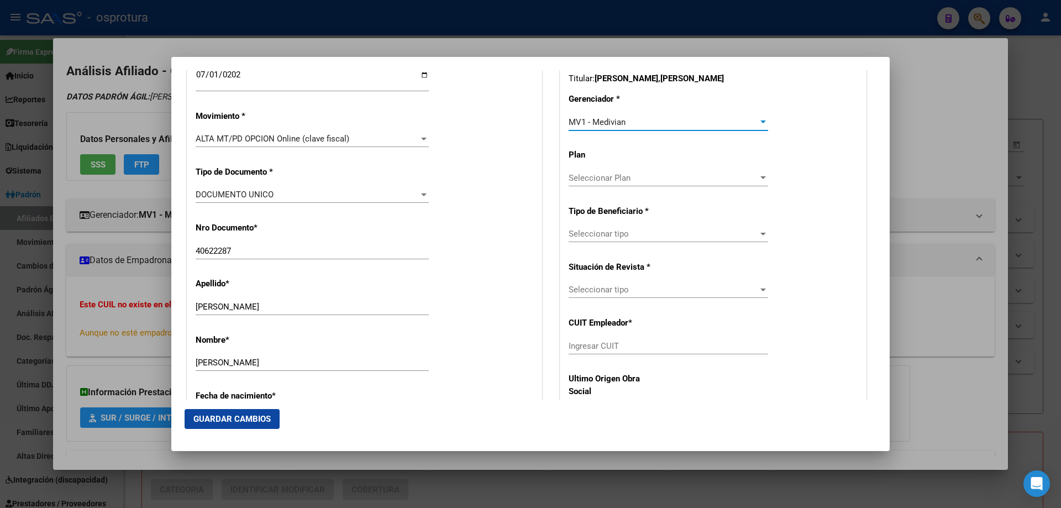
click at [614, 232] on span "Seleccionar tipo" at bounding box center [664, 234] width 190 height 10
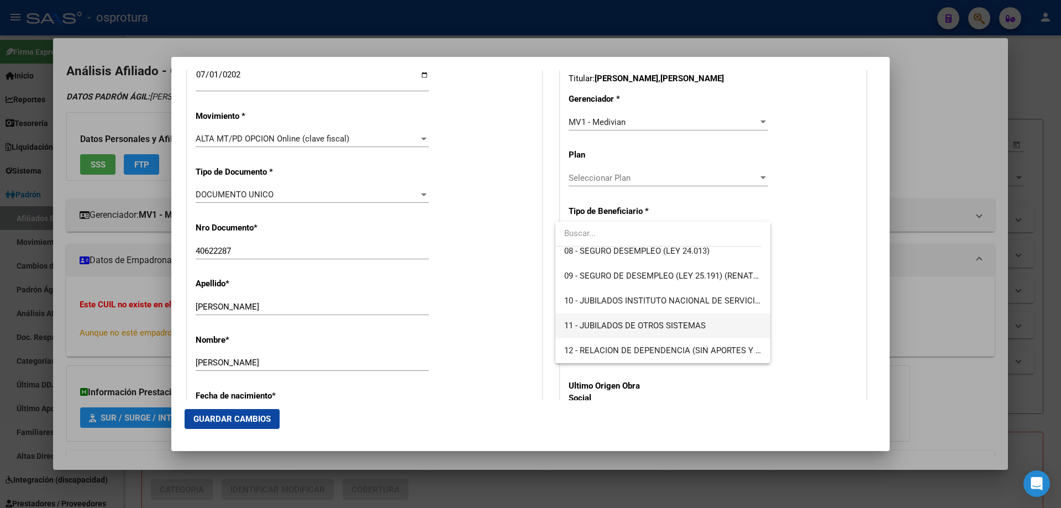
scroll to position [151, 0]
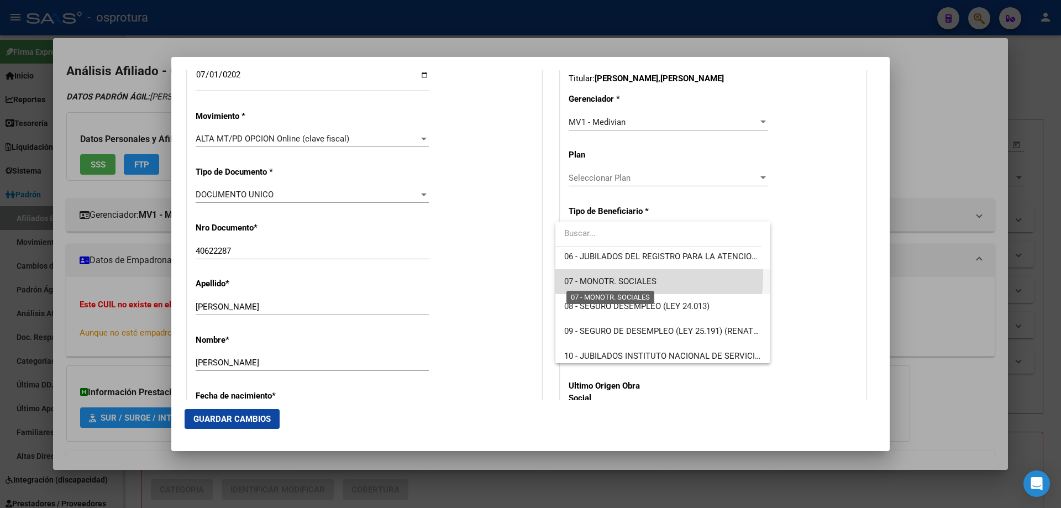
click at [613, 276] on span "07 - MONOTR. SOCIALES" at bounding box center [610, 281] width 92 height 10
type input "27-40622287-5"
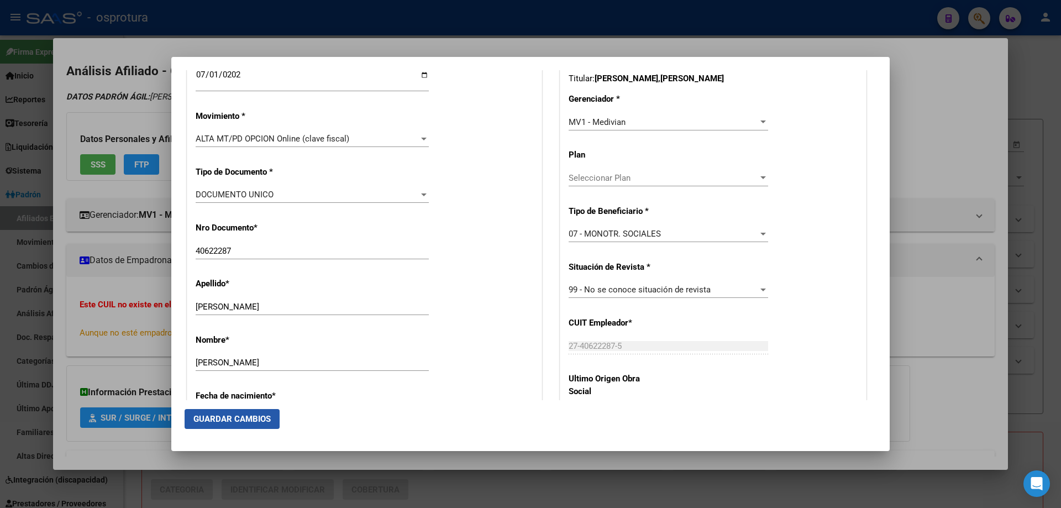
click at [239, 419] on span "Guardar Cambios" at bounding box center [231, 419] width 77 height 10
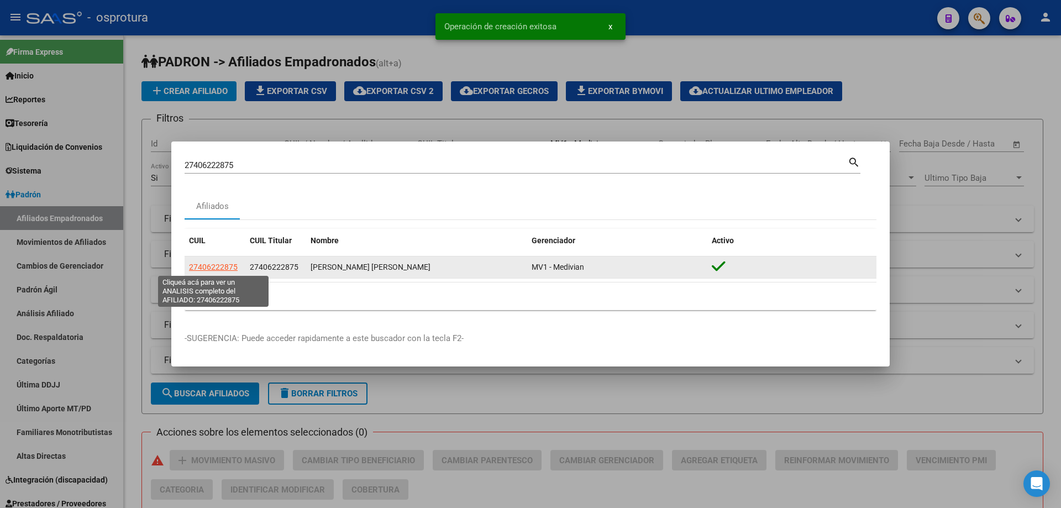
click at [224, 267] on span "27406222875" at bounding box center [213, 267] width 49 height 9
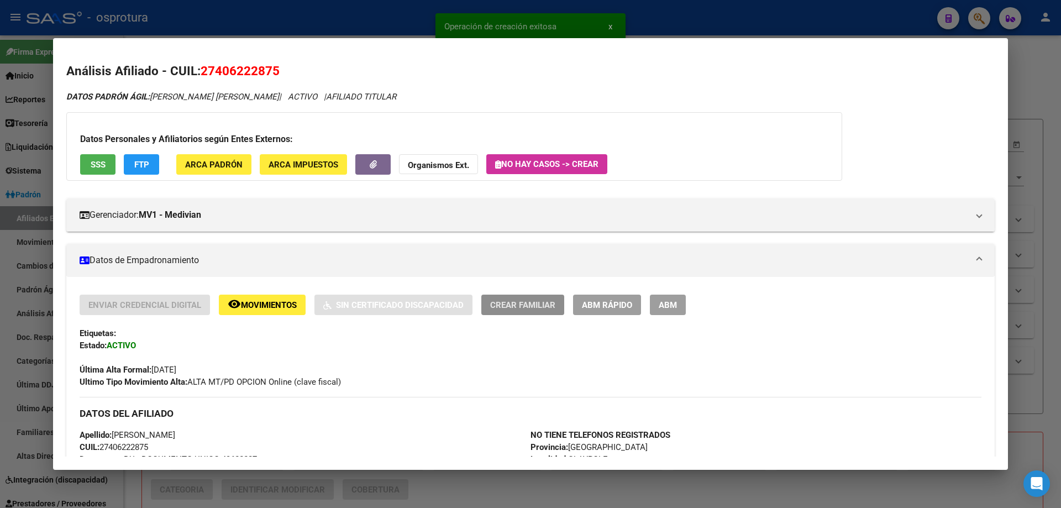
click at [509, 305] on span "Crear Familiar" at bounding box center [522, 305] width 65 height 10
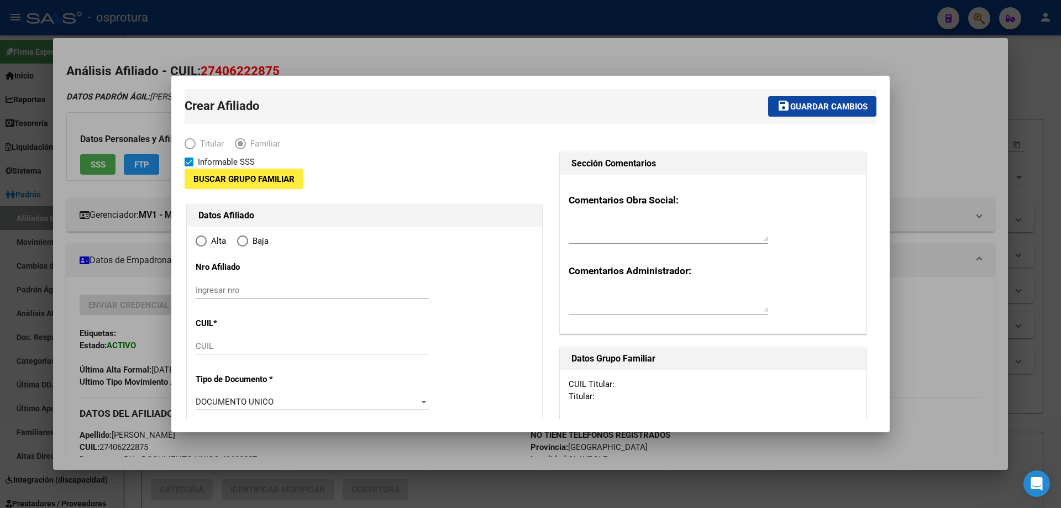
type input "27-40622287-5"
type input "CLAYPOLE"
type input "1849"
type input "[PERSON_NAME]"
type input "4455"
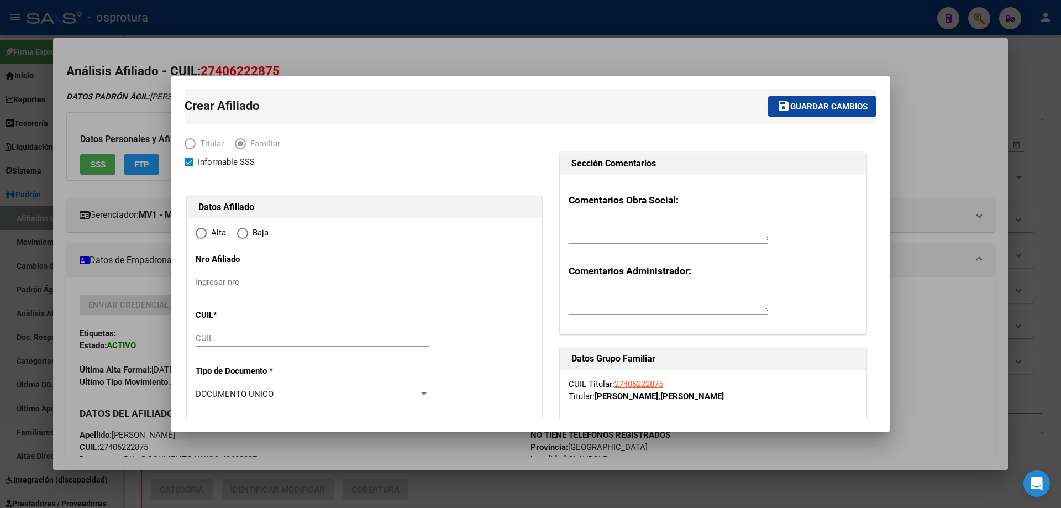
radio input "true"
type input "27-40622287-5"
click at [222, 332] on div "CUIL" at bounding box center [312, 338] width 233 height 17
paste input "27-57536612-6"
type input "27-57536612-6"
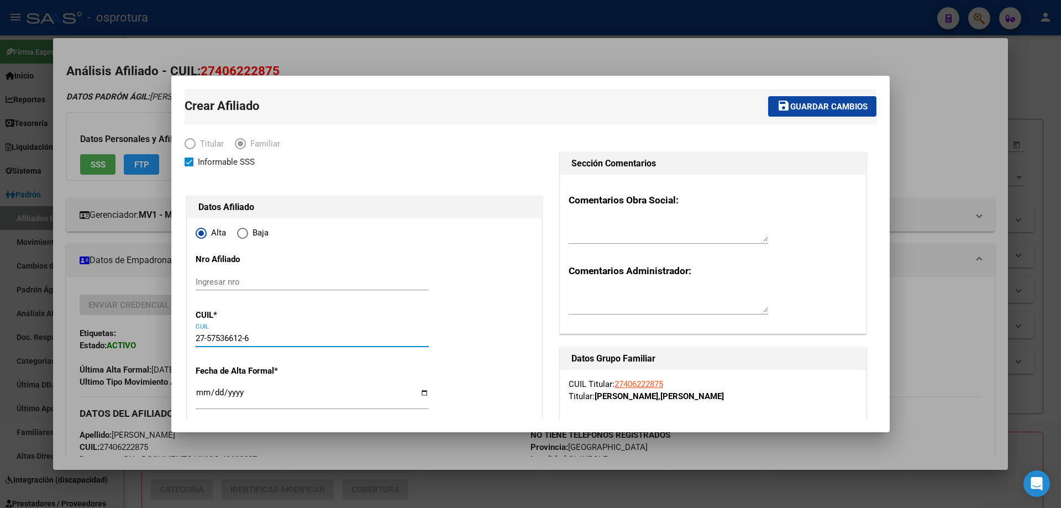
type input "57536612"
type input "[PERSON_NAME]"
type input "[DATE]"
type input "CLAYPOLE"
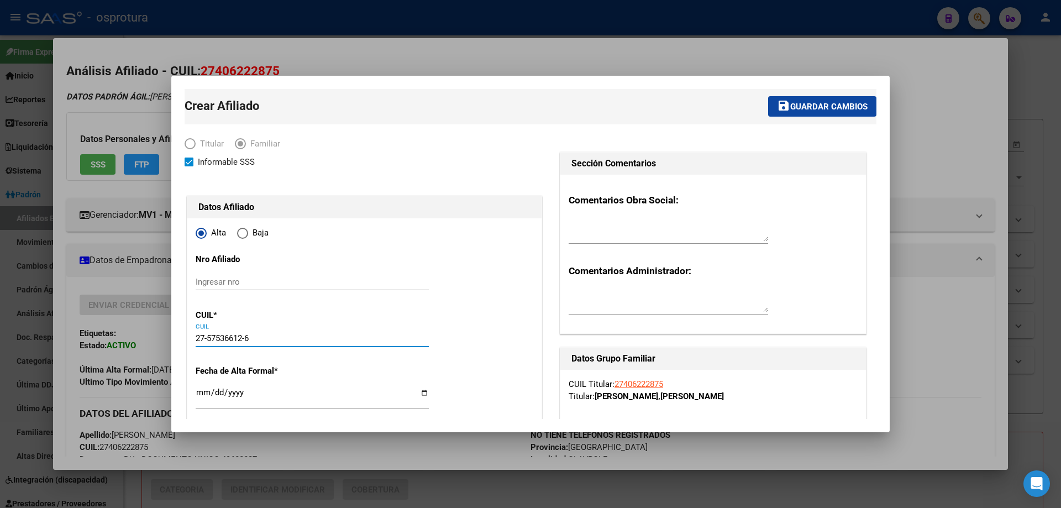
type input "27-57536612-6"
click at [200, 395] on input "Ingresar fecha" at bounding box center [312, 397] width 233 height 18
type input "[DATE]"
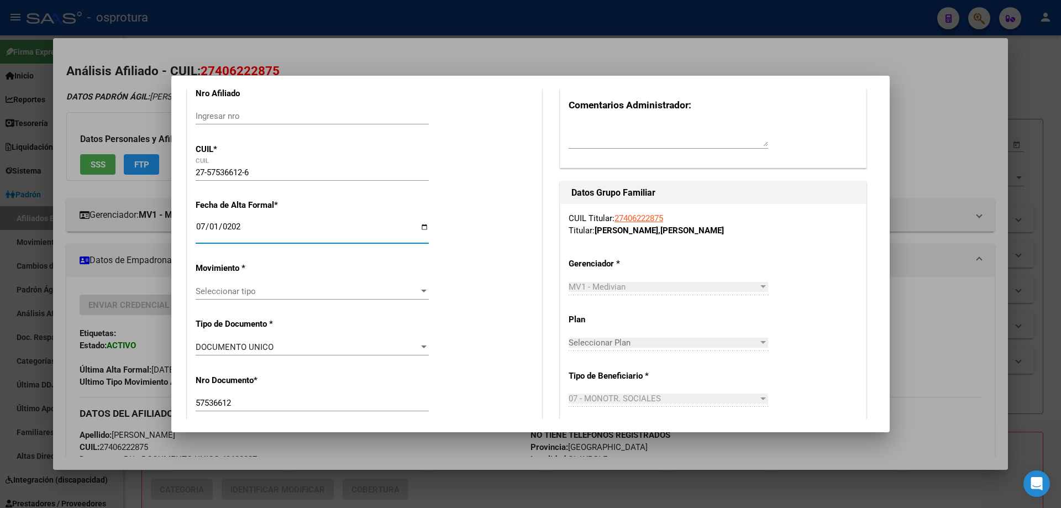
click at [259, 291] on span "Seleccionar tipo" at bounding box center [307, 291] width 223 height 10
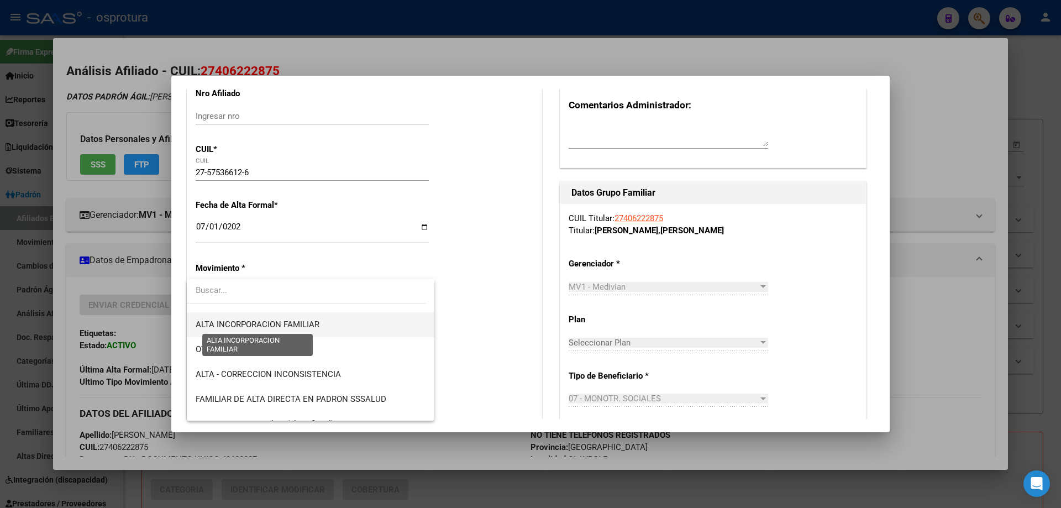
click at [290, 326] on span "ALTA INCORPORACION FAMILIAR" at bounding box center [258, 324] width 124 height 10
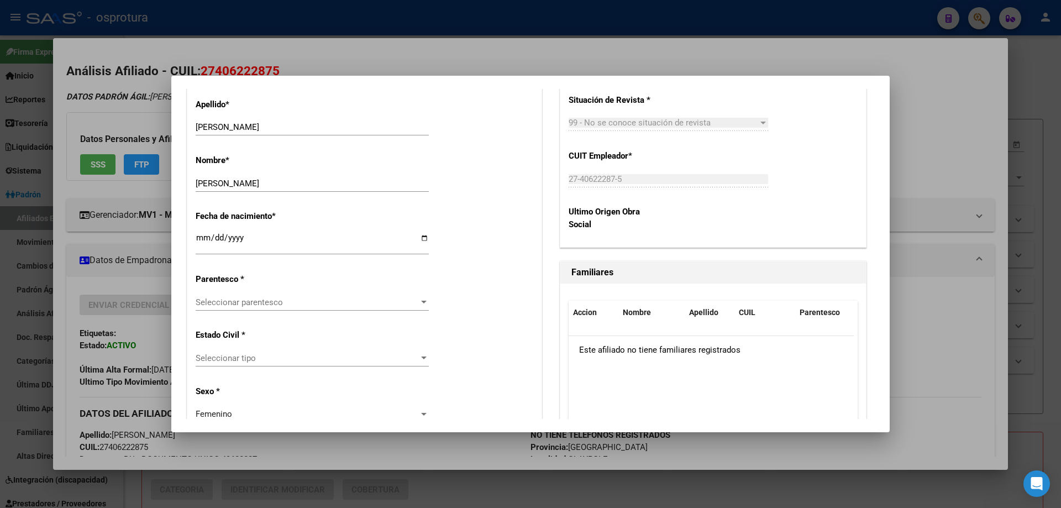
scroll to position [553, 0]
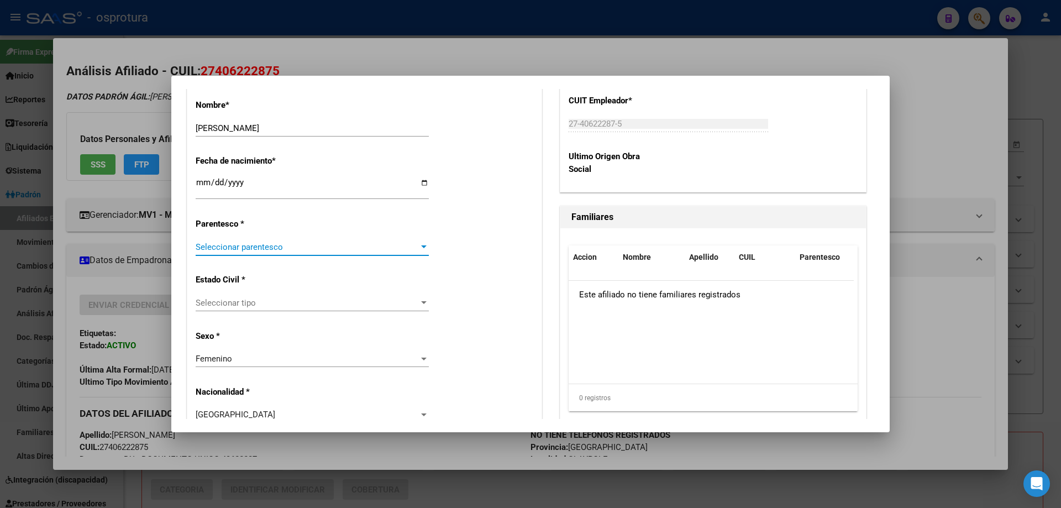
click at [248, 248] on span "Seleccionar parentesco" at bounding box center [307, 247] width 223 height 10
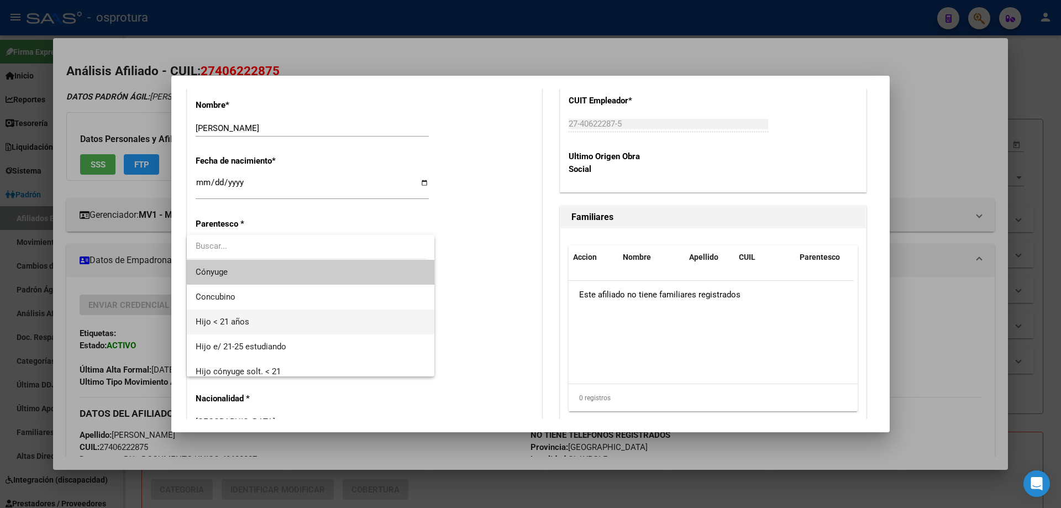
click at [266, 324] on span "Hijo < 21 años" at bounding box center [311, 321] width 230 height 25
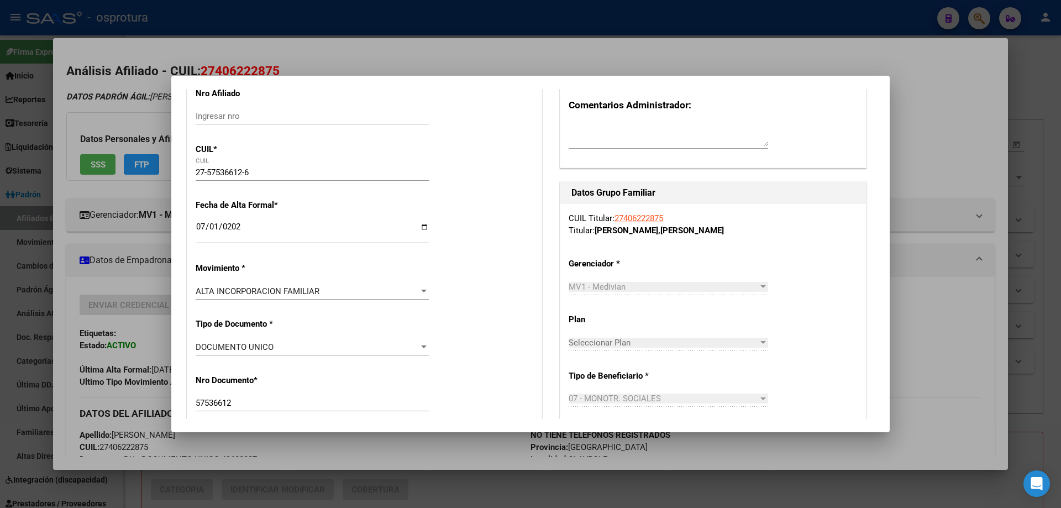
scroll to position [0, 0]
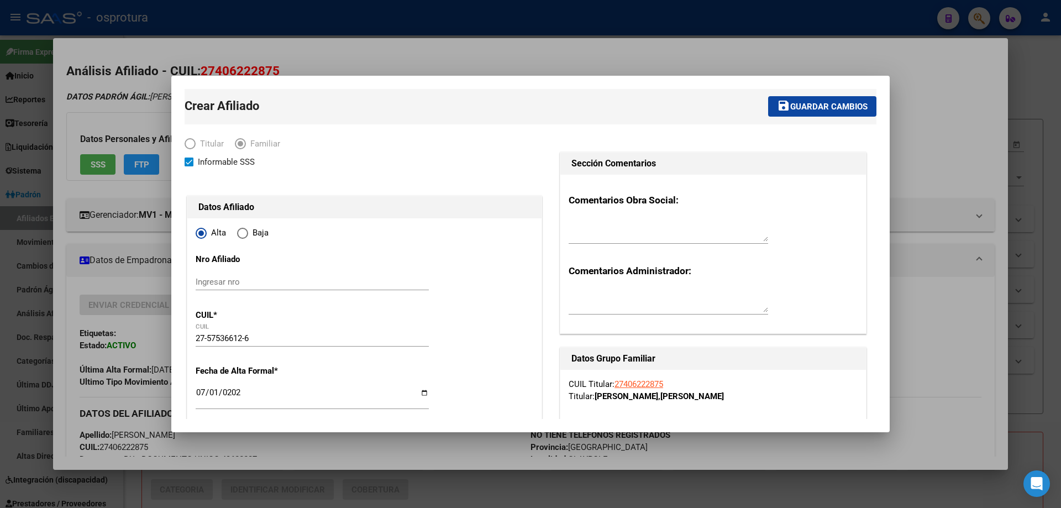
drag, startPoint x: 796, startPoint y: 124, endPoint x: 796, endPoint y: 111, distance: 12.7
click at [797, 124] on mat-toolbar-row "save Guardar cambios" at bounding box center [683, 106] width 387 height 35
click at [795, 101] on span "save Guardar cambios" at bounding box center [822, 106] width 91 height 10
